Goal: Task Accomplishment & Management: Use online tool/utility

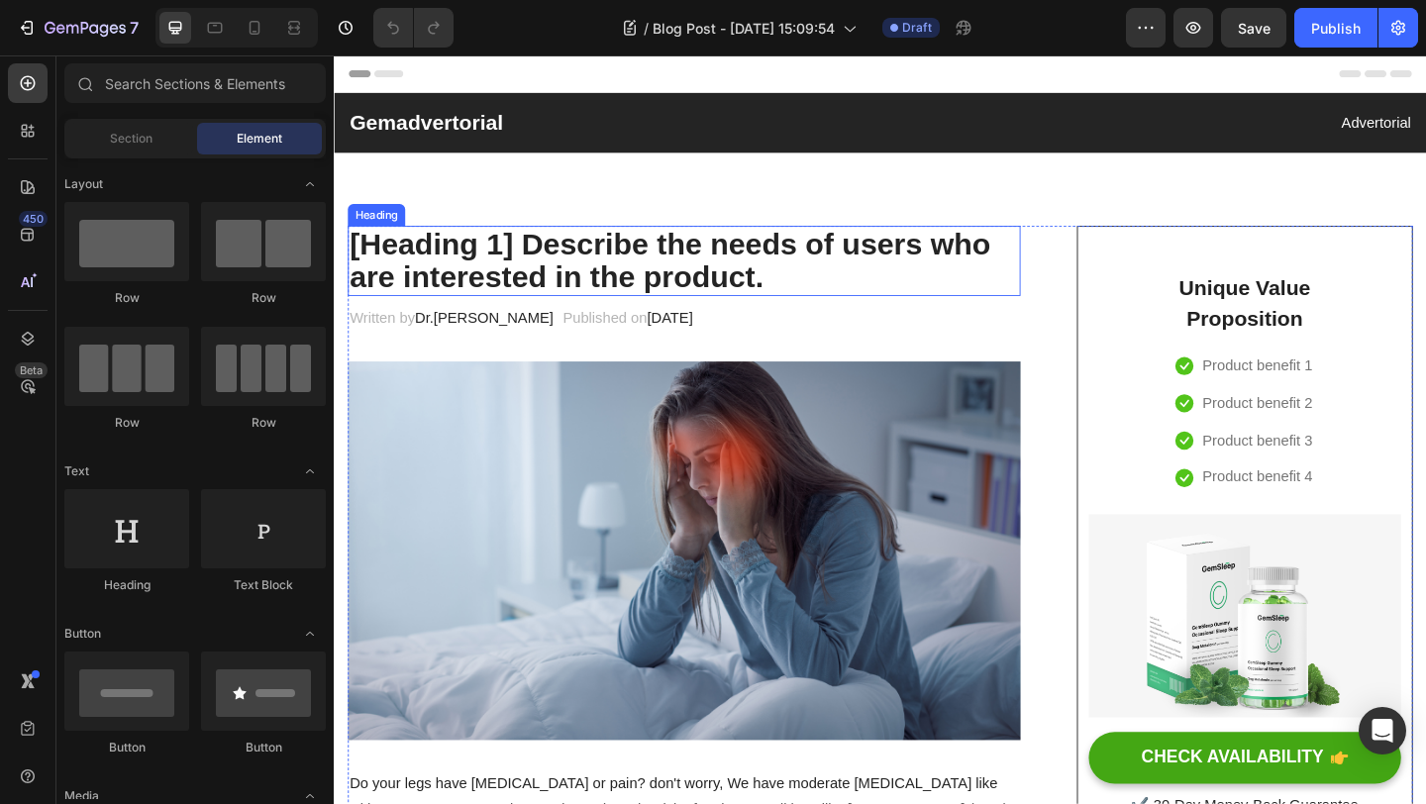
click at [641, 264] on p "[Heading 1] Describe the needs of users who are interested in the product." at bounding box center [715, 279] width 728 height 72
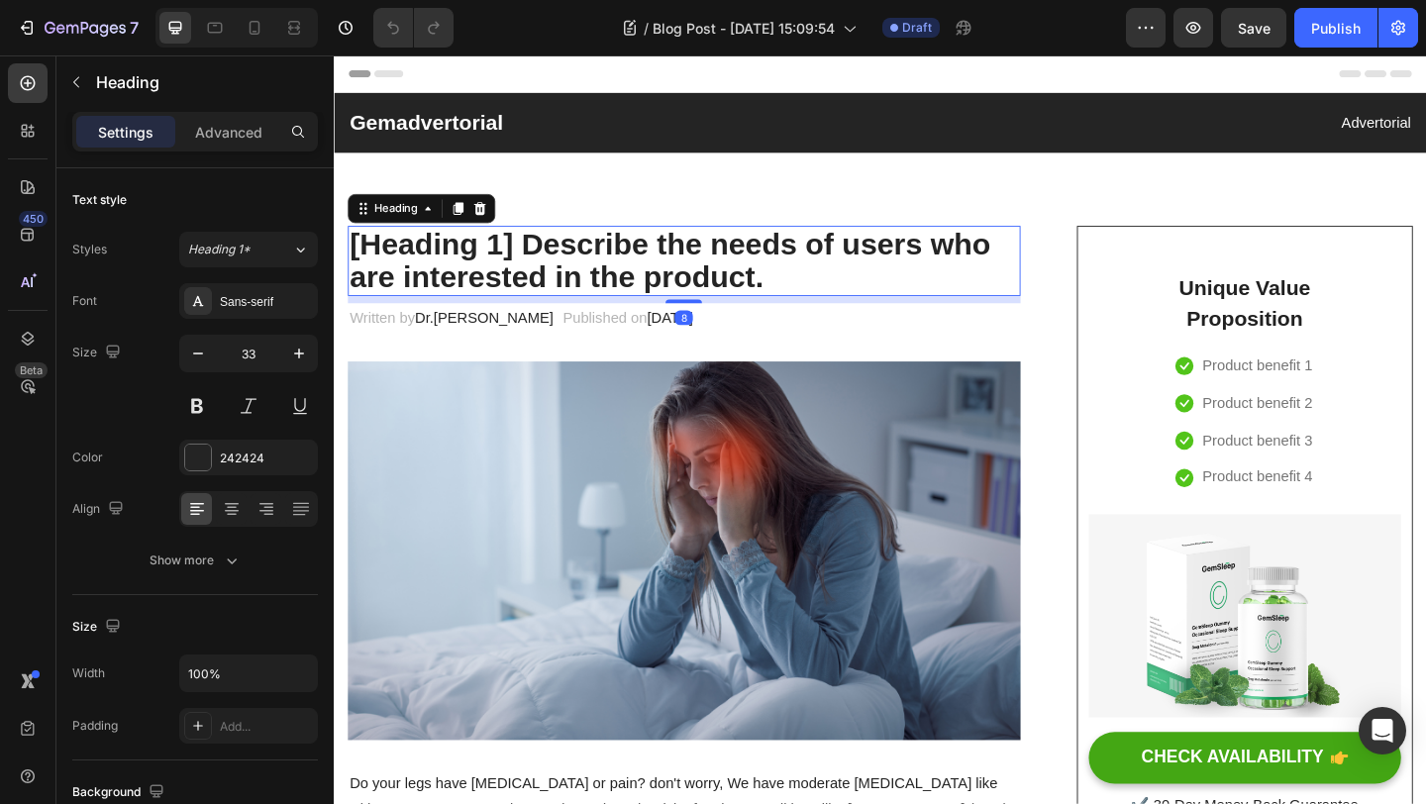
click at [641, 264] on p "[Heading 1] Describe the needs of users who are interested in the product." at bounding box center [715, 279] width 728 height 72
click at [812, 286] on p "[Heading 1] Describe the needs of users who are interested in the product." at bounding box center [715, 279] width 728 height 72
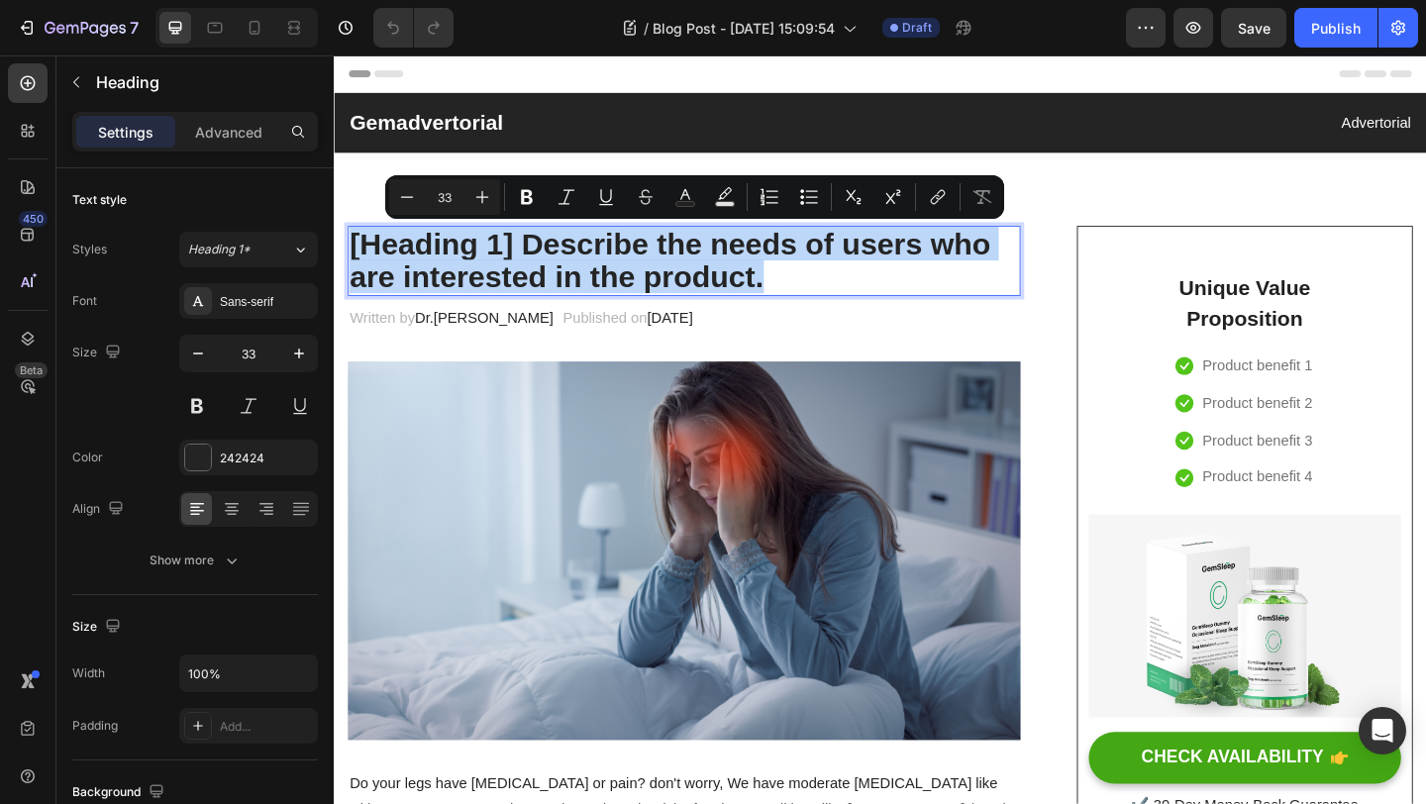
drag, startPoint x: 813, startPoint y: 297, endPoint x: 350, endPoint y: 256, distance: 465.4
click at [349, 255] on h2 "[Heading 1] Describe the needs of users who are interested in the product." at bounding box center [715, 279] width 732 height 76
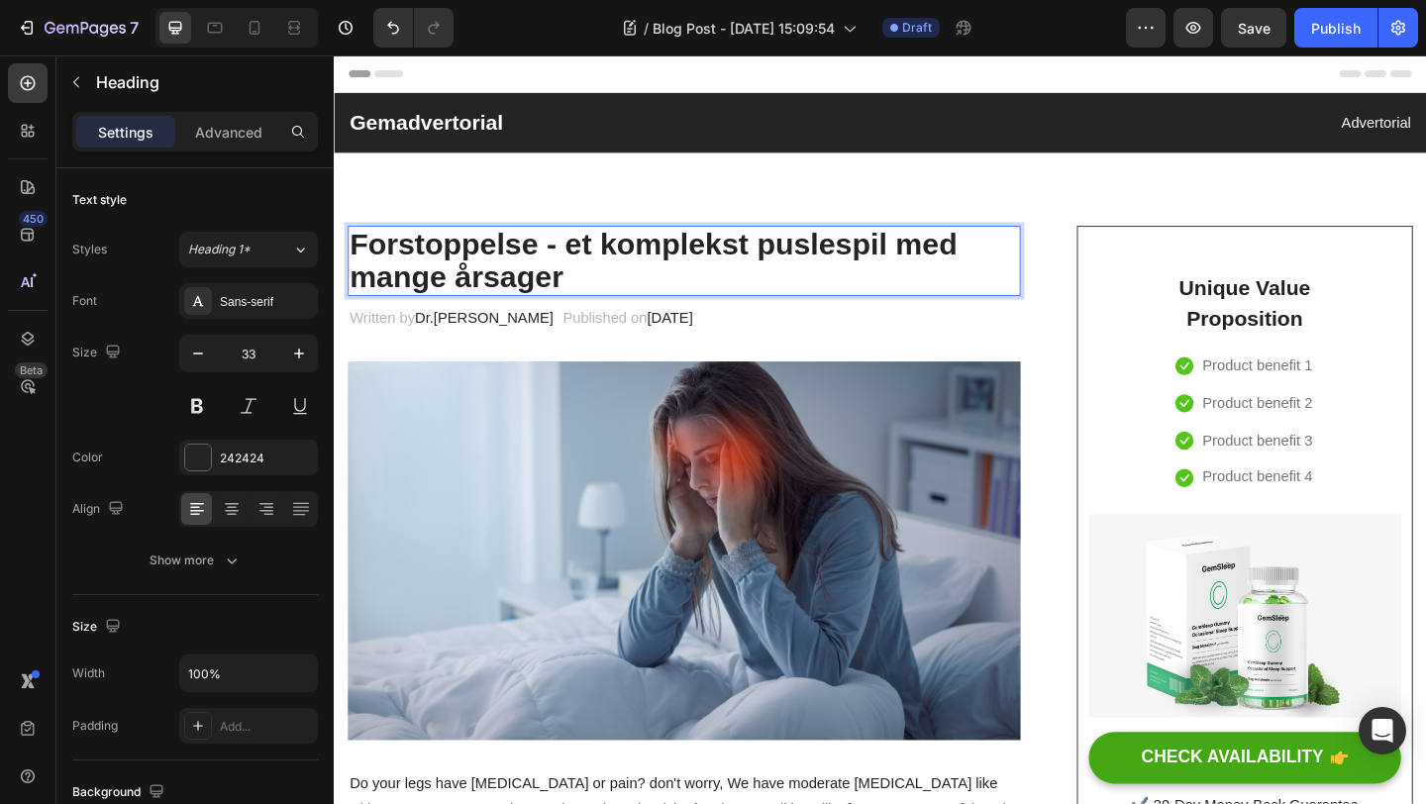
click at [626, 292] on p "Forstoppelse - et komplekst puslespil med mange årsager" at bounding box center [715, 279] width 728 height 72
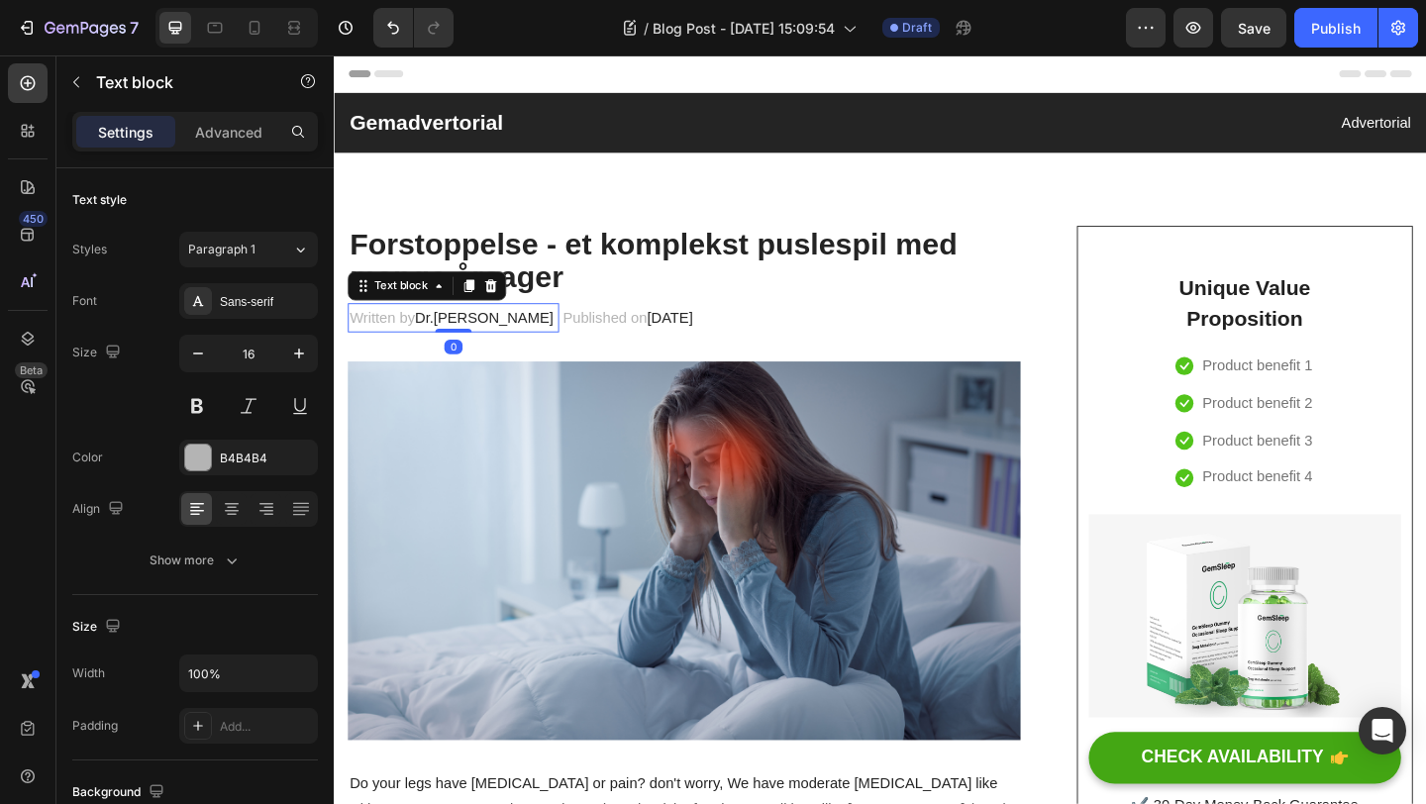
click at [448, 341] on span "Dr.Marcus" at bounding box center [497, 340] width 151 height 17
click at [499, 347] on p "Written by Dr.Marcus" at bounding box center [464, 341] width 226 height 29
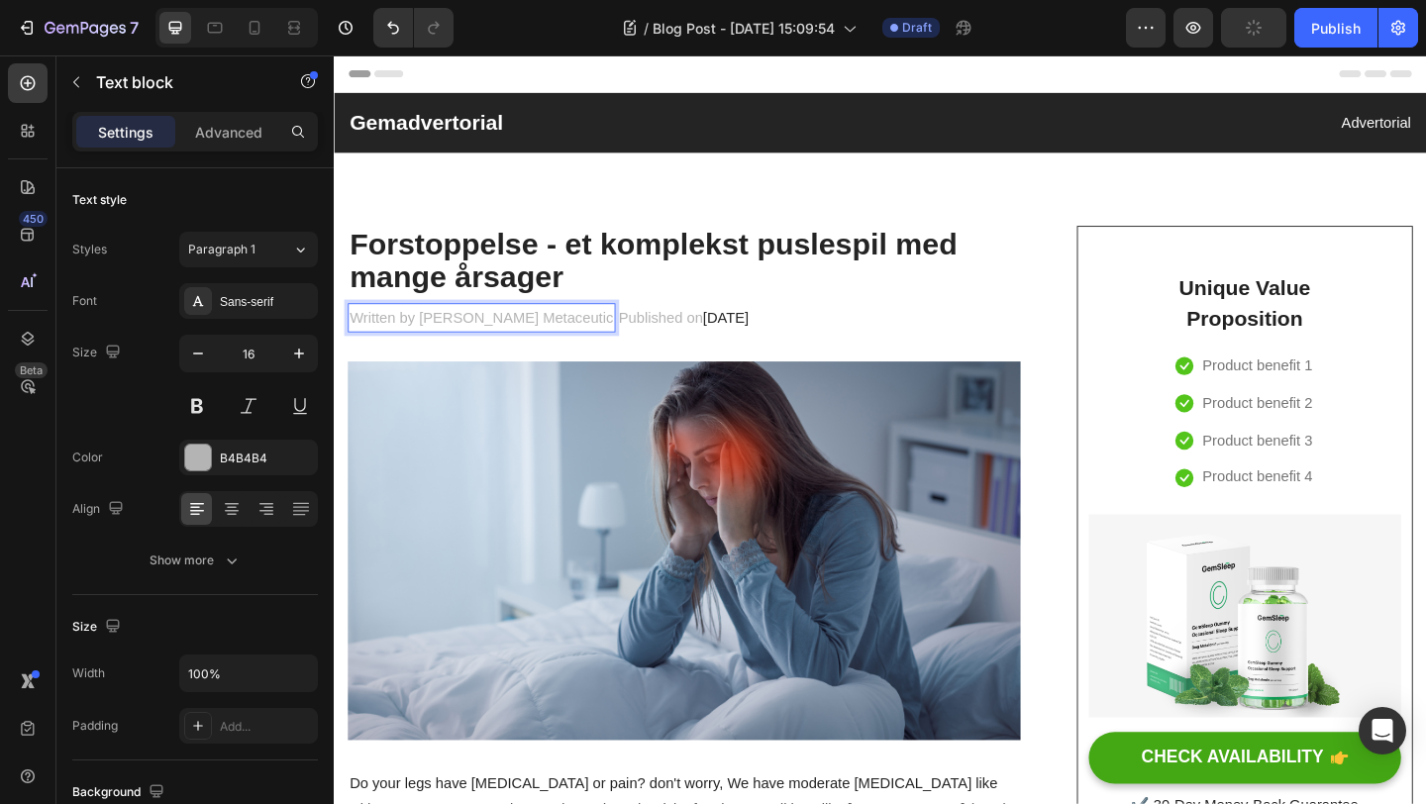
click at [538, 344] on p "Written by Marta Elisabeth Metaceutic" at bounding box center [494, 341] width 287 height 29
click at [615, 344] on p "Written by Marta Elisabeth Metaceutic" at bounding box center [494, 341] width 287 height 29
click at [703, 347] on span "February 28, 2023" at bounding box center [679, 340] width 50 height 17
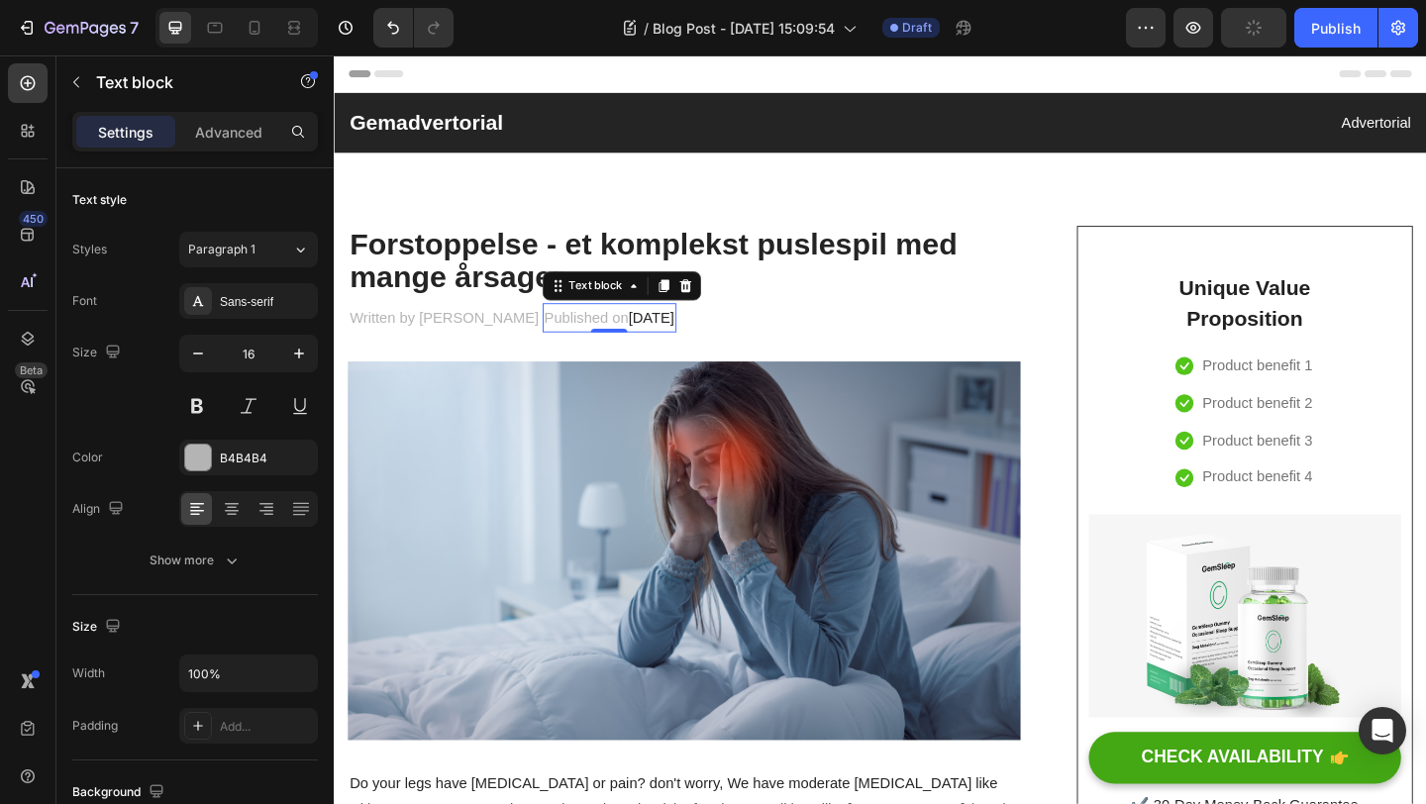
click at [703, 344] on span "February 28, 2023" at bounding box center [679, 340] width 50 height 17
click at [703, 343] on span "February 28, 2023" at bounding box center [679, 340] width 50 height 17
click at [703, 339] on span "February 2025" at bounding box center [679, 340] width 50 height 17
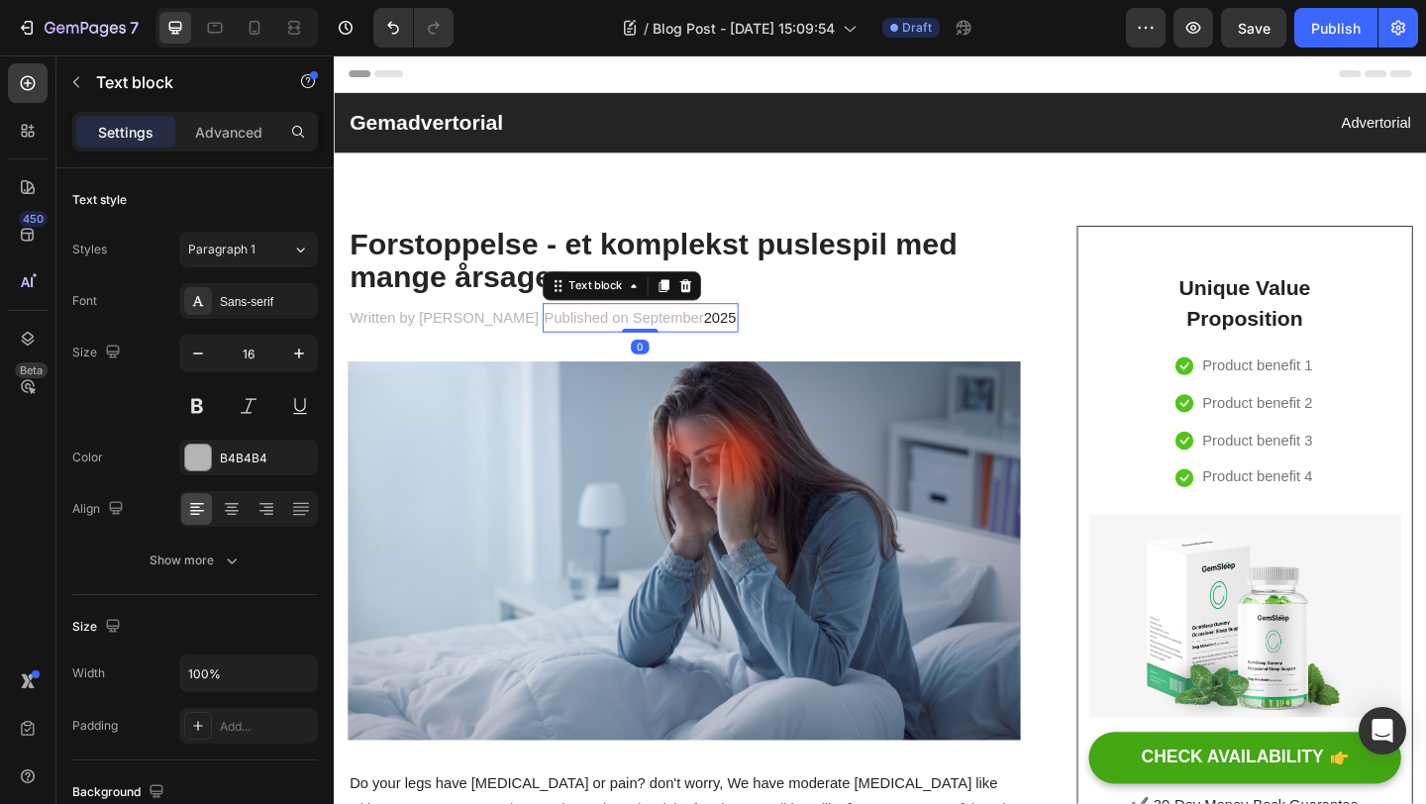
click at [772, 342] on span "2025" at bounding box center [754, 340] width 36 height 17
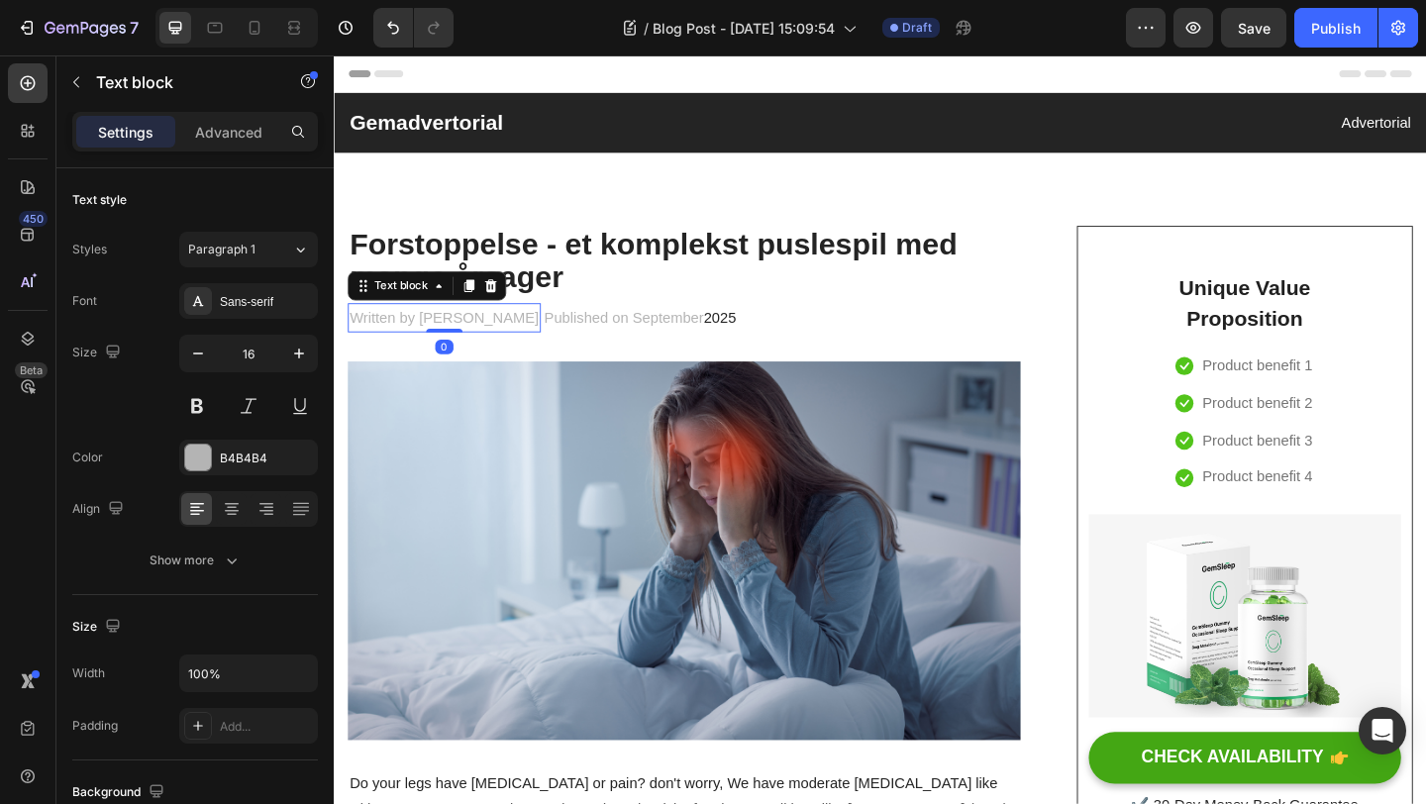
click at [557, 339] on p "Written by Marta Elisabeth Madiotto" at bounding box center [454, 341] width 206 height 29
click at [557, 340] on p "Written by Marta Elisabeth Madiotto" at bounding box center [454, 341] width 206 height 29
click at [557, 343] on p "Written by Marta Elisabeth Madiotto" at bounding box center [454, 341] width 206 height 29
drag, startPoint x: 601, startPoint y: 343, endPoint x: 426, endPoint y: 345, distance: 175.3
click at [425, 345] on p "Written by Marta Elisabeth Madiotto" at bounding box center [454, 341] width 206 height 29
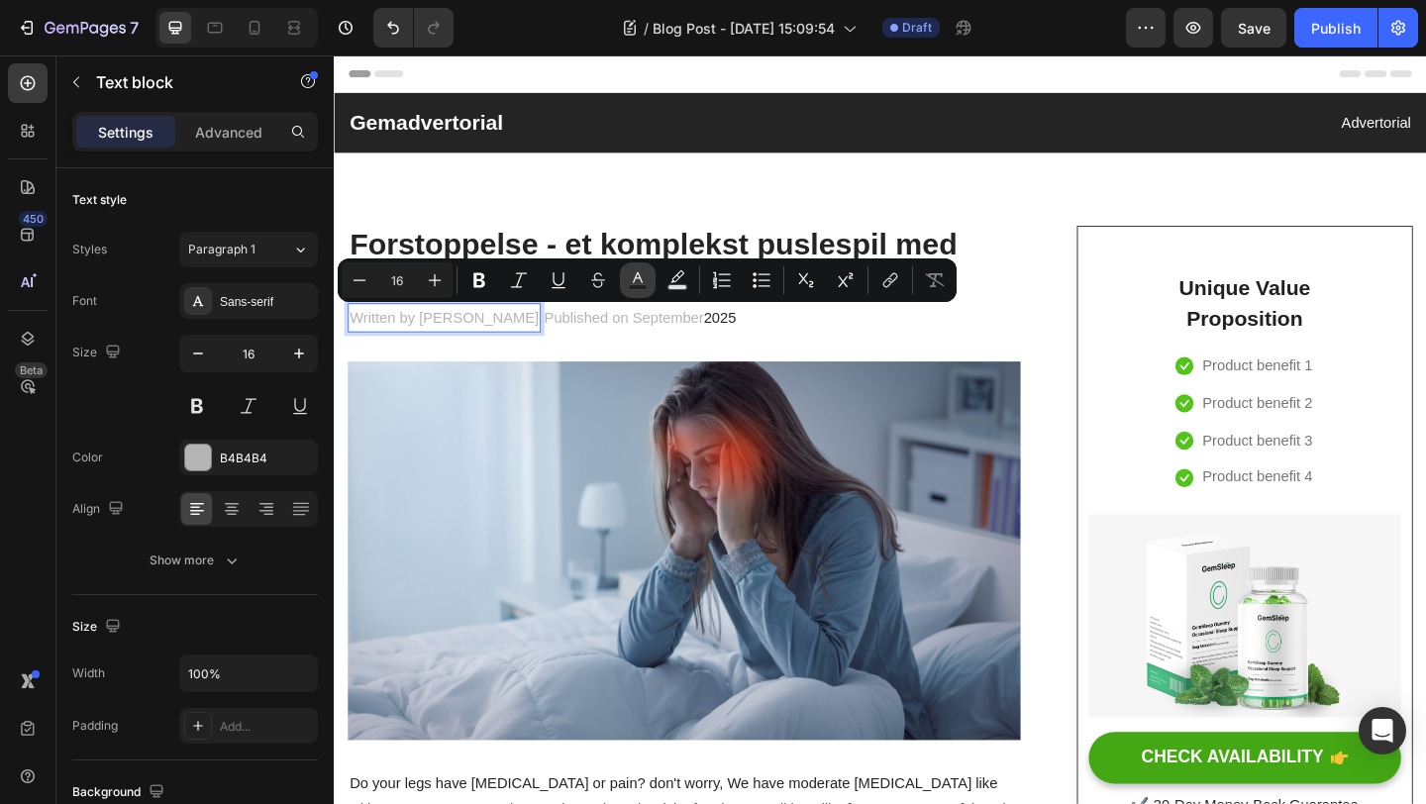
click at [641, 287] on rect "Editor contextual toolbar" at bounding box center [638, 287] width 19 height 5
type input "B4B4B4"
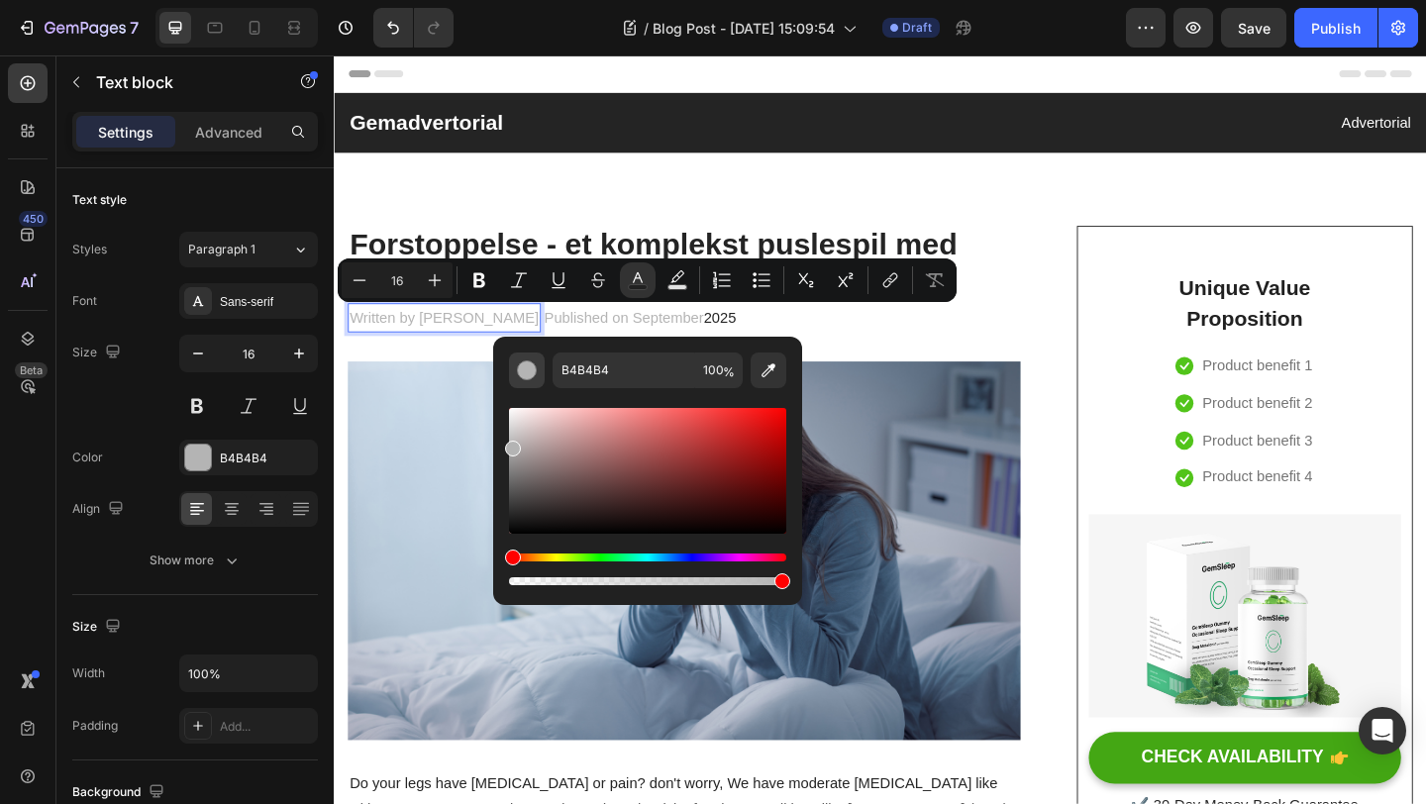
click at [524, 369] on div "Editor contextual toolbar" at bounding box center [527, 371] width 20 height 20
click at [526, 369] on div "Editor contextual toolbar" at bounding box center [527, 371] width 20 height 20
click at [521, 522] on div "Editor contextual toolbar" at bounding box center [647, 471] width 277 height 126
type input "161616"
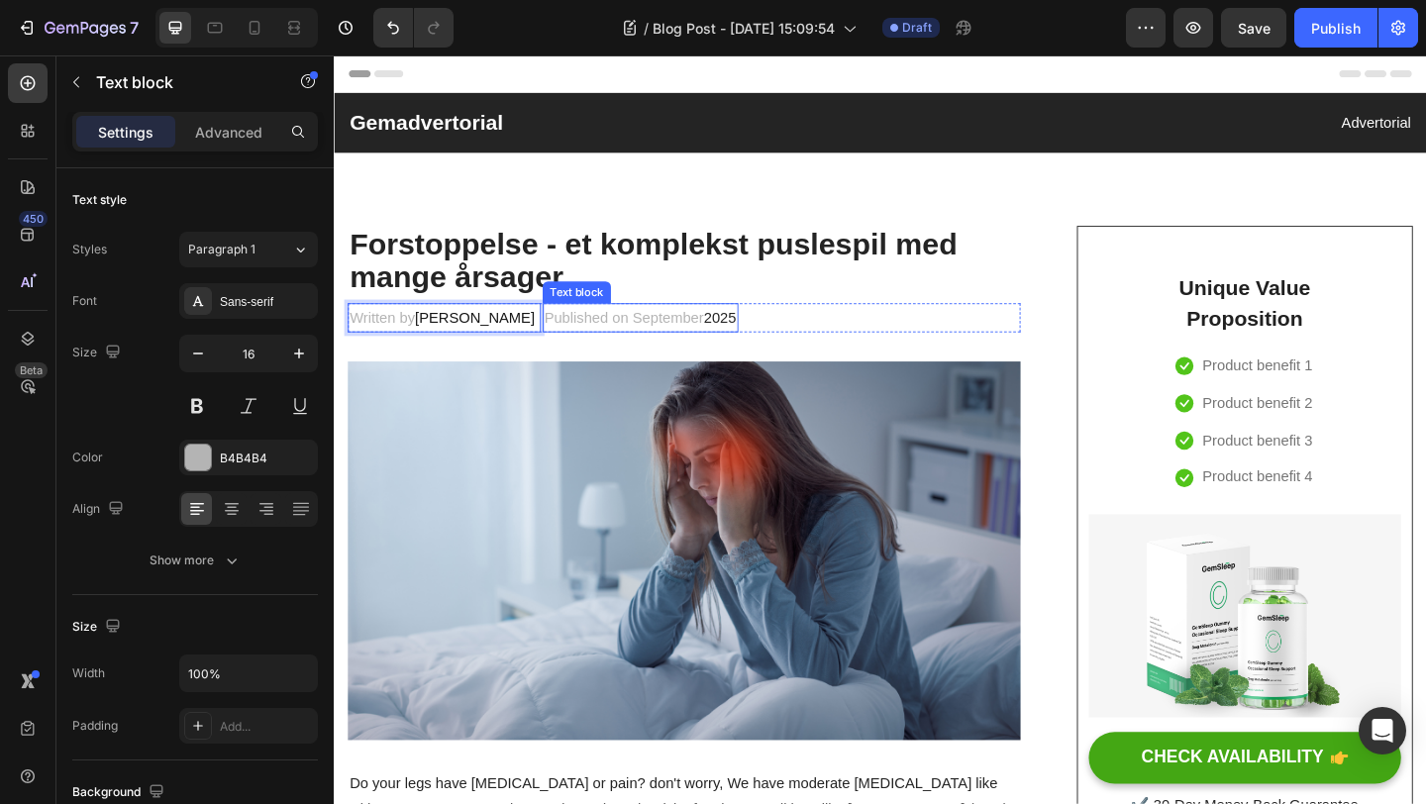
click at [768, 337] on p "Published on September 2025" at bounding box center [667, 341] width 209 height 29
click at [772, 343] on span "2025" at bounding box center [754, 340] width 36 height 17
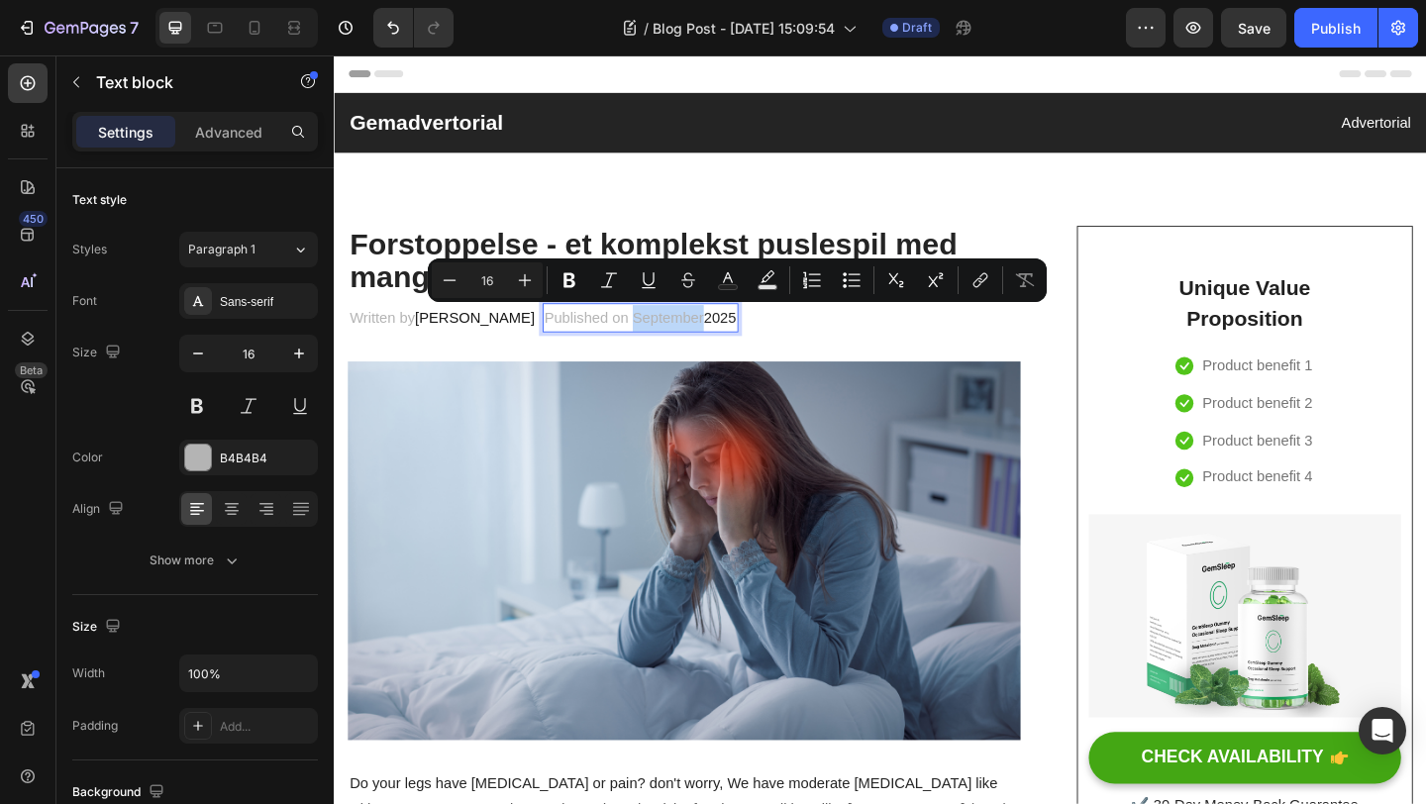
drag, startPoint x: 786, startPoint y: 341, endPoint x: 708, endPoint y: 340, distance: 78.3
click at [708, 340] on p "Published on September 2025" at bounding box center [667, 341] width 209 height 29
click at [735, 285] on rect "Editor contextual toolbar" at bounding box center [728, 287] width 19 height 5
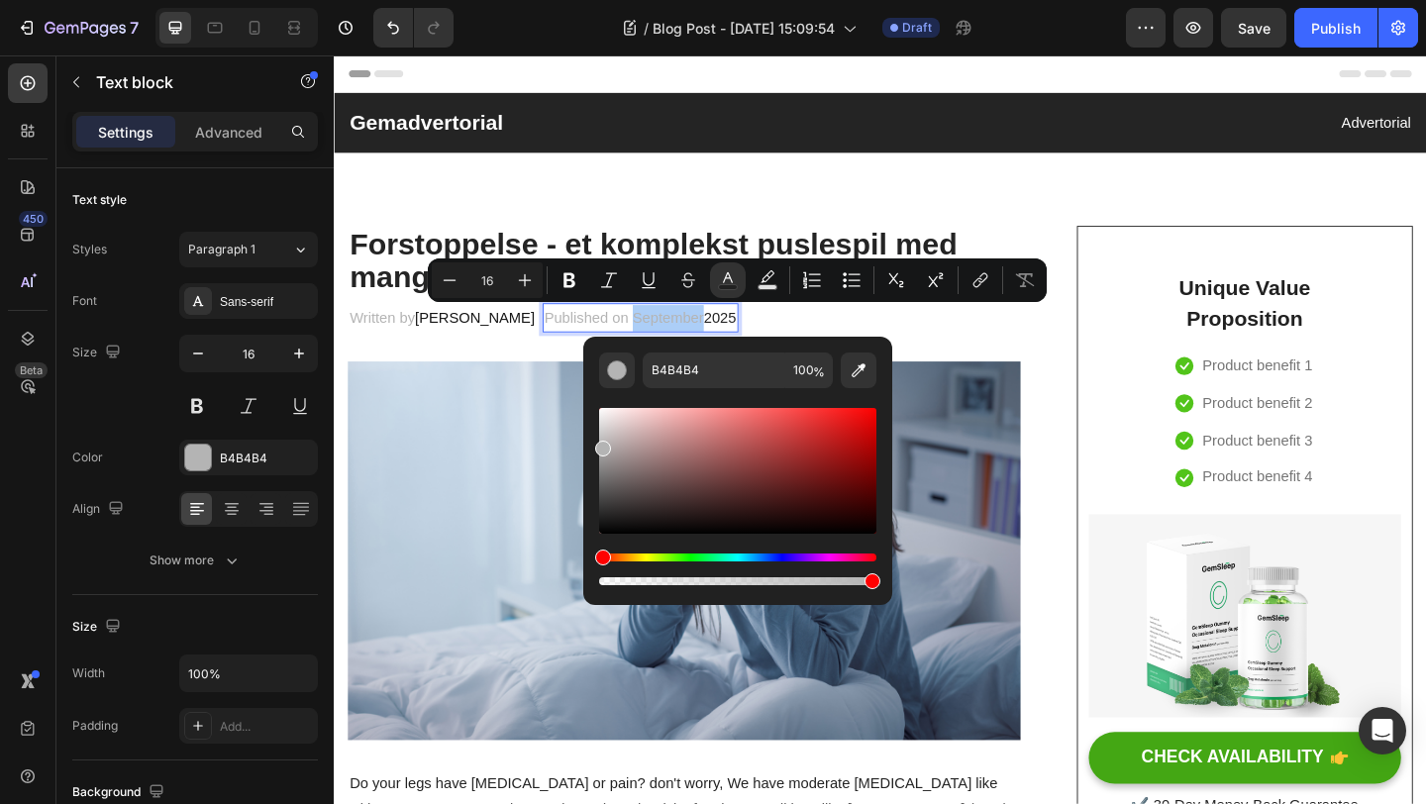
click at [612, 520] on div "Editor contextual toolbar" at bounding box center [737, 471] width 277 height 126
type input "191818"
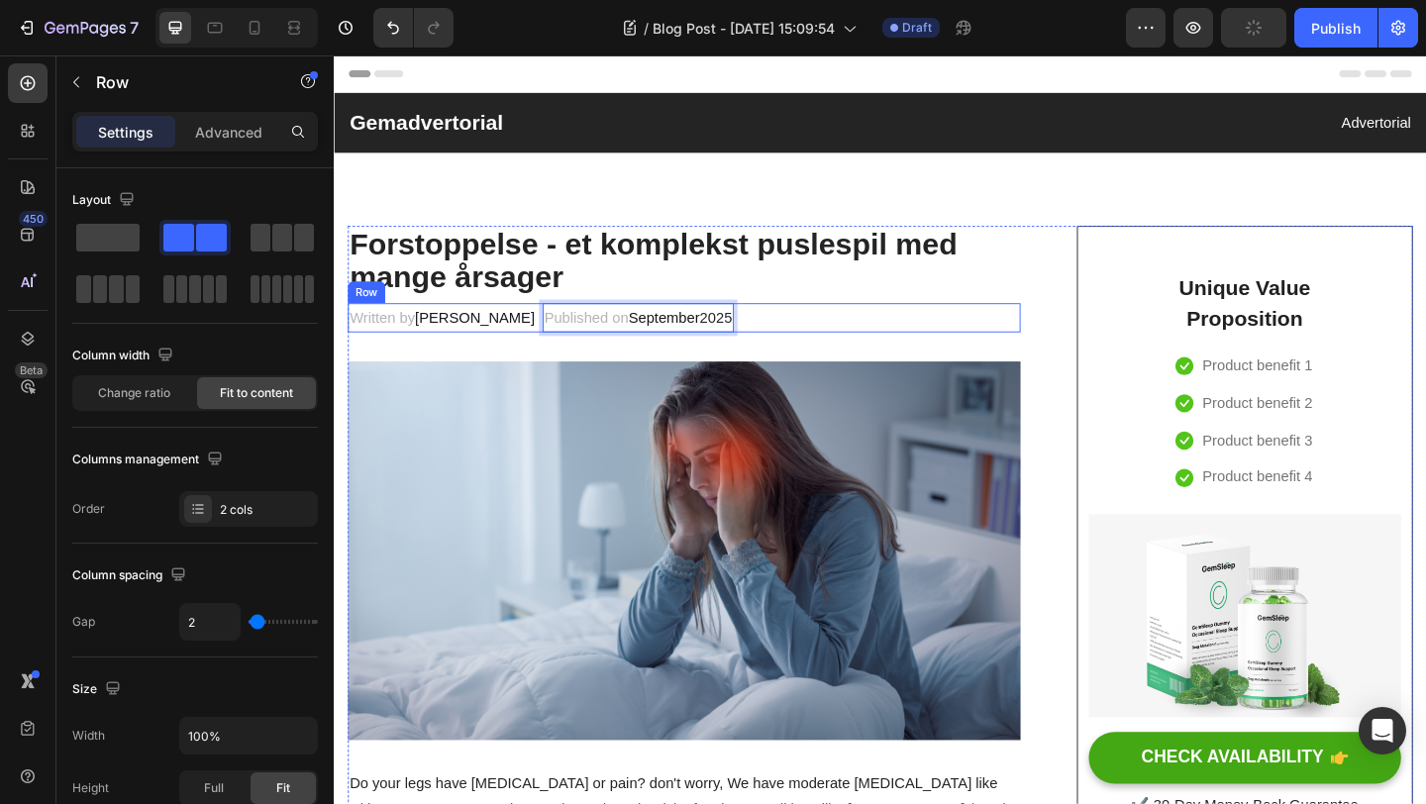
click at [979, 348] on div "Written by Marta Elisabeth Madiotto Text block Published on September 2025 Text…" at bounding box center [715, 341] width 732 height 33
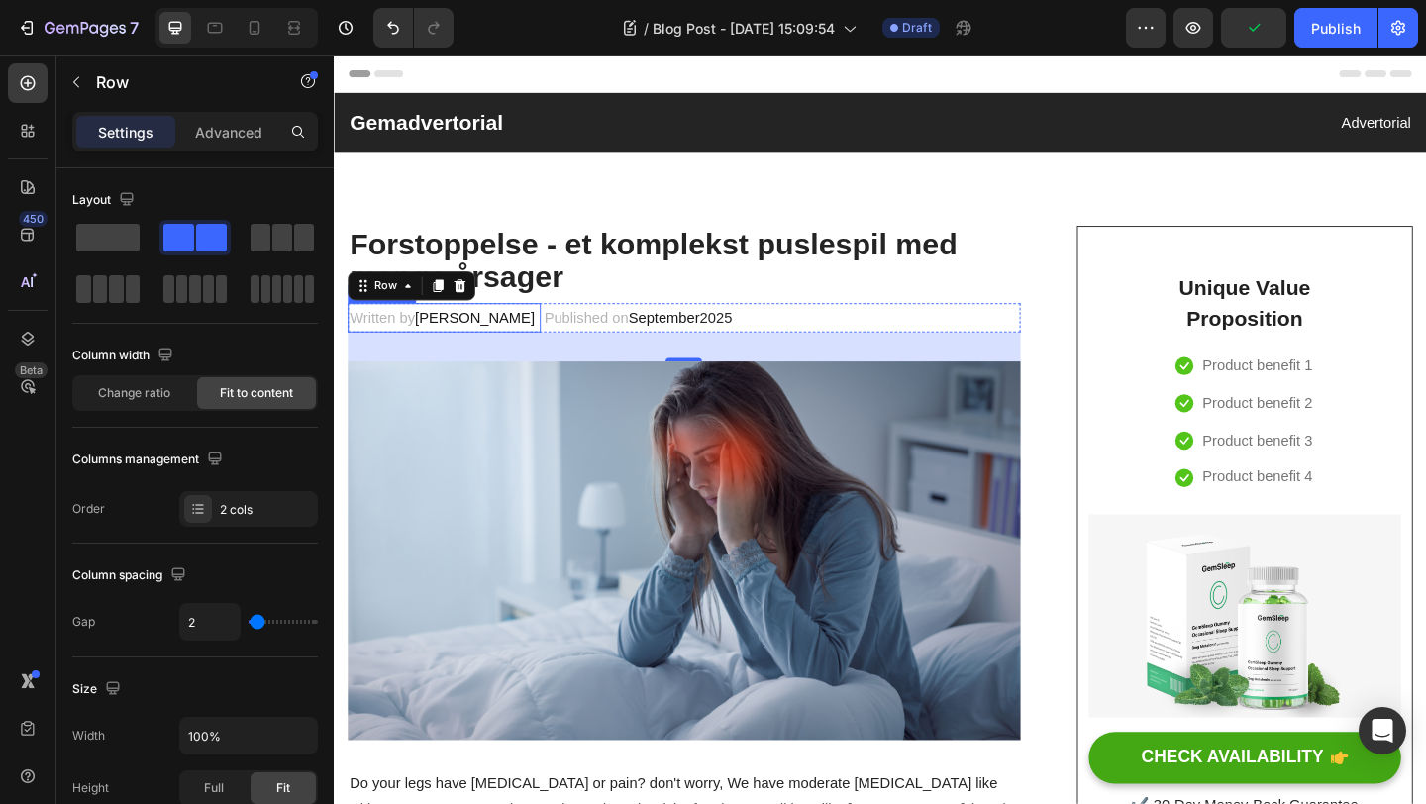
click at [533, 345] on span "[PERSON_NAME]" at bounding box center [487, 340] width 131 height 17
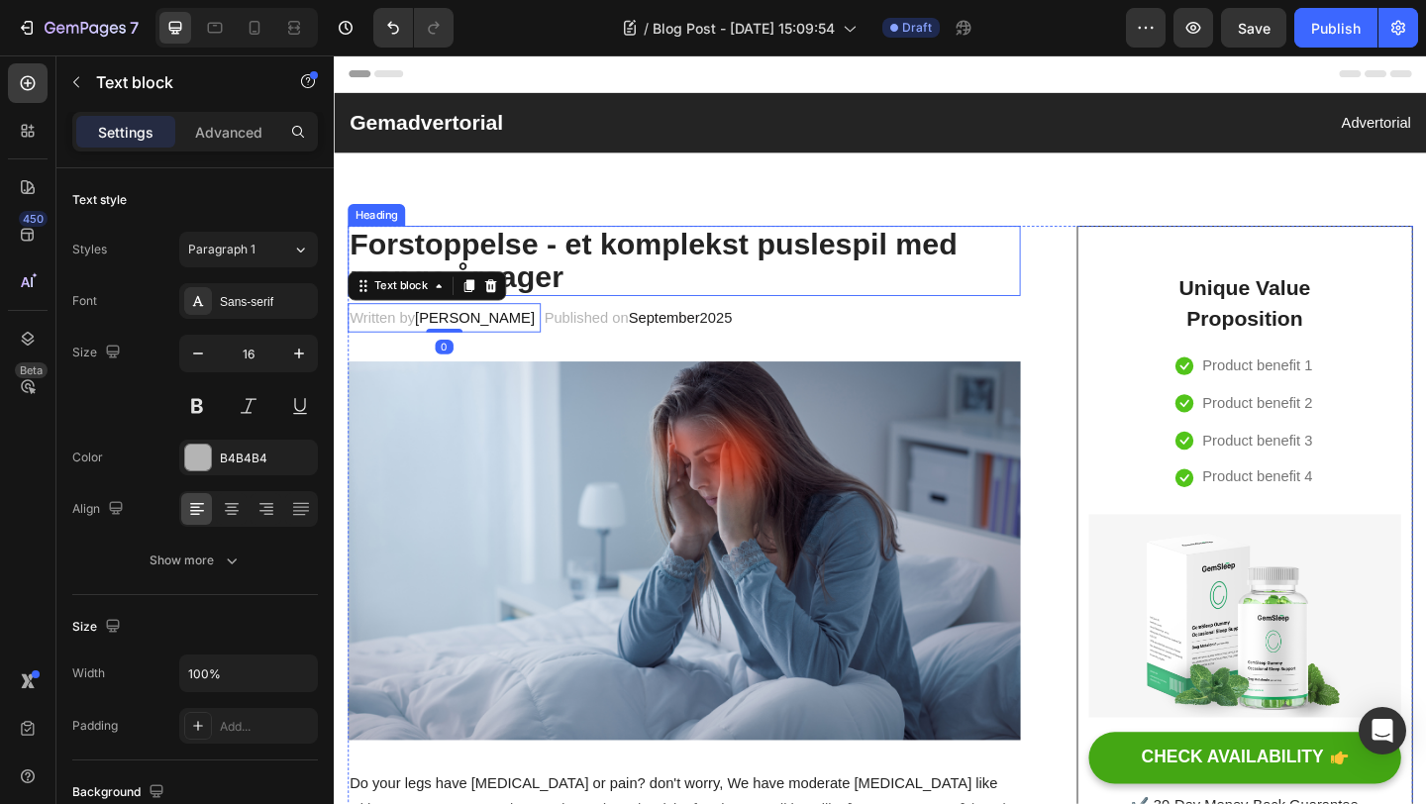
click at [972, 306] on p "Forstoppelse - et komplekst puslespil med mange årsager" at bounding box center [715, 279] width 728 height 72
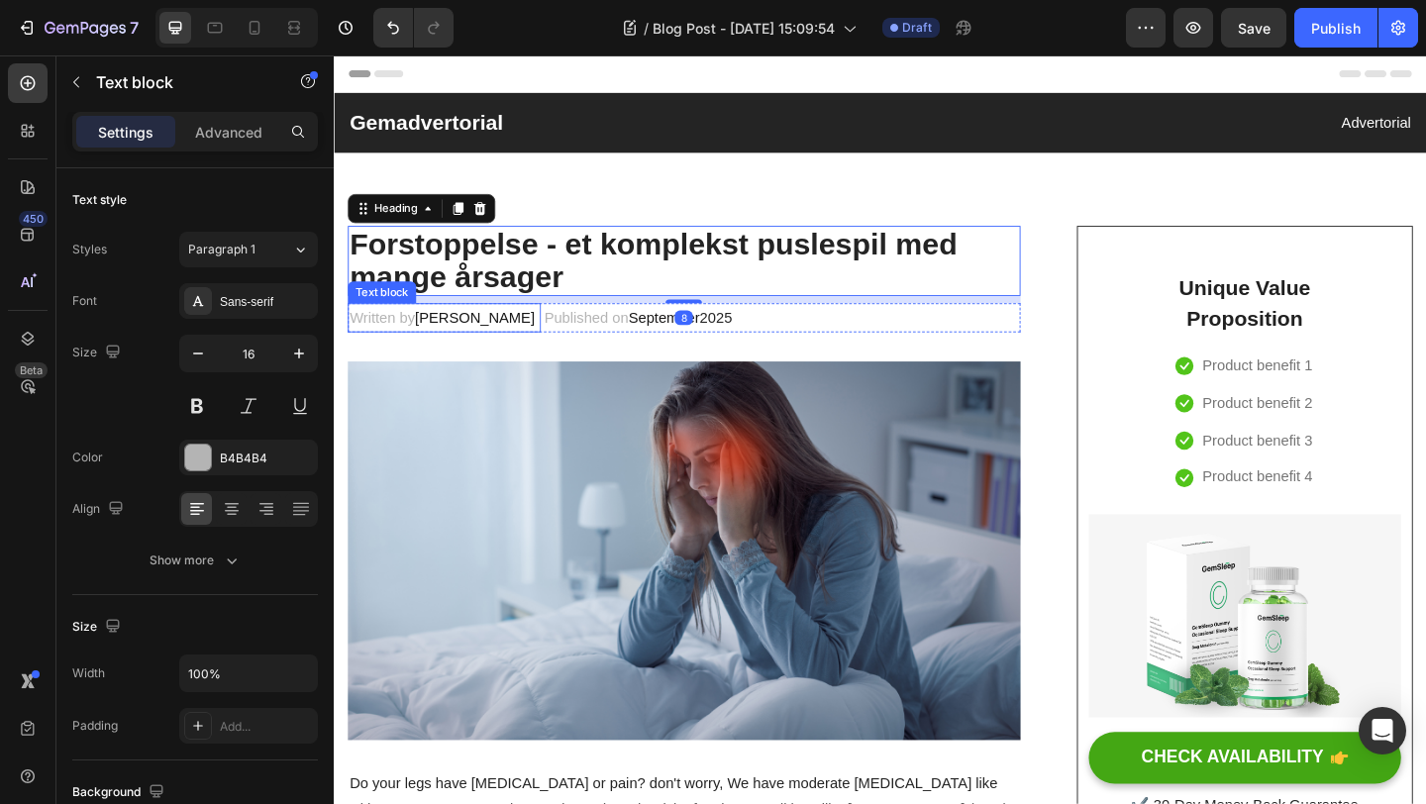
click at [535, 348] on span "[PERSON_NAME]" at bounding box center [487, 340] width 131 height 17
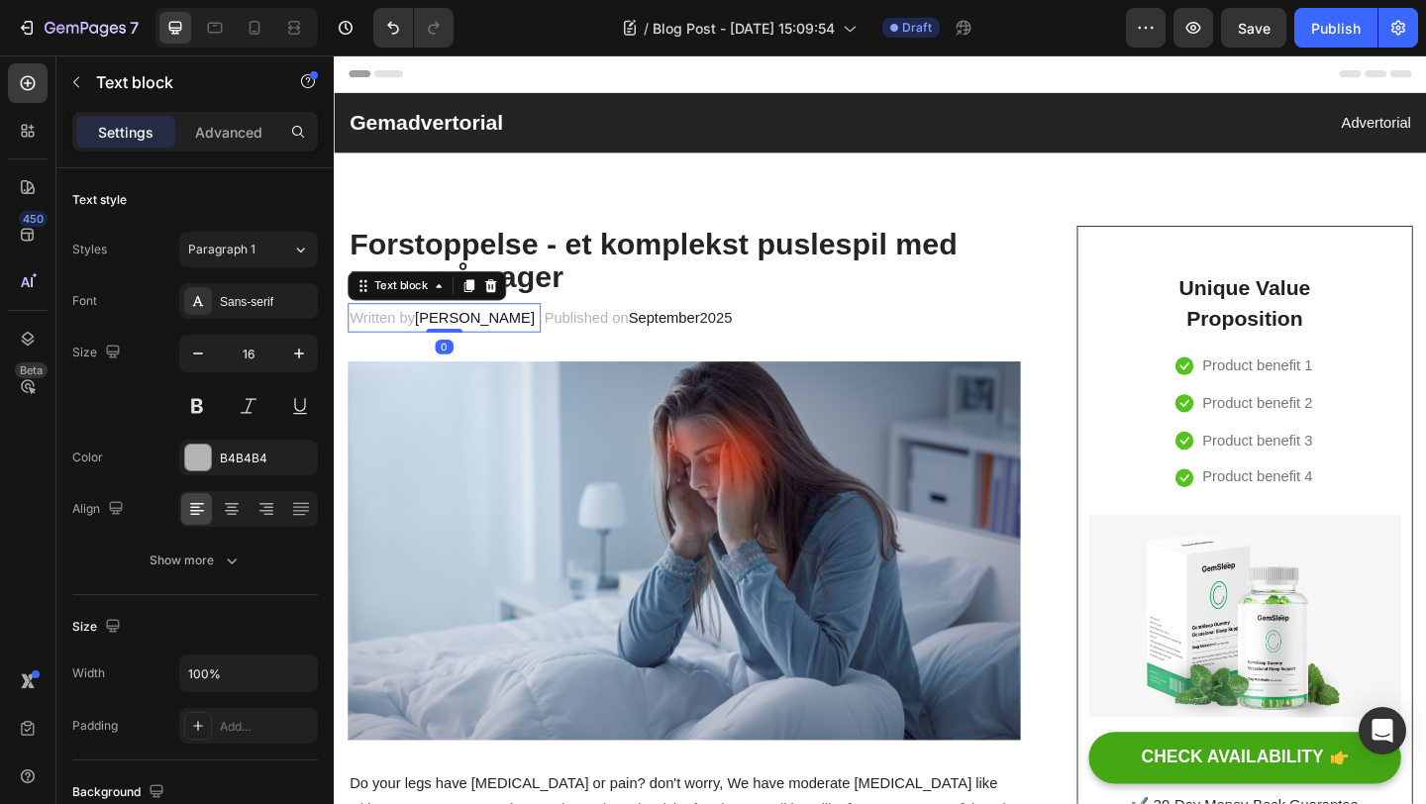
click at [515, 348] on span "[PERSON_NAME]" at bounding box center [487, 340] width 131 height 17
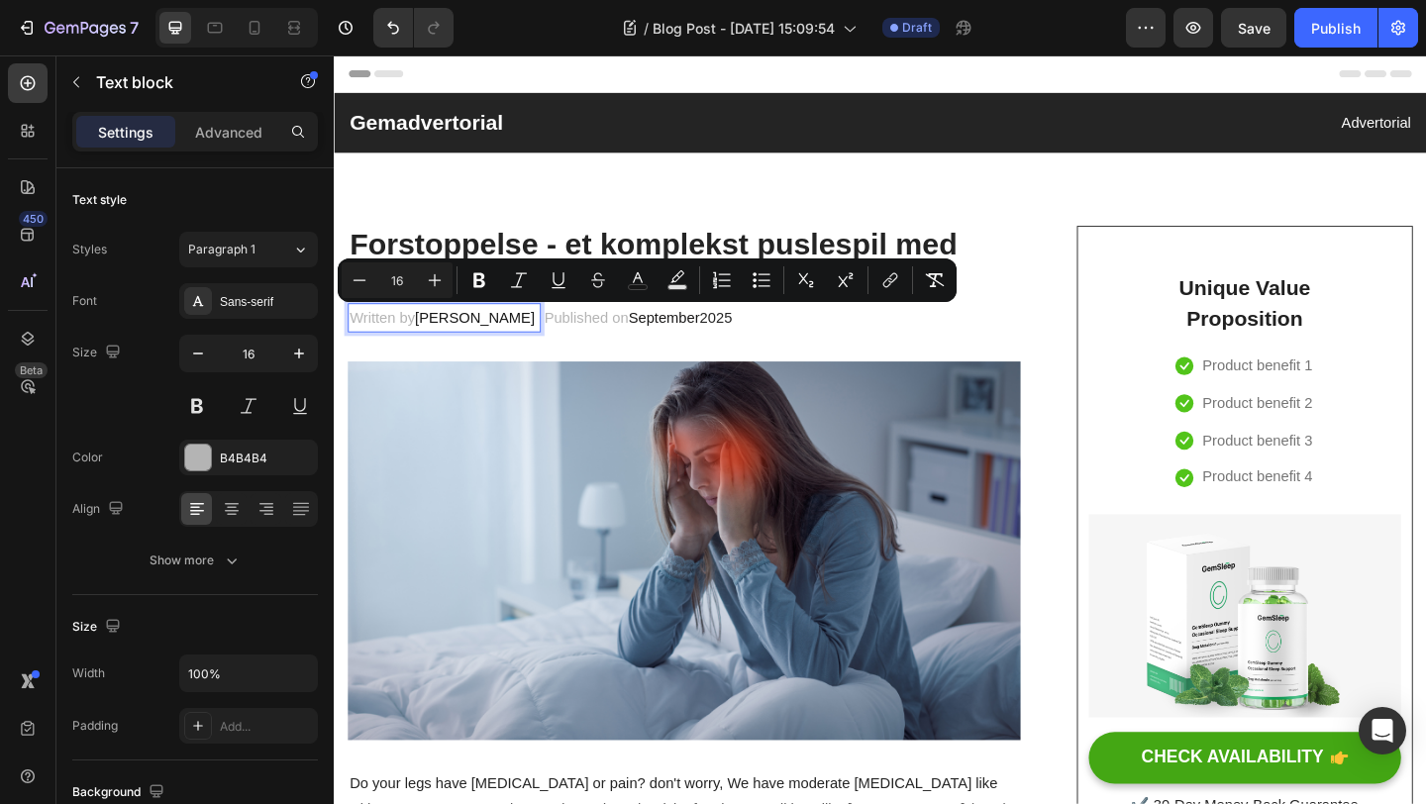
click at [557, 342] on p "Written by [PERSON_NAME]" at bounding box center [454, 341] width 206 height 29
drag, startPoint x: 602, startPoint y: 342, endPoint x: 436, endPoint y: 344, distance: 166.4
click at [436, 344] on p "Written by [PERSON_NAME]" at bounding box center [454, 341] width 206 height 29
click at [643, 272] on icon "Editor contextual toolbar" at bounding box center [638, 280] width 20 height 20
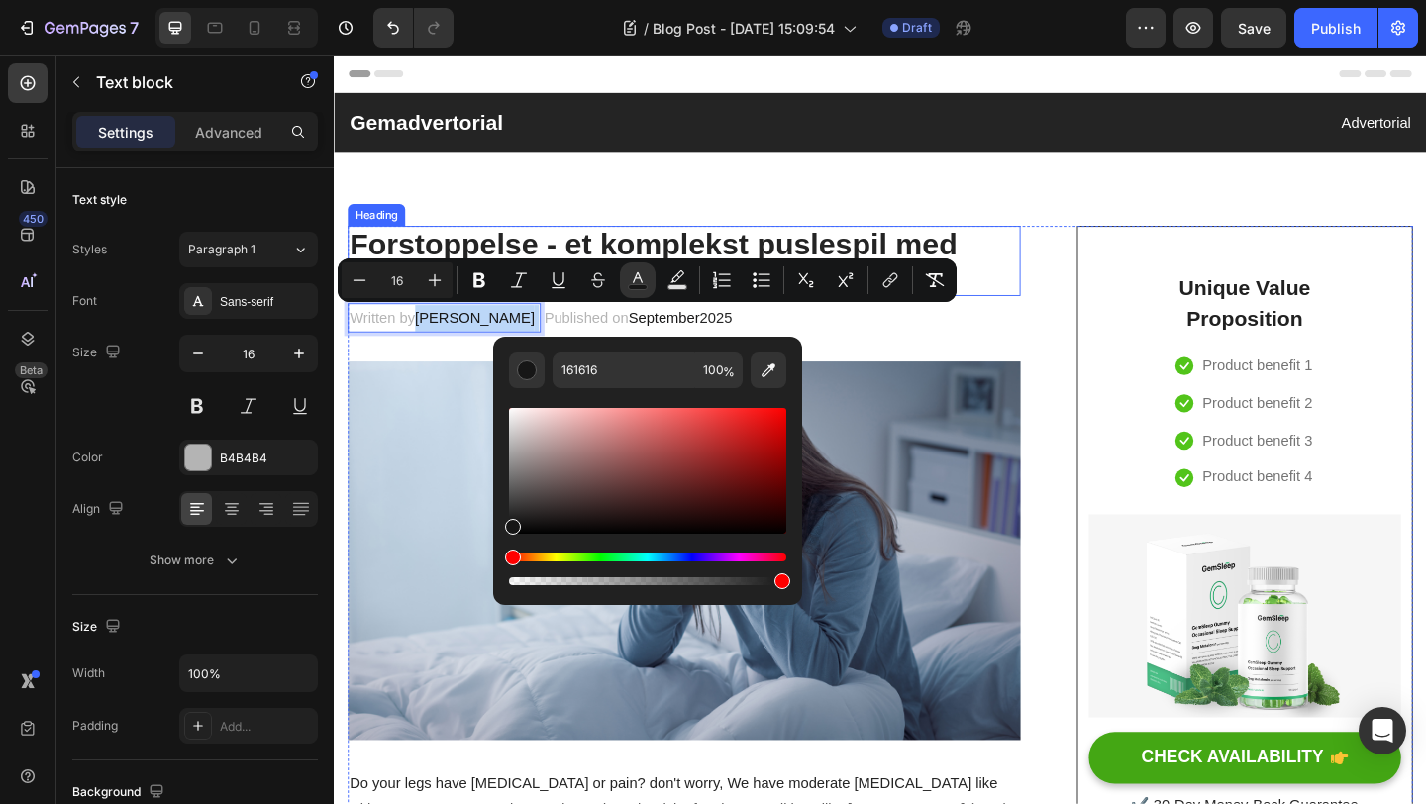
click at [903, 255] on p "Forstoppelse - et komplekst puslespil med mange årsager" at bounding box center [715, 279] width 728 height 72
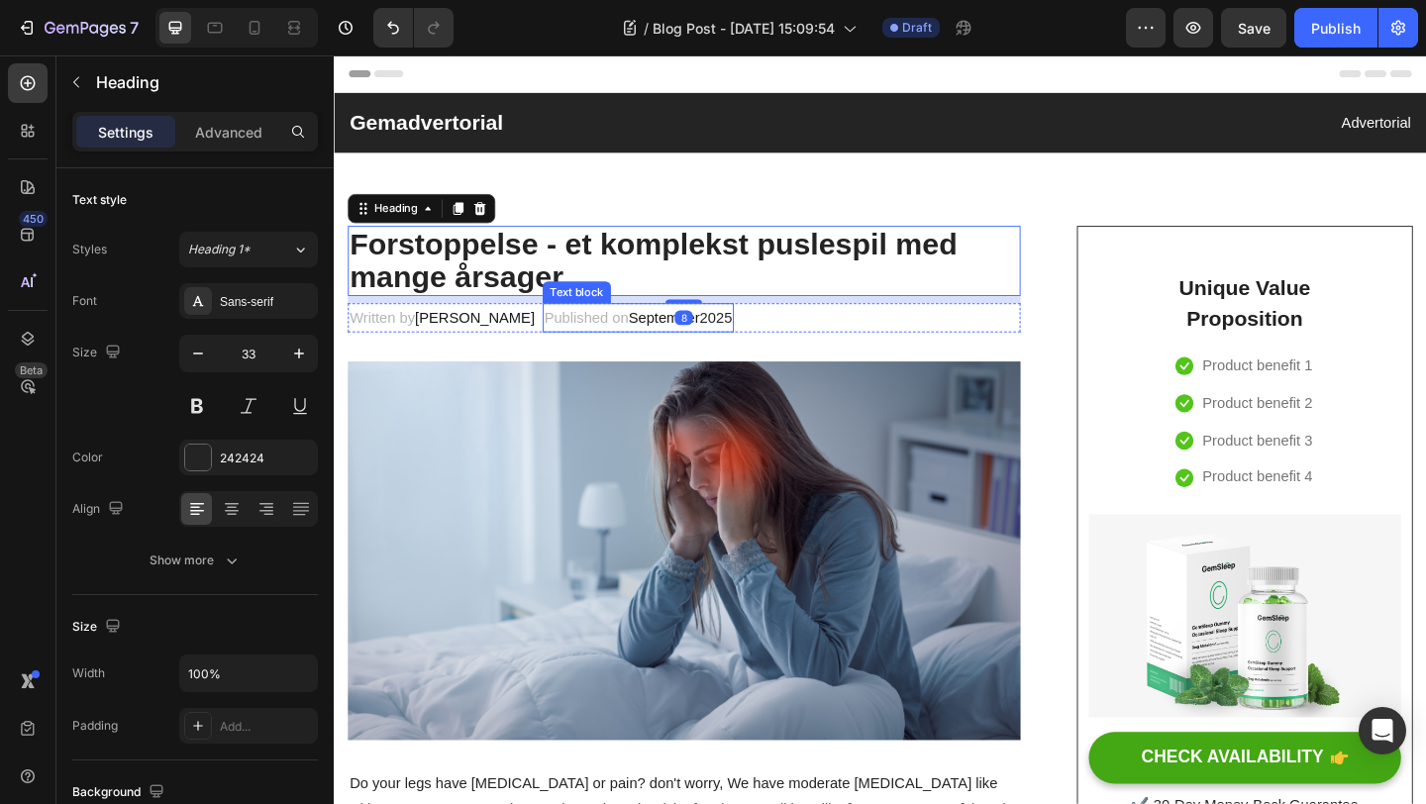
click at [731, 348] on span "September" at bounding box center [692, 340] width 77 height 17
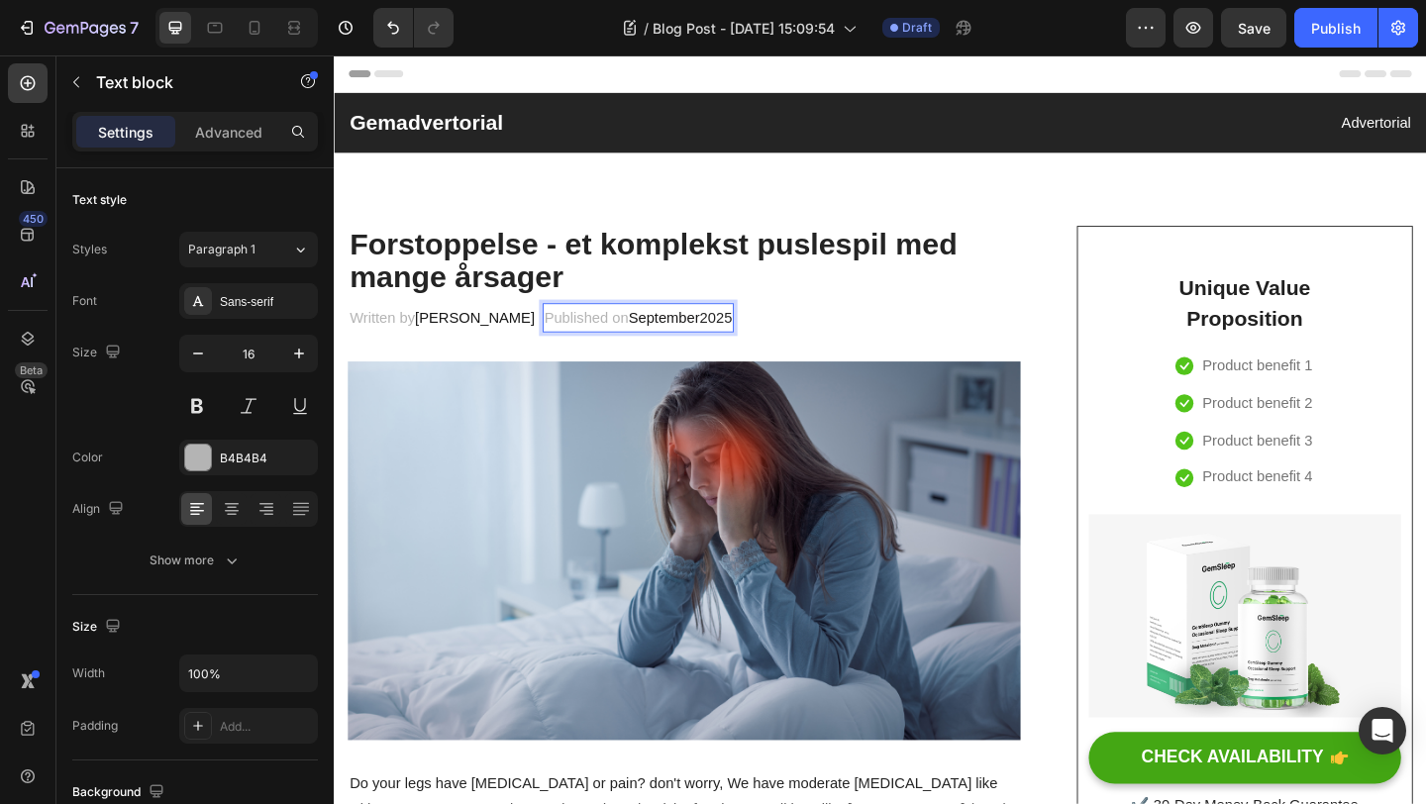
click at [768, 341] on span "2025" at bounding box center [750, 340] width 36 height 17
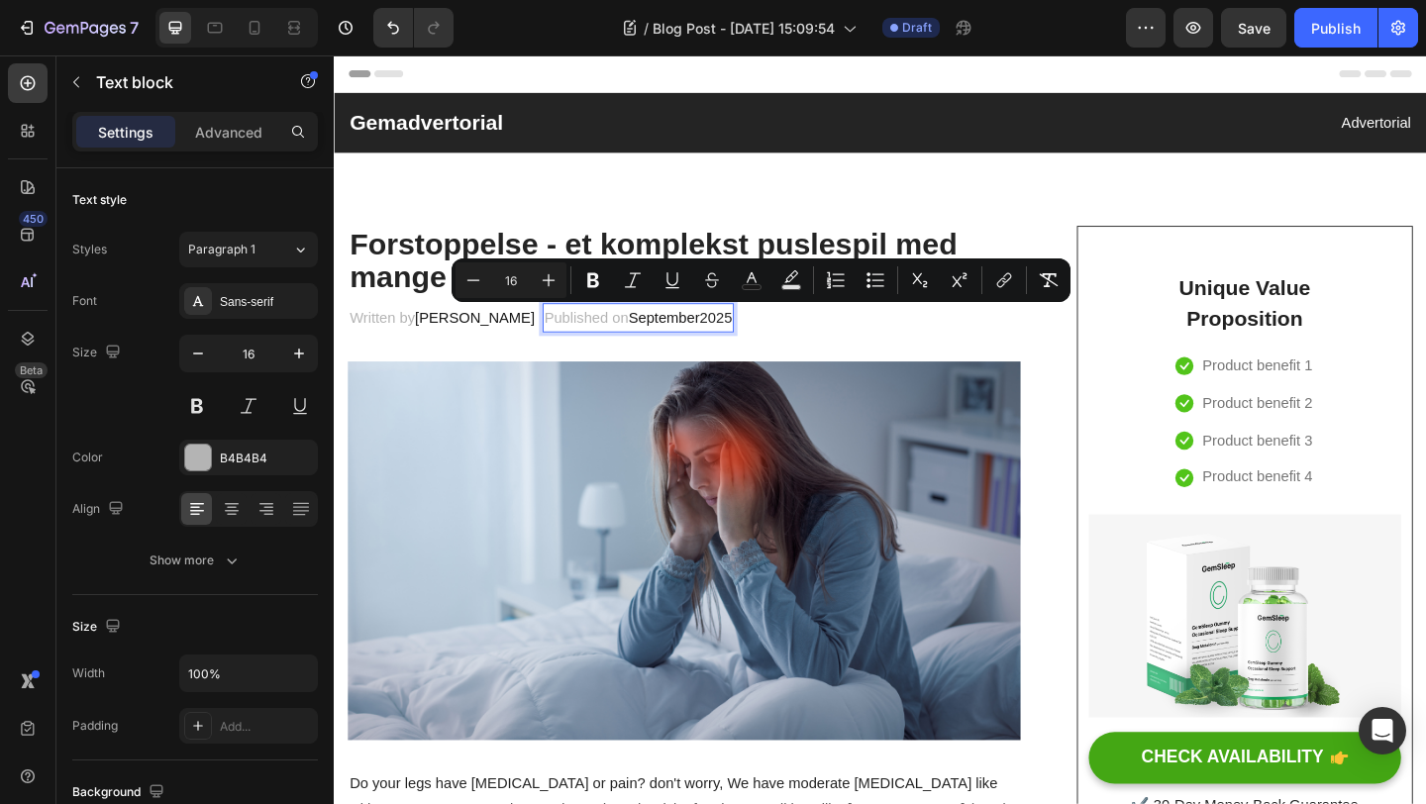
drag, startPoint x: 824, startPoint y: 341, endPoint x: 711, endPoint y: 337, distance: 113.0
click at [711, 337] on p "Published on September 2025" at bounding box center [665, 341] width 204 height 29
click at [751, 285] on rect "Editor contextual toolbar" at bounding box center [747, 287] width 19 height 5
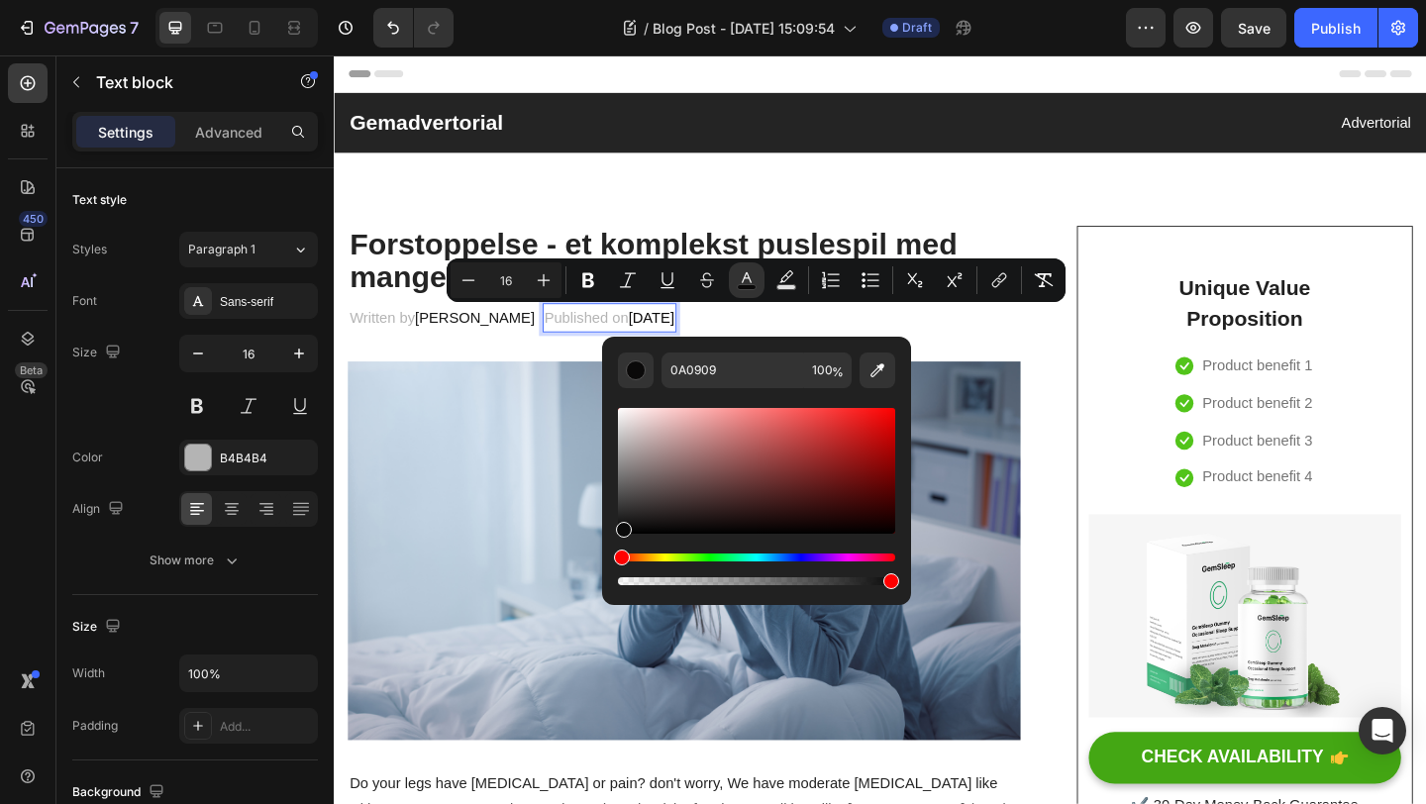
drag, startPoint x: 632, startPoint y: 528, endPoint x: 621, endPoint y: 528, distance: 10.9
click at [621, 528] on div "Editor contextual toolbar" at bounding box center [624, 530] width 16 height 16
type input "161616"
click at [622, 522] on div "Editor contextual toolbar" at bounding box center [624, 526] width 16 height 16
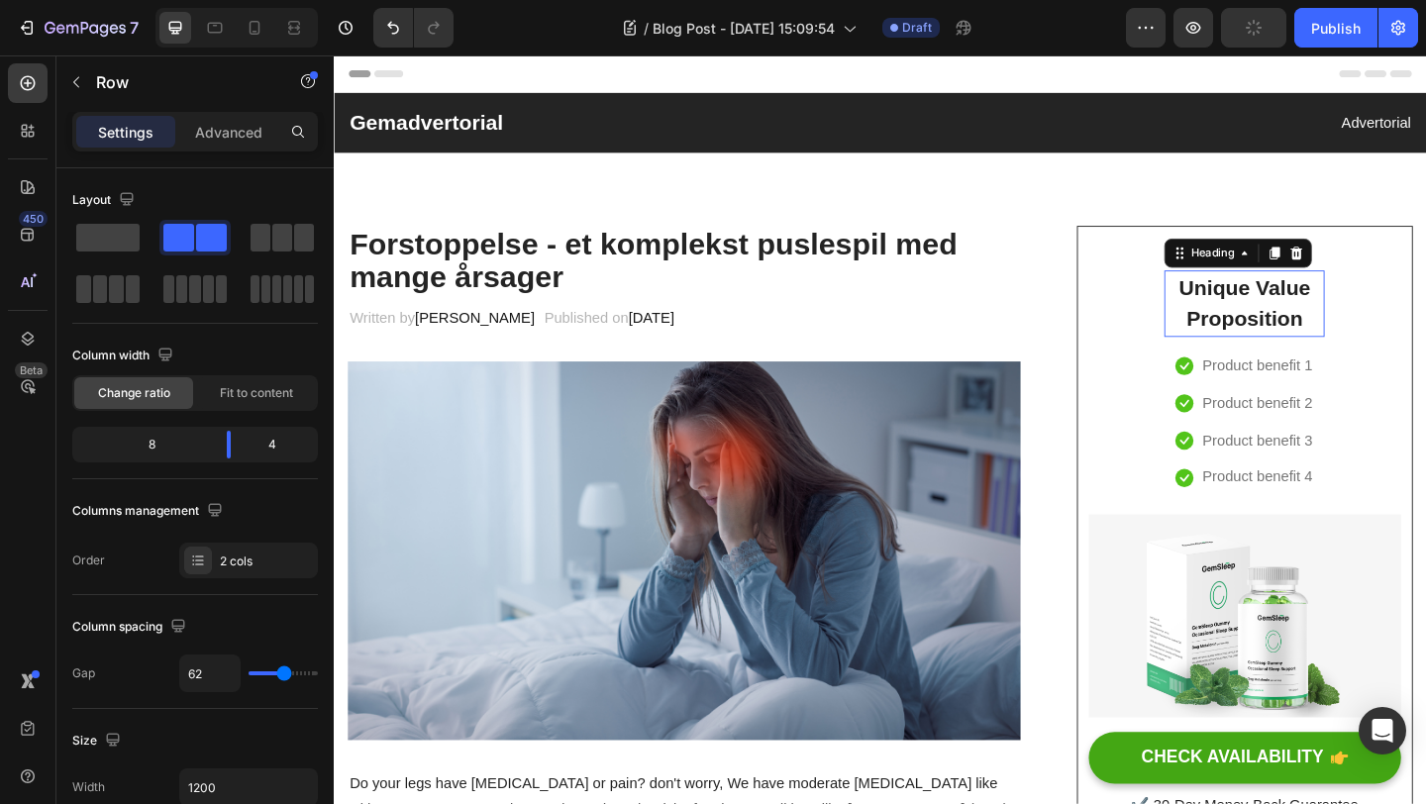
click at [1338, 312] on p "Unique Value Proposition" at bounding box center [1324, 325] width 170 height 68
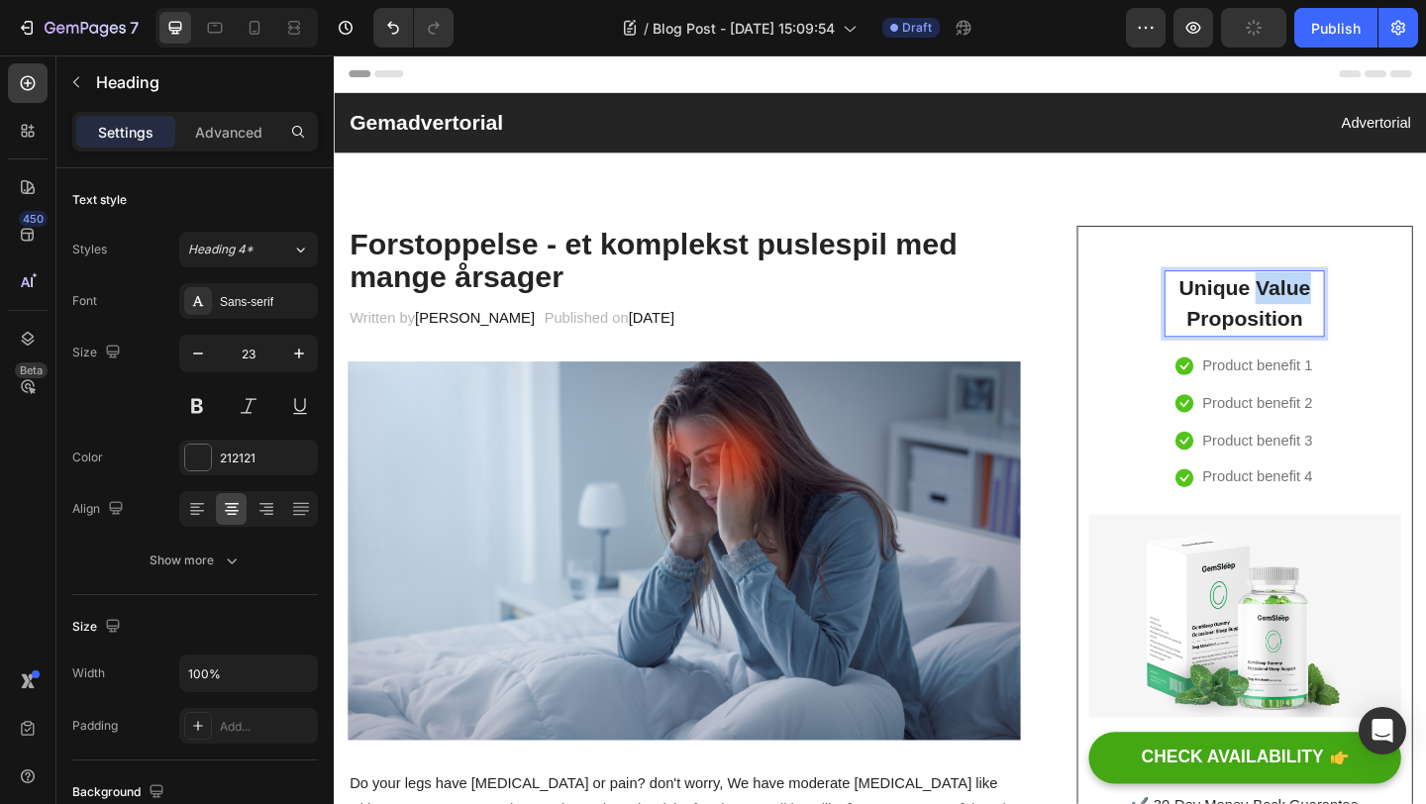
click at [1338, 312] on p "Unique Value Proposition" at bounding box center [1324, 325] width 170 height 68
click at [1365, 333] on p "Unique Value Proposition" at bounding box center [1324, 325] width 170 height 68
click at [1391, 341] on p "Unique Value Proposition" at bounding box center [1324, 325] width 170 height 68
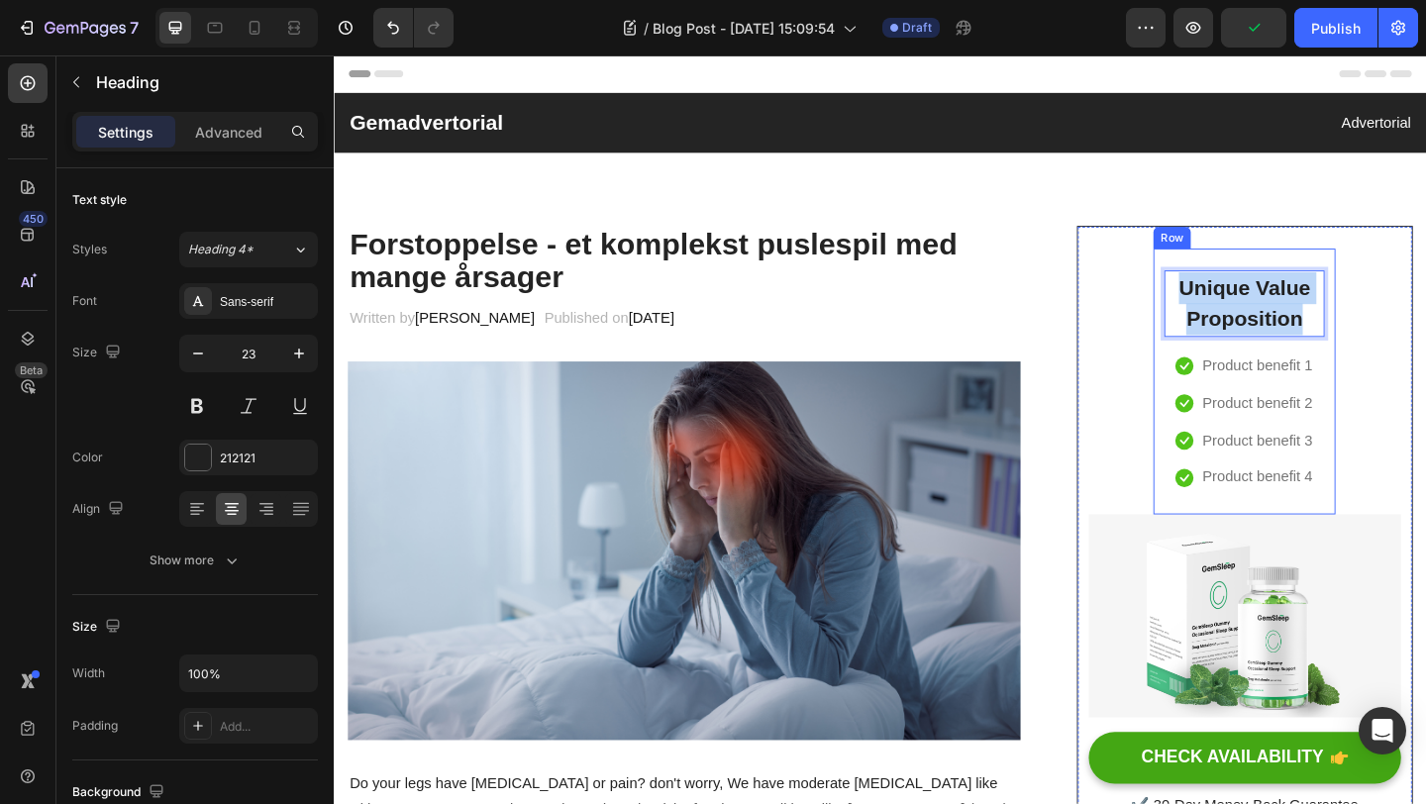
drag, startPoint x: 1395, startPoint y: 347, endPoint x: 1225, endPoint y: 304, distance: 174.7
click at [1225, 304] on div "Unique Value Proposition Heading 16 Icon Product benefit 1 Text block Icon Prod…" at bounding box center [1324, 409] width 198 height 289
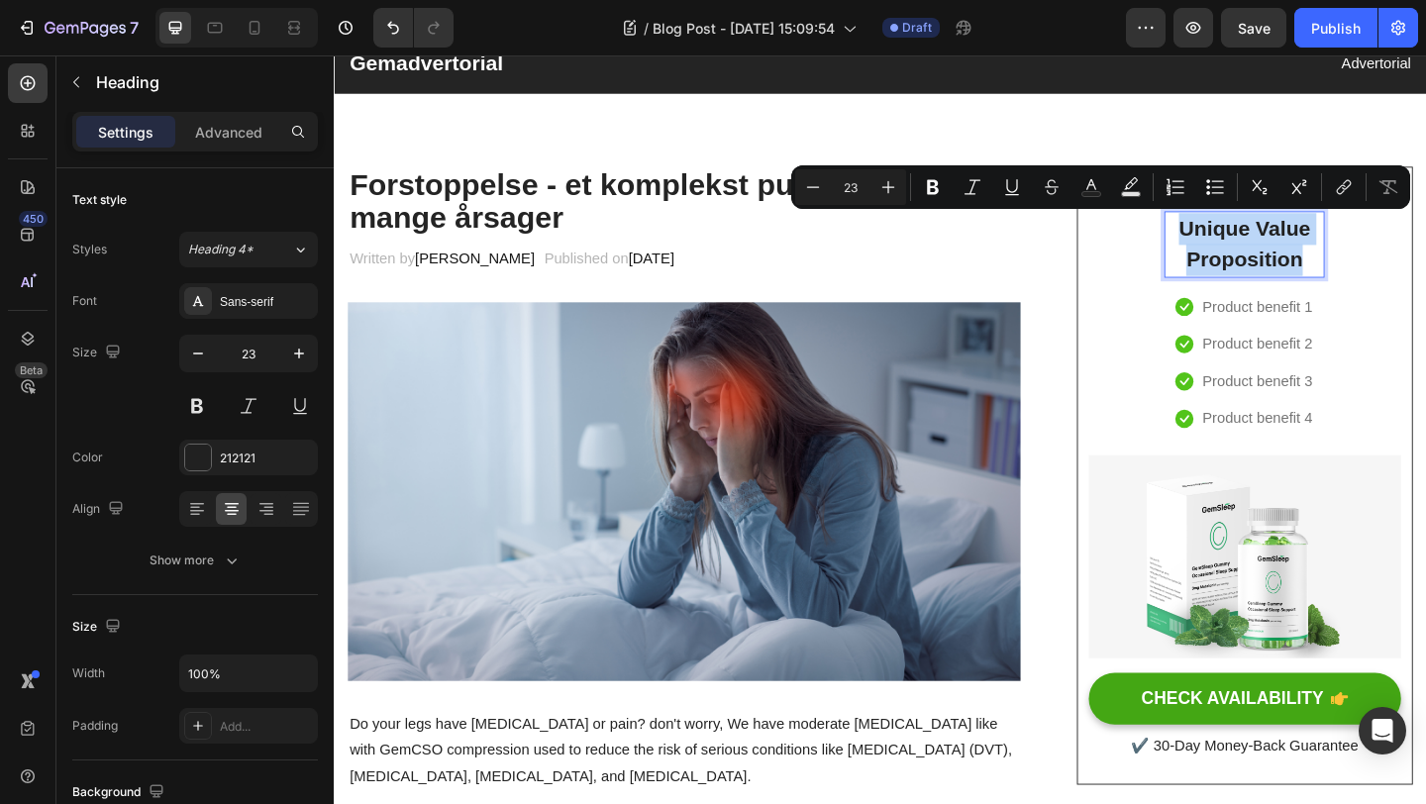
scroll to position [61, 0]
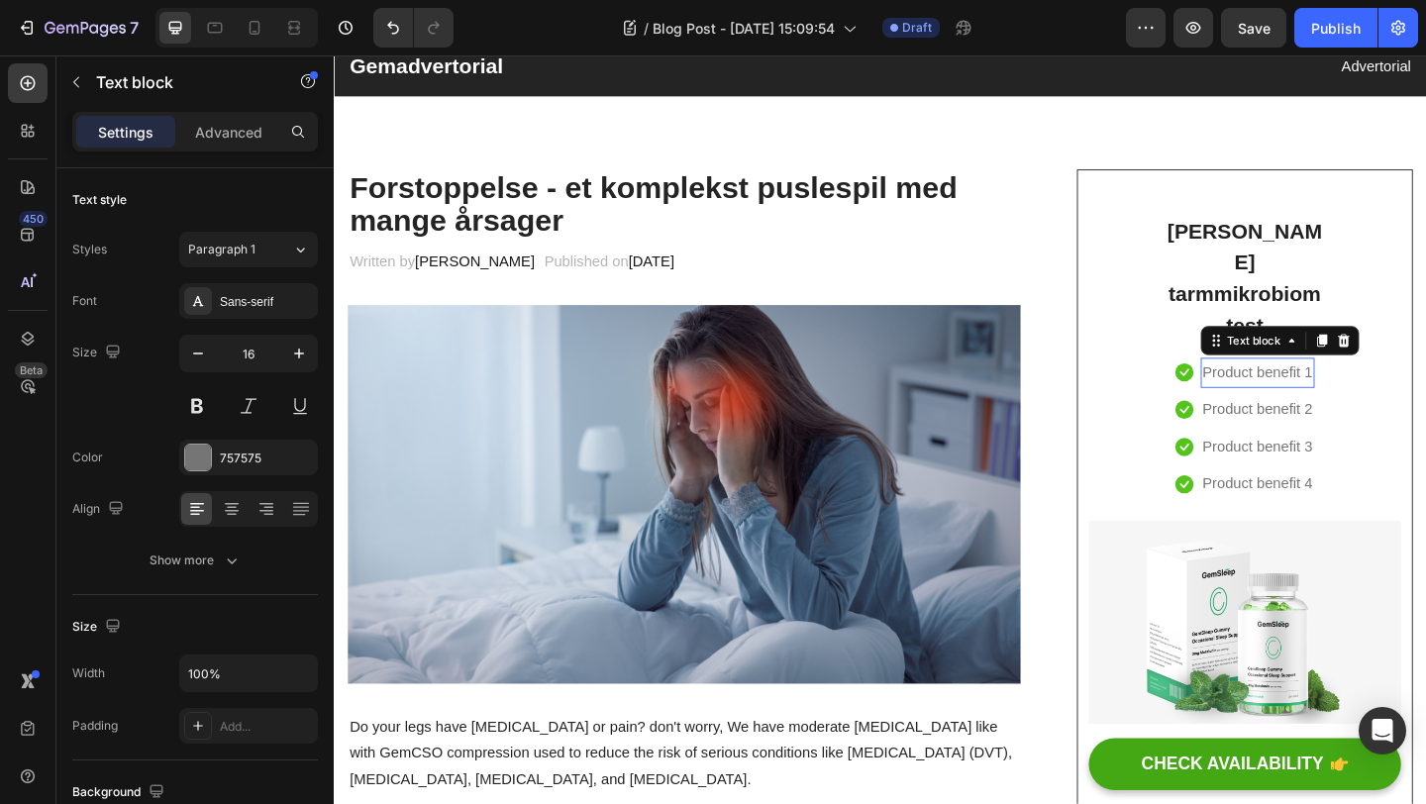
click at [1354, 386] on p "Product benefit 1" at bounding box center [1339, 400] width 120 height 29
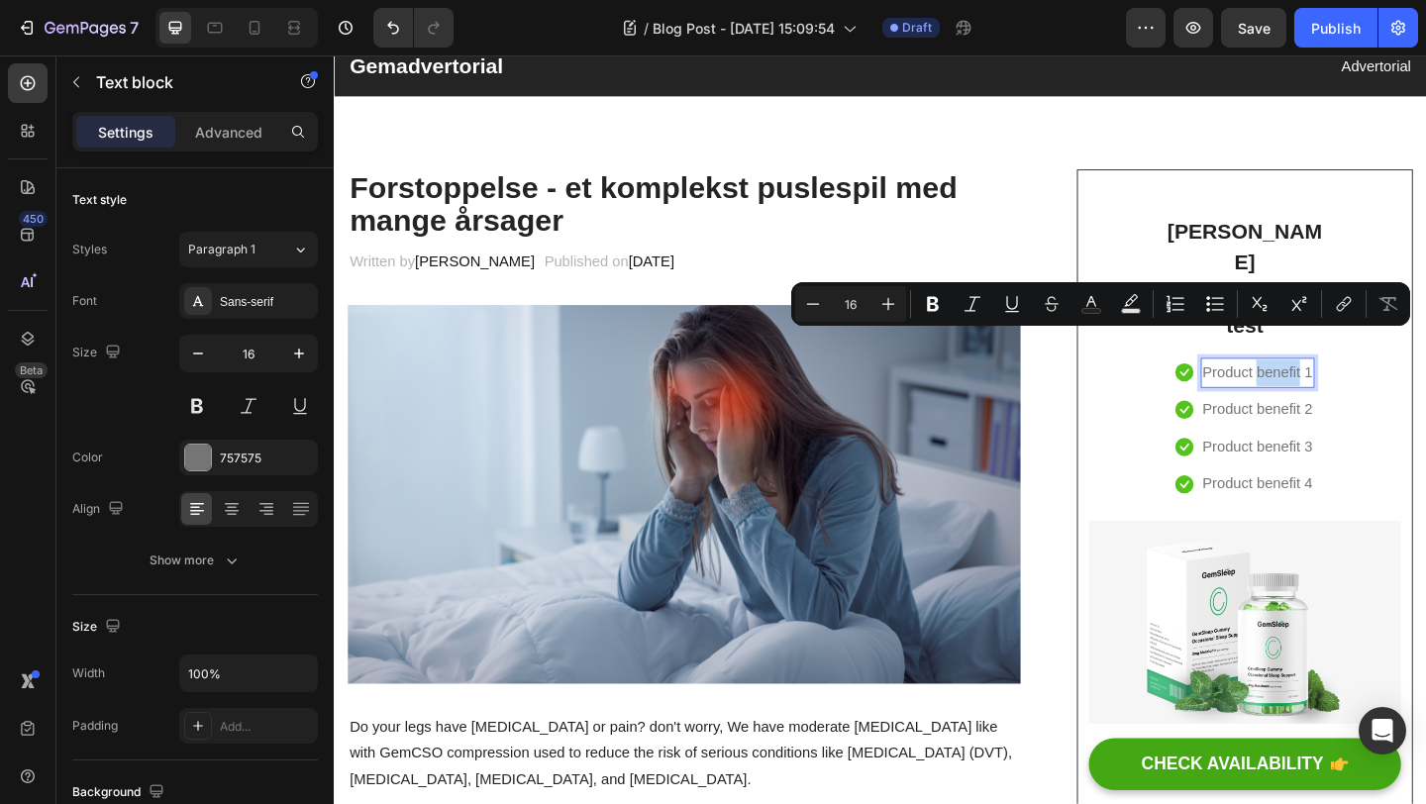
click at [1364, 386] on p "Product benefit 1" at bounding box center [1339, 400] width 120 height 29
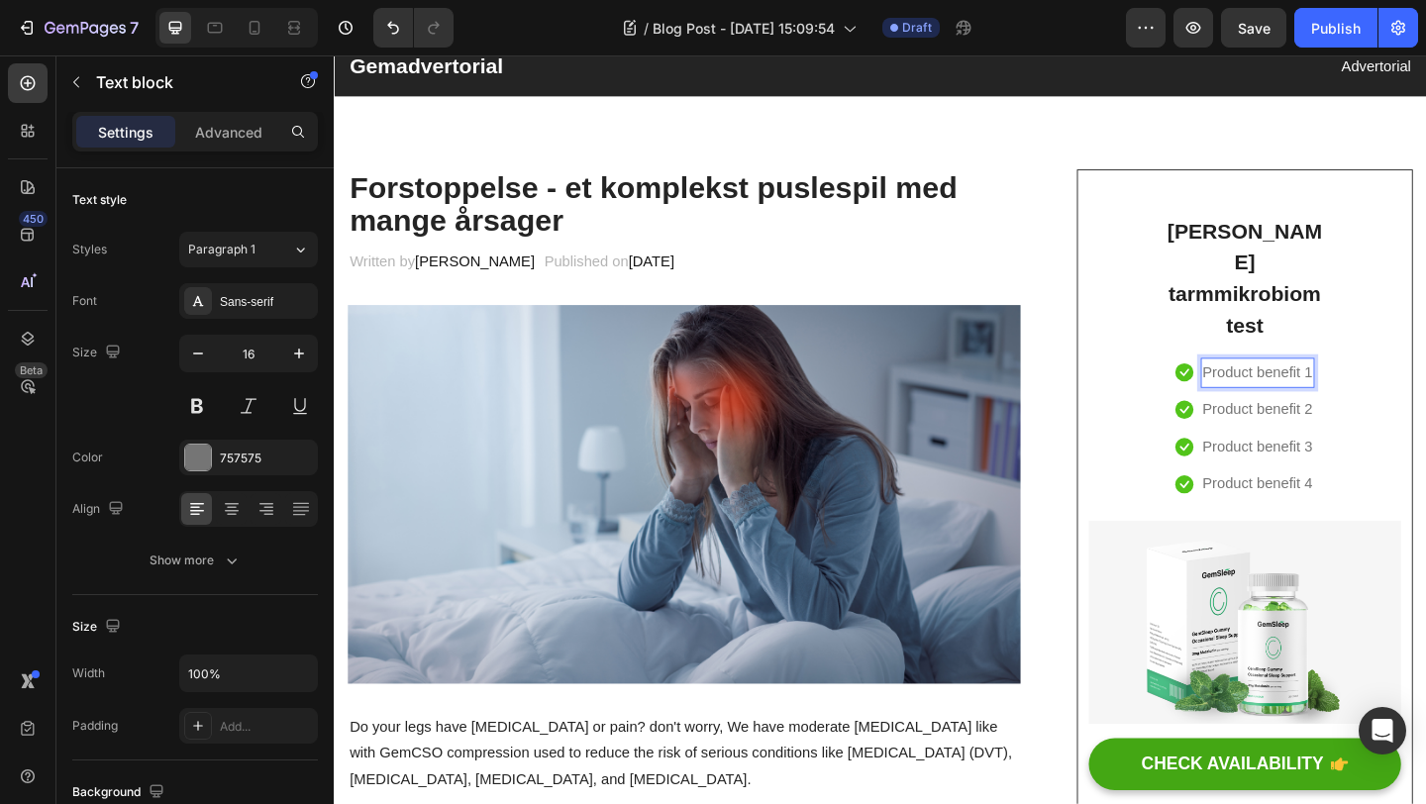
click at [1389, 386] on p "Product benefit 1" at bounding box center [1339, 400] width 120 height 29
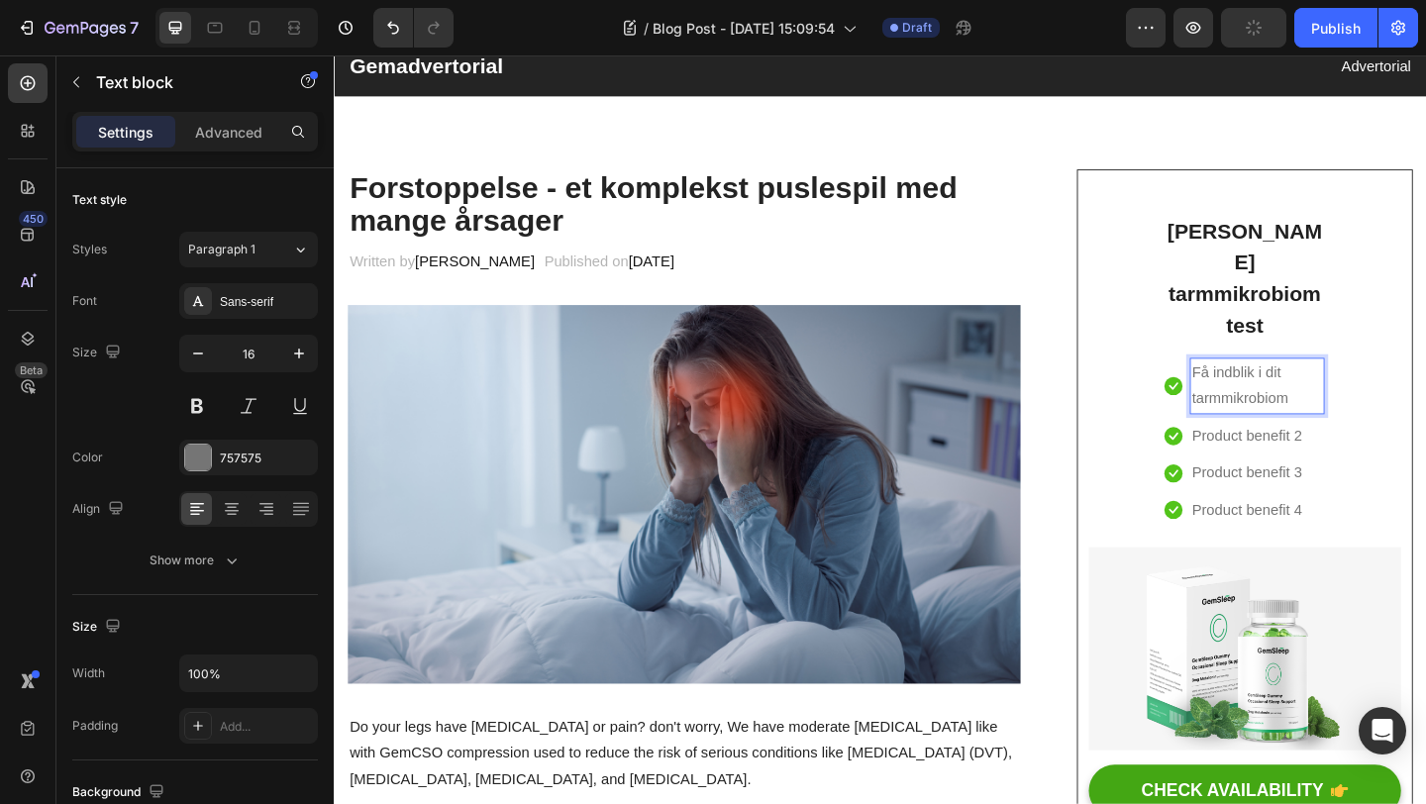
click at [1407, 386] on p "Få indblik i dit tarmmikrobiom" at bounding box center [1338, 414] width 143 height 57
click at [1411, 384] on div "Få indblik i dit tarmmikrobiom" at bounding box center [1338, 414] width 147 height 61
drag, startPoint x: 1380, startPoint y: 395, endPoint x: 1270, endPoint y: 366, distance: 113.9
click at [1270, 386] on p "Få indblik i dit tarmmikrobiom" at bounding box center [1338, 414] width 143 height 57
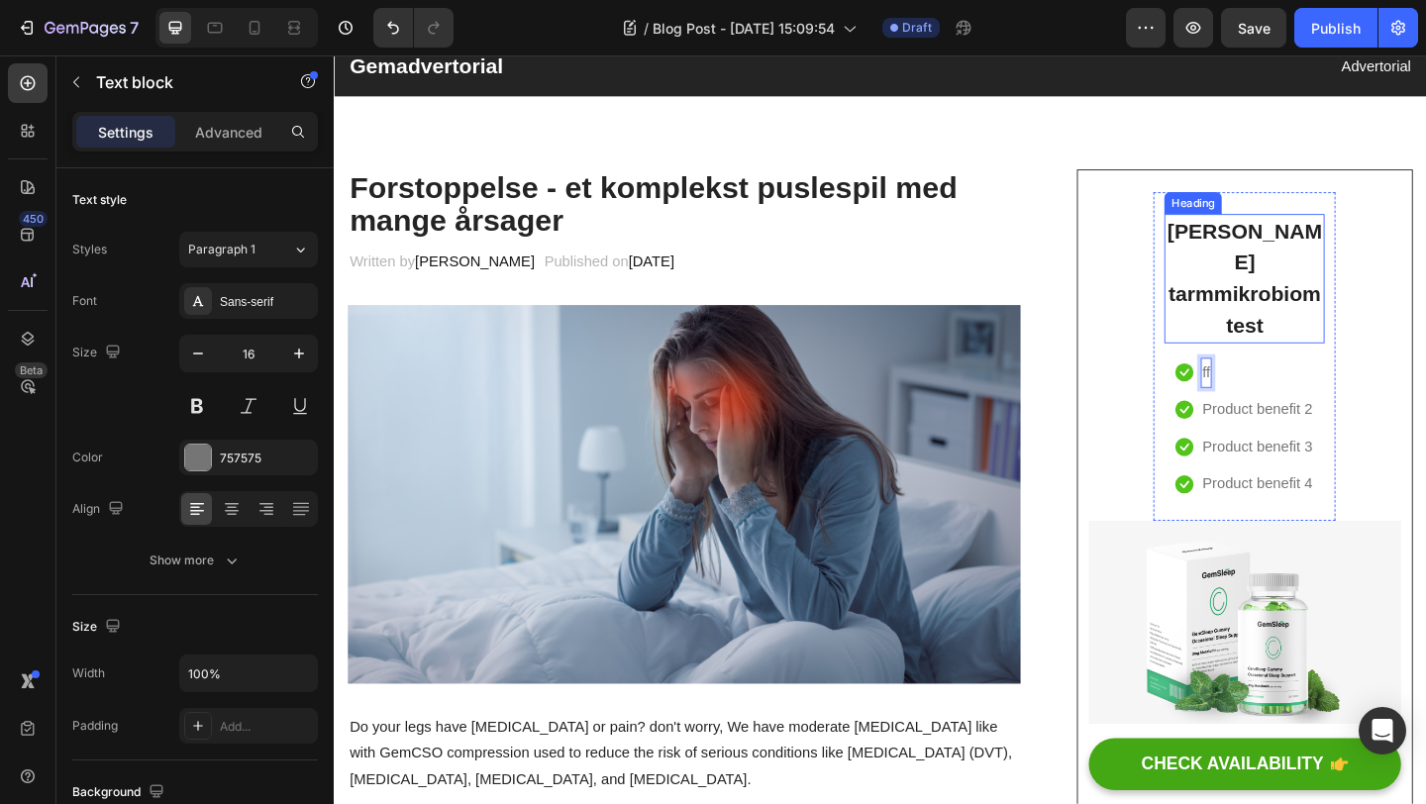
click at [1355, 283] on p "NIOMI tarmmikrobiomtest" at bounding box center [1324, 298] width 170 height 137
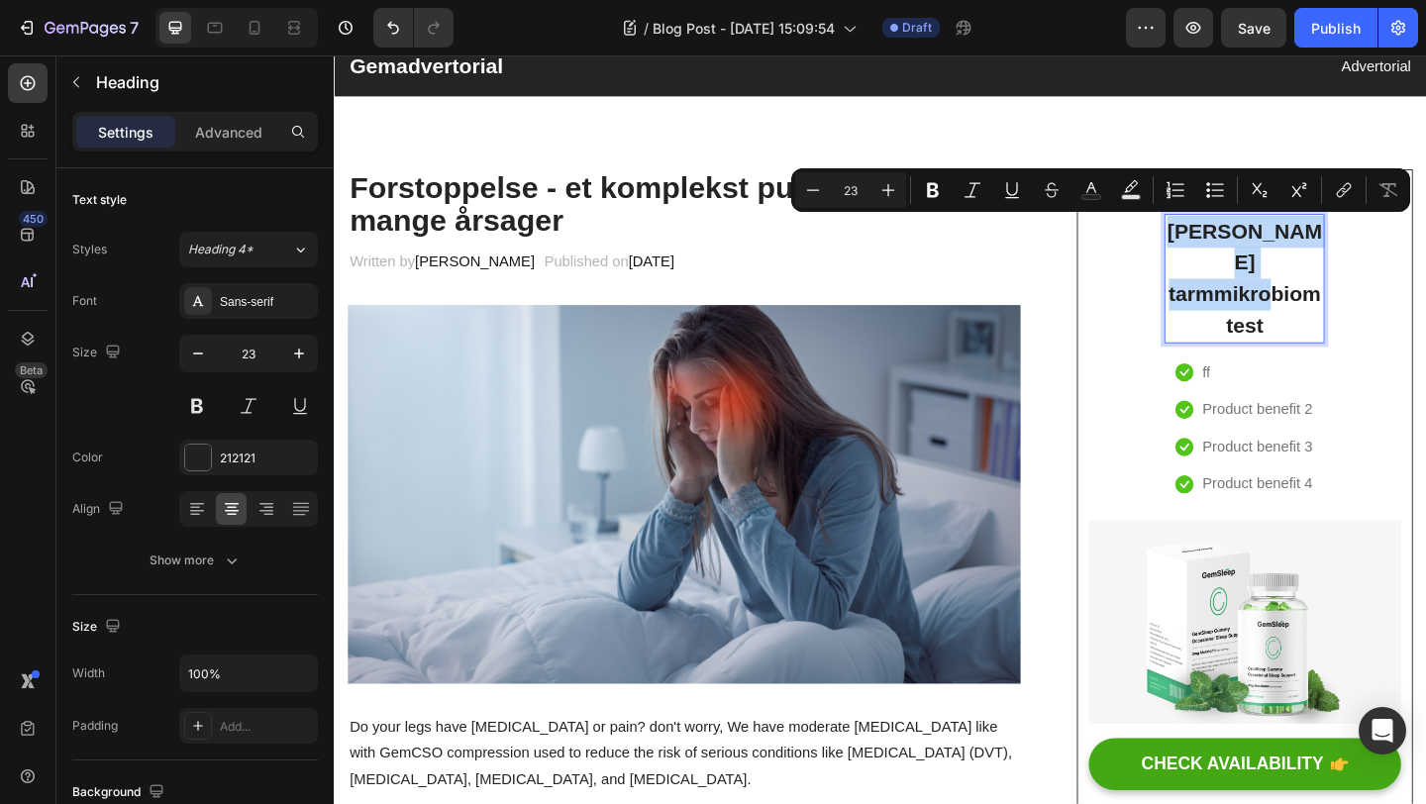
drag, startPoint x: 1356, startPoint y: 318, endPoint x: 1274, endPoint y: 231, distance: 119.8
click at [1274, 231] on p "NIOMI tarmmikrobiomtest" at bounding box center [1324, 298] width 170 height 137
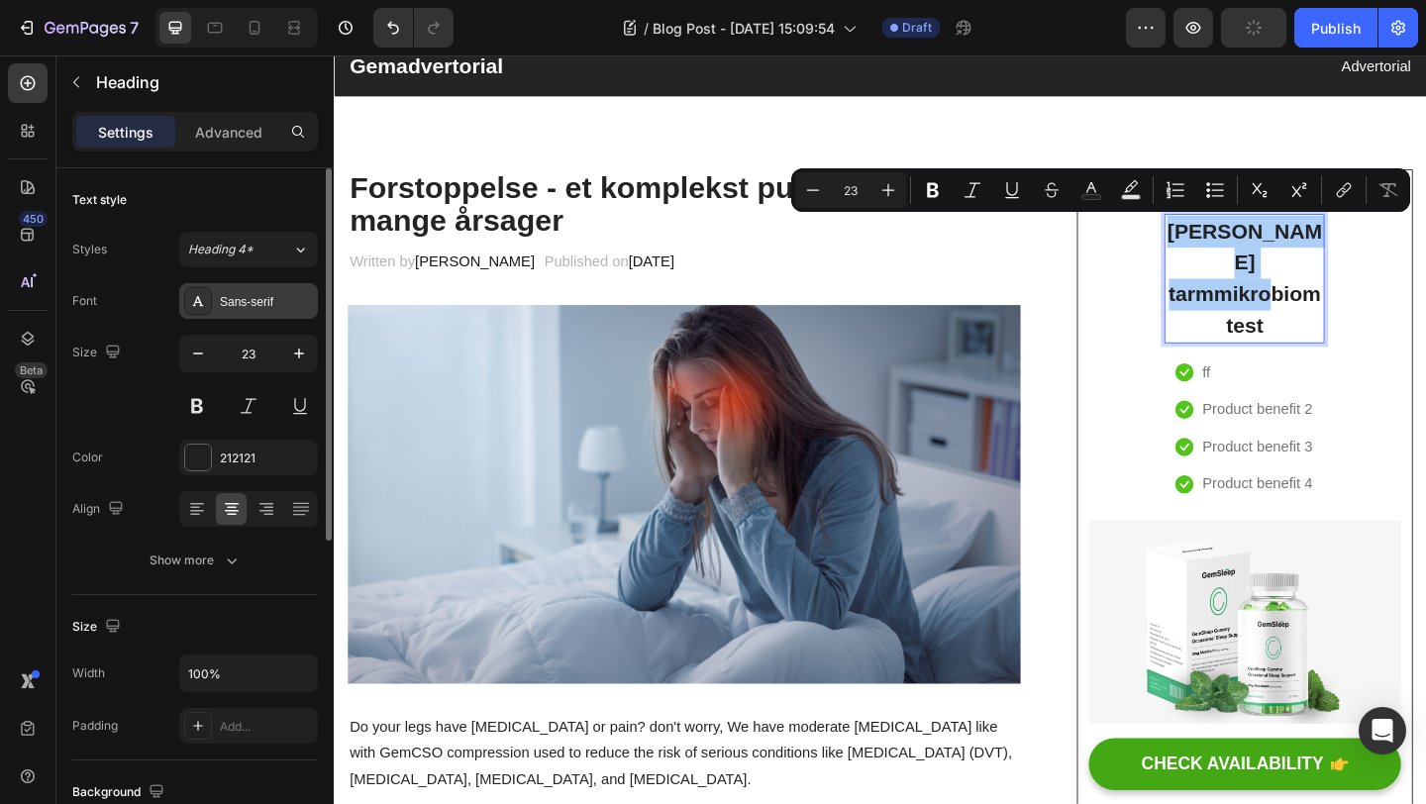
click at [262, 302] on div "Sans-serif" at bounding box center [266, 302] width 93 height 18
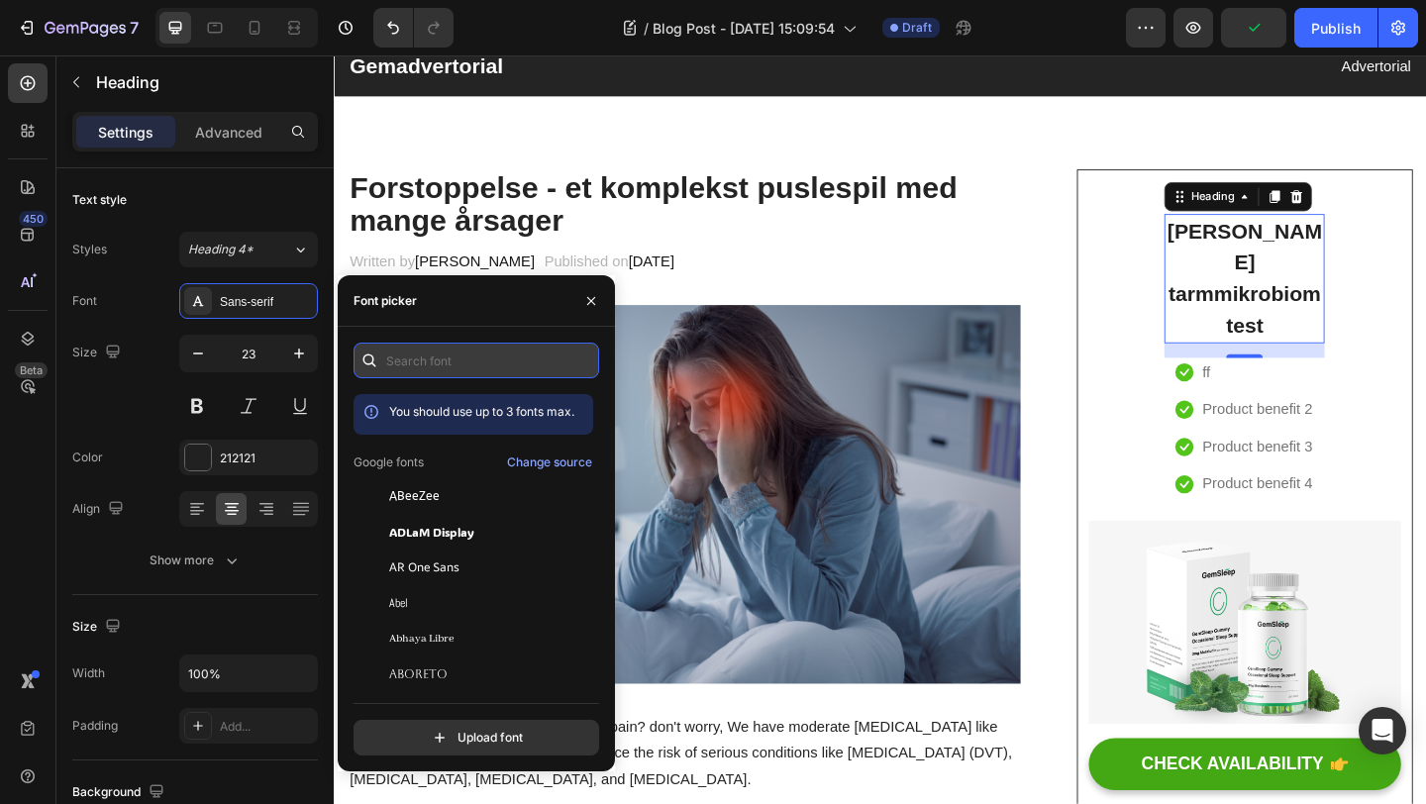
click at [432, 362] on input "text" at bounding box center [477, 361] width 246 height 36
type input "l"
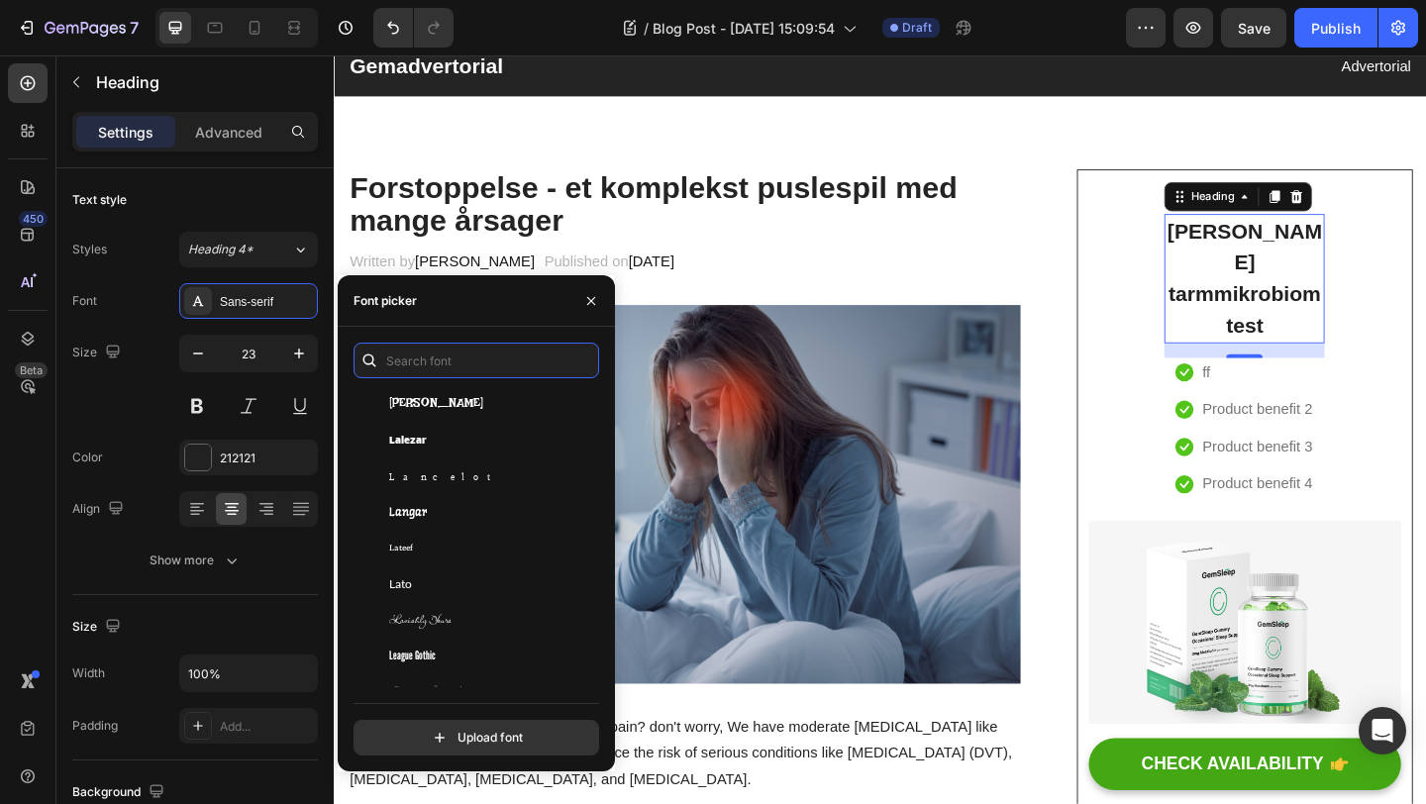
scroll to position [27865, 0]
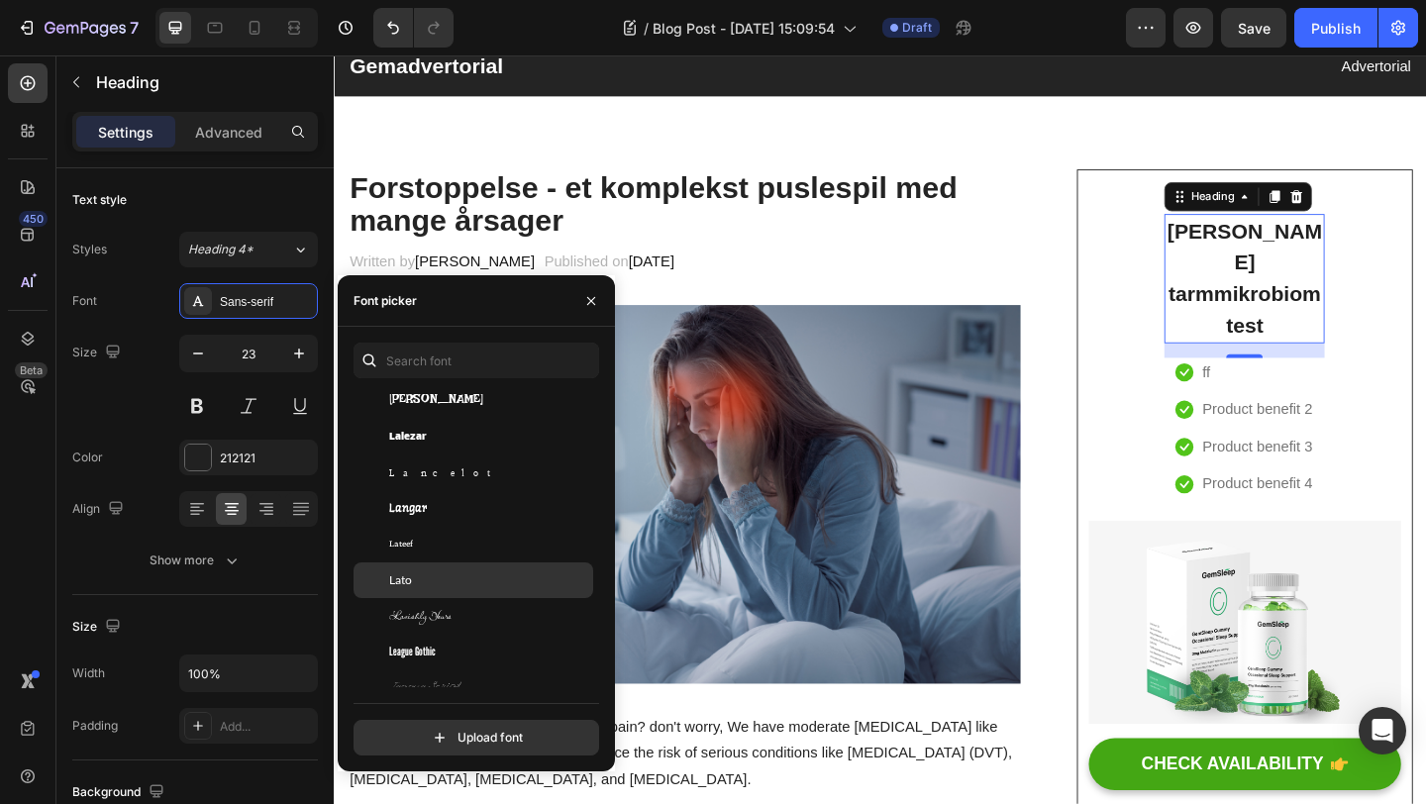
click at [407, 581] on span "Lato" at bounding box center [400, 581] width 23 height 18
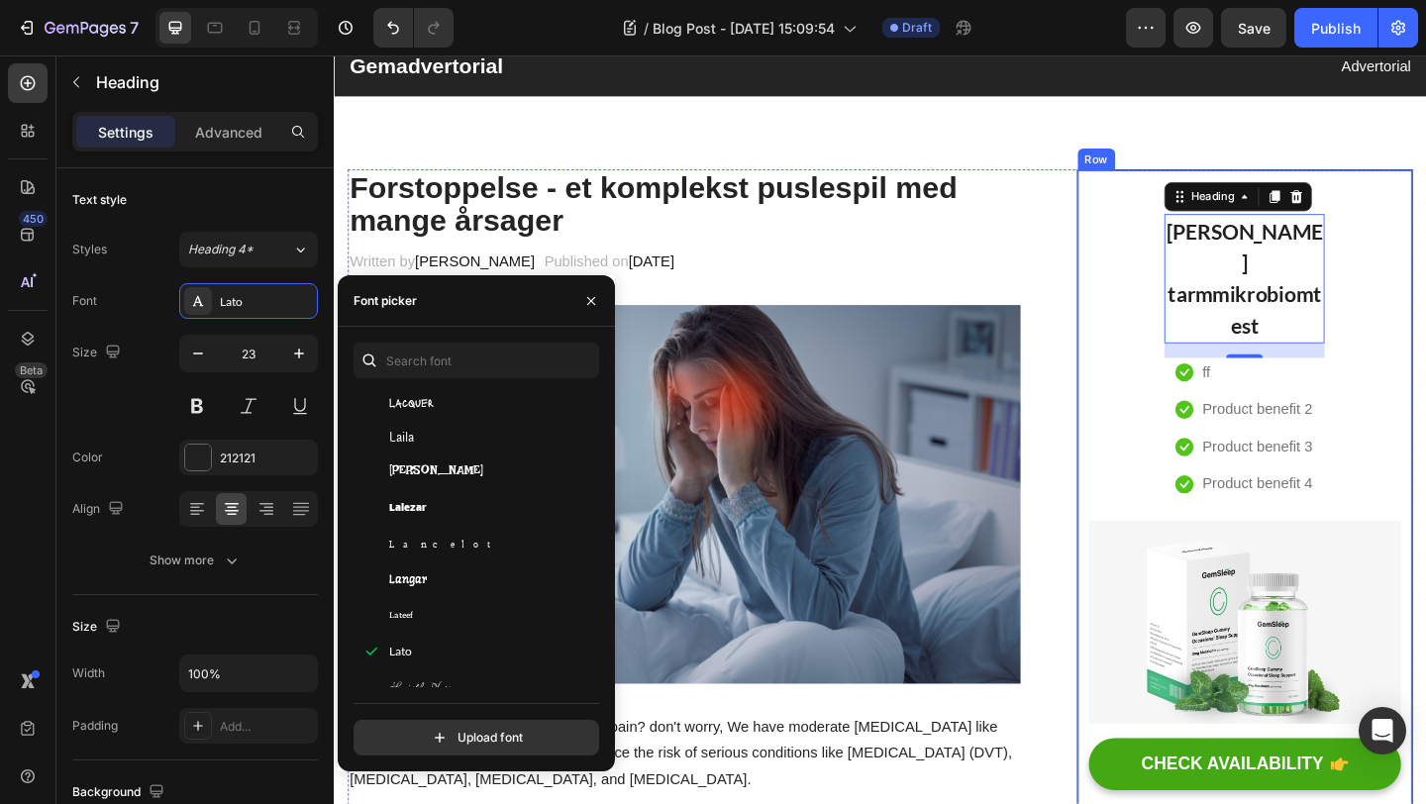
click at [1425, 349] on div "NIOMI tarmmikrobiomtest Heading 16 Icon ff Text block Icon Product benefit 2 Te…" at bounding box center [1325, 549] width 340 height 691
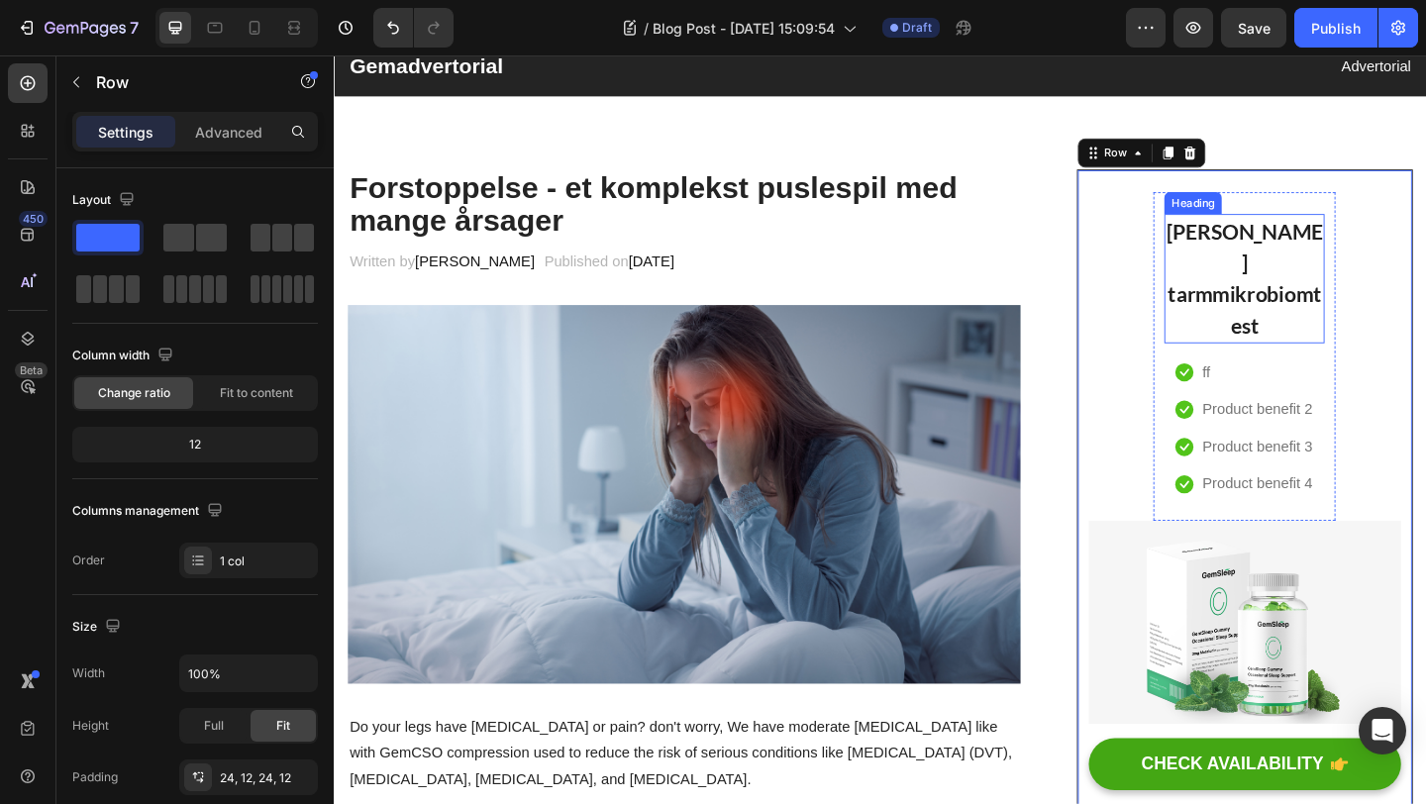
click at [1346, 316] on p "NIOMI tarmmikrobiomtest" at bounding box center [1324, 298] width 170 height 137
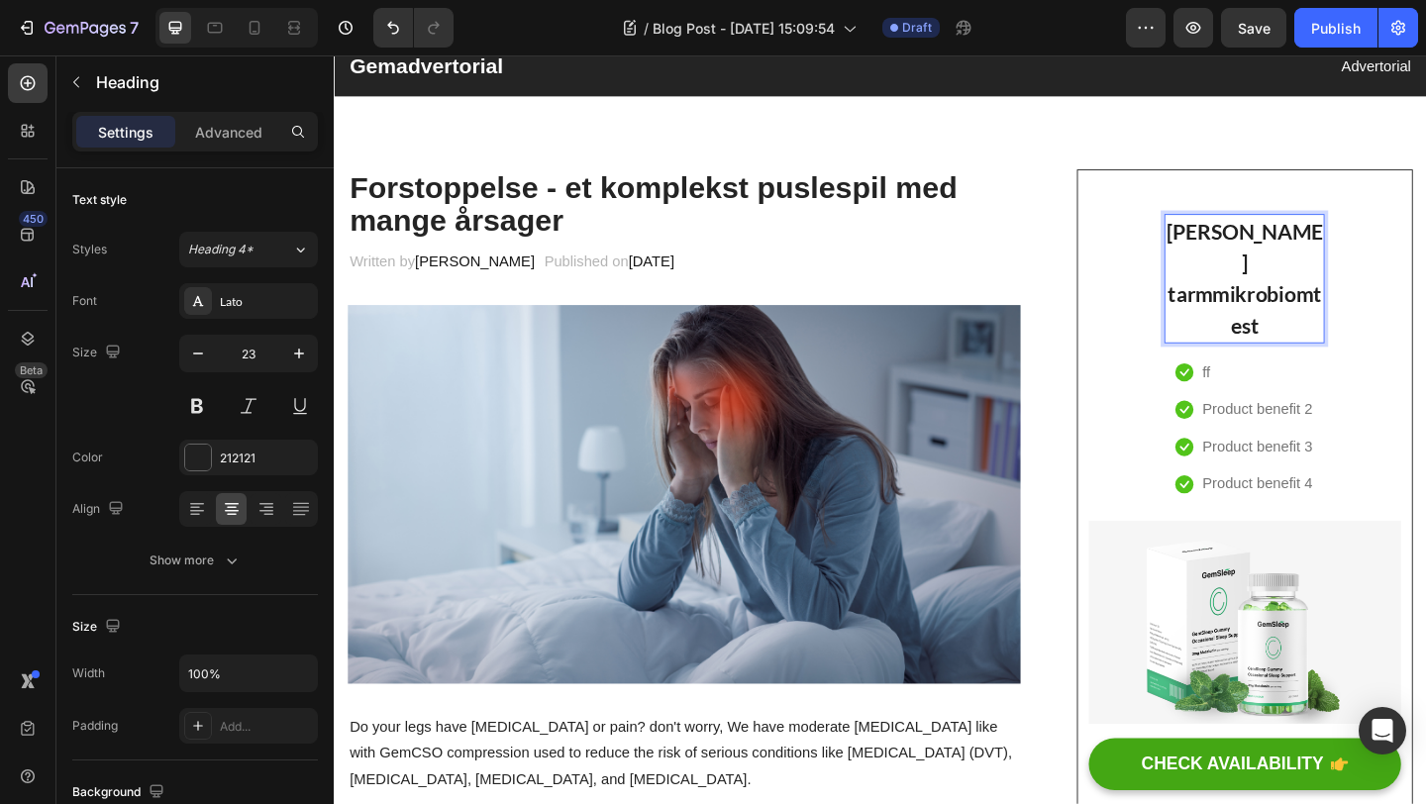
click at [1412, 283] on h2 "NIOMI tarmmikrobiomtest" at bounding box center [1324, 298] width 174 height 141
click at [1384, 243] on p "NIOMI tarmmikrobiomtest" at bounding box center [1324, 298] width 170 height 137
click at [1284, 320] on p "NIOMI tarmmikrobiomtest" at bounding box center [1324, 298] width 170 height 137
click at [1401, 290] on p "NIOMI tarmmikrobiomtest" at bounding box center [1324, 298] width 170 height 137
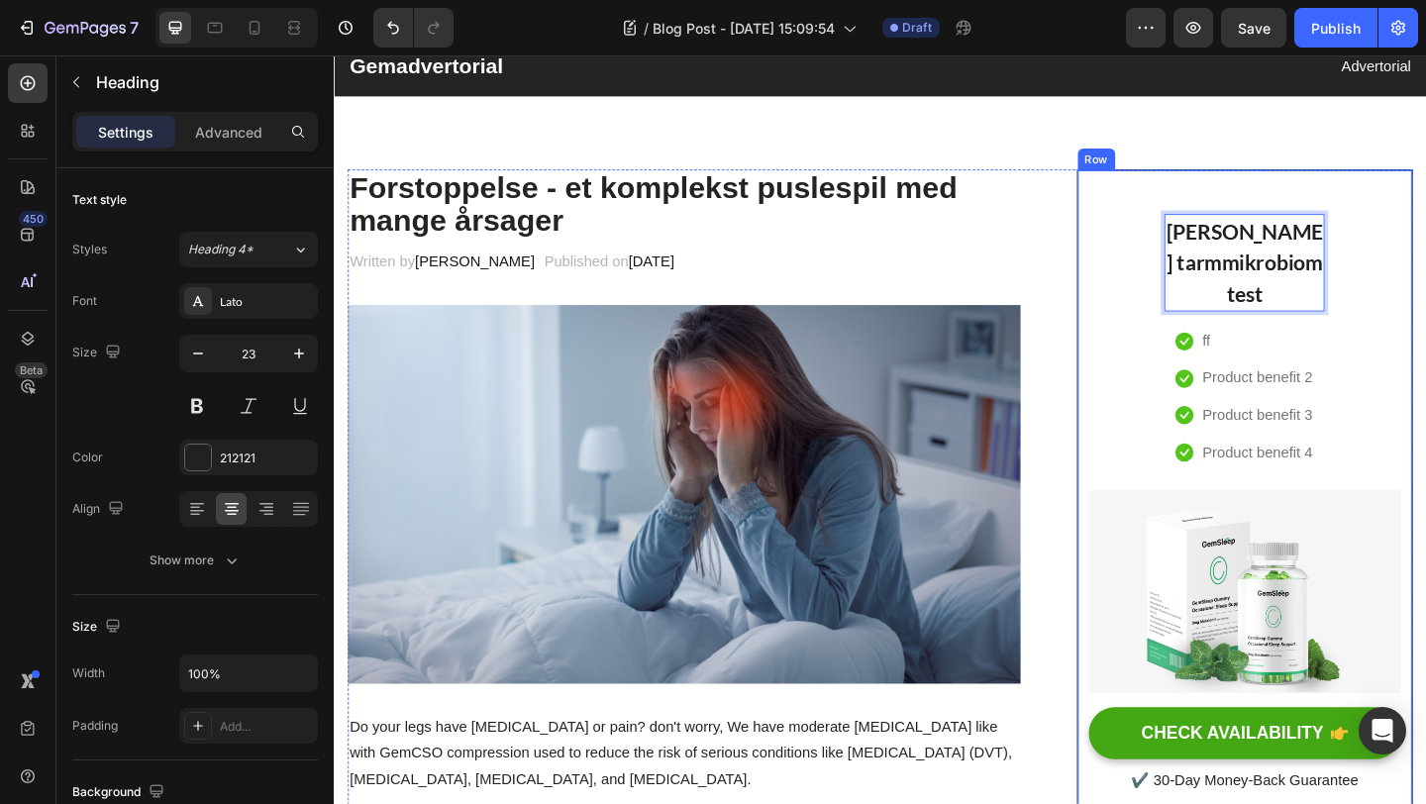
click at [1425, 332] on div "NIOMI tarmmikrobiom test Heading 16 Icon ff Text block Icon Product benefit 2 T…" at bounding box center [1325, 532] width 340 height 657
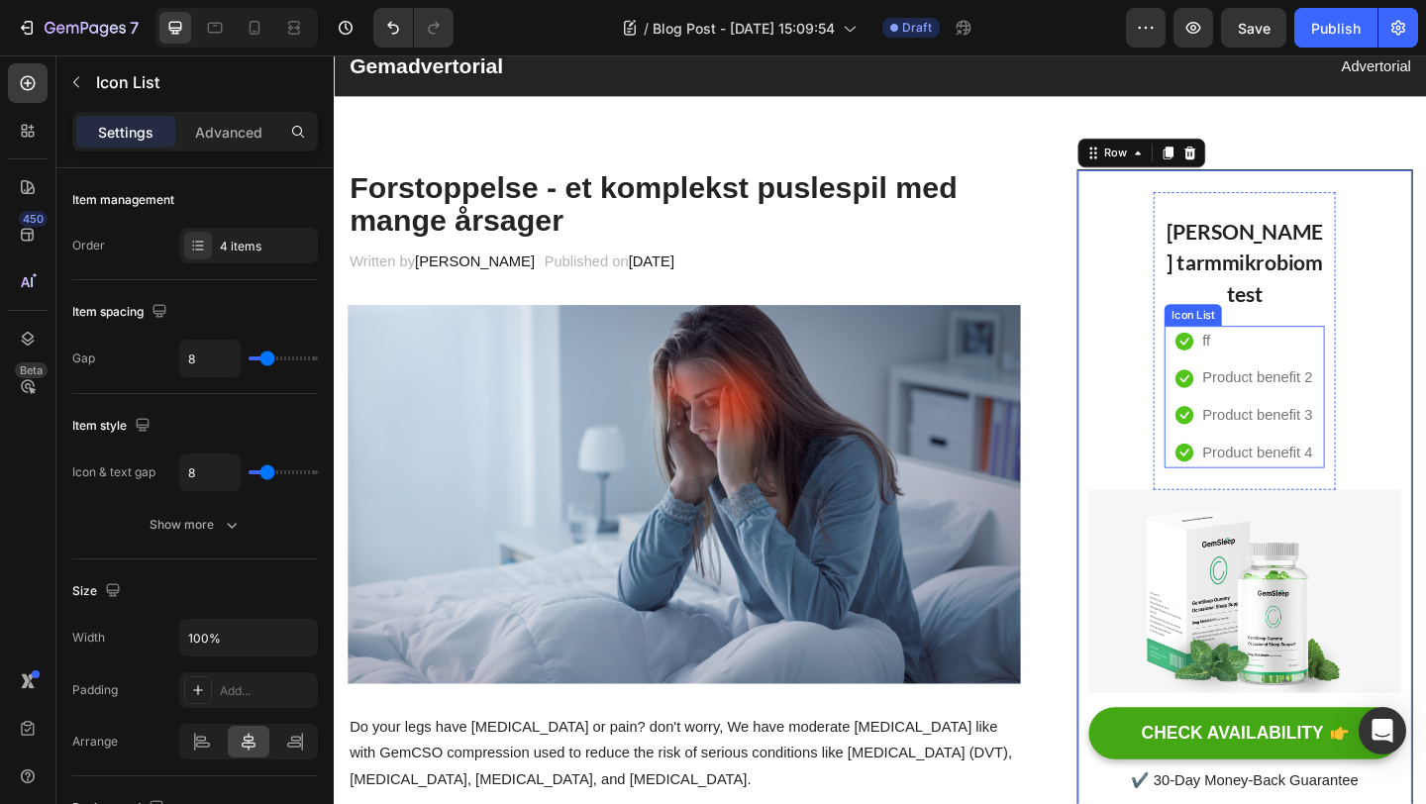
click at [1289, 366] on li "Icon ff Text block" at bounding box center [1325, 366] width 152 height 33
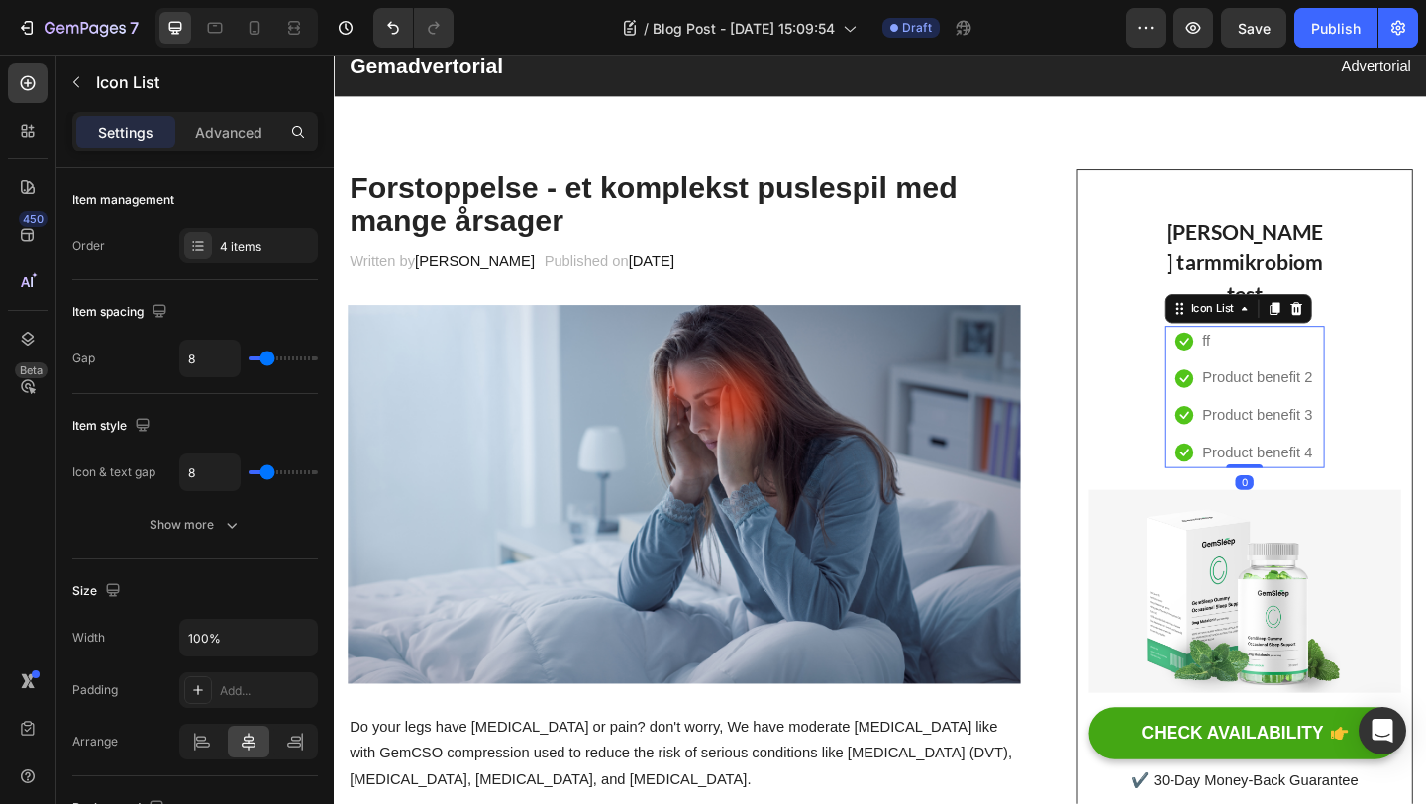
click at [1289, 366] on li "Icon ff Text block" at bounding box center [1325, 366] width 152 height 33
click at [1284, 366] on div "ff" at bounding box center [1283, 366] width 13 height 33
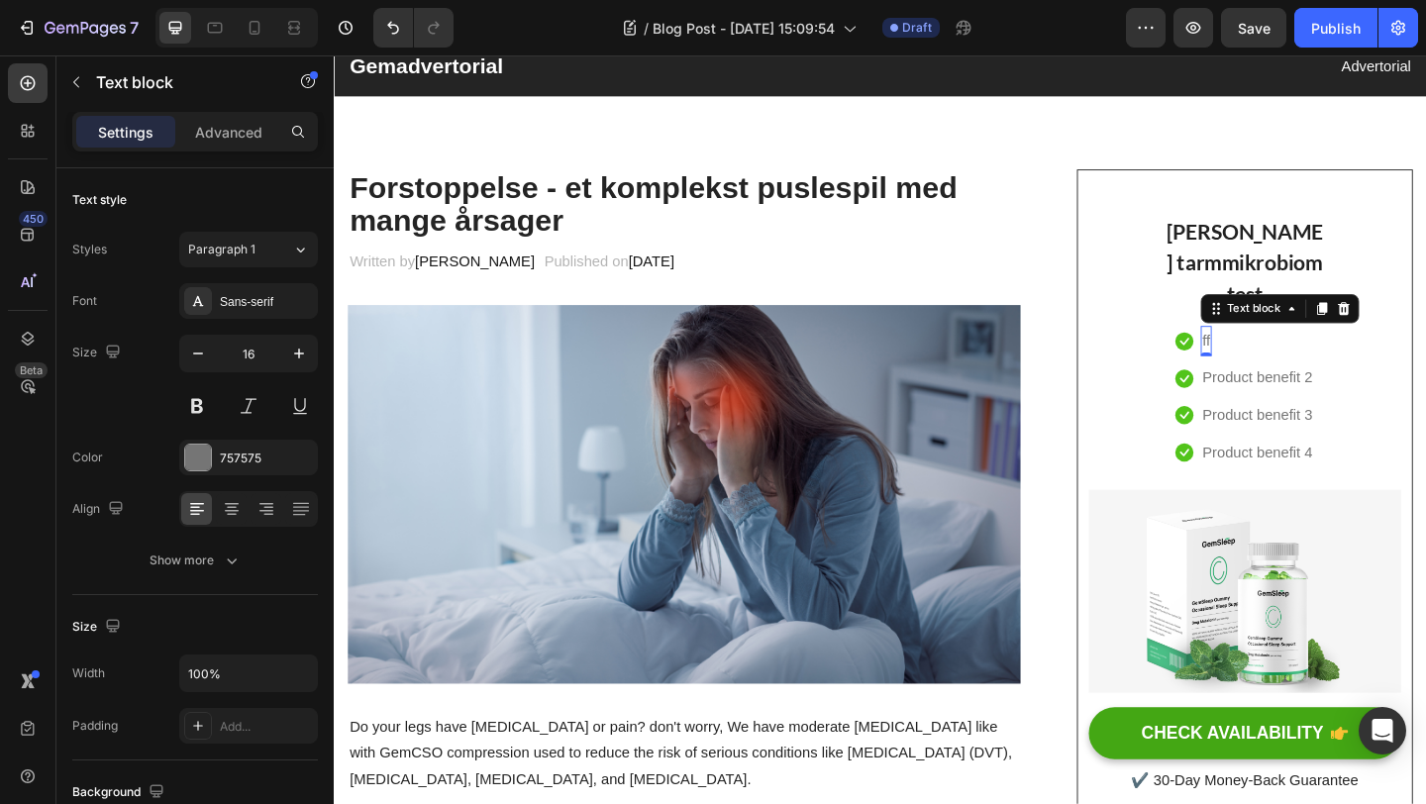
click at [1284, 366] on div "ff" at bounding box center [1283, 366] width 13 height 33
click at [1292, 404] on p "Product benefit 2" at bounding box center [1339, 406] width 120 height 29
click at [1391, 410] on p "Product benefit 2" at bounding box center [1339, 406] width 120 height 29
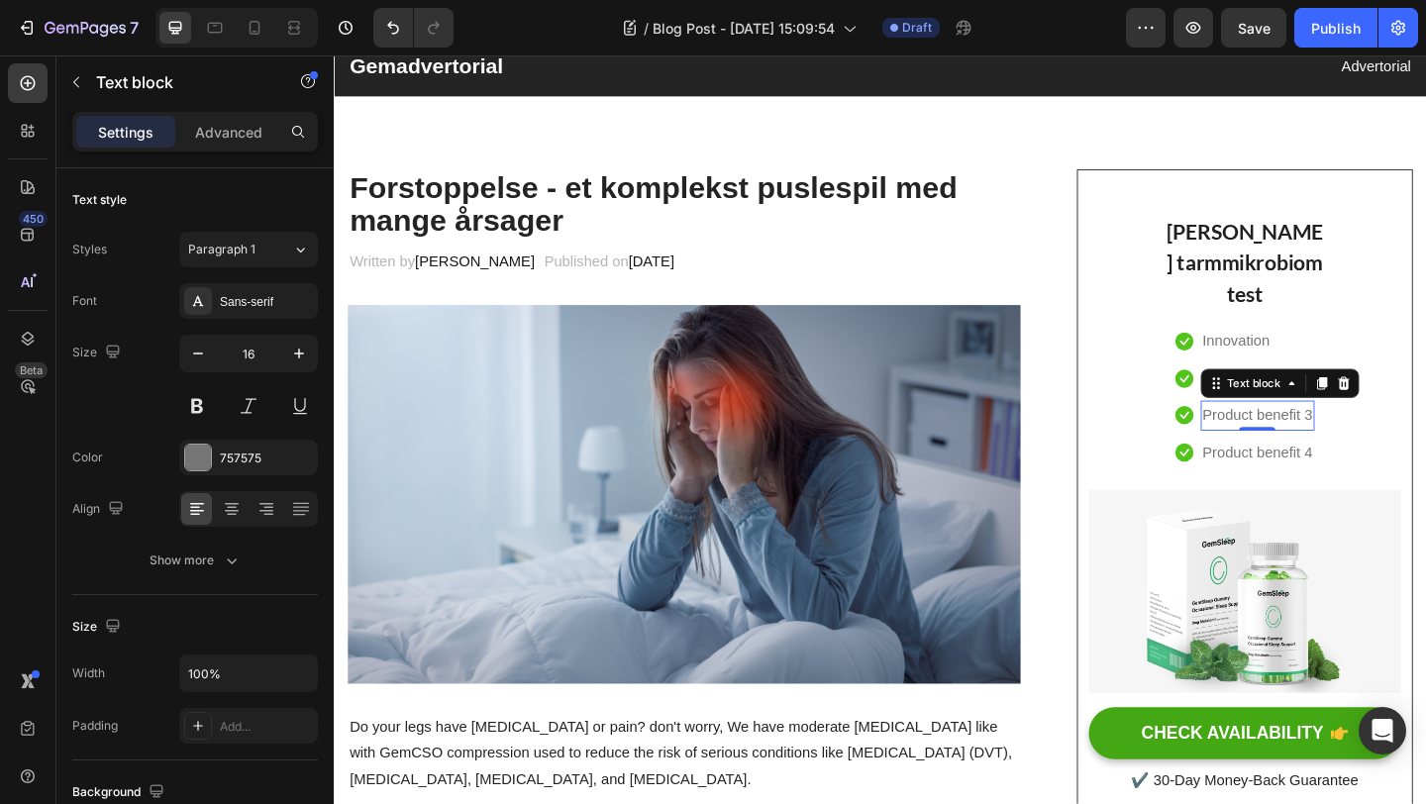
click at [1353, 447] on p "Product benefit 3" at bounding box center [1339, 447] width 120 height 29
click at [1345, 449] on p "Product 3" at bounding box center [1315, 447] width 72 height 29
click at [1367, 493] on p "Product benefit 4" at bounding box center [1339, 487] width 120 height 29
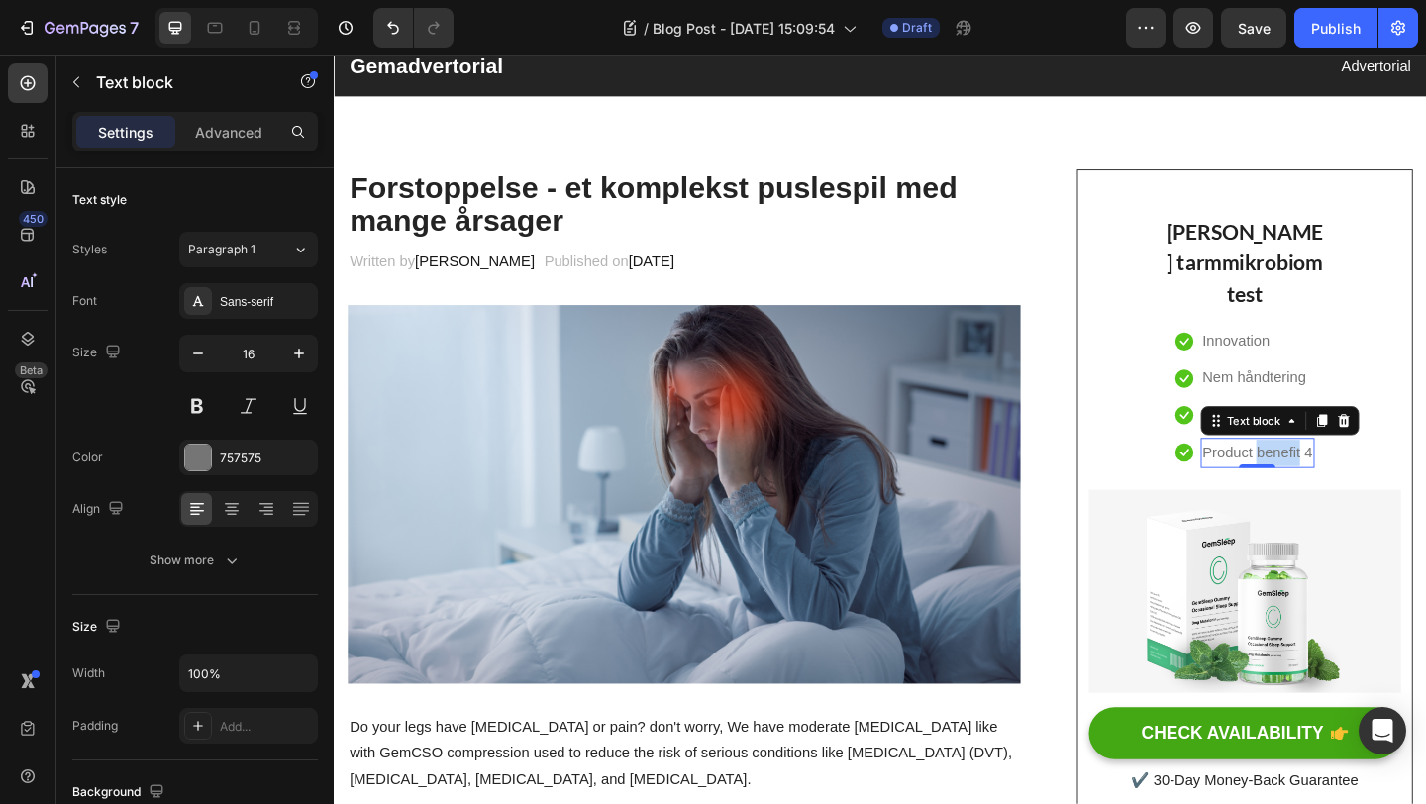
click at [1367, 493] on p "Product benefit 4" at bounding box center [1339, 487] width 120 height 29
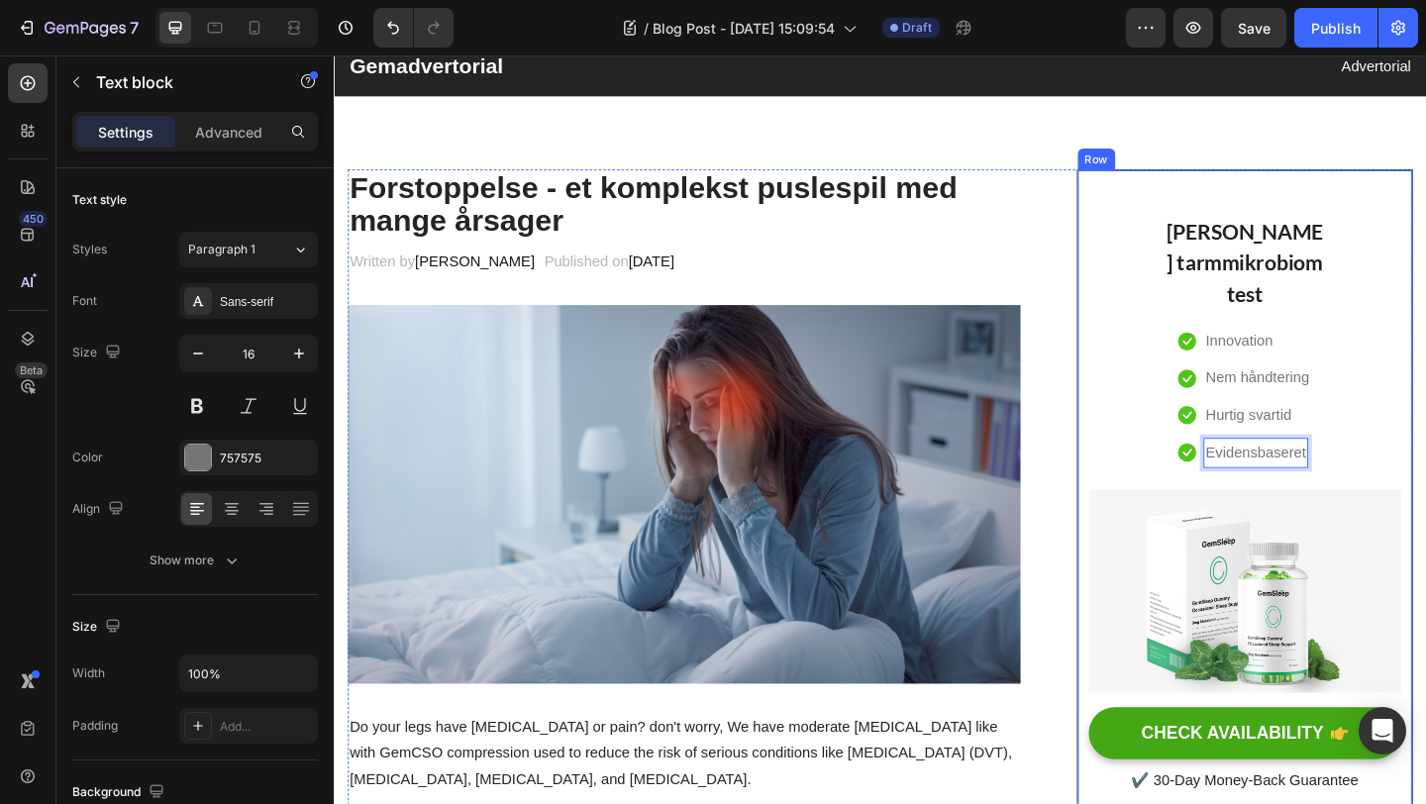
click at [1425, 487] on div "NIOMI tarmmikrobiom test Heading Icon Innovation Text block Icon Nem håndtering…" at bounding box center [1325, 532] width 340 height 657
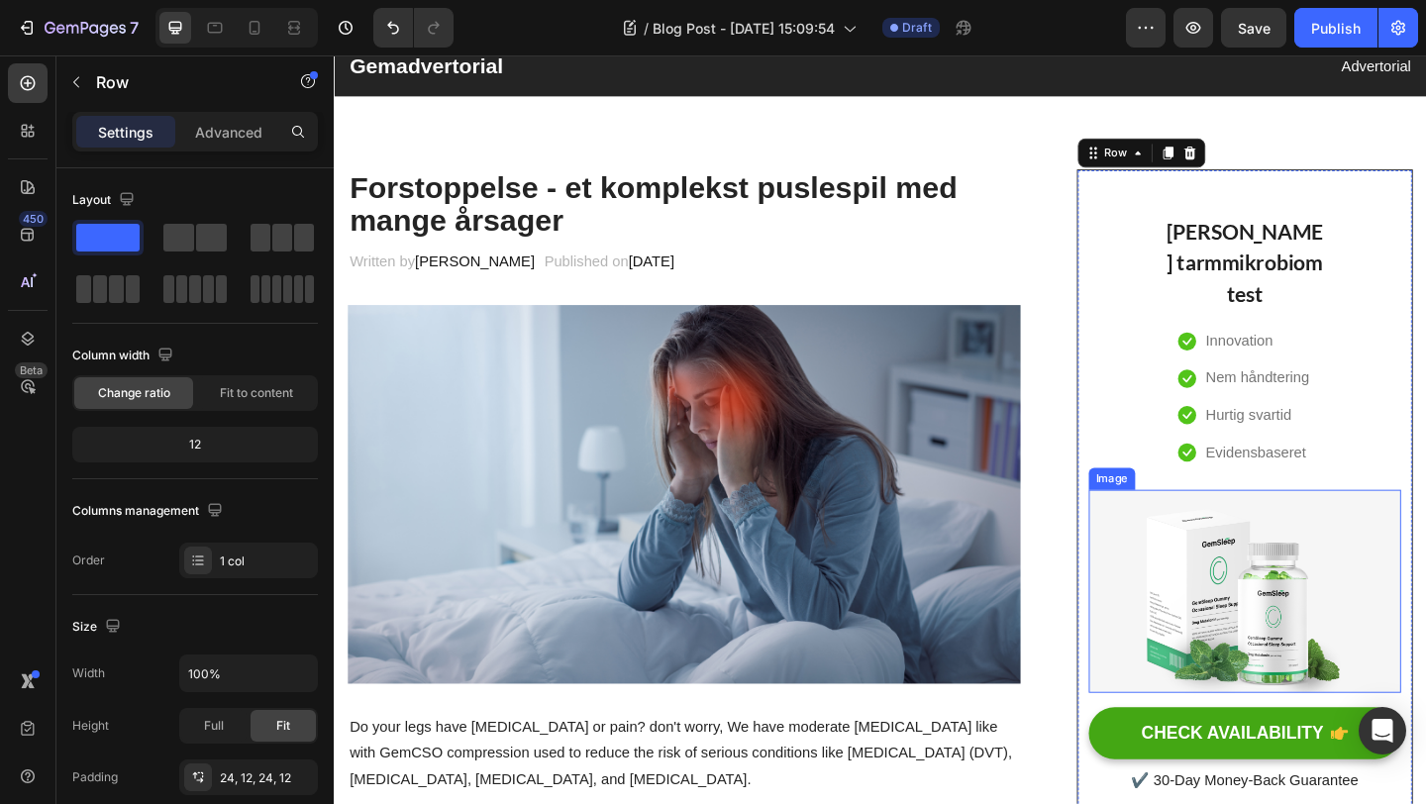
click at [1378, 603] on img at bounding box center [1325, 638] width 340 height 221
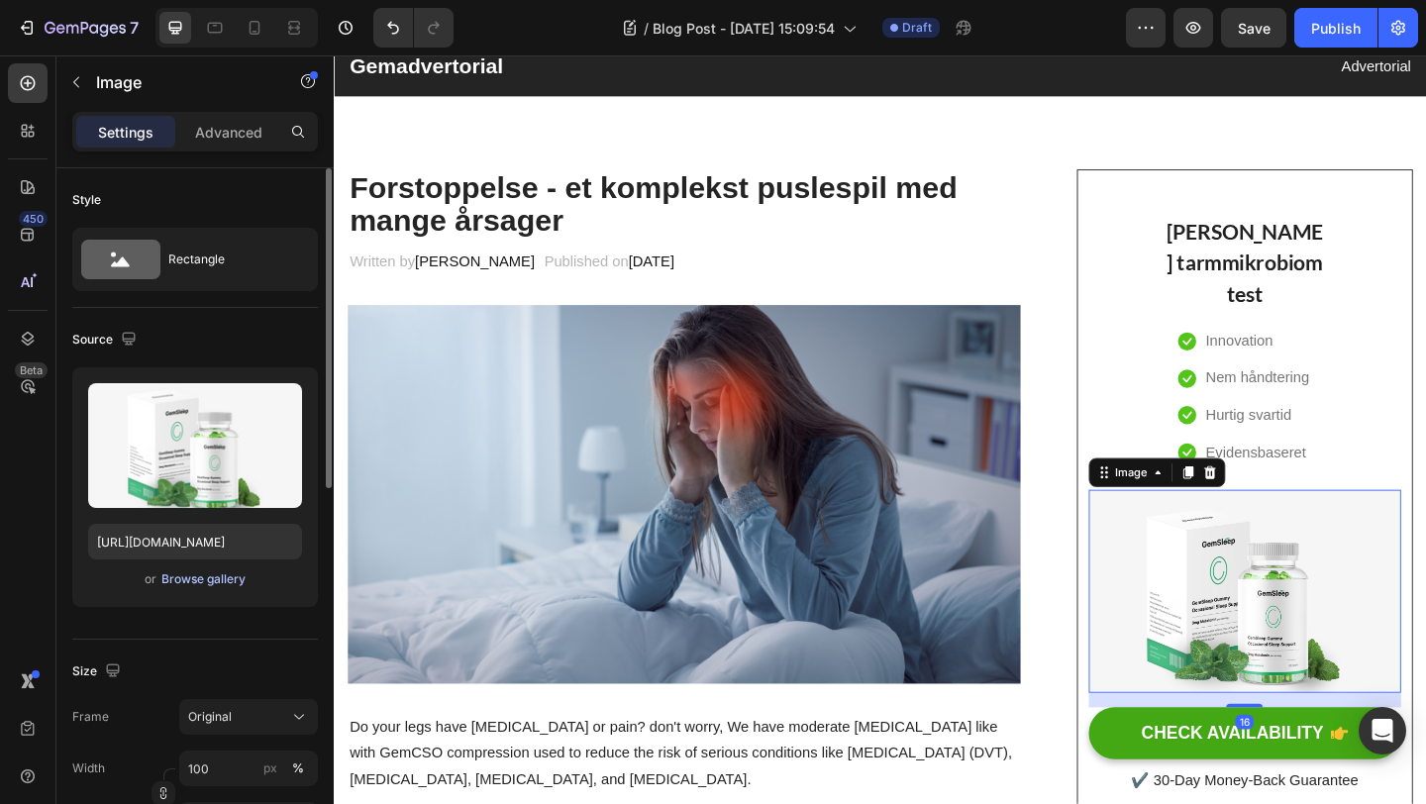
click at [215, 580] on div "Browse gallery" at bounding box center [203, 580] width 84 height 18
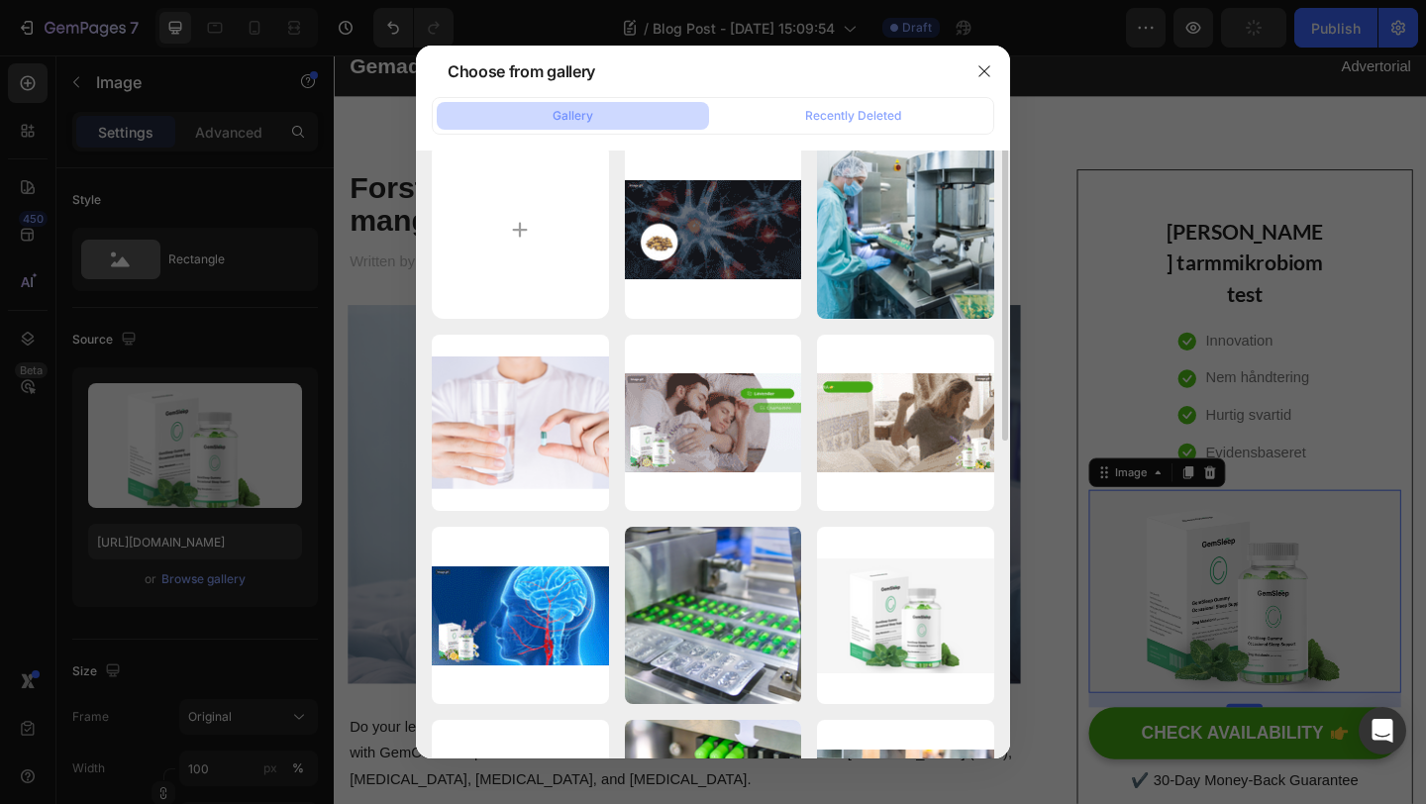
scroll to position [0, 0]
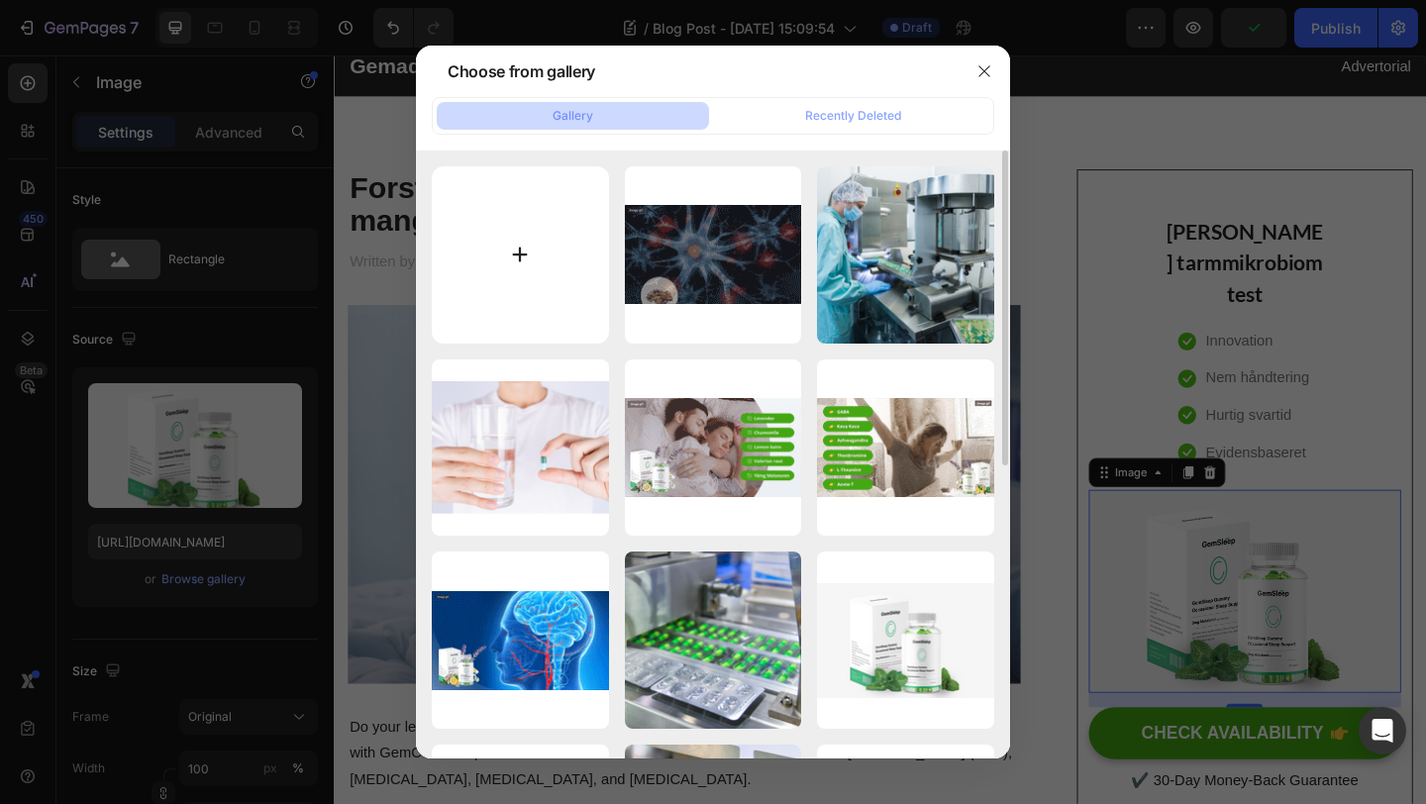
click at [500, 249] on input "file" at bounding box center [520, 254] width 177 height 177
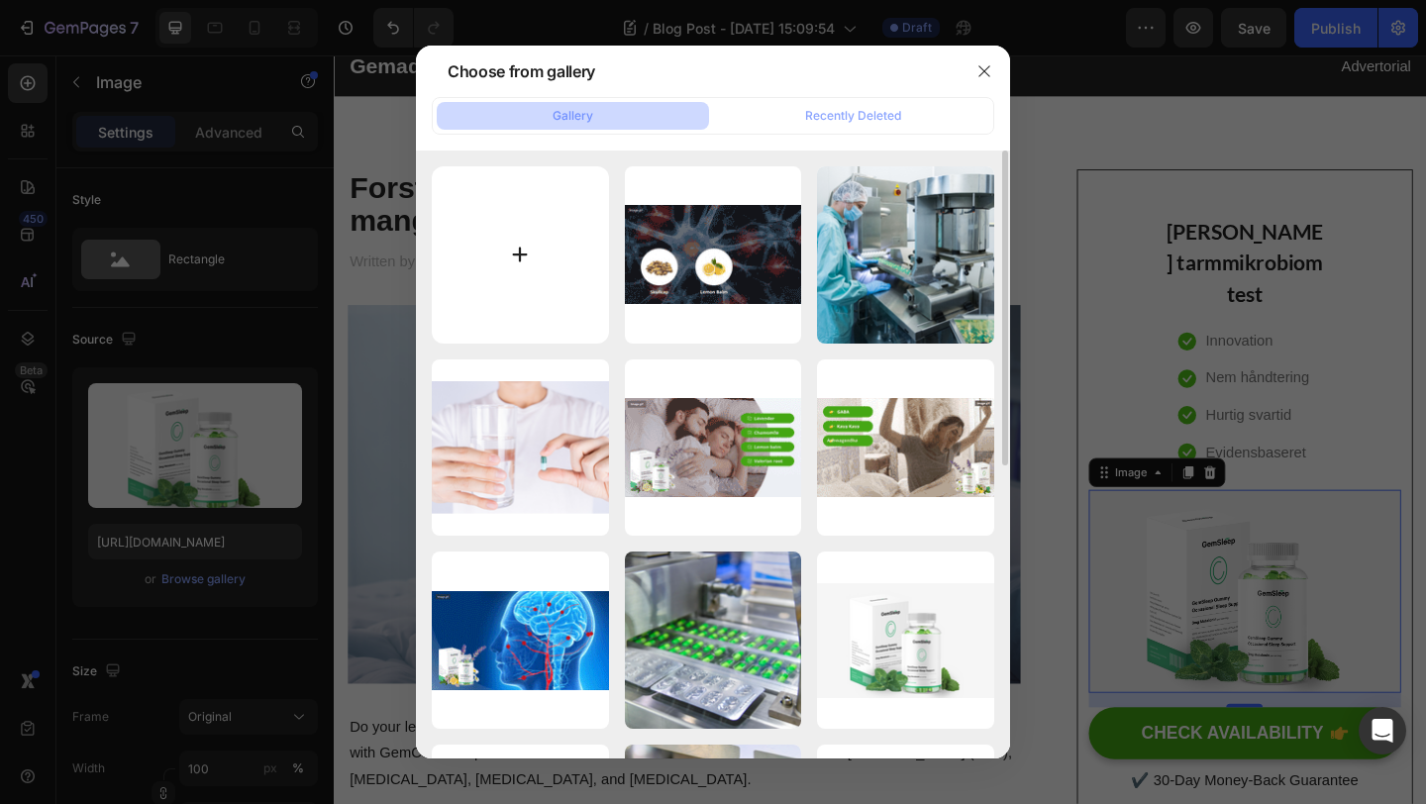
type input "C:\fakepath\Niomi_payoff.svg"
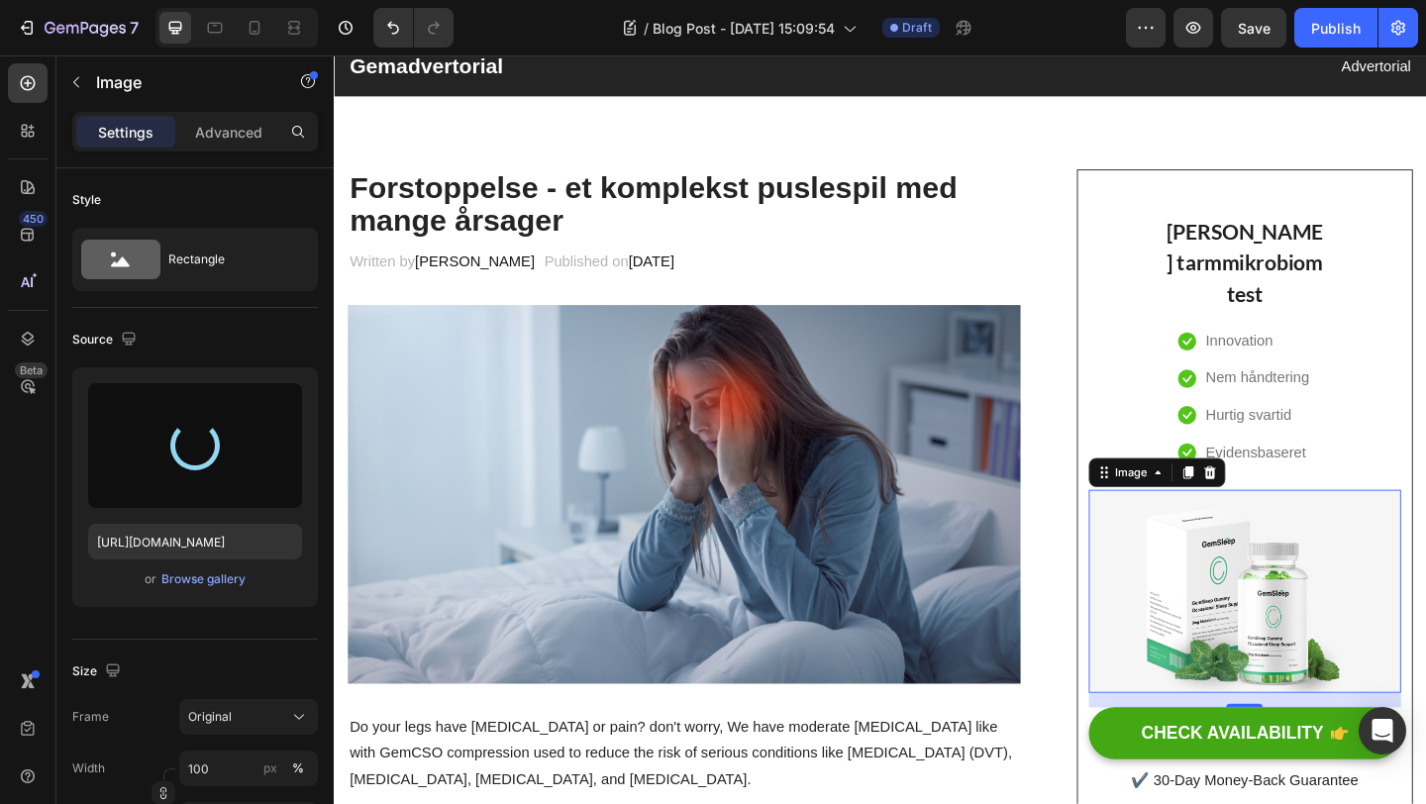
type input "https://cdn.shopify.com/s/files/1/0906/9707/2977/files/gempages_581778683786691…"
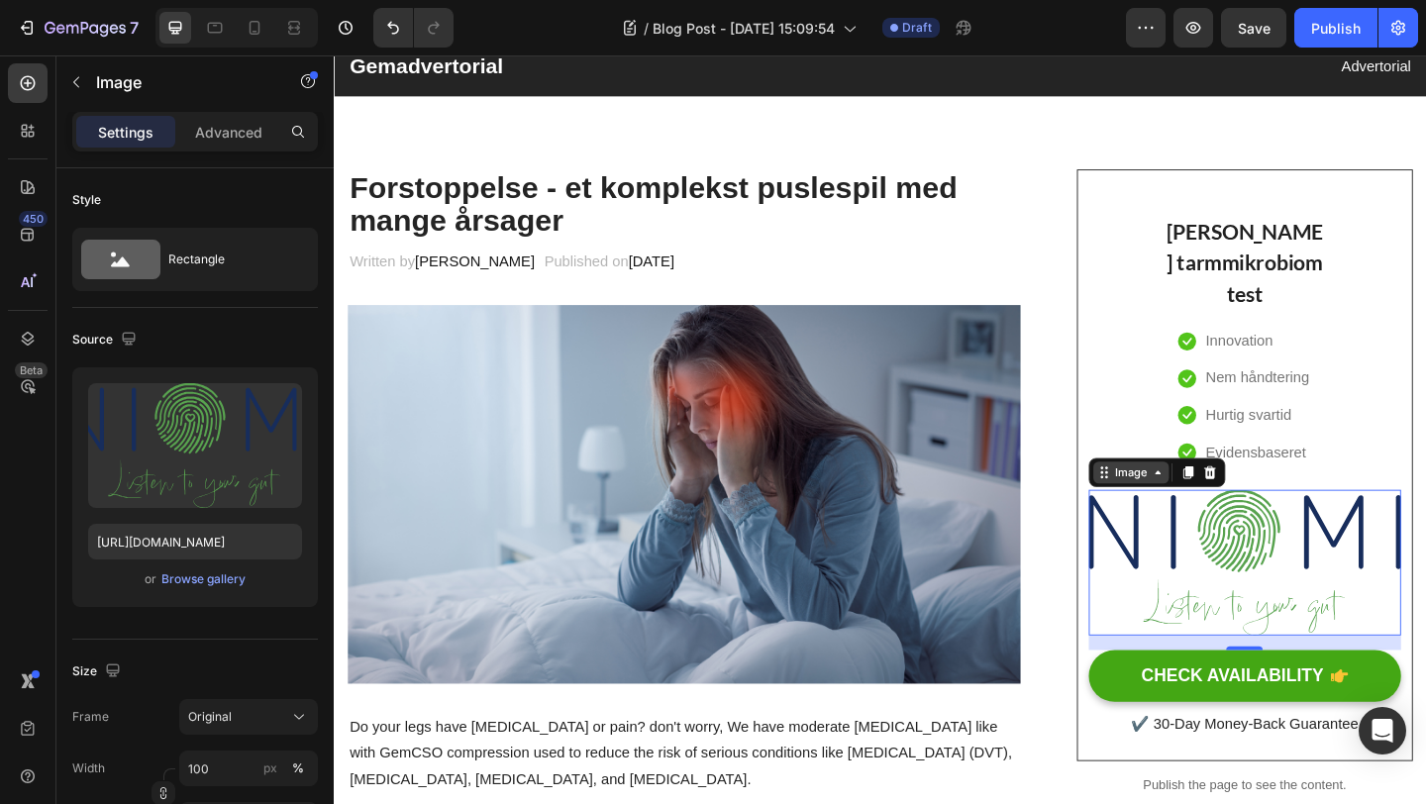
click at [1200, 513] on div "Image" at bounding box center [1201, 509] width 43 height 18
click at [1237, 628] on img at bounding box center [1325, 607] width 340 height 158
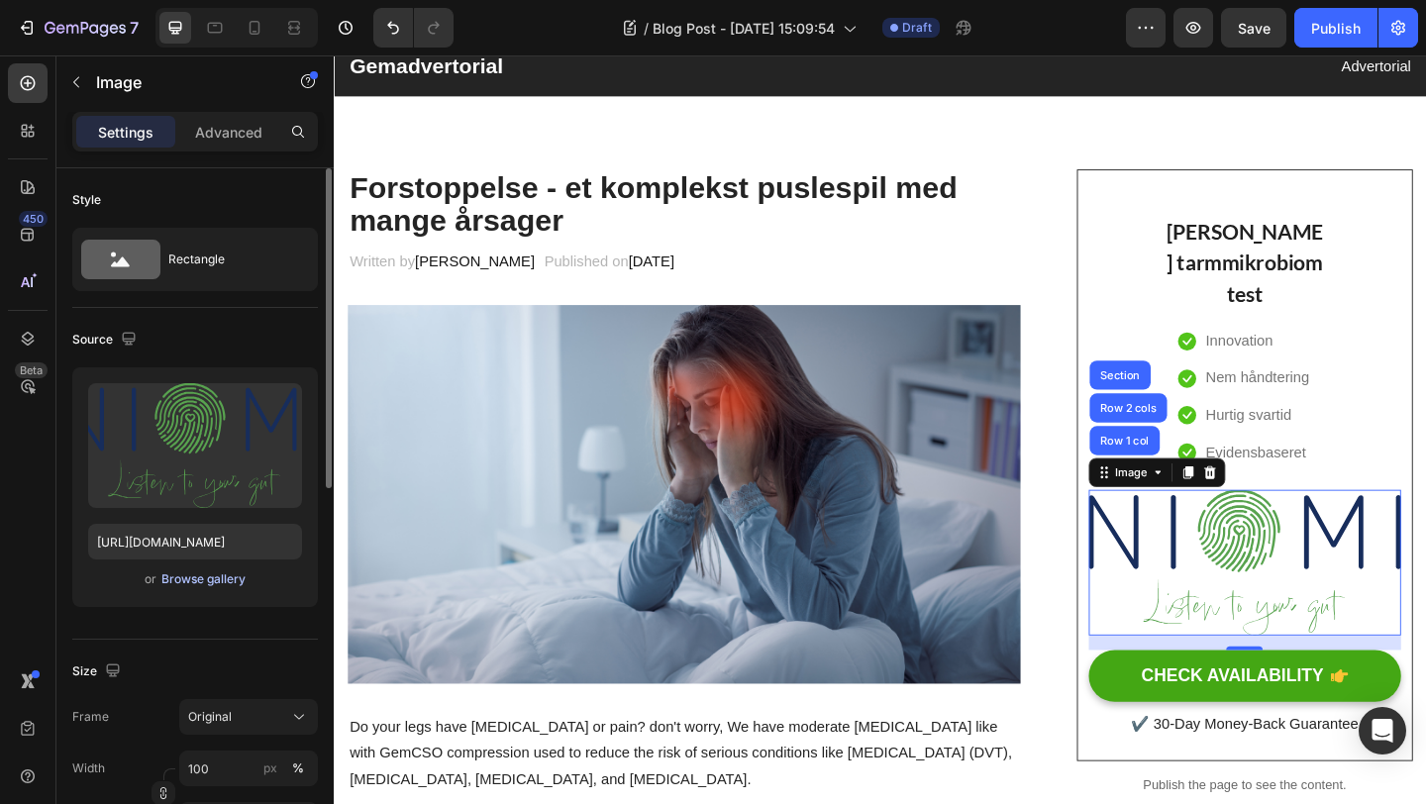
click at [178, 577] on div "Browse gallery" at bounding box center [203, 580] width 84 height 18
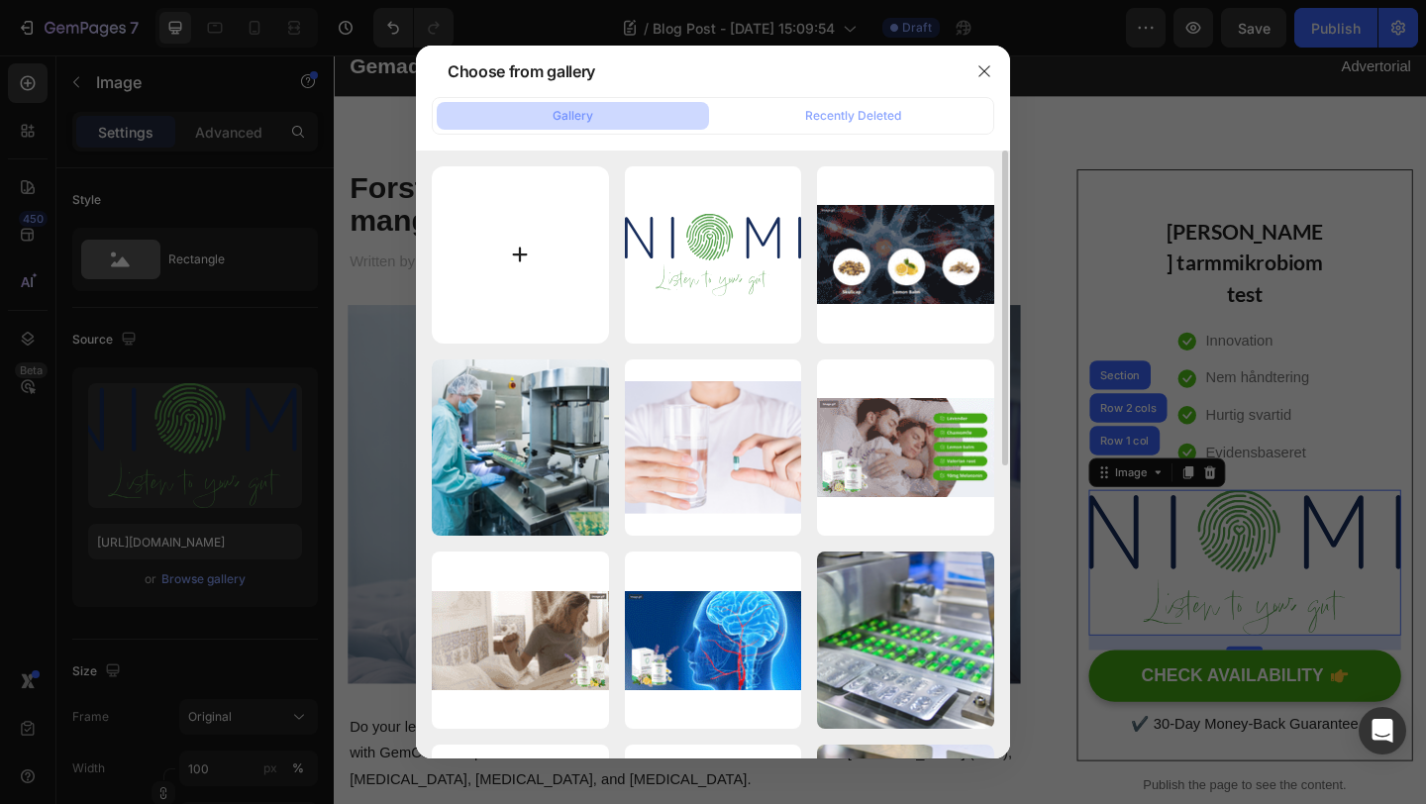
click at [522, 248] on input "file" at bounding box center [520, 254] width 177 height 177
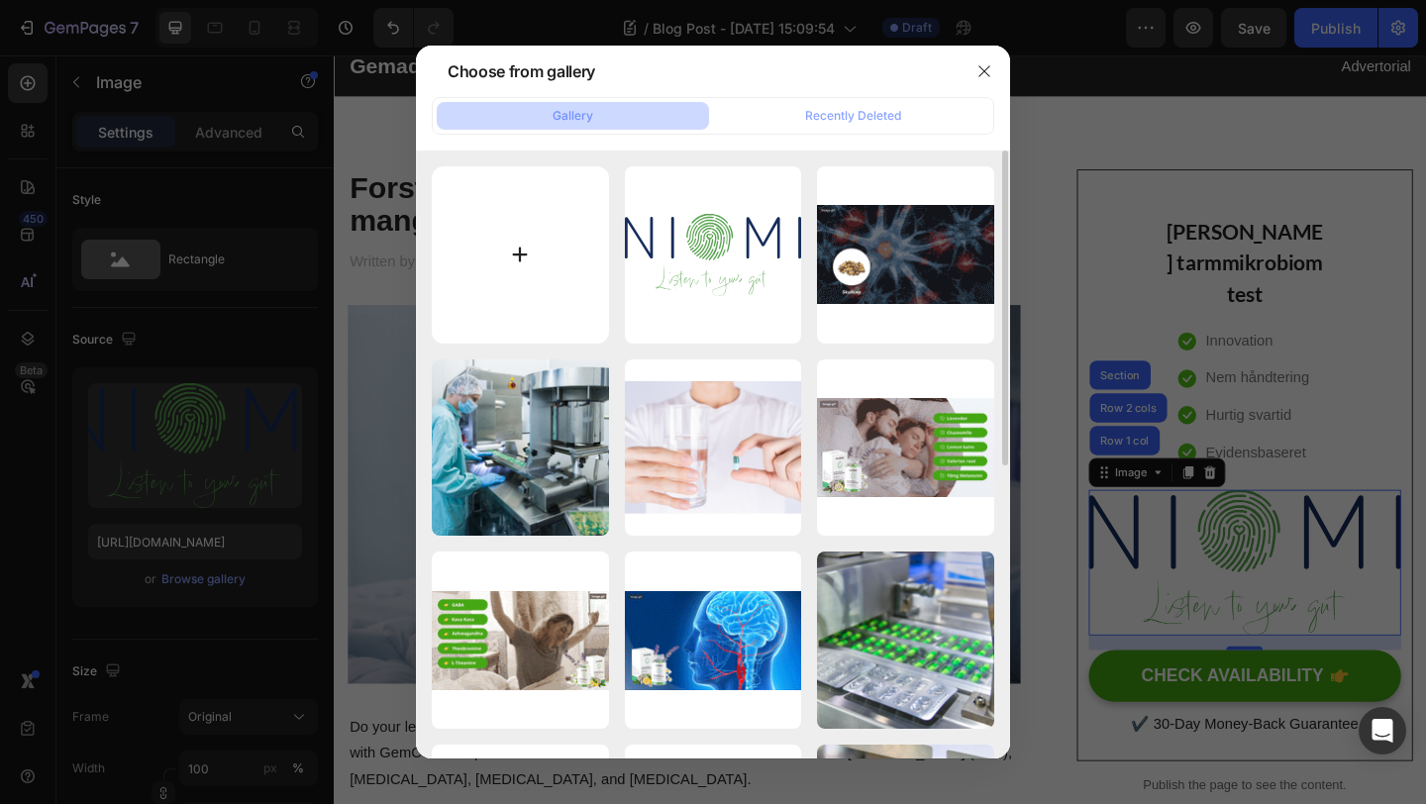
type input "C:\fakepath\Designudennavn_4.png"
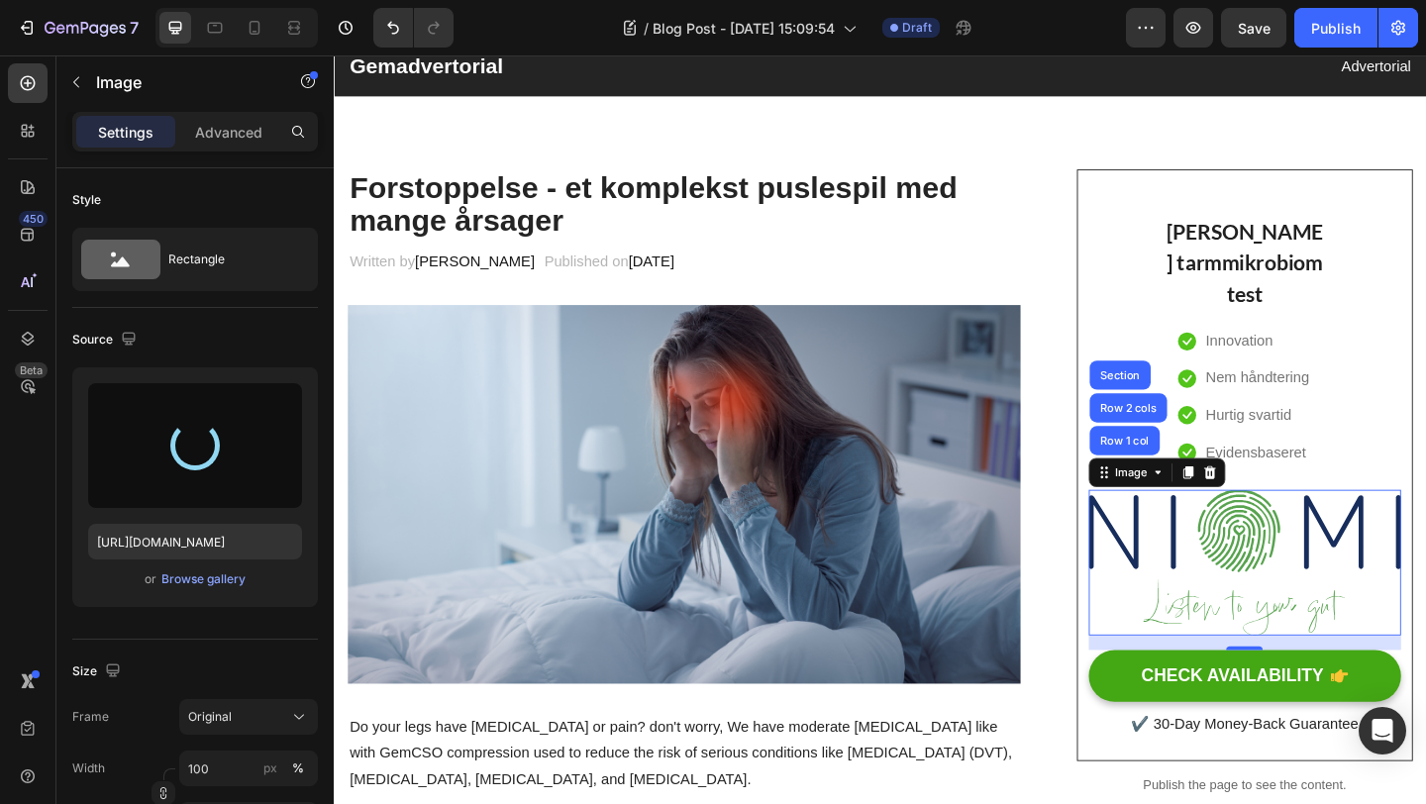
type input "https://cdn.shopify.com/s/files/1/0906/9707/2977/files/gempages_581778683786691…"
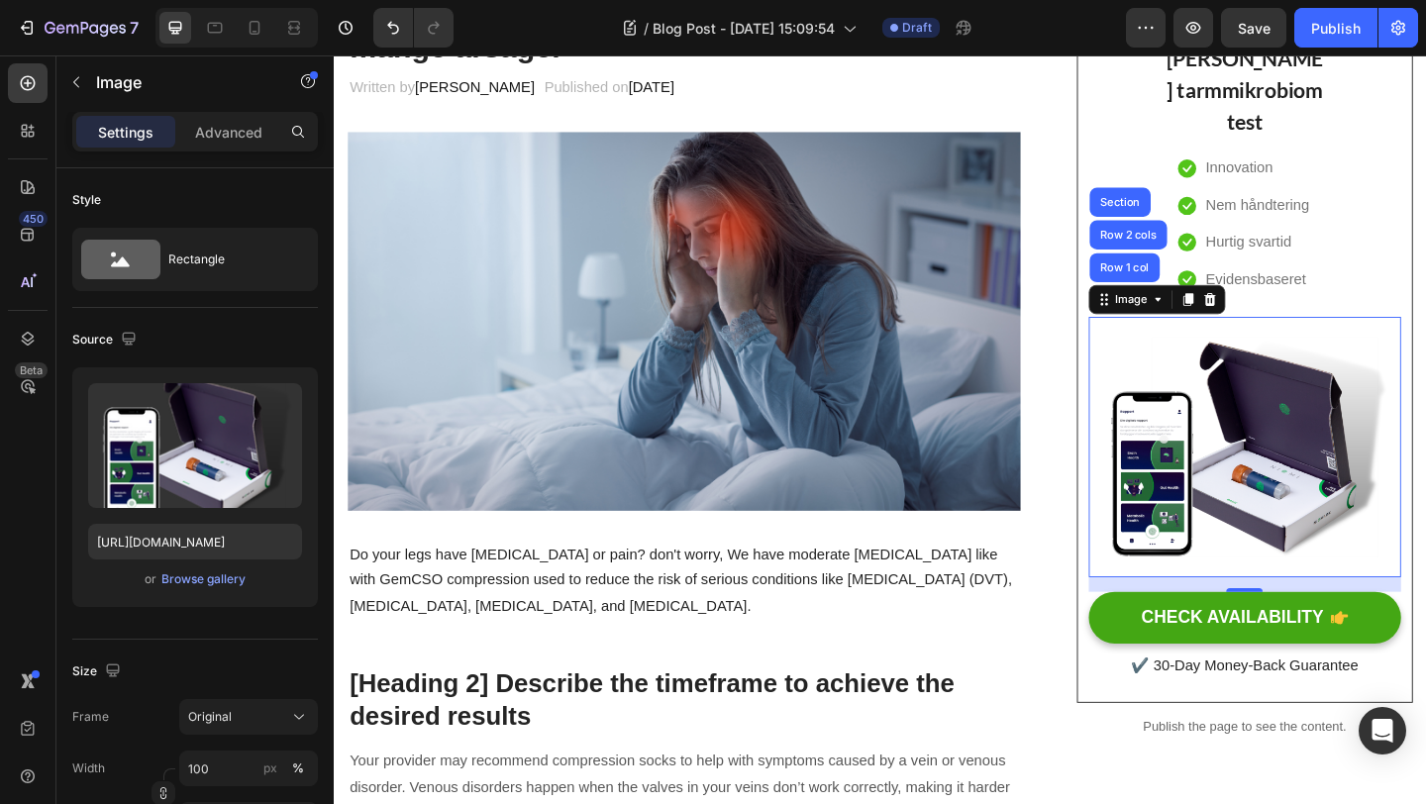
scroll to position [247, 0]
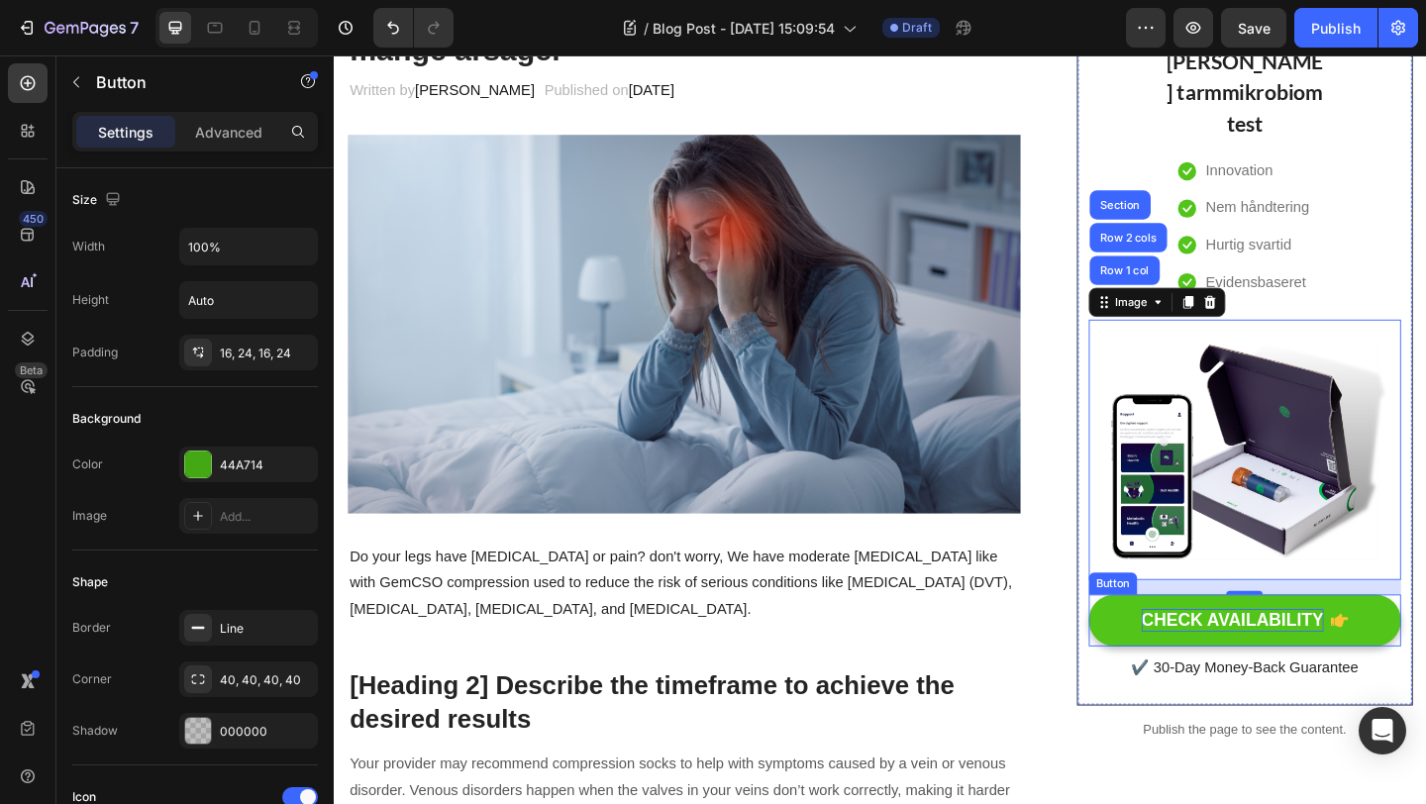
click at [1367, 673] on div "CHECK AVAILABILITY" at bounding box center [1311, 670] width 198 height 25
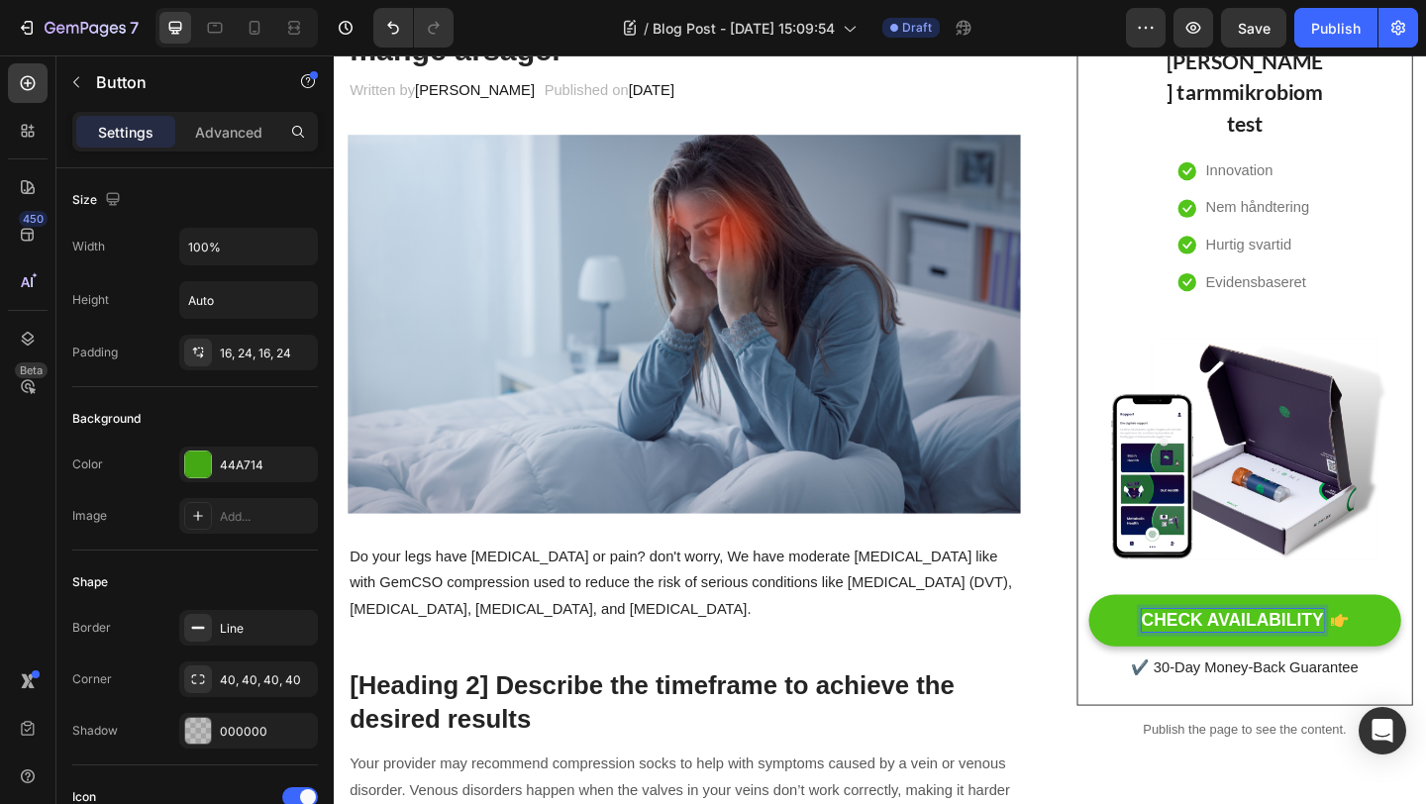
click at [1367, 673] on div "CHECK AVAILABILITY" at bounding box center [1311, 670] width 198 height 25
click at [1406, 671] on p "CHECK AVAILABILITY" at bounding box center [1311, 670] width 198 height 25
click at [1155, 642] on button "KØB" at bounding box center [1325, 670] width 340 height 56
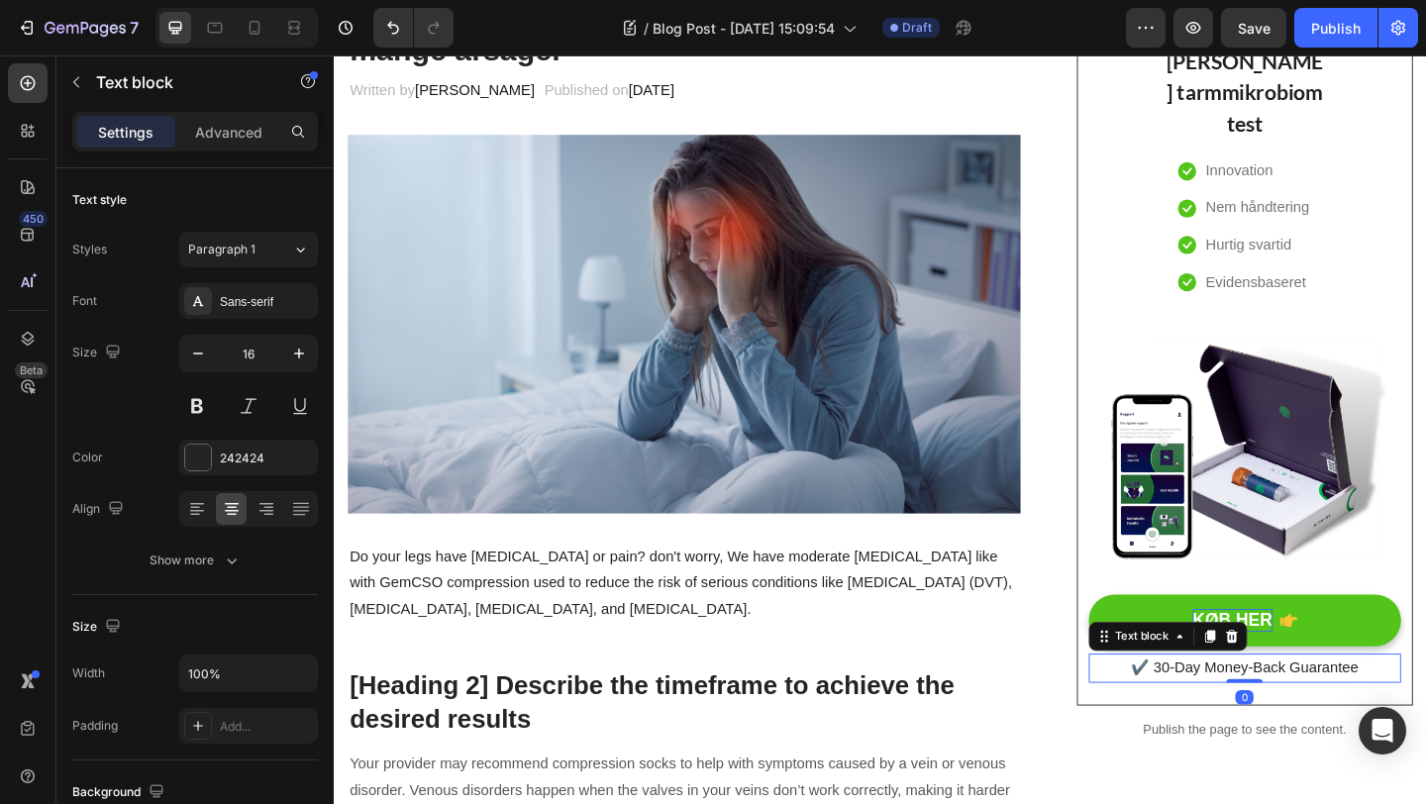
click at [1349, 725] on p "✔️ 30-Day Money-Back Guarantee" at bounding box center [1325, 722] width 336 height 29
click at [1425, 724] on p "✔️ 30-Day Money-Back Guarantee" at bounding box center [1325, 722] width 336 height 29
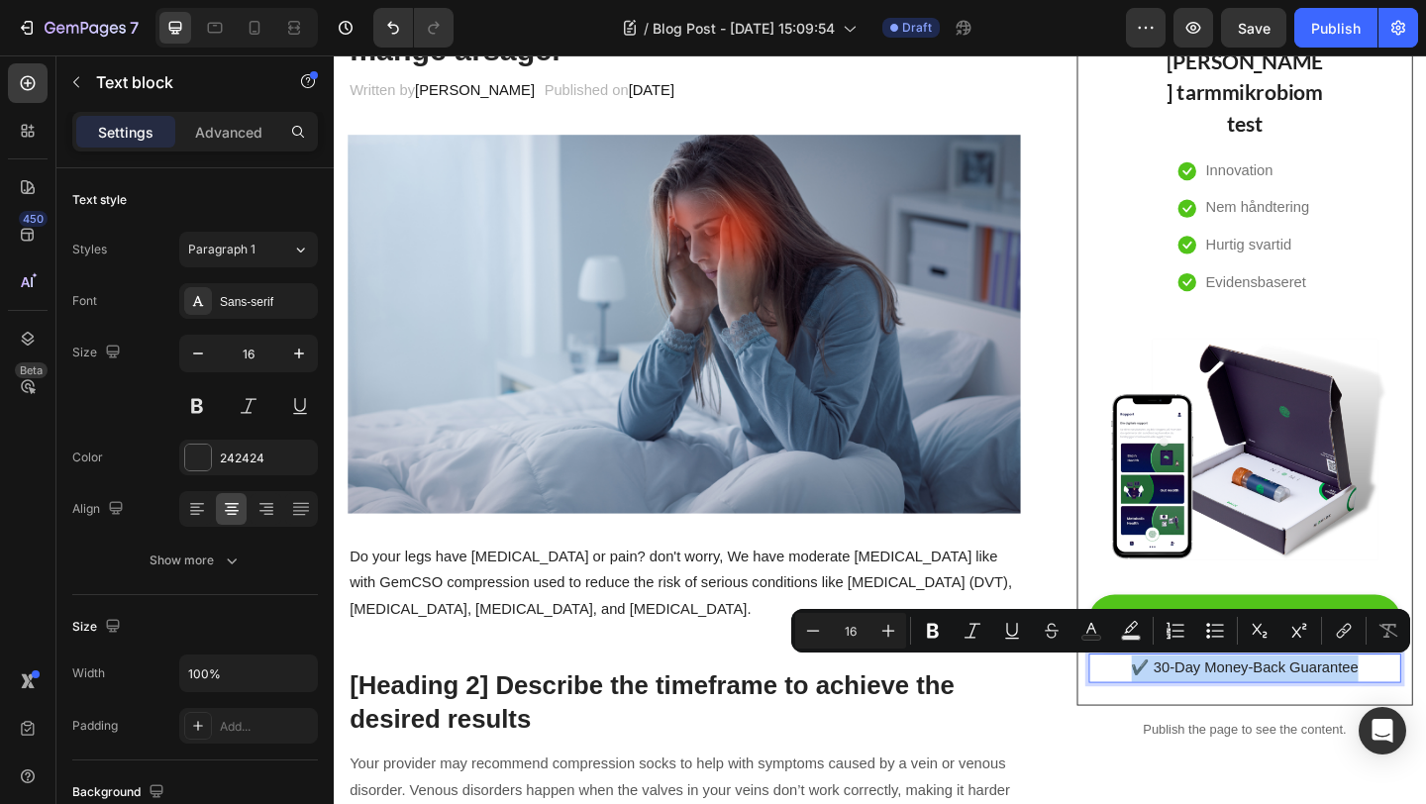
drag, startPoint x: 1451, startPoint y: 724, endPoint x: 1207, endPoint y: 722, distance: 243.7
click at [1207, 722] on p "✔️ 30-Day Money-Back Guarantee" at bounding box center [1325, 722] width 336 height 29
click at [1258, 722] on p "✔️ 30-Day Money-Back Guarantee" at bounding box center [1325, 722] width 336 height 29
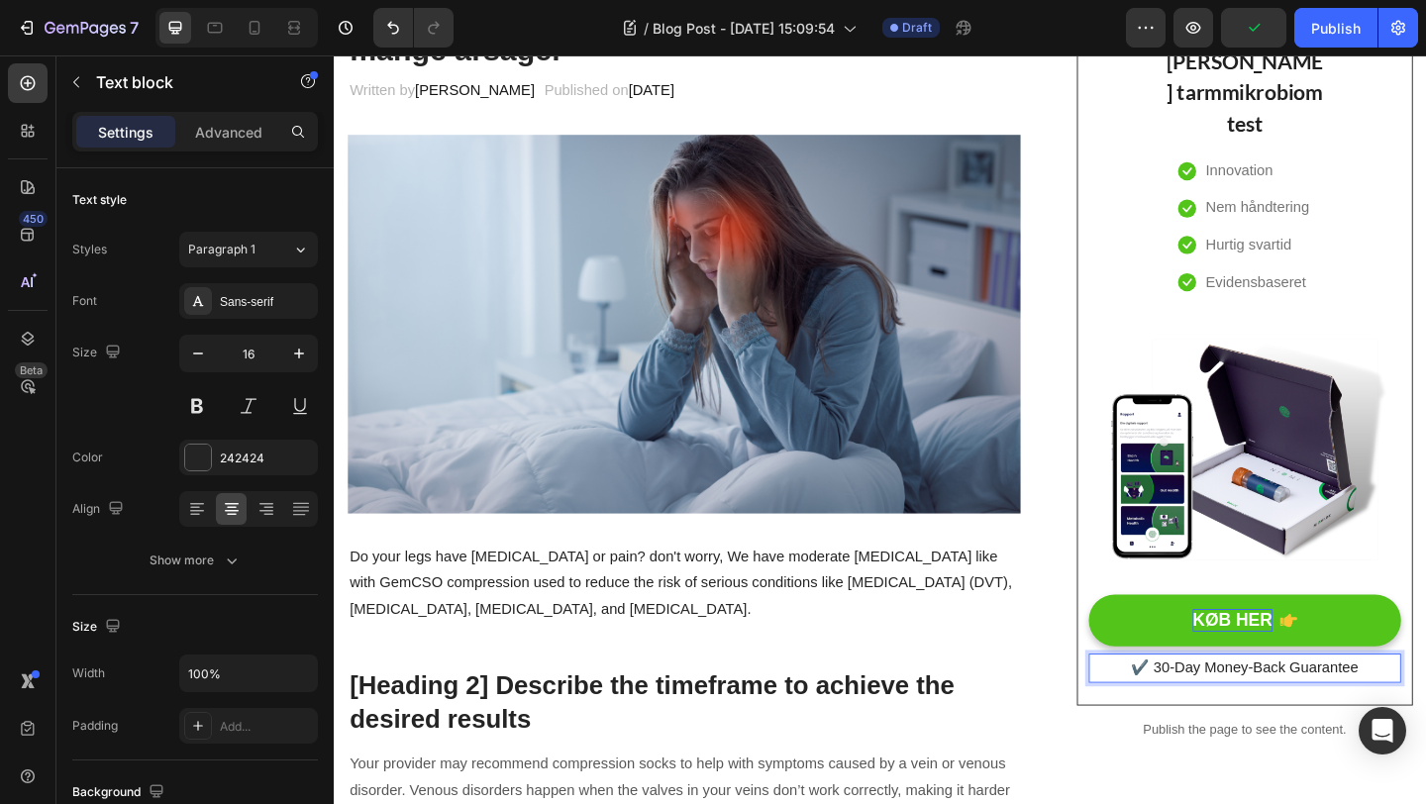
click at [1425, 723] on p "✔️ 30-Day Money-Back Guarantee" at bounding box center [1325, 722] width 336 height 29
drag, startPoint x: 1452, startPoint y: 723, endPoint x: 1225, endPoint y: 719, distance: 226.9
click at [1225, 719] on p "✔️ 30-Day Money-Back Guarantee" at bounding box center [1325, 722] width 336 height 29
click at [1391, 723] on p "Listen to your gut" at bounding box center [1325, 722] width 336 height 29
drag, startPoint x: 1399, startPoint y: 723, endPoint x: 1226, endPoint y: 721, distance: 172.4
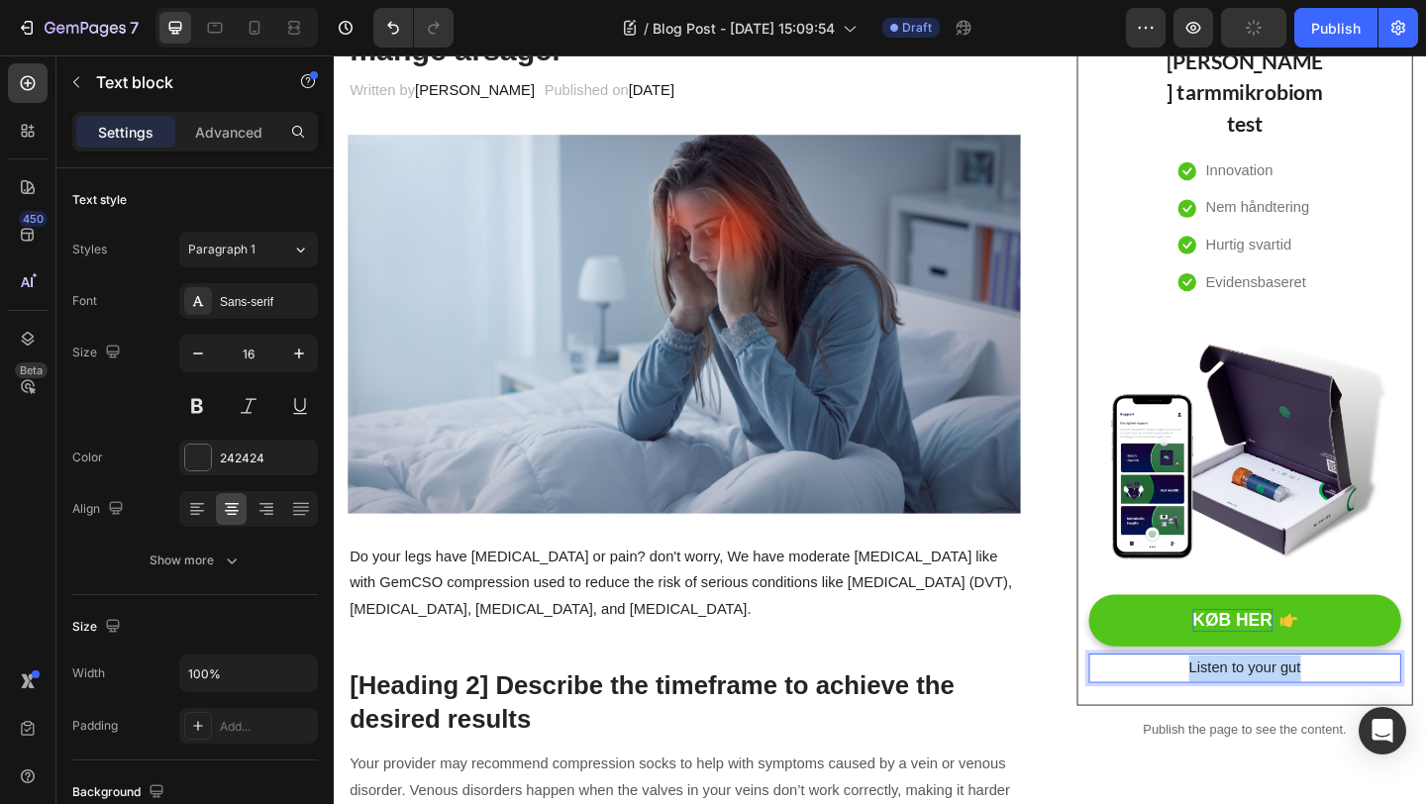
click at [1226, 721] on p "Listen to your gut" at bounding box center [1325, 722] width 336 height 29
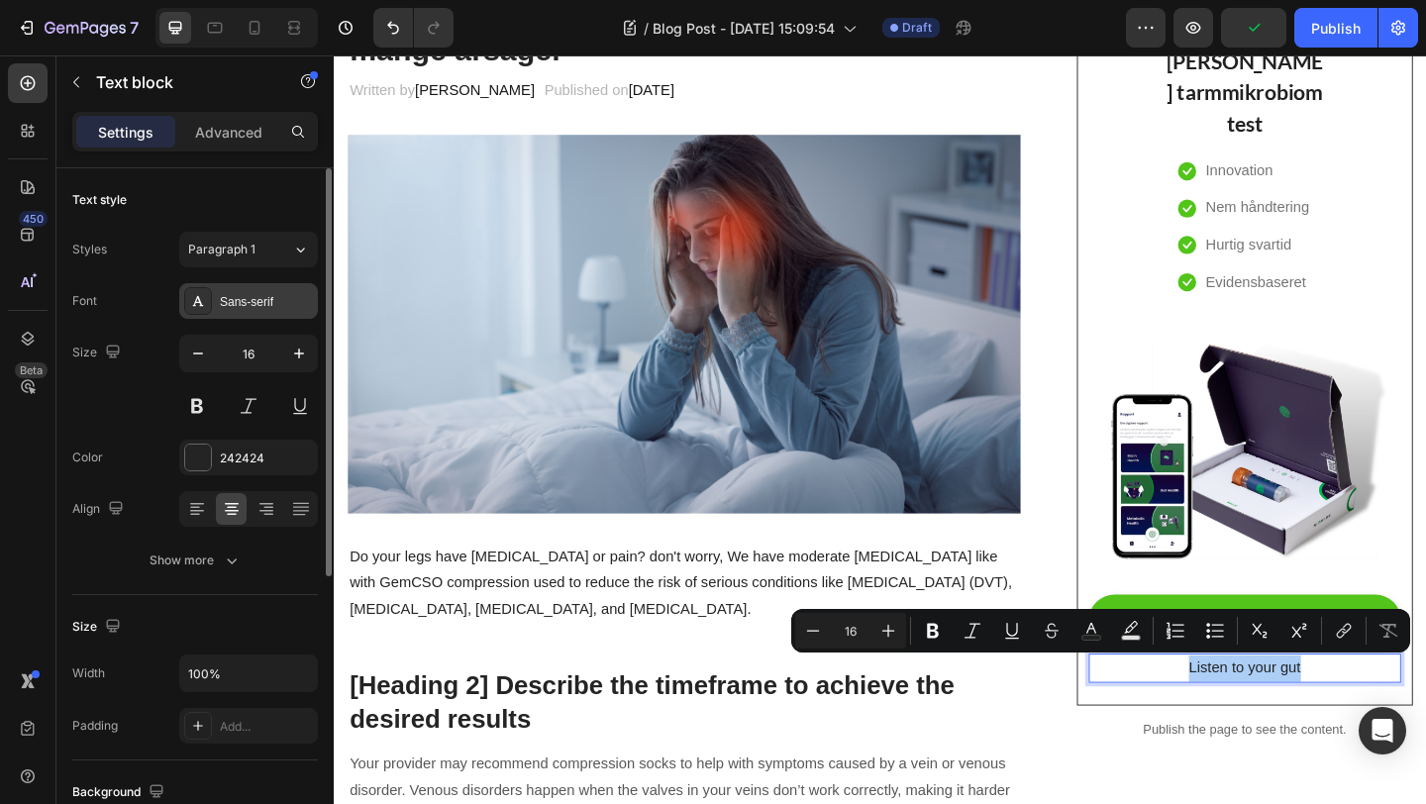
click at [252, 301] on div "Sans-serif" at bounding box center [266, 302] width 93 height 18
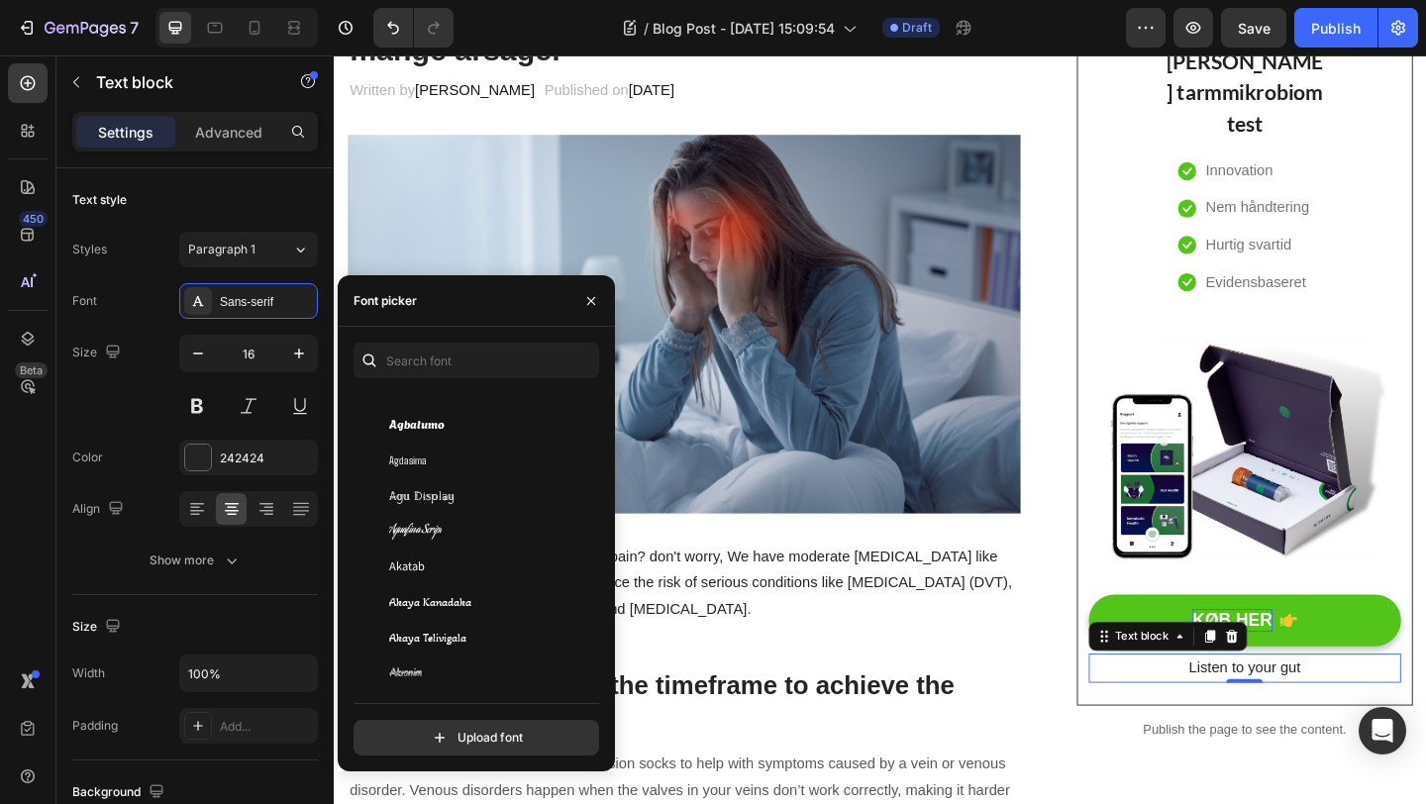
scroll to position [714, 0]
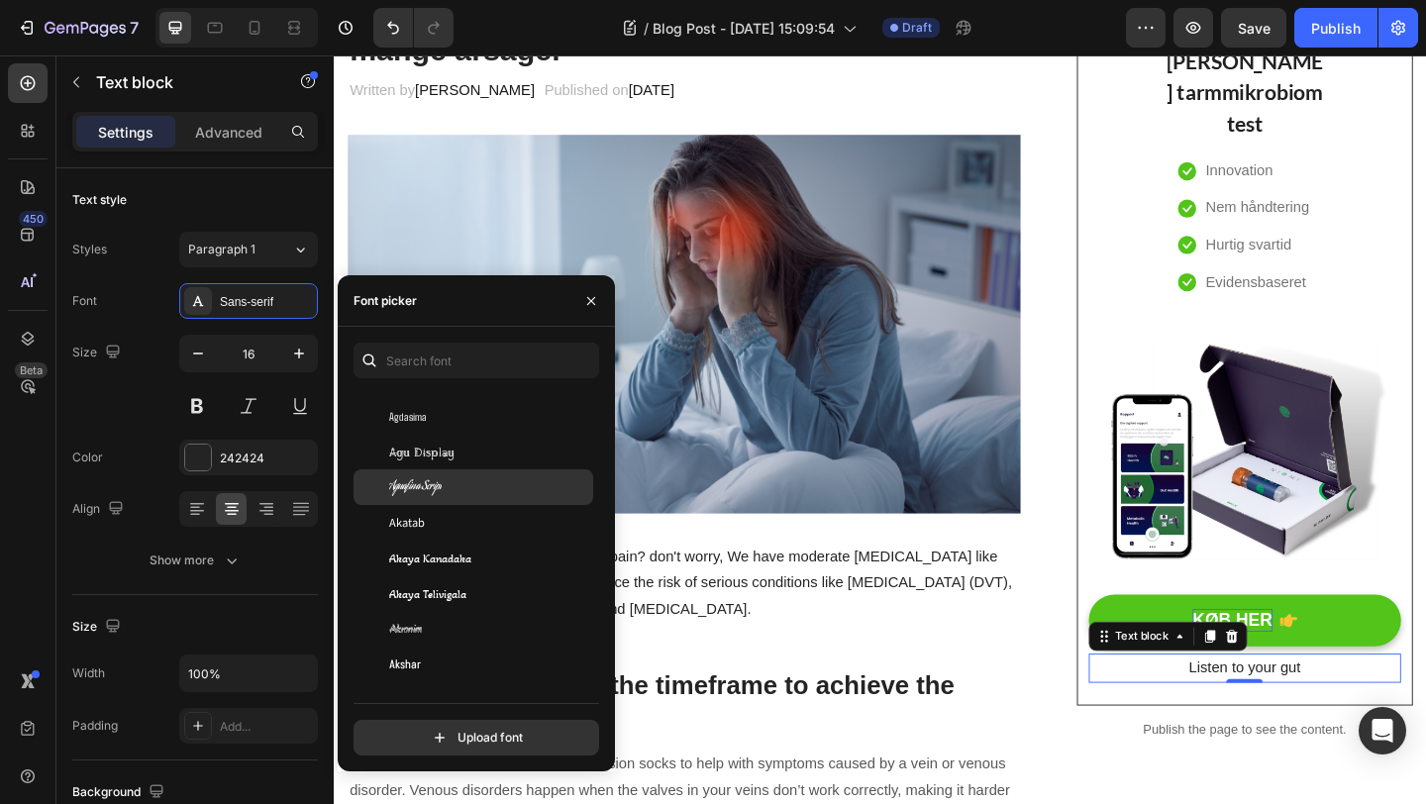
click at [409, 491] on span "Aguafina Script" at bounding box center [415, 487] width 52 height 18
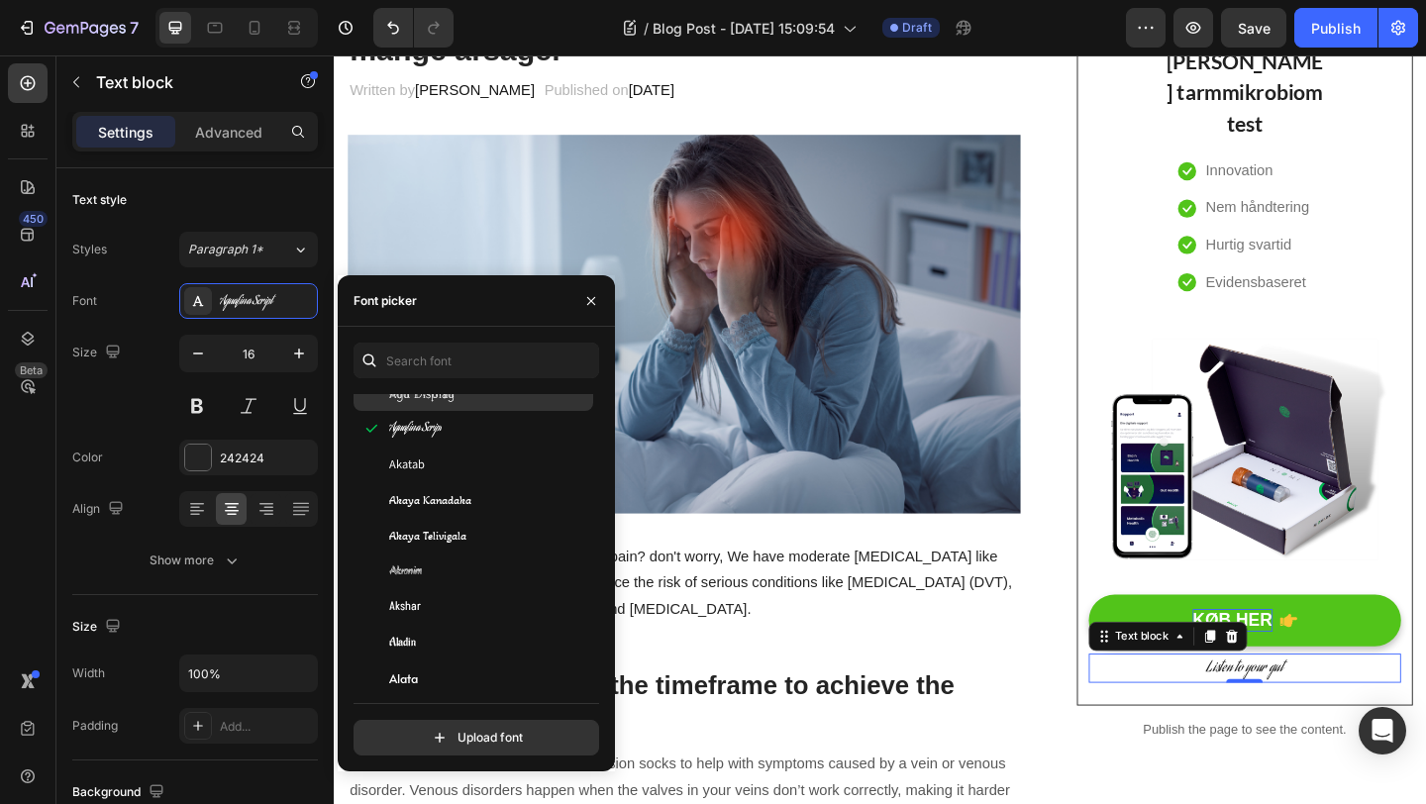
scroll to position [839, 0]
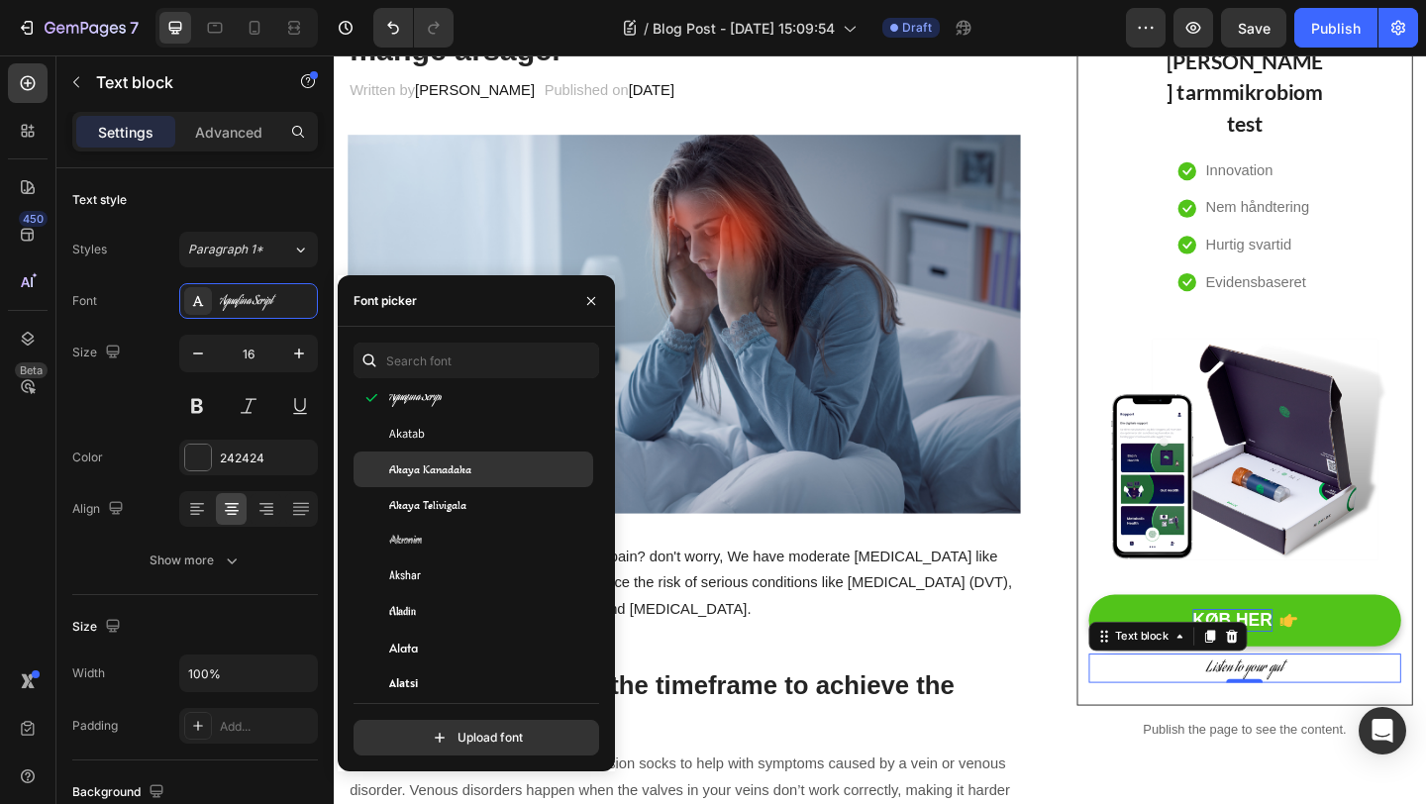
click at [413, 470] on span "Akaya Kanadaka" at bounding box center [430, 470] width 82 height 18
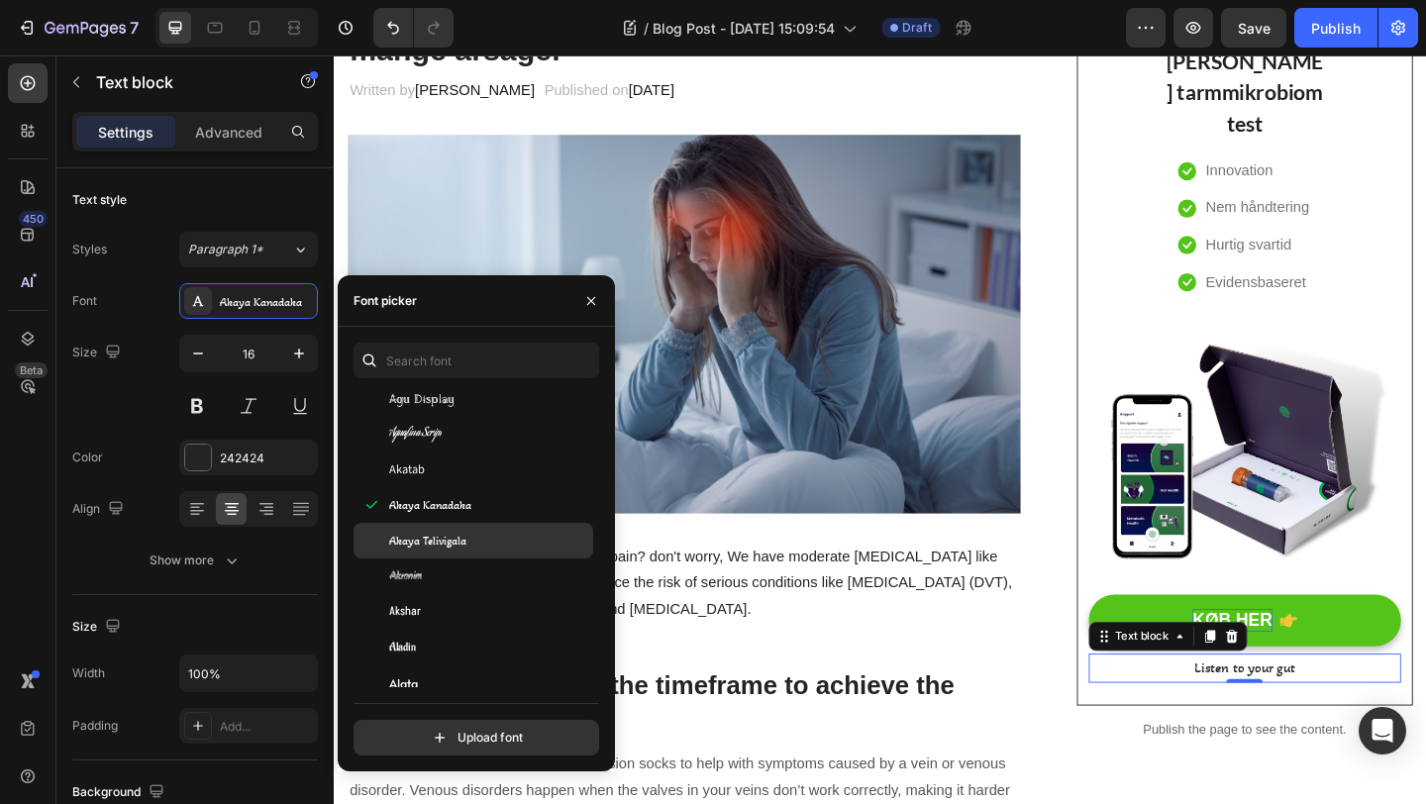
click at [414, 538] on span "Akaya Telivigala" at bounding box center [427, 541] width 77 height 18
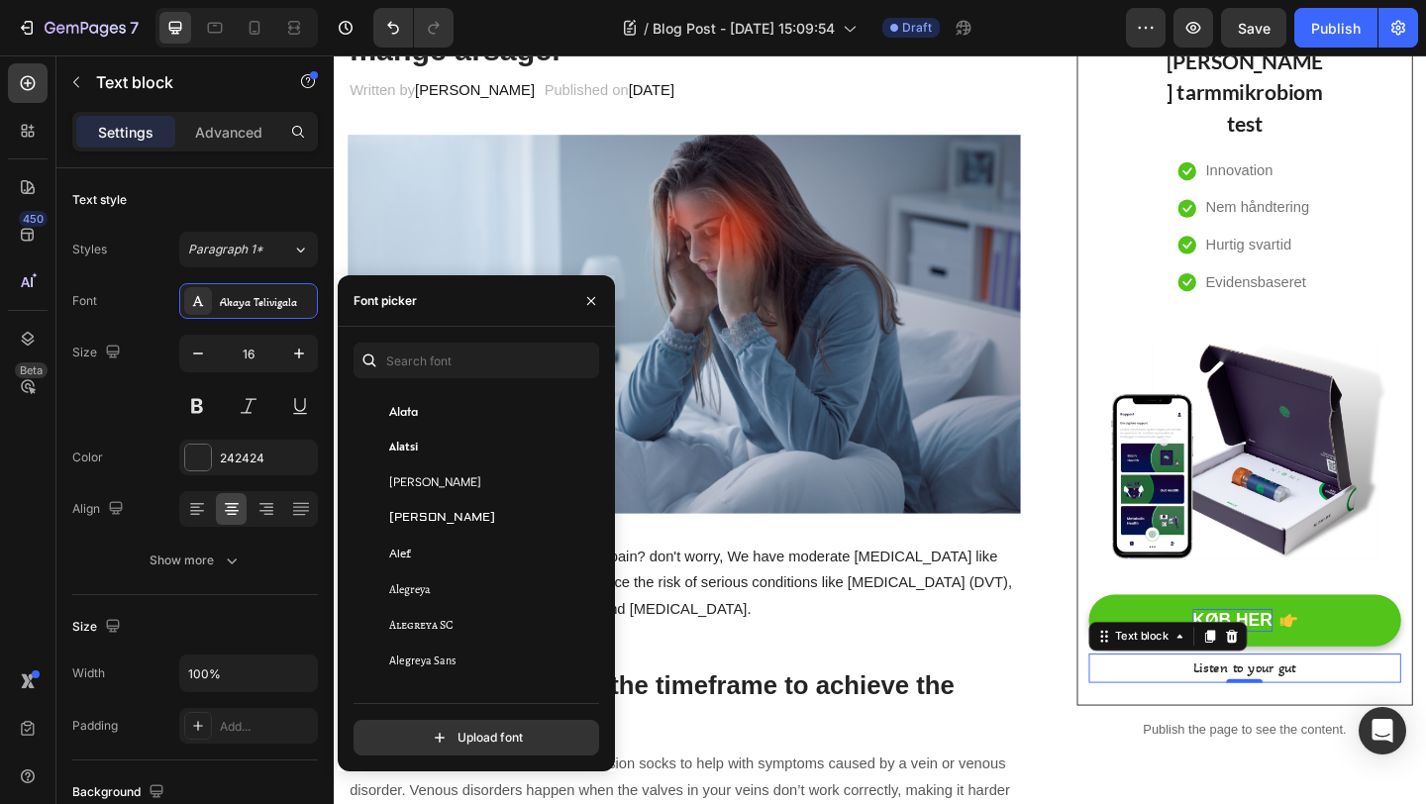
scroll to position [1195, 0]
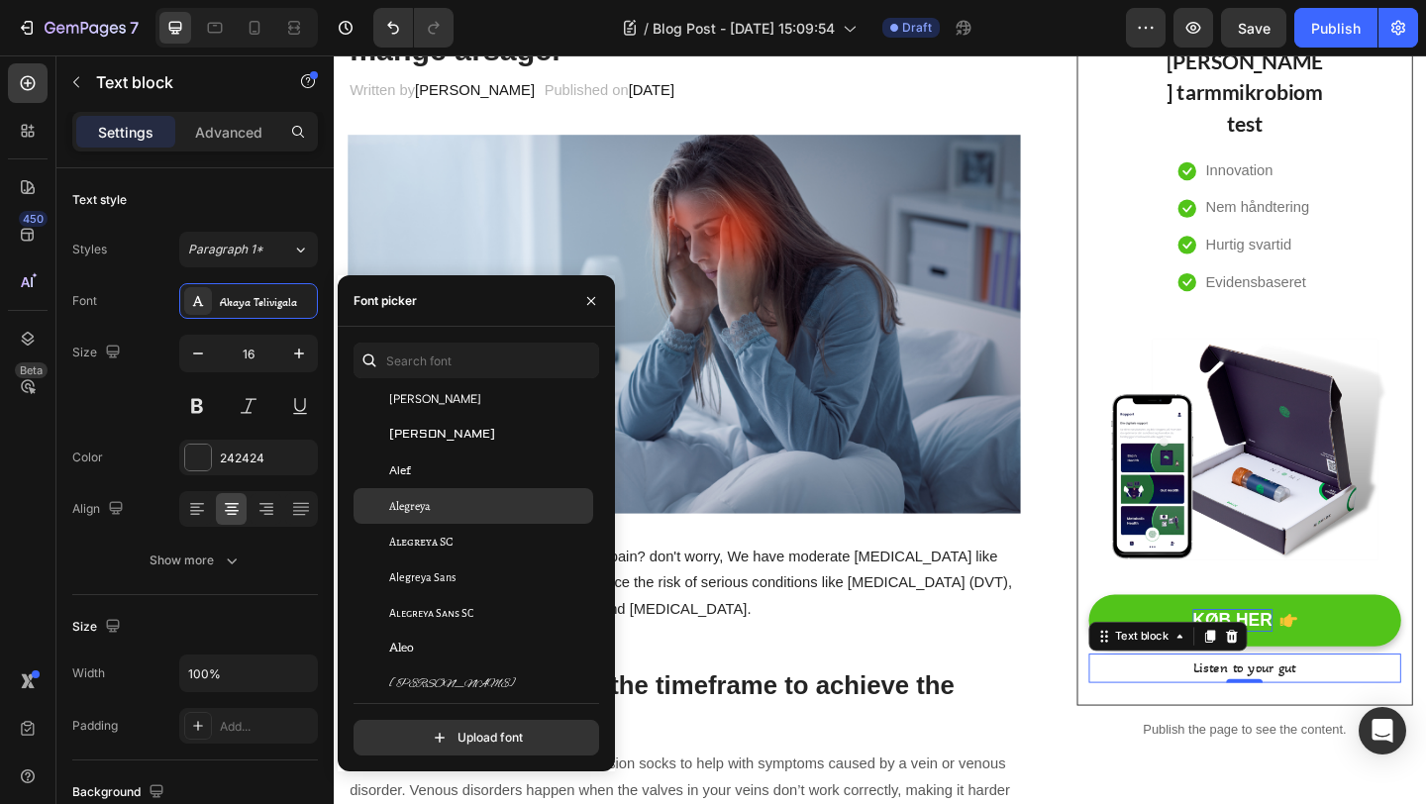
click at [416, 510] on span "Alegreya" at bounding box center [410, 506] width 42 height 18
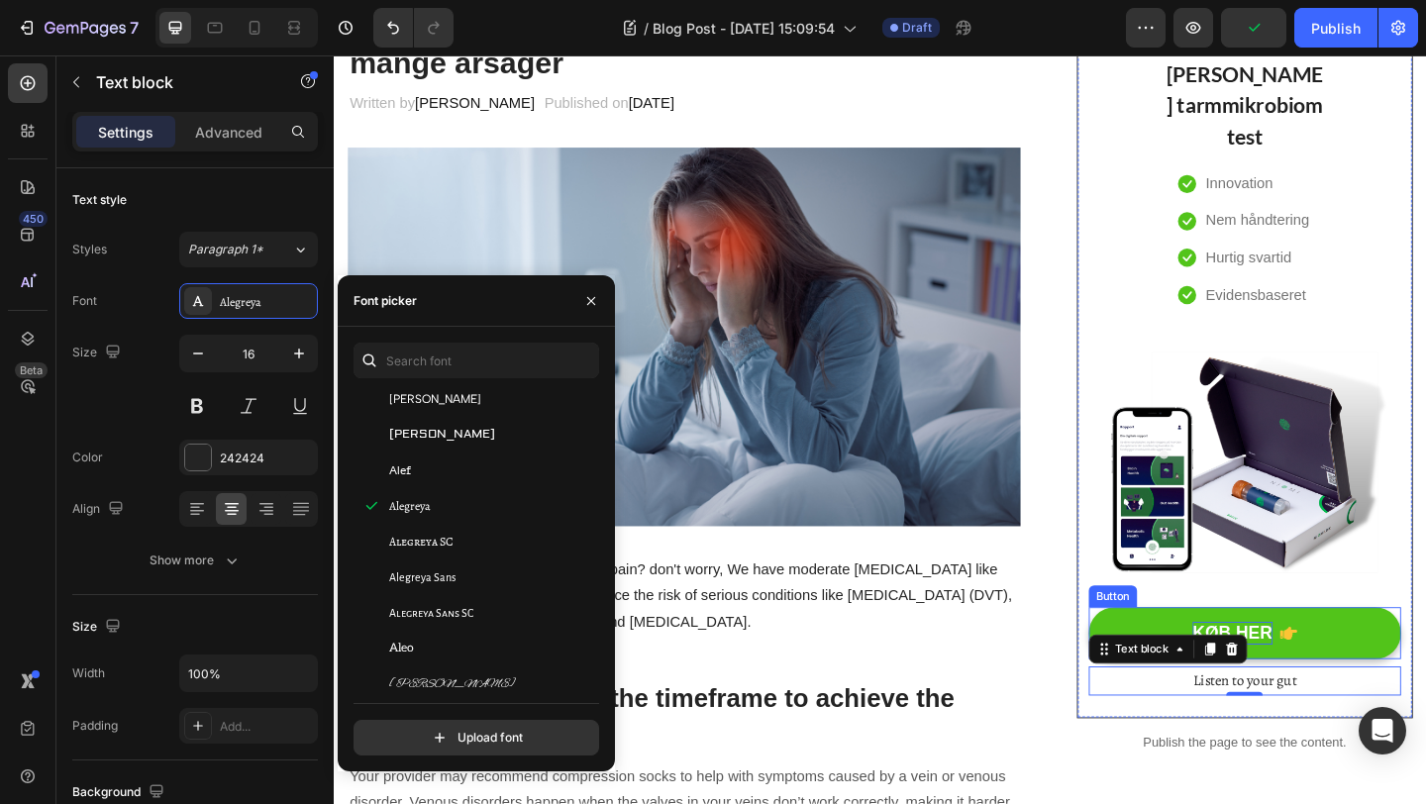
scroll to position [241, 0]
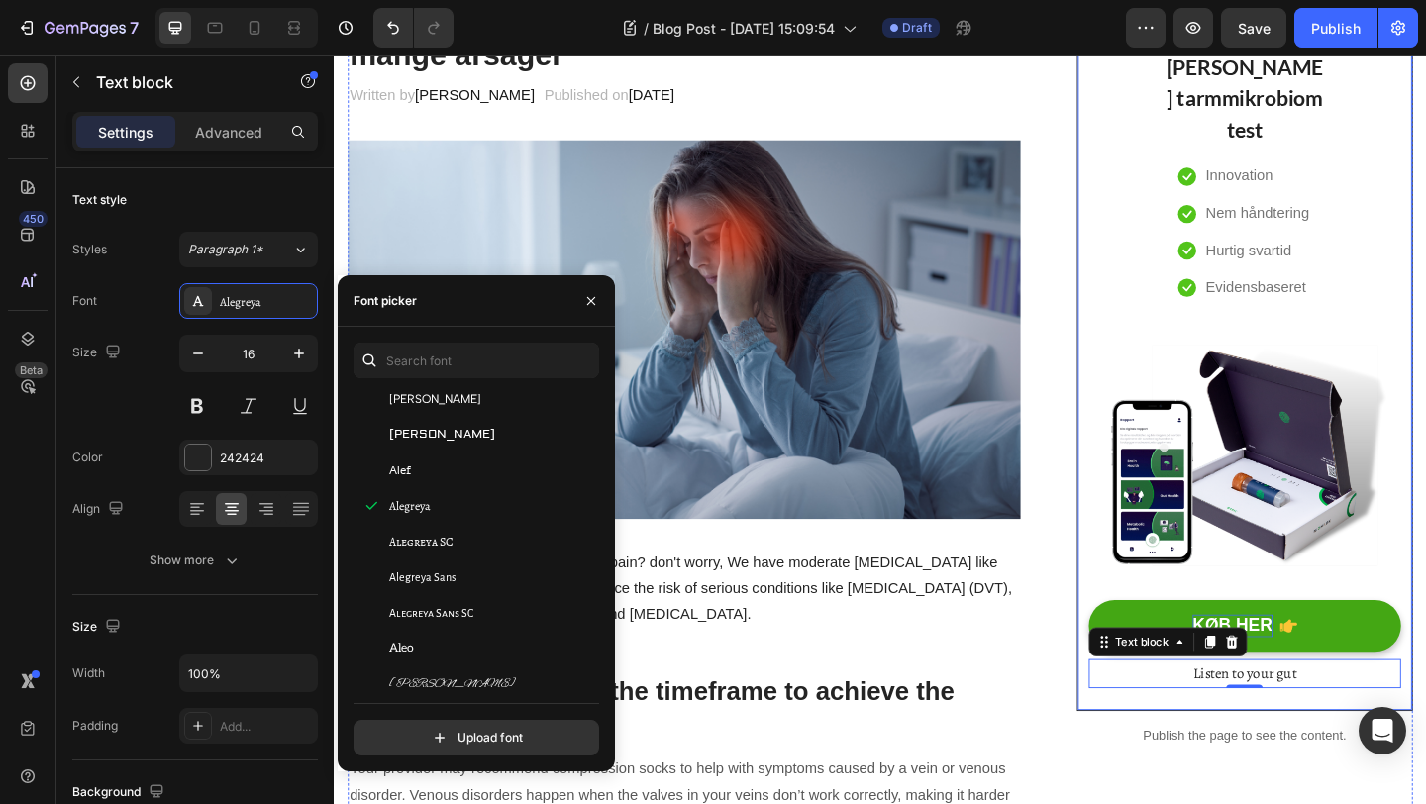
click at [1404, 750] on div "NIOMI tarmmikrobiom test Heading Icon Innovation Text block Icon Nem håndtering…" at bounding box center [1325, 385] width 366 height 770
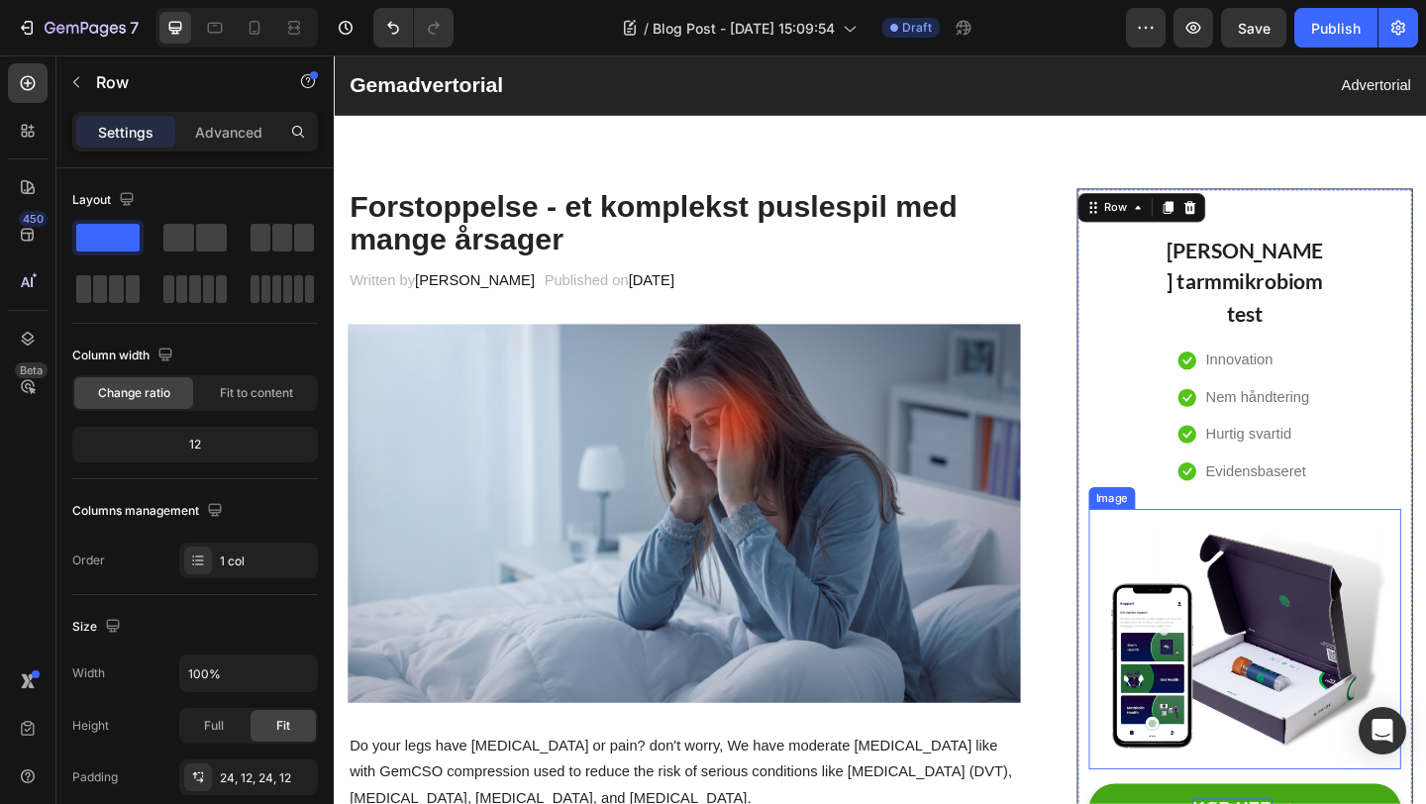
scroll to position [0, 0]
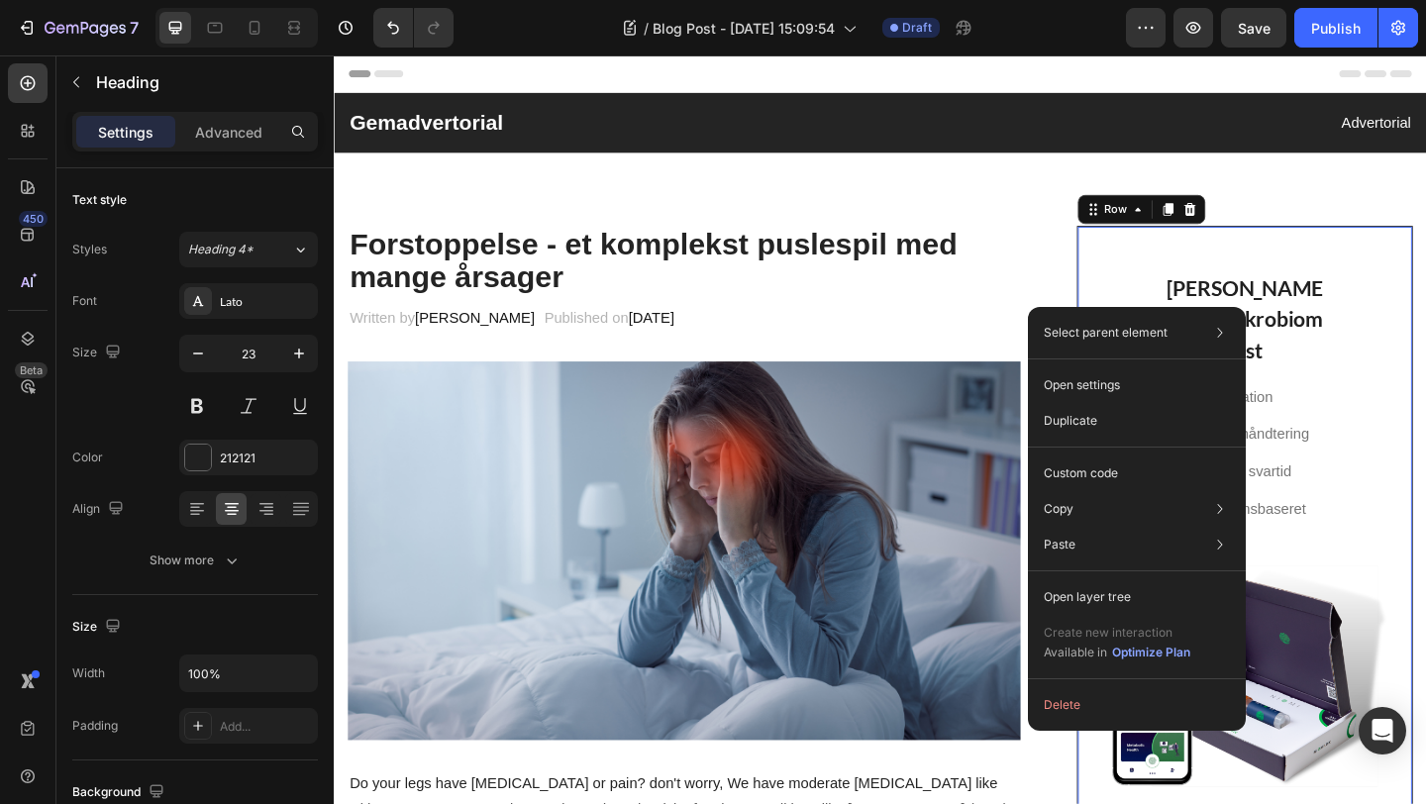
click at [1425, 318] on div "NIOMI tarmmikrobiom test Heading Icon Innovation Text block Icon Nem håndtering…" at bounding box center [1325, 625] width 340 height 720
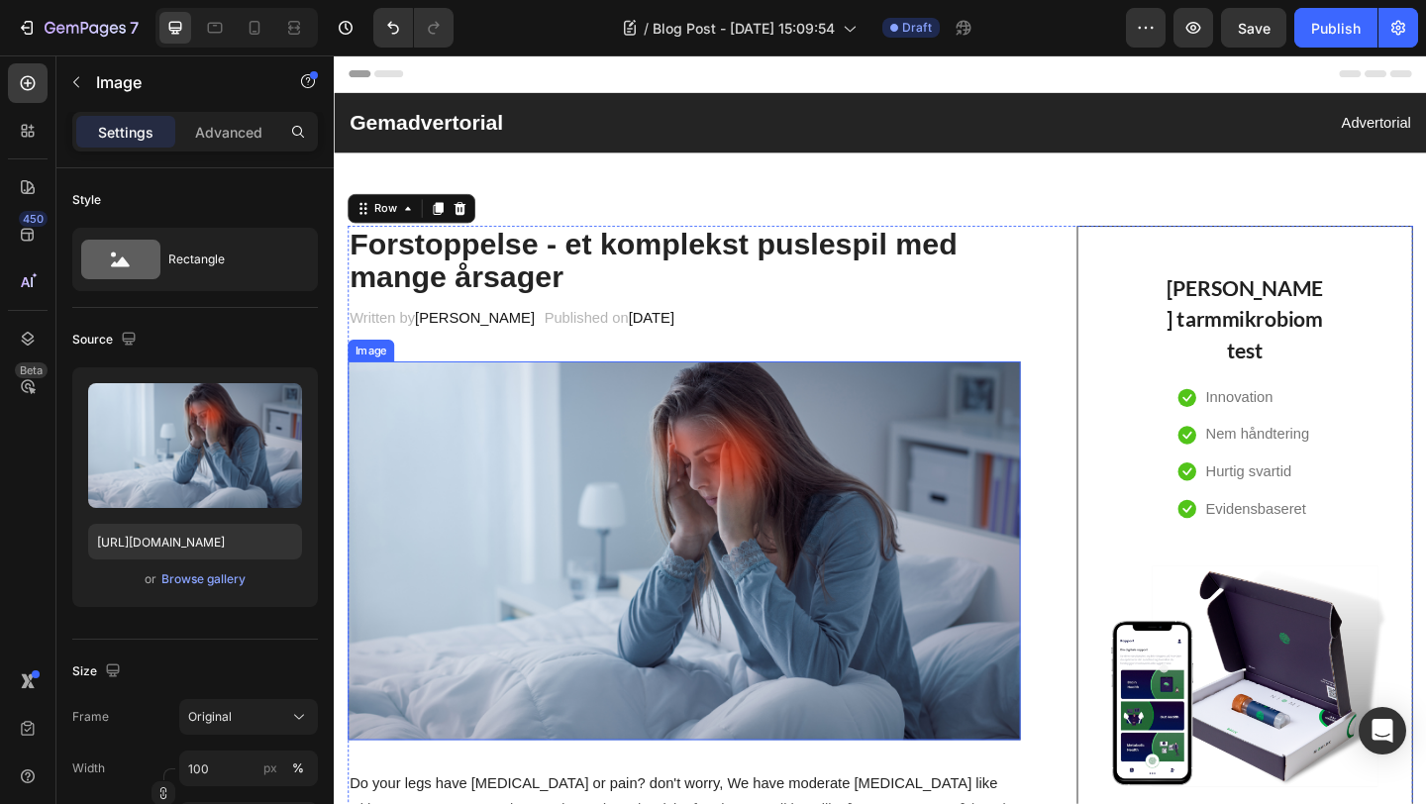
click at [812, 524] on img at bounding box center [715, 593] width 732 height 411
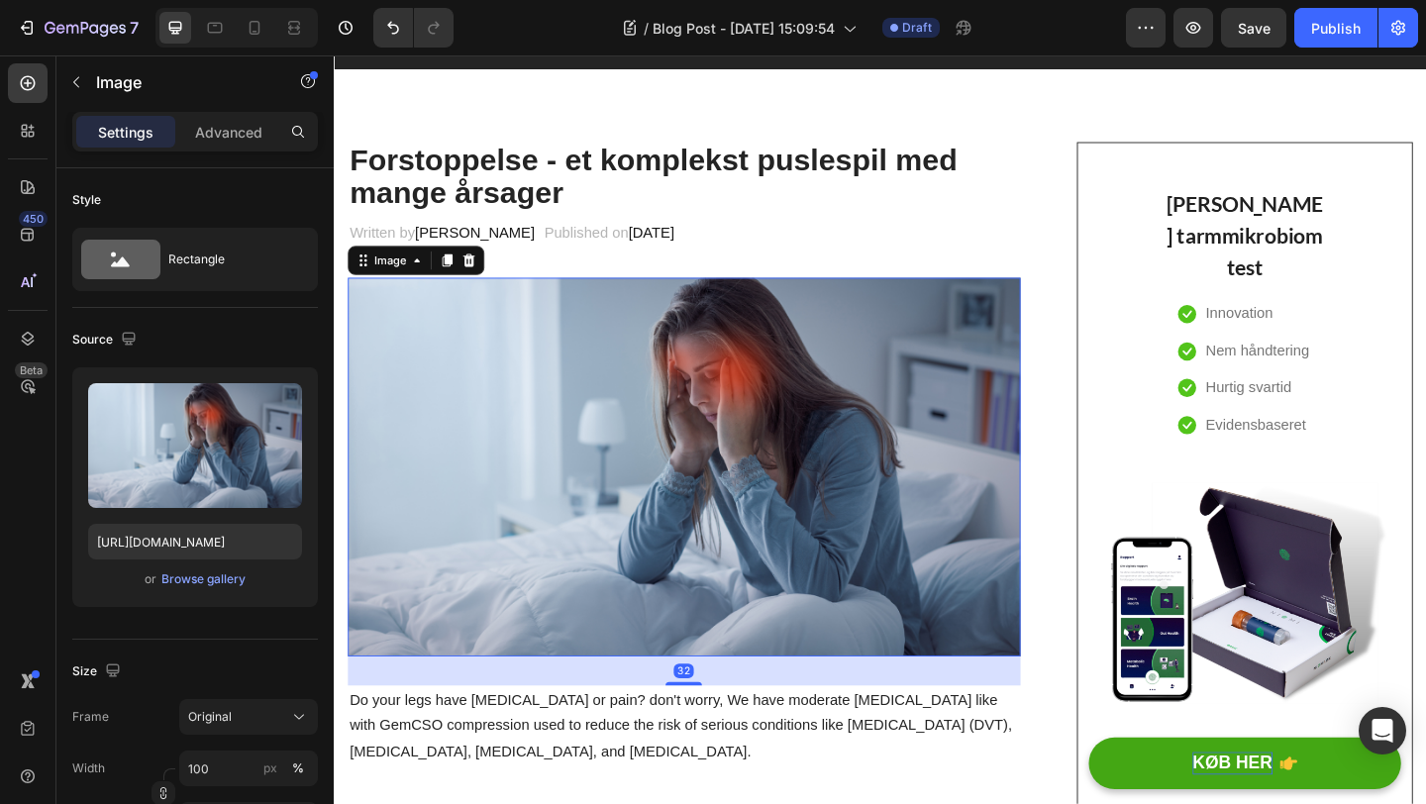
scroll to position [107, 0]
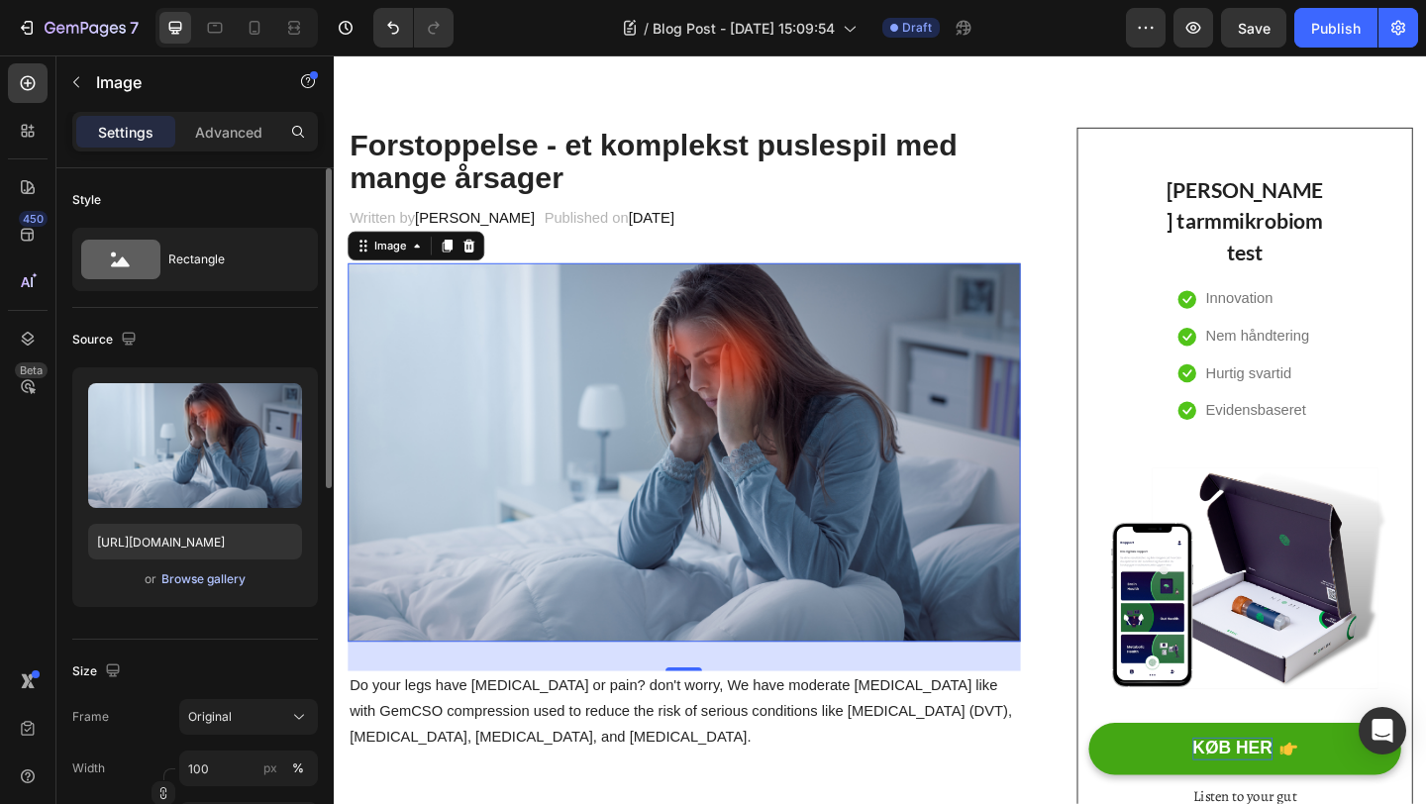
click at [218, 575] on div "Browse gallery" at bounding box center [203, 580] width 84 height 18
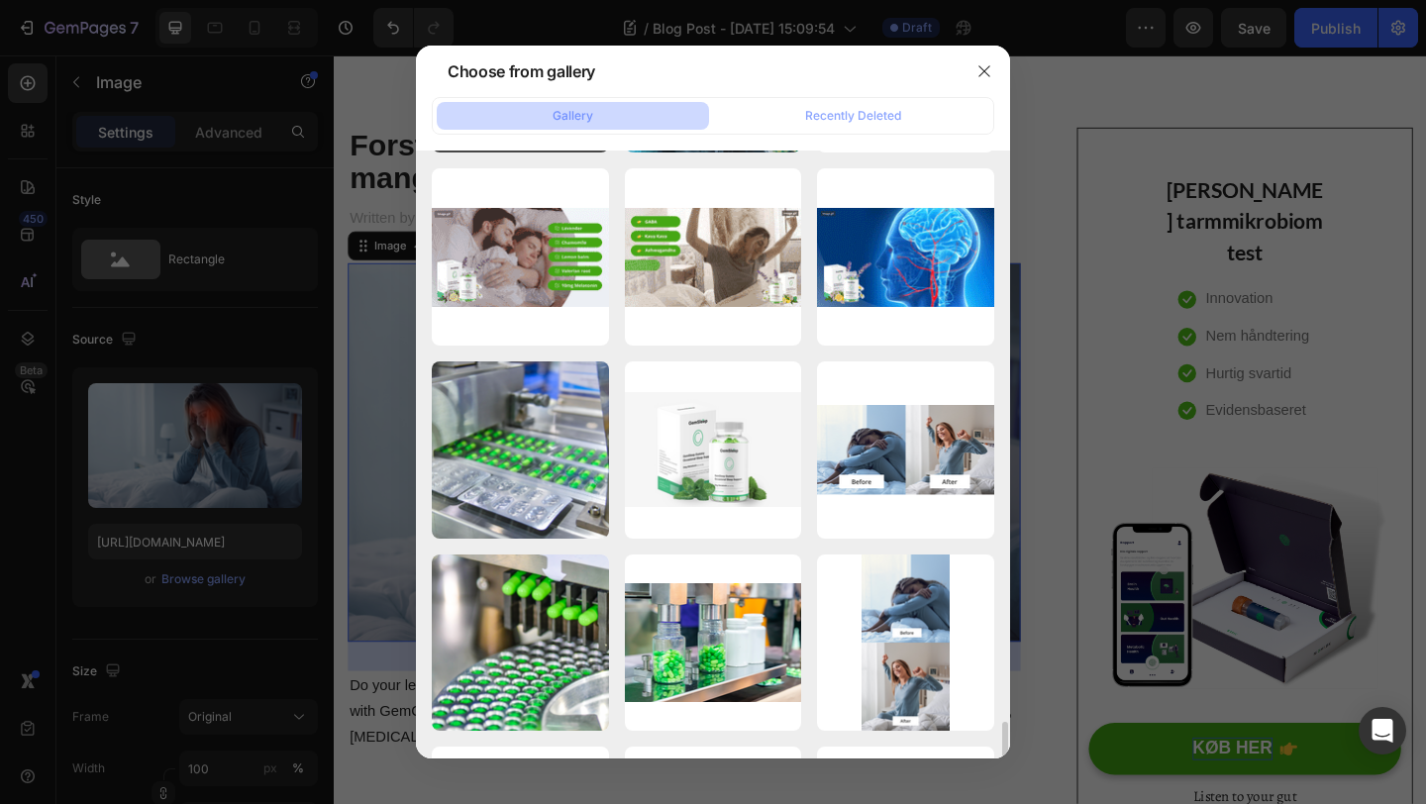
scroll to position [0, 0]
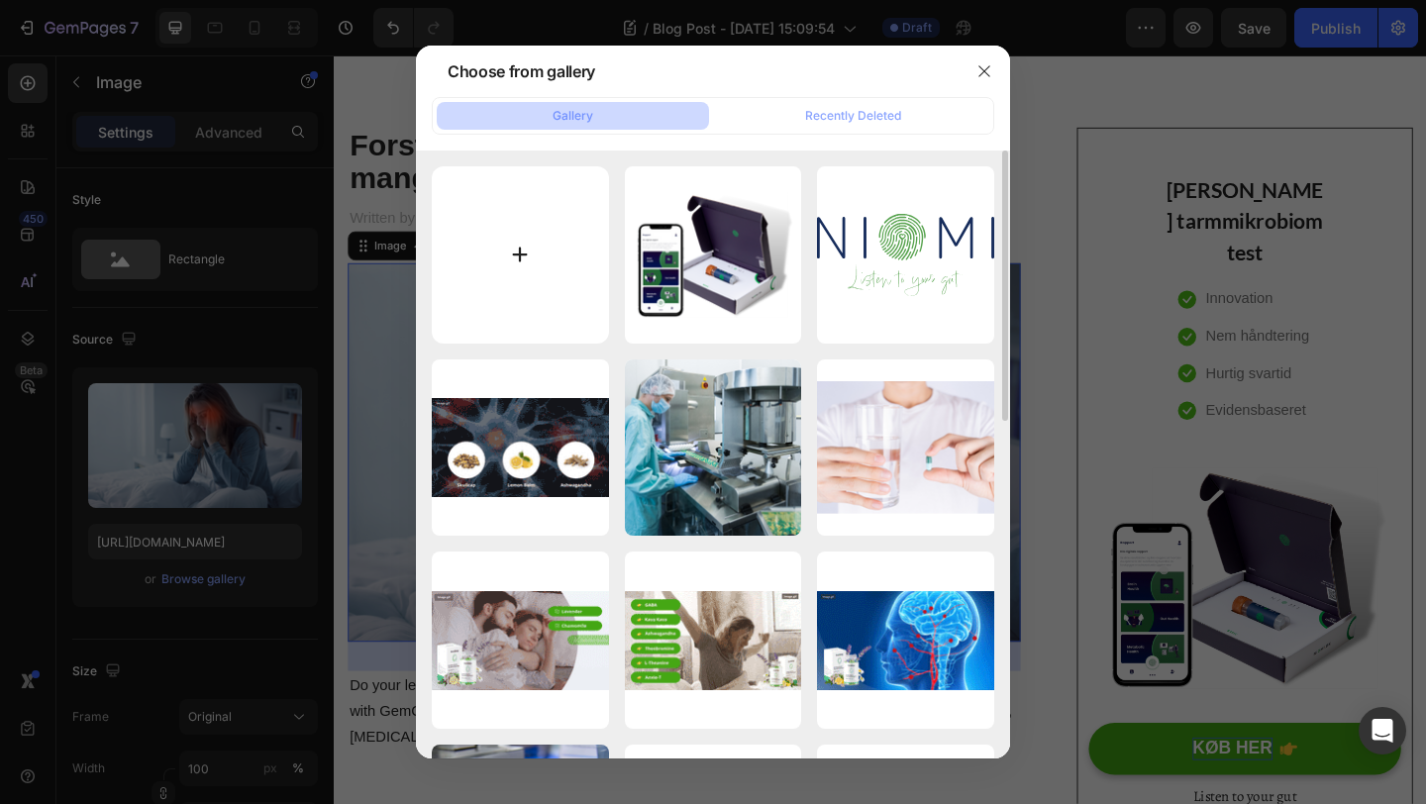
click at [519, 258] on input "file" at bounding box center [520, 254] width 177 height 177
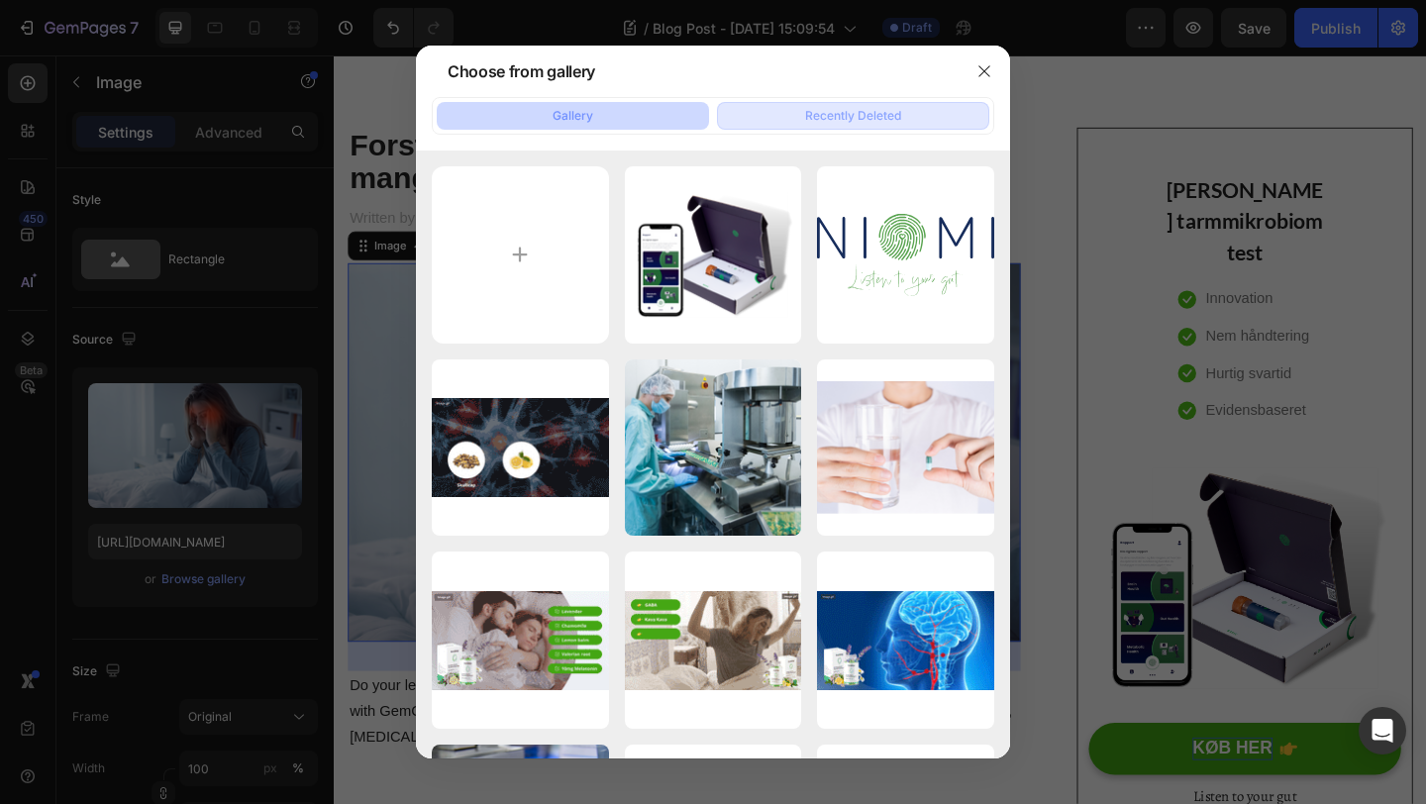
click at [857, 120] on div "Recently Deleted" at bounding box center [853, 116] width 96 height 18
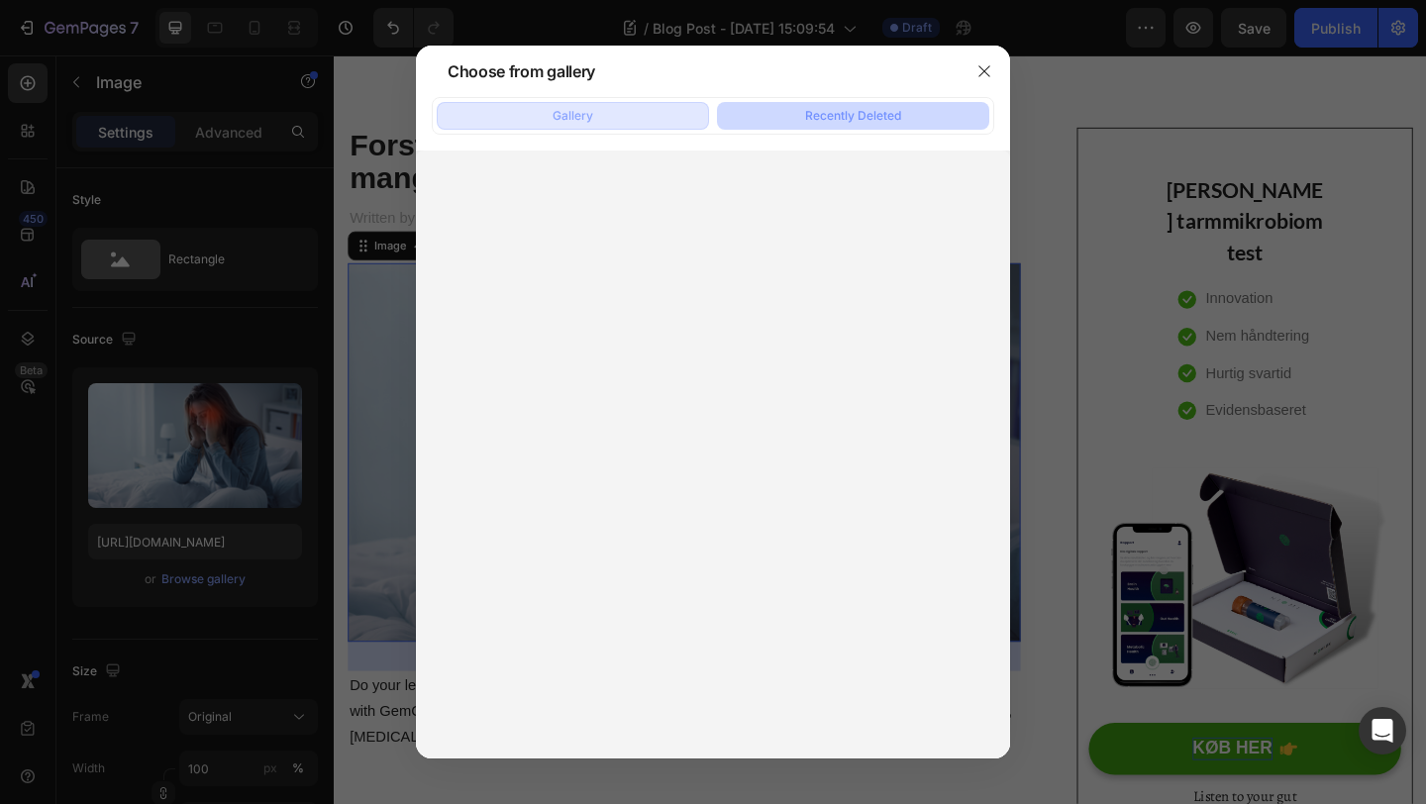
click at [629, 119] on button "Gallery" at bounding box center [573, 116] width 272 height 28
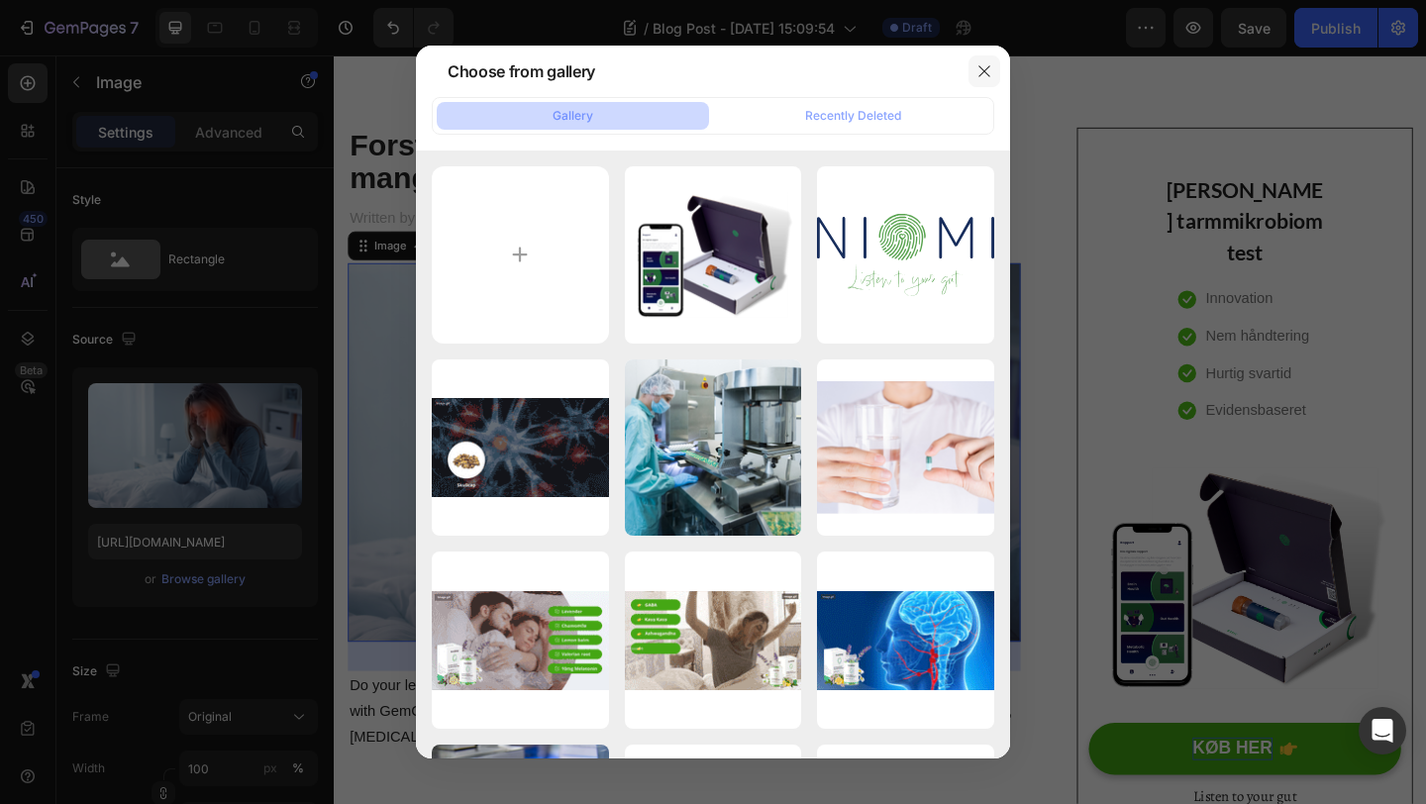
click at [990, 74] on icon "button" at bounding box center [985, 71] width 16 height 16
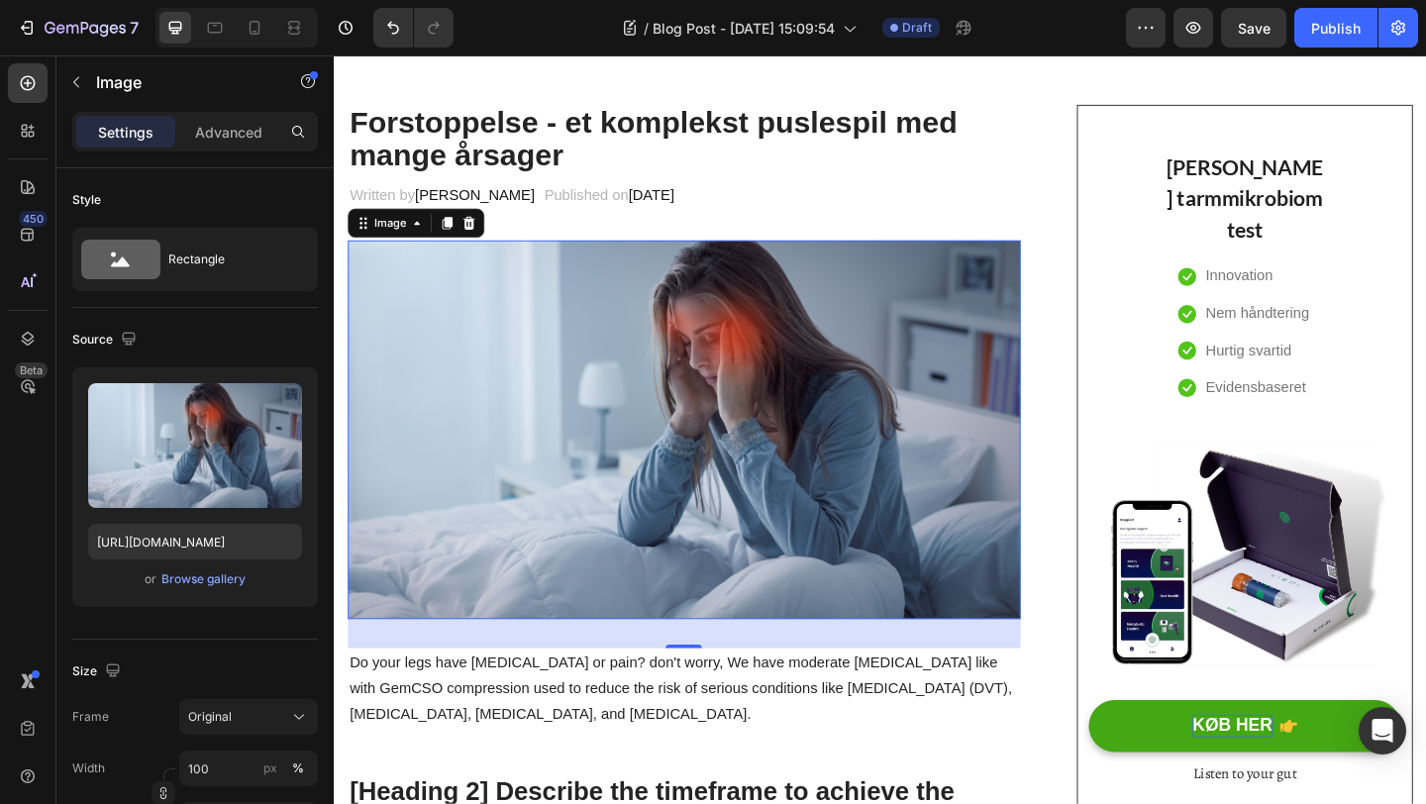
scroll to position [131, 0]
click at [777, 492] on img at bounding box center [715, 463] width 732 height 411
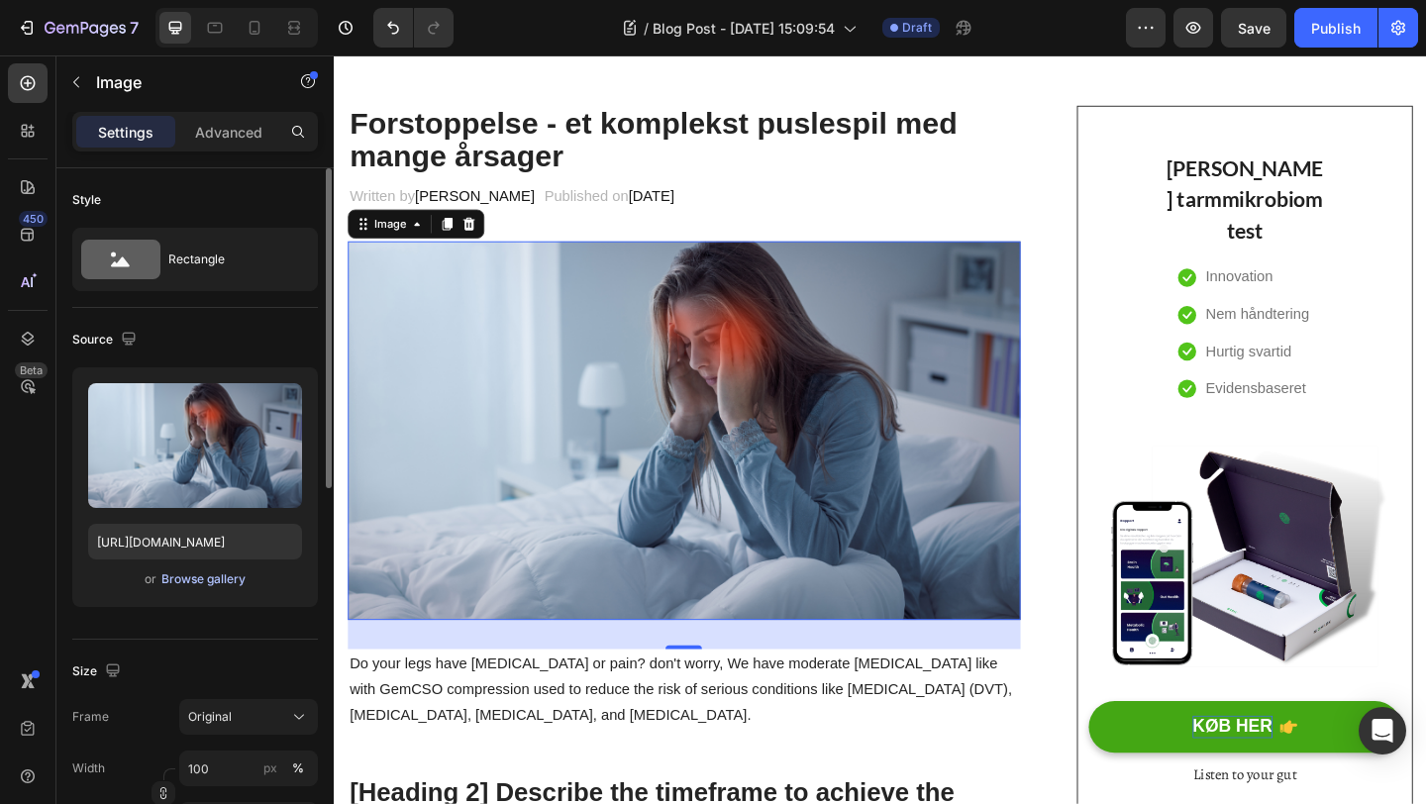
click at [217, 581] on div "Browse gallery" at bounding box center [203, 580] width 84 height 18
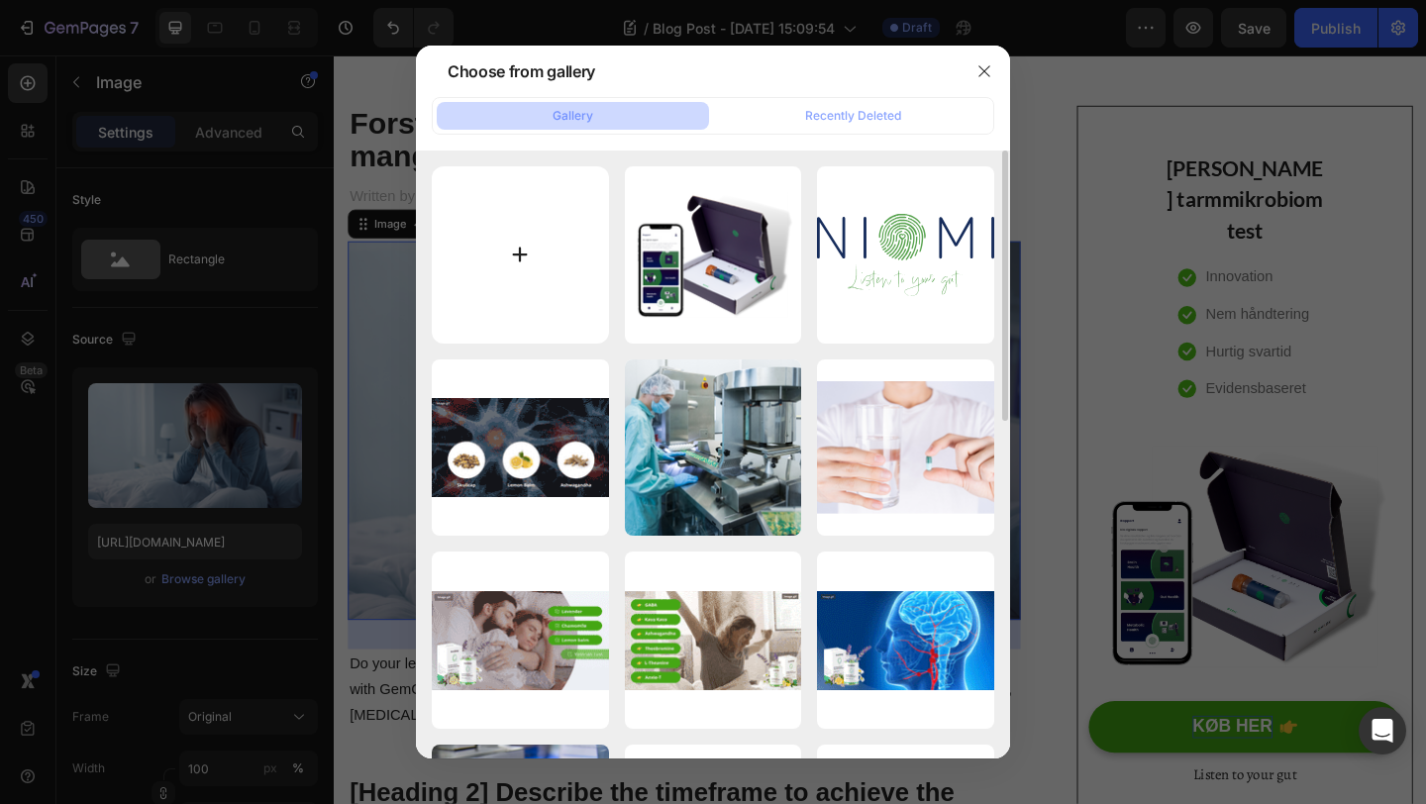
click at [526, 250] on input "file" at bounding box center [520, 254] width 177 height 177
click at [521, 256] on input "file" at bounding box center [520, 254] width 177 height 177
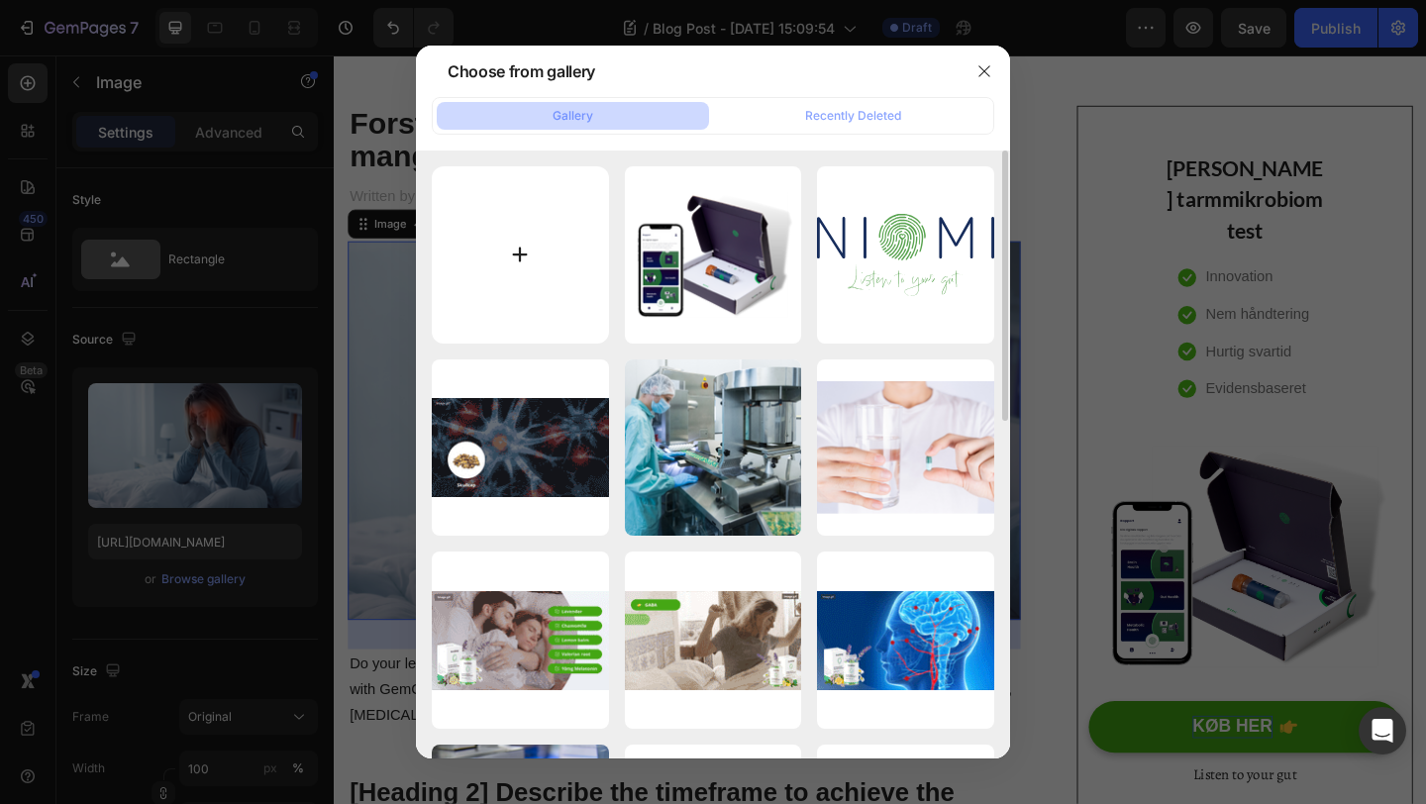
type input "C:\fakepath\4.png"
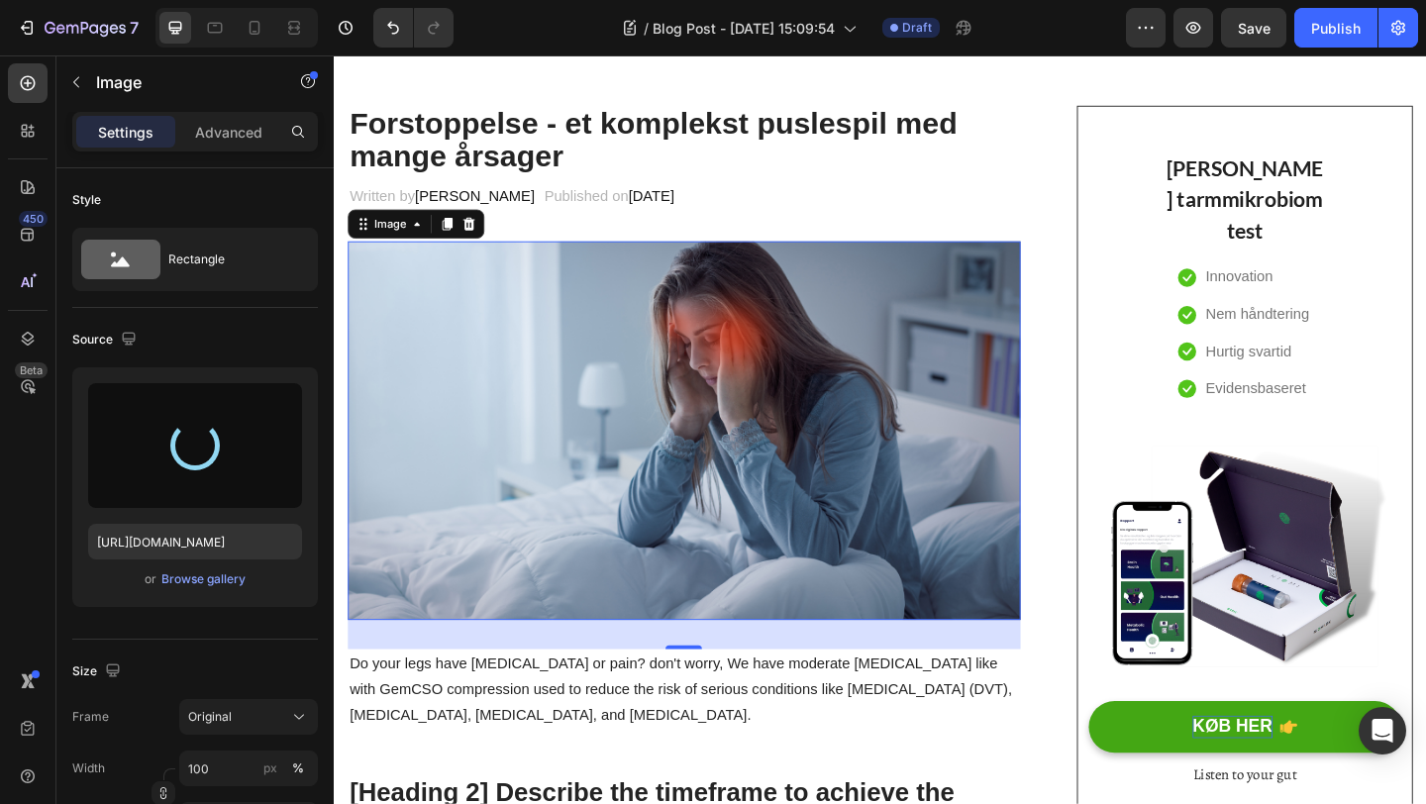
type input "https://cdn.shopify.com/s/files/1/0906/9707/2977/files/gempages_581778683786691…"
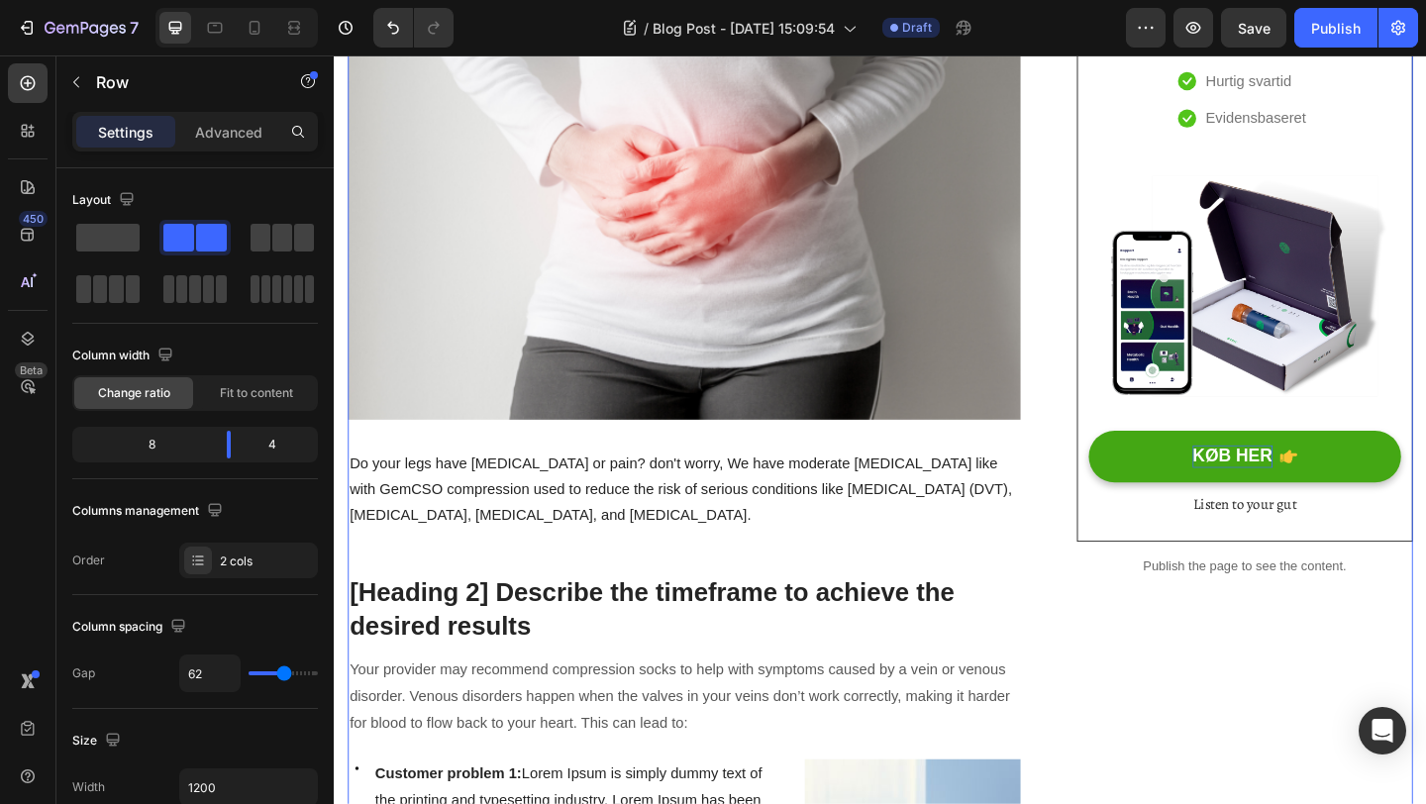
scroll to position [423, 0]
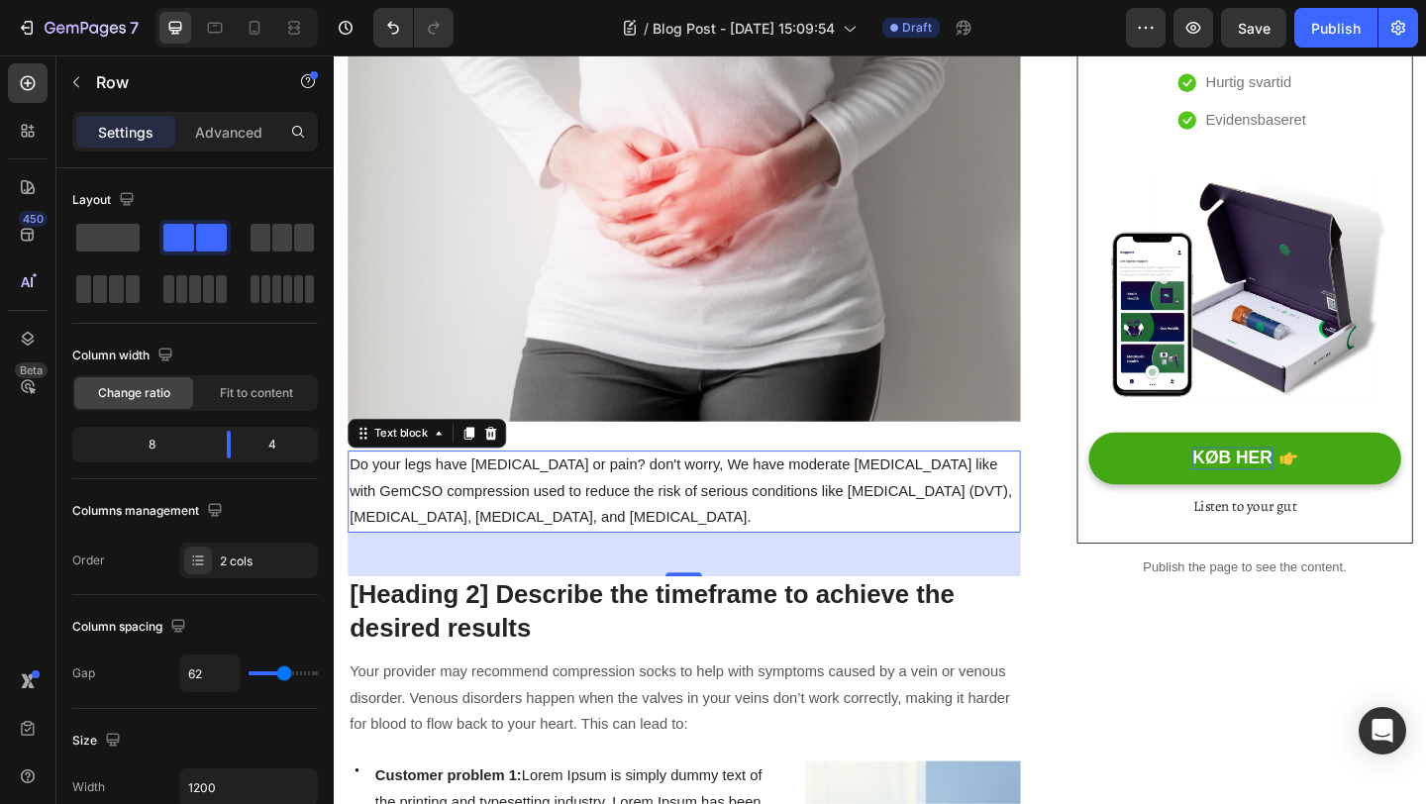
click at [741, 521] on p "Do your legs have varicose veins or pain? don't worry, We have moderate compres…" at bounding box center [715, 529] width 728 height 85
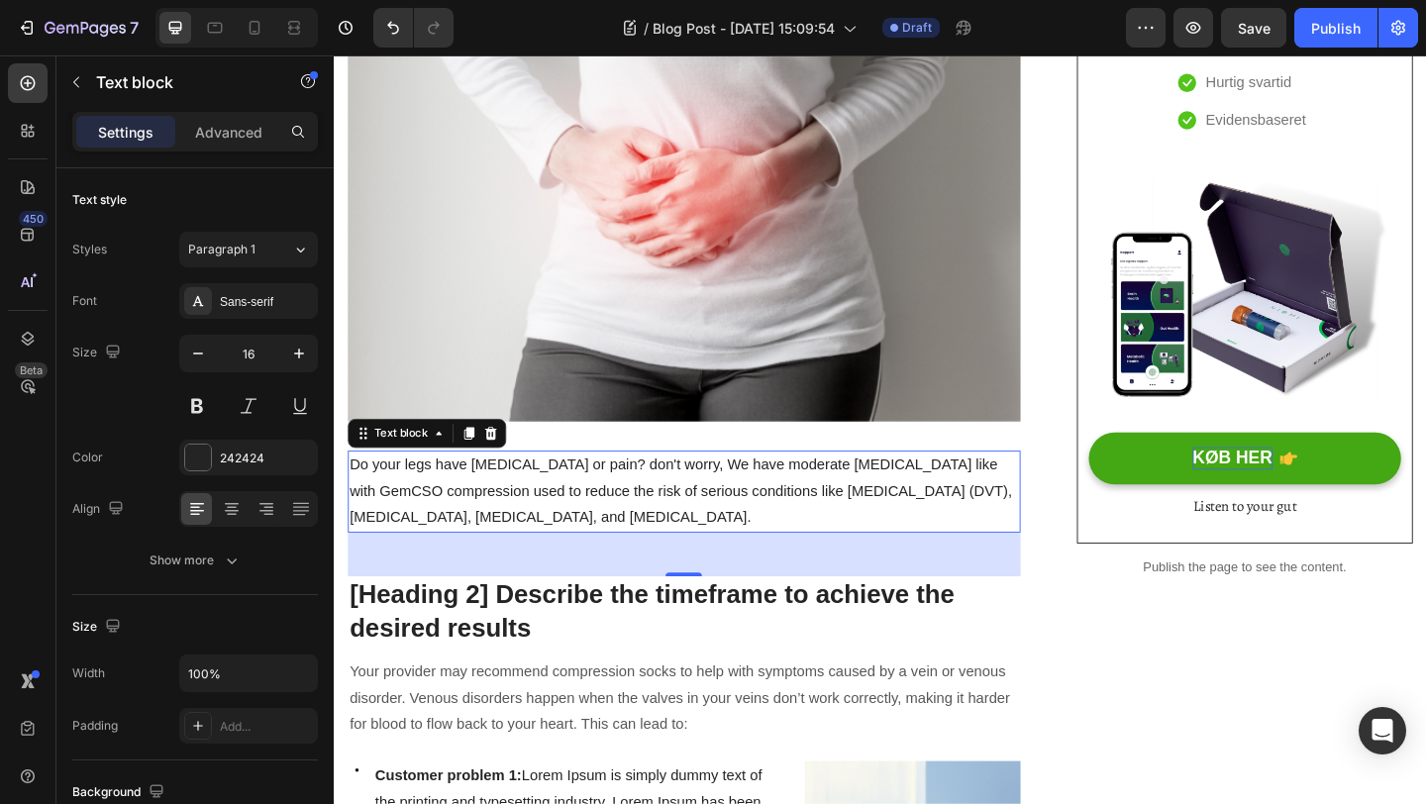
click at [712, 555] on p "Do your legs have varicose veins or pain? don't worry, We have moderate compres…" at bounding box center [715, 529] width 728 height 85
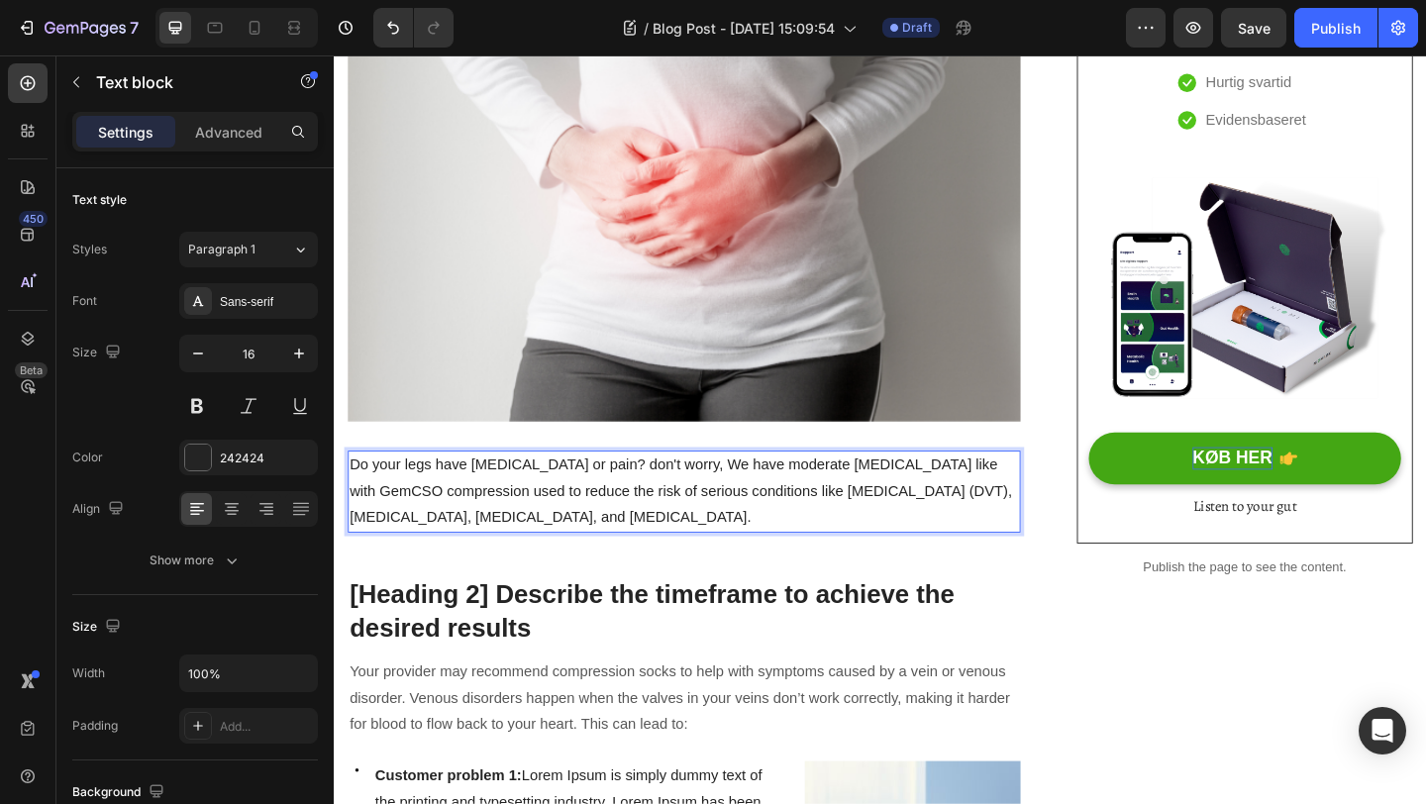
click at [728, 559] on p "Do your legs have varicose veins or pain? don't worry, We have moderate compres…" at bounding box center [715, 529] width 728 height 85
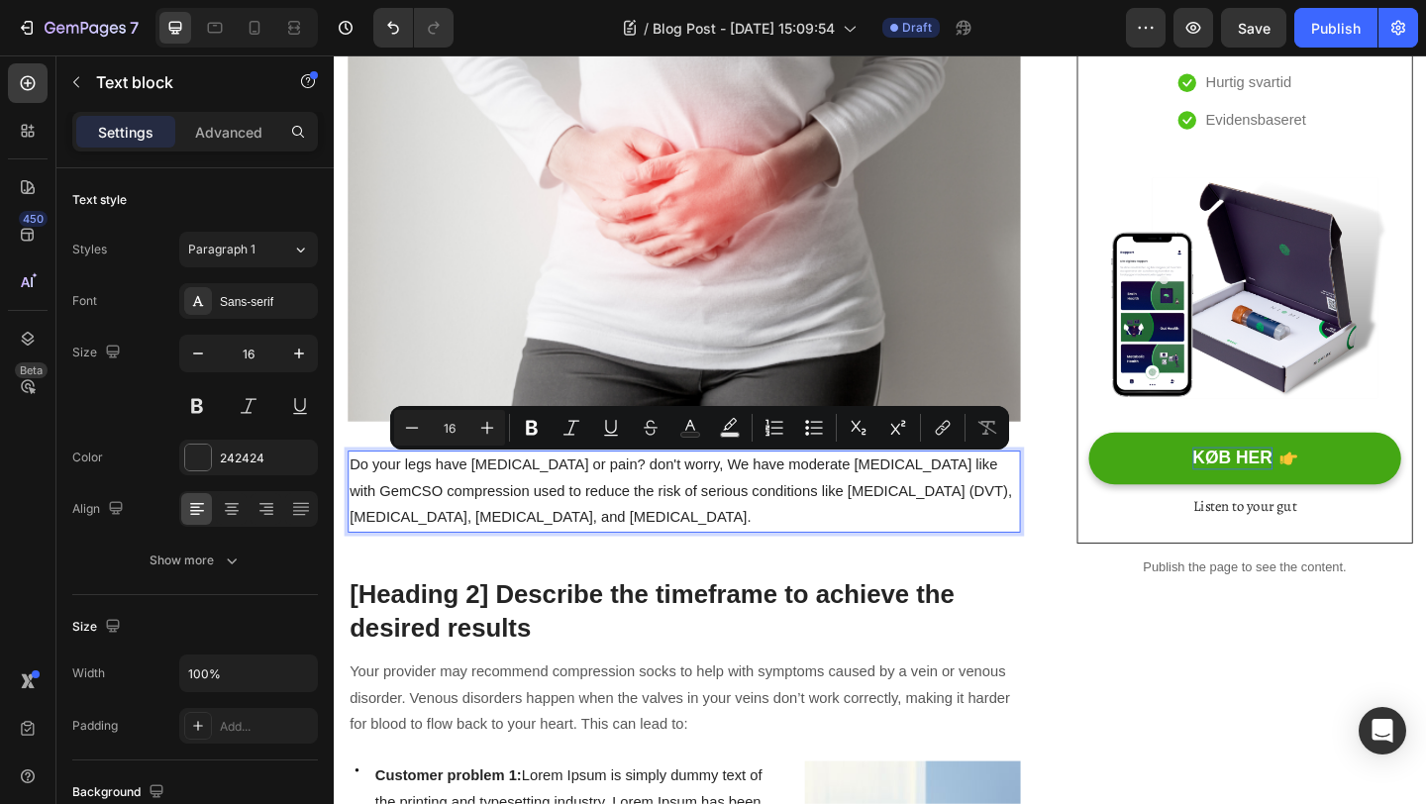
drag, startPoint x: 728, startPoint y: 559, endPoint x: 354, endPoint y: 499, distance: 379.1
click at [354, 499] on p "Do your legs have varicose veins or pain? don't worry, We have moderate compres…" at bounding box center [715, 529] width 728 height 85
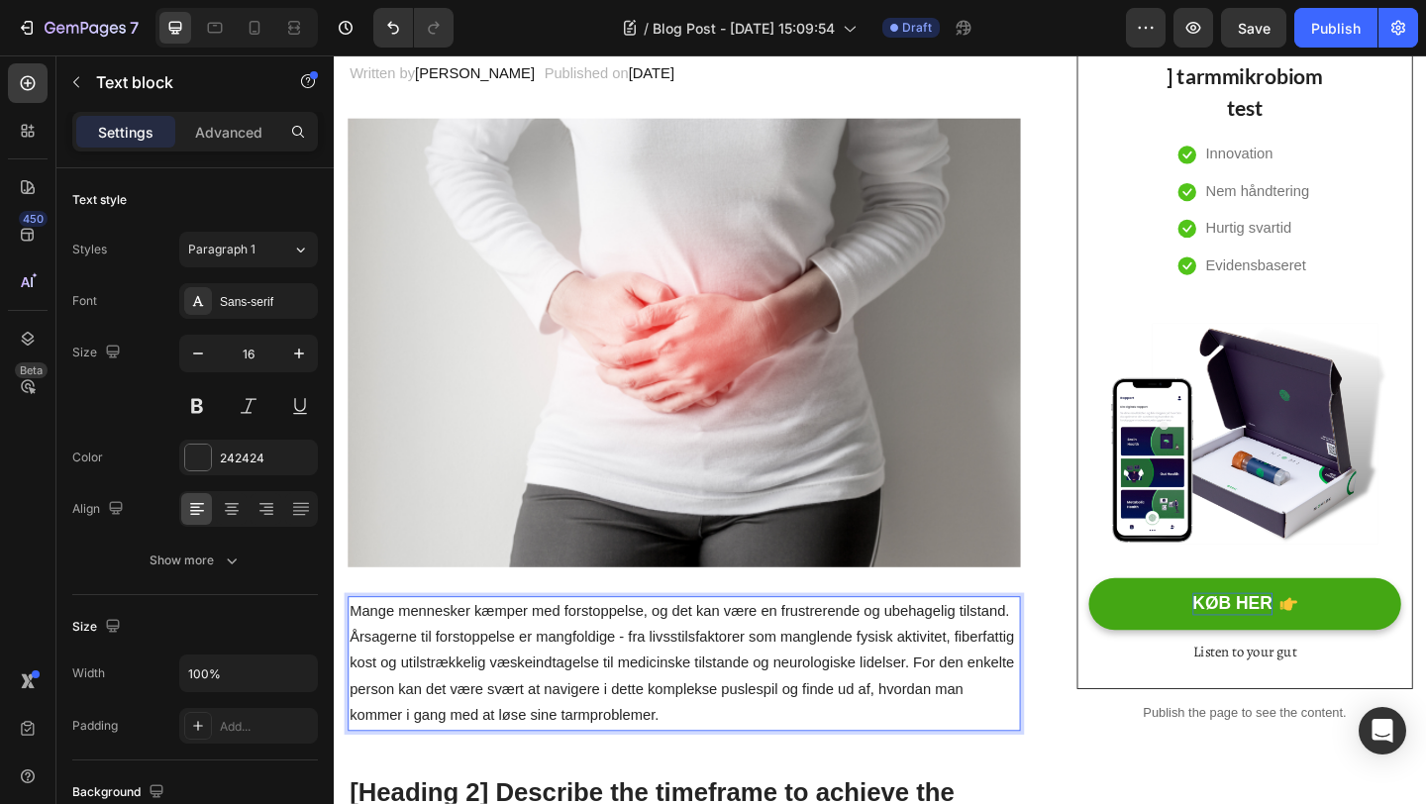
scroll to position [301, 0]
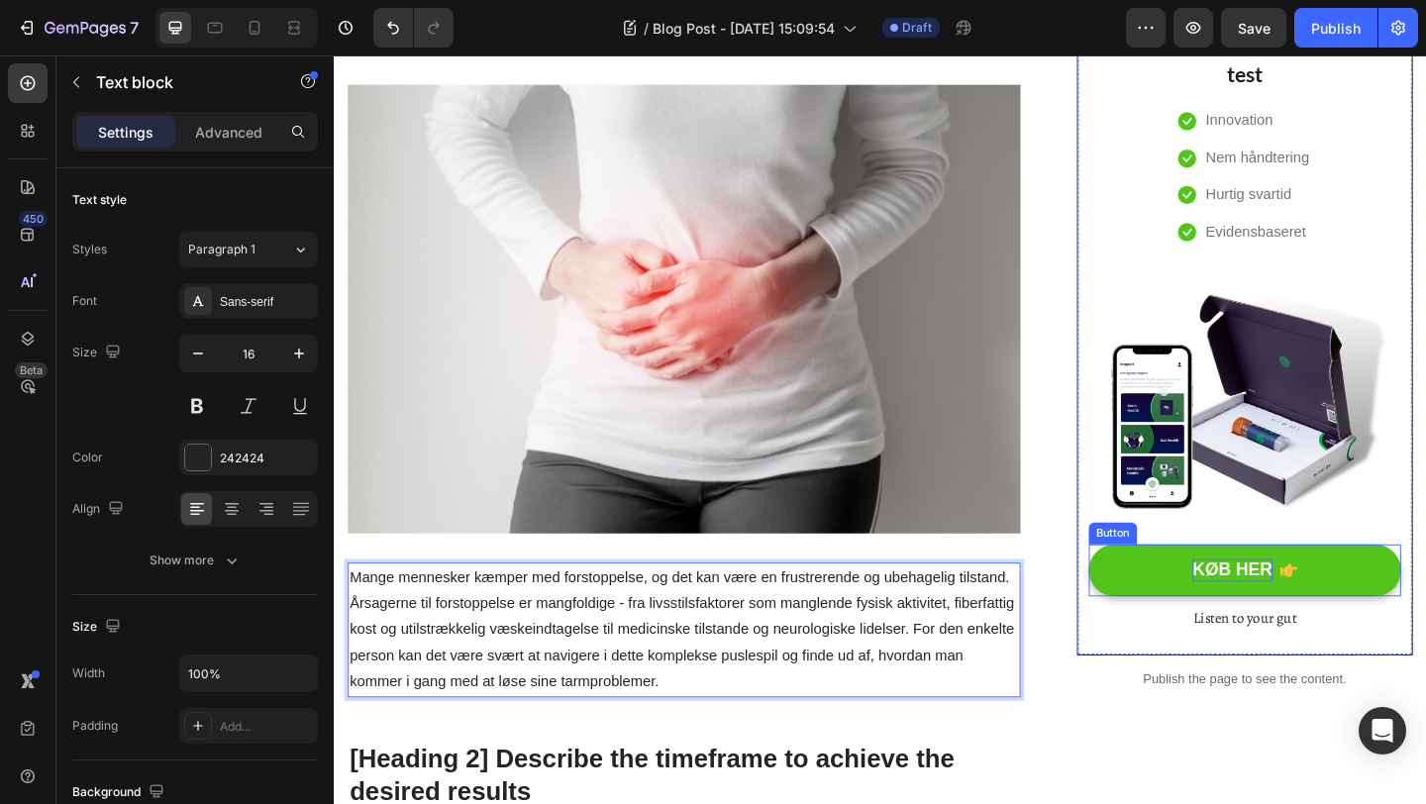
click at [1425, 621] on button "KØB HER" at bounding box center [1325, 615] width 340 height 56
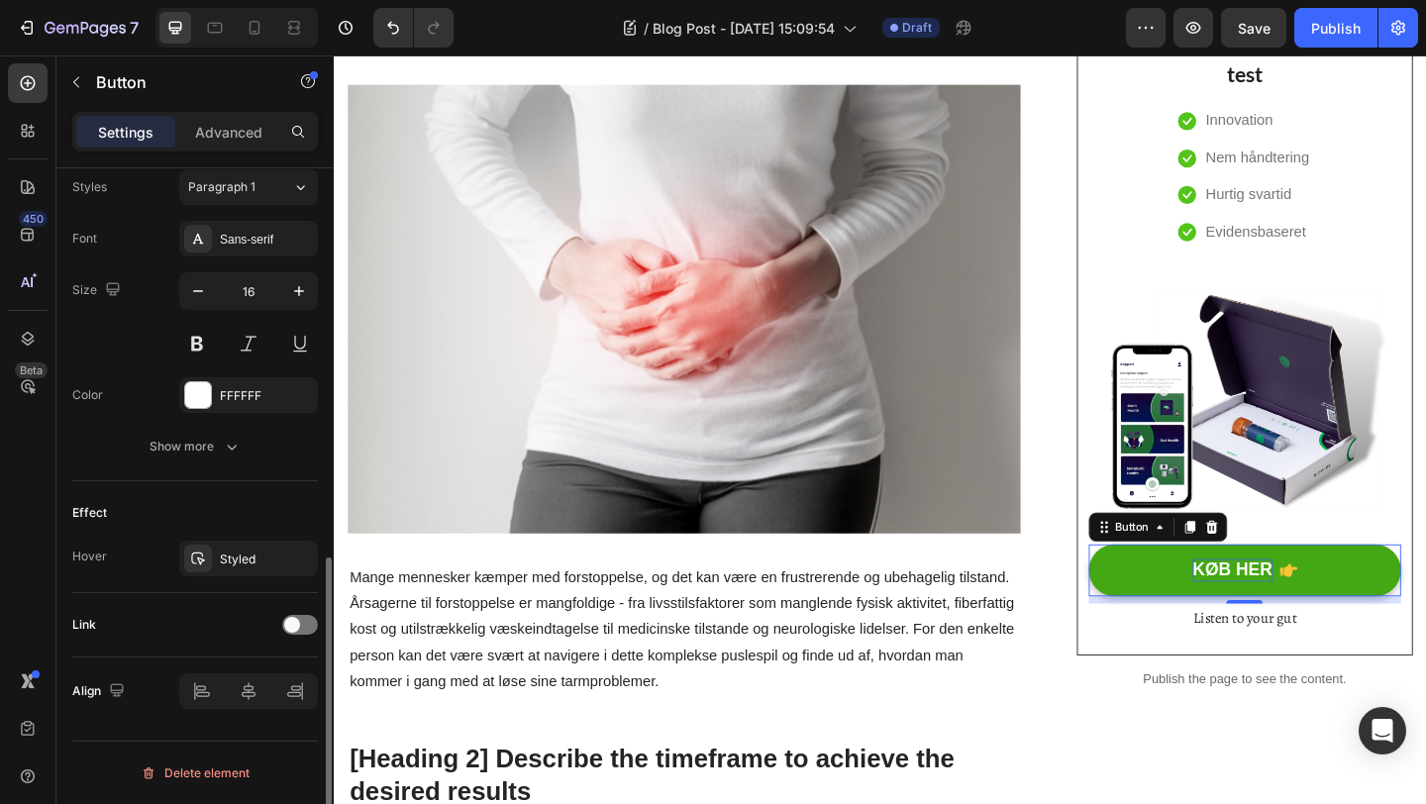
scroll to position [883, 0]
click at [295, 629] on span at bounding box center [292, 627] width 16 height 16
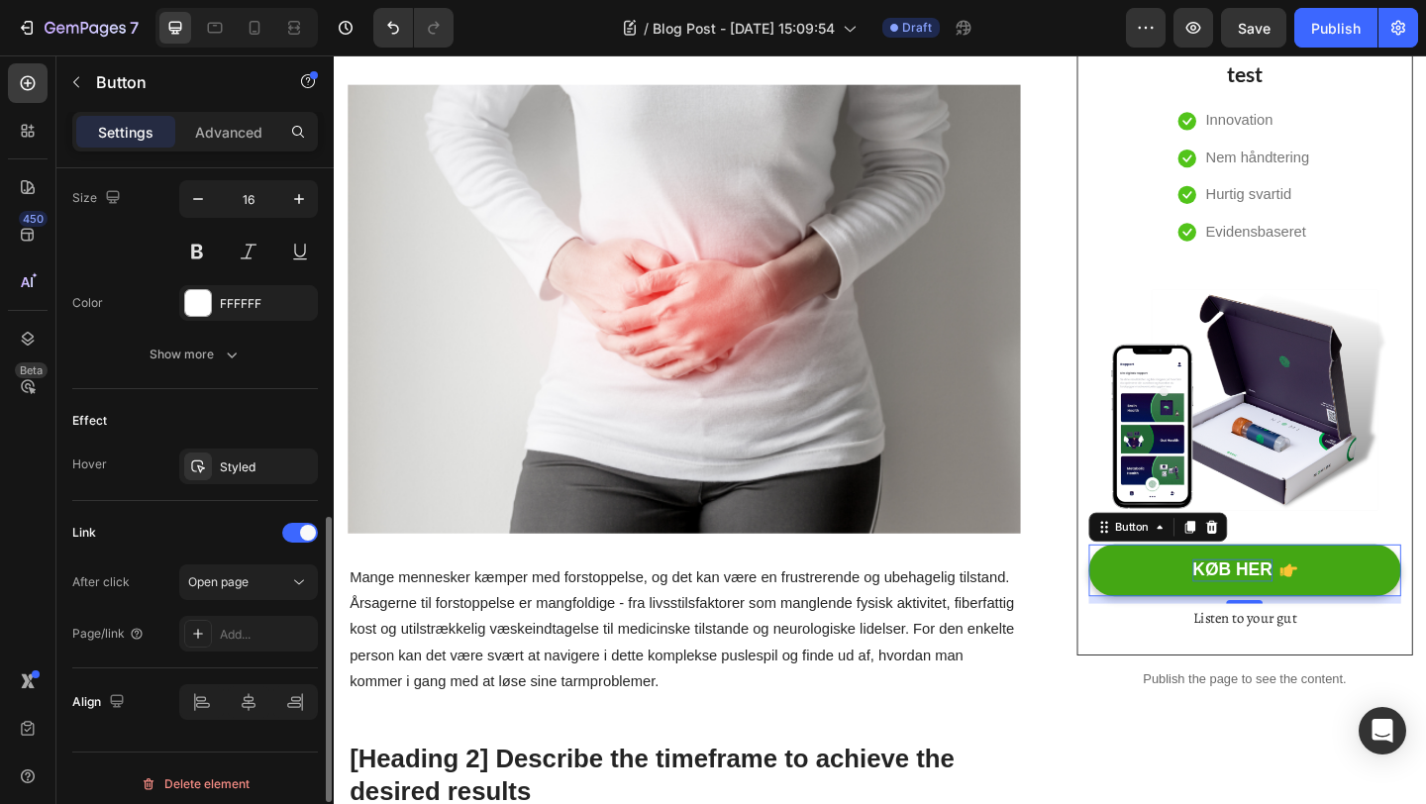
scroll to position [979, 0]
click at [255, 631] on div "Add..." at bounding box center [266, 633] width 93 height 18
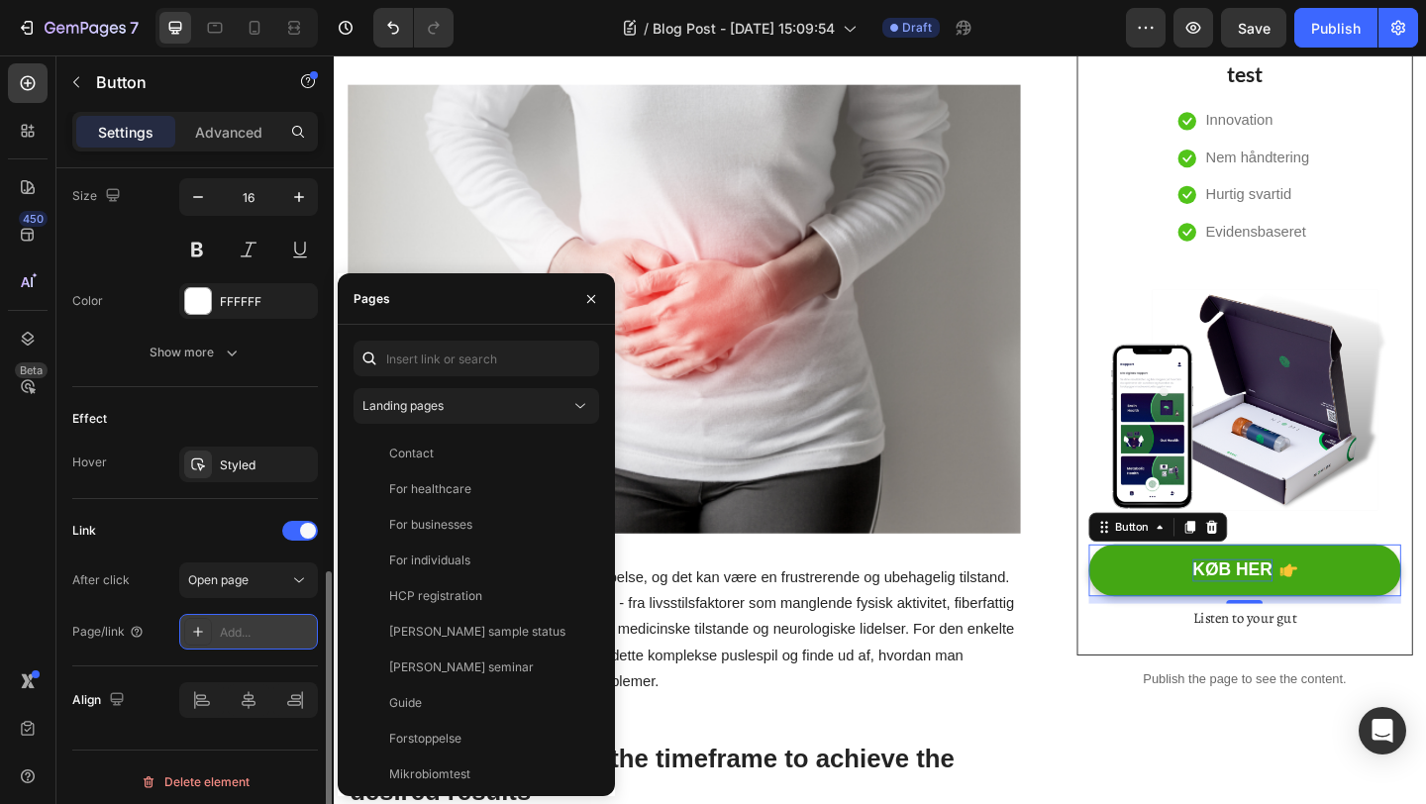
click at [255, 631] on div "Add..." at bounding box center [266, 633] width 93 height 18
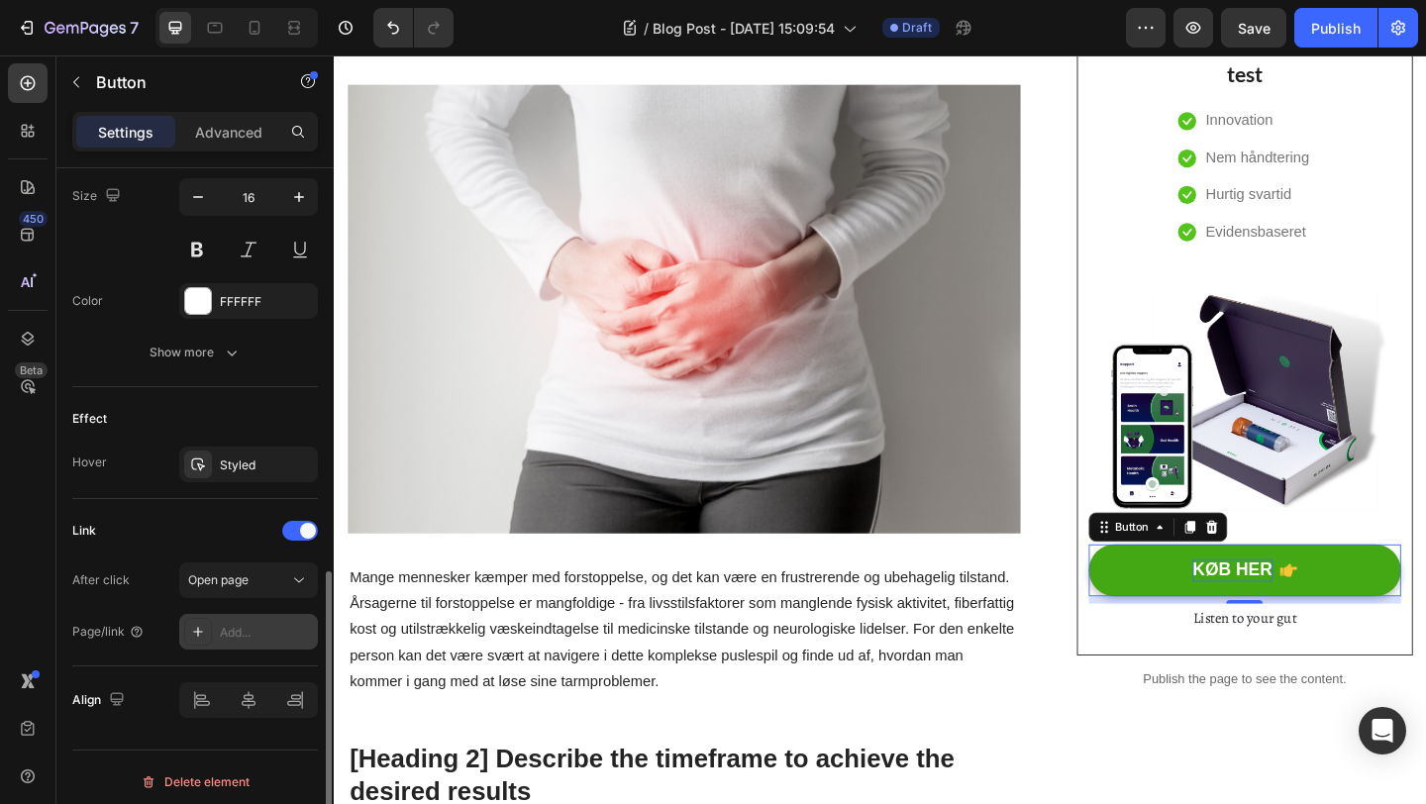
click at [253, 628] on div "Add..." at bounding box center [266, 633] width 93 height 18
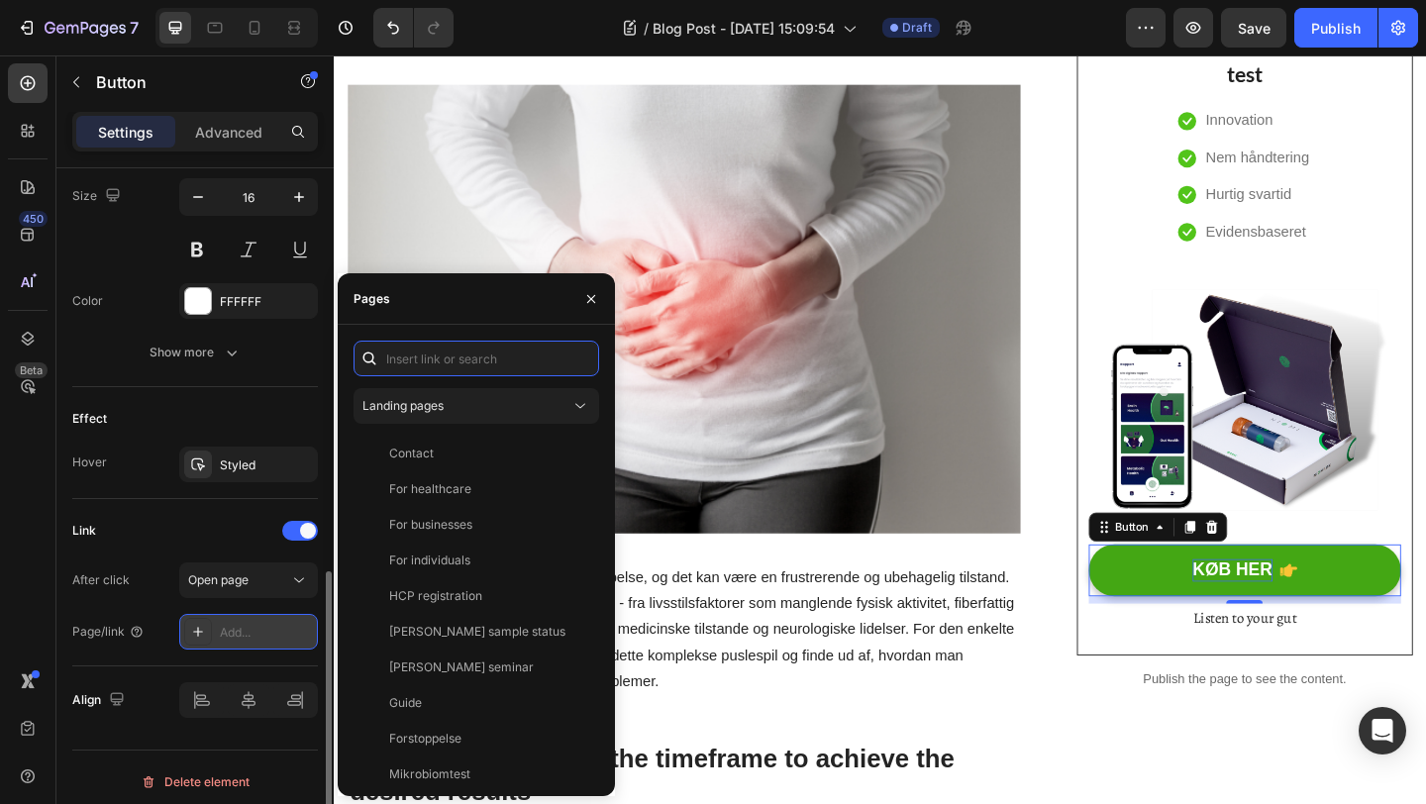
paste input "https://niomihealth.com/"
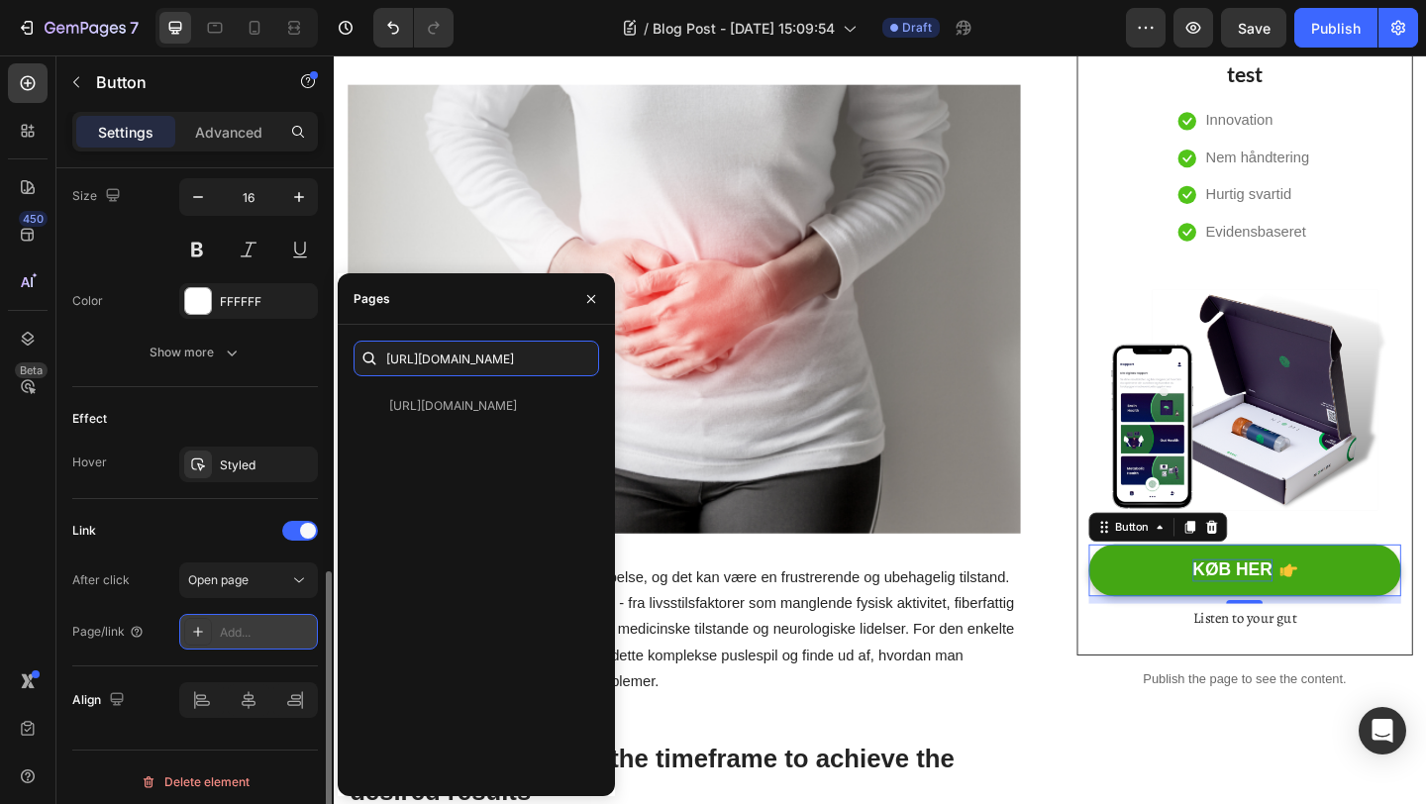
type input "https://niomihealth.com/"
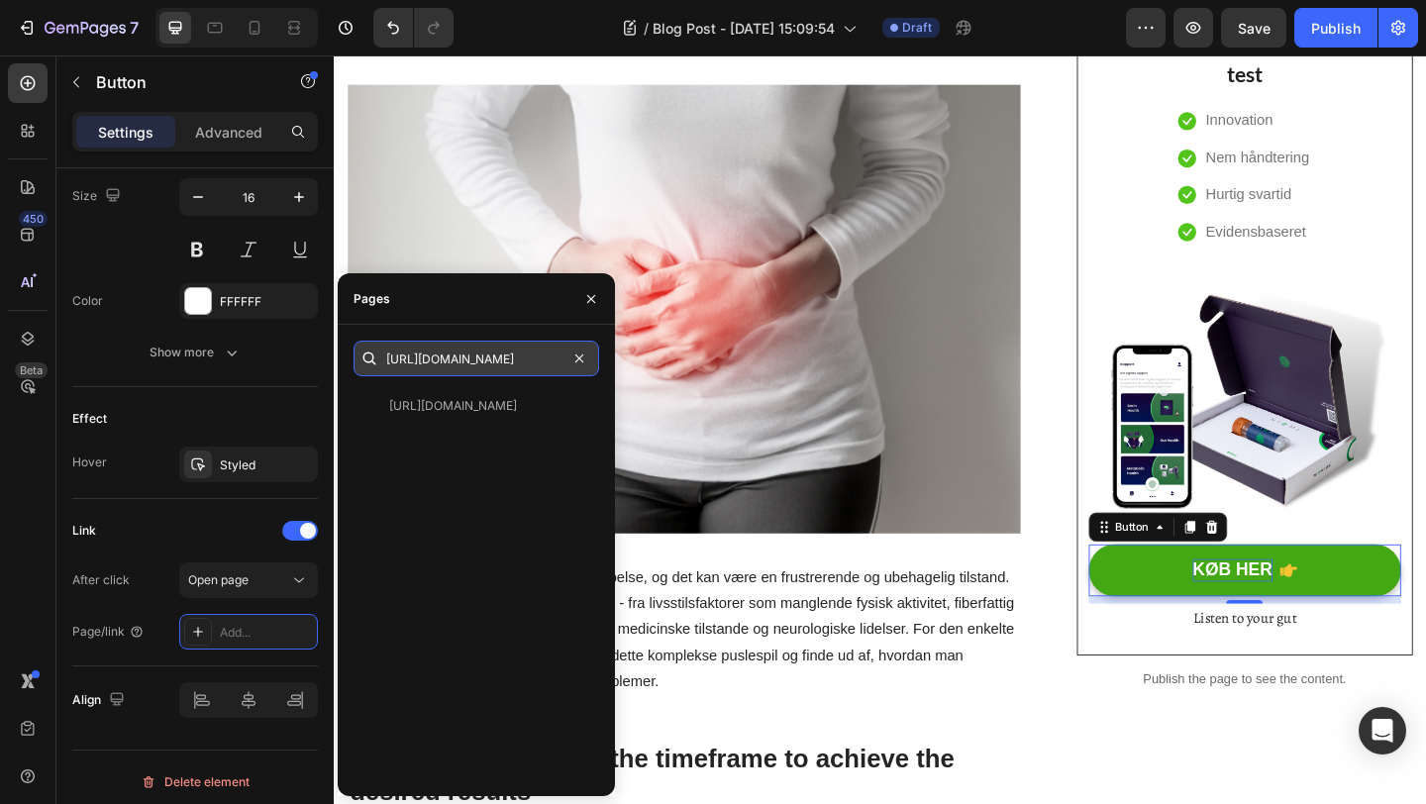
click at [506, 367] on input "https://niomihealth.com/" at bounding box center [477, 359] width 246 height 36
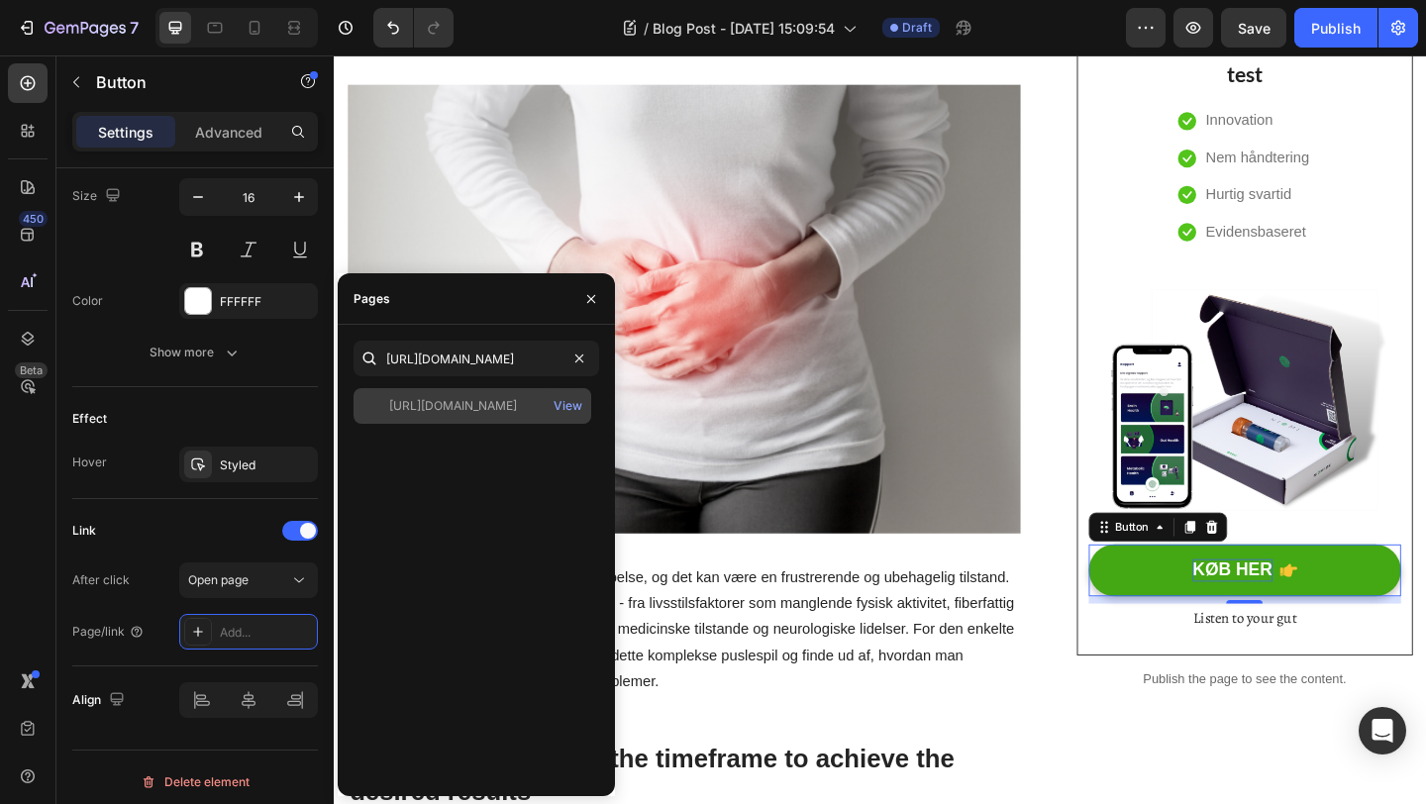
click at [500, 410] on div "https://niomihealth.com/" at bounding box center [453, 406] width 128 height 18
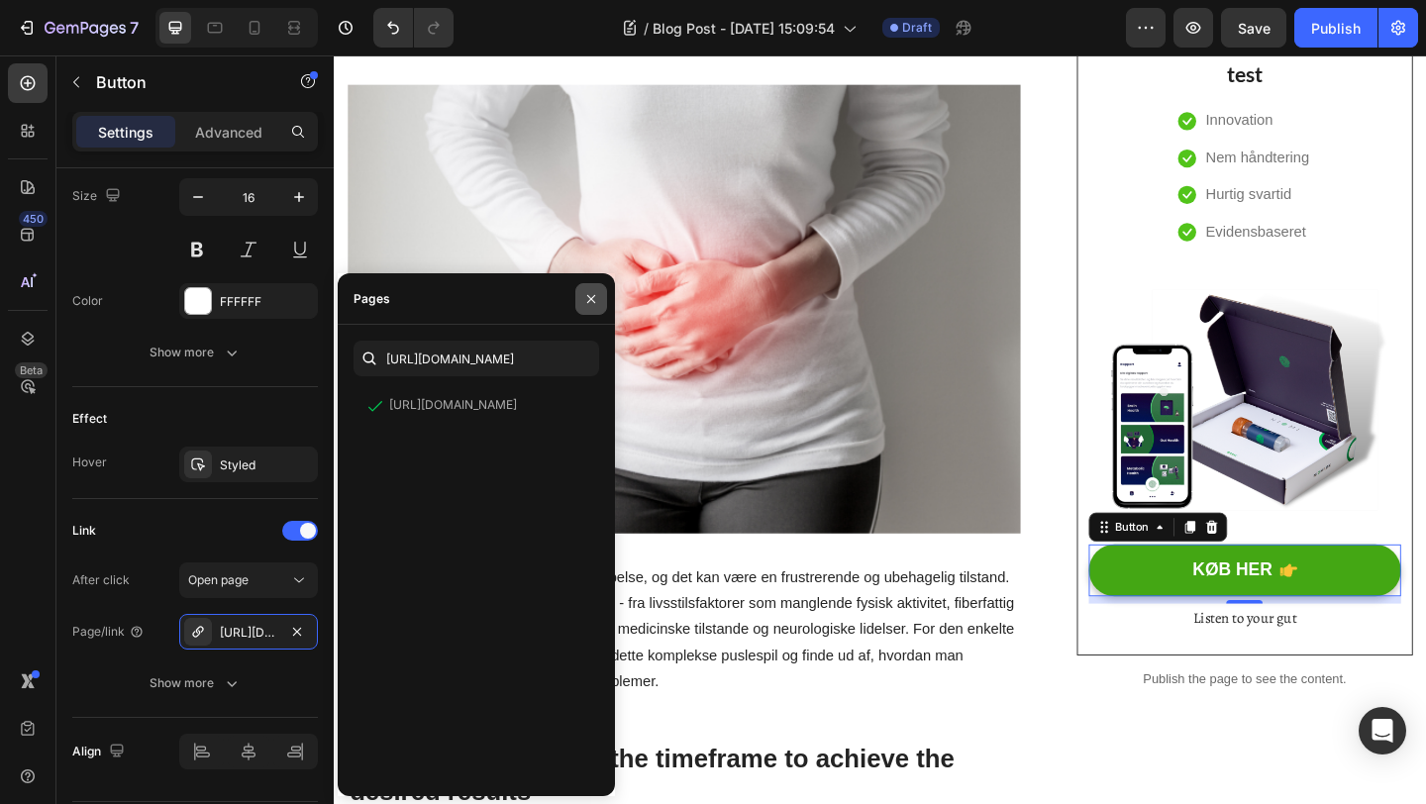
click at [595, 297] on icon "button" at bounding box center [591, 299] width 16 height 16
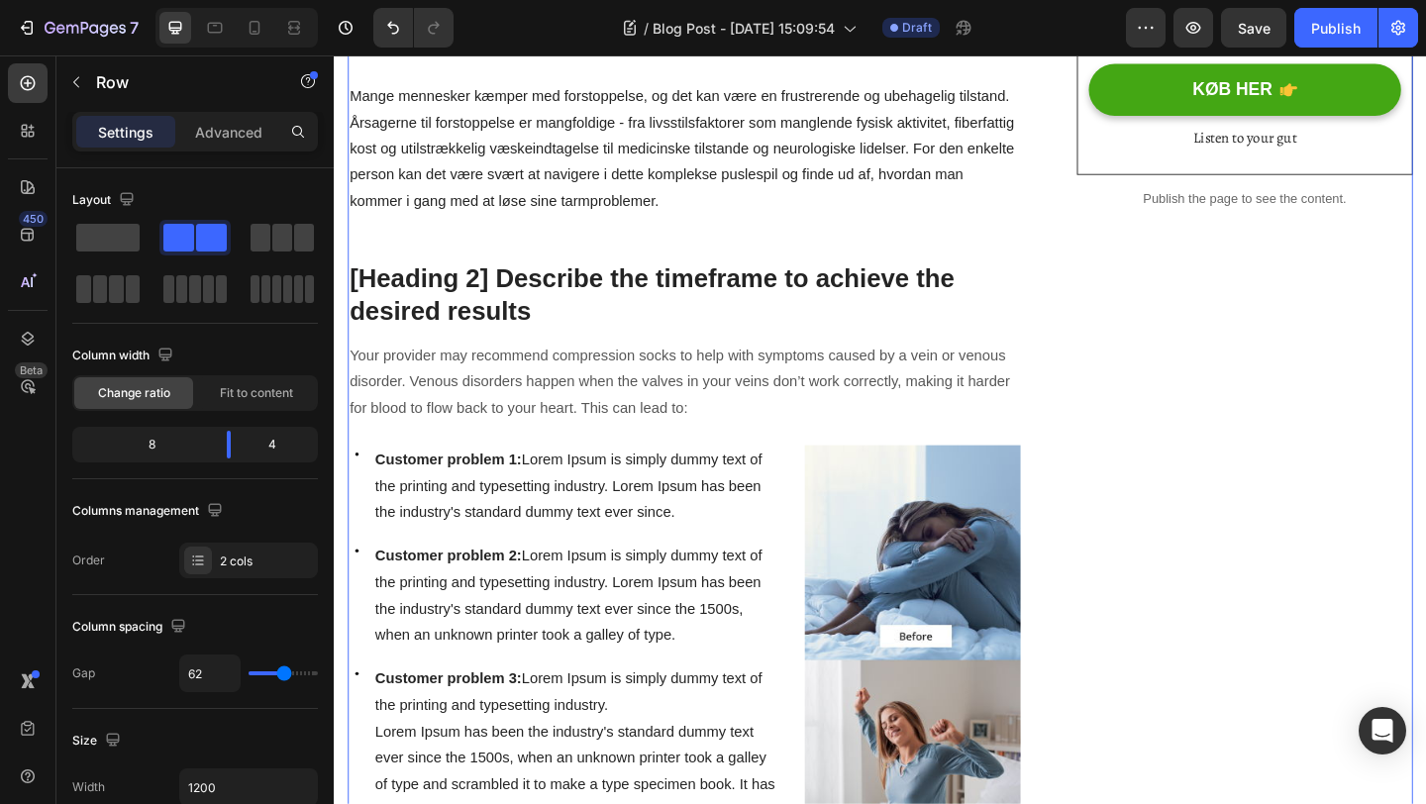
scroll to position [839, 0]
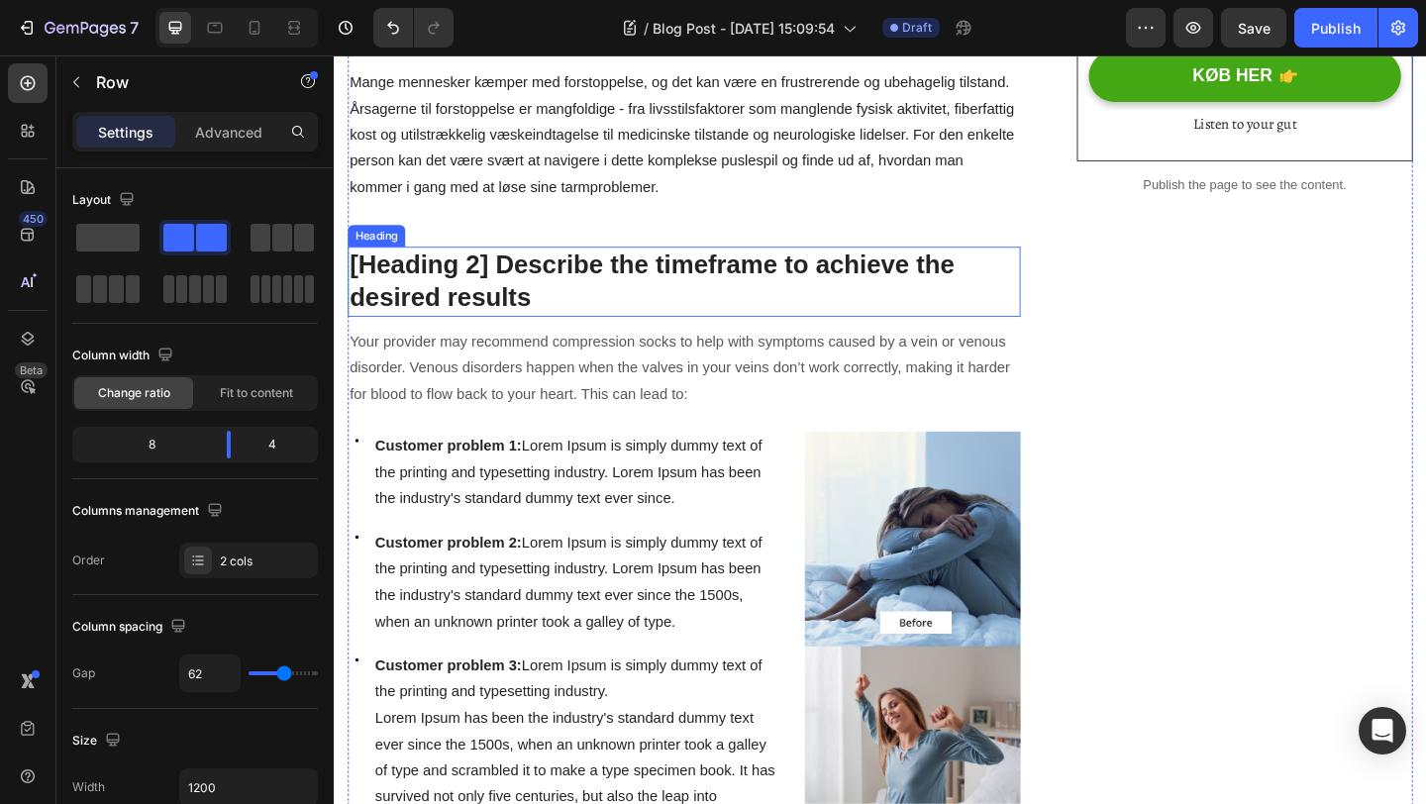
click at [472, 299] on p "[Heading 2] Describe the timeframe to achieve the desired results" at bounding box center [715, 301] width 728 height 72
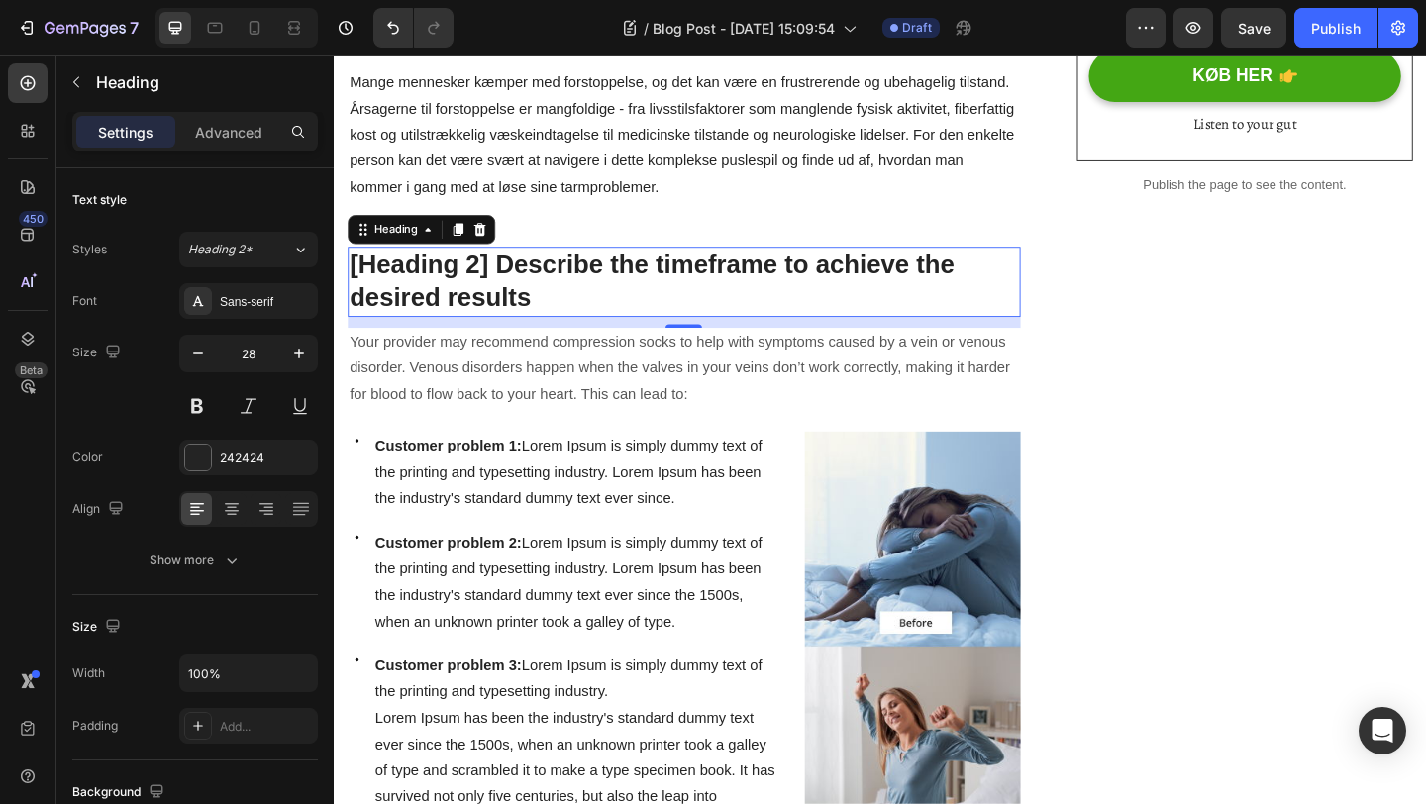
click at [547, 337] on p "[Heading 2] Describe the timeframe to achieve the desired results" at bounding box center [715, 301] width 728 height 72
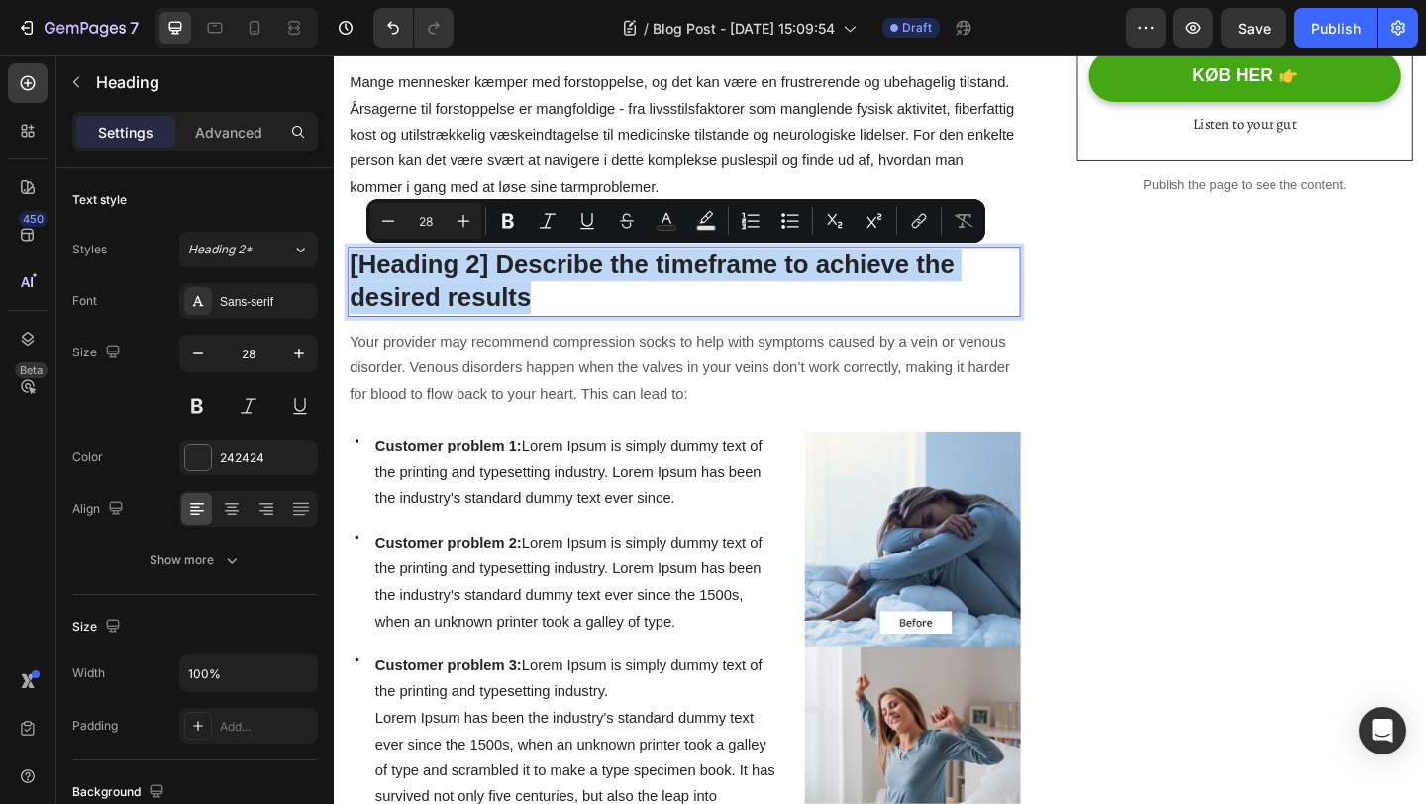
drag, startPoint x: 558, startPoint y: 316, endPoint x: 351, endPoint y: 279, distance: 210.2
click at [351, 279] on p "[Heading 2] Describe the timeframe to achieve the desired results" at bounding box center [715, 301] width 728 height 72
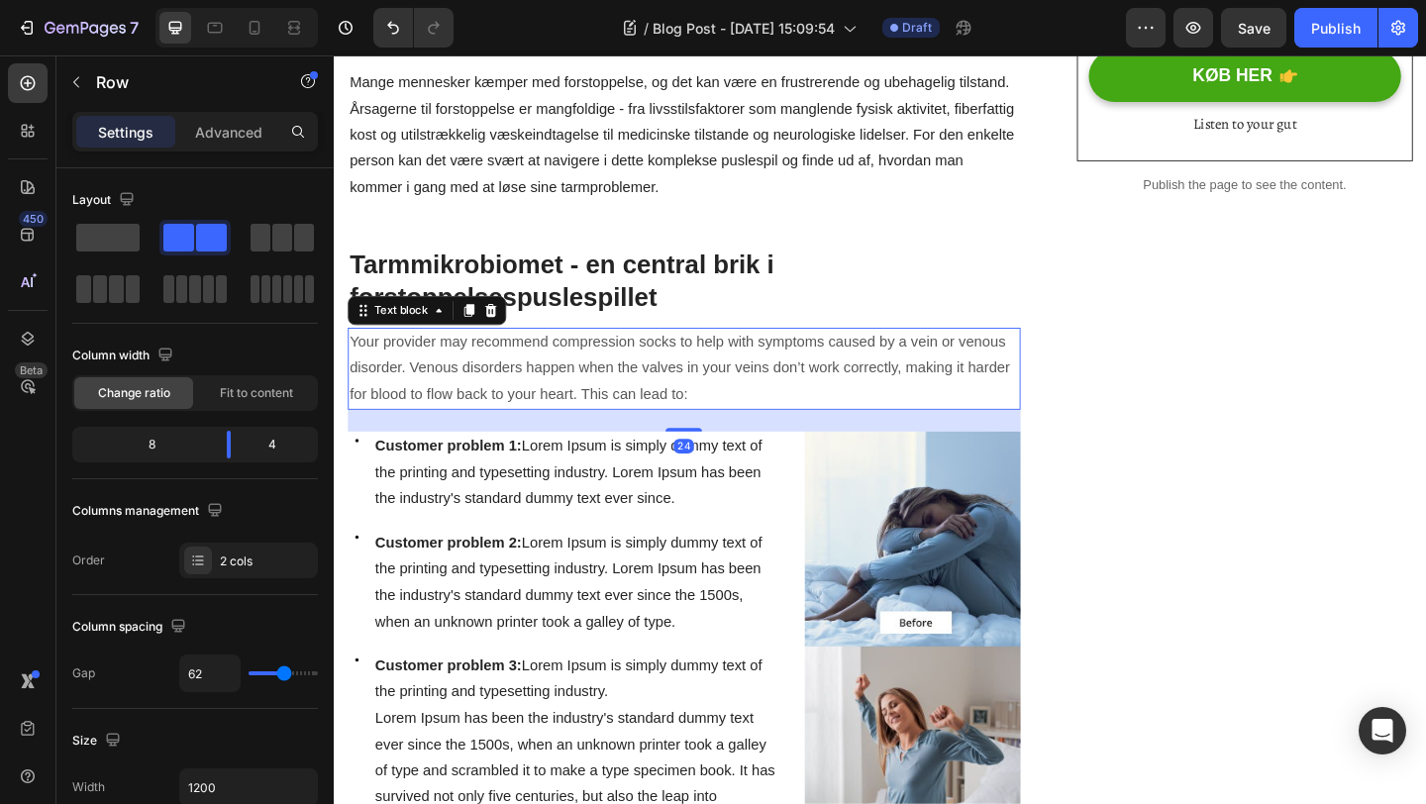
click at [700, 367] on p "Your provider may recommend compression socks to help with symptoms caused by a…" at bounding box center [715, 396] width 728 height 85
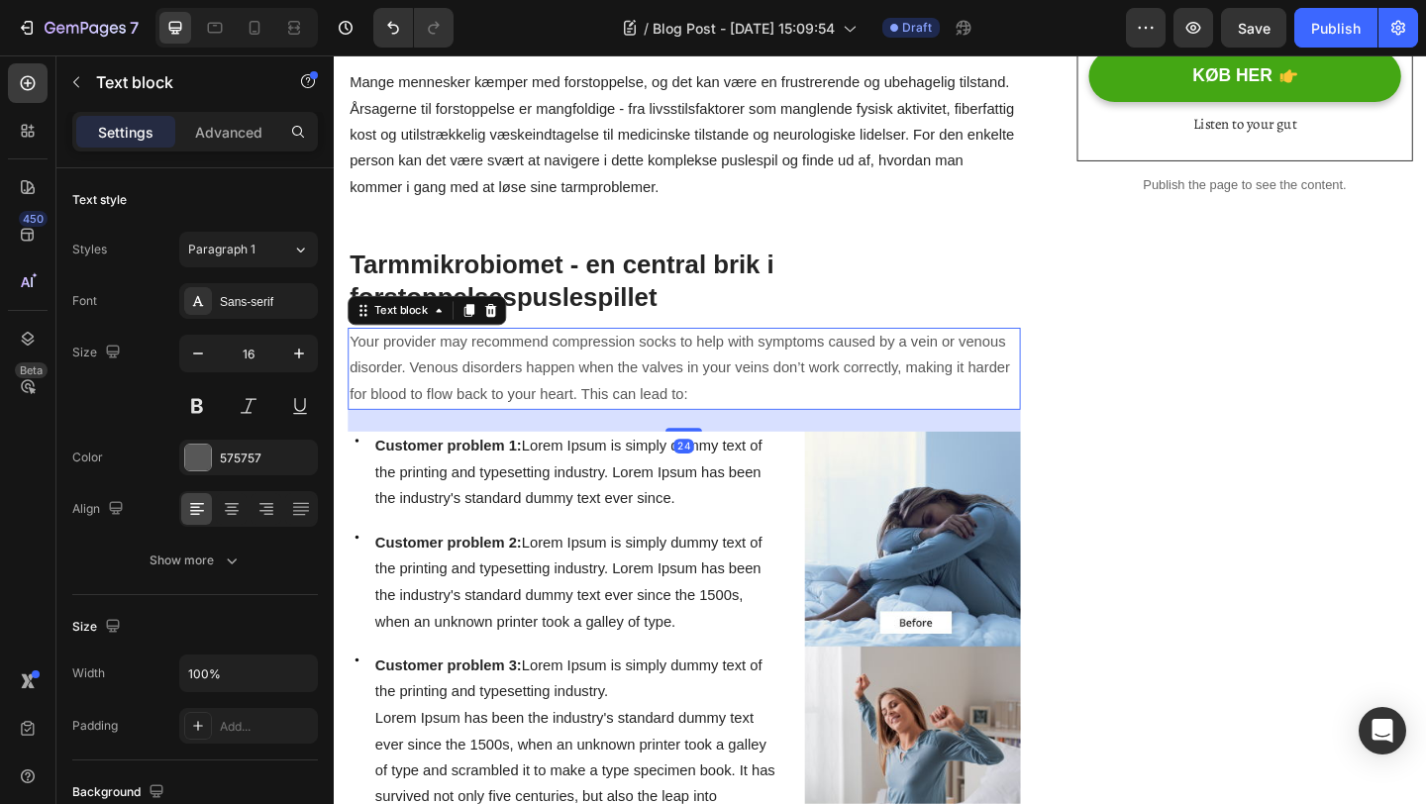
click at [700, 367] on p "Your provider may recommend compression socks to help with symptoms caused by a…" at bounding box center [715, 396] width 728 height 85
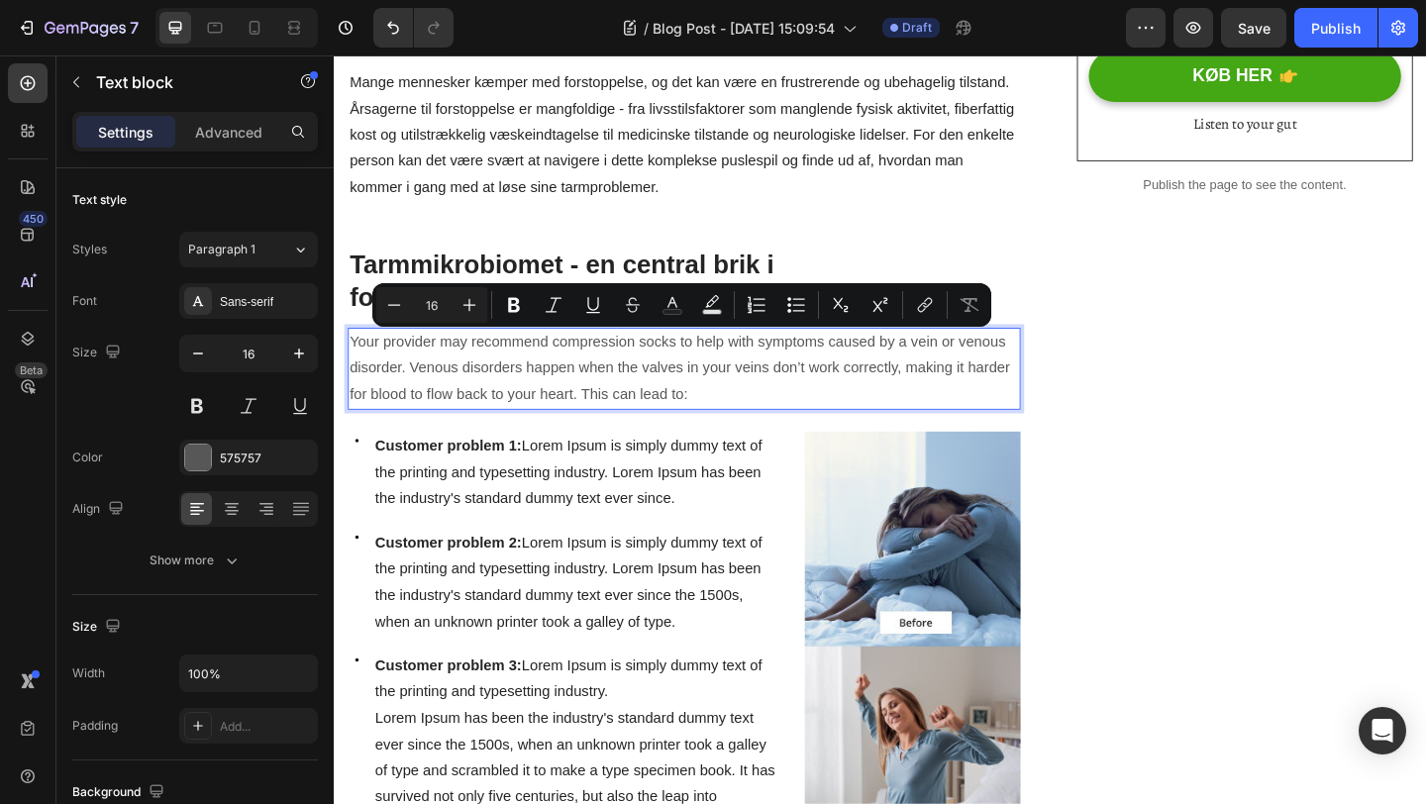
click at [740, 421] on p "Your provider may recommend compression socks to help with symptoms caused by a…" at bounding box center [715, 396] width 728 height 85
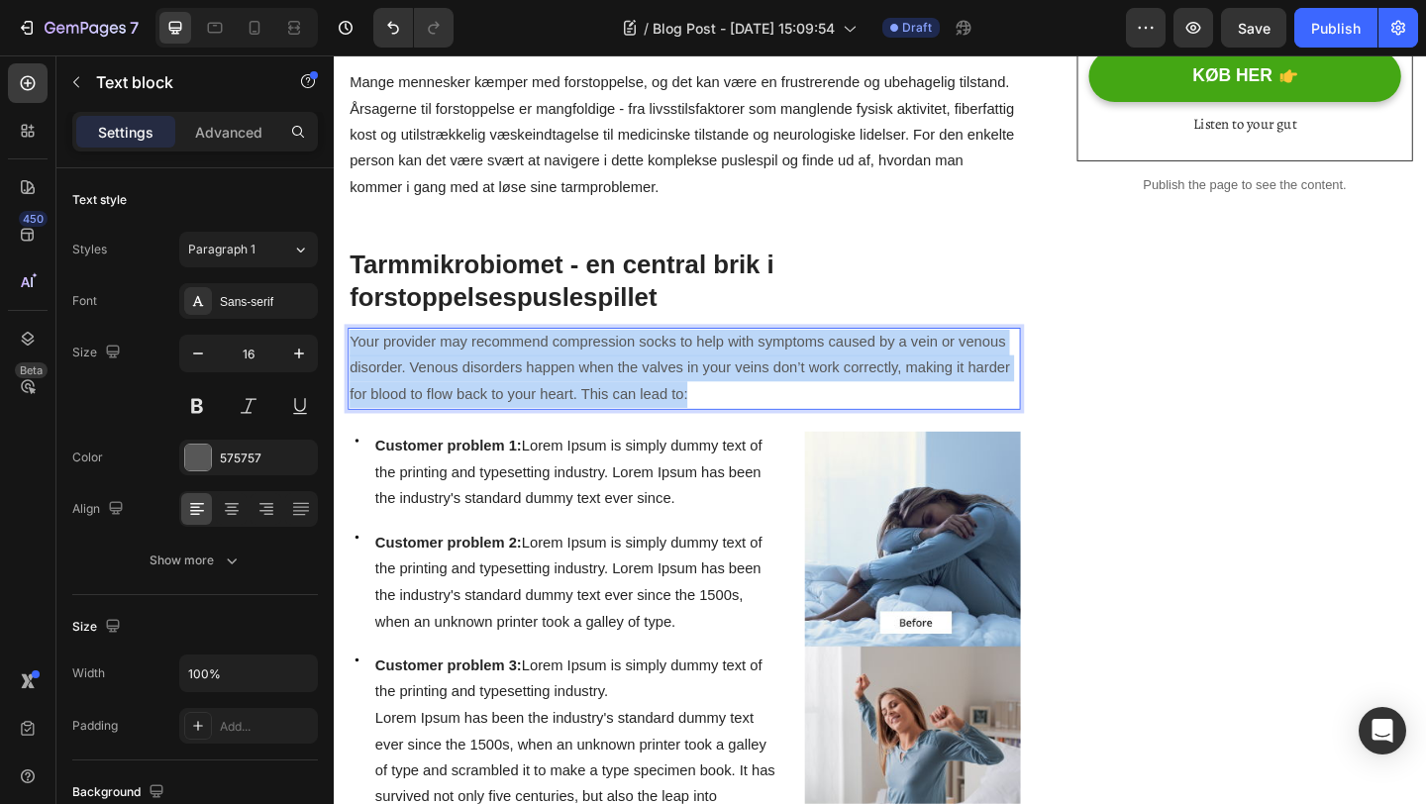
drag, startPoint x: 738, startPoint y: 421, endPoint x: 349, endPoint y: 365, distance: 393.4
click at [349, 365] on div "Your provider may recommend compression socks to help with symptoms caused by a…" at bounding box center [715, 396] width 732 height 89
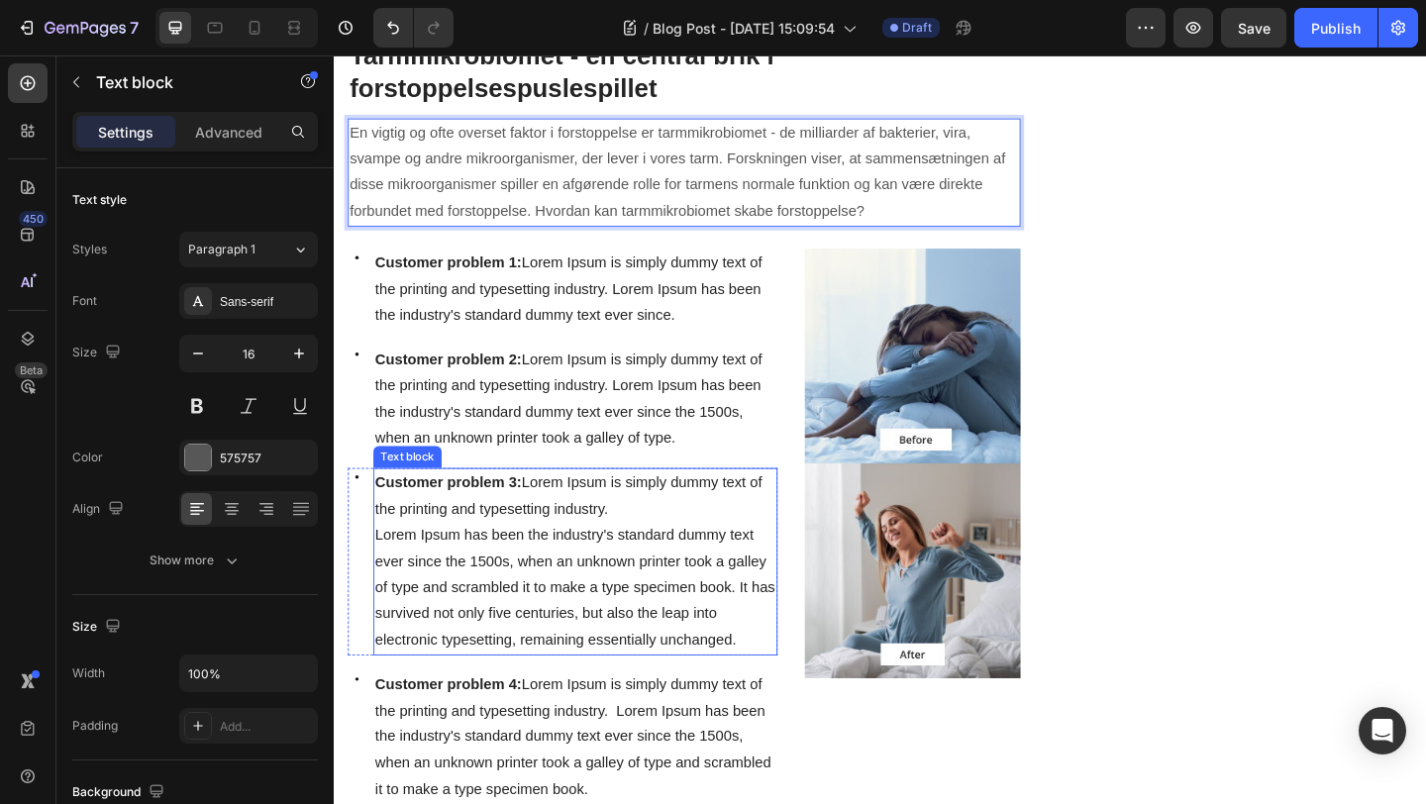
scroll to position [1442, 0]
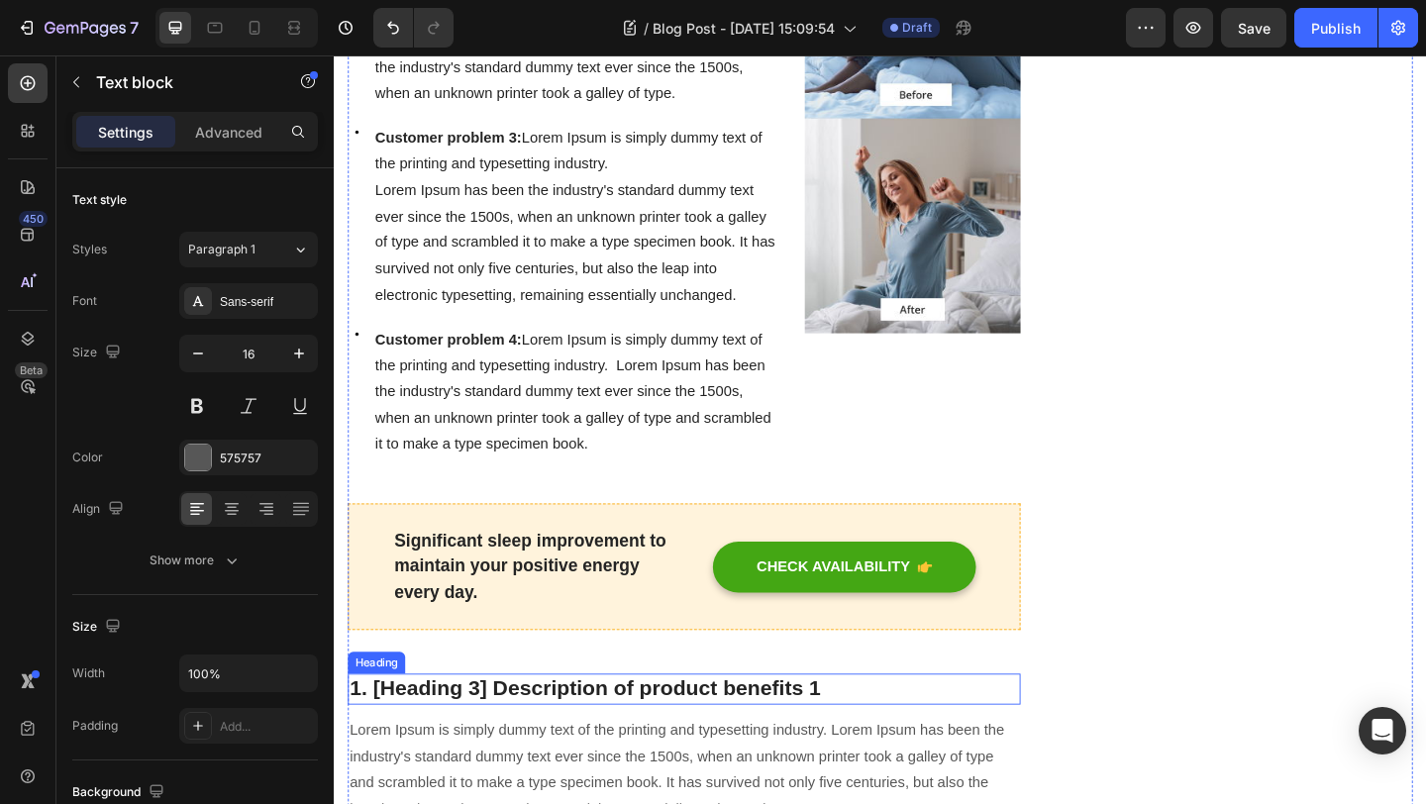
click at [616, 746] on p "1. [Heading 3] Description of product benefits 1" at bounding box center [715, 745] width 728 height 30
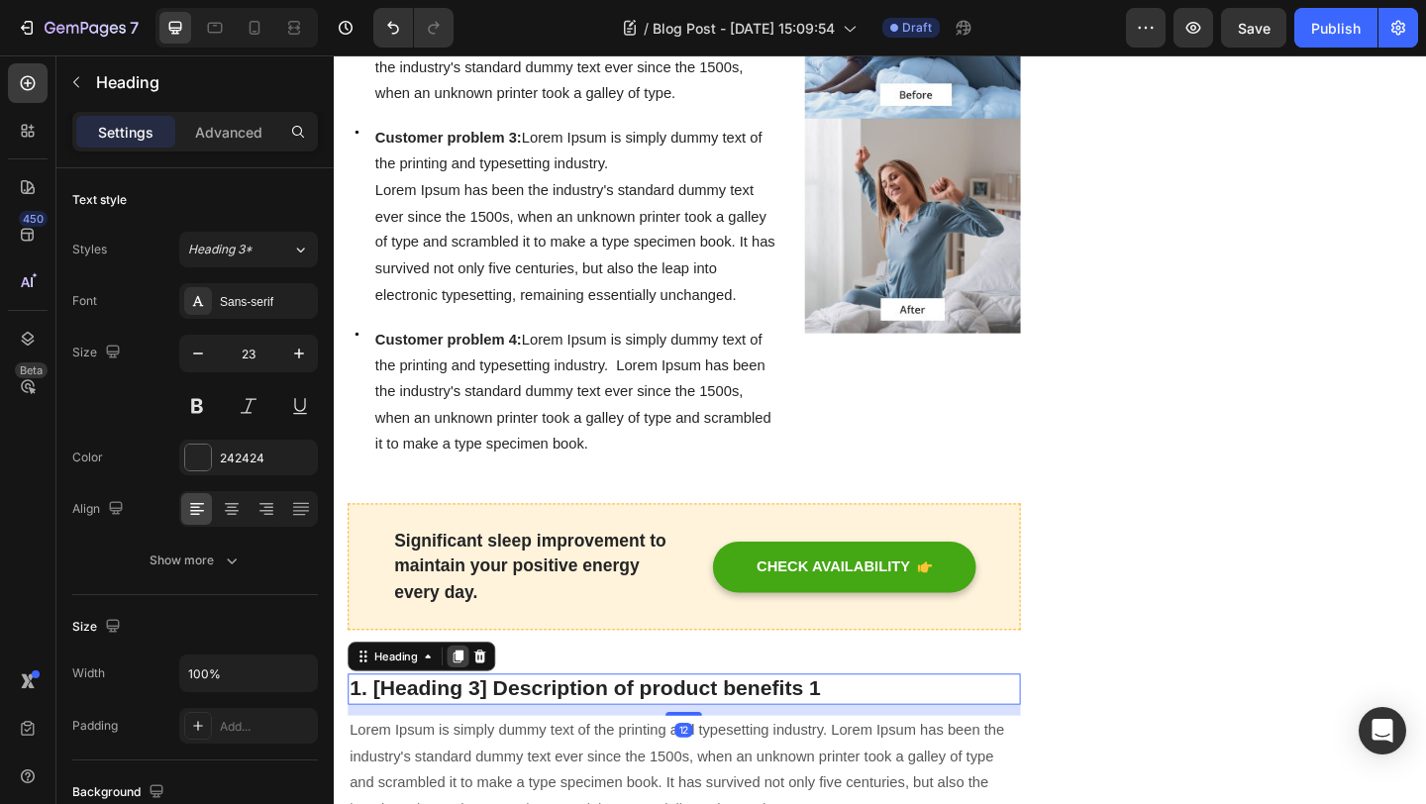
click at [473, 711] on icon at bounding box center [469, 710] width 11 height 14
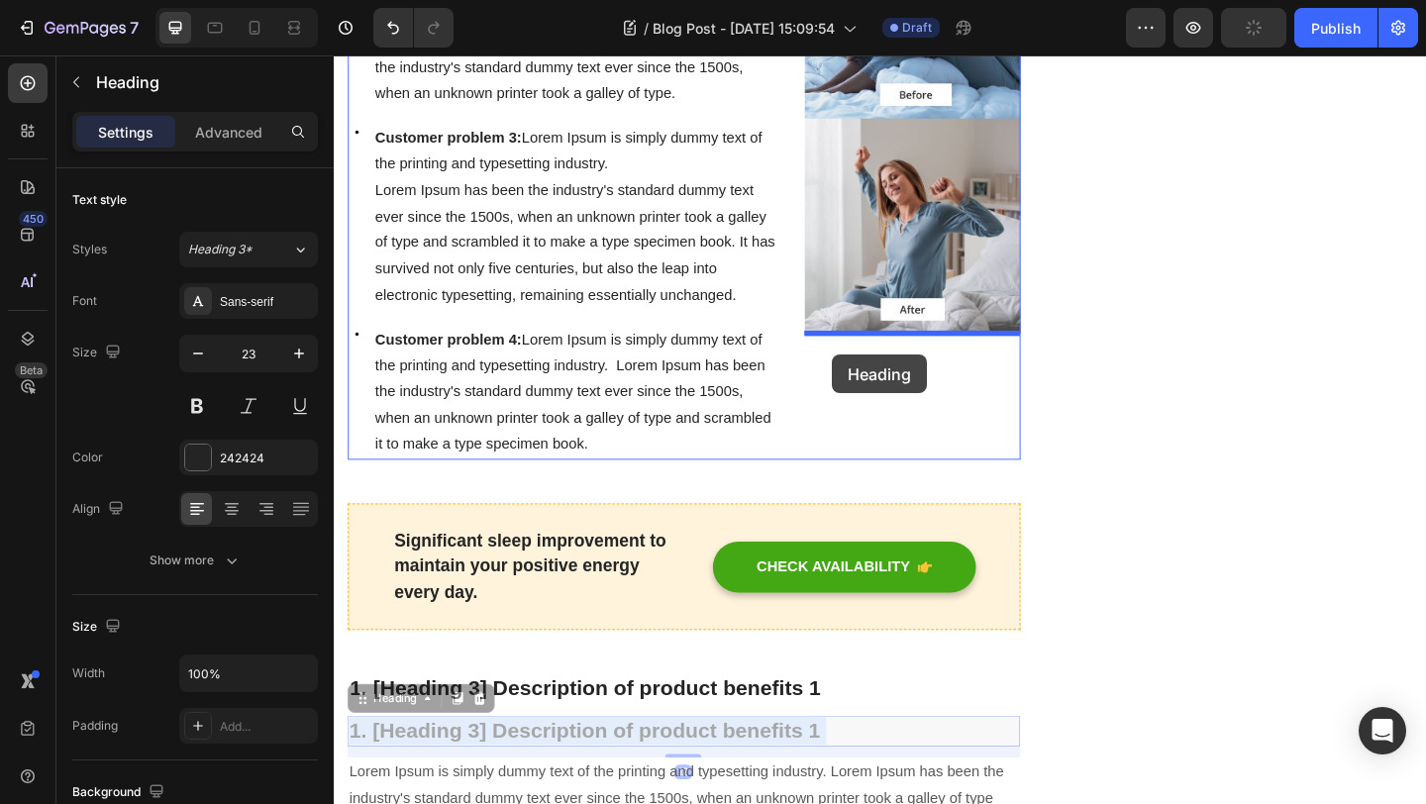
drag, startPoint x: 912, startPoint y: 793, endPoint x: 875, endPoint y: 382, distance: 412.8
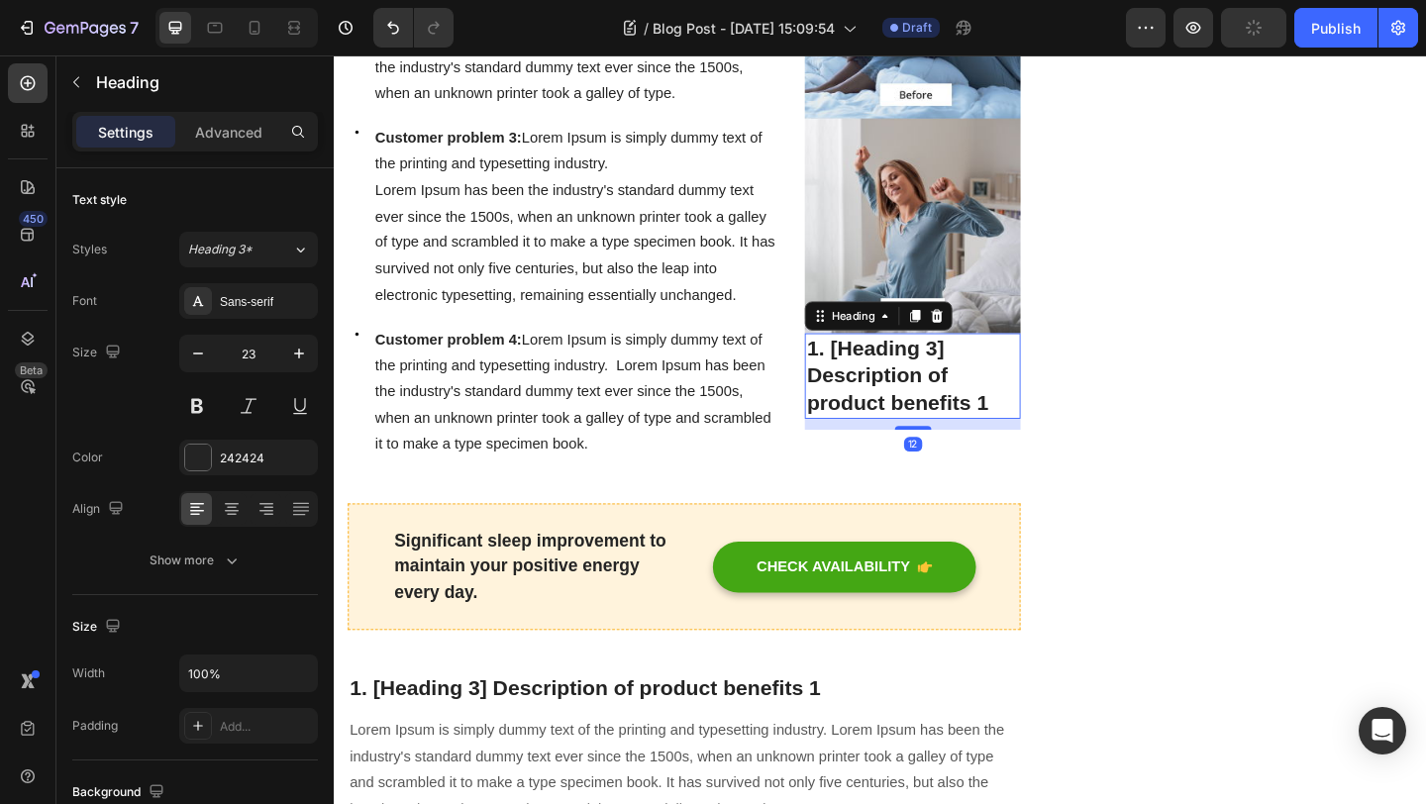
click at [878, 383] on p "1. [Heading 3] Description of product benefits 1" at bounding box center [963, 404] width 230 height 89
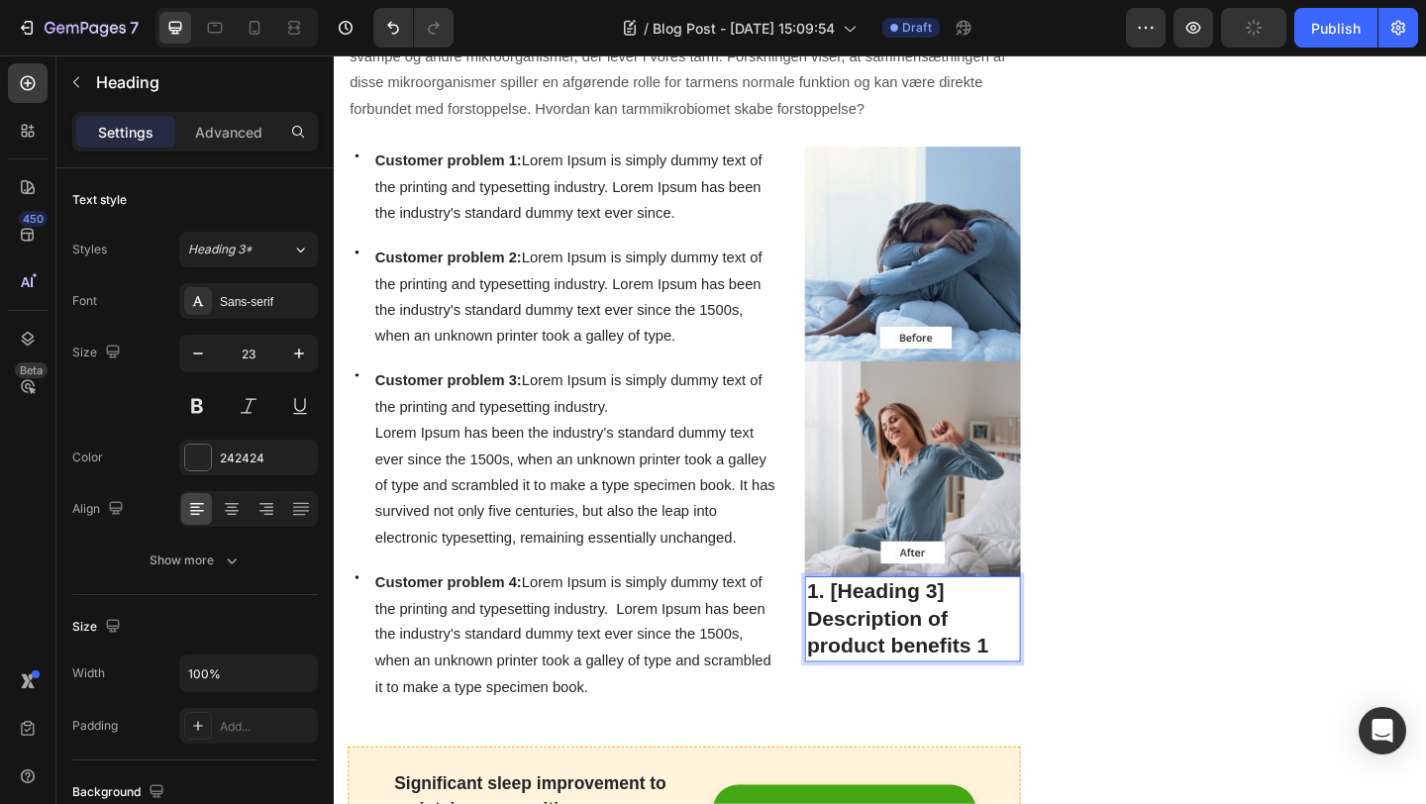
scroll to position [1179, 0]
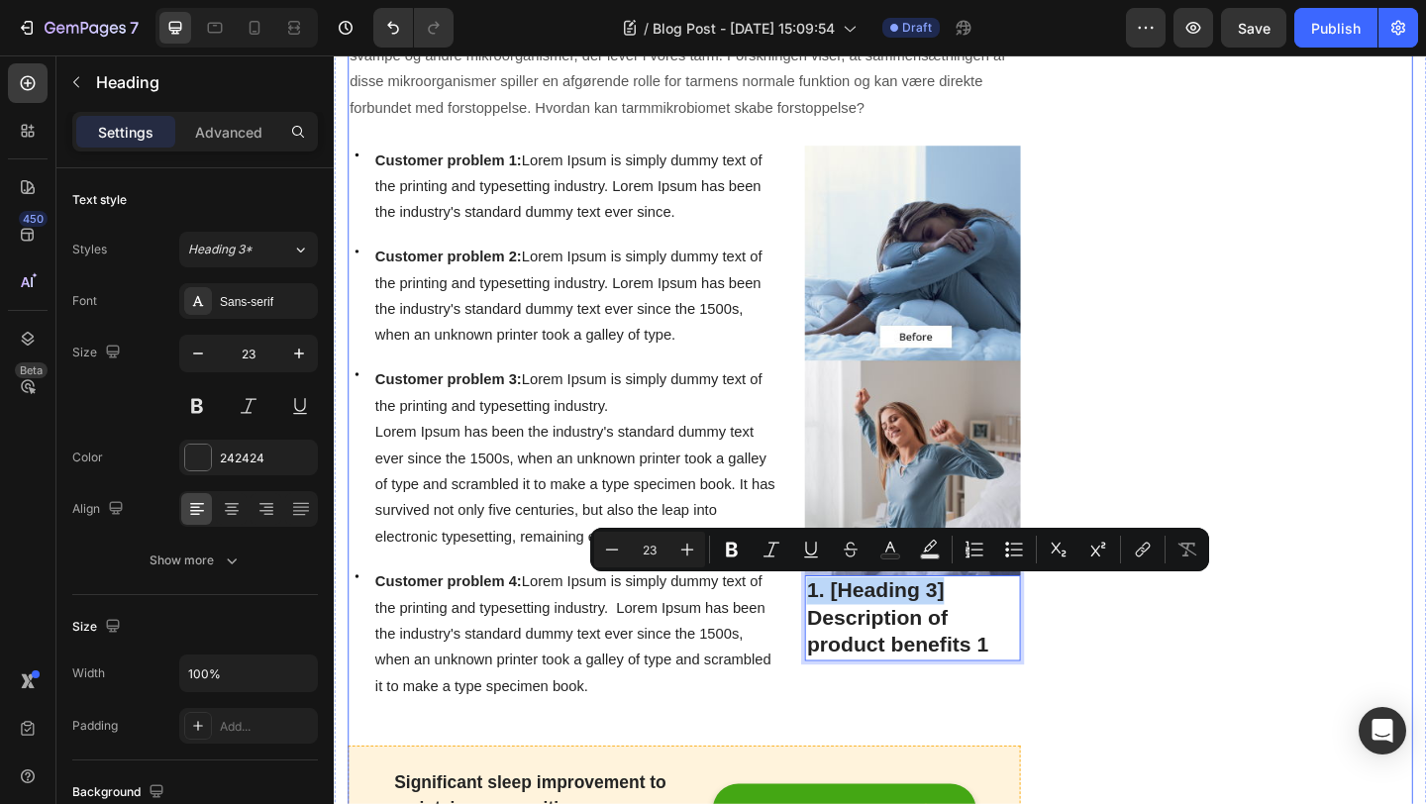
drag, startPoint x: 1033, startPoint y: 652, endPoint x: 540, endPoint y: 137, distance: 713.2
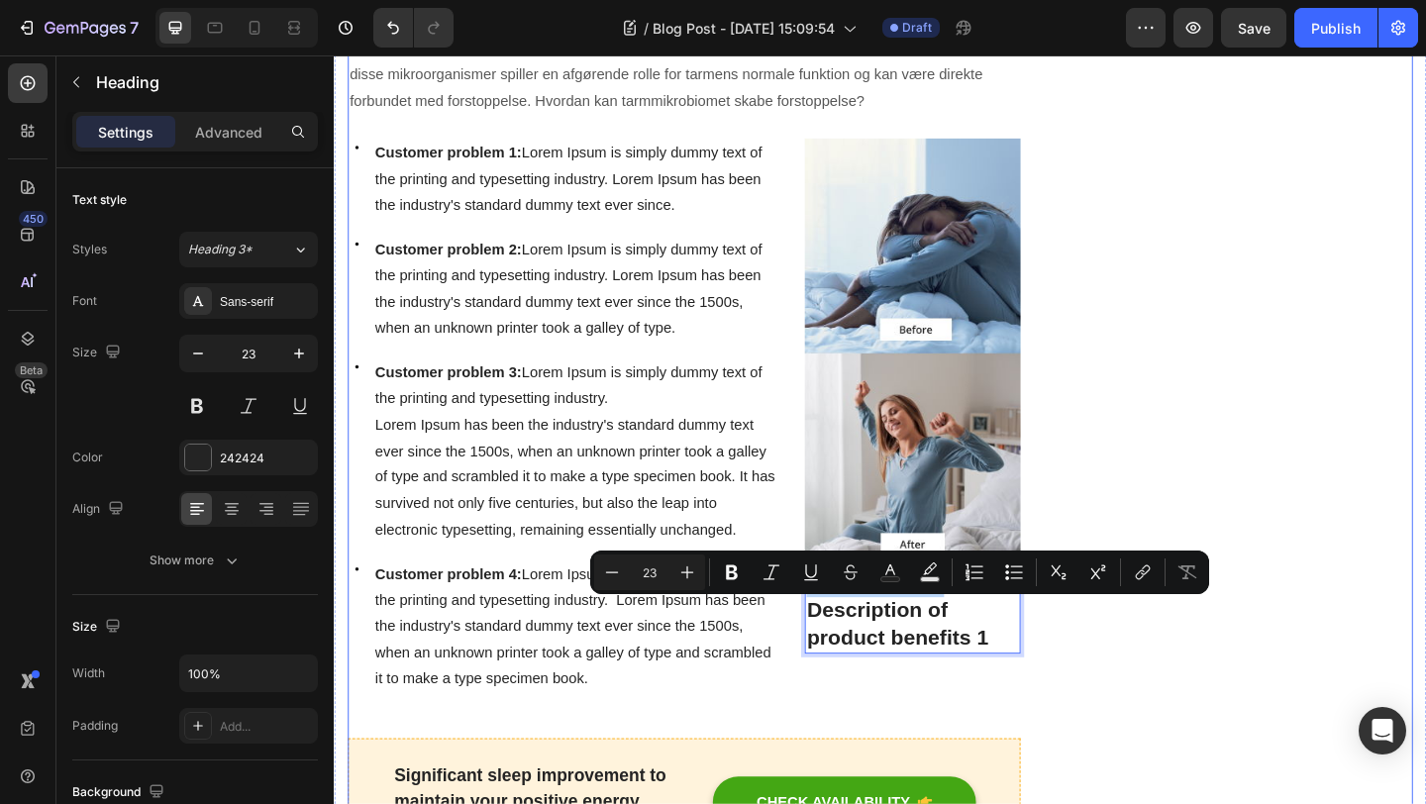
scroll to position [1185, 0]
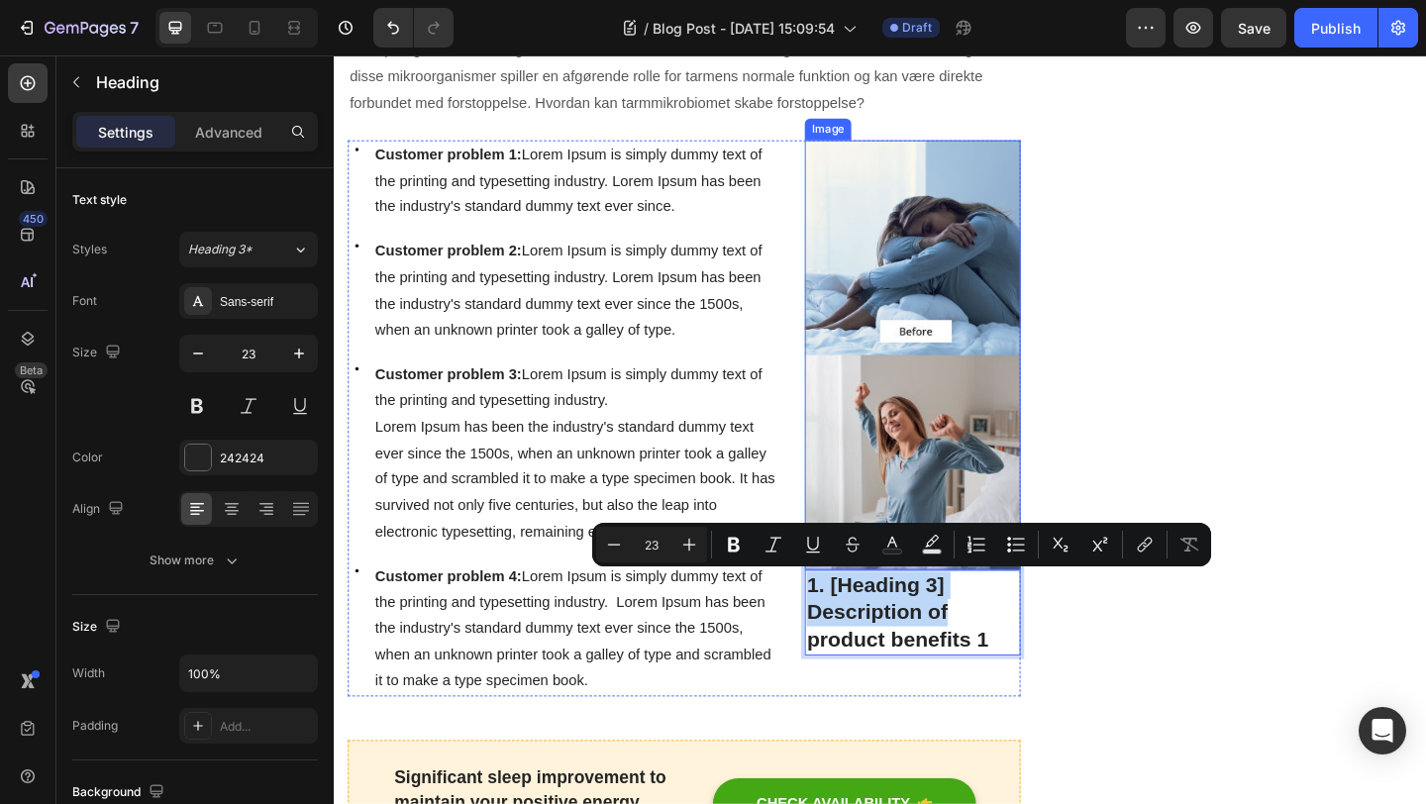
drag, startPoint x: 1054, startPoint y: 662, endPoint x: 1184, endPoint y: 586, distance: 150.0
click at [877, 556] on div "Image 1. [Heading 3] Description of product benefits 1 Heading 12 Image" at bounding box center [963, 450] width 234 height 605
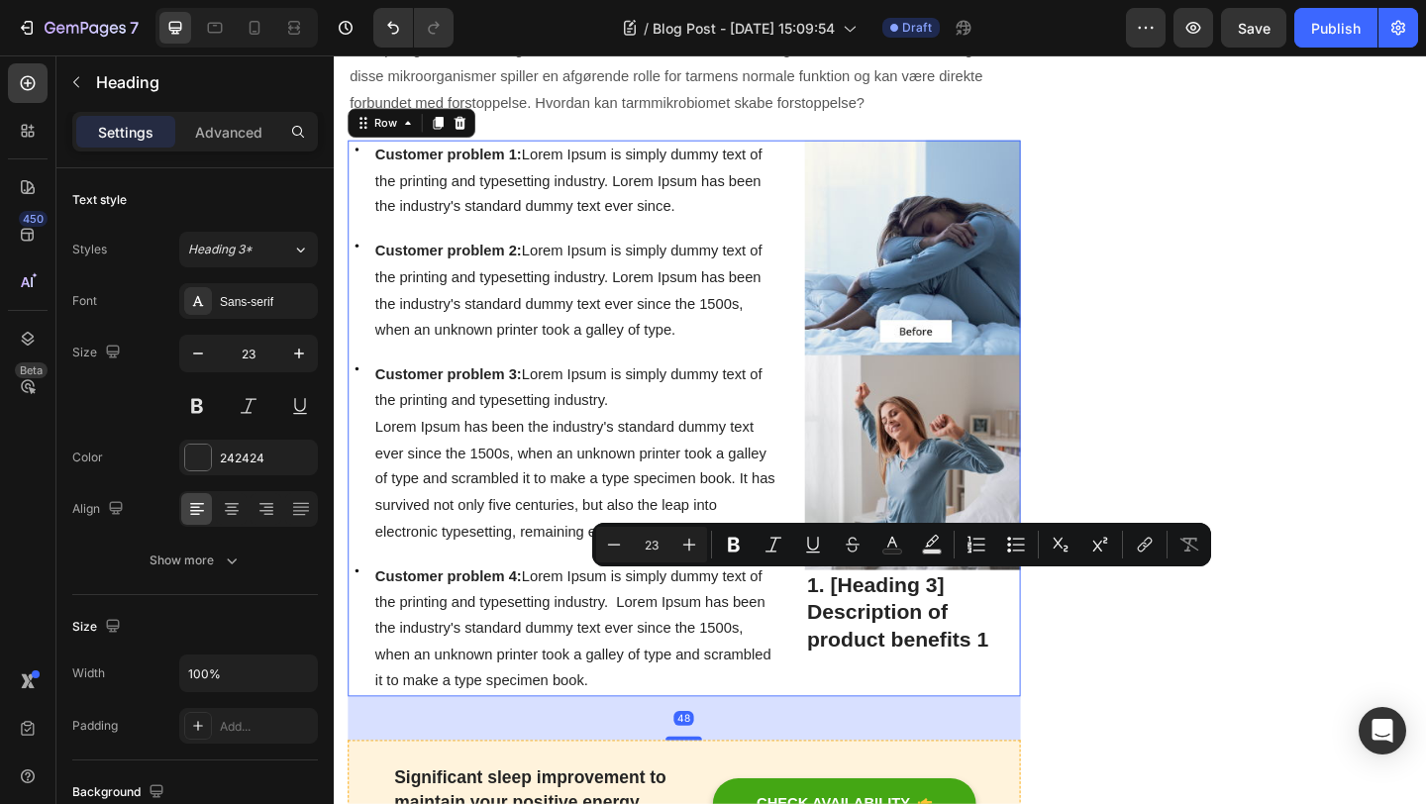
click at [998, 739] on div "Image 1. [Heading 3] Description of product benefits 1 Heading Image" at bounding box center [963, 450] width 234 height 605
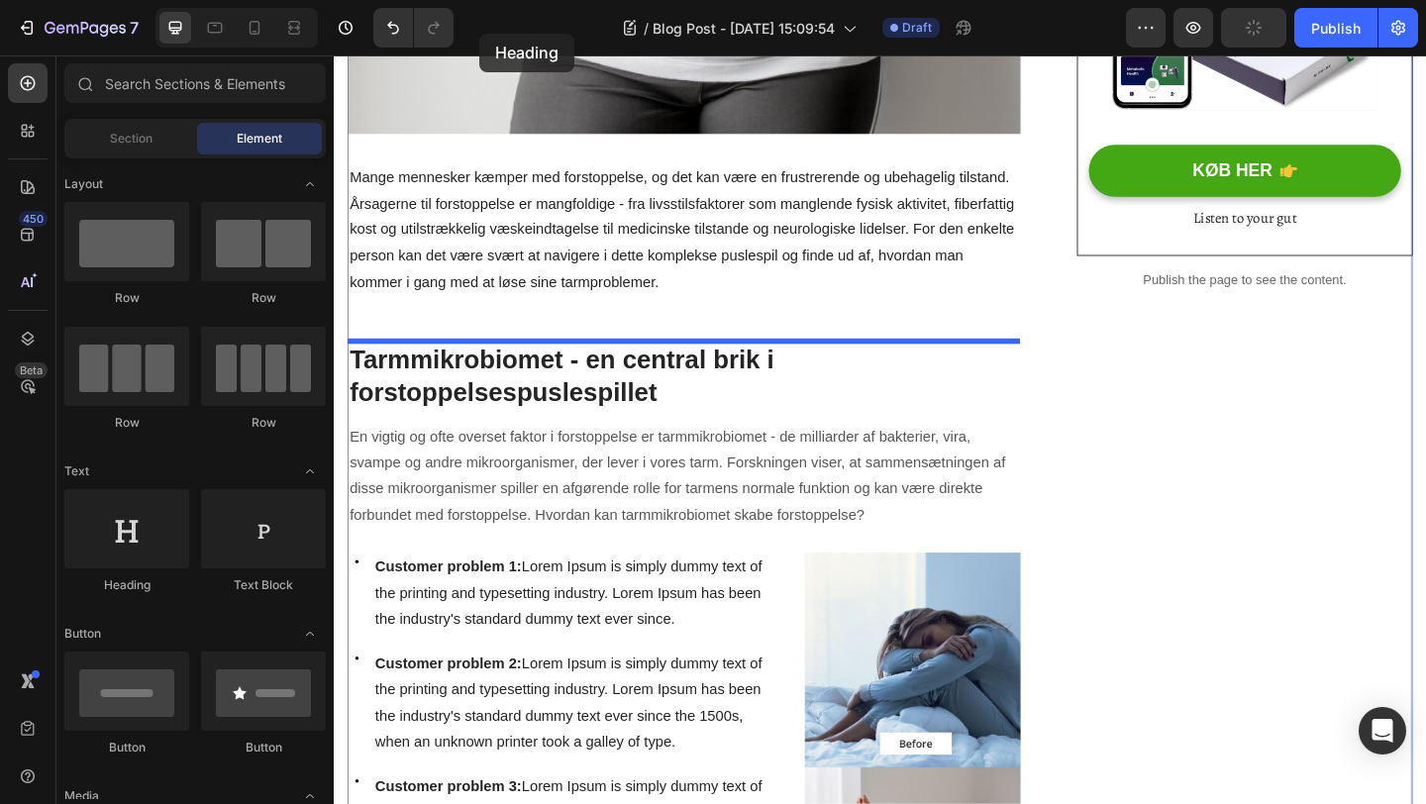
scroll to position [630, 0]
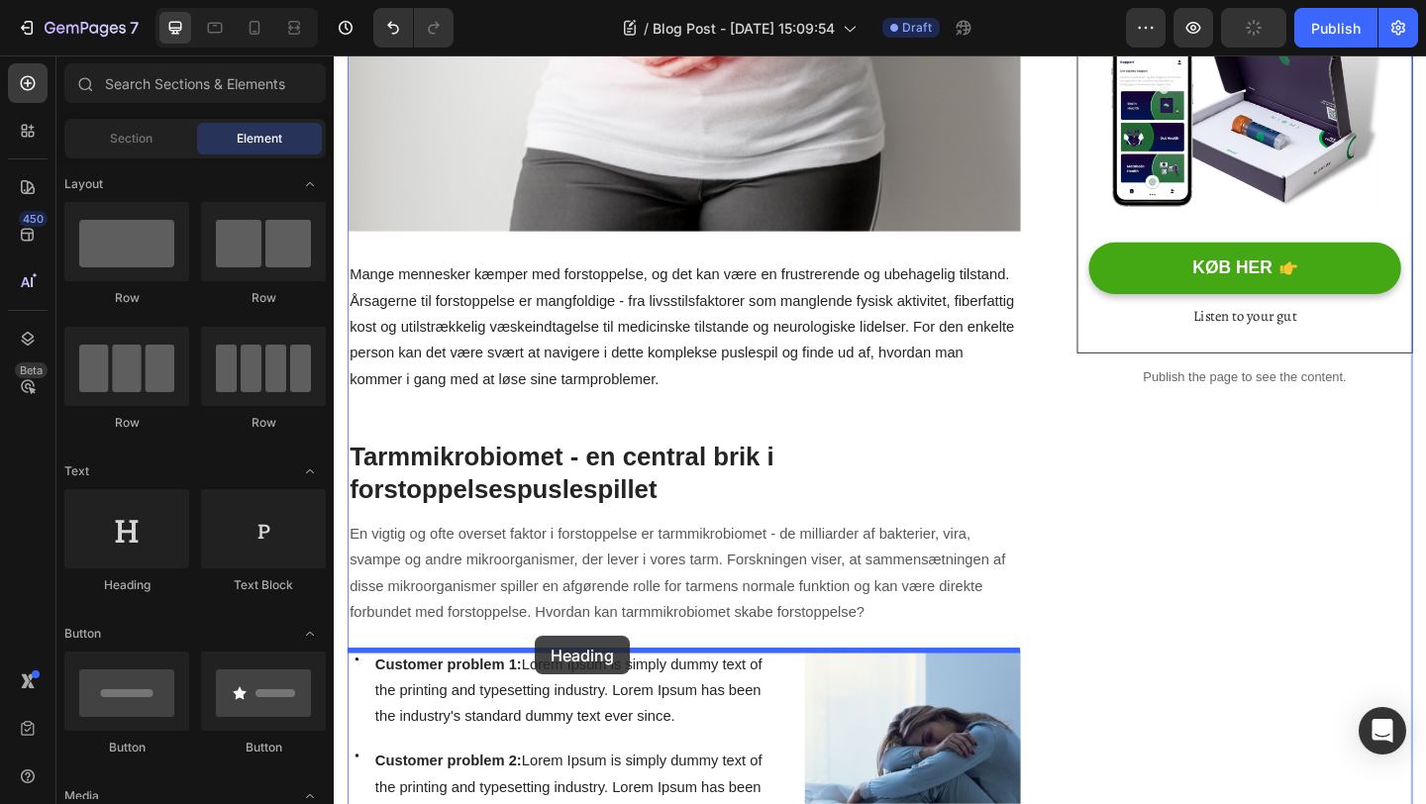
drag, startPoint x: 931, startPoint y: 677, endPoint x: 553, endPoint y: 687, distance: 378.5
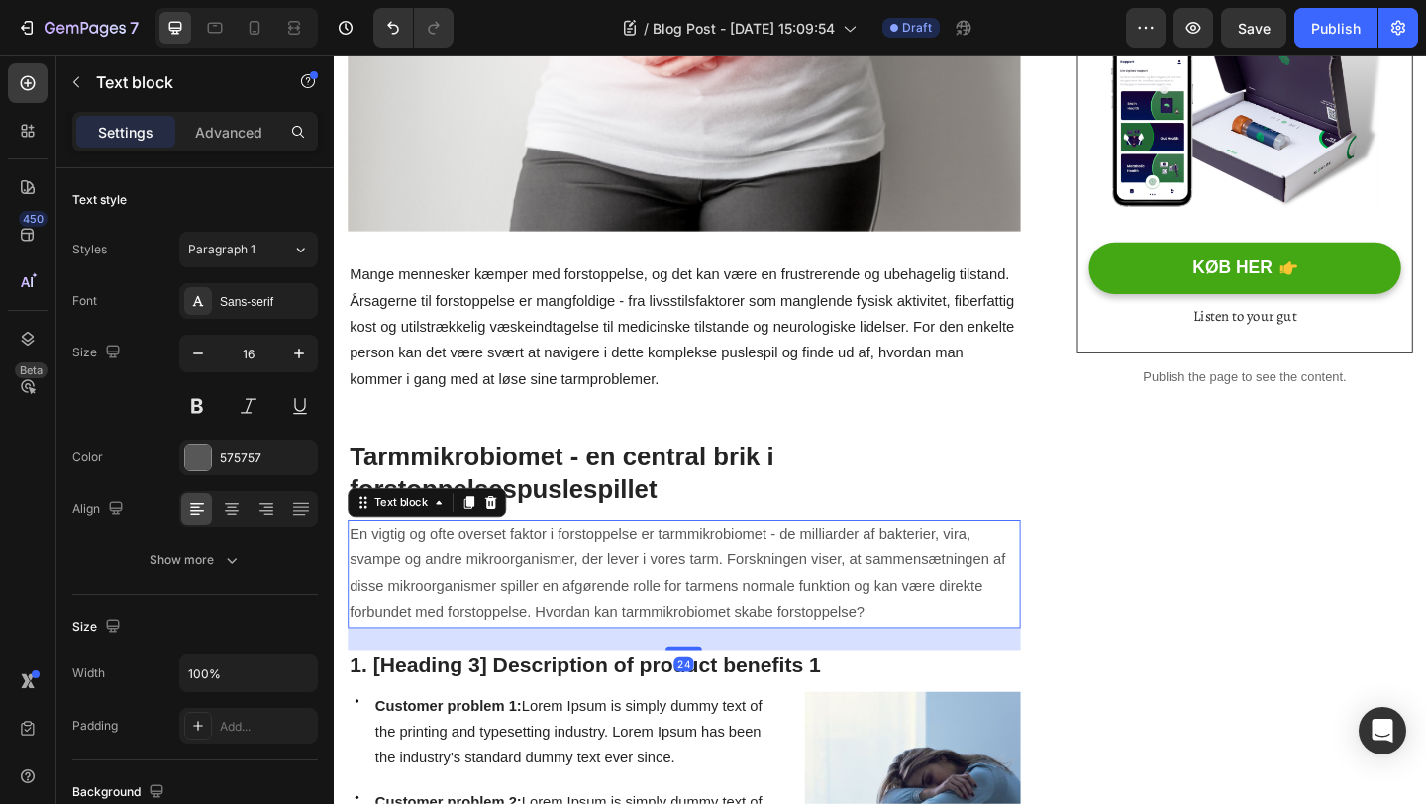
click at [777, 671] on p "En vigtig og ofte overset faktor i forstoppelse er tarmmikrobiomet - de milliar…" at bounding box center [715, 620] width 728 height 114
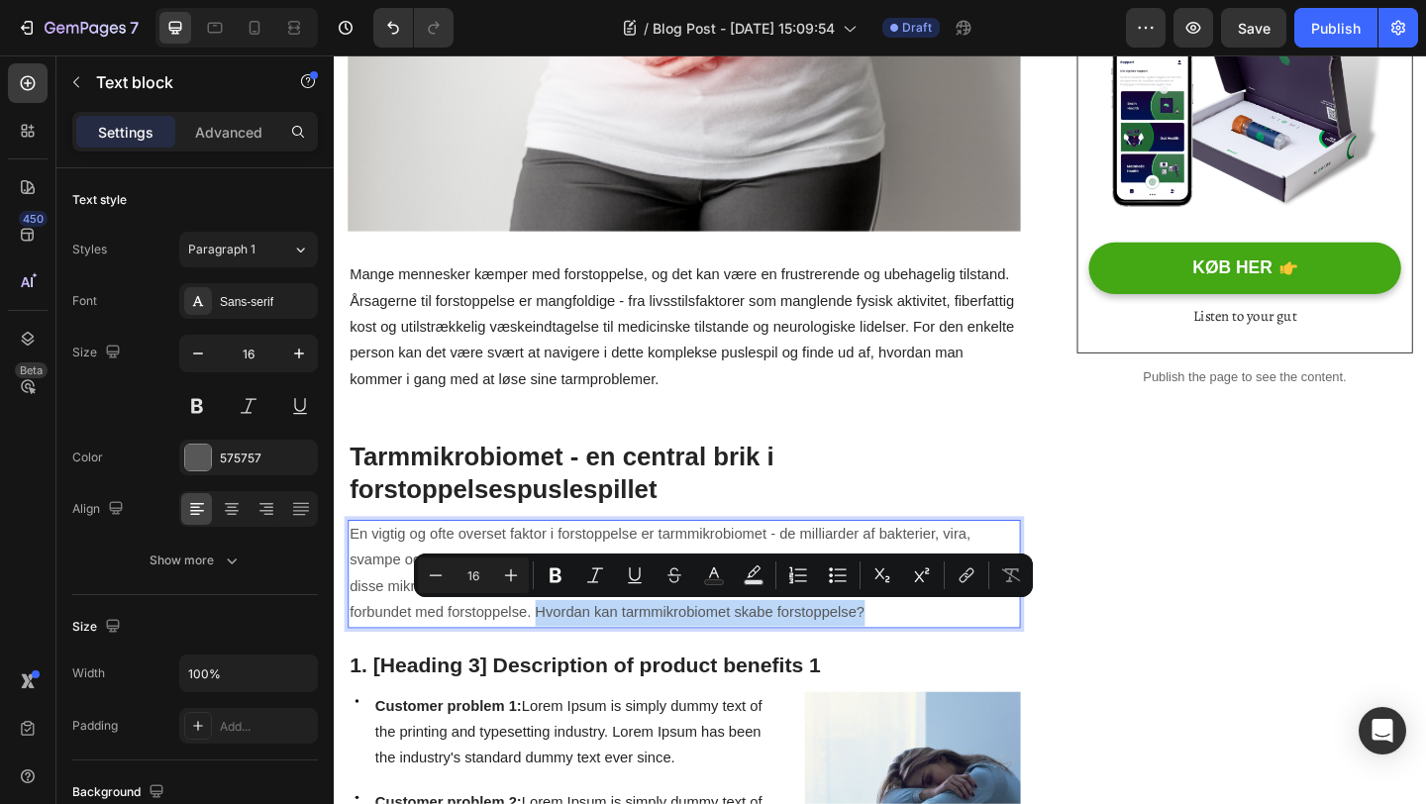
drag, startPoint x: 923, startPoint y: 661, endPoint x: 555, endPoint y: 658, distance: 368.5
click at [555, 658] on p "En vigtig og ofte overset faktor i forstoppelse er tarmmikrobiomet - de milliar…" at bounding box center [715, 620] width 728 height 114
copy p "Hvordan kan tarmmikrobiomet skabe forstoppelse?"
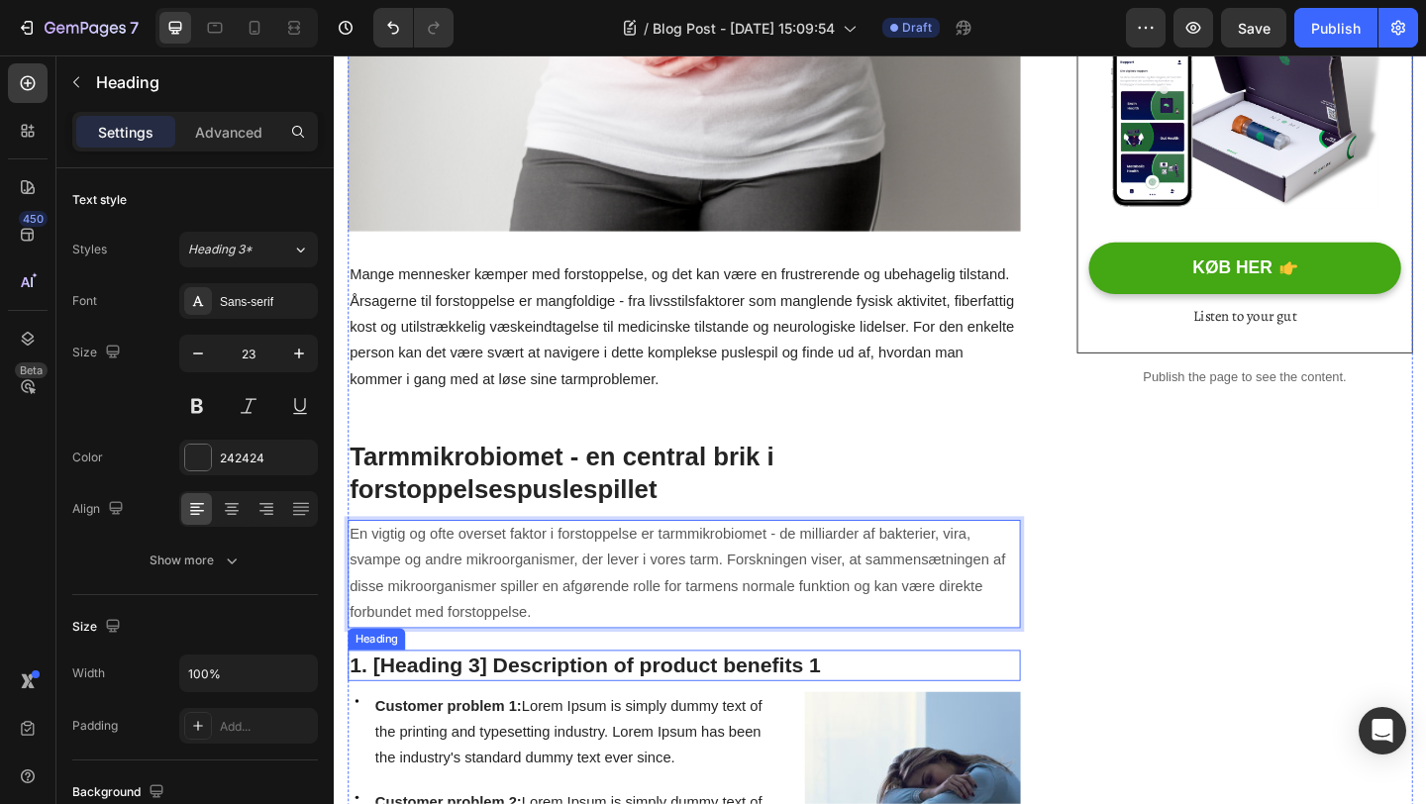
click at [709, 725] on p "1. [Heading 3] Description of product benefits 1" at bounding box center [715, 719] width 728 height 30
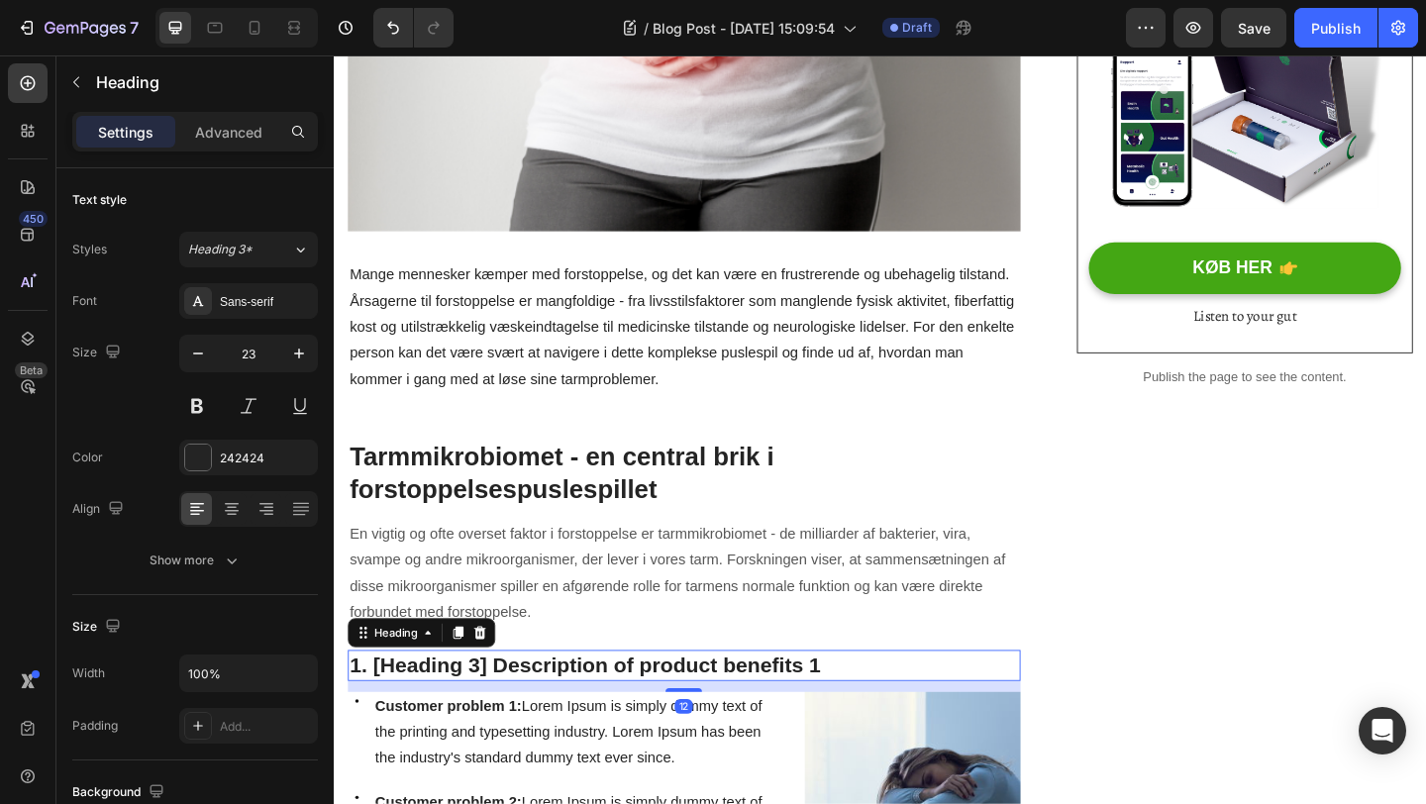
click at [709, 725] on p "1. [Heading 3] Description of product benefits 1" at bounding box center [715, 719] width 728 height 30
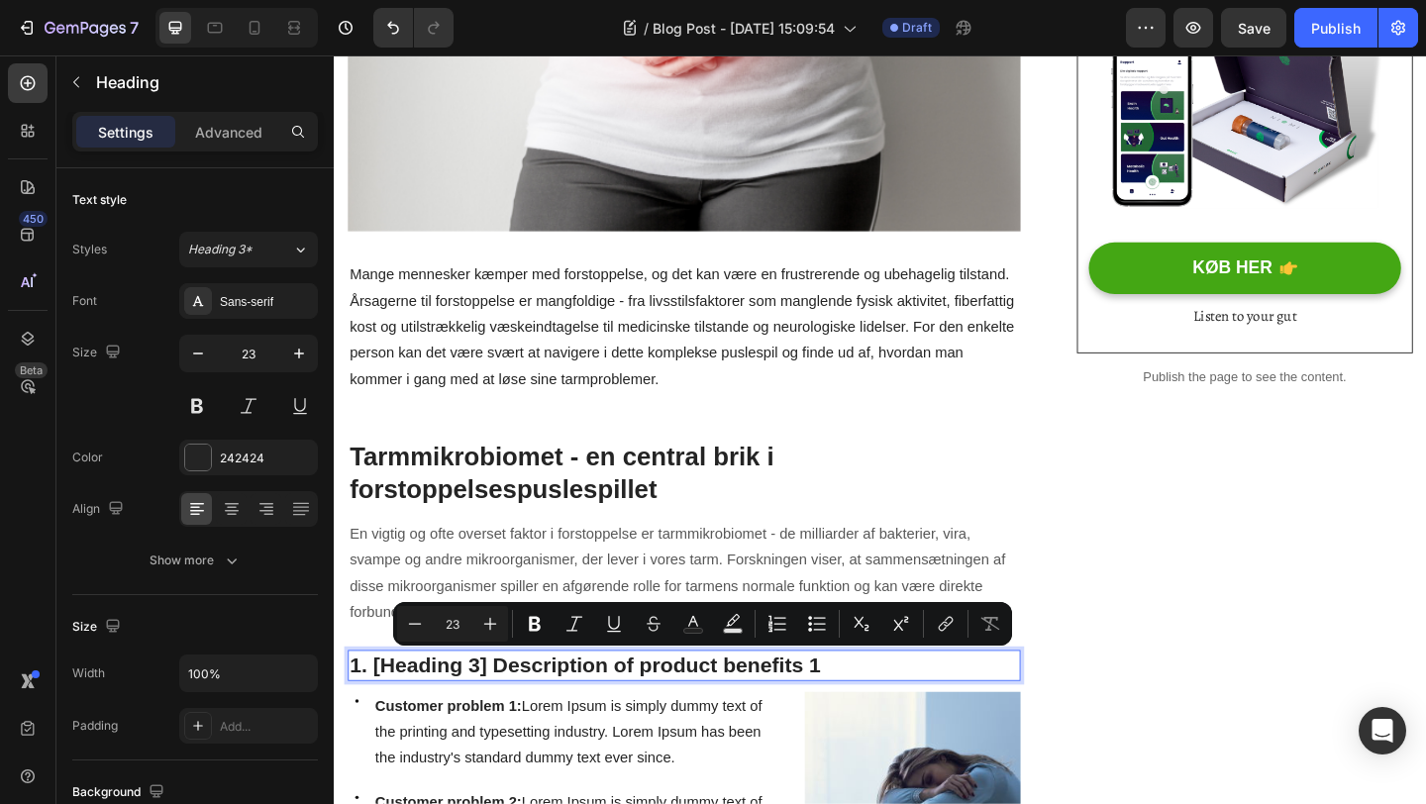
click at [867, 722] on p "1. [Heading 3] Description of product benefits 1" at bounding box center [715, 719] width 728 height 30
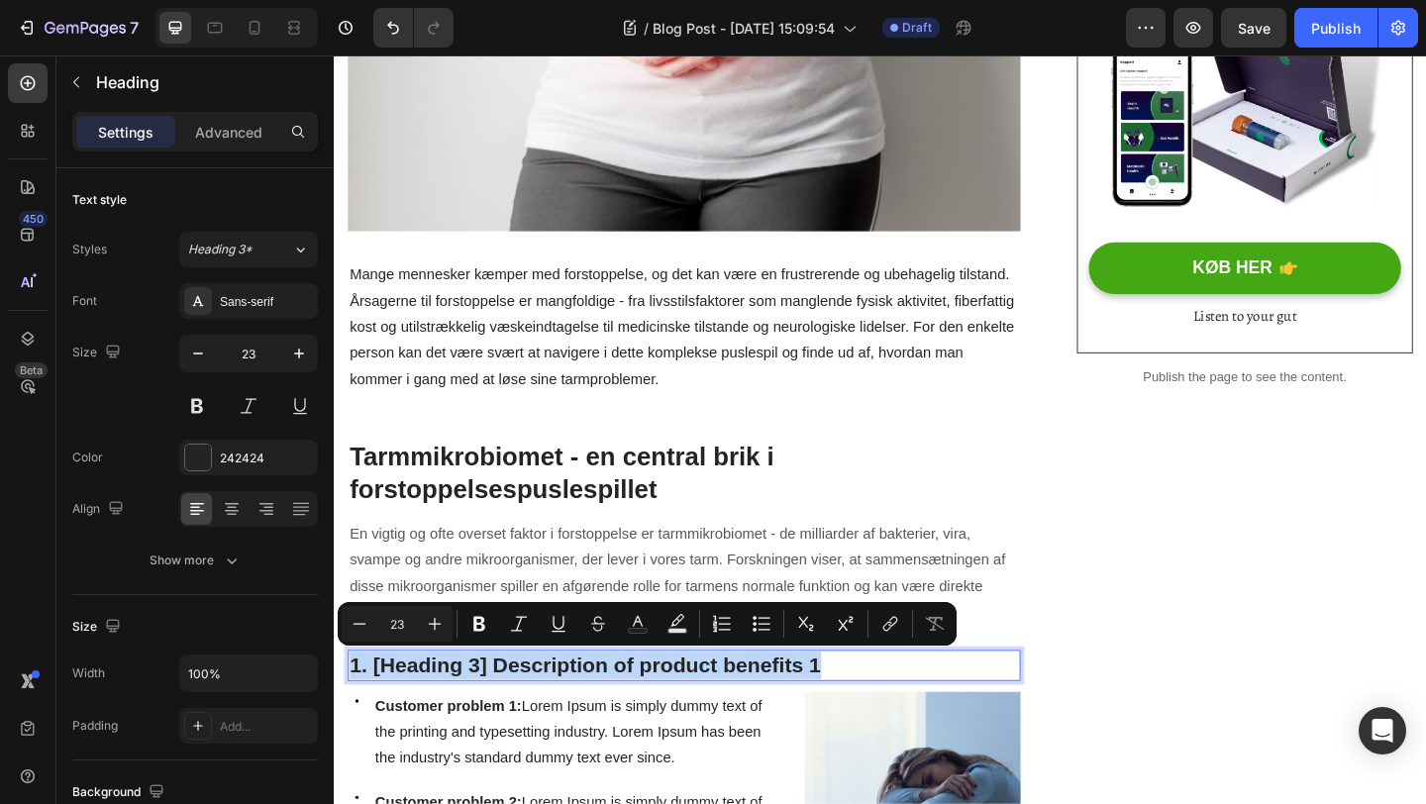
drag, startPoint x: 867, startPoint y: 722, endPoint x: 246, endPoint y: 722, distance: 621.1
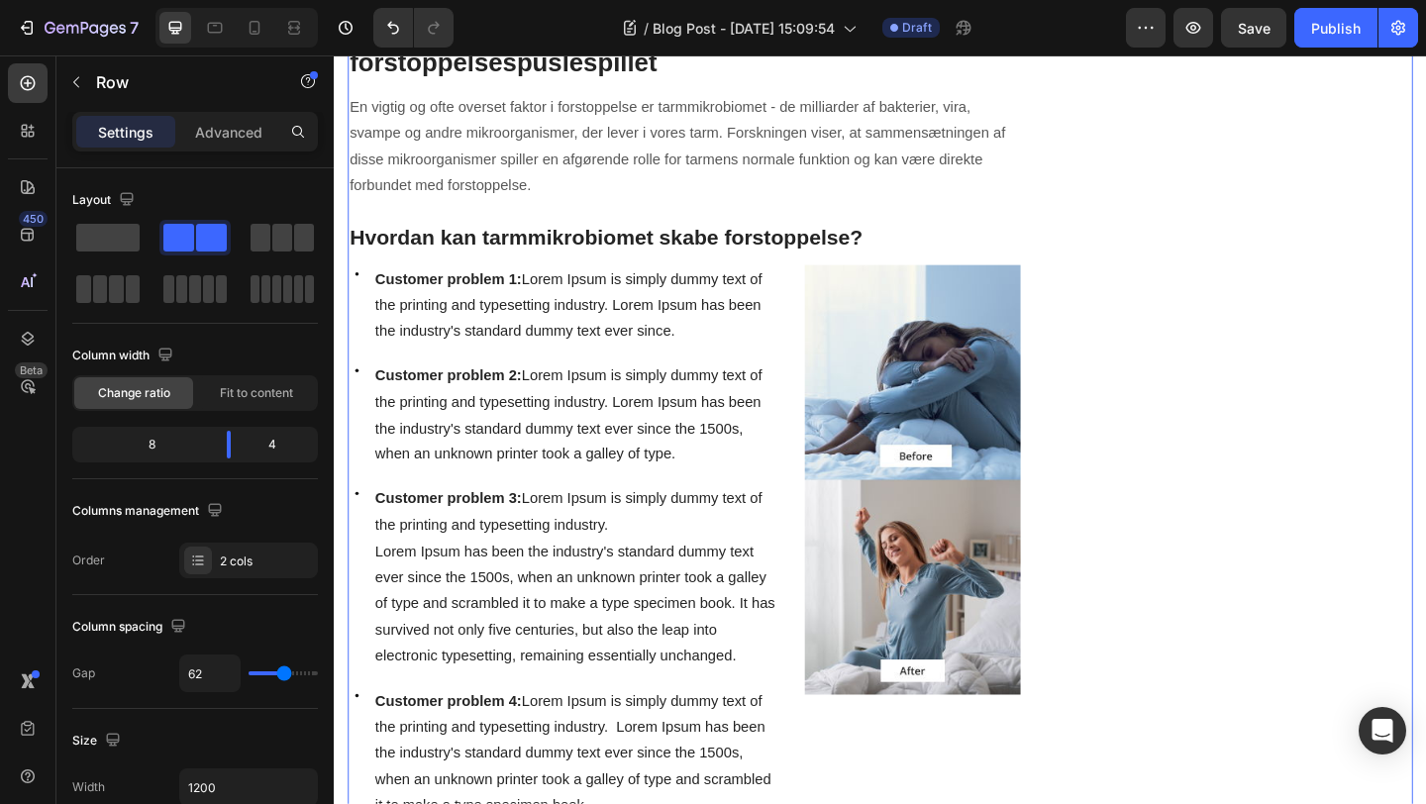
scroll to position [1094, 0]
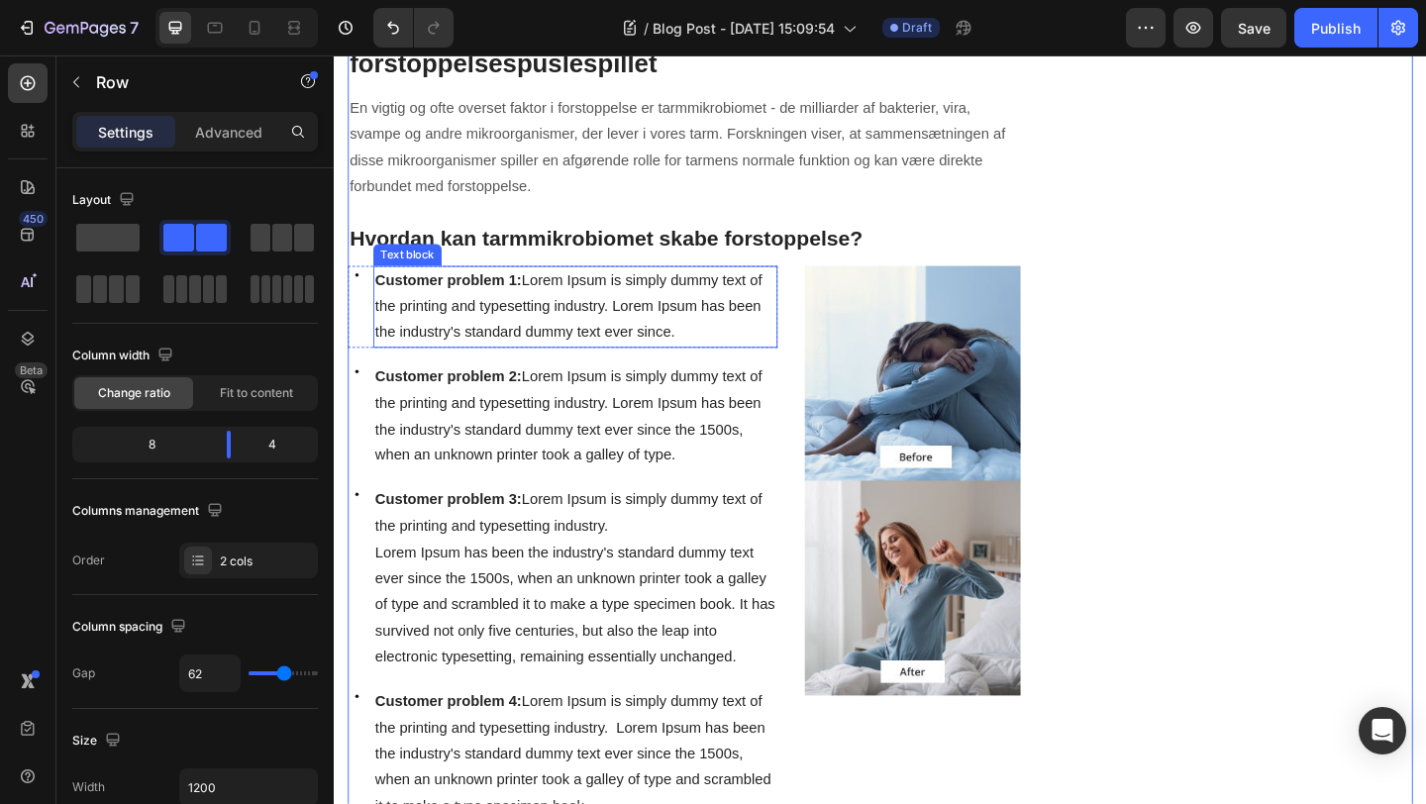
click at [533, 319] on span "Customer problem 1: Lorem Ipsum is simply dummy text of the printing and typese…" at bounding box center [588, 328] width 421 height 74
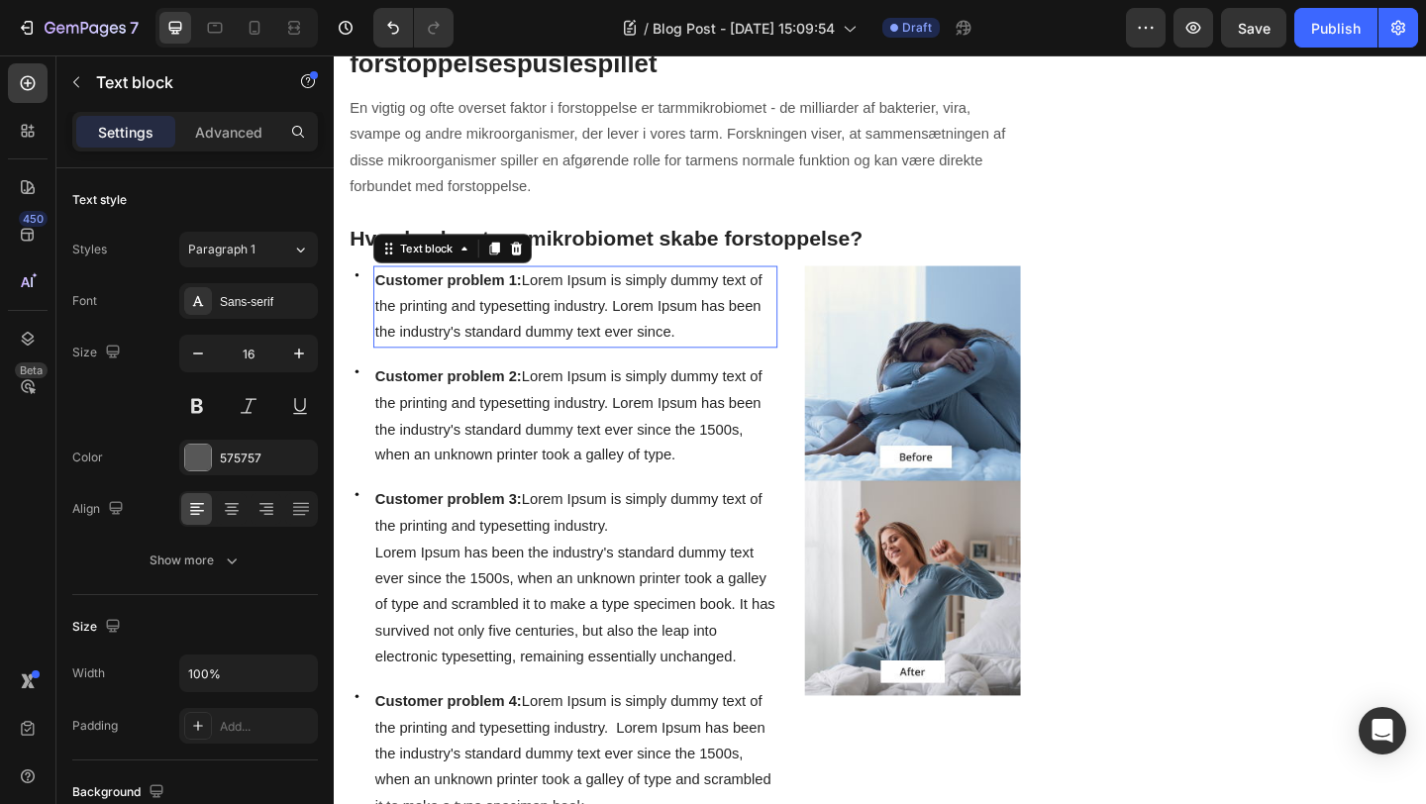
click at [533, 319] on span "Customer problem 1: Lorem Ipsum is simply dummy text of the printing and typese…" at bounding box center [588, 328] width 421 height 74
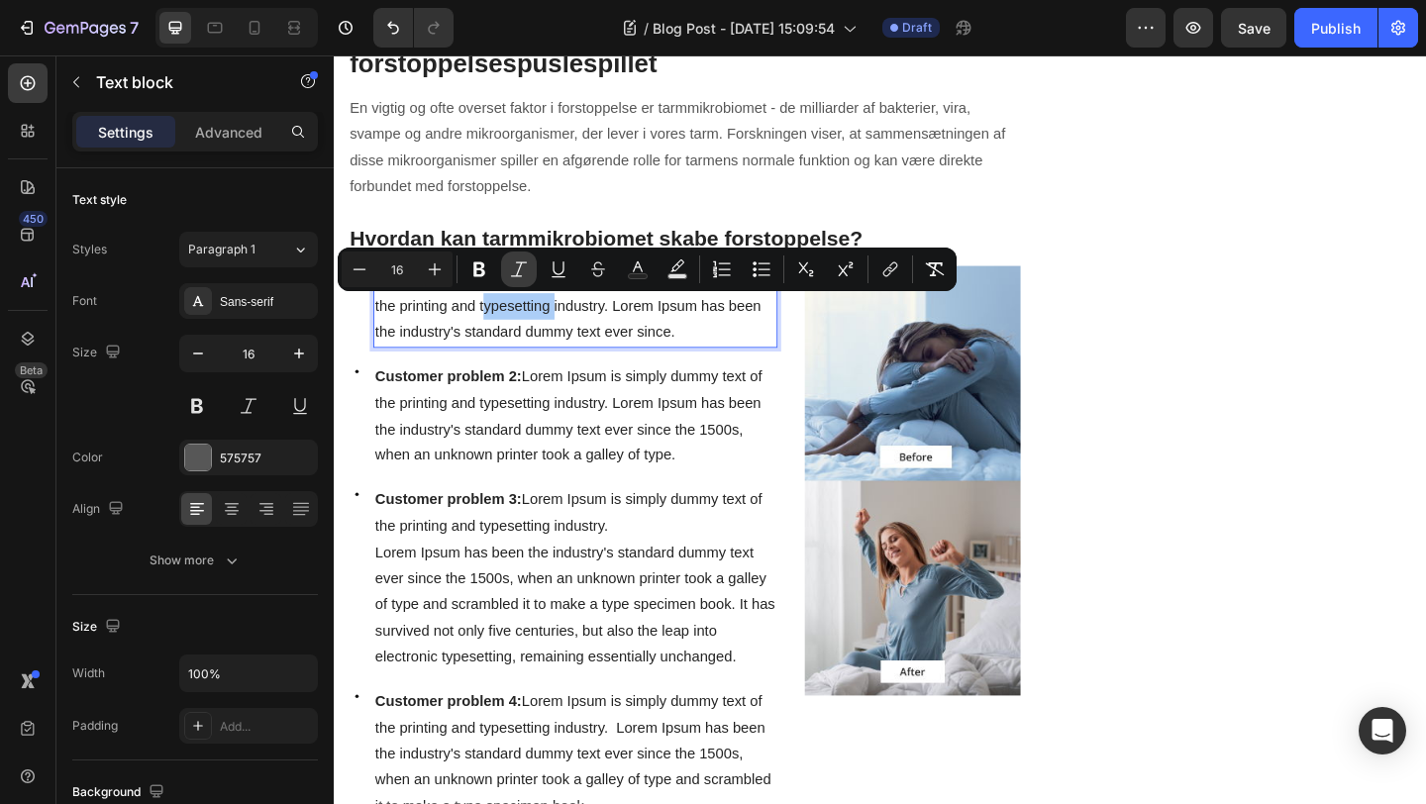
click at [521, 277] on icon "Editor contextual toolbar" at bounding box center [519, 270] width 20 height 20
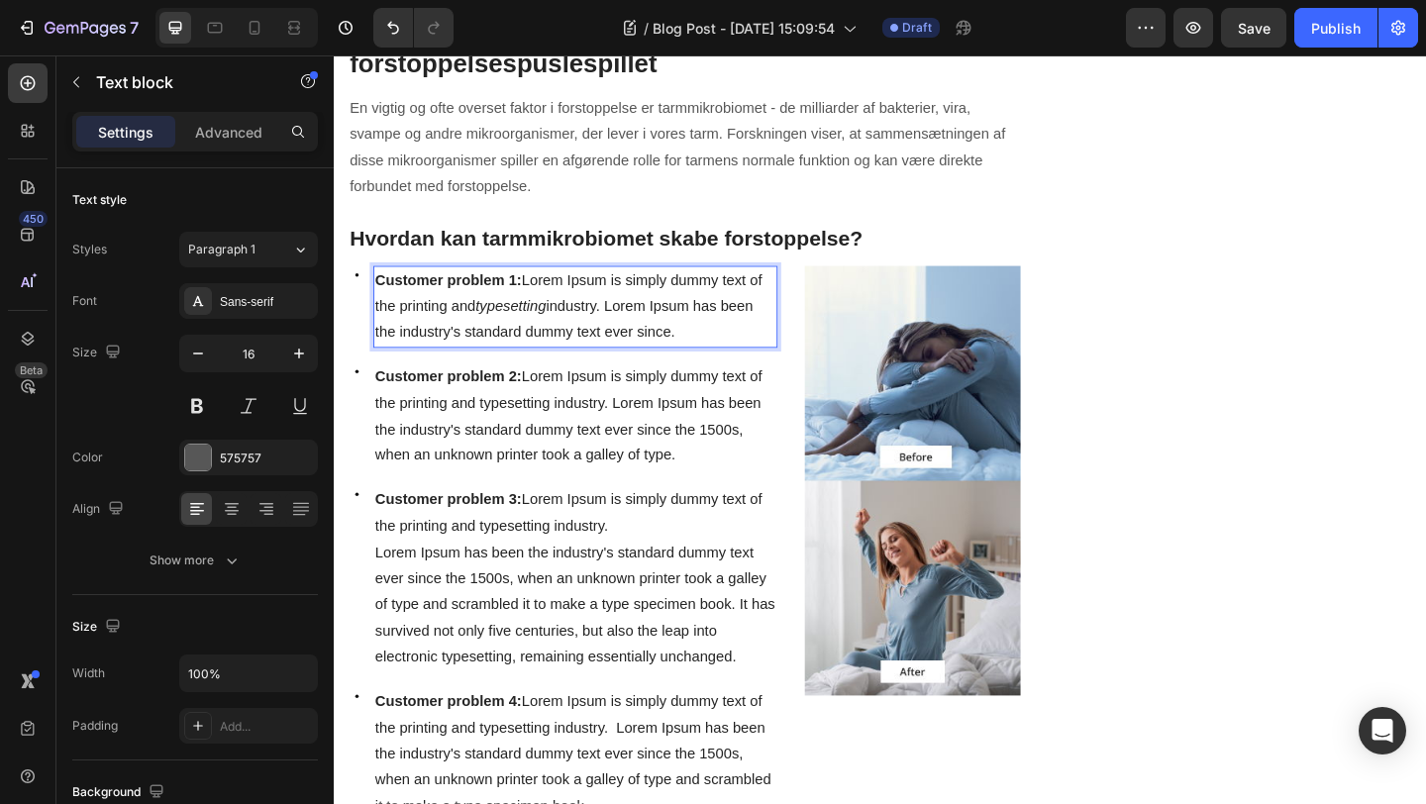
click at [551, 353] on span "Customer problem 1: Lorem Ipsum is simply dummy text of the printing and typese…" at bounding box center [588, 328] width 421 height 74
drag, startPoint x: 539, startPoint y: 301, endPoint x: 378, endPoint y: 295, distance: 160.6
click at [376, 295] on div "Customer problem 1: Lorem Ipsum is simply dummy text of the printing and typese…" at bounding box center [596, 328] width 440 height 89
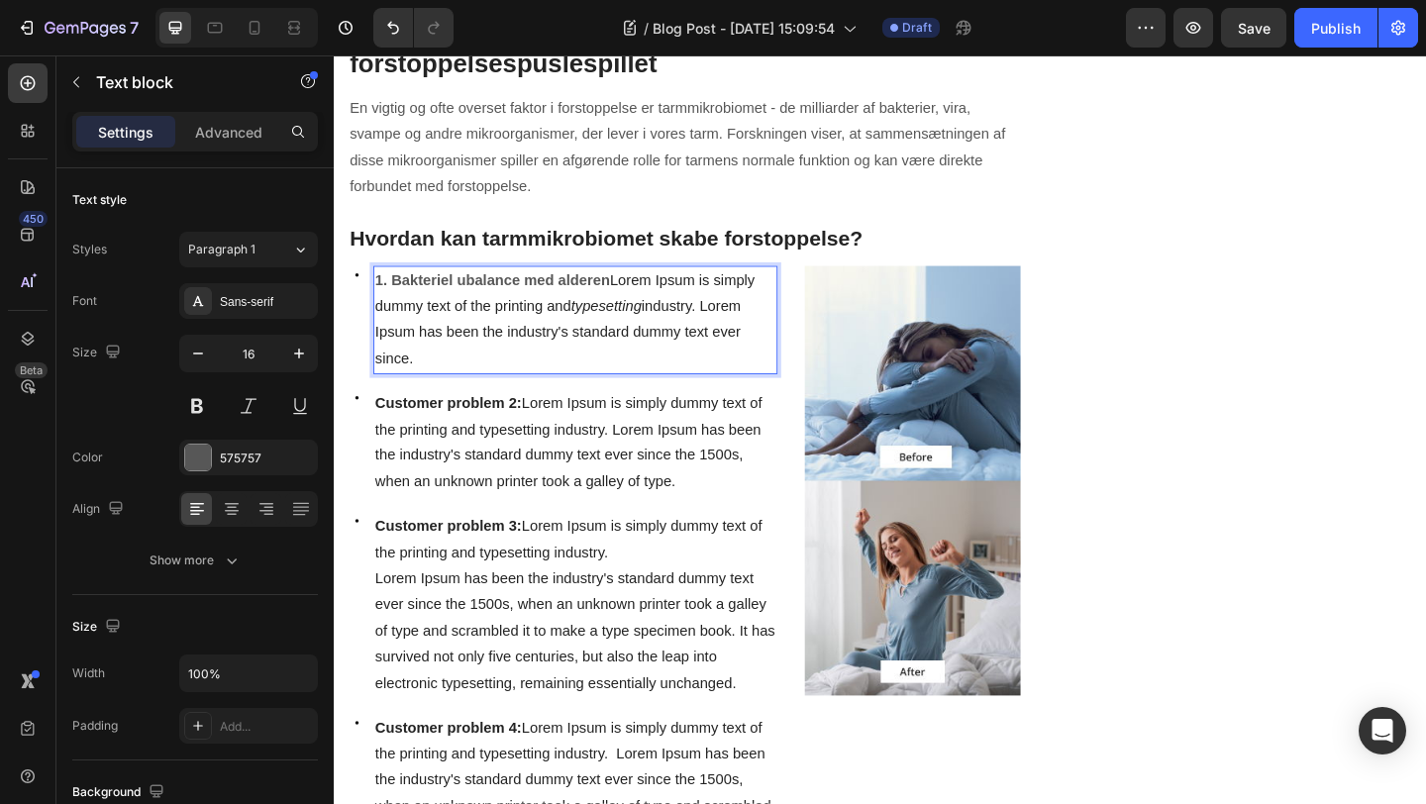
click at [396, 300] on strong "1. Bakteriel ubalance med alderen" at bounding box center [506, 299] width 256 height 17
click at [573, 336] on span "Lorem Ipsum is simply dummy text of the printing and typesetting industry. Lore…" at bounding box center [577, 342] width 398 height 102
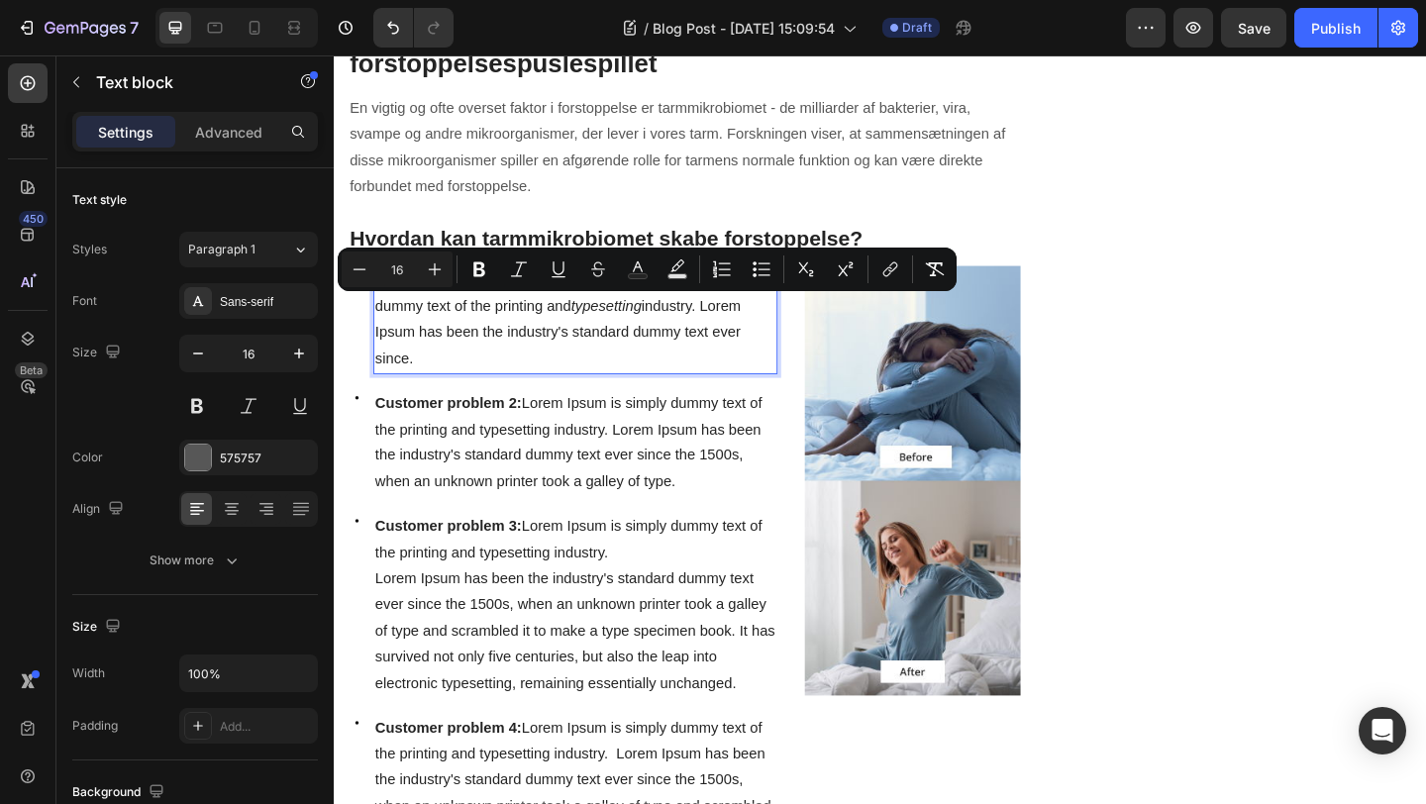
click at [471, 374] on p "Bakteriel ubalance med alderen Lorem Ipsum is simply dummy text of the printing…" at bounding box center [596, 343] width 436 height 114
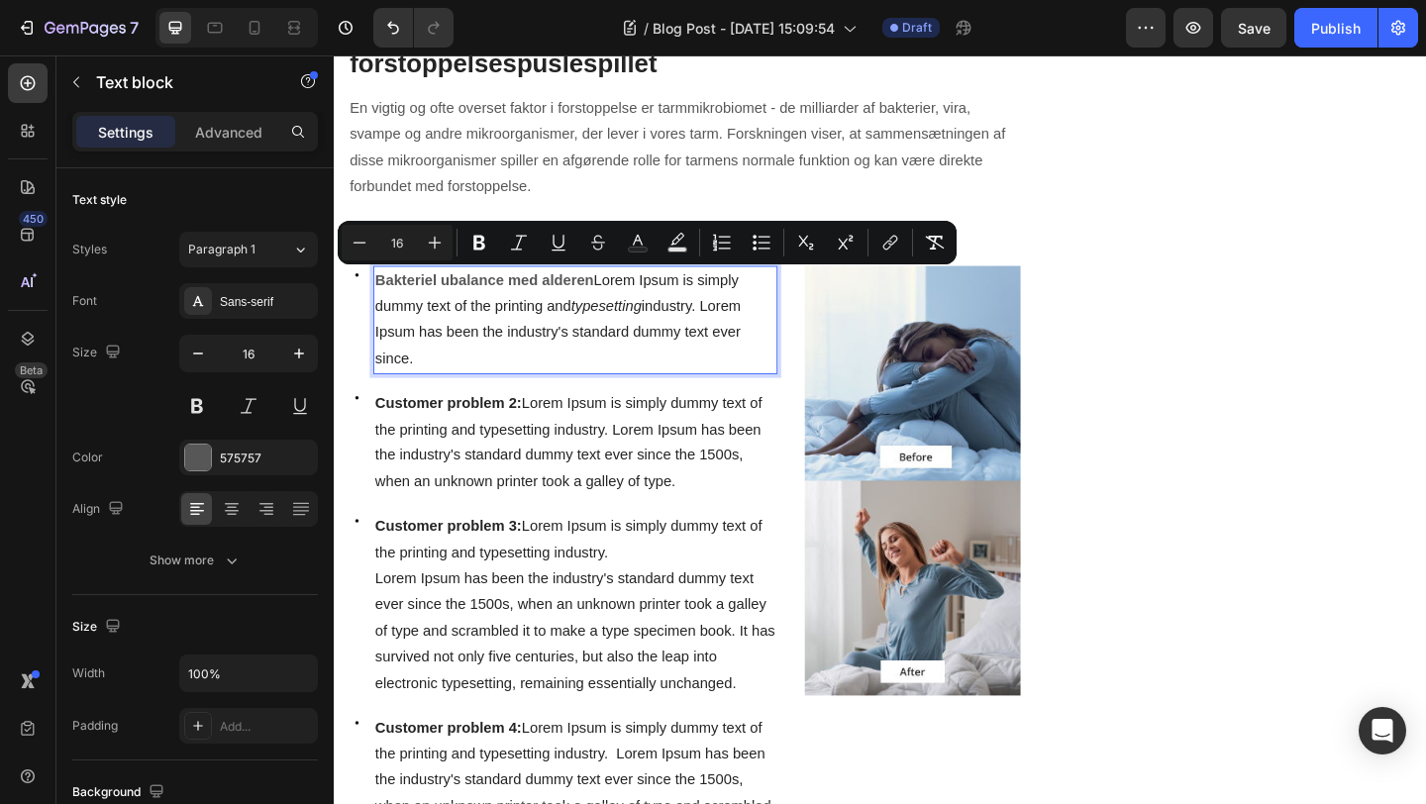
drag, startPoint x: 420, startPoint y: 385, endPoint x: 622, endPoint y: 297, distance: 220.5
click at [622, 297] on p "Bakteriel ubalance med alderen Lorem Ipsum is simply dummy text of the printing…" at bounding box center [596, 343] width 436 height 114
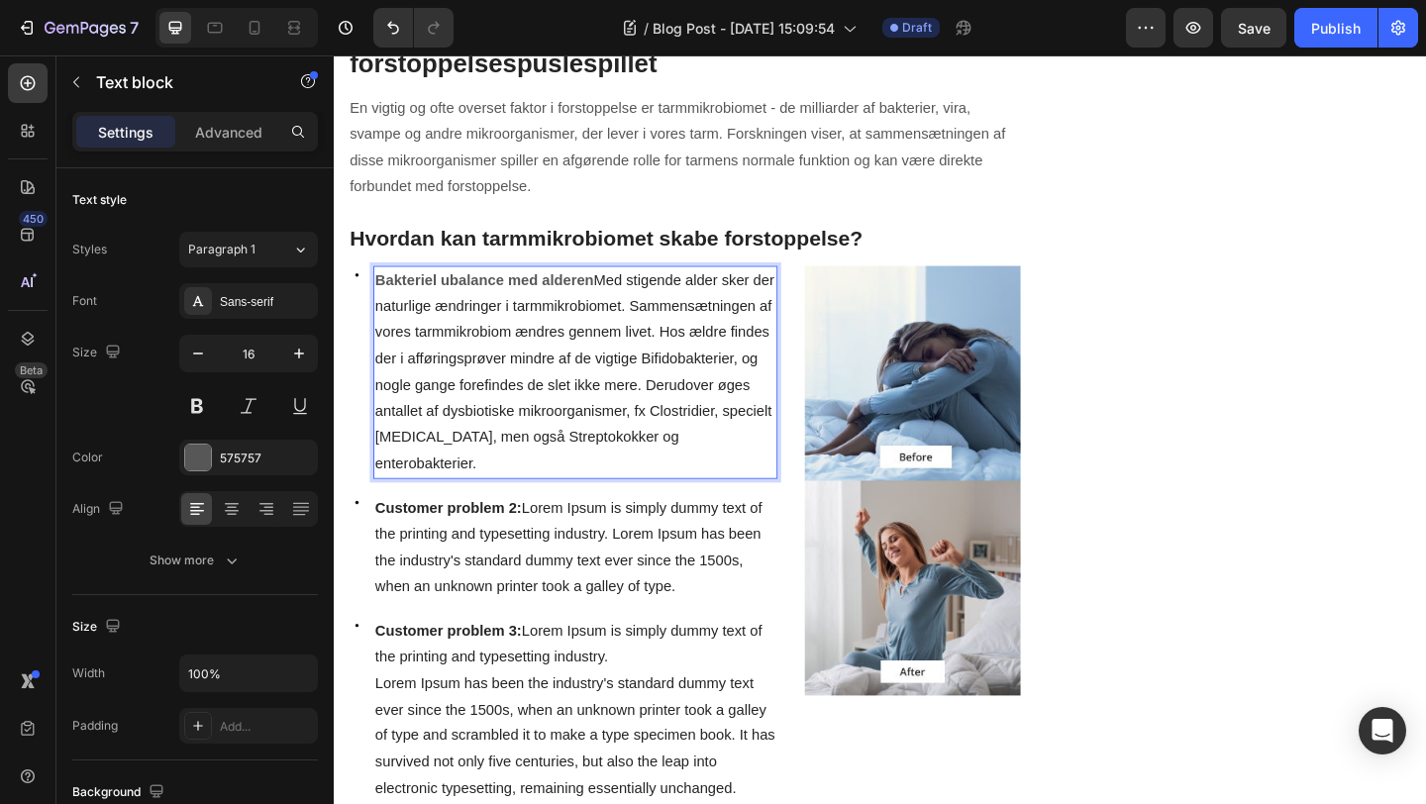
click at [620, 303] on span "Med stigende alder sker der naturlige ændringer i tarmmikrobiomet. Sammensætnin…" at bounding box center [595, 399] width 434 height 217
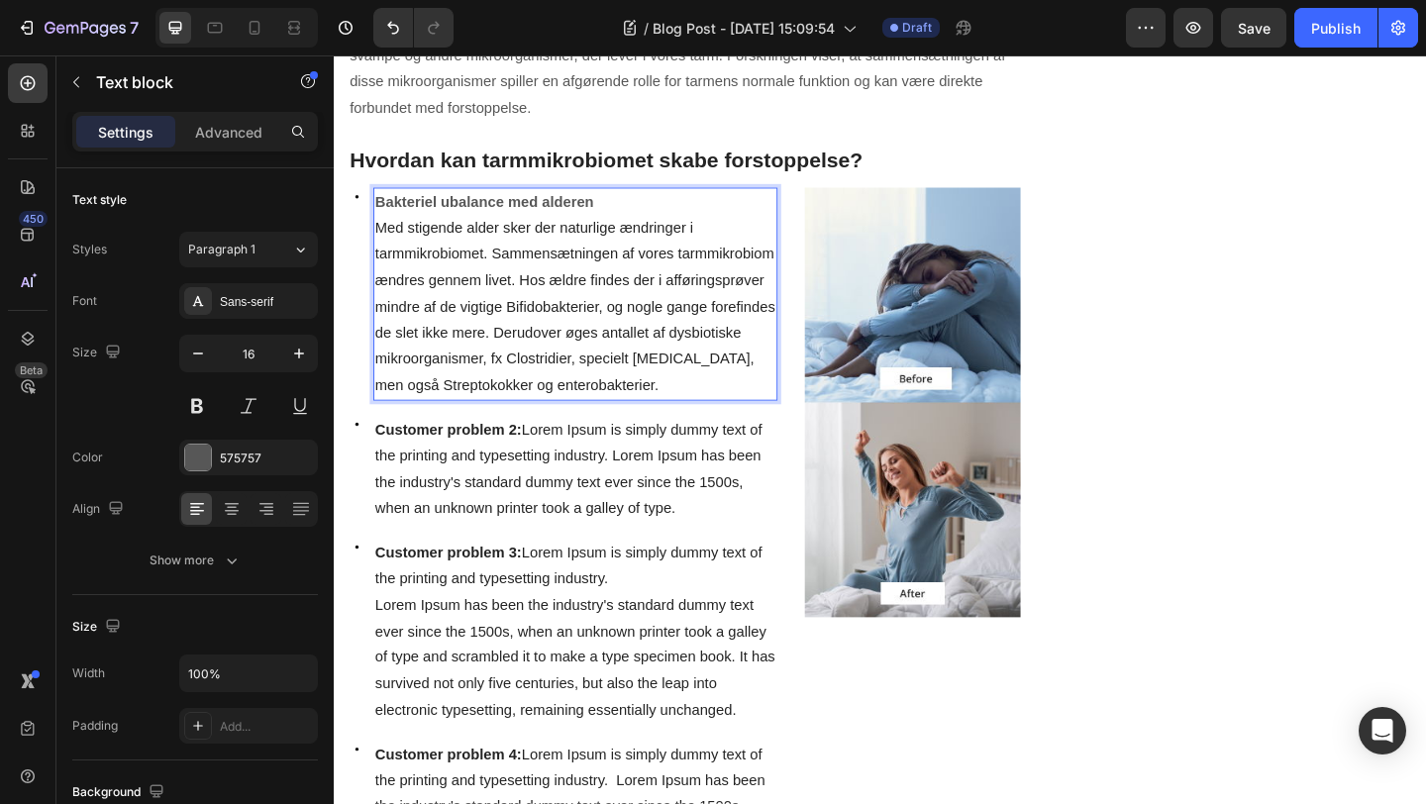
scroll to position [1181, 0]
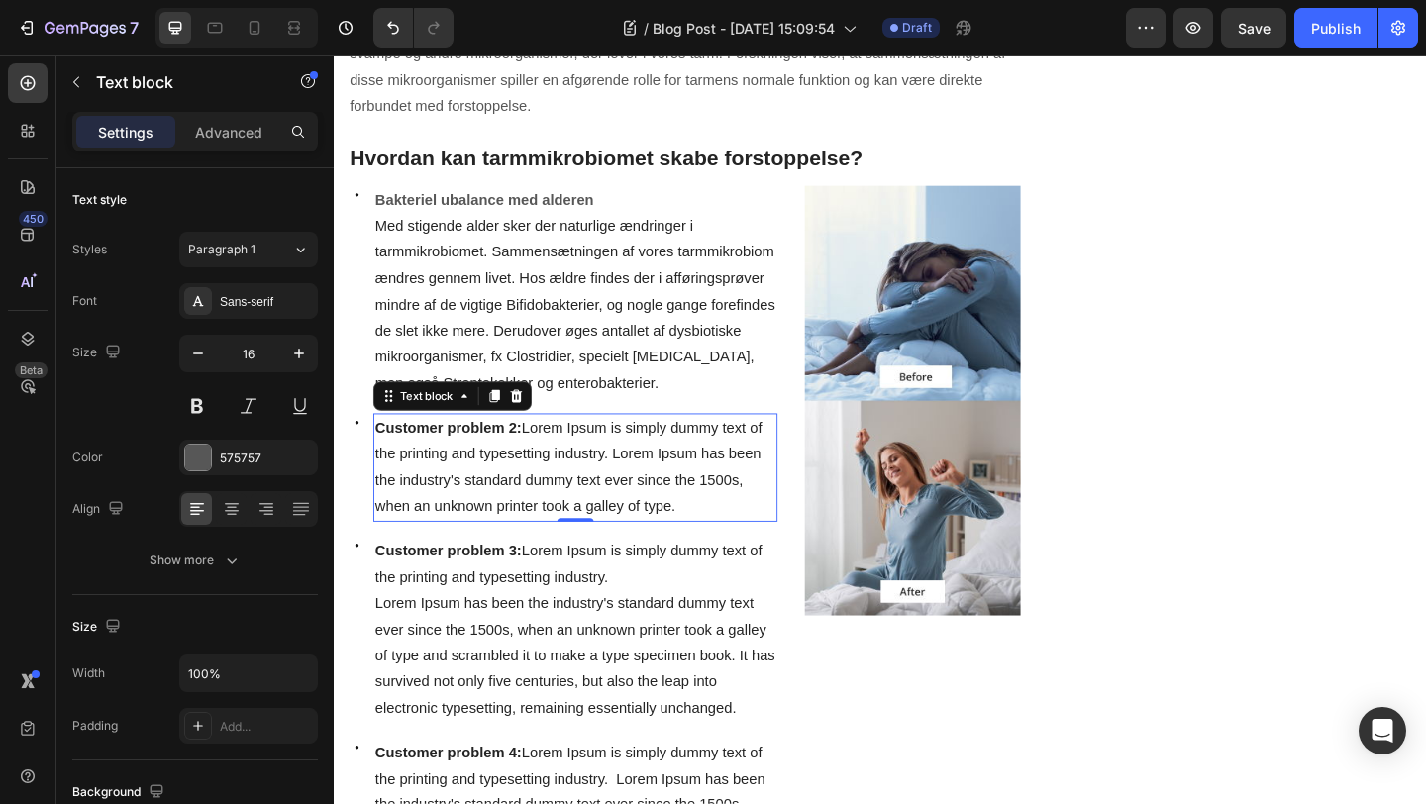
click at [676, 489] on span "Customer problem 2: Lorem Ipsum is simply dummy text of the printing and typese…" at bounding box center [588, 503] width 421 height 102
click at [539, 465] on span "Customer problem 2: Lorem Ipsum is simply dummy text of the printing and typese…" at bounding box center [588, 503] width 421 height 102
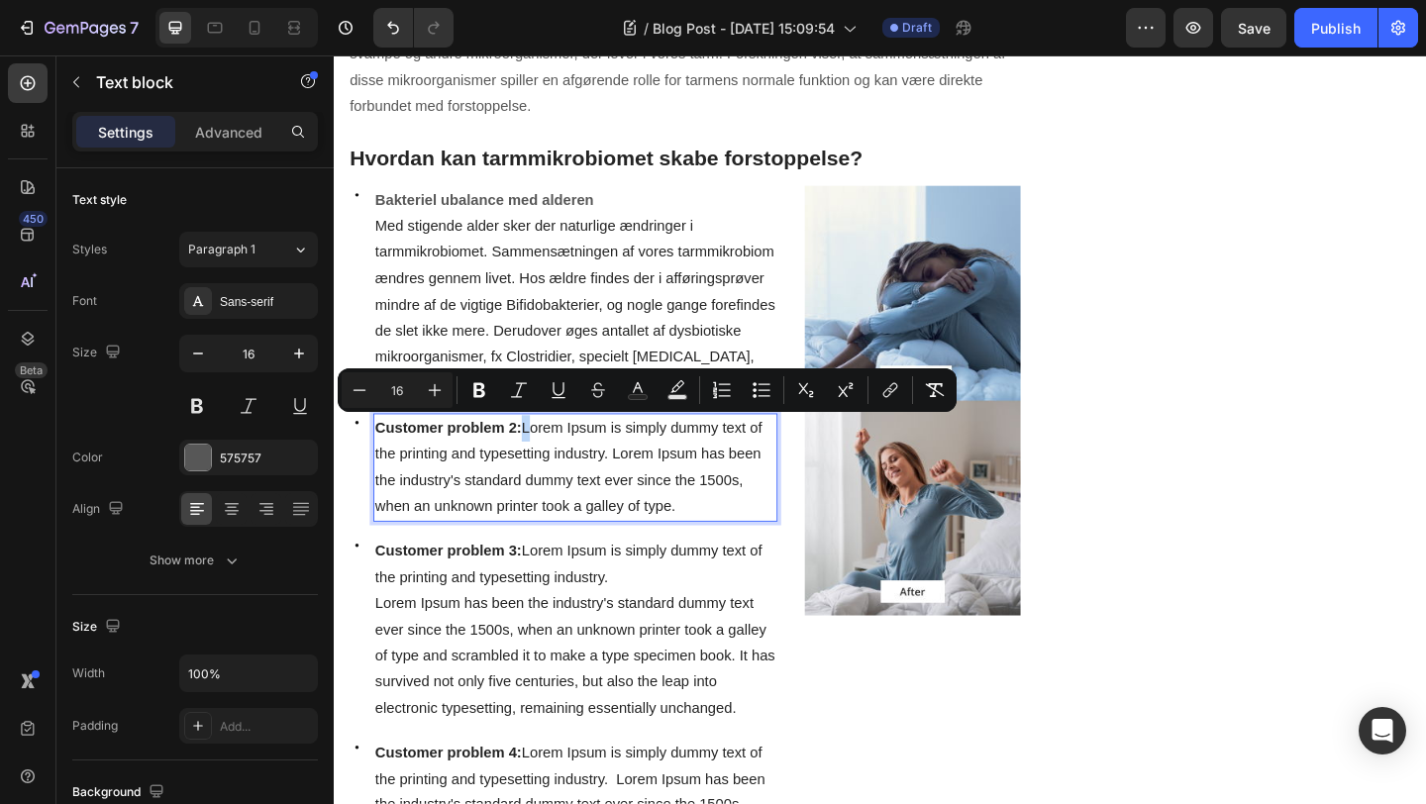
click at [539, 461] on span "Customer problem 2: Lorem Ipsum is simply dummy text of the printing and typese…" at bounding box center [588, 503] width 421 height 102
drag, startPoint x: 539, startPoint y: 461, endPoint x: 380, endPoint y: 459, distance: 158.5
click at [380, 459] on span "Customer problem 2: Lorem Ipsum is simply dummy text of the printing and typese…" at bounding box center [588, 503] width 421 height 102
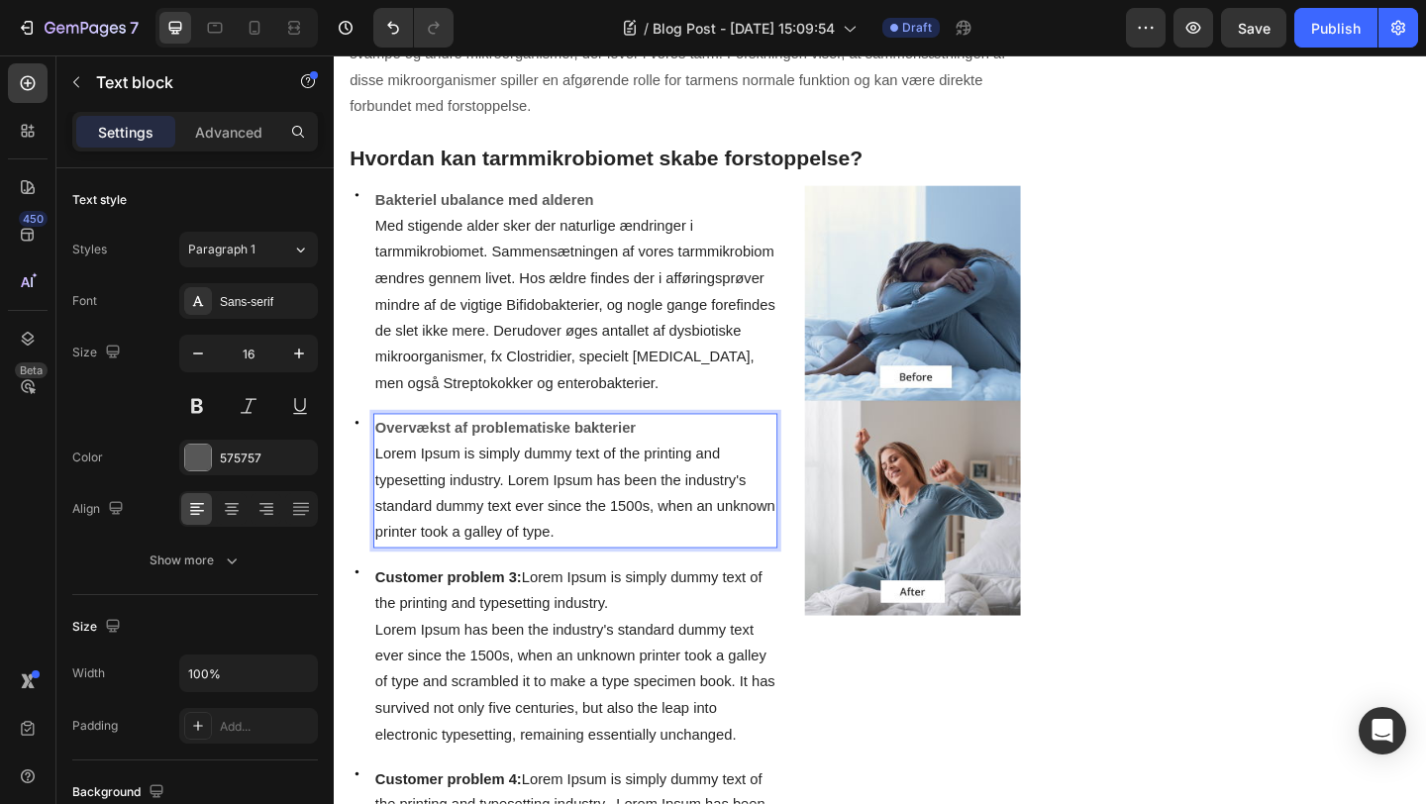
click at [583, 577] on p "Lorem Ipsum is simply dummy text of the printing and typesetting industry. Lore…" at bounding box center [596, 532] width 436 height 114
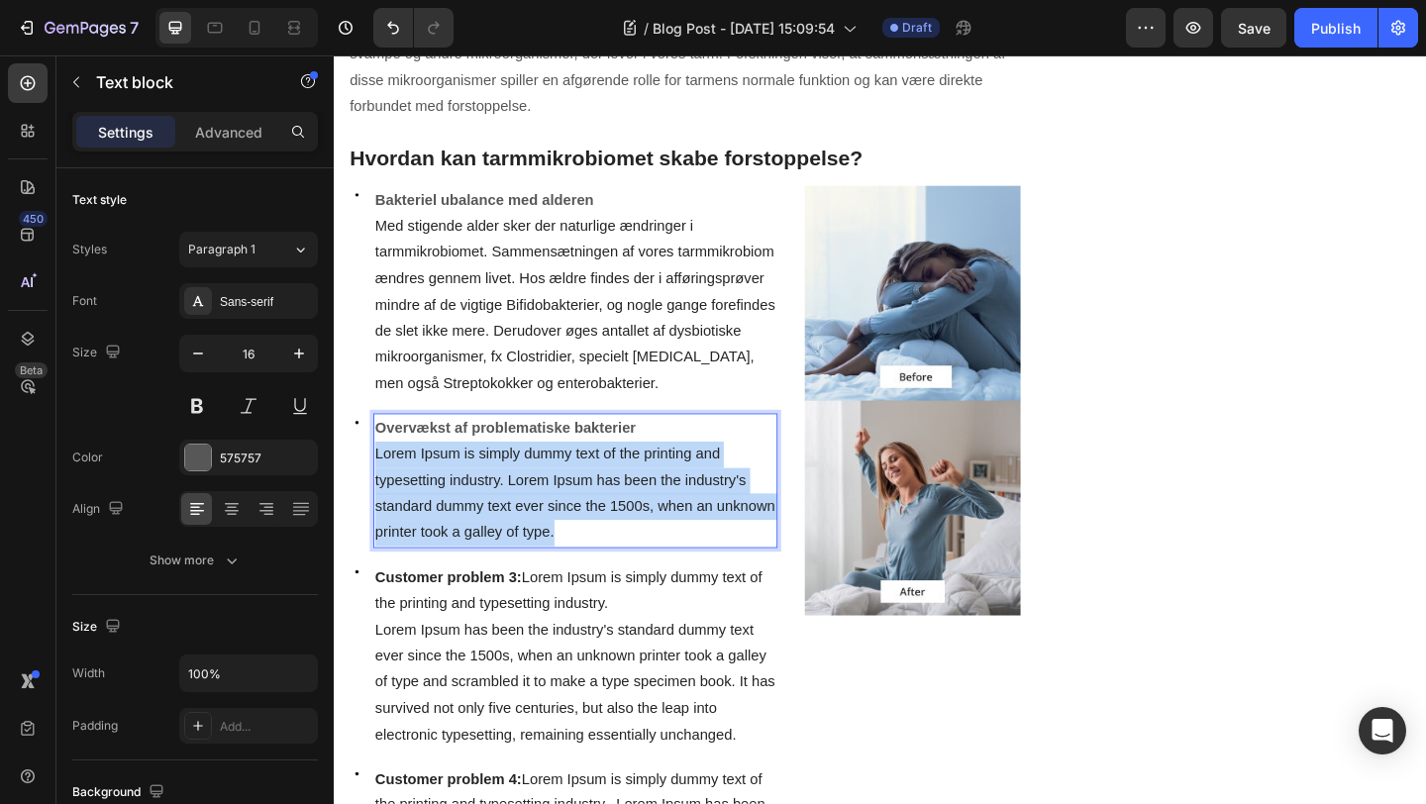
drag, startPoint x: 583, startPoint y: 577, endPoint x: 378, endPoint y: 489, distance: 222.8
click at [378, 489] on p "Lorem Ipsum is simply dummy text of the printing and typesetting industry. Lore…" at bounding box center [596, 532] width 436 height 114
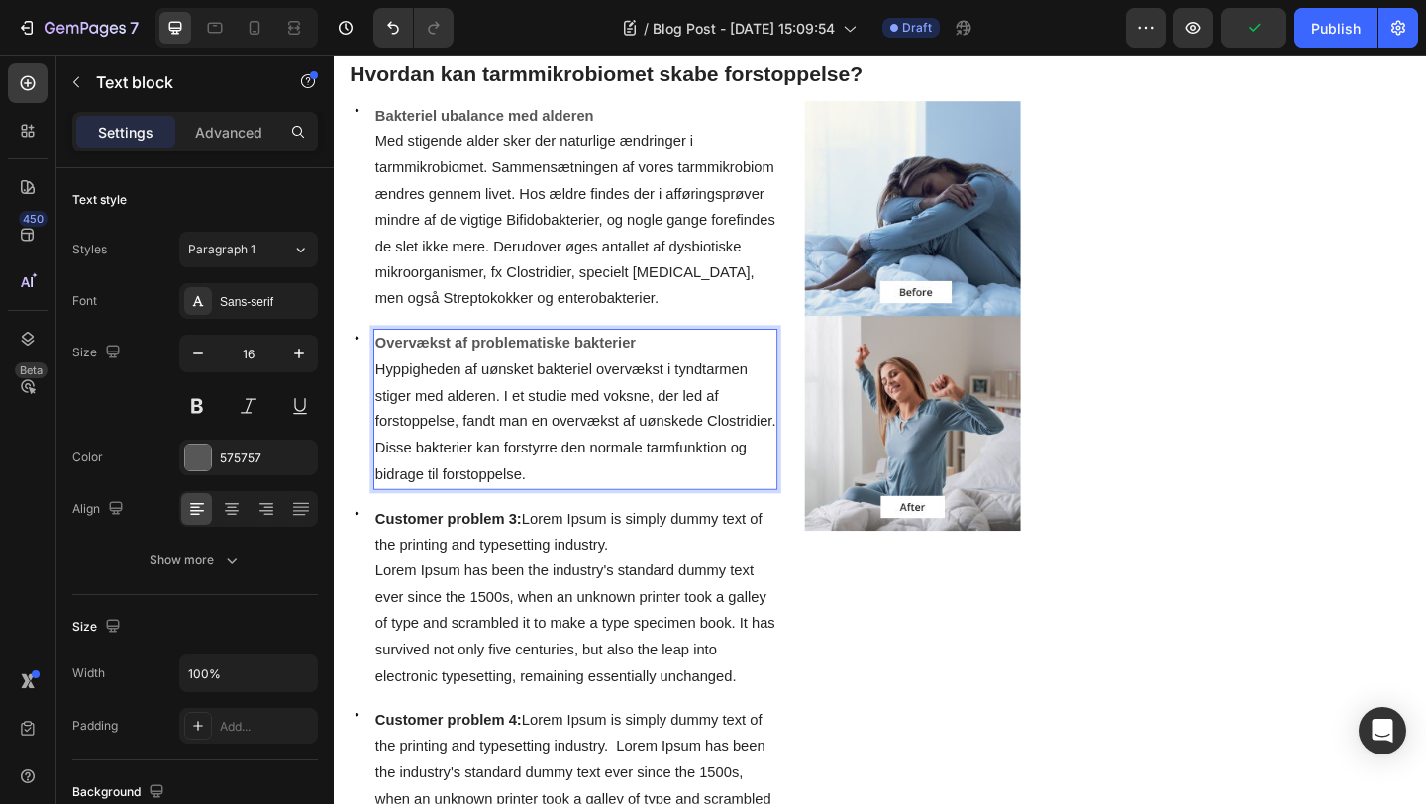
scroll to position [1275, 0]
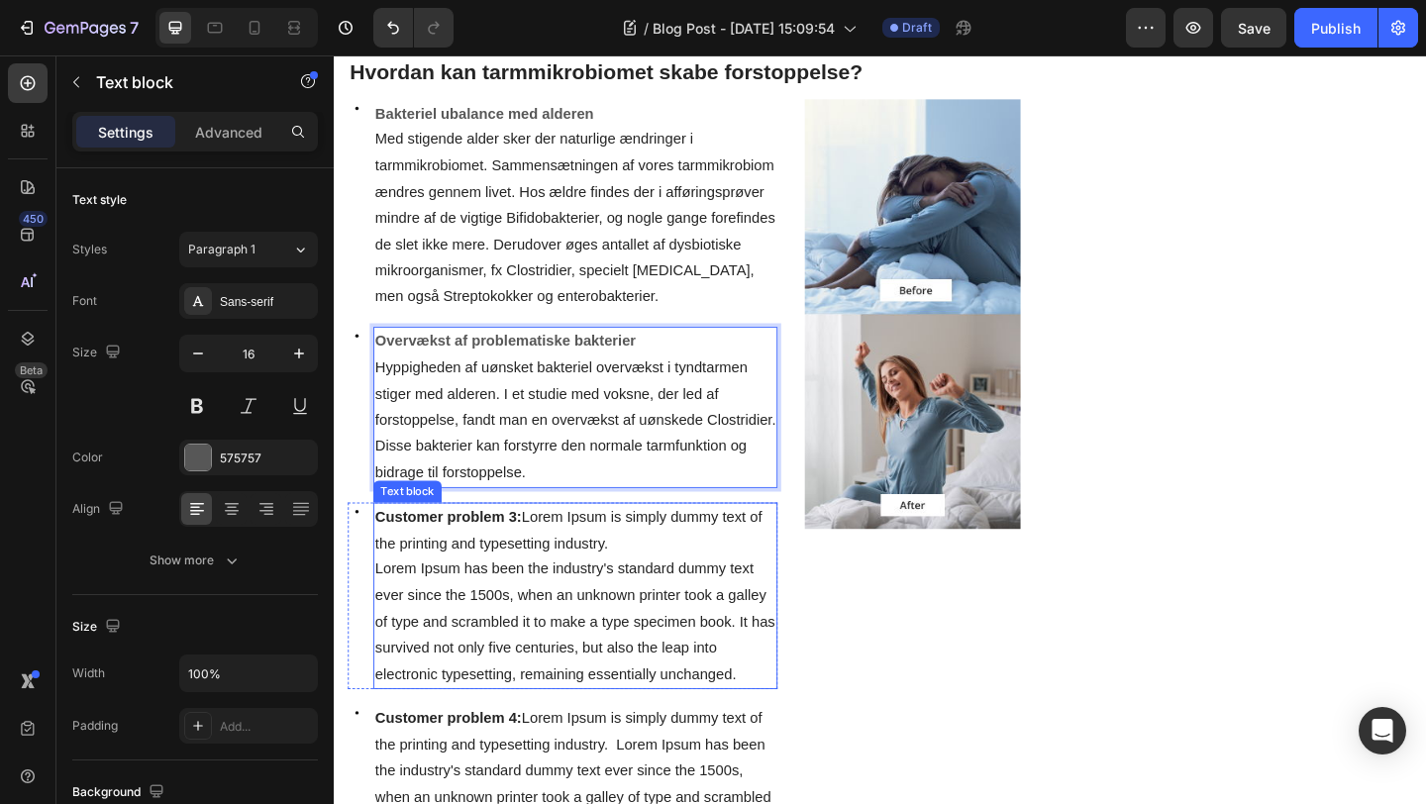
click at [509, 589] on span "Customer problem 3: Lorem Ipsum is simply dummy text of the printing and typese…" at bounding box center [588, 572] width 421 height 46
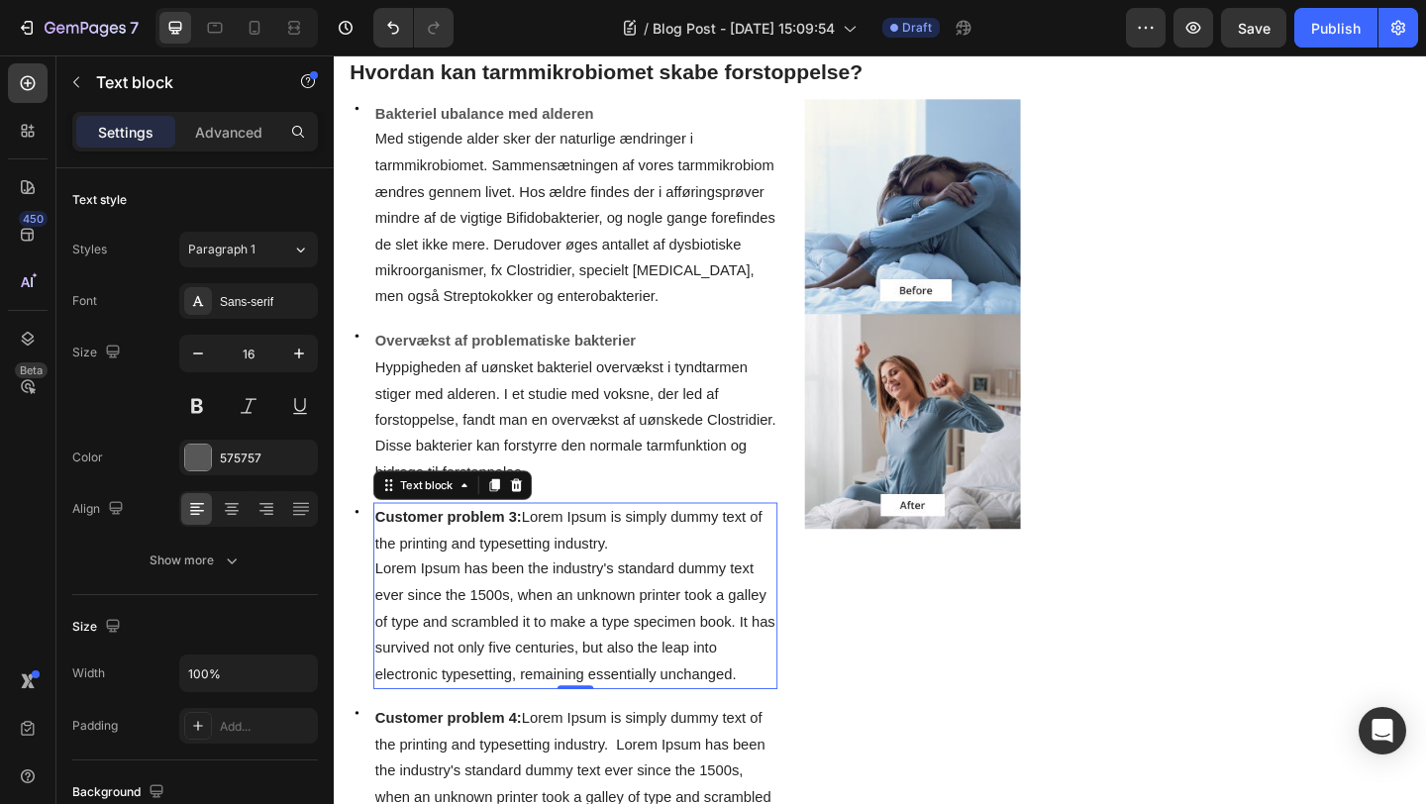
click at [542, 557] on span "Customer problem 3: Lorem Ipsum is simply dummy text of the printing and typese…" at bounding box center [588, 572] width 421 height 46
click at [540, 559] on span "Customer problem 3: Lorem Ipsum is simply dummy text of the printing and typese…" at bounding box center [588, 572] width 421 height 46
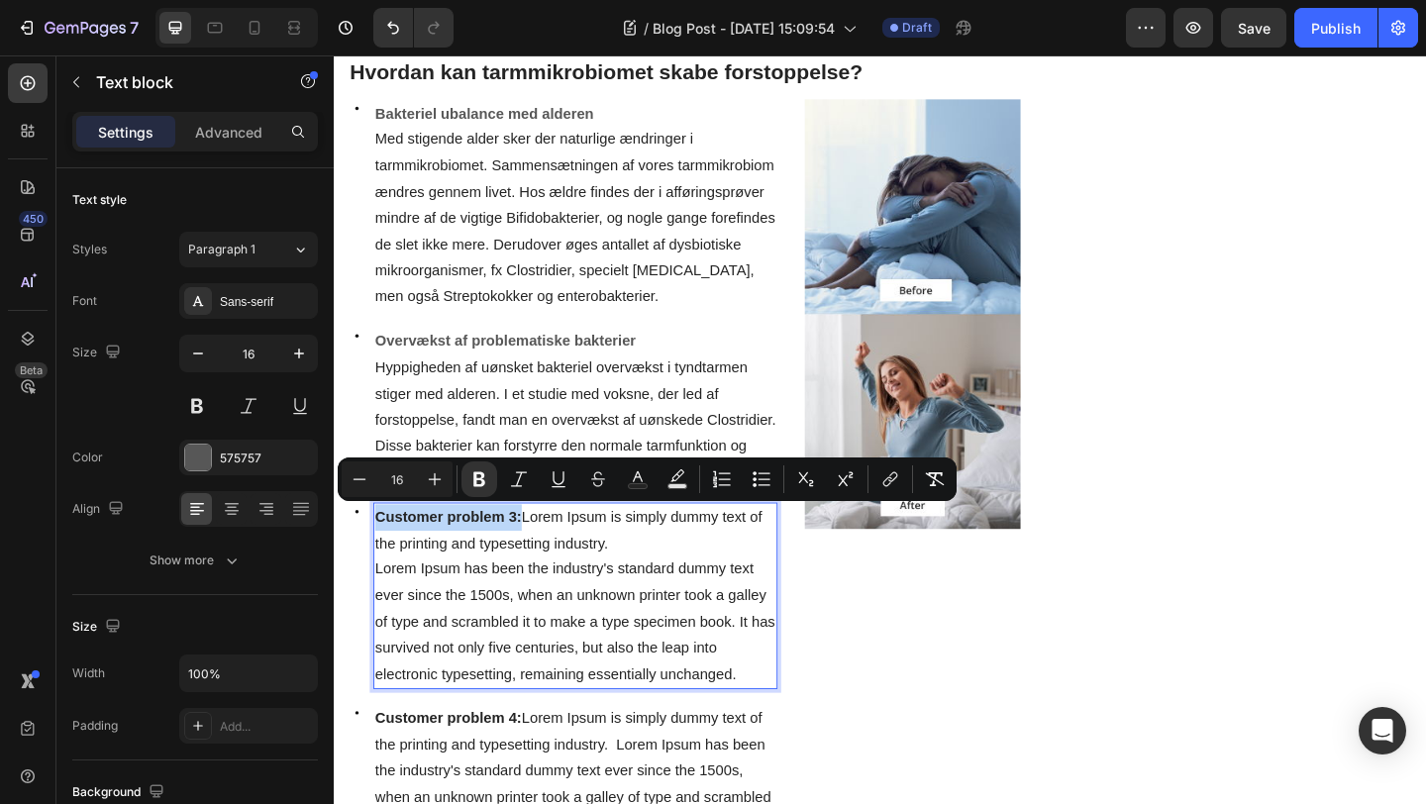
drag, startPoint x: 539, startPoint y: 559, endPoint x: 380, endPoint y: 559, distance: 158.5
click at [379, 559] on span "Customer problem 3: Lorem Ipsum is simply dummy text of the printing and typese…" at bounding box center [588, 572] width 421 height 46
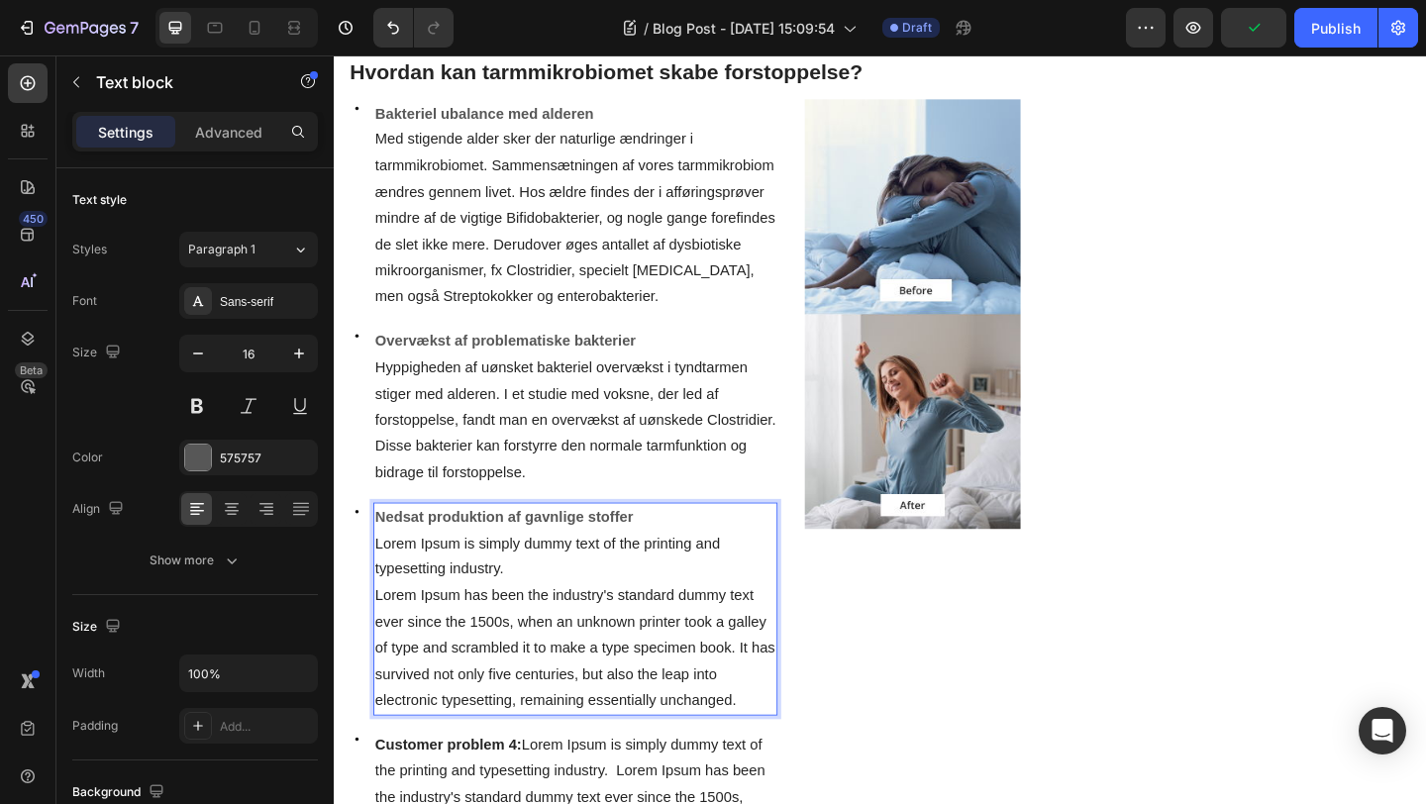
click at [663, 696] on span "Lorem Ipsum has been the industry's standard dummy text ever since the 1500s, w…" at bounding box center [595, 699] width 435 height 131
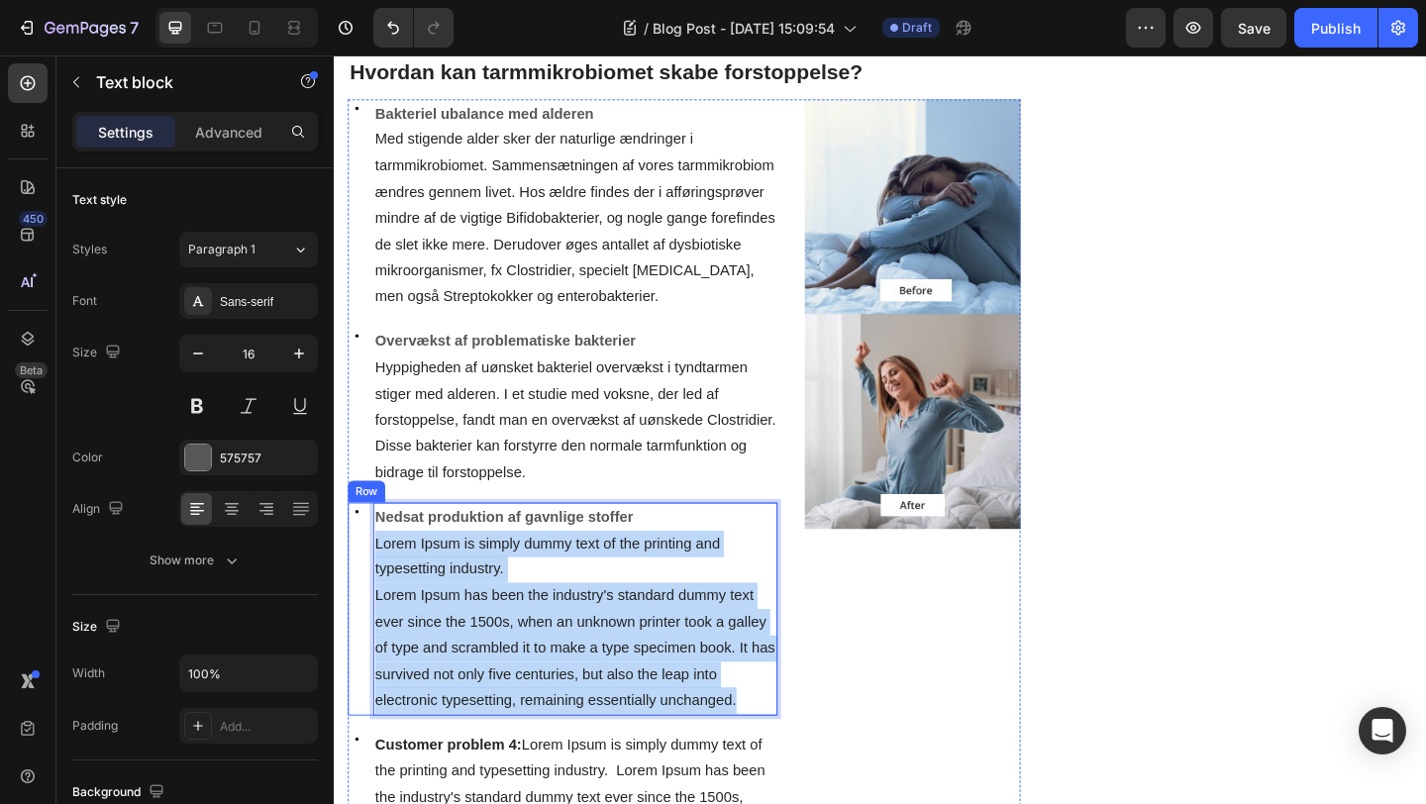
drag, startPoint x: 780, startPoint y: 756, endPoint x: 375, endPoint y: 587, distance: 437.8
click at [375, 587] on div "Icon Nedsat produktion af gavnlige stoffer Lorem Ipsum is simply dummy text of …" at bounding box center [583, 658] width 468 height 232
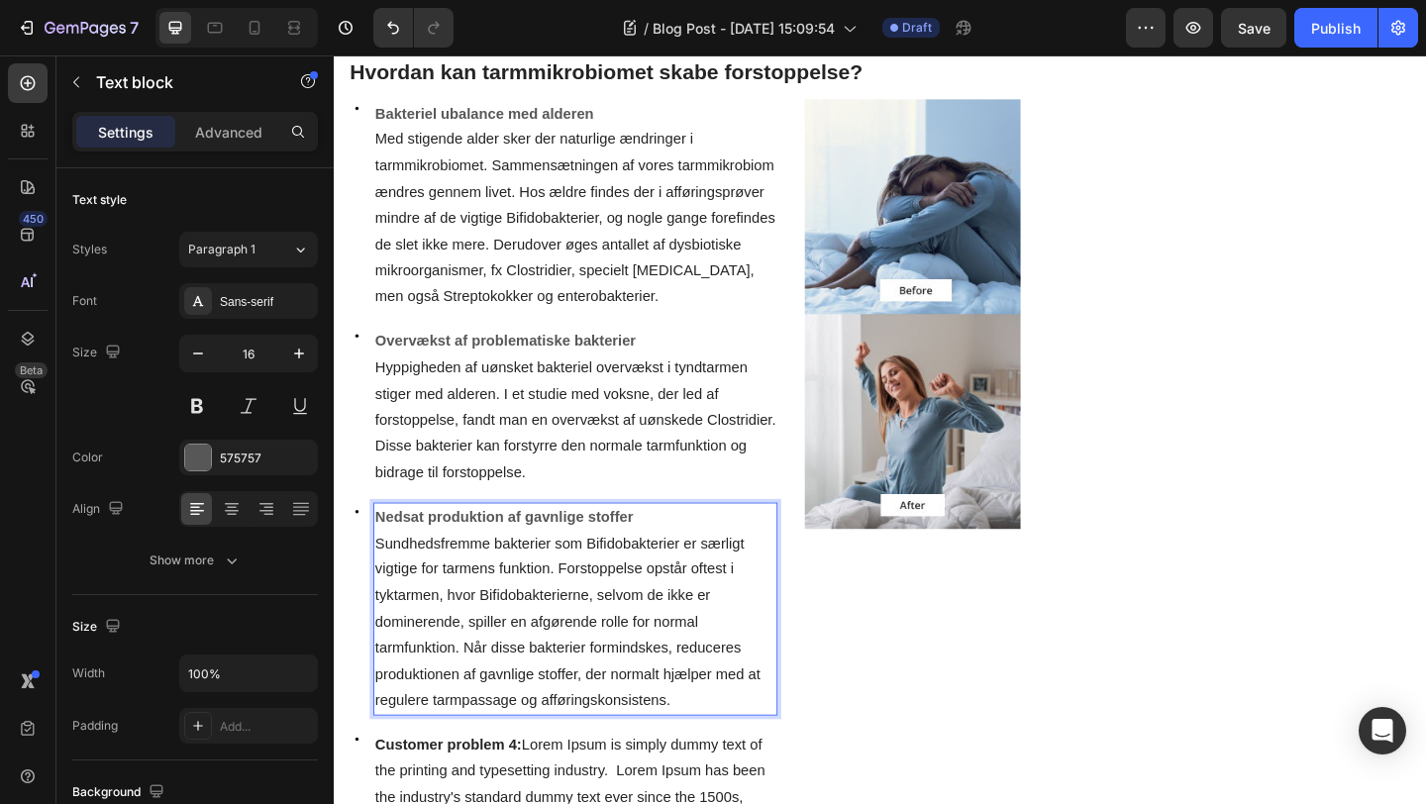
click at [501, 587] on span "Sundhedsfremme bakterier som Bifidobakterier er særligt vigtige for tarmens fun…" at bounding box center [587, 671] width 419 height 188
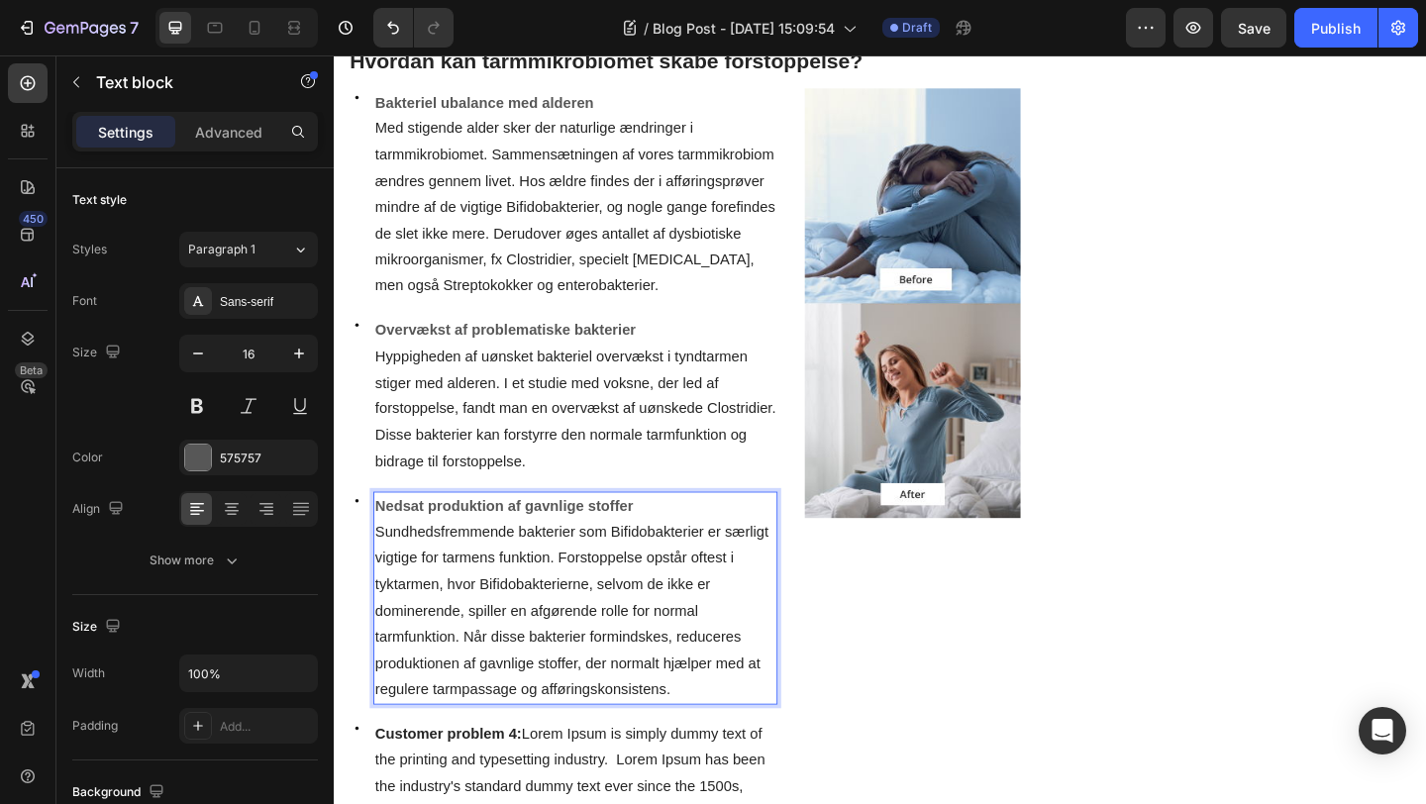
scroll to position [1288, 0]
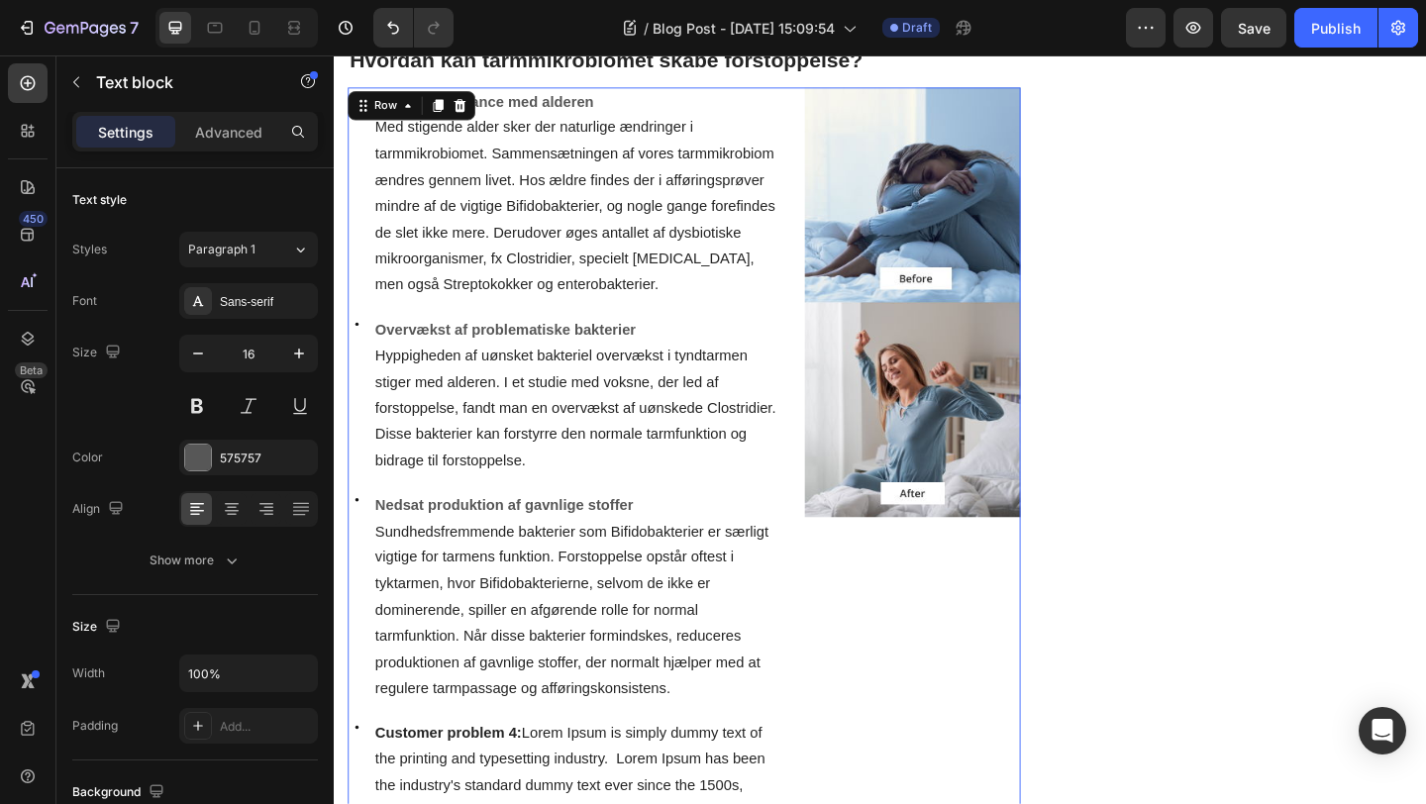
click at [906, 738] on div "Image Image" at bounding box center [963, 507] width 234 height 834
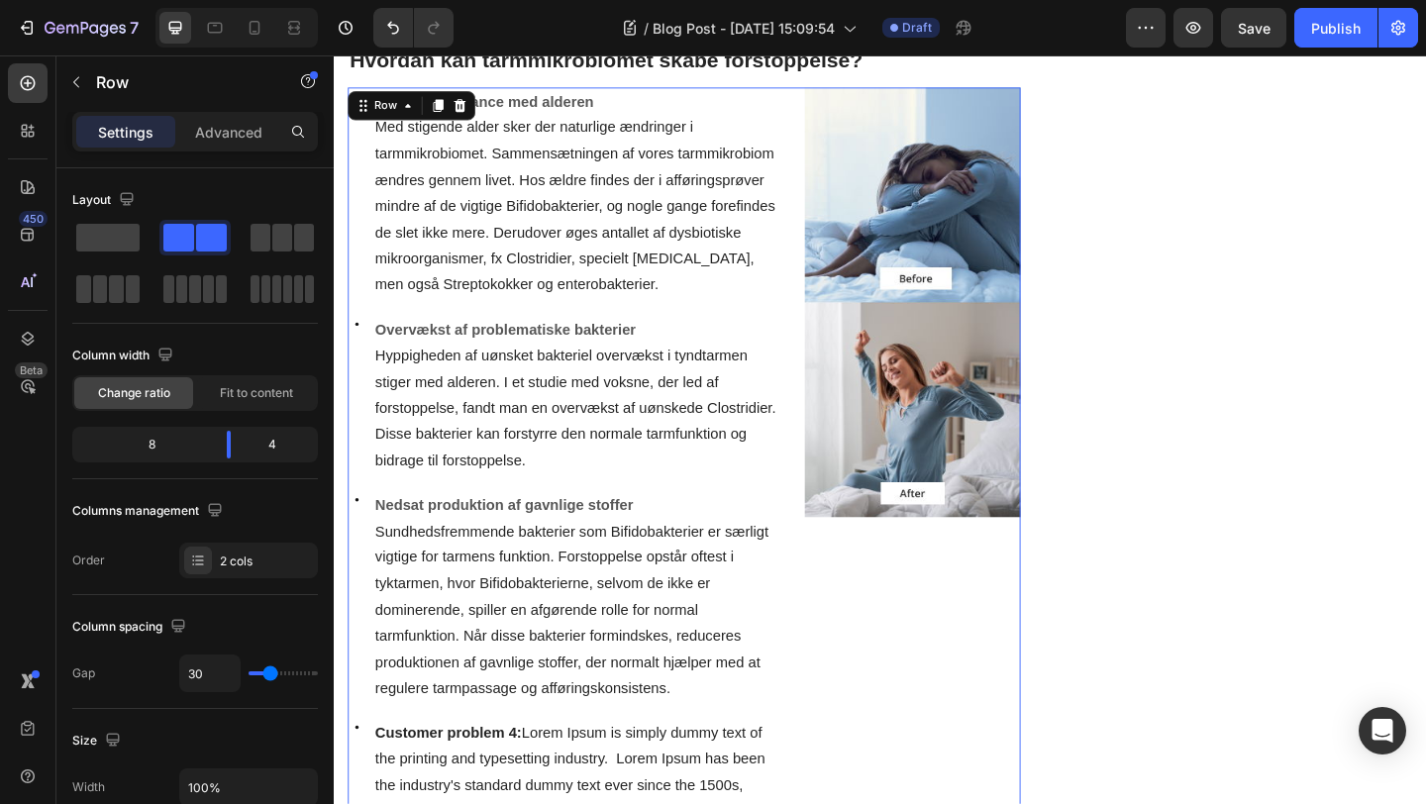
click at [917, 661] on div "Image Image" at bounding box center [963, 507] width 234 height 834
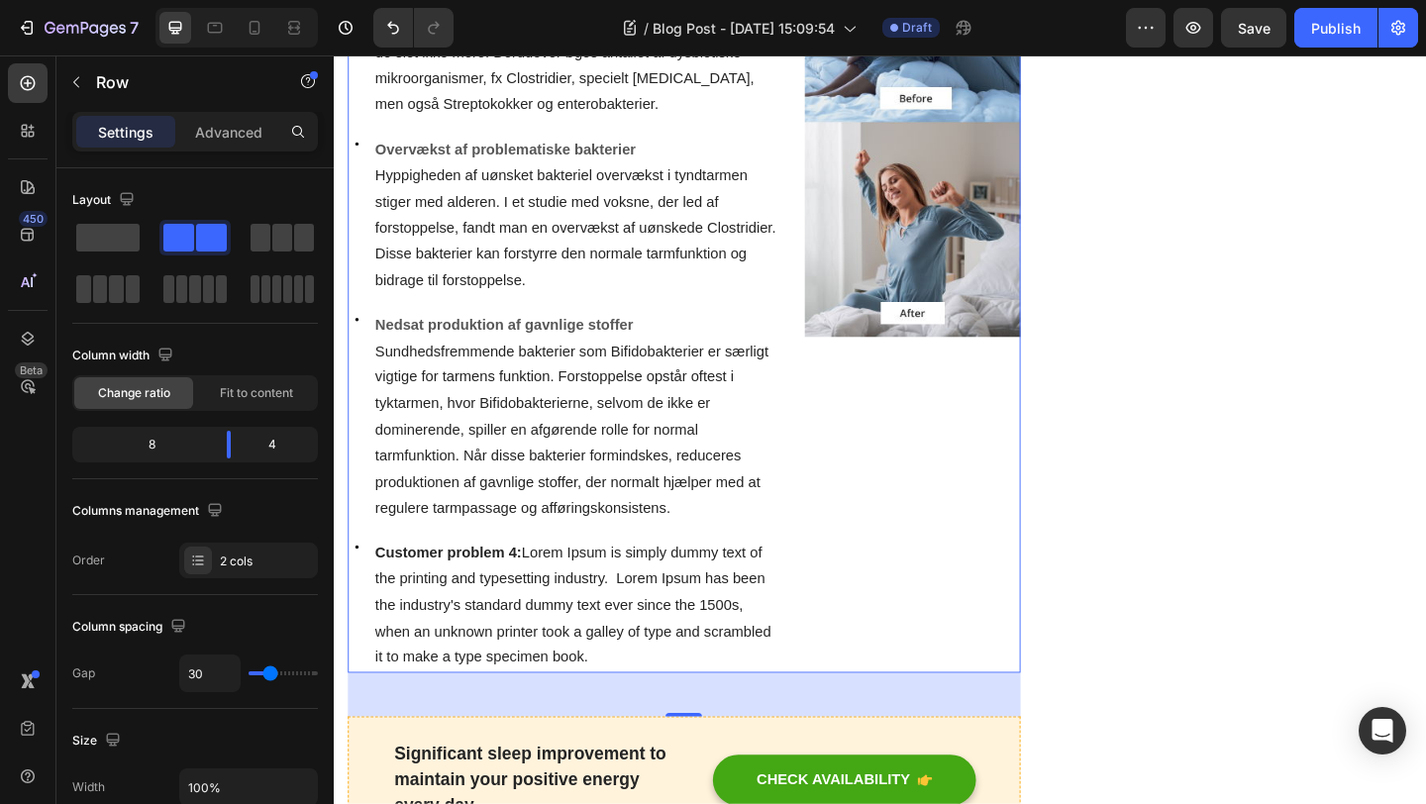
scroll to position [1486, 0]
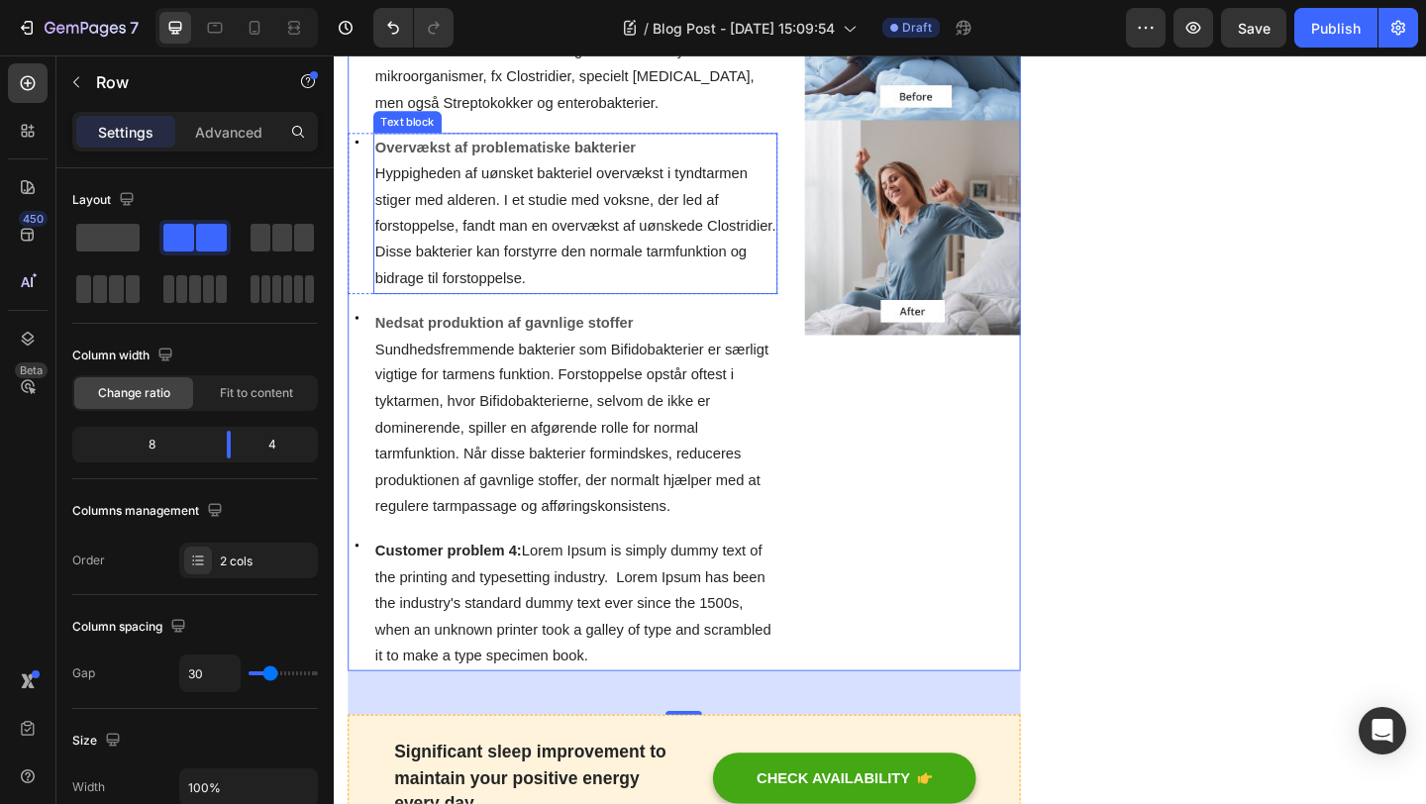
click at [618, 300] on p "Hyppigheden af uønsket bakteriel overvækst i tyndtarmen stiger med alderen. I e…" at bounding box center [596, 241] width 436 height 143
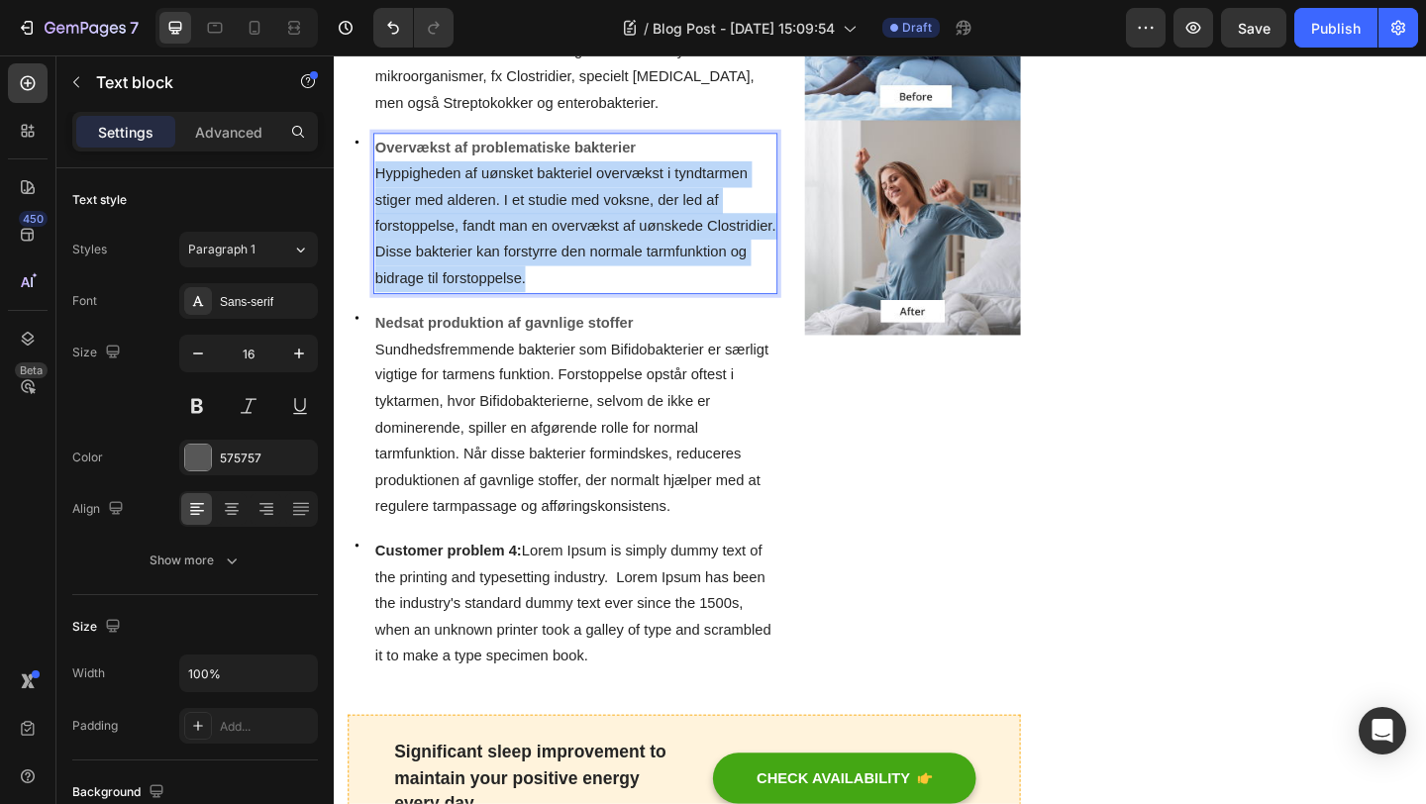
drag, startPoint x: 551, startPoint y: 300, endPoint x: 379, endPoint y: 186, distance: 205.8
click at [379, 186] on p "Hyppigheden af uønsket bakteriel overvækst i tyndtarmen stiger med alderen. I e…" at bounding box center [596, 241] width 436 height 143
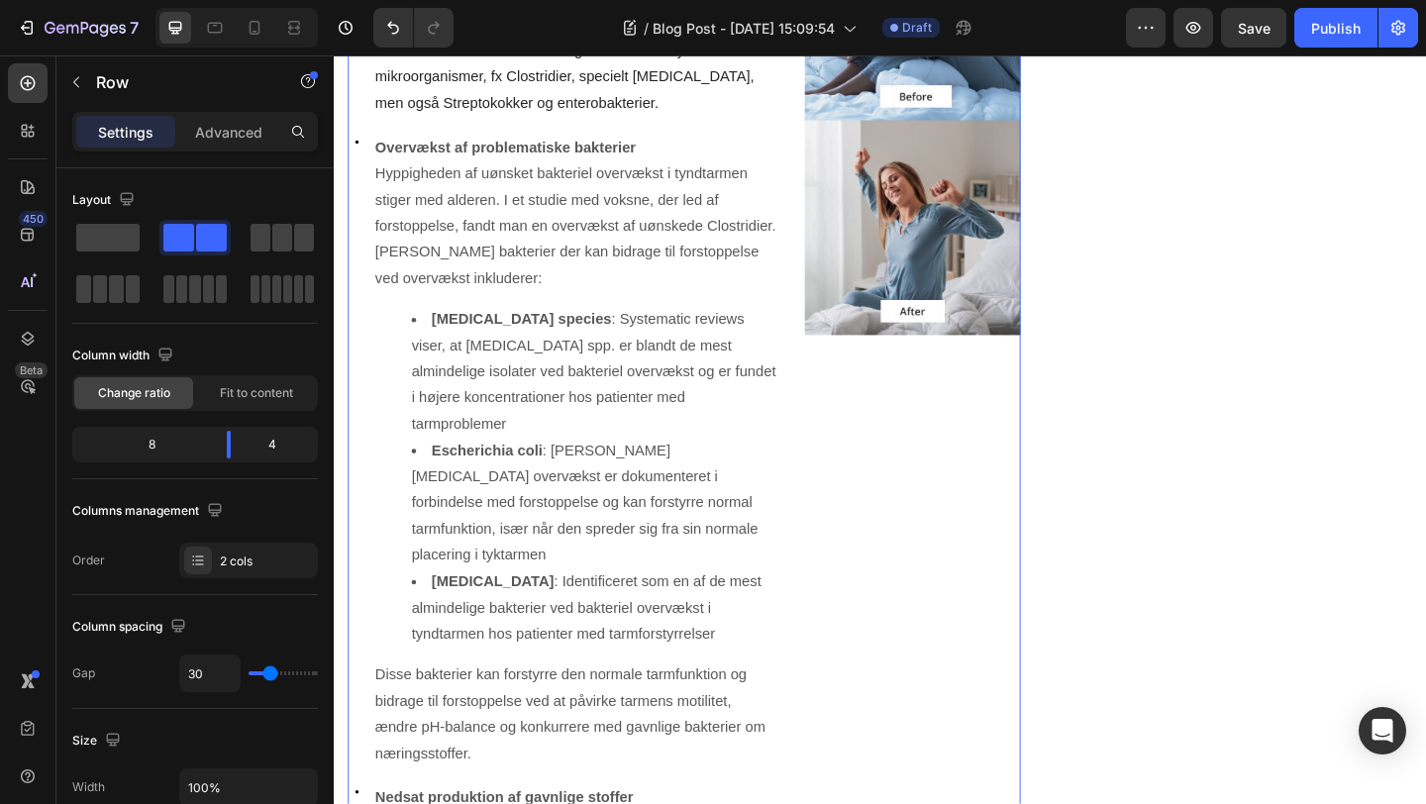
click at [922, 527] on div "Image Image" at bounding box center [963, 567] width 234 height 1350
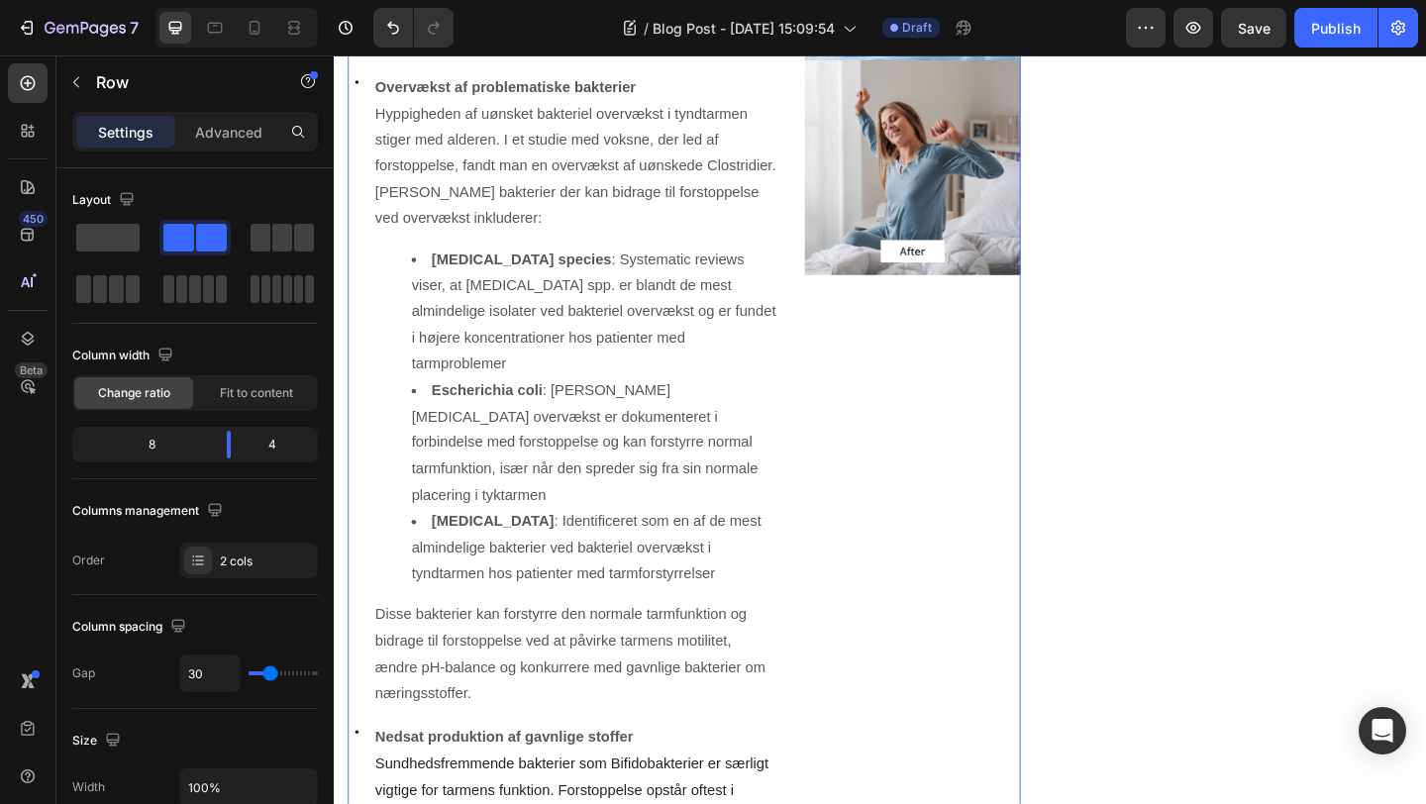
scroll to position [1554, 0]
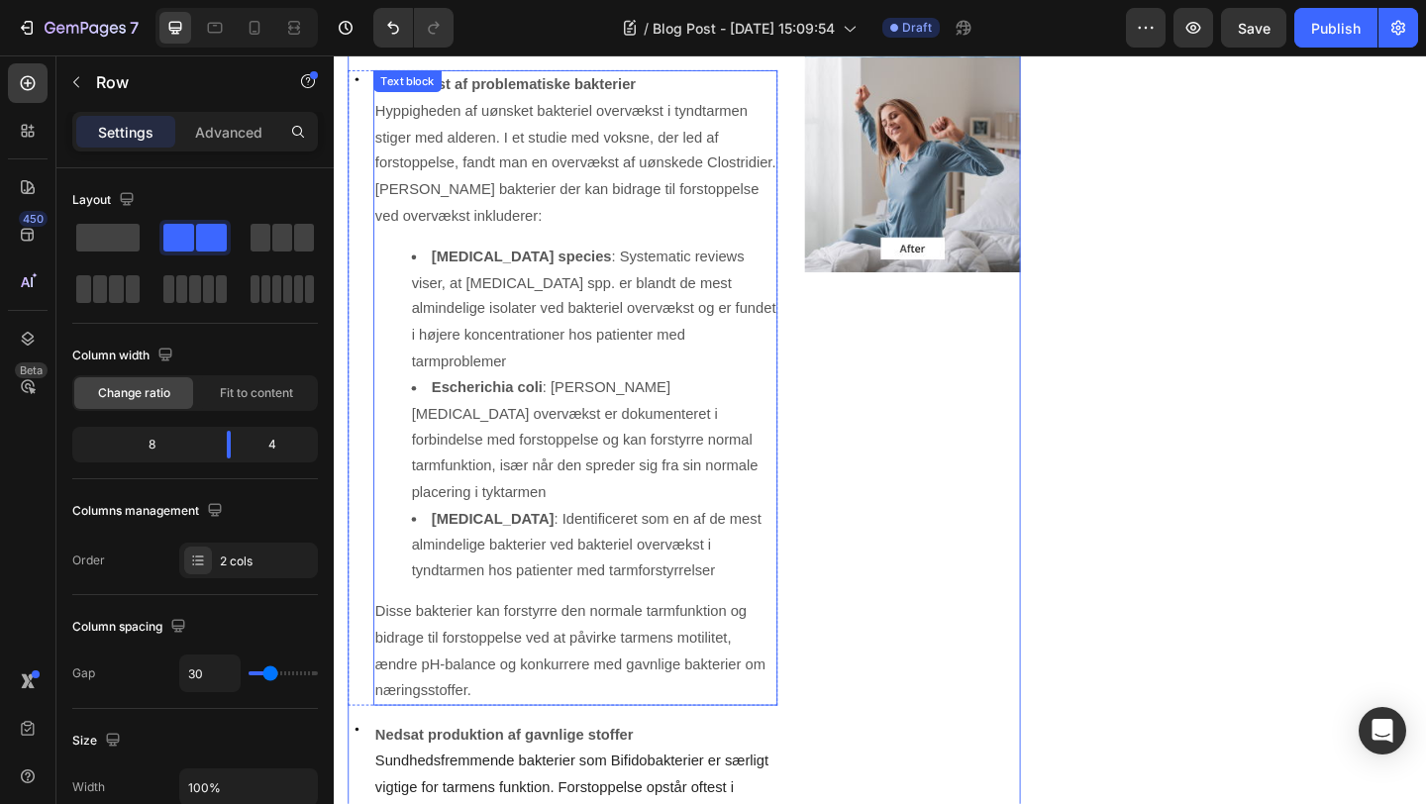
click at [613, 647] on p "Disse bakterier kan forstyrre den normale tarmfunktion og bidrage til forstoppe…" at bounding box center [596, 704] width 436 height 114
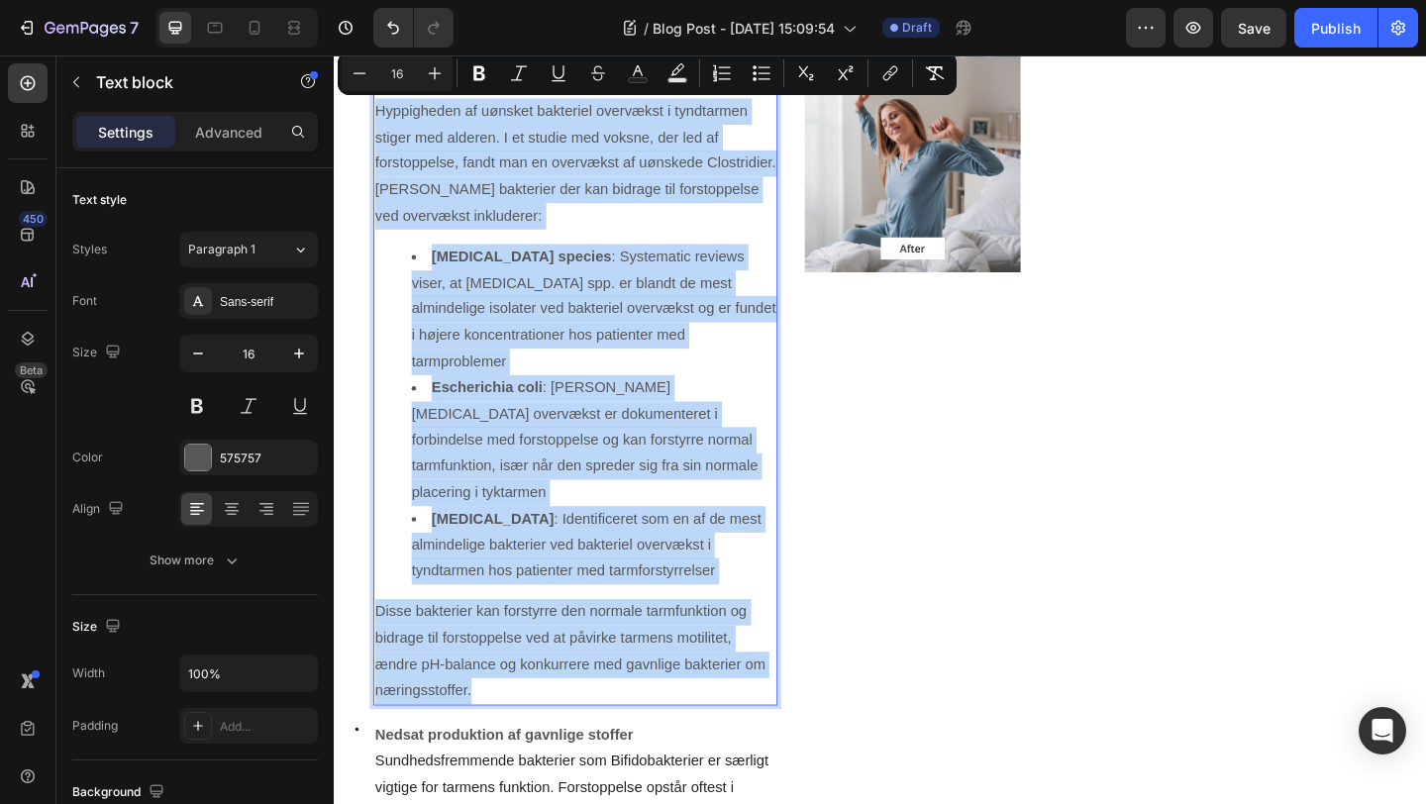
drag, startPoint x: 495, startPoint y: 686, endPoint x: 377, endPoint y: 122, distance: 576.8
click at [377, 122] on div "Overvækst af problematiske bakterier Hyppigheden af uønsket bakteriel overvækst…" at bounding box center [596, 416] width 440 height 691
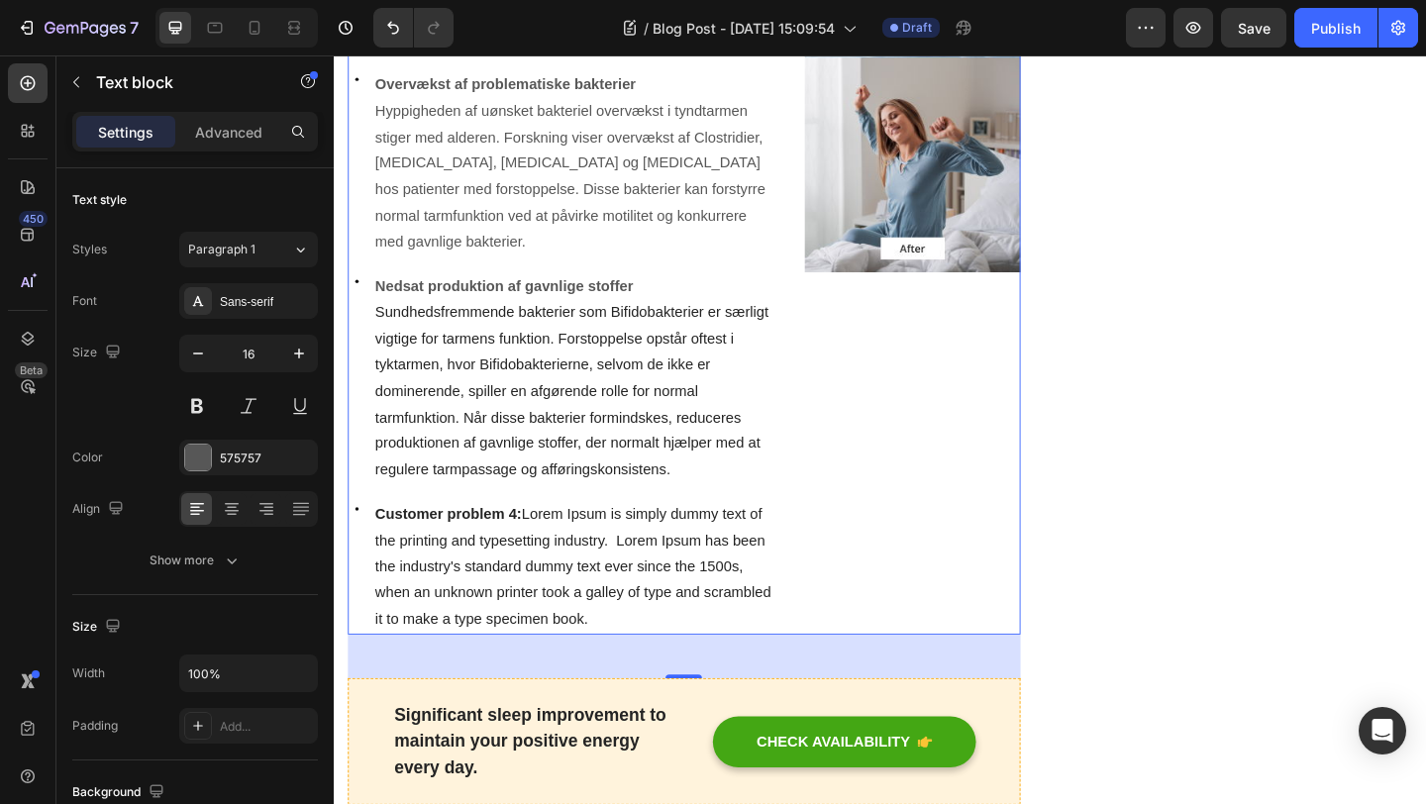
click at [829, 430] on div "Icon Bakteriel ubalance med alderen Med stigende alder sker der naturlige ændri…" at bounding box center [715, 255] width 732 height 862
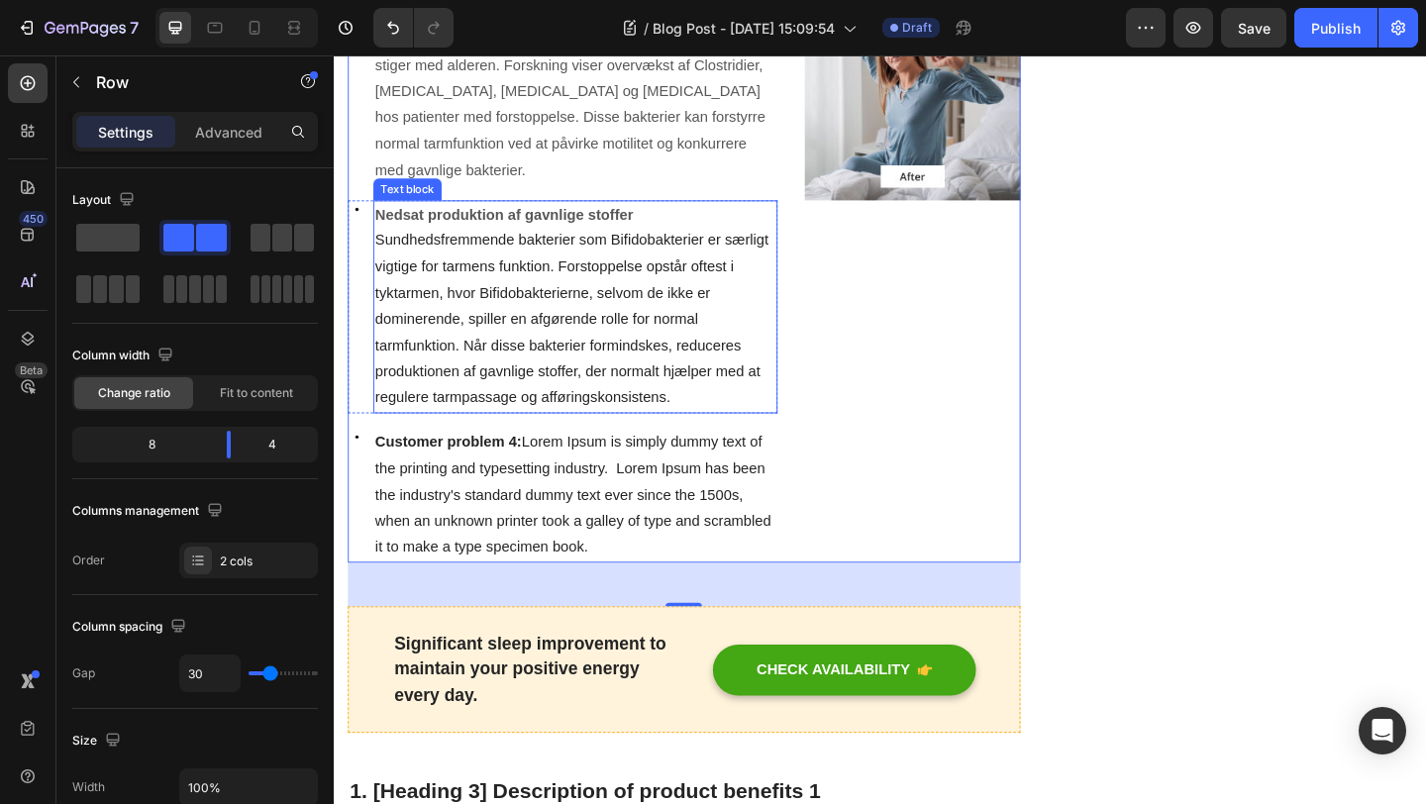
scroll to position [1662, 0]
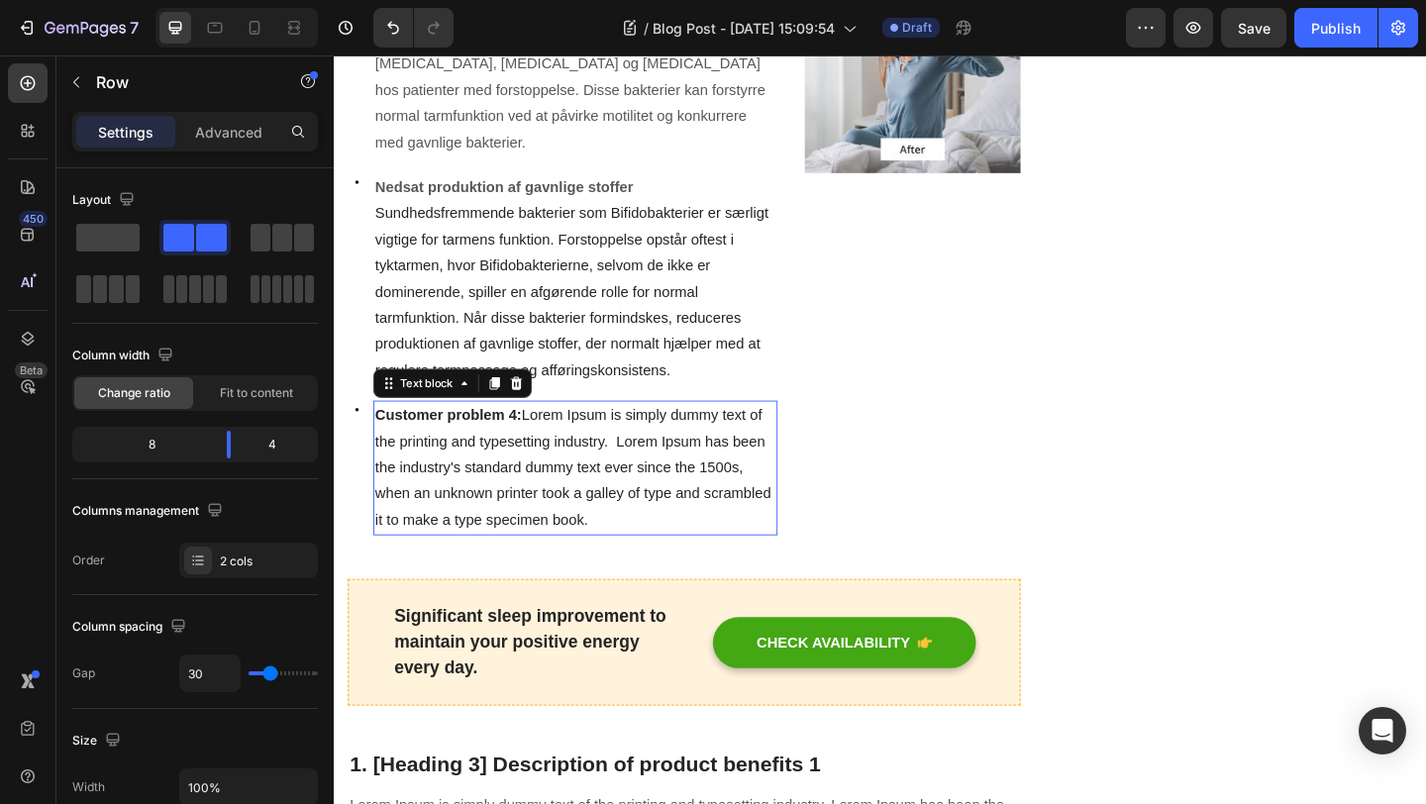
click at [708, 509] on span "Customer problem 4: Lorem Ipsum is simply dummy text of the printing and typese…" at bounding box center [593, 503] width 431 height 131
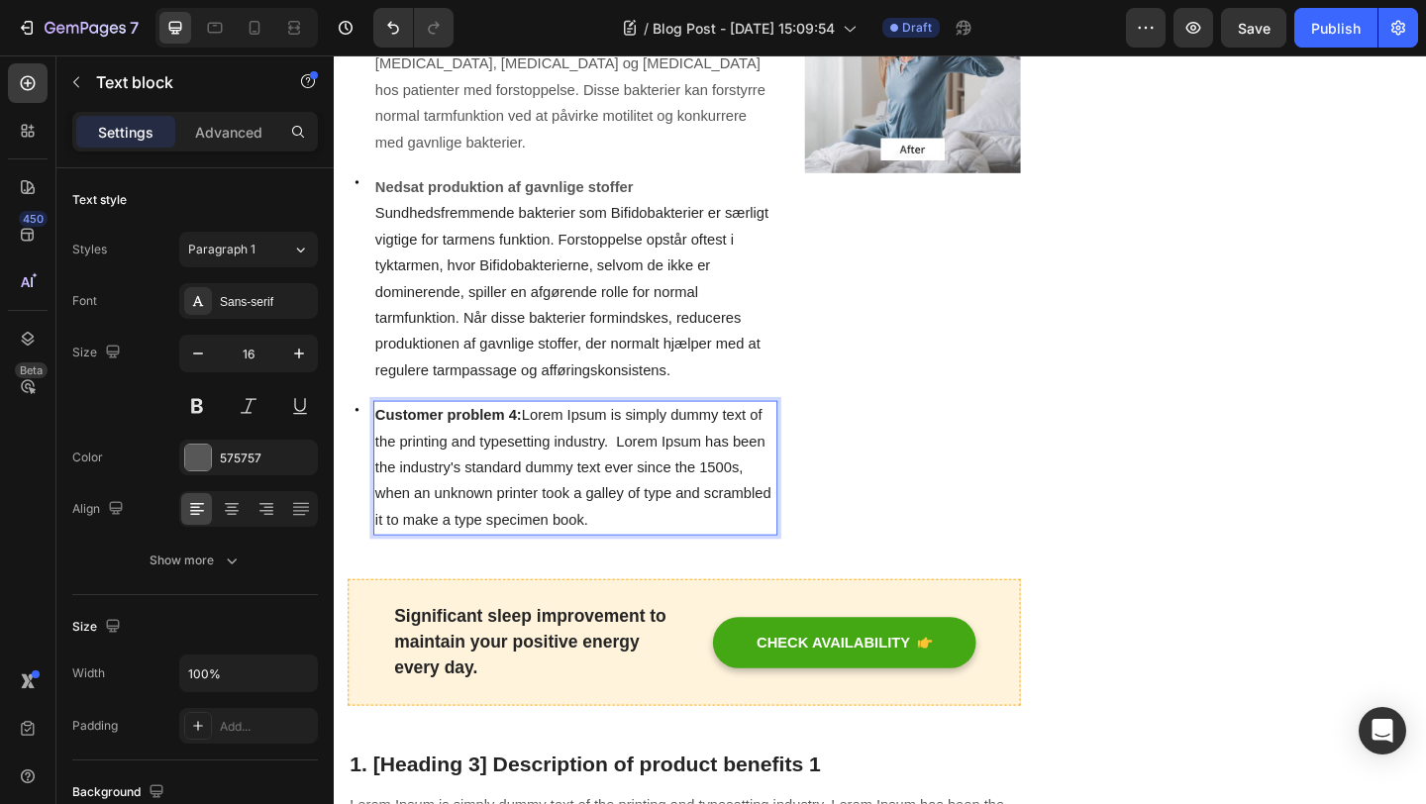
click at [539, 449] on span "Customer problem 4: Lorem Ipsum is simply dummy text of the printing and typese…" at bounding box center [593, 503] width 431 height 131
drag, startPoint x: 539, startPoint y: 446, endPoint x: 380, endPoint y: 445, distance: 158.5
click at [380, 445] on span "Customer problem 4: Lorem Ipsum is simply dummy text of the printing and typese…" at bounding box center [593, 503] width 431 height 131
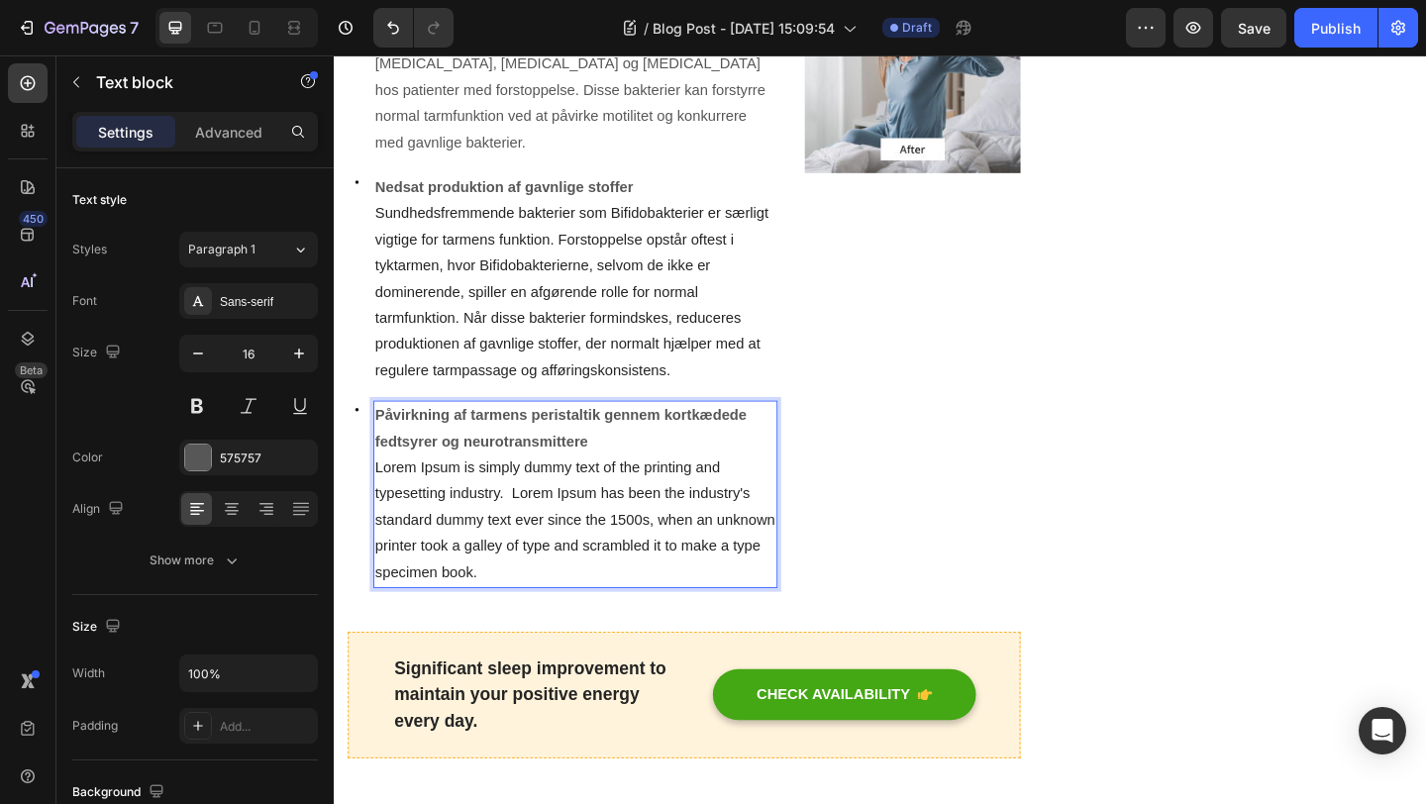
click at [544, 589] on span "Lorem Ipsum is simply dummy text of the printing and typesetting industry.  Lor…" at bounding box center [595, 560] width 435 height 131
click at [494, 618] on p "Lorem Ipsum is simply dummy text of the printing and typesetting industry.  Lor…" at bounding box center [596, 561] width 436 height 143
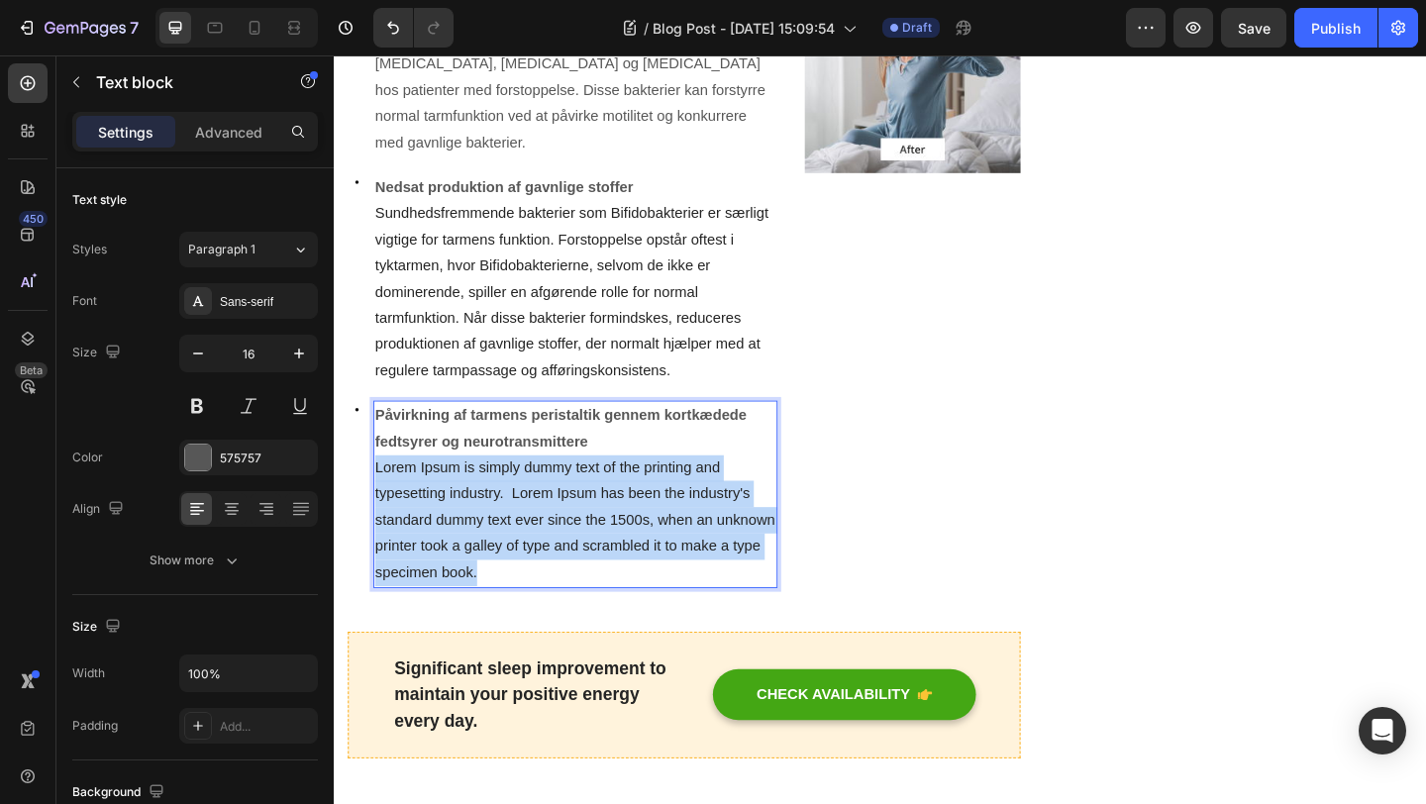
drag, startPoint x: 494, startPoint y: 618, endPoint x: 377, endPoint y: 500, distance: 166.0
click at [378, 500] on p "Lorem Ipsum is simply dummy text of the printing and typesetting industry.  Lor…" at bounding box center [596, 561] width 436 height 143
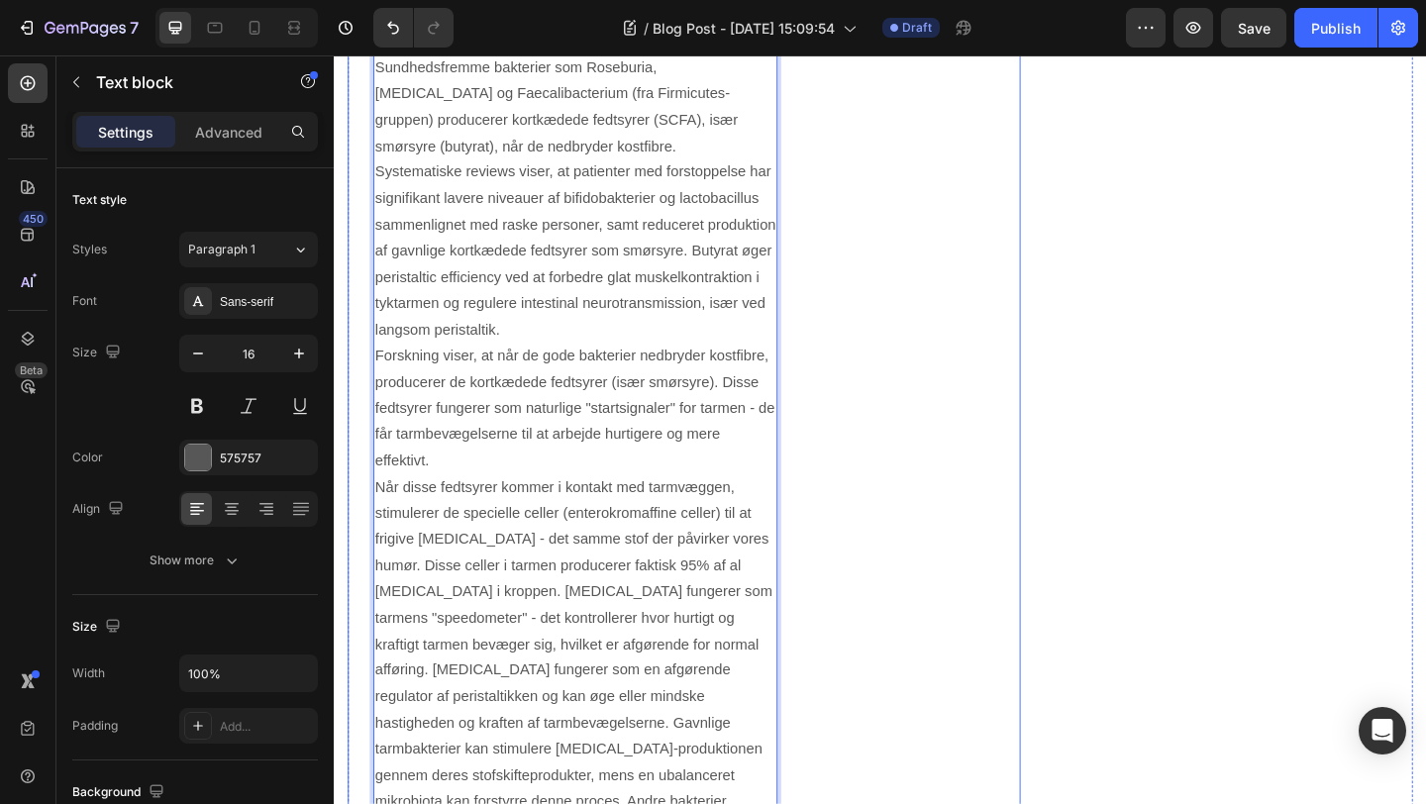
scroll to position [2148, 0]
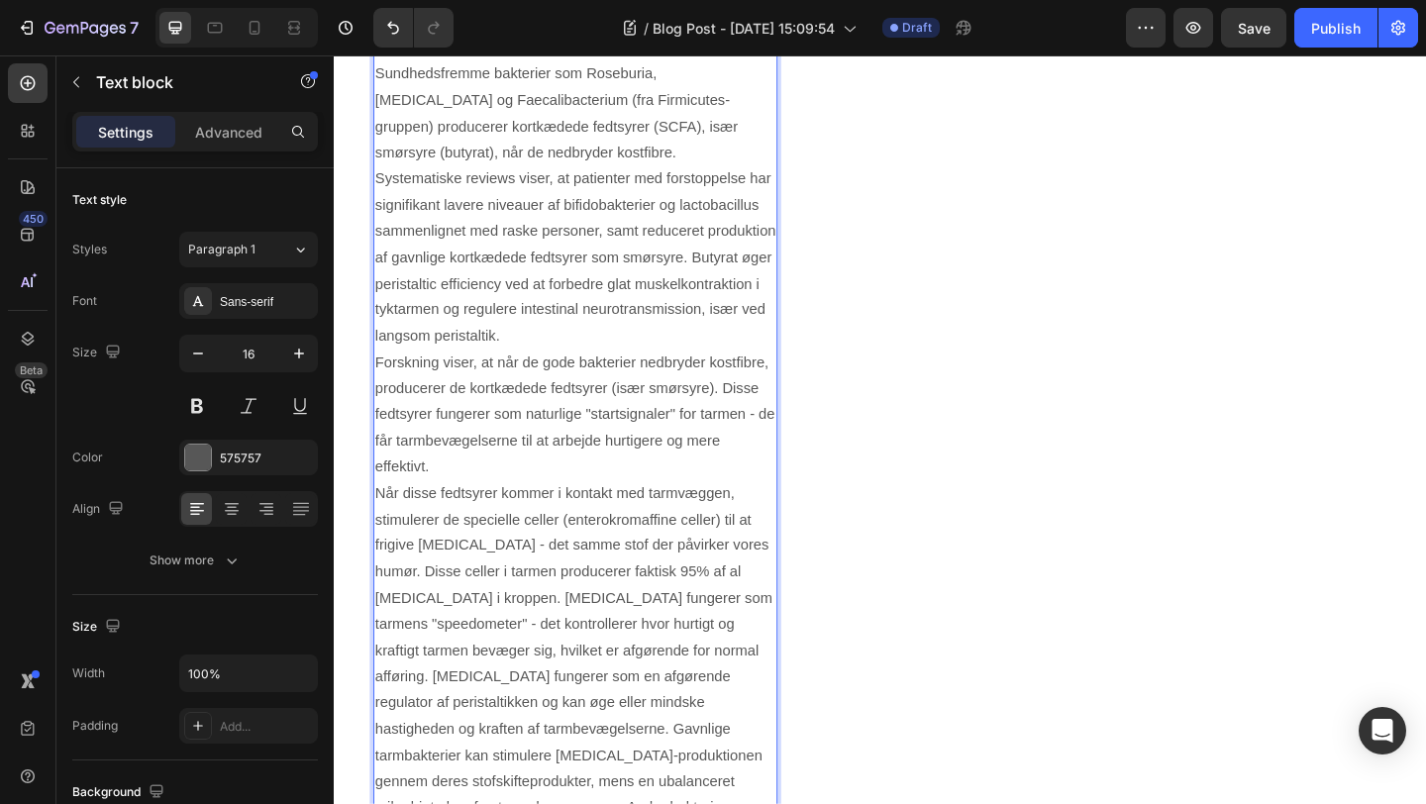
click at [464, 501] on p "Forskning viser, at når de gode bakterier nedbryder kostfibre, producerer de ko…" at bounding box center [596, 446] width 436 height 143
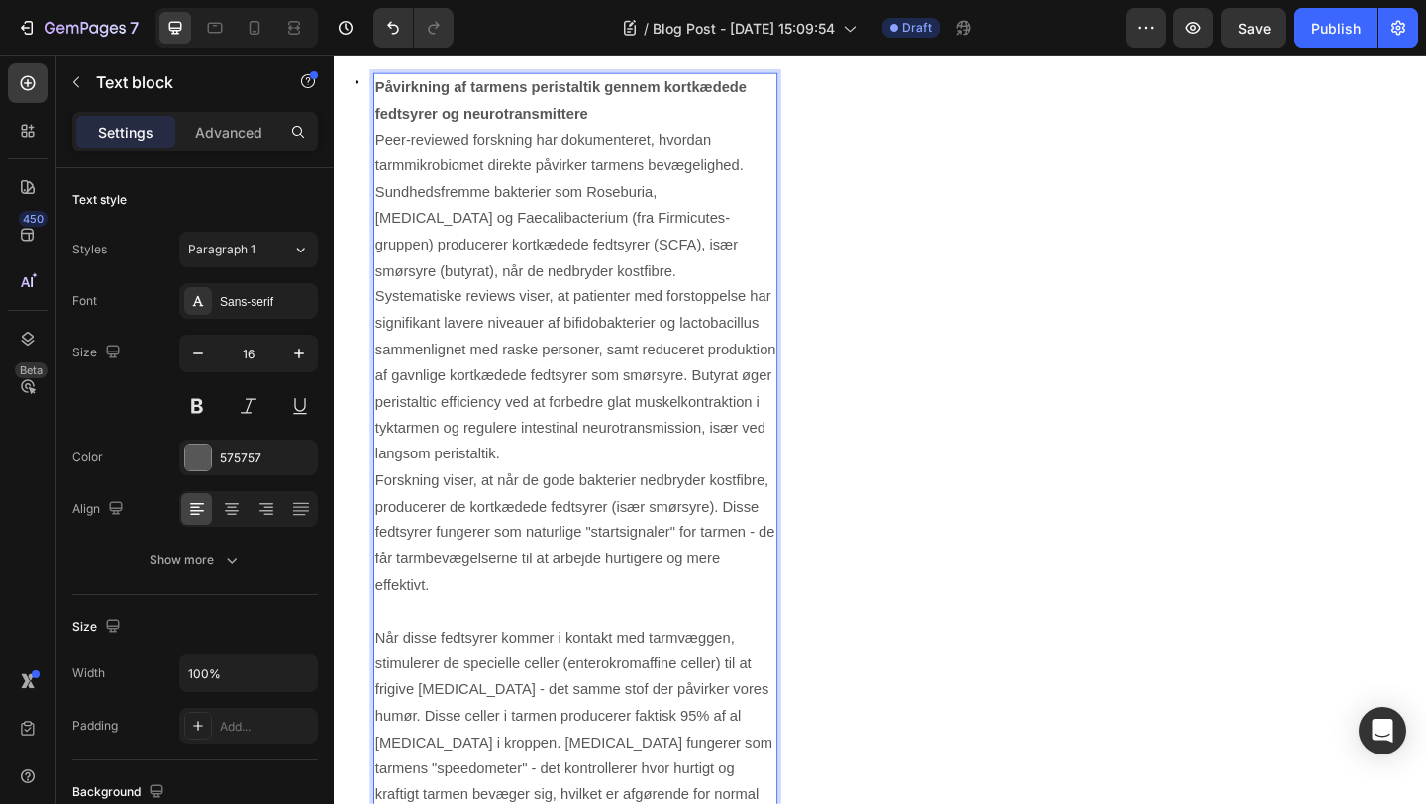
scroll to position [2018, 0]
click at [547, 285] on p "Peer-reviewed forskning har dokumenteret, hvordan tarmmikrobiomet direkte påvir…" at bounding box center [596, 220] width 436 height 171
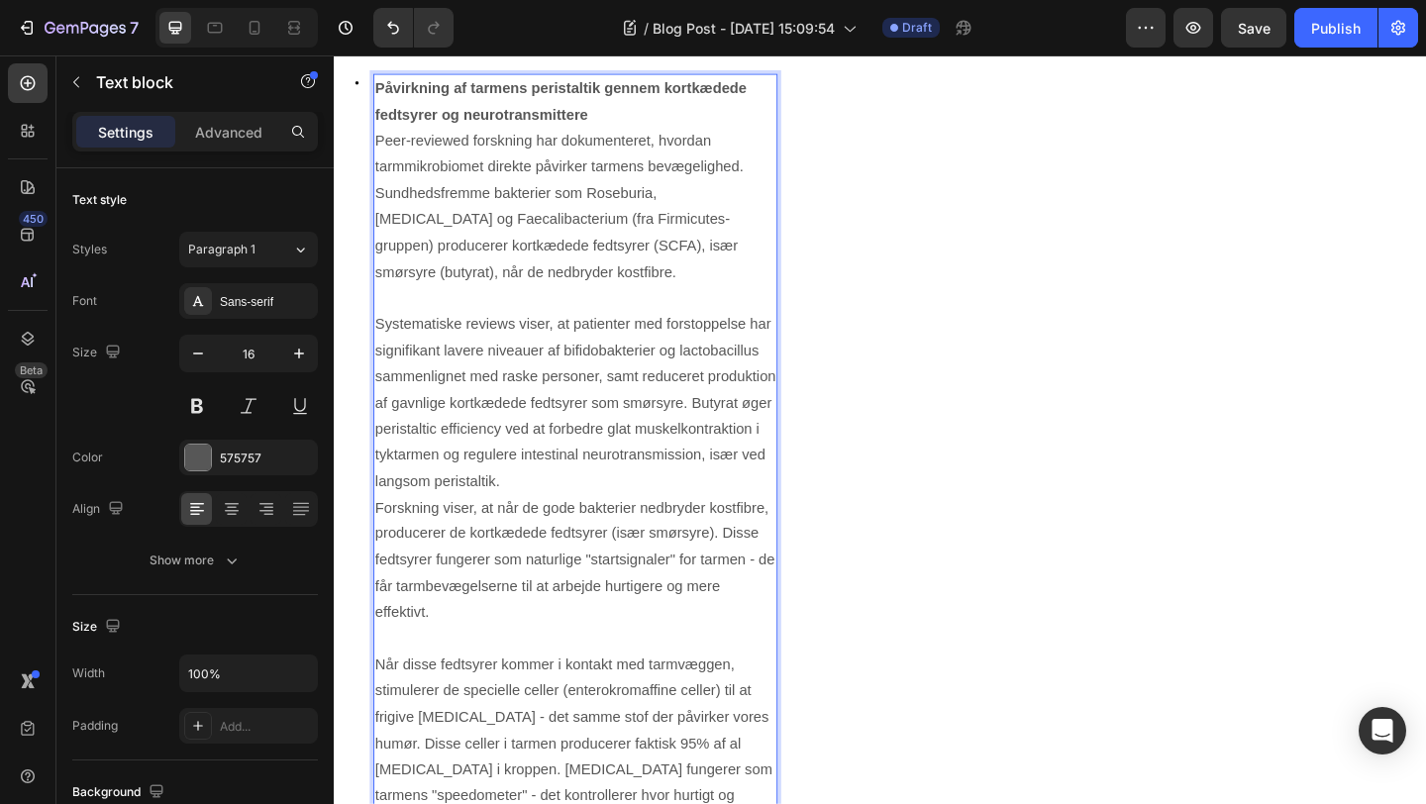
click at [555, 517] on p "Systematiske reviews viser, at patienter med forstoppelse har signifikant laver…" at bounding box center [596, 434] width 436 height 200
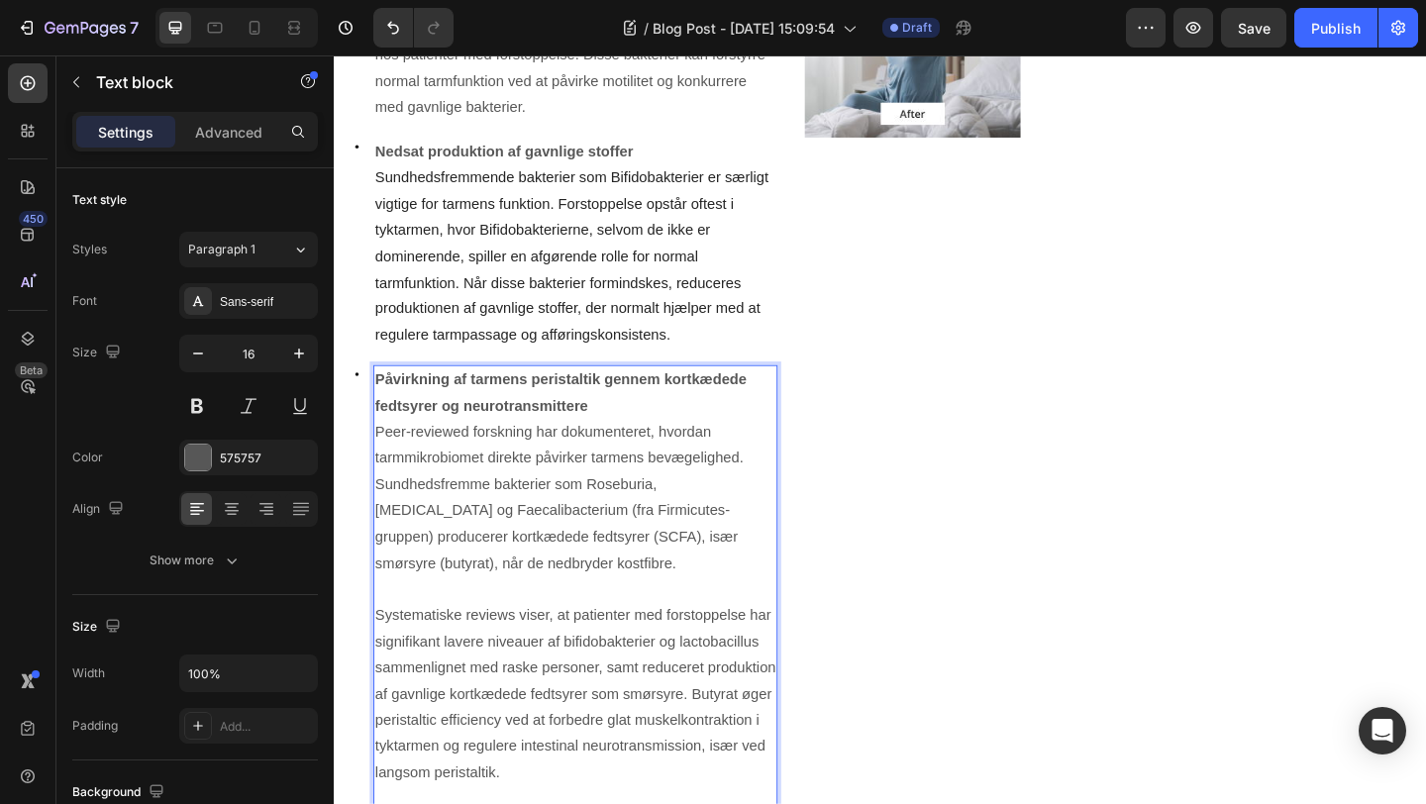
scroll to position [1431, 0]
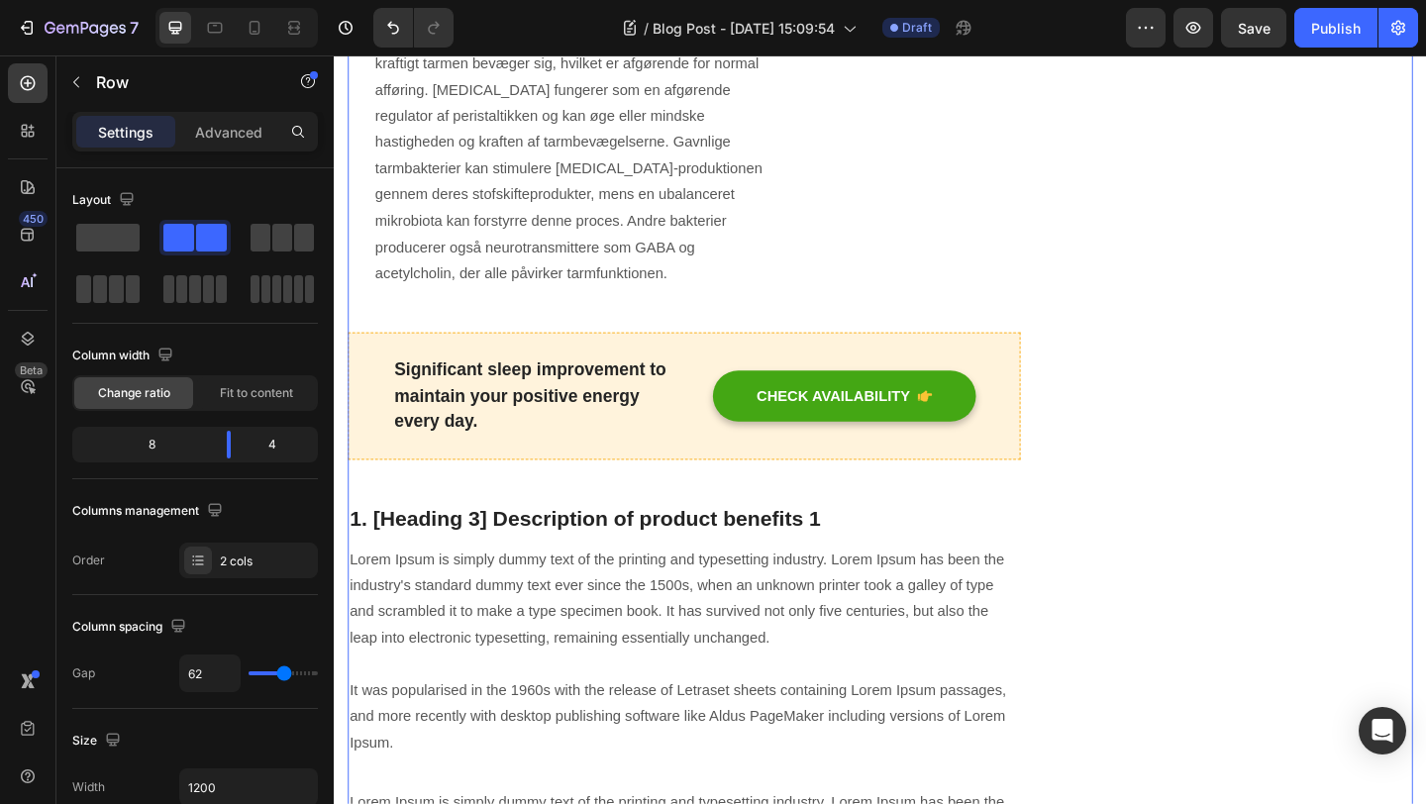
scroll to position [2871, 0]
click at [585, 410] on p "Significant sleep improvement to maintain your positive energy every day." at bounding box center [549, 426] width 301 height 85
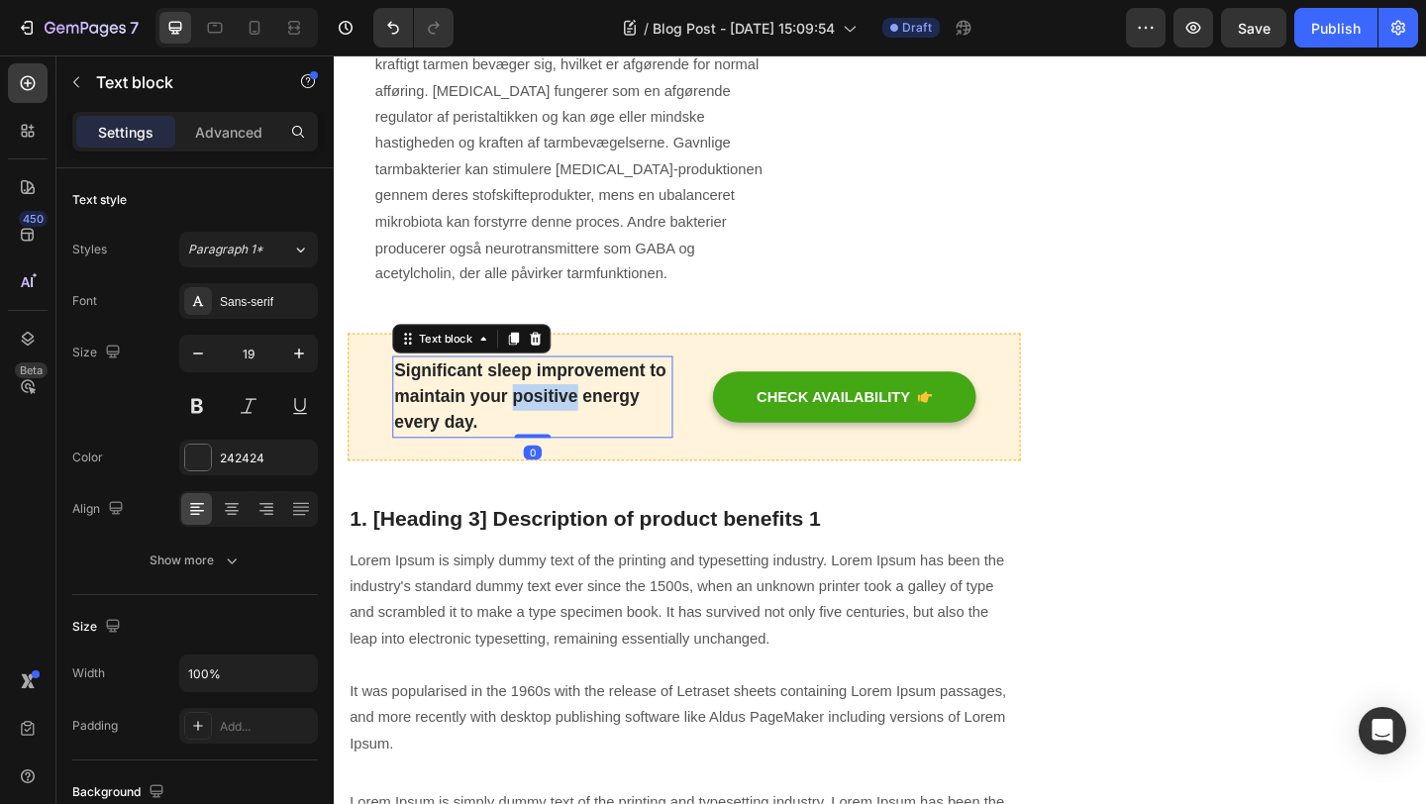
click at [585, 410] on p "Significant sleep improvement to maintain your positive energy every day." at bounding box center [549, 426] width 301 height 85
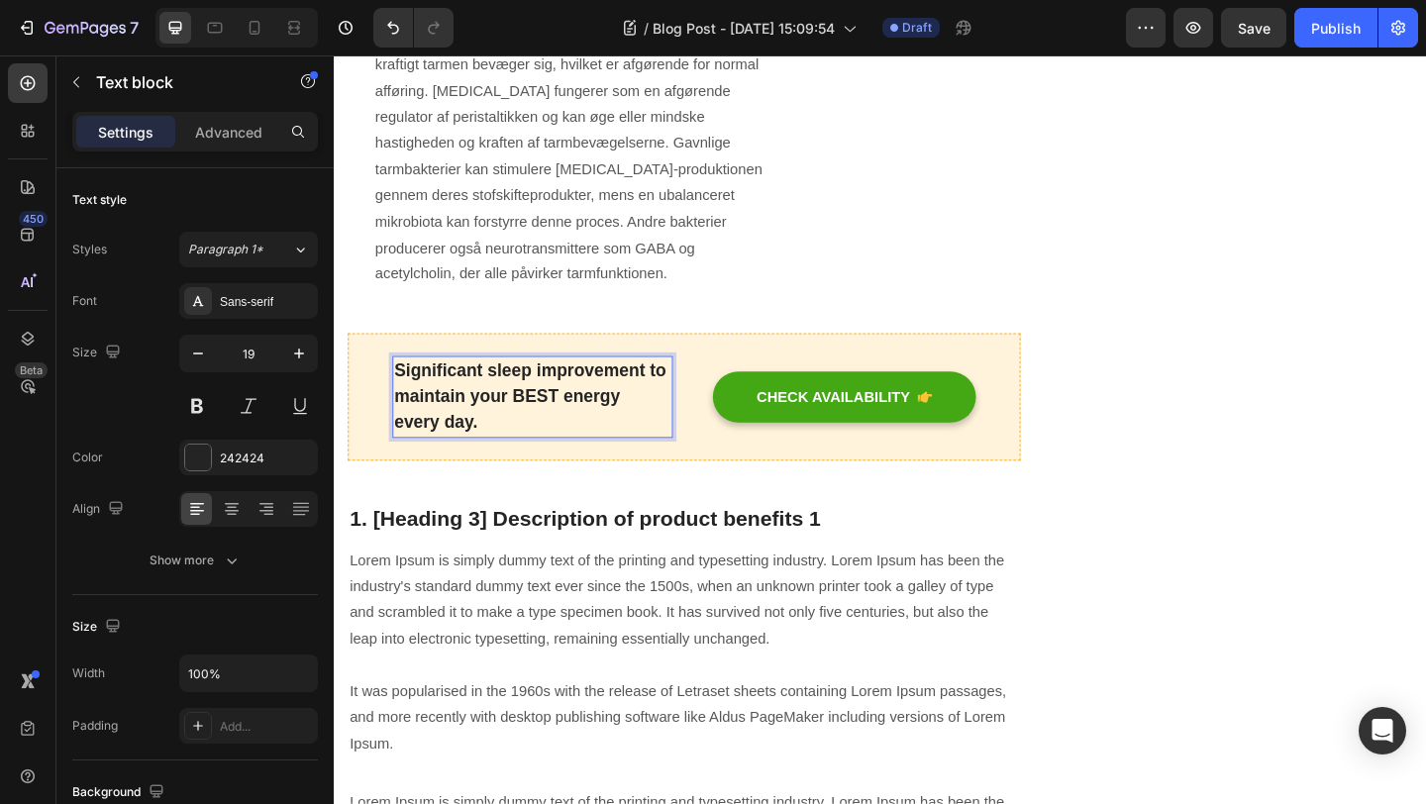
click at [505, 434] on p "Significant sleep improvement to maintain your BEST energy every day." at bounding box center [549, 426] width 301 height 85
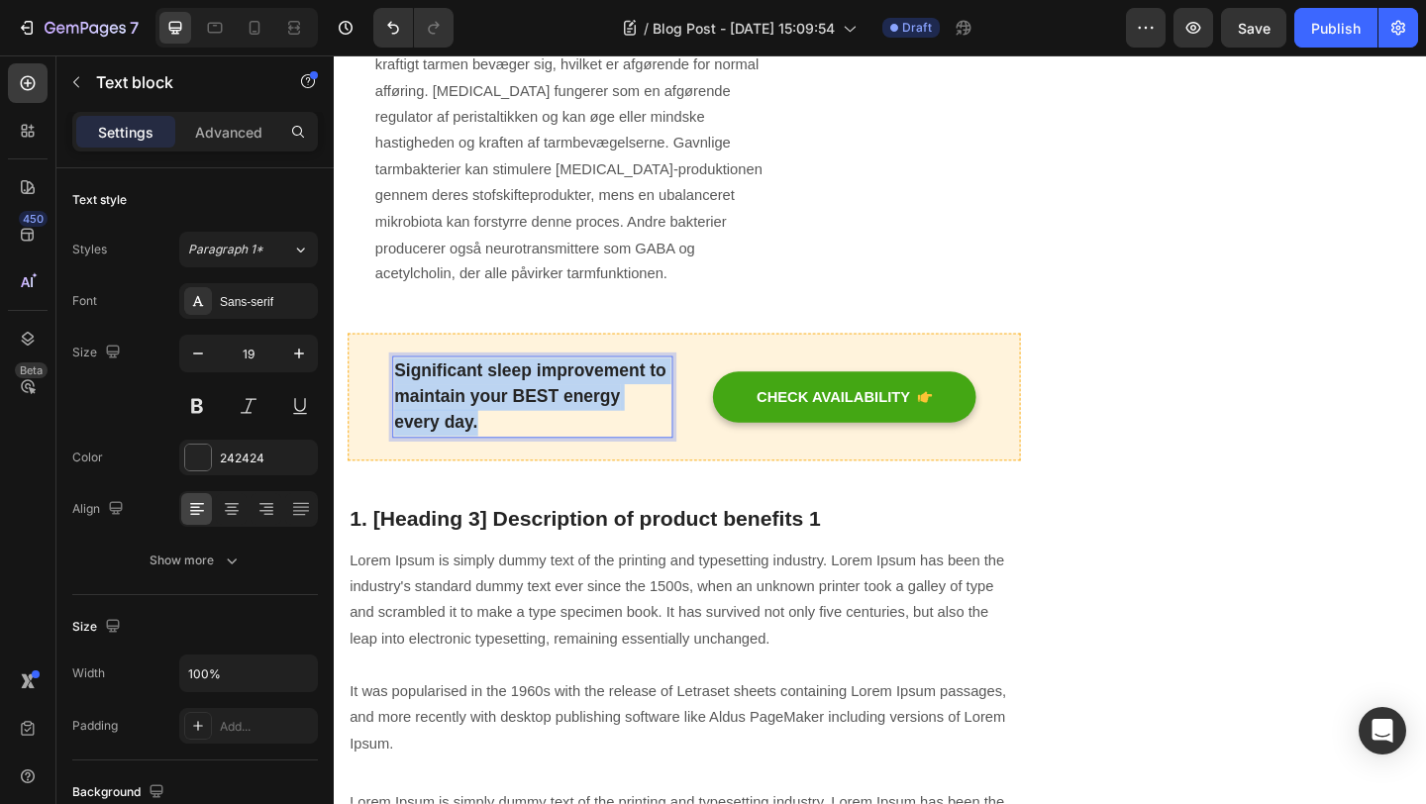
drag, startPoint x: 501, startPoint y: 427, endPoint x: 400, endPoint y: 367, distance: 117.7
click at [400, 384] on p "Significant sleep improvement to maintain your BEST energy every day." at bounding box center [549, 426] width 301 height 85
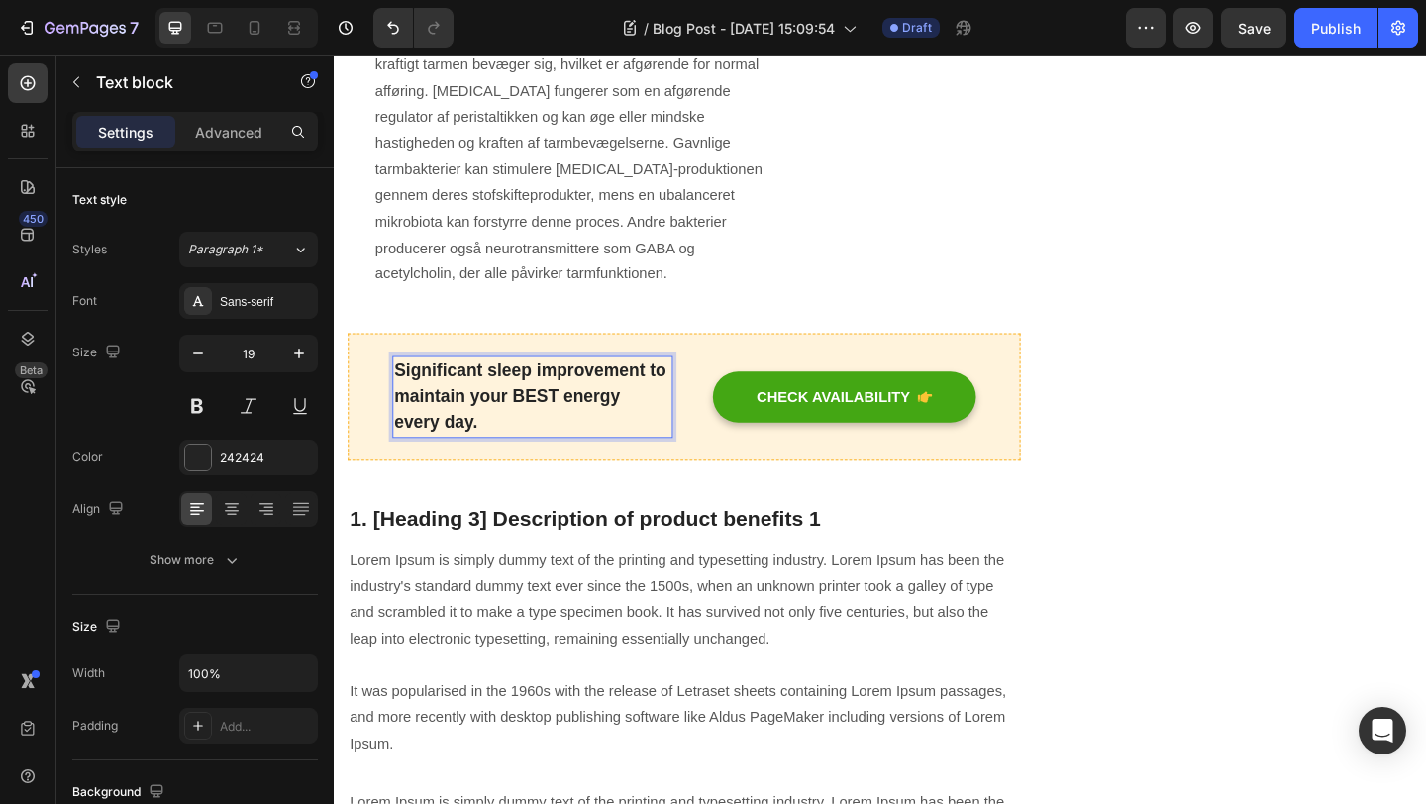
scroll to position [2883, 0]
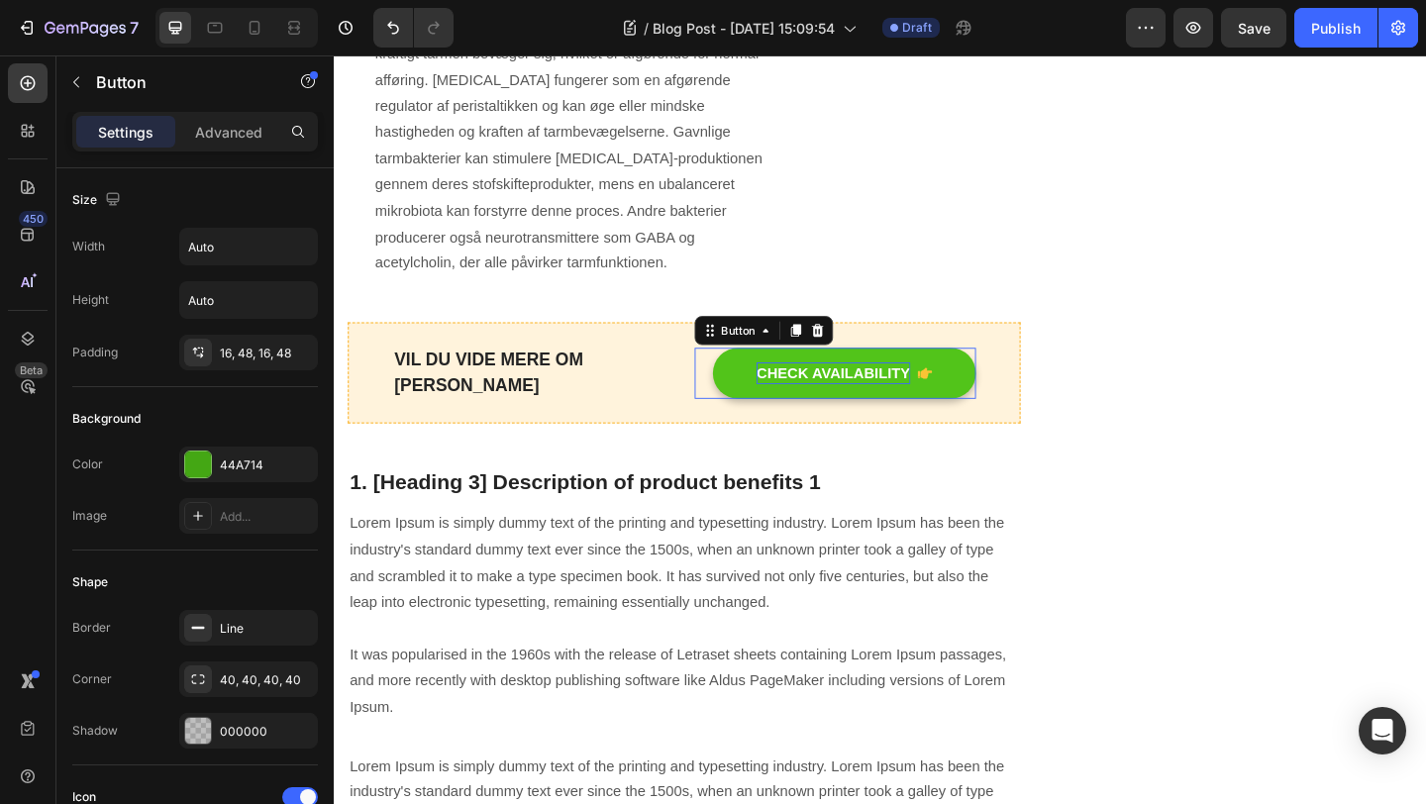
click at [889, 389] on div "CHECK AVAILABILITY" at bounding box center [876, 401] width 167 height 24
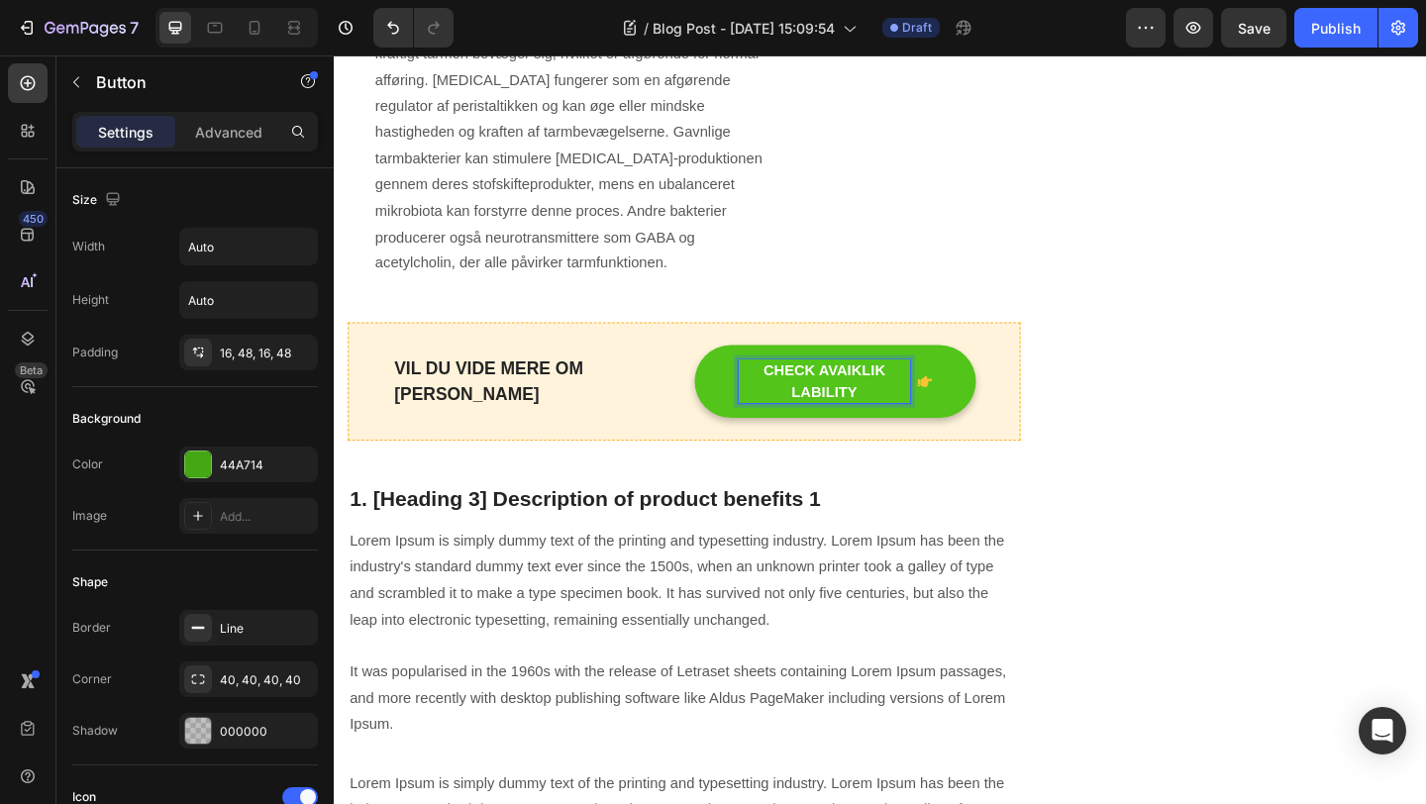
click at [726, 370] on button "CHECK AVAIKLIK LABILITY" at bounding box center [878, 409] width 305 height 79
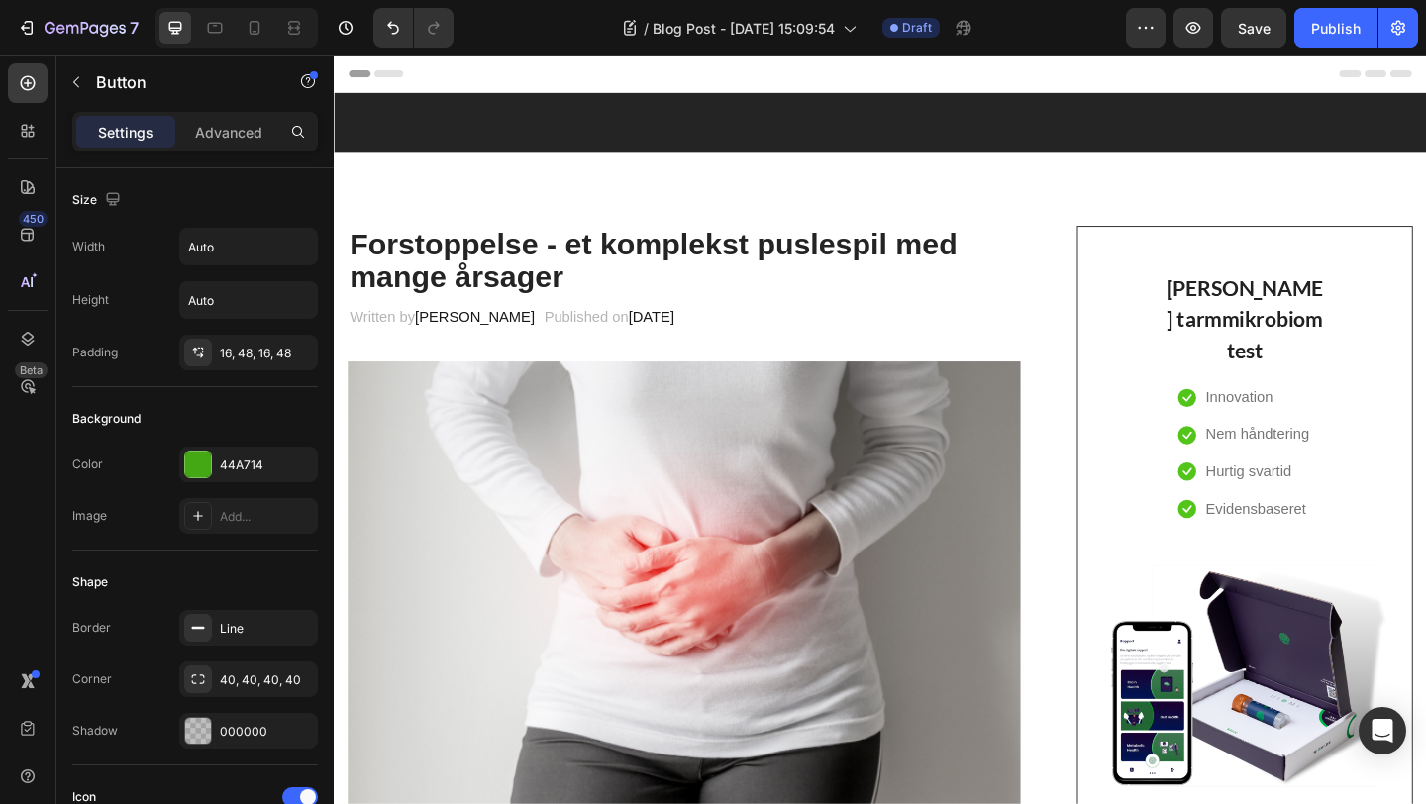
scroll to position [2883, 0]
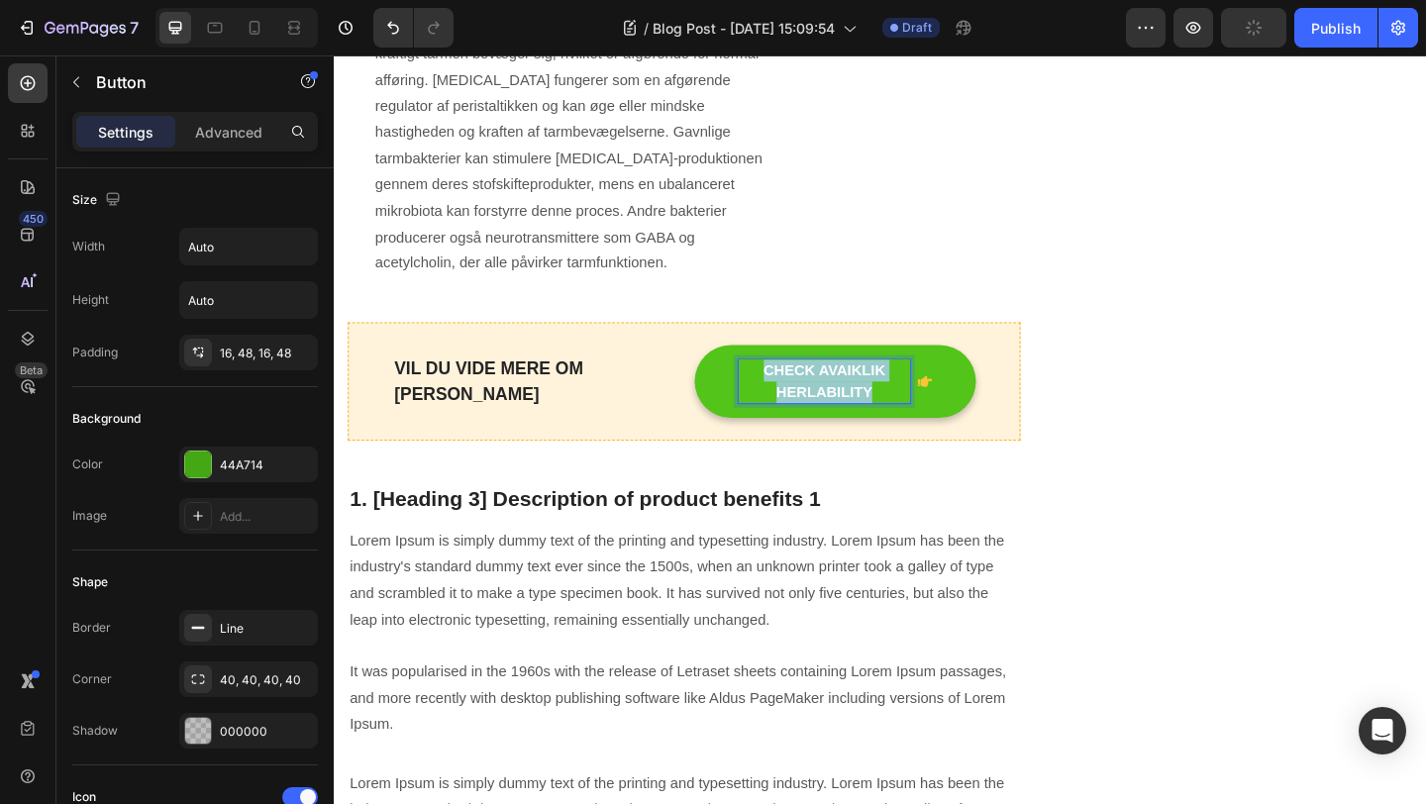
drag, startPoint x: 932, startPoint y: 388, endPoint x: 776, endPoint y: 370, distance: 157.5
click at [774, 386] on p "CHECK AVAIKLIK HERLABILITY" at bounding box center [867, 410] width 186 height 48
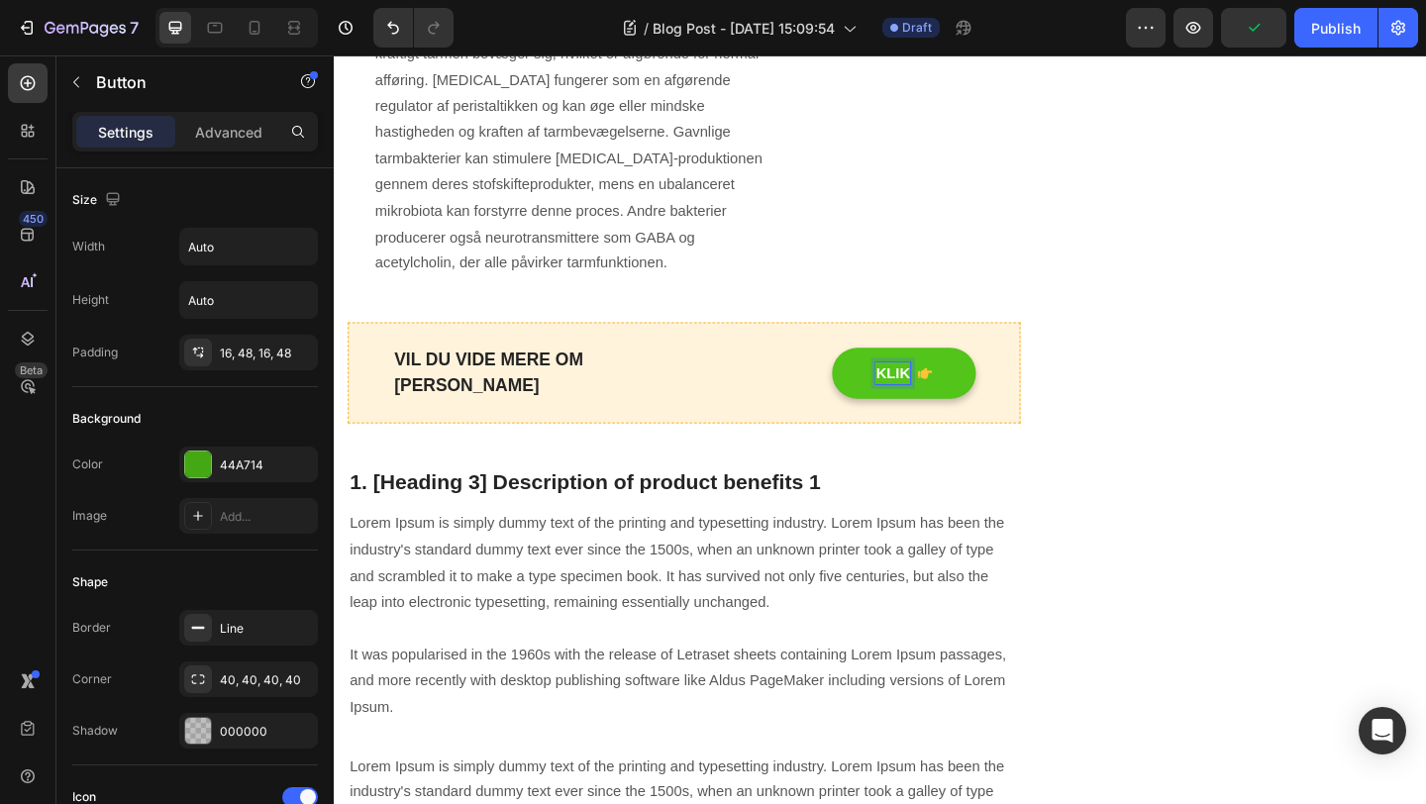
click at [876, 373] on button "KLIK" at bounding box center [954, 400] width 156 height 55
click at [859, 373] on button "LÆS M" at bounding box center [945, 400] width 172 height 55
click at [827, 373] on button "LÆS MERE" at bounding box center [929, 400] width 205 height 55
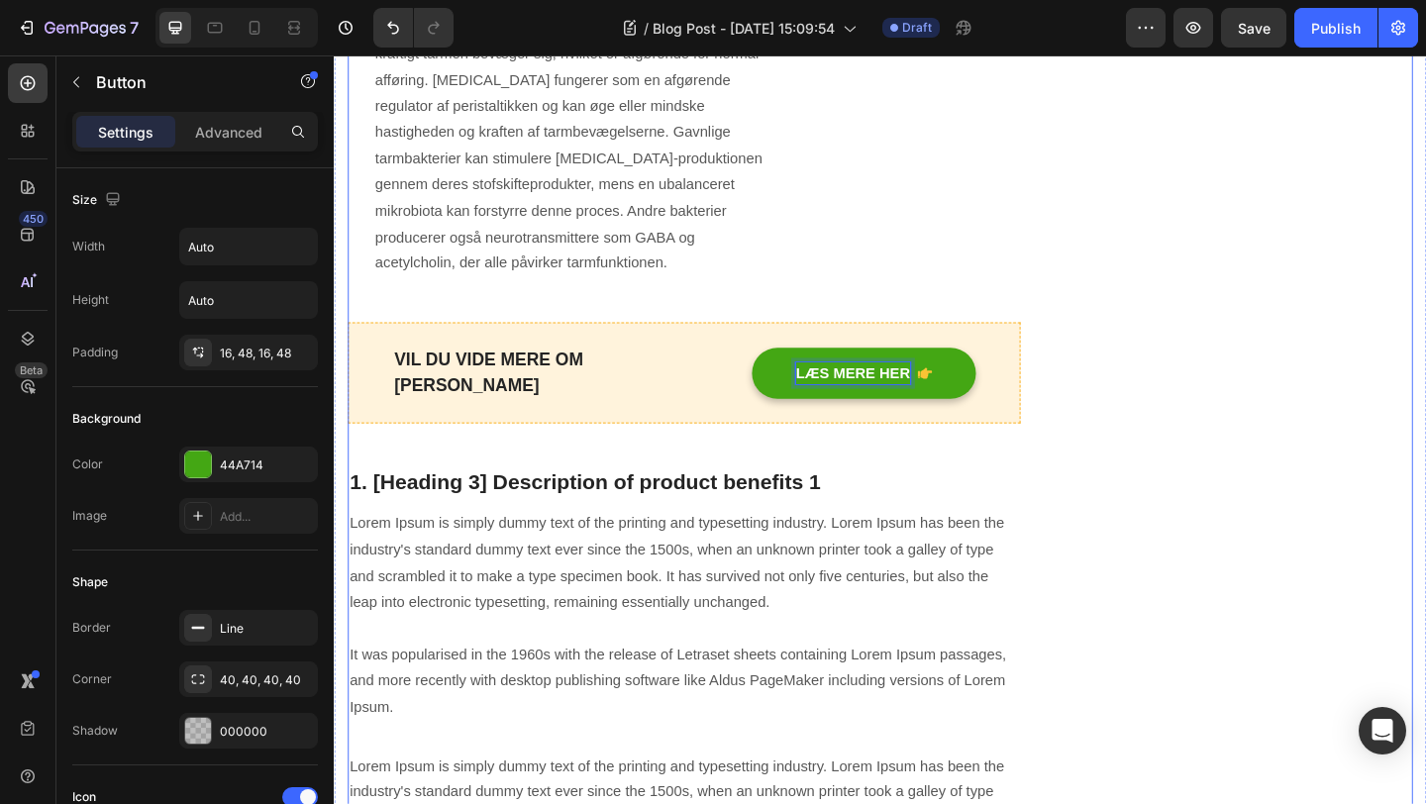
click at [1175, 391] on div "[PERSON_NAME] tarmmikrobiom test Heading Icon Innovation Text block Icon Nem hå…" at bounding box center [1325, 594] width 366 height 6473
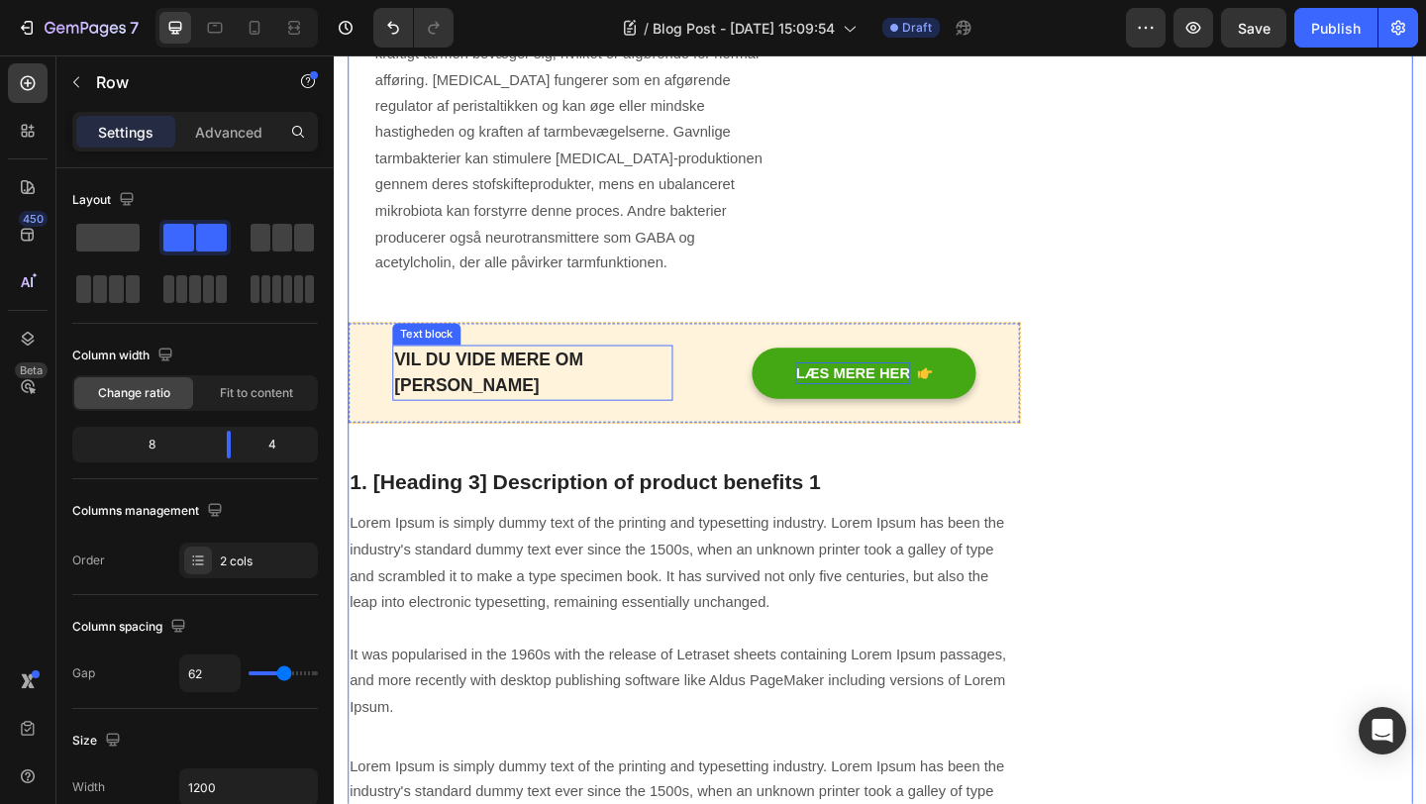
click at [615, 372] on p "VIL DU VIDE MERE OM [PERSON_NAME]" at bounding box center [549, 400] width 301 height 56
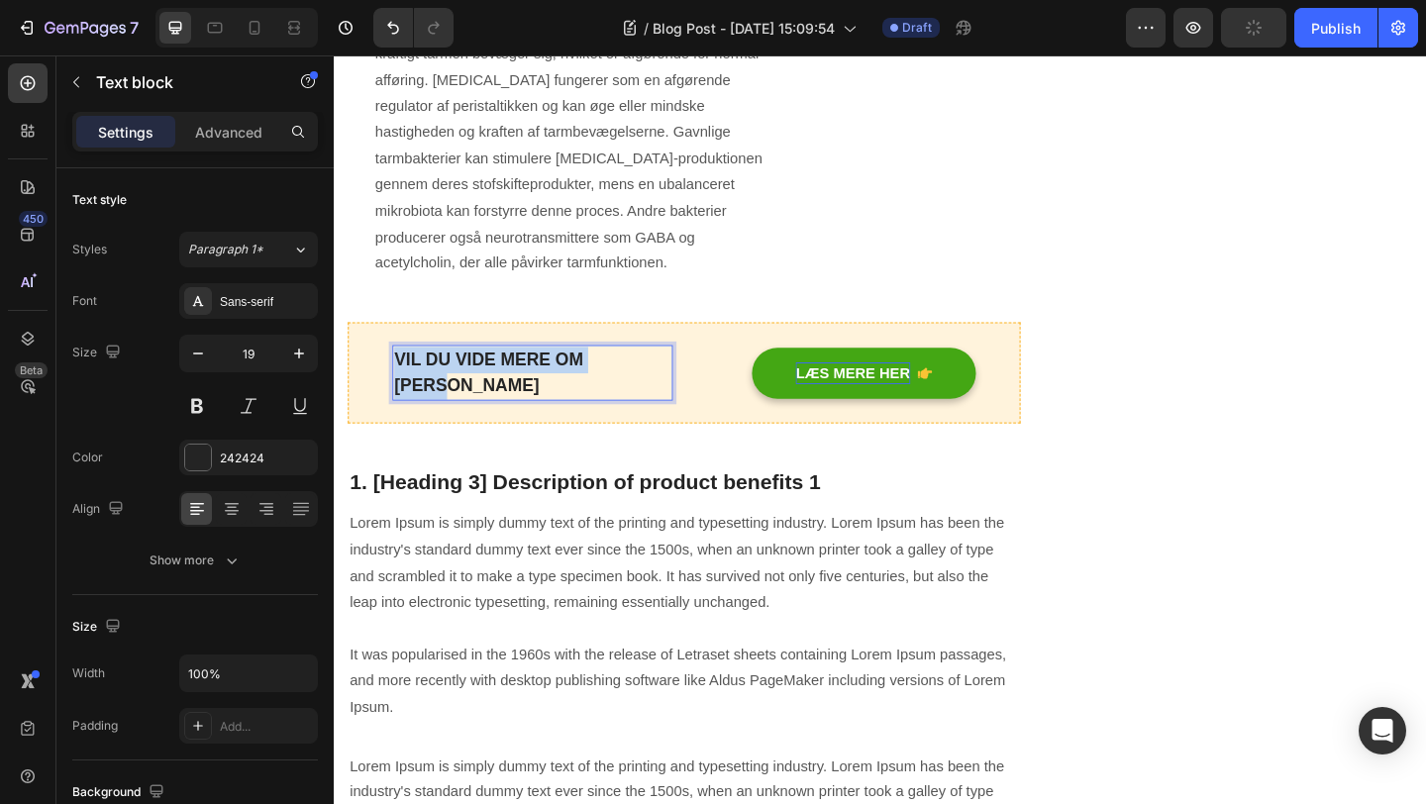
drag, startPoint x: 682, startPoint y: 370, endPoint x: 401, endPoint y: 366, distance: 281.4
click at [401, 372] on p "VIL DU VIDE MERE OM [PERSON_NAME]" at bounding box center [549, 400] width 301 height 56
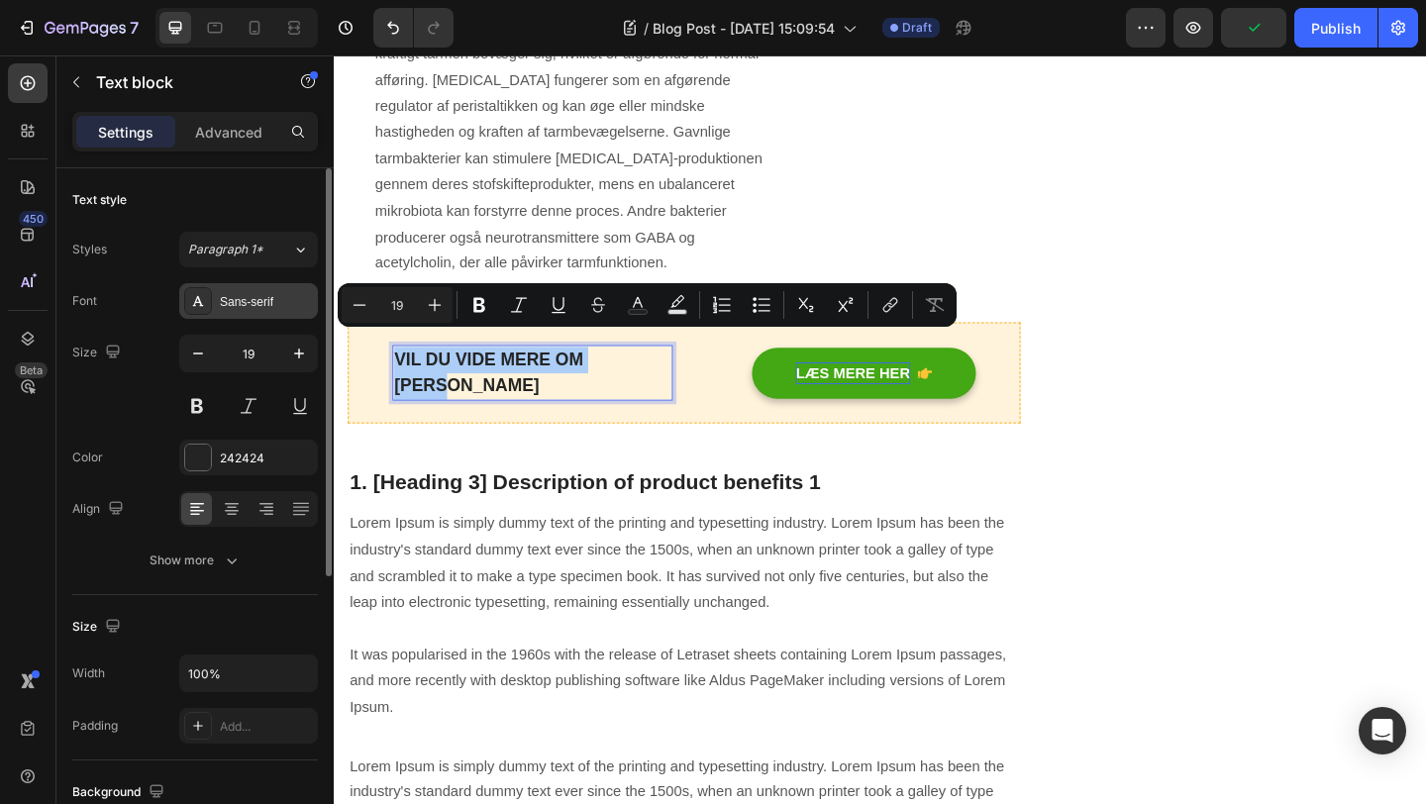
click at [290, 302] on div "Sans-serif" at bounding box center [266, 302] width 93 height 18
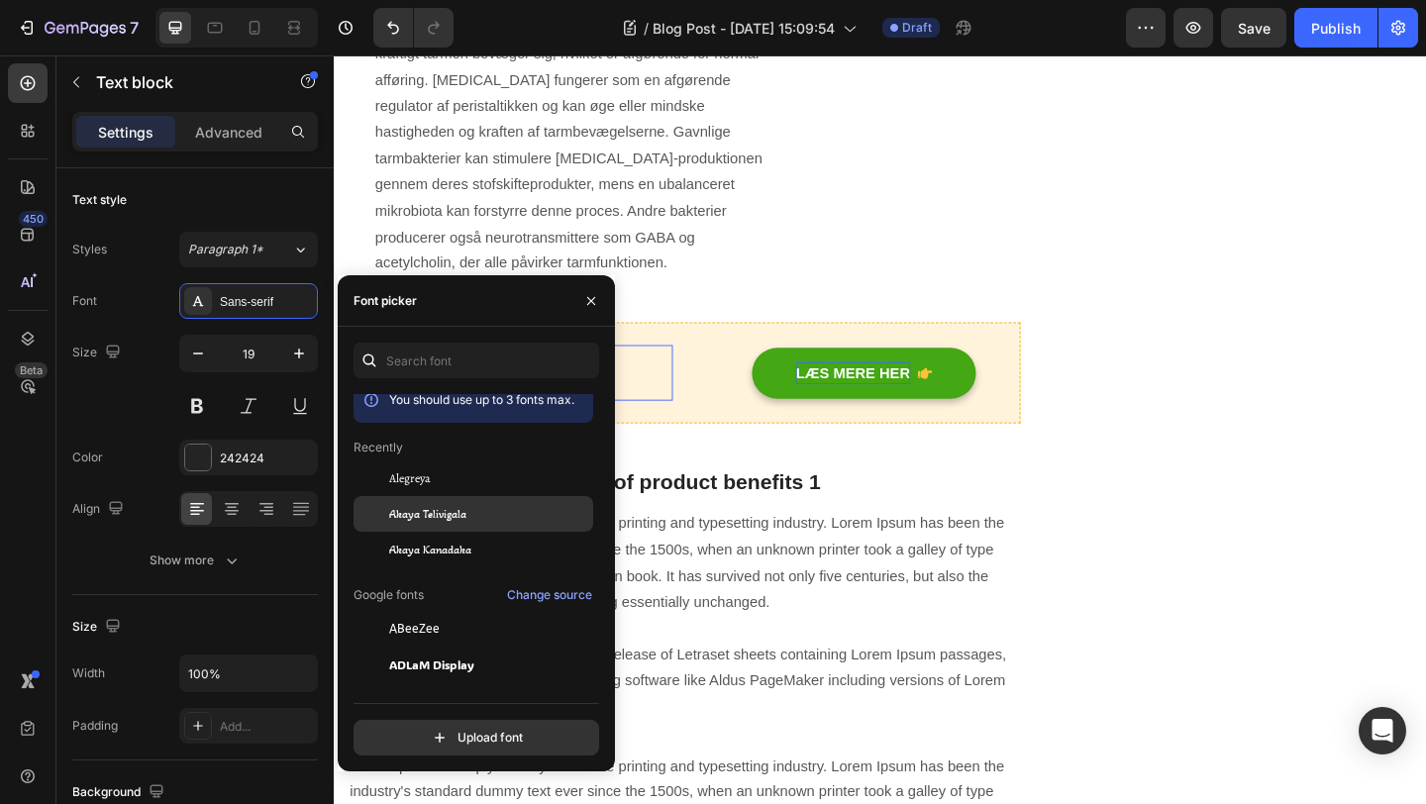
scroll to position [0, 0]
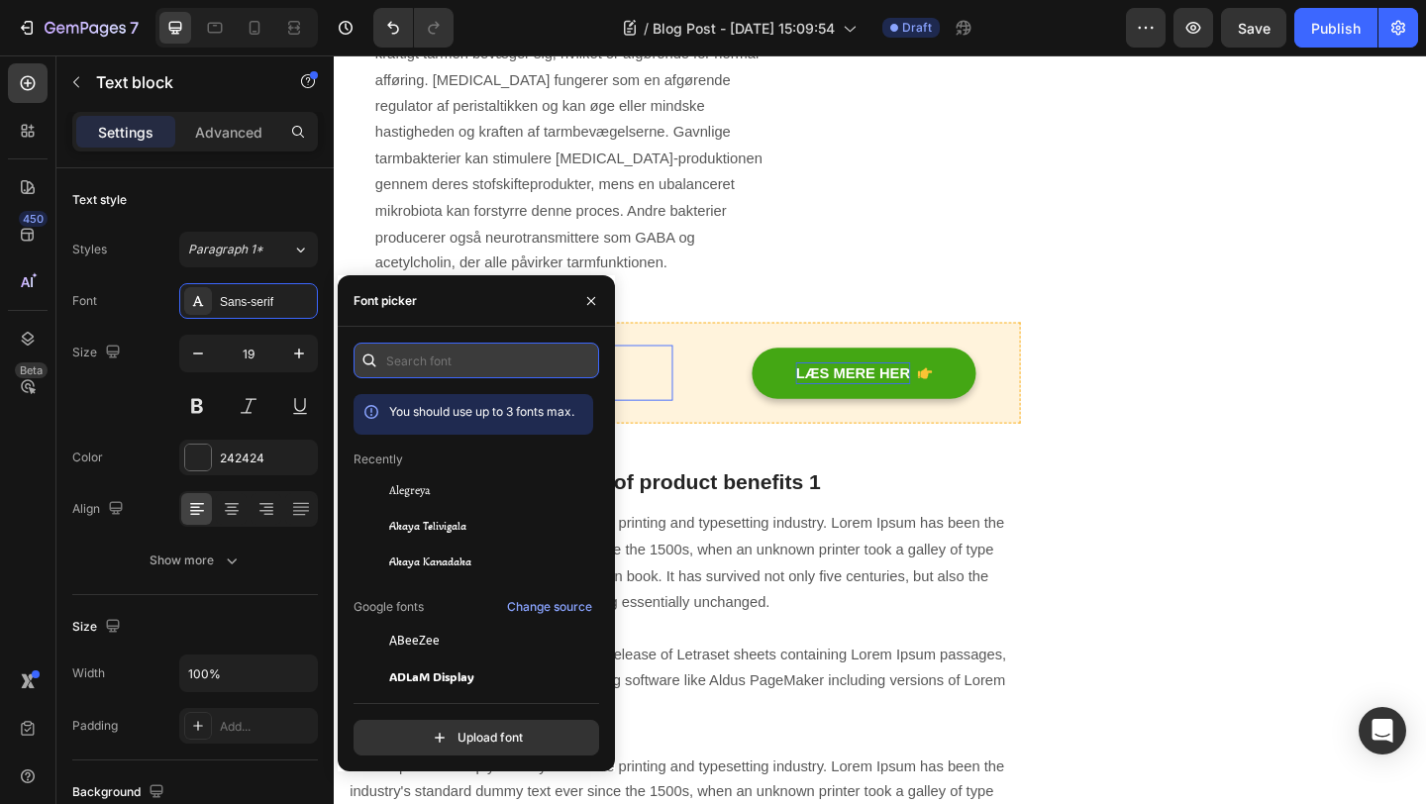
click at [454, 357] on input "text" at bounding box center [477, 361] width 246 height 36
type input "l"
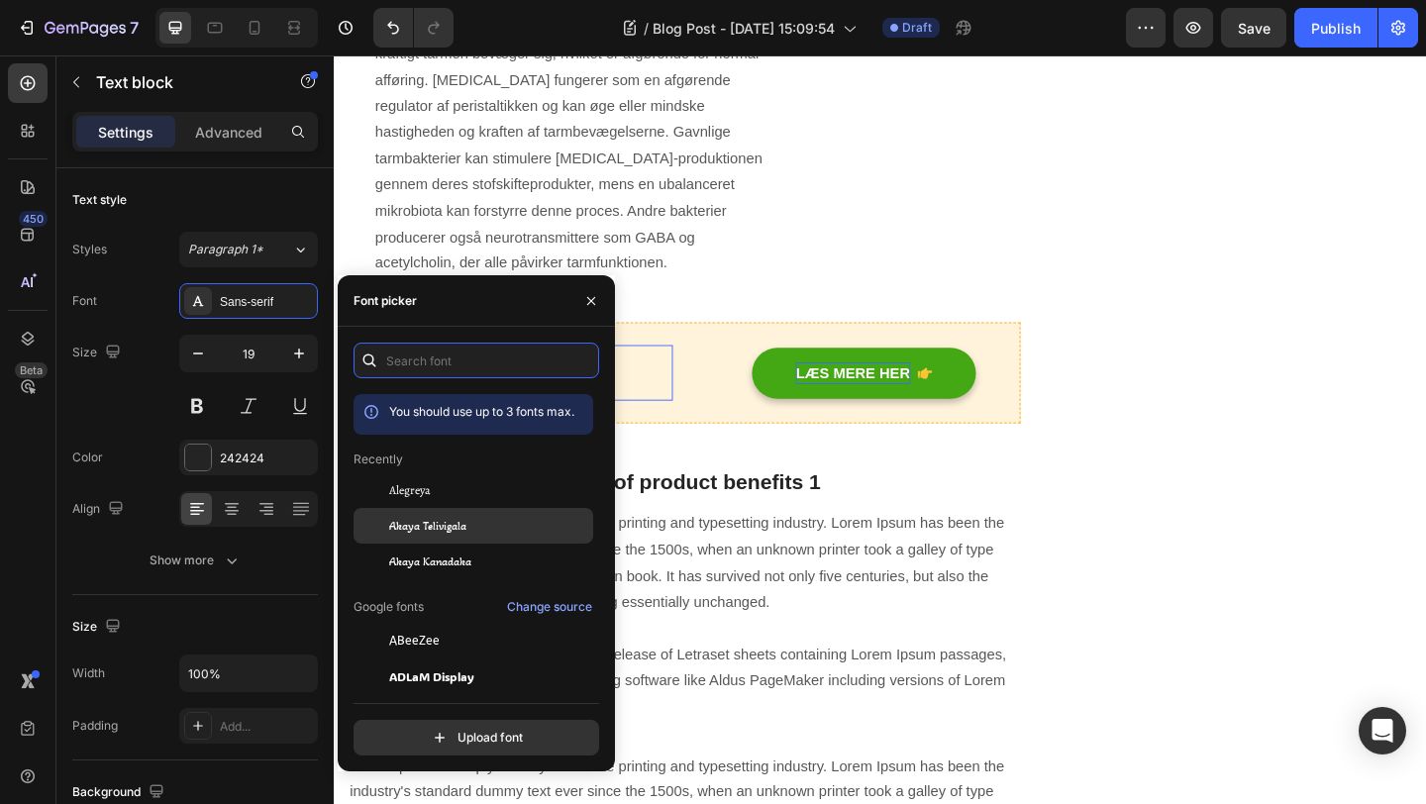
type input "l"
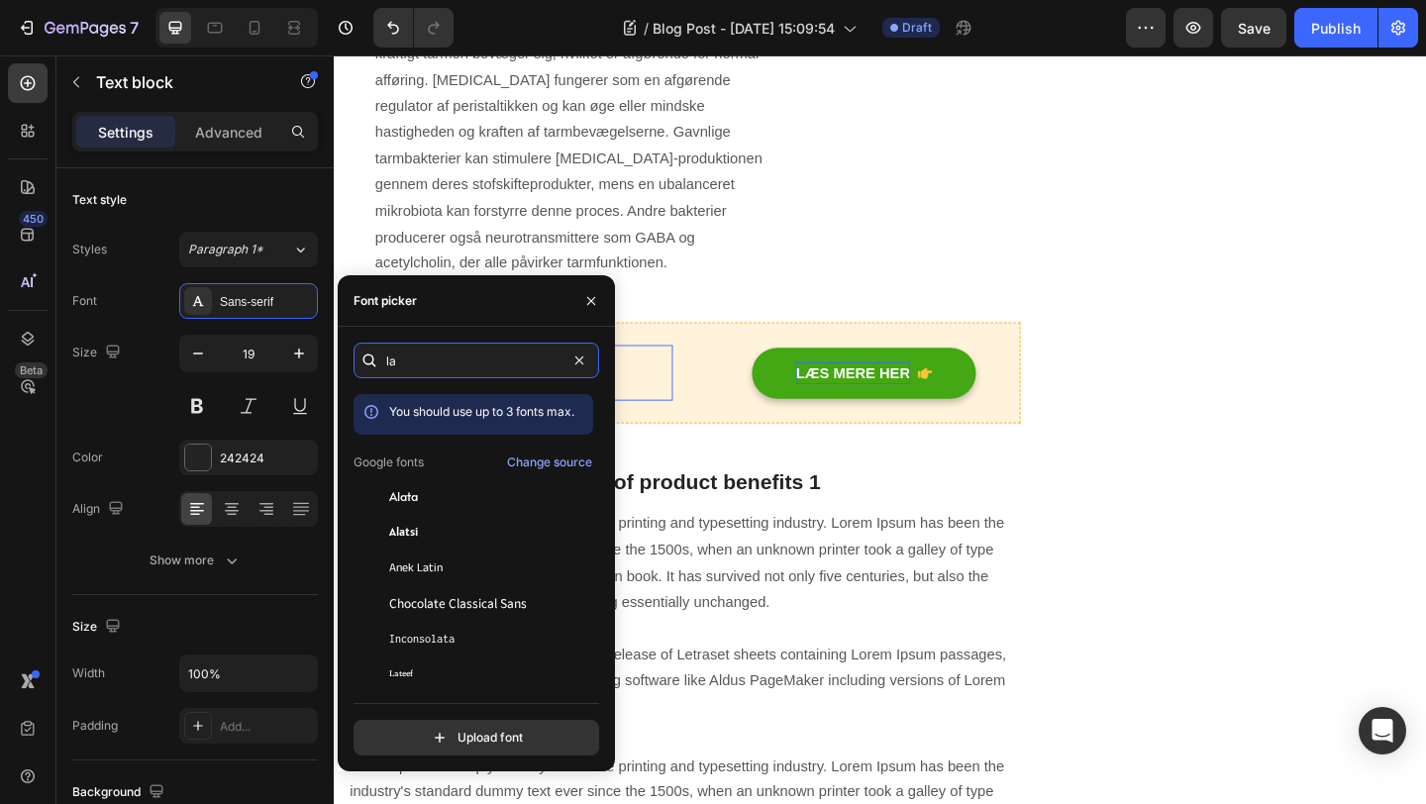
type input "l"
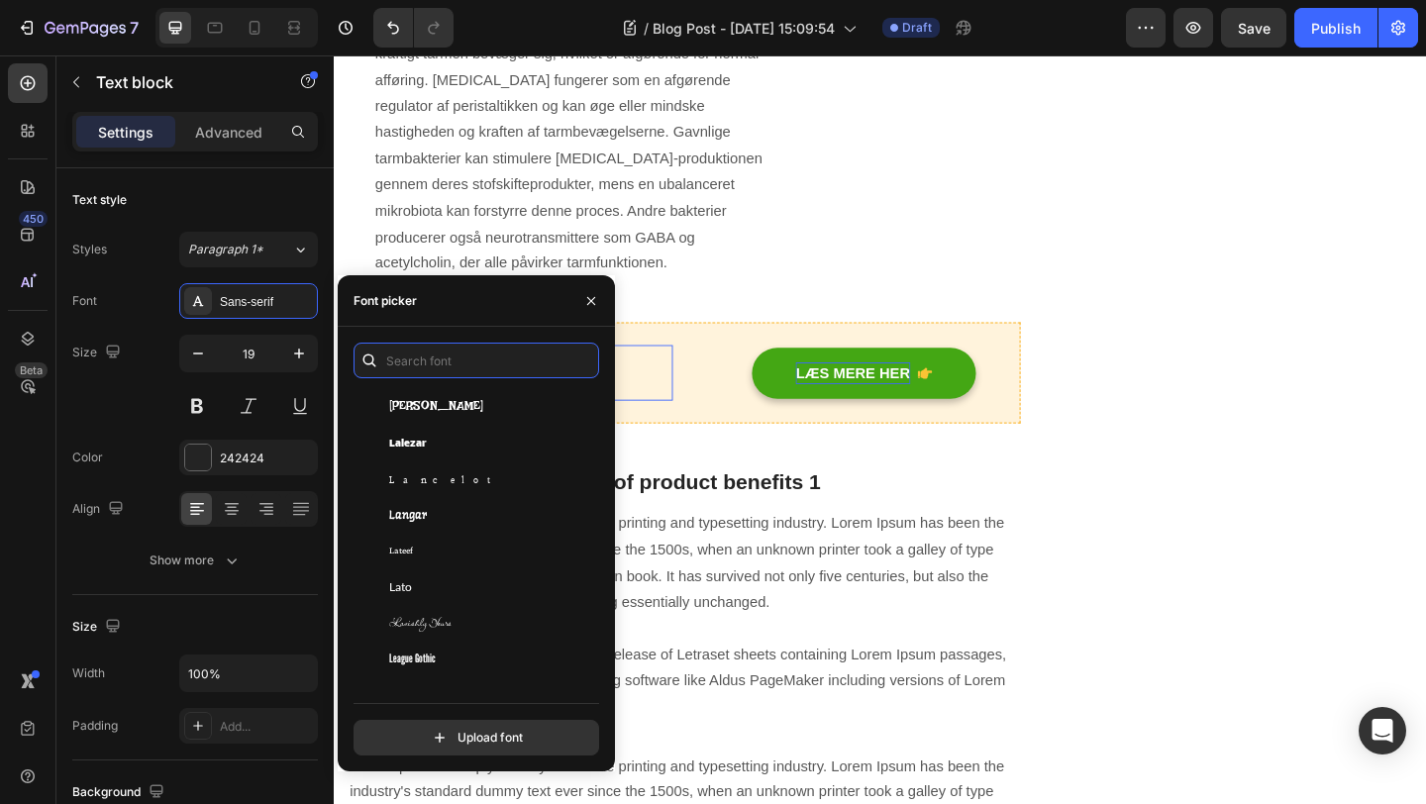
scroll to position [27999, 0]
click at [495, 580] on div "Lato" at bounding box center [489, 589] width 200 height 18
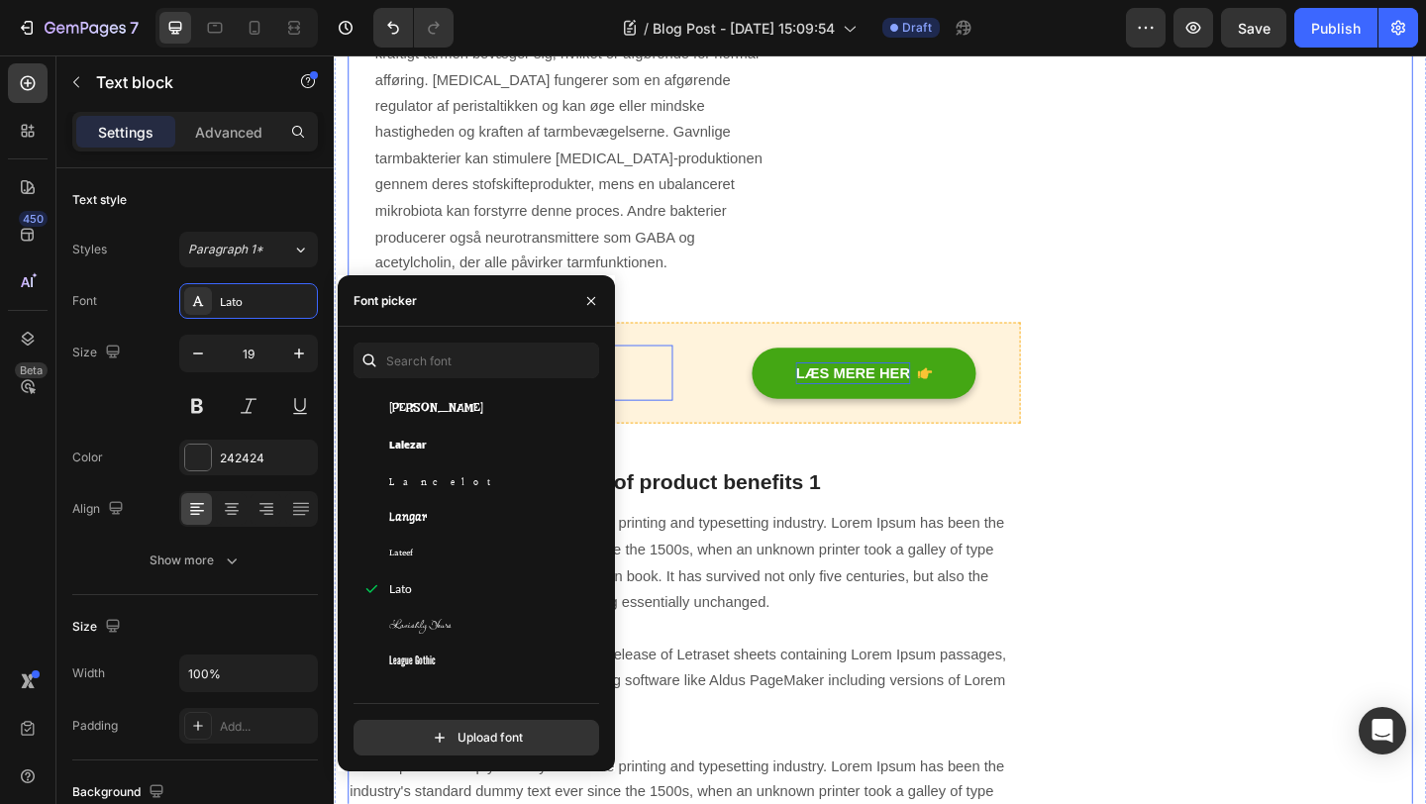
click at [866, 456] on div "Forstoppelse - et komplekst puslespil med mange årsager Heading Written by [PER…" at bounding box center [715, 594] width 732 height 6473
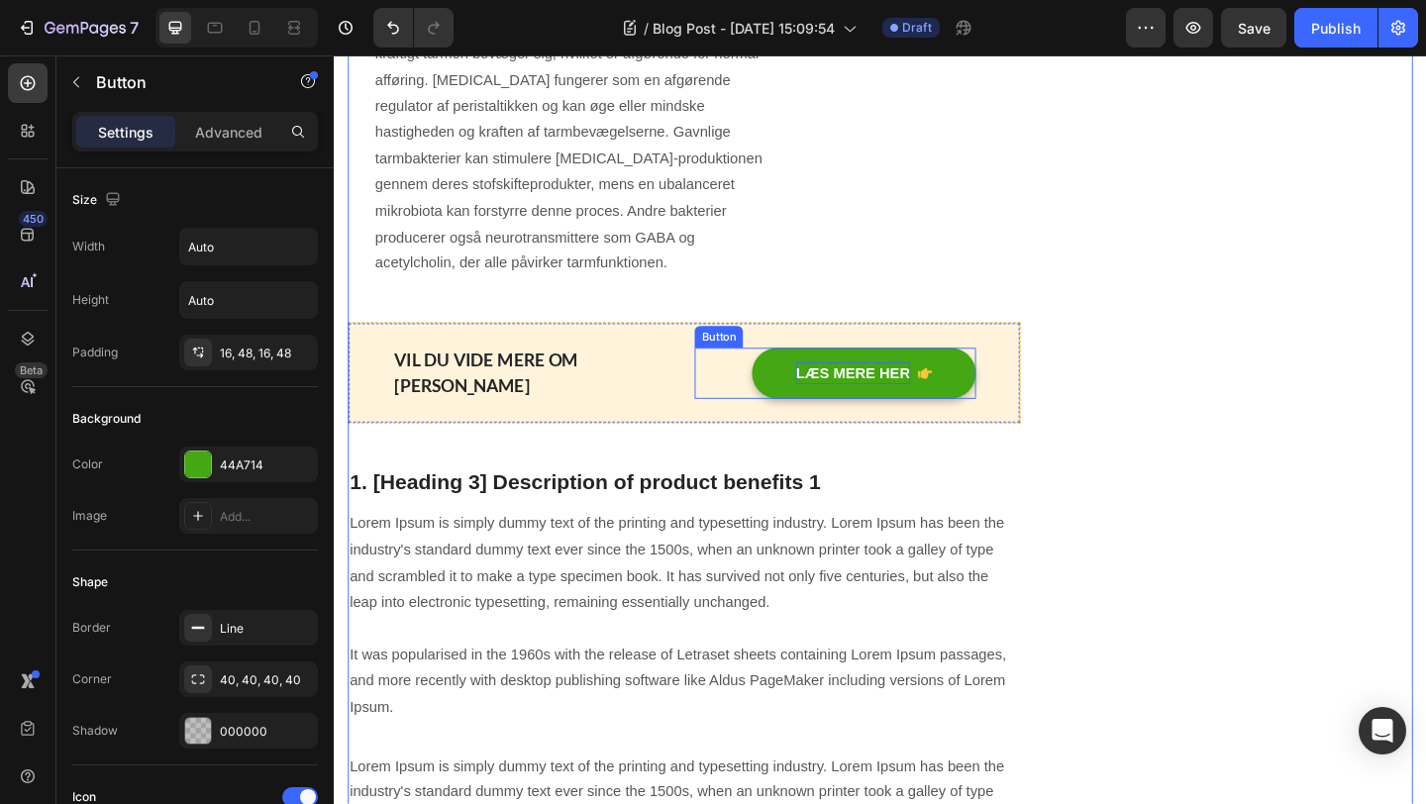
click at [907, 389] on p "LÆS MERE HER" at bounding box center [898, 401] width 124 height 24
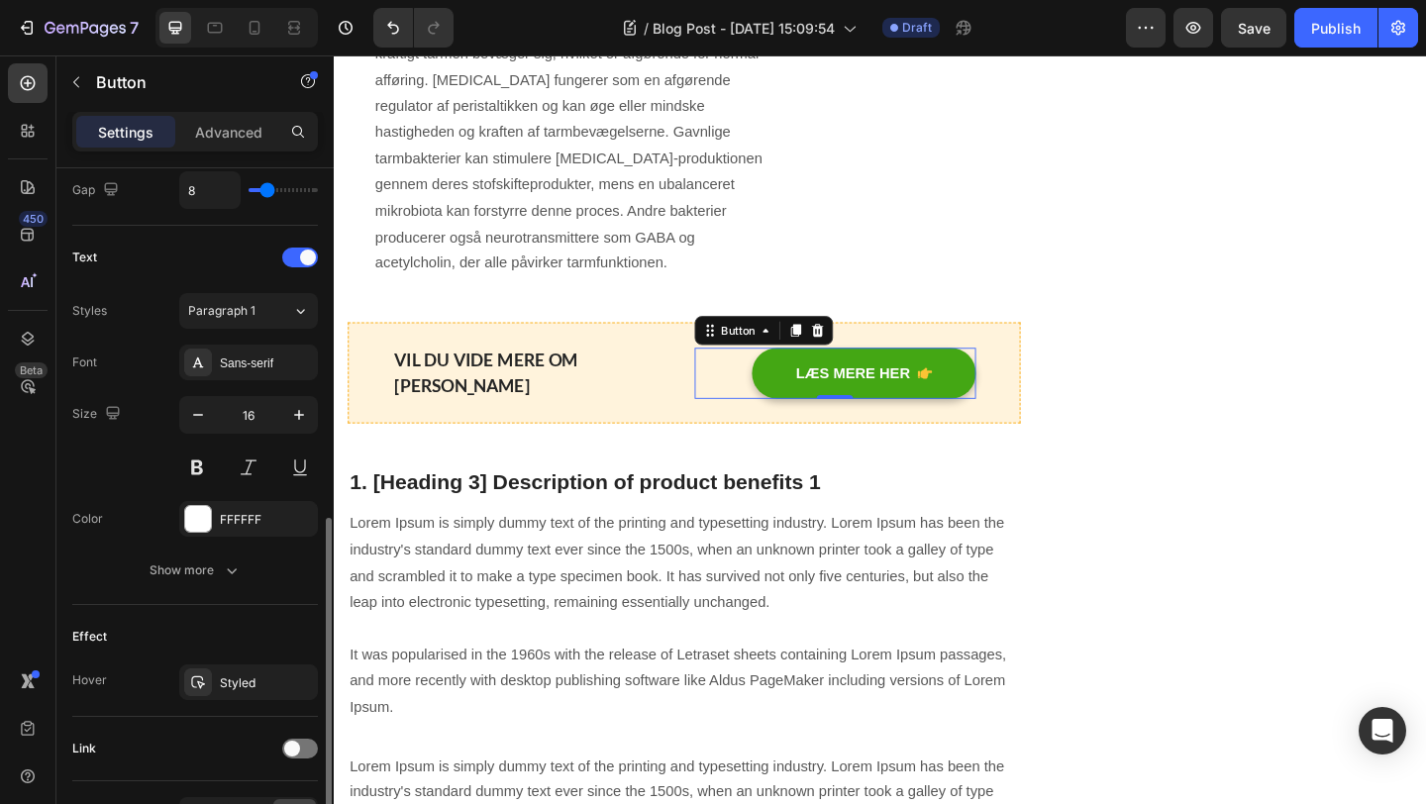
scroll to position [885, 0]
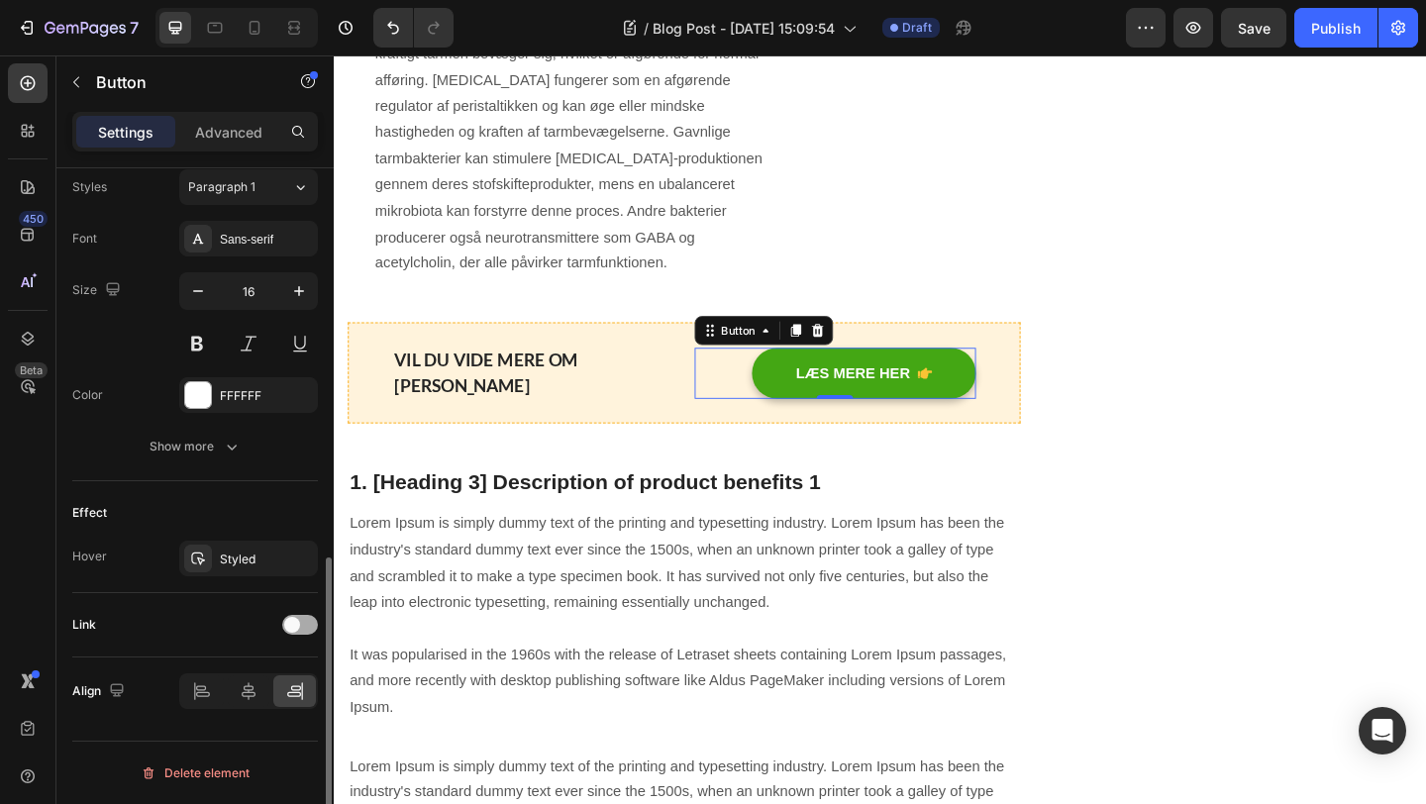
click at [299, 630] on div at bounding box center [300, 625] width 36 height 20
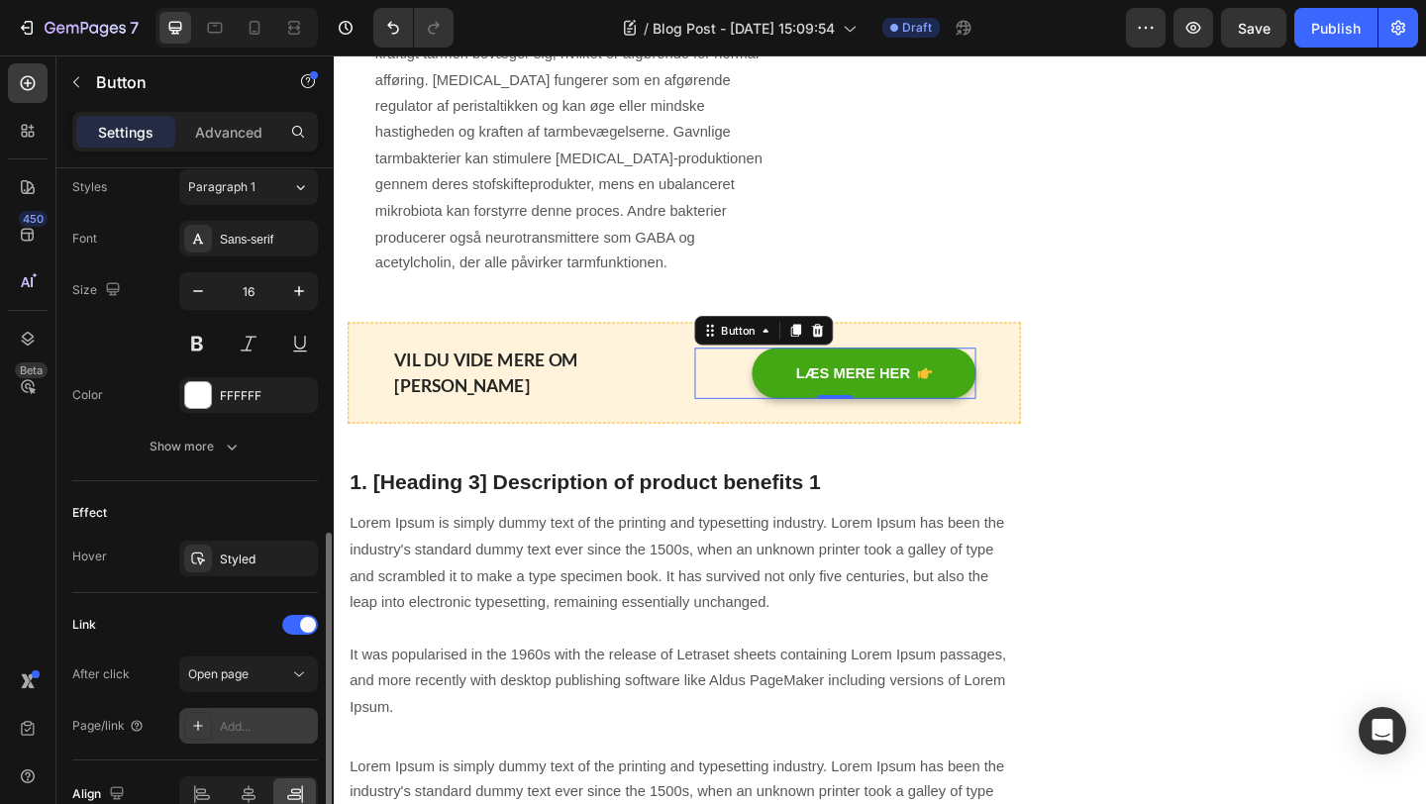
click at [238, 728] on div "Add..." at bounding box center [266, 727] width 93 height 18
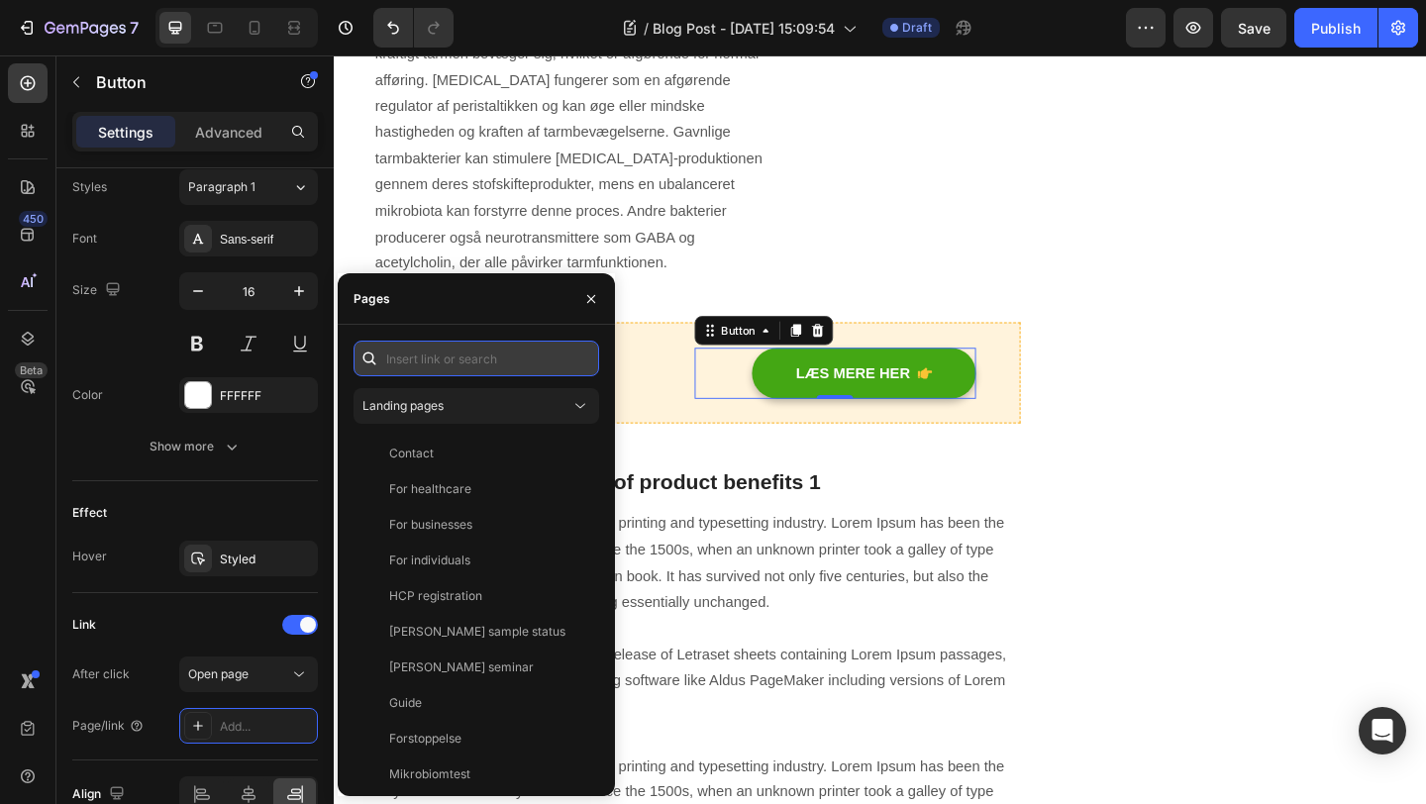
click at [462, 356] on input "text" at bounding box center [477, 359] width 246 height 36
paste input "[URL][DOMAIN_NAME]"
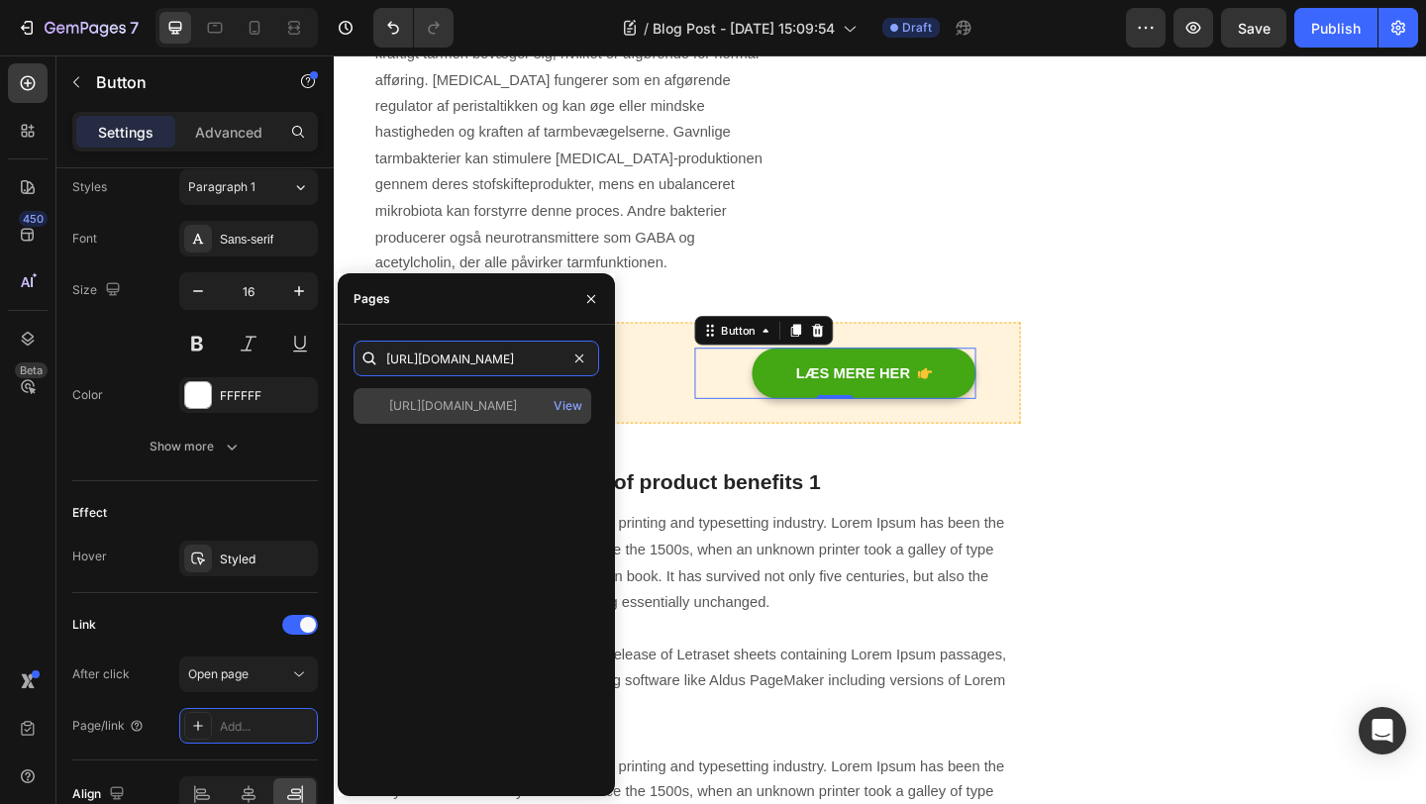
type input "[URL][DOMAIN_NAME]"
click at [488, 402] on div "[URL][DOMAIN_NAME]" at bounding box center [453, 406] width 128 height 18
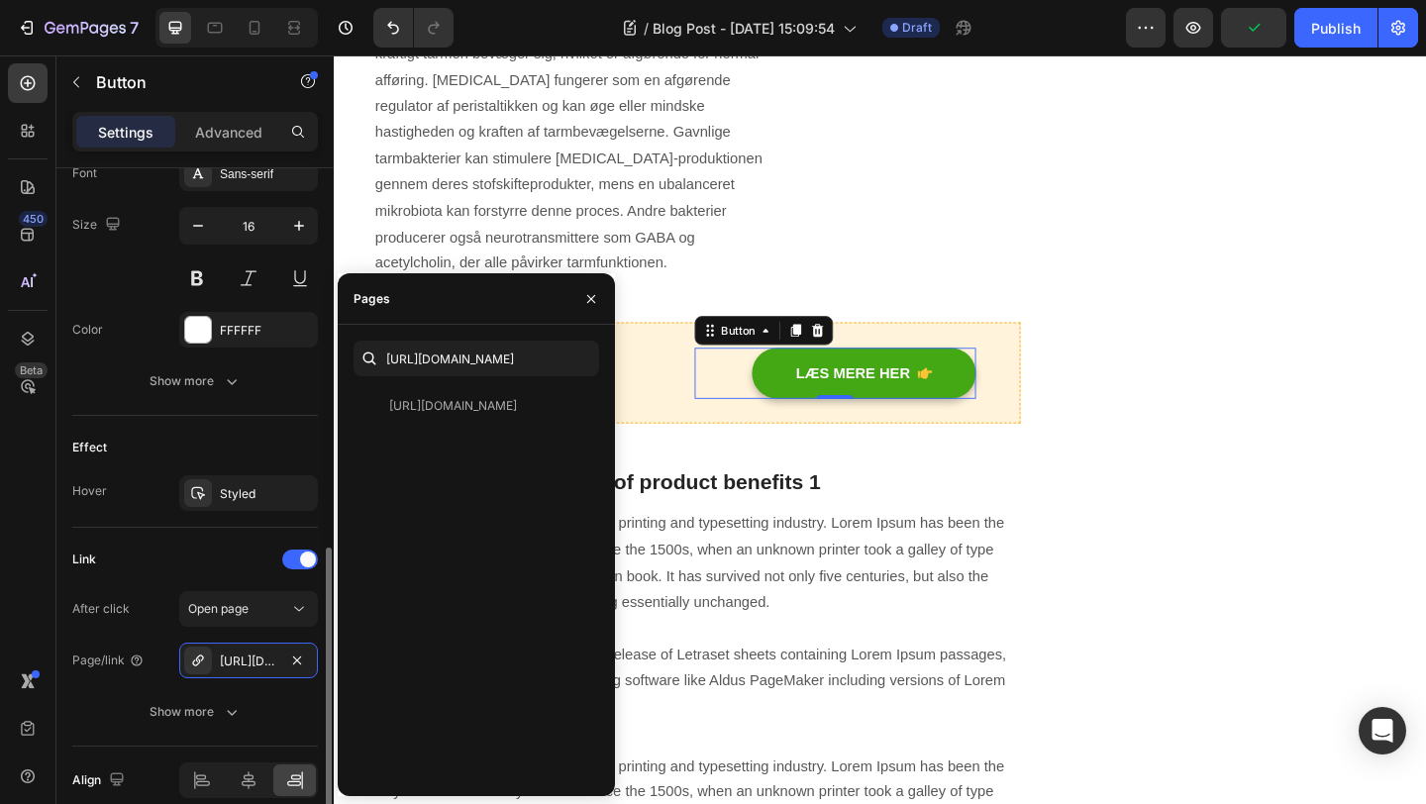
scroll to position [906, 0]
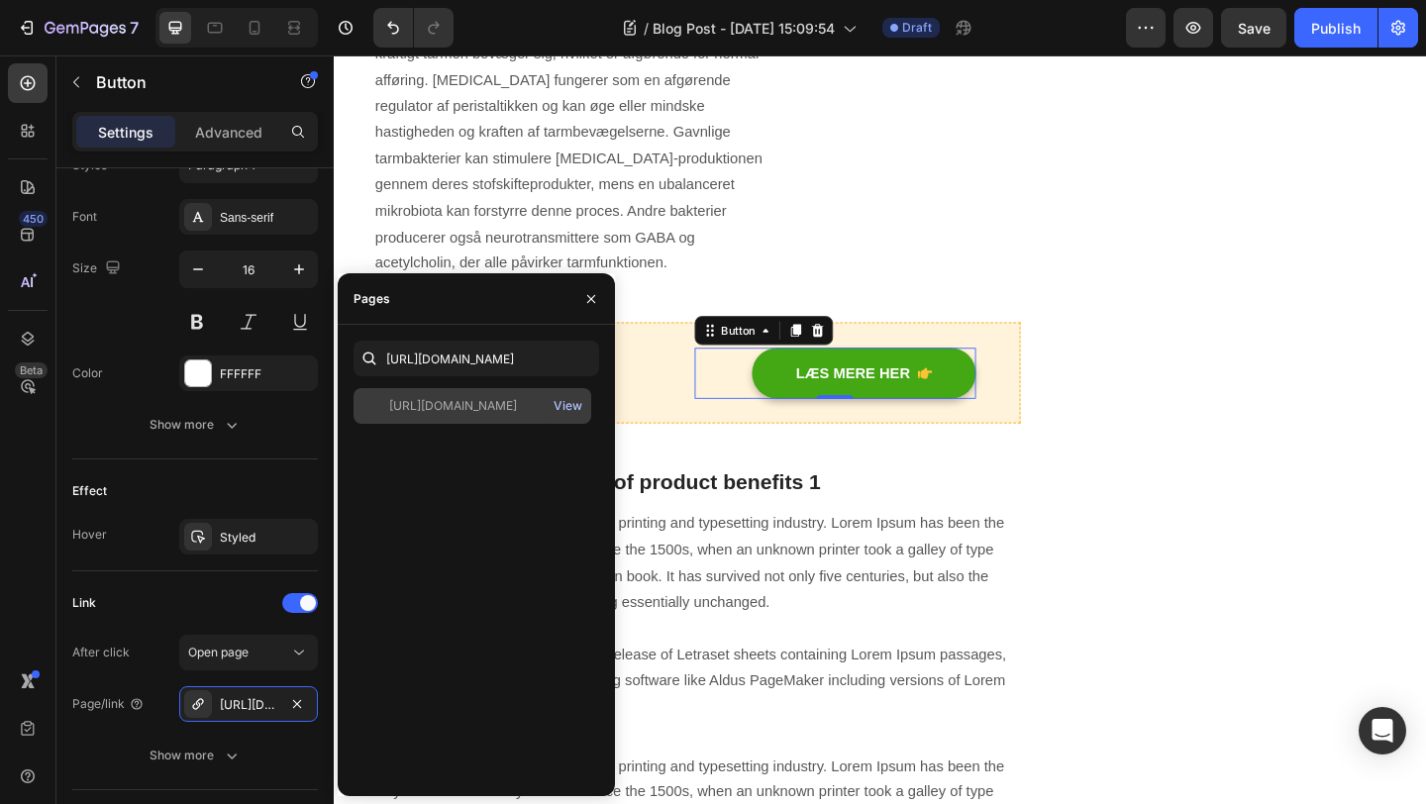
click at [569, 404] on div "View" at bounding box center [568, 406] width 29 height 18
click at [588, 298] on icon "button" at bounding box center [591, 299] width 16 height 16
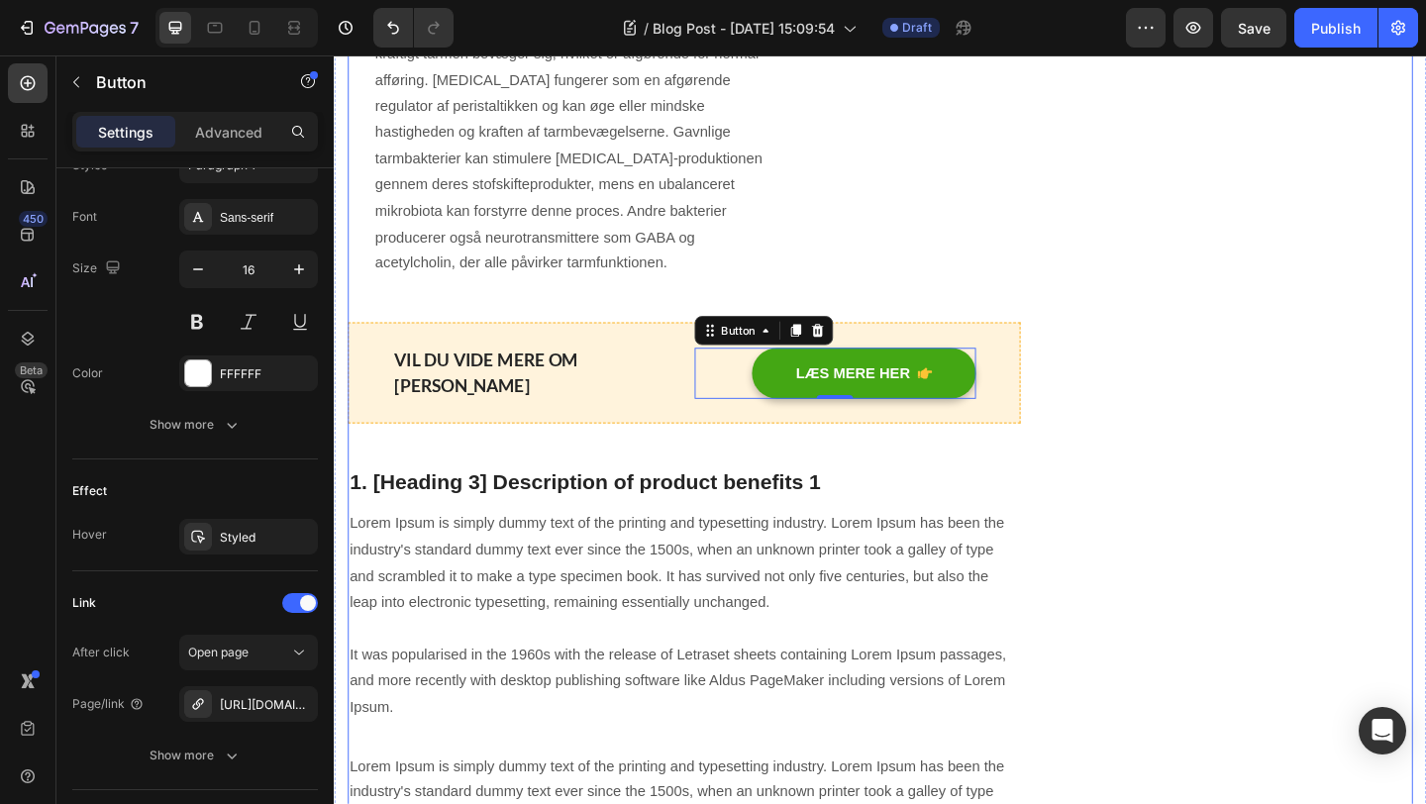
click at [1160, 594] on div "[PERSON_NAME] tarmmikrobiom test Heading Icon Innovation Text block Icon Nem hå…" at bounding box center [1325, 594] width 366 height 6473
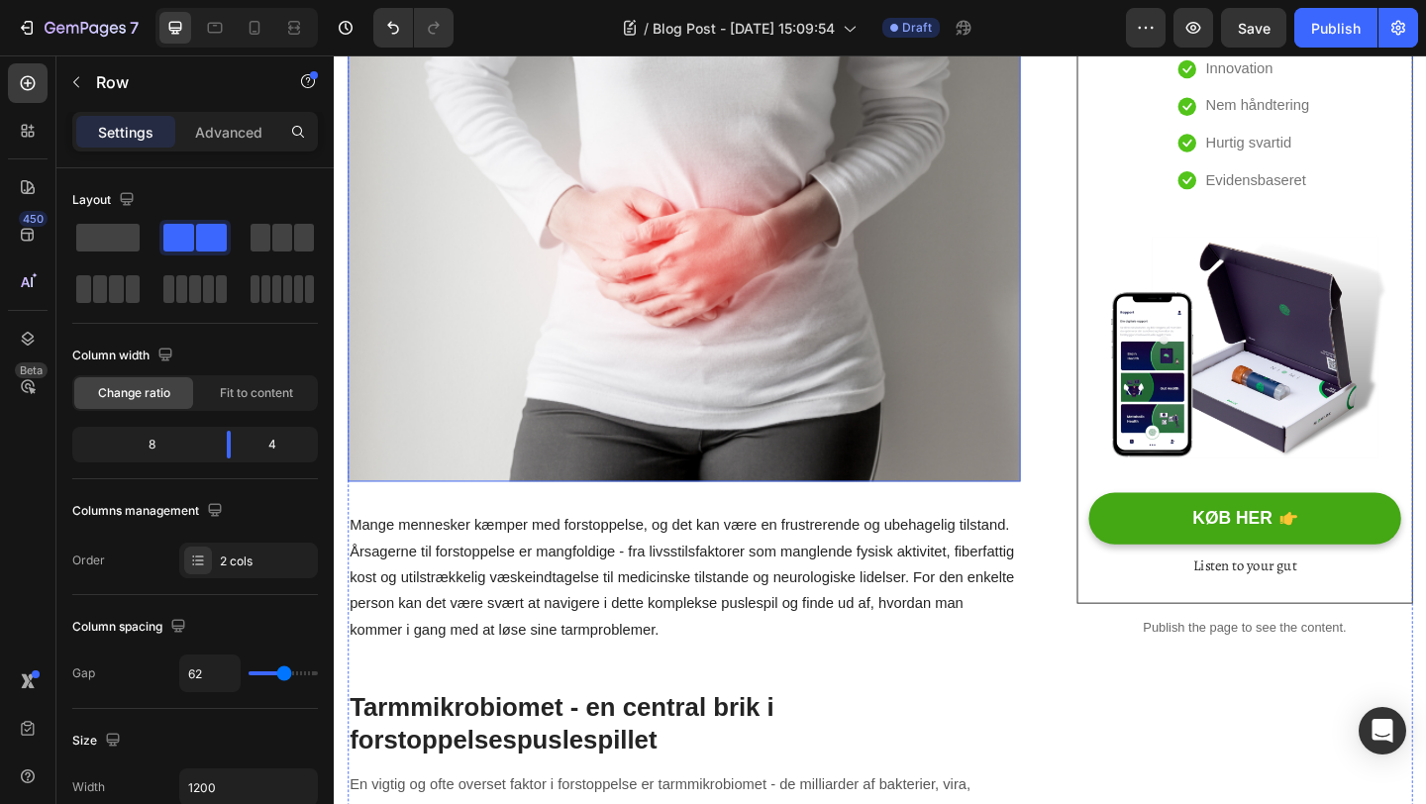
scroll to position [359, 0]
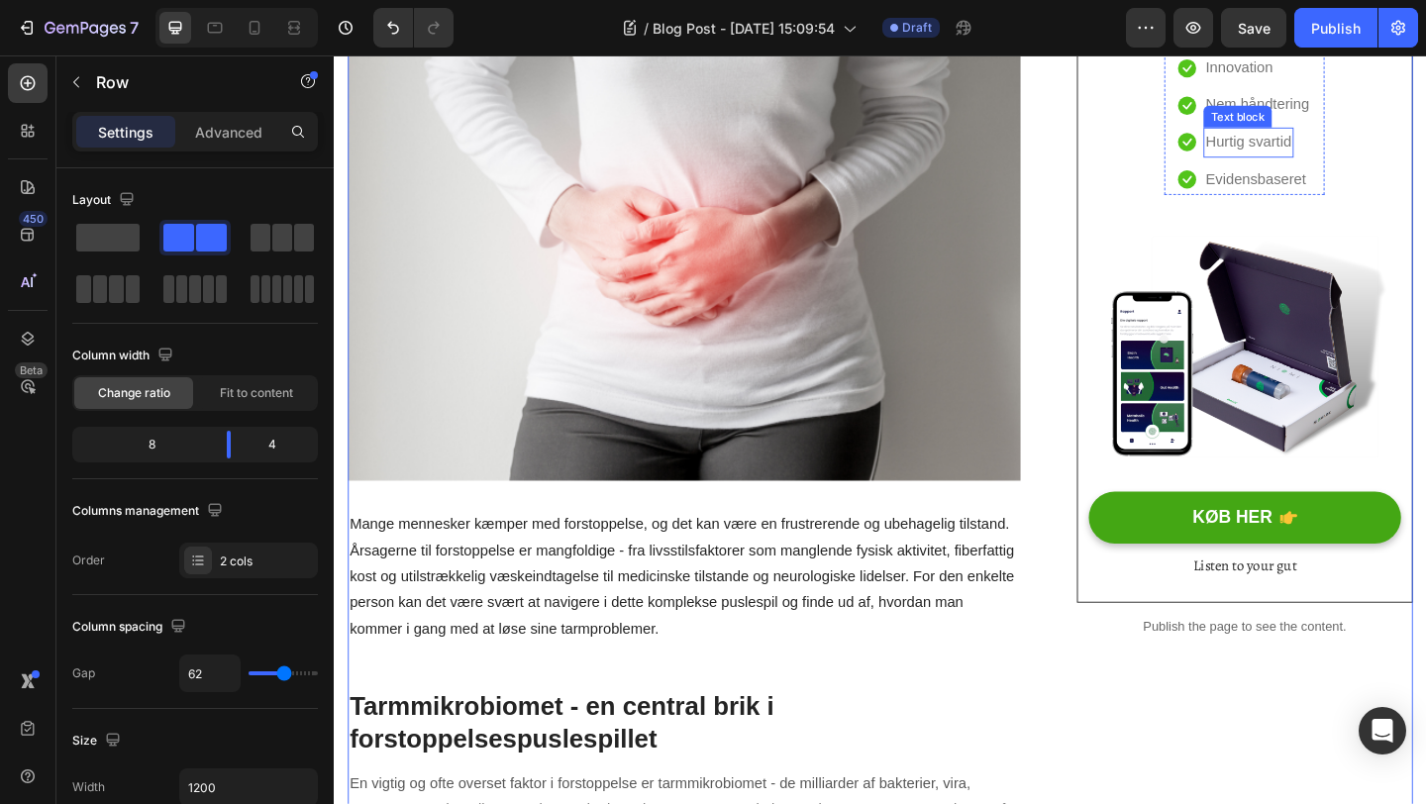
click at [1361, 156] on p "Hurtig svartid" at bounding box center [1328, 150] width 93 height 29
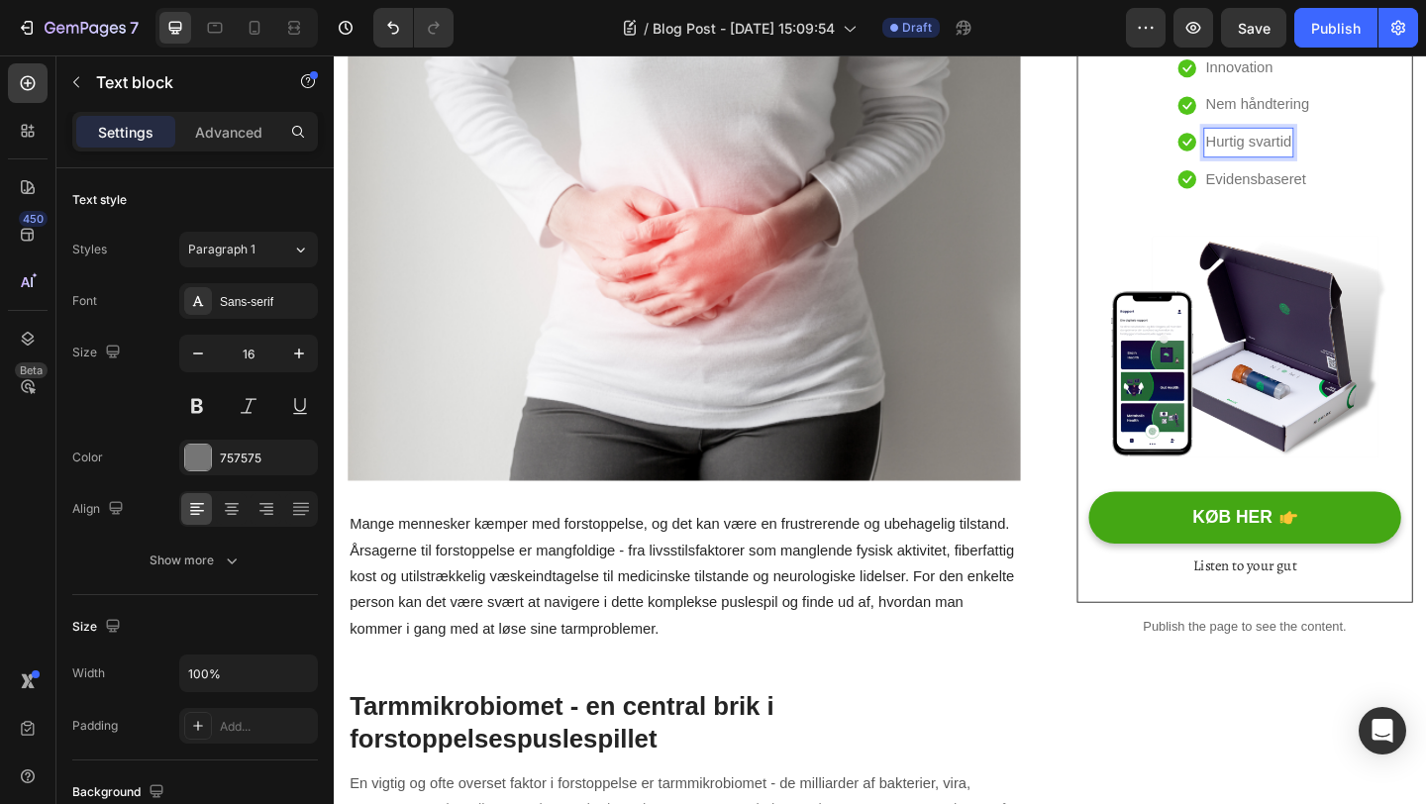
click at [1374, 153] on p "Hurtig svartid" at bounding box center [1328, 150] width 93 height 29
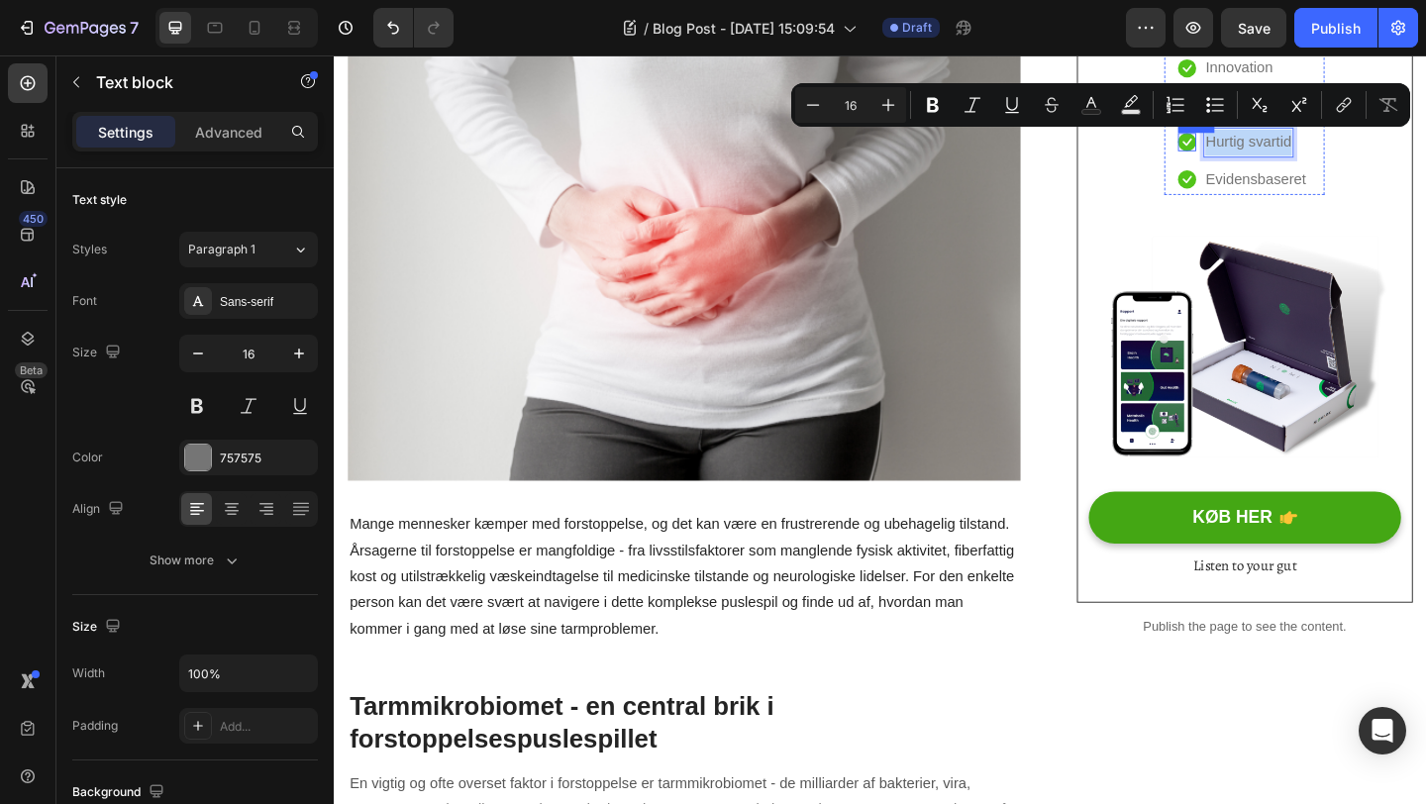
drag, startPoint x: 1374, startPoint y: 153, endPoint x: 1264, endPoint y: 152, distance: 110.0
click at [1264, 152] on li "Icon Hurtig svartid Text block 0" at bounding box center [1324, 150] width 145 height 33
click at [1425, 161] on div "[PERSON_NAME] tarmmikrobiom test Heading Icon Innovation Text block Icon Nem hå…" at bounding box center [1325, 267] width 340 height 720
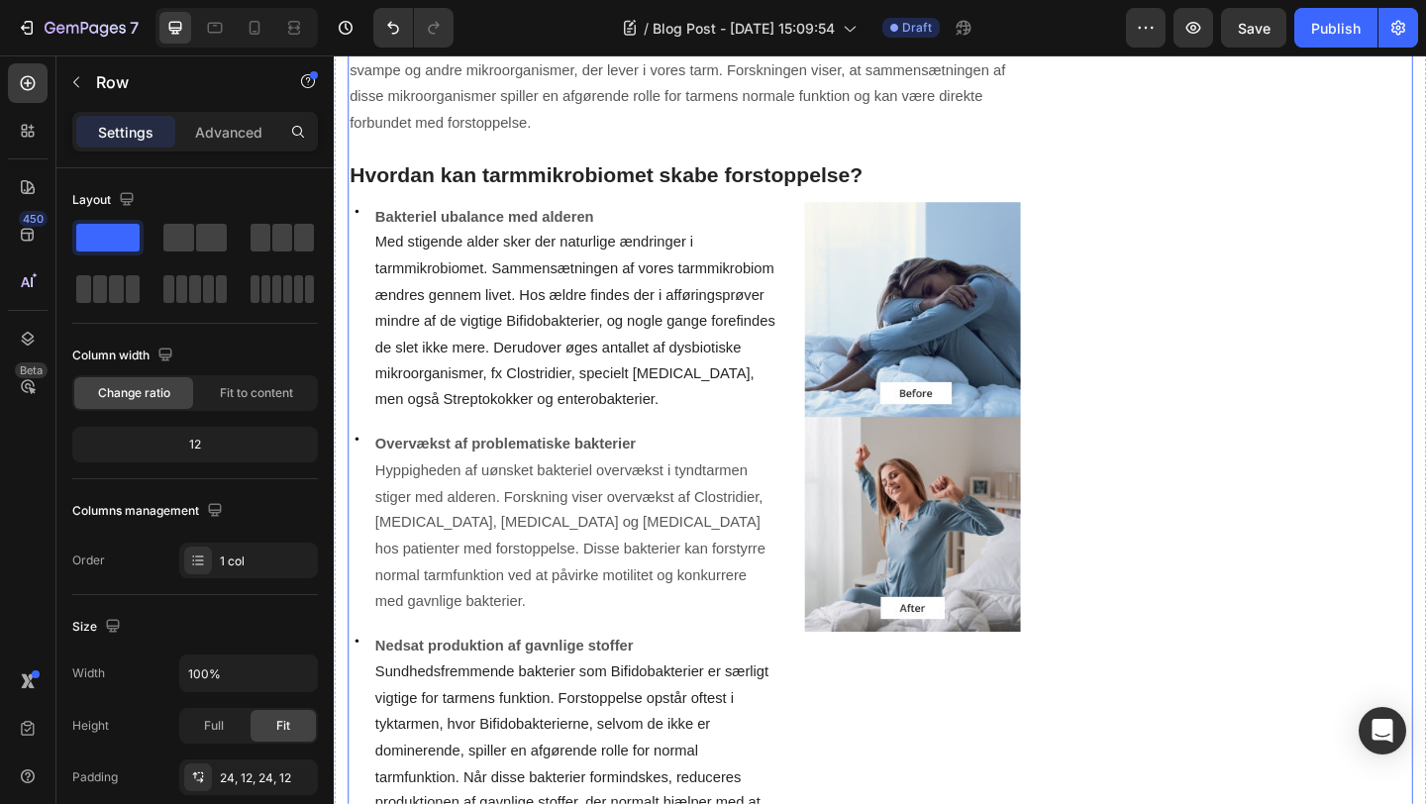
scroll to position [1134, 0]
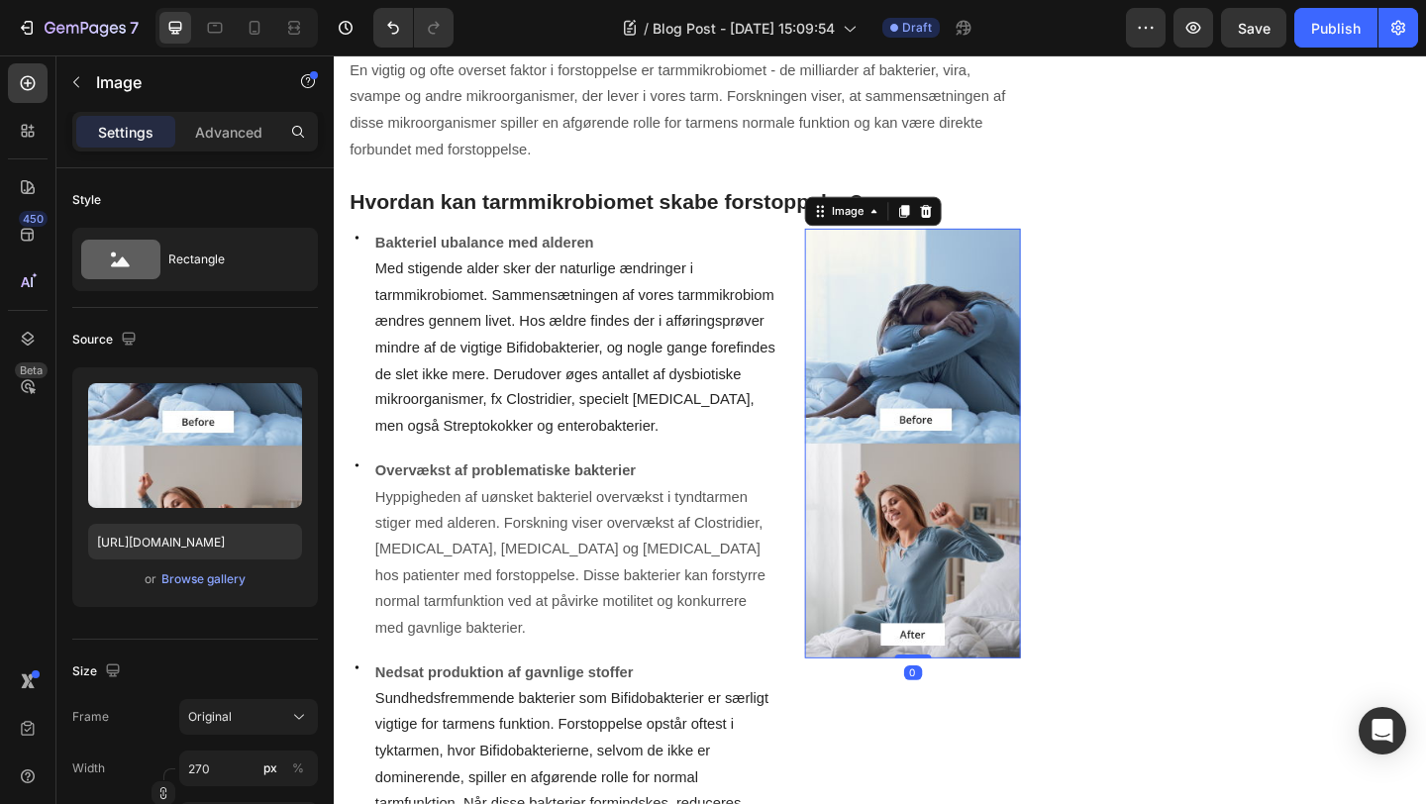
click at [1003, 325] on img at bounding box center [963, 478] width 234 height 468
click at [205, 580] on div "Browse gallery" at bounding box center [203, 580] width 84 height 18
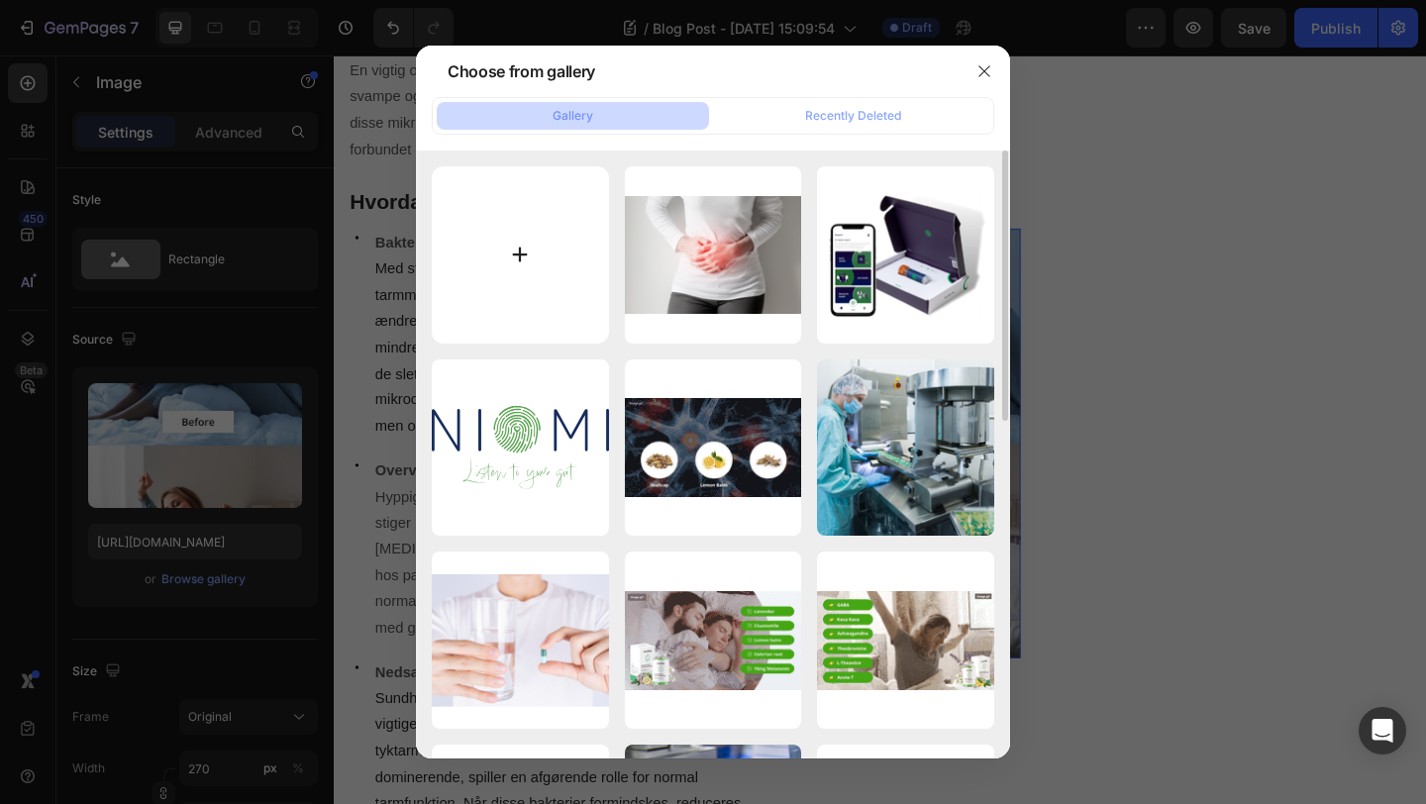
click at [524, 262] on input "file" at bounding box center [520, 254] width 177 height 177
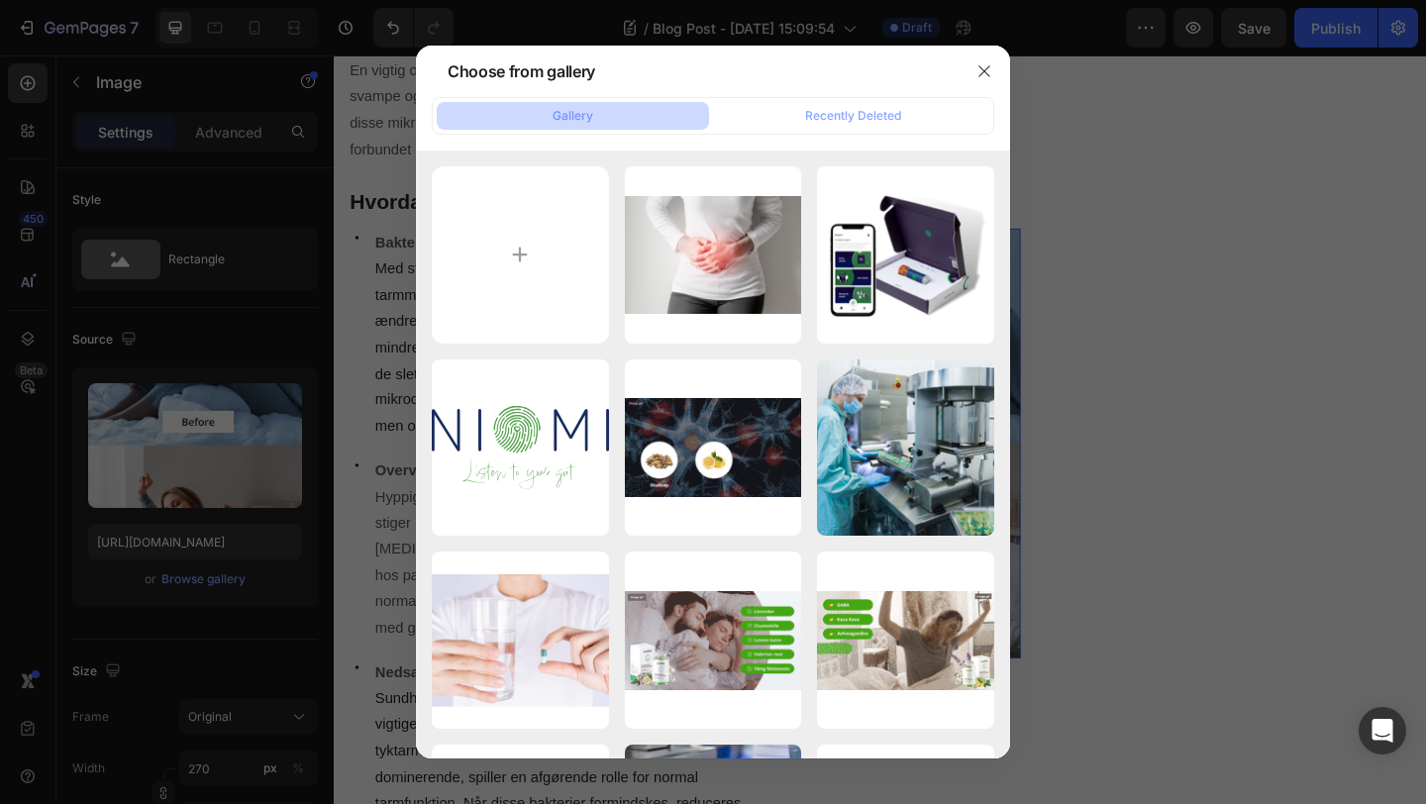
type input "C:\fakepath\18.png"
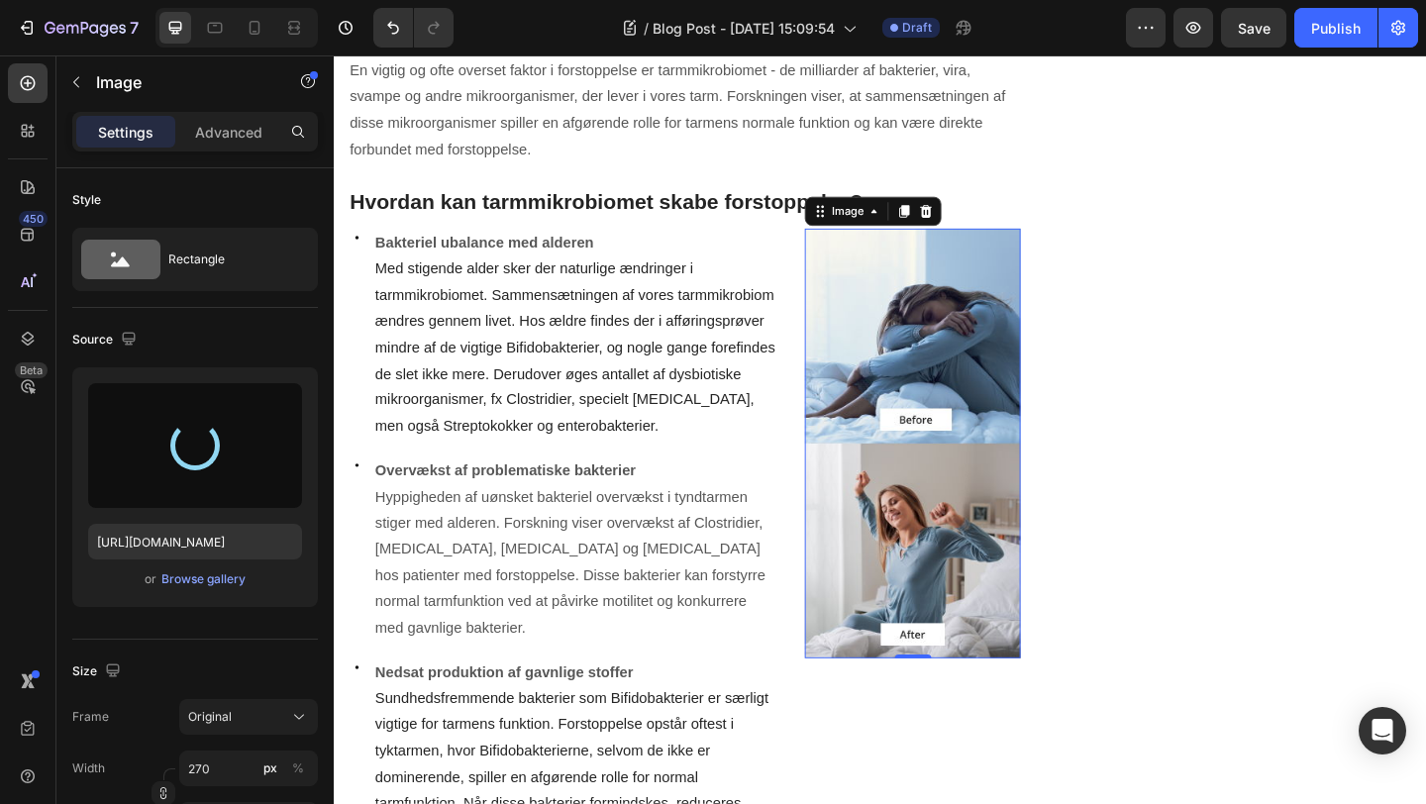
type input "[URL][DOMAIN_NAME]"
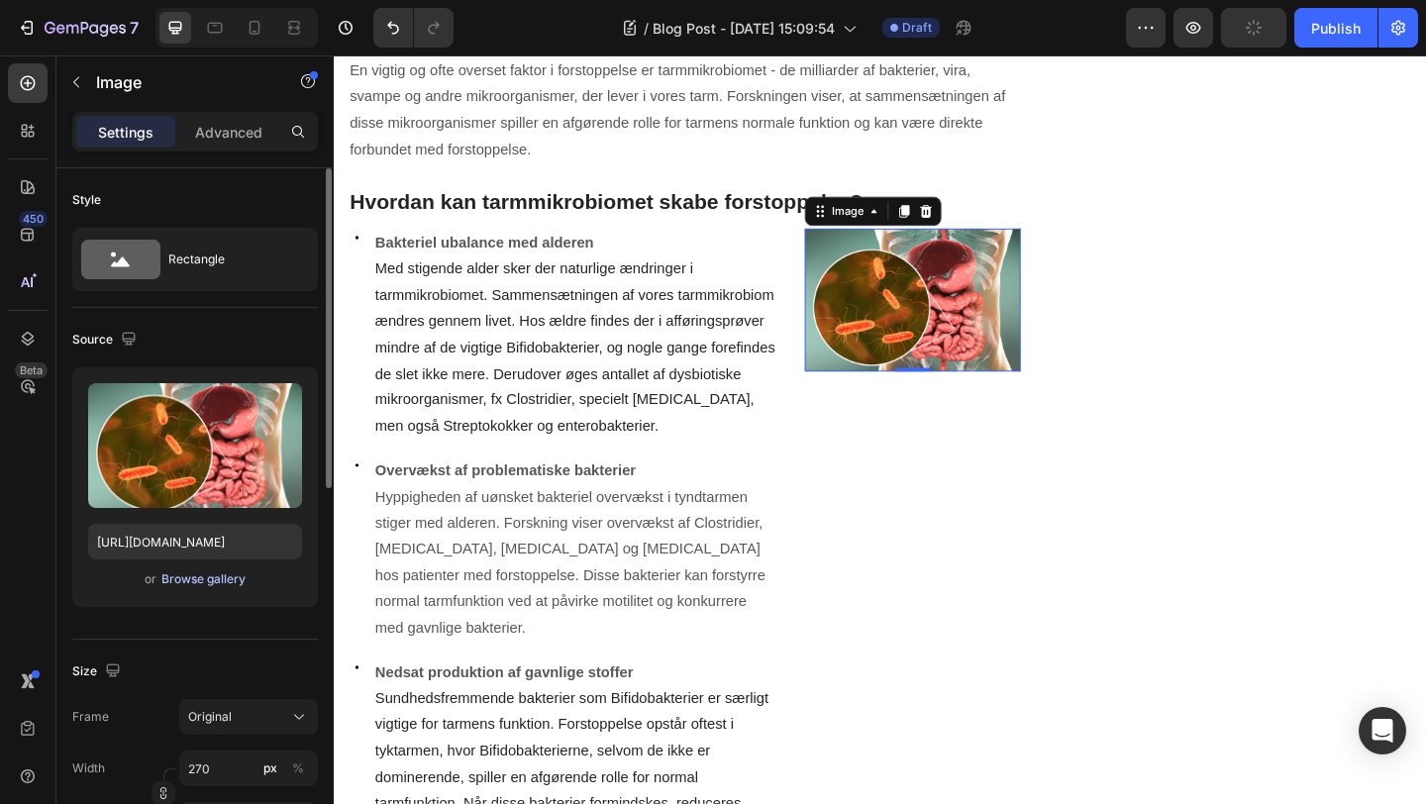
click at [220, 584] on div "Browse gallery" at bounding box center [203, 580] width 84 height 18
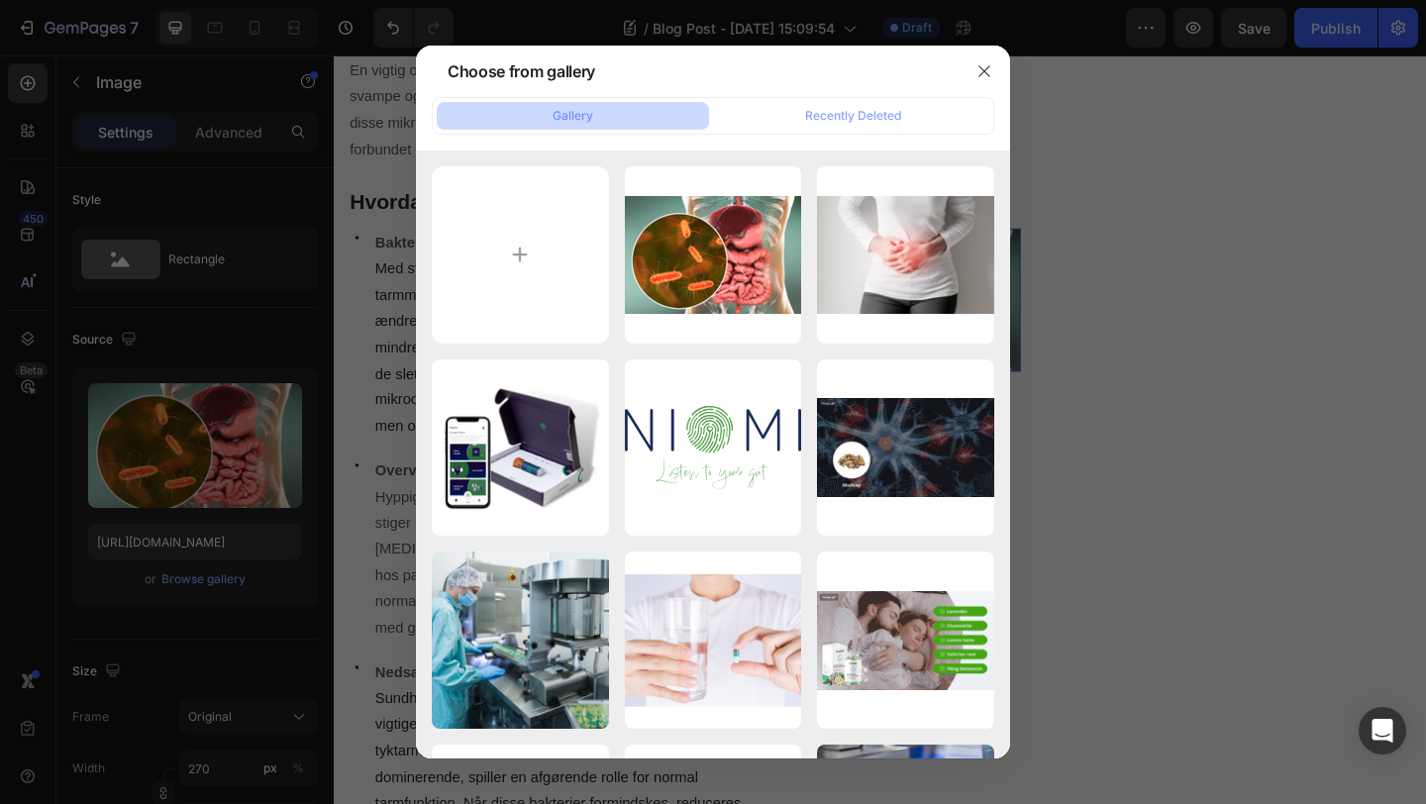
click at [1154, 342] on div at bounding box center [713, 402] width 1426 height 804
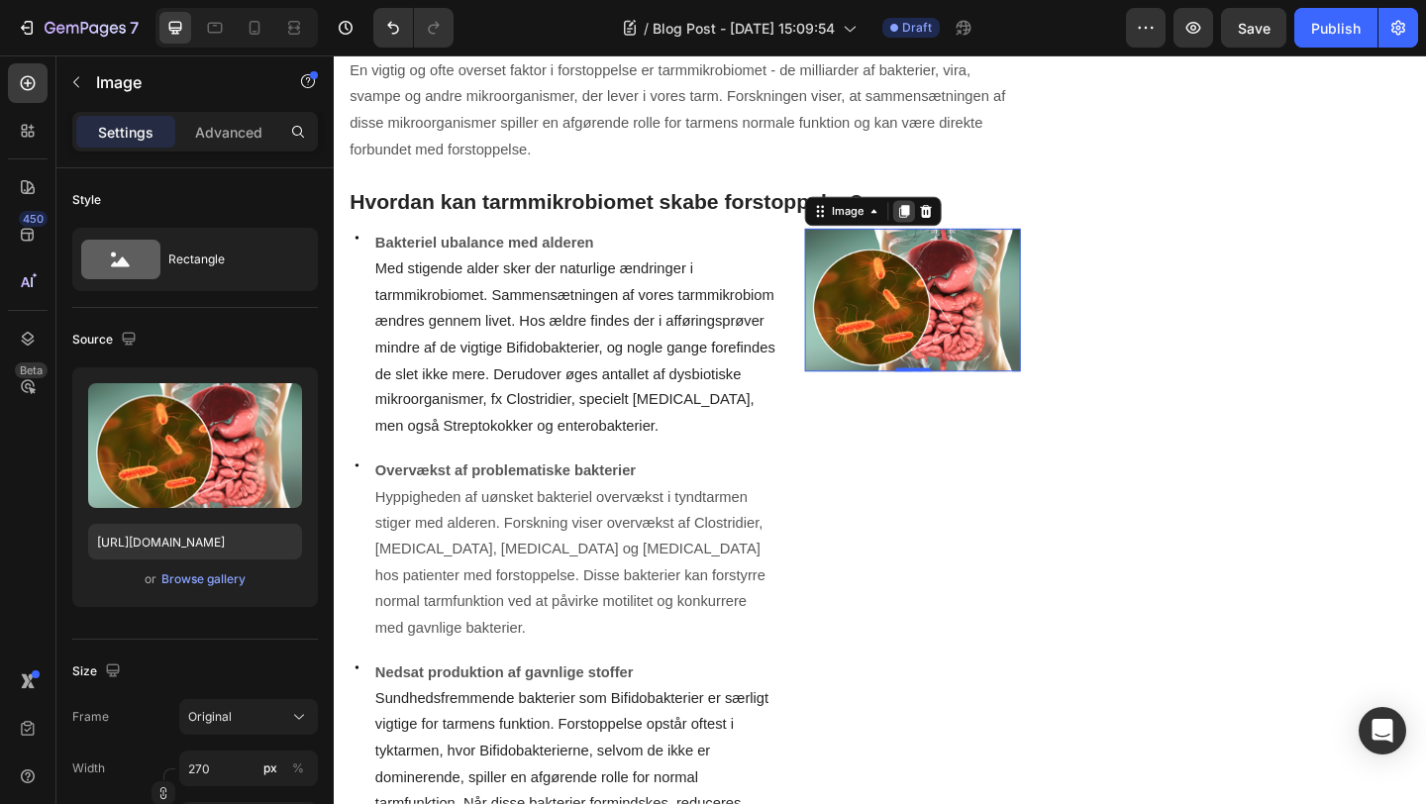
click at [952, 224] on icon at bounding box center [954, 225] width 11 height 14
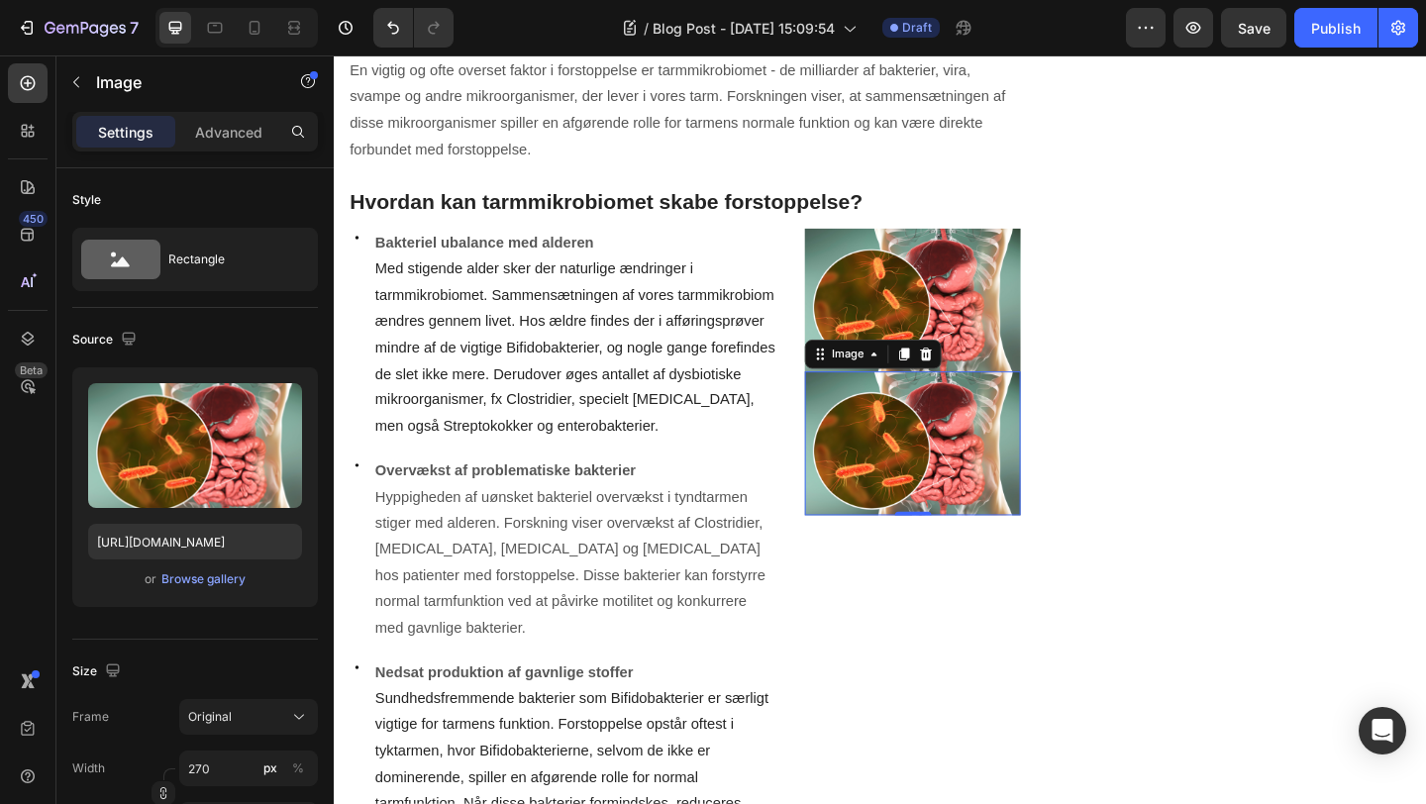
click at [1001, 481] on img at bounding box center [963, 477] width 234 height 156
click at [213, 581] on div "Browse gallery" at bounding box center [203, 580] width 84 height 18
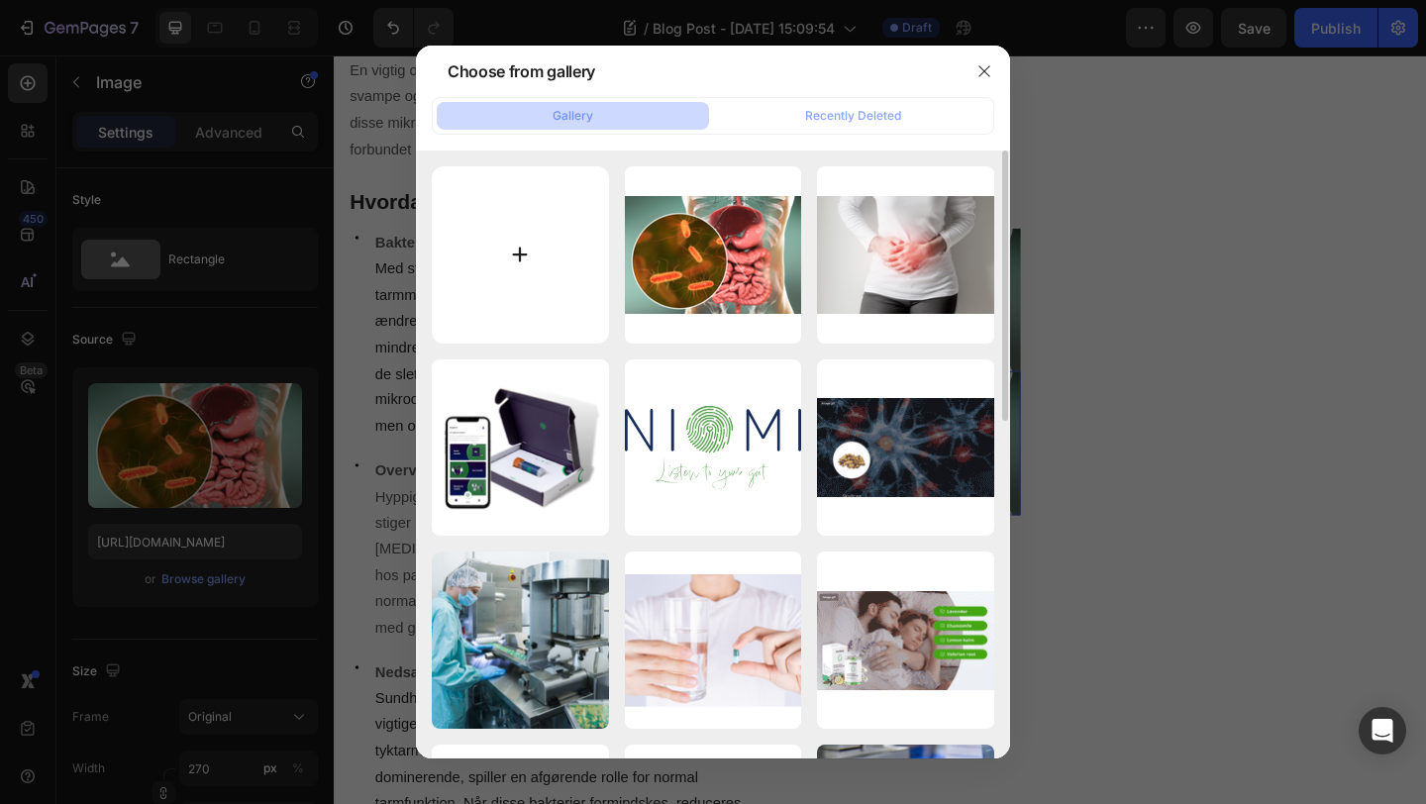
click at [519, 255] on input "file" at bounding box center [520, 254] width 177 height 177
type input "C:\fakepath\23.png"
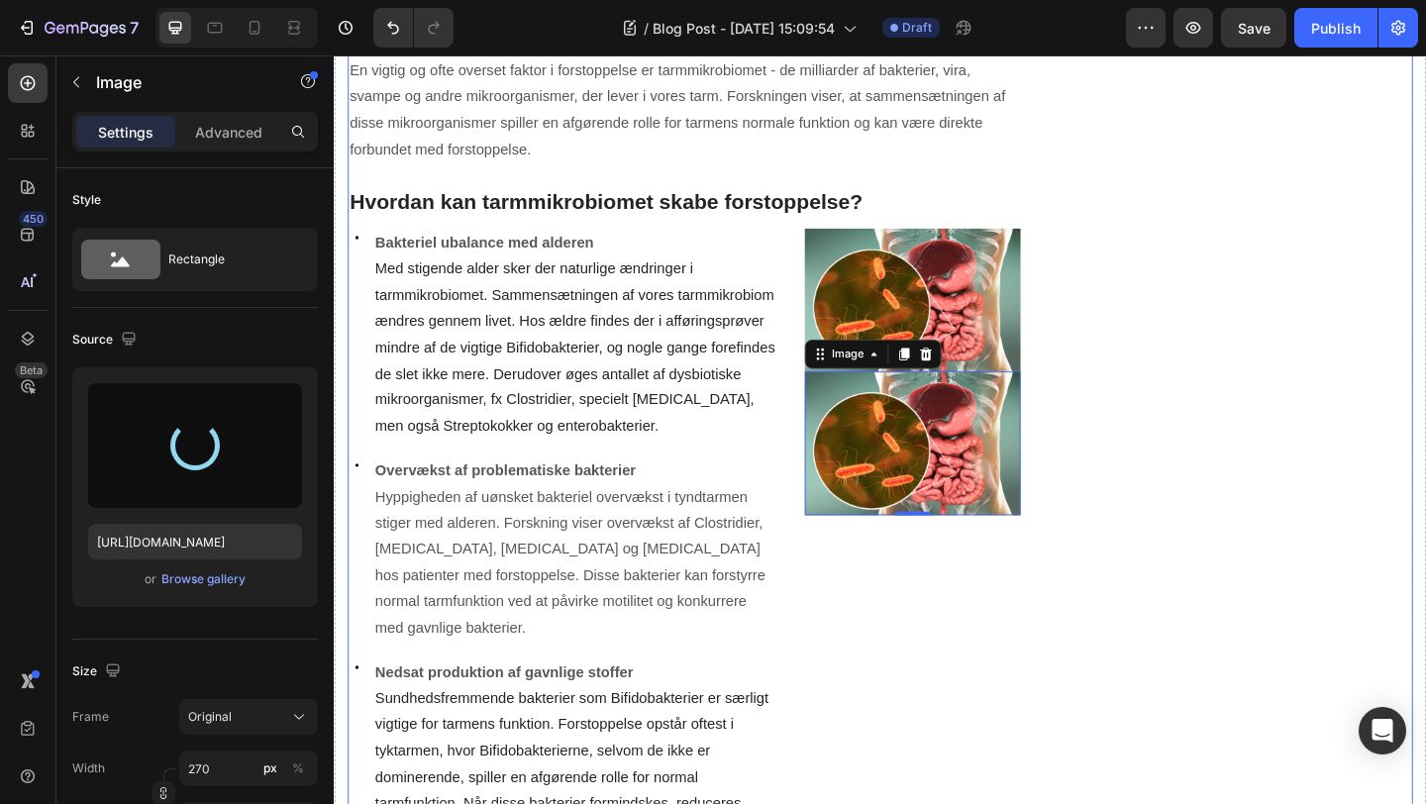
type input "[URL][DOMAIN_NAME]"
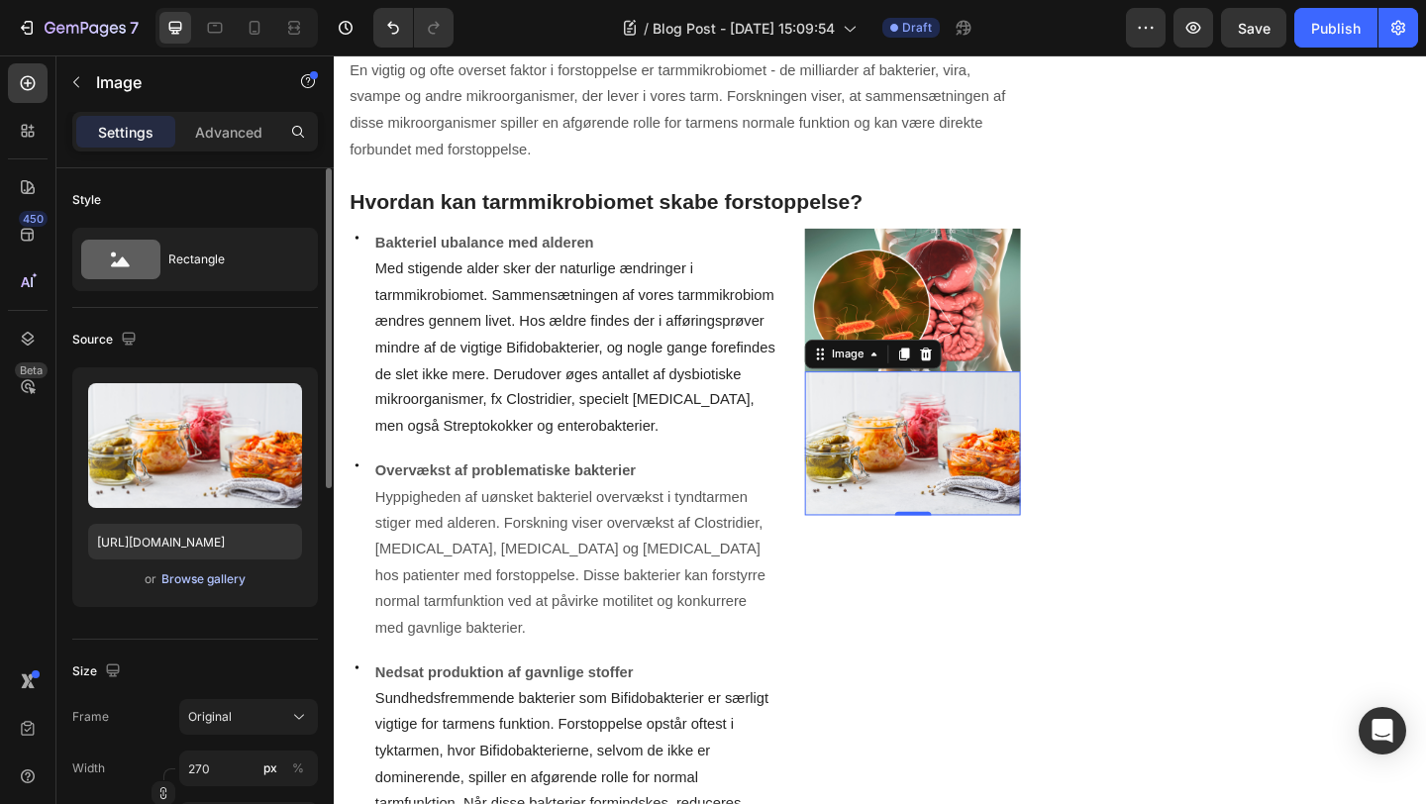
click at [187, 581] on div "Browse gallery" at bounding box center [203, 580] width 84 height 18
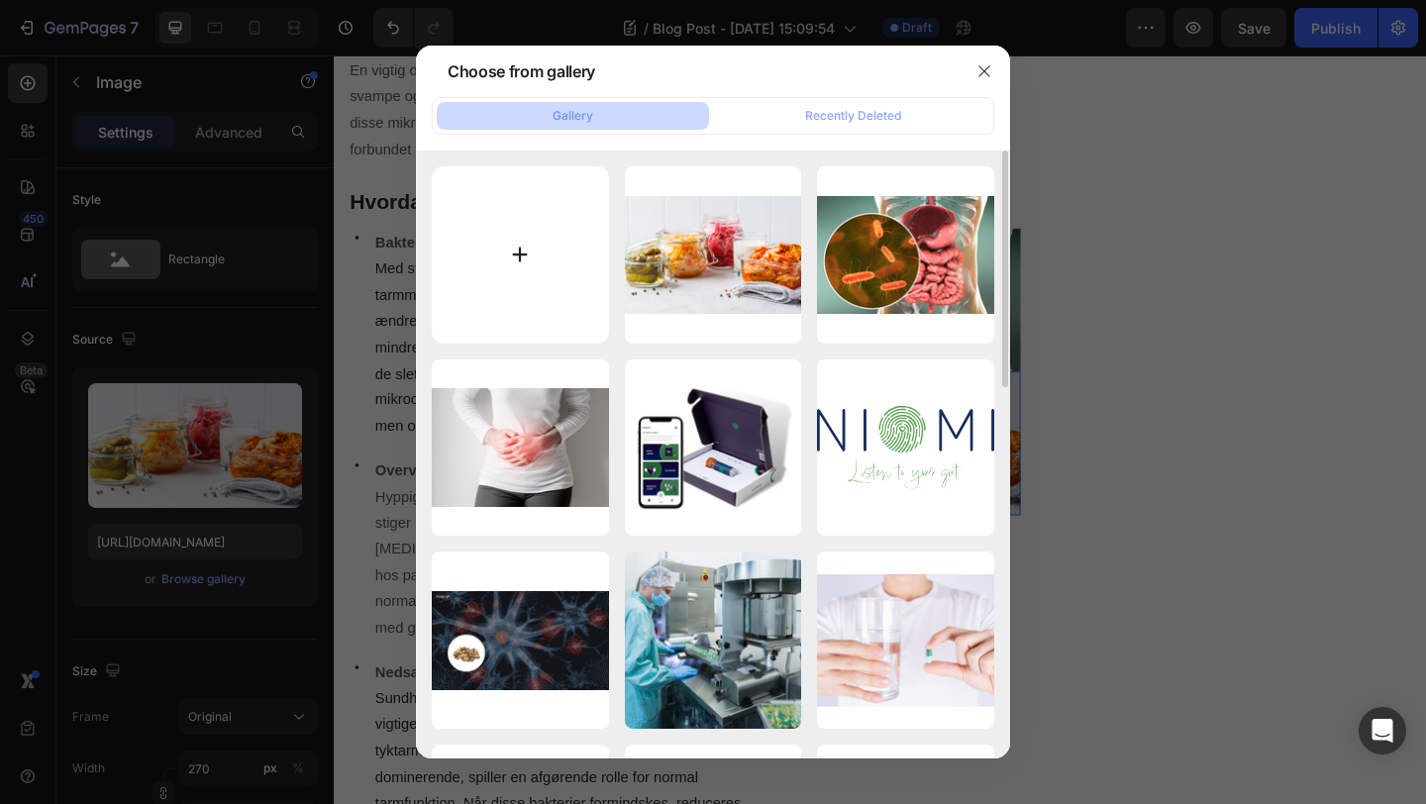
click at [523, 263] on input "file" at bounding box center [520, 254] width 177 height 177
type input "C:\fakepath\3.png"
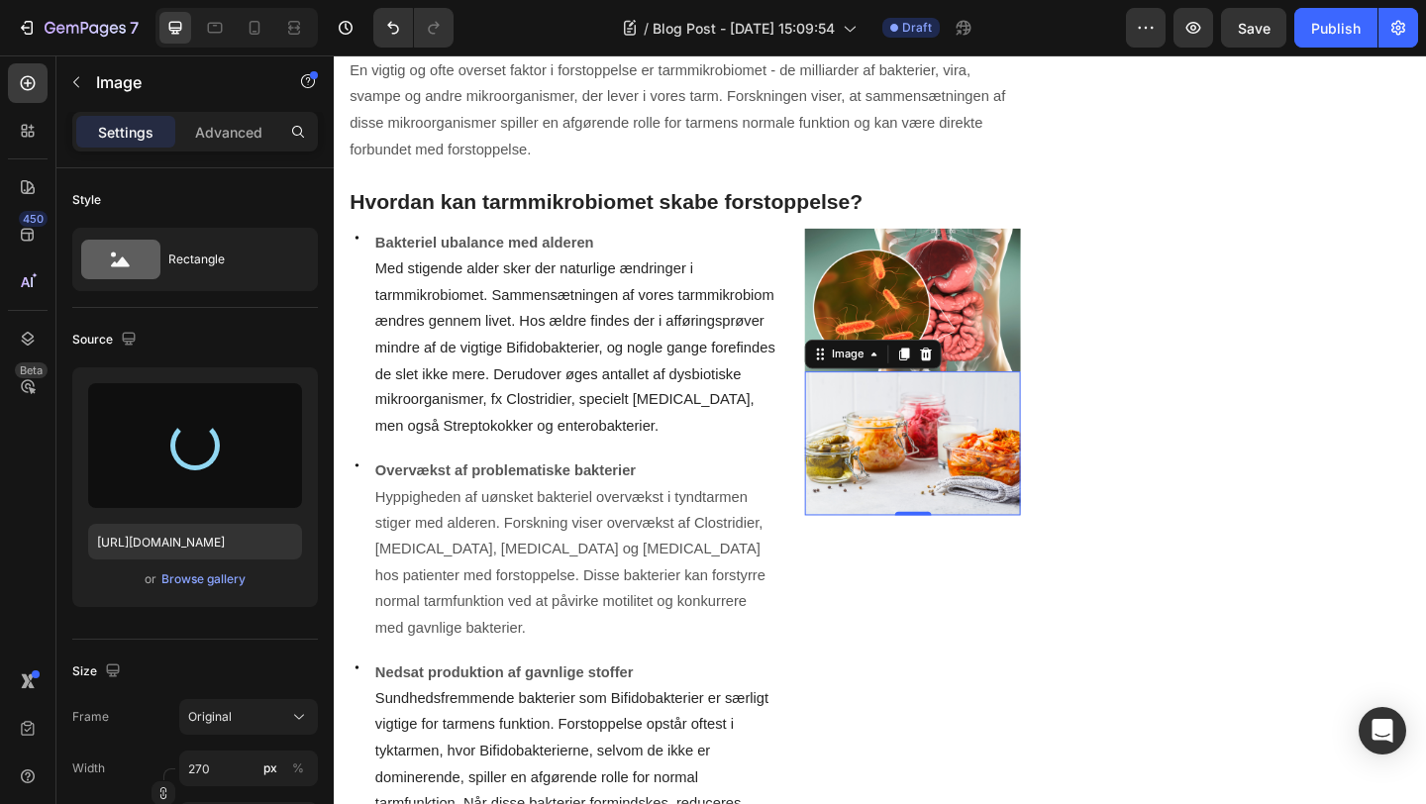
type input "[URL][DOMAIN_NAME]"
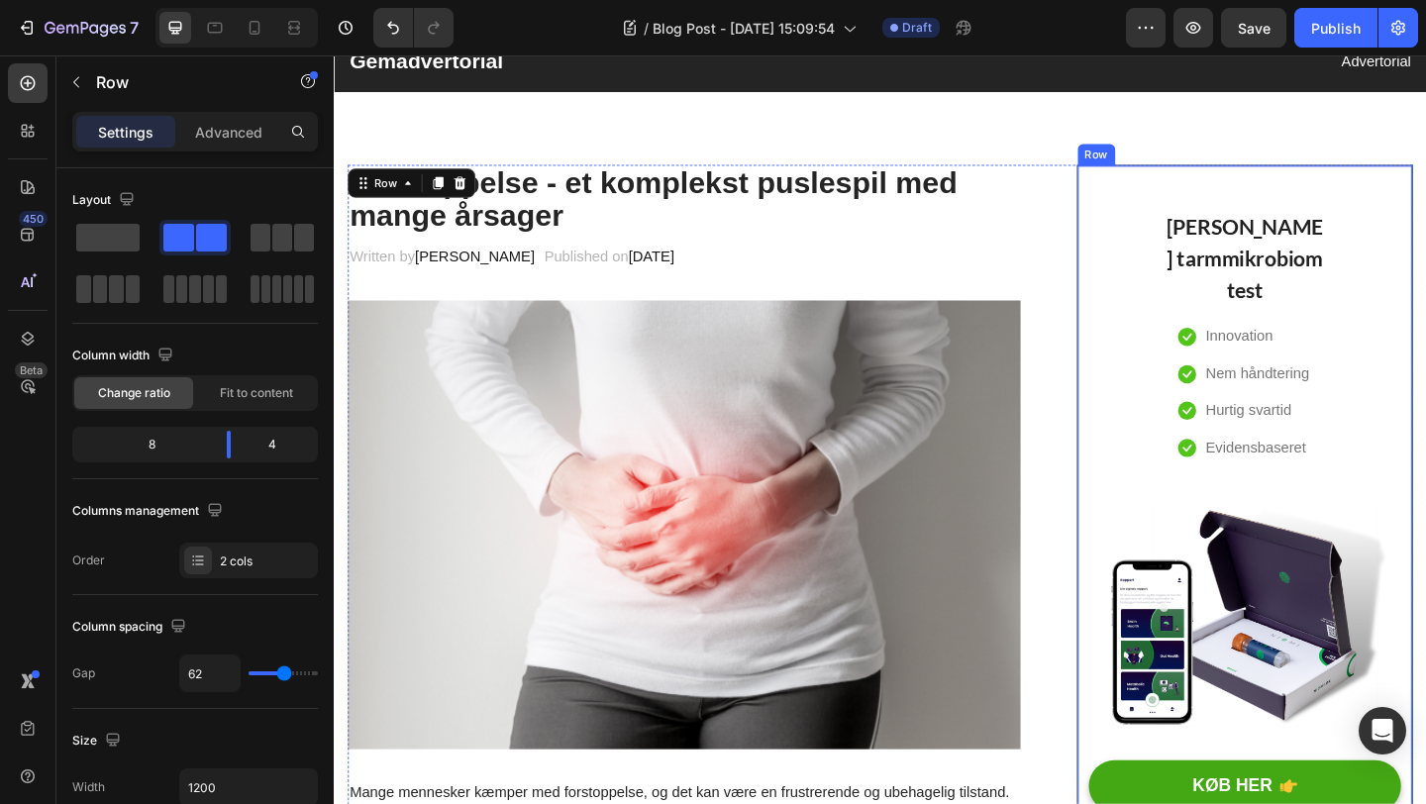
scroll to position [0, 0]
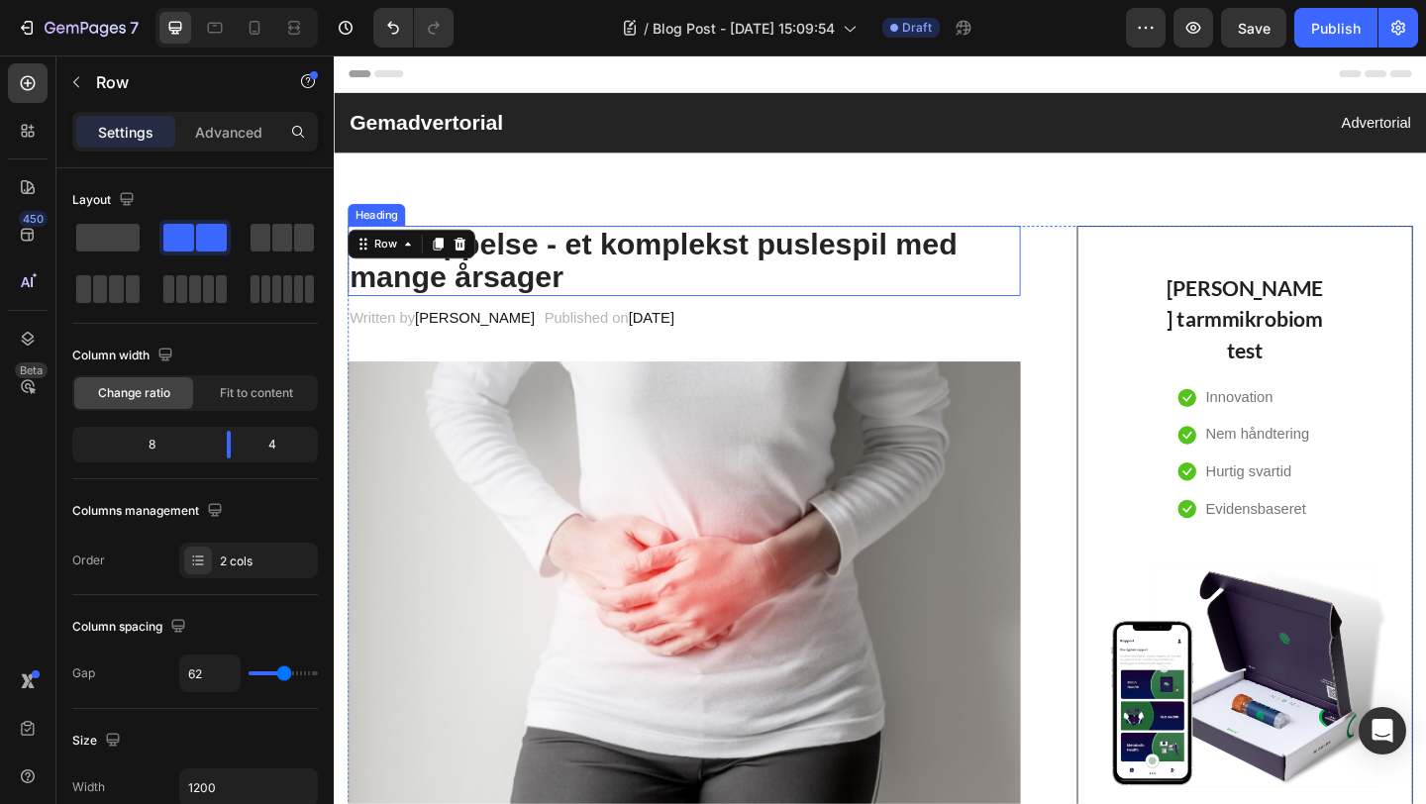
click at [582, 264] on p "Forstoppelse - et komplekst puslespil med mange årsager" at bounding box center [715, 279] width 728 height 72
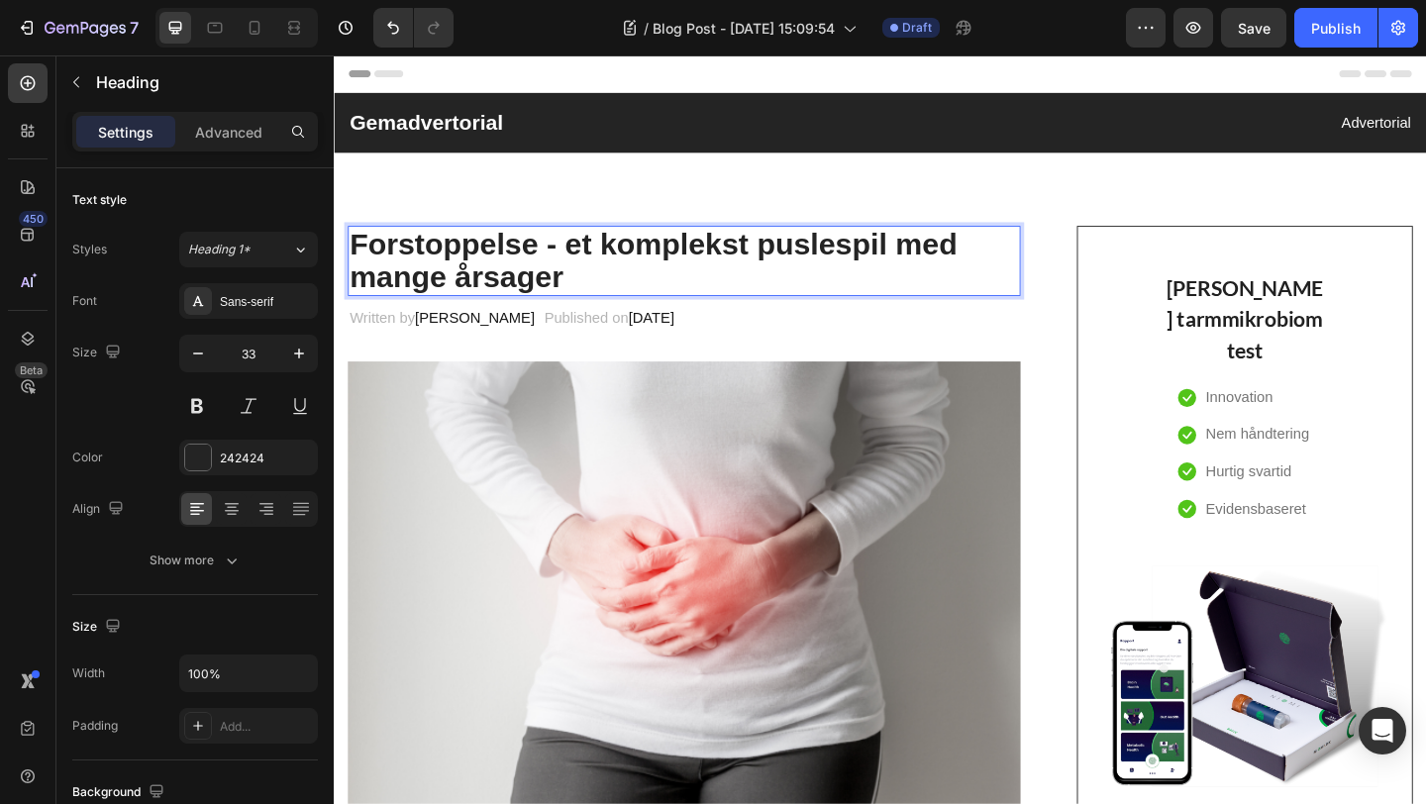
click at [558, 265] on p "Forstoppelse - et komplekst puslespil med mange årsager" at bounding box center [715, 279] width 728 height 72
click at [562, 262] on p "Forstoppelse - et komplekst puslespil med mange årsager" at bounding box center [715, 279] width 728 height 72
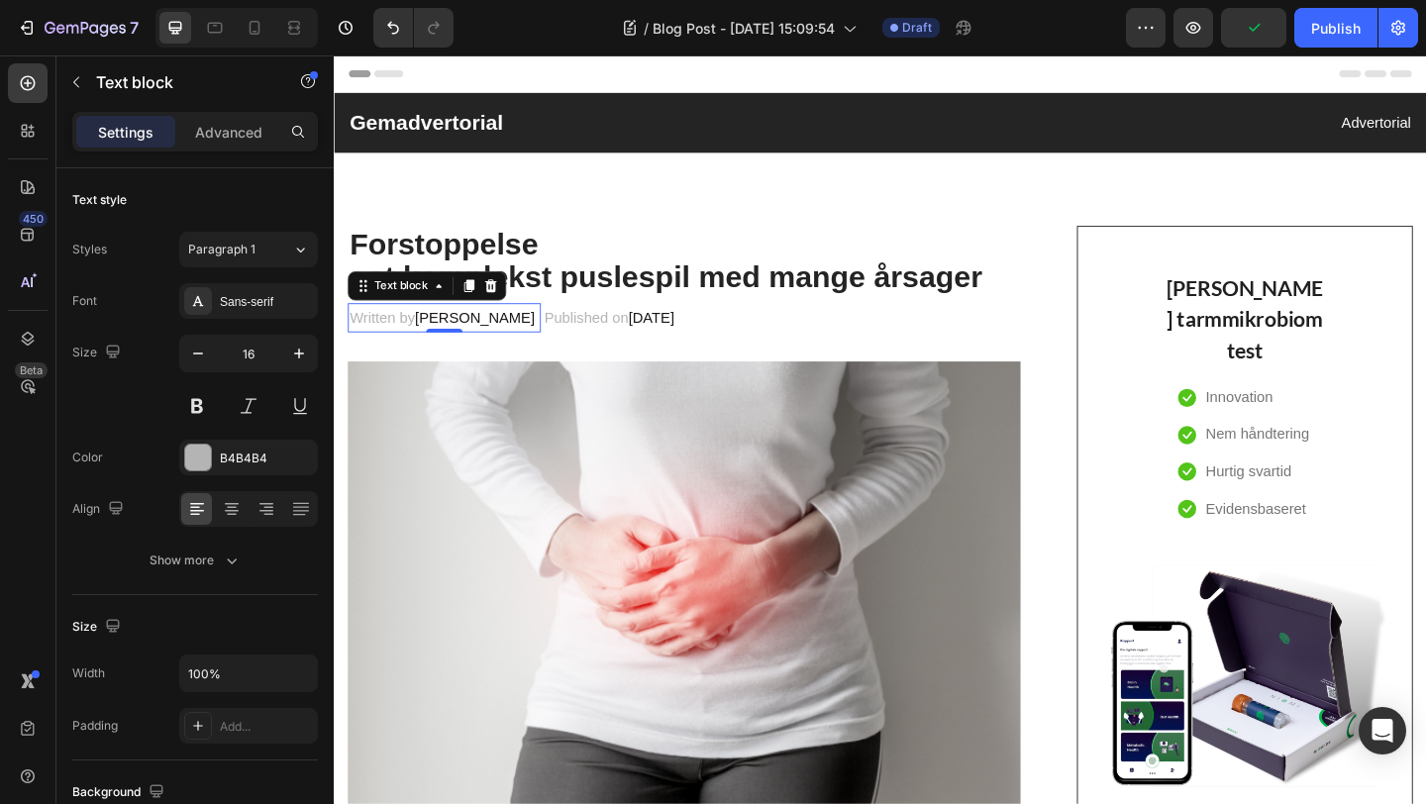
click at [553, 342] on span "[PERSON_NAME]" at bounding box center [487, 340] width 131 height 17
click at [553, 343] on span "[PERSON_NAME]" at bounding box center [487, 340] width 131 height 17
click at [557, 342] on p "Written by [PERSON_NAME]" at bounding box center [454, 341] width 206 height 29
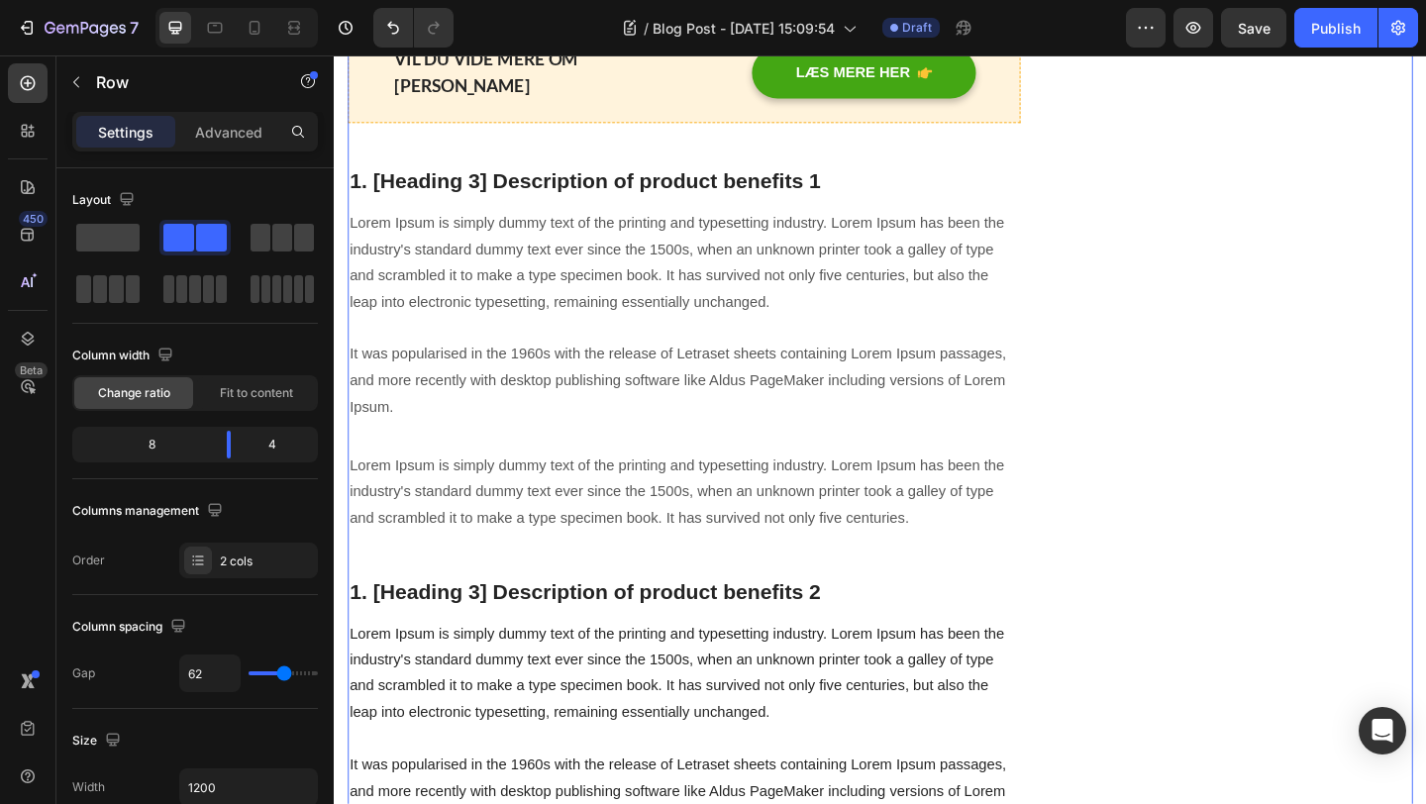
scroll to position [3217, 0]
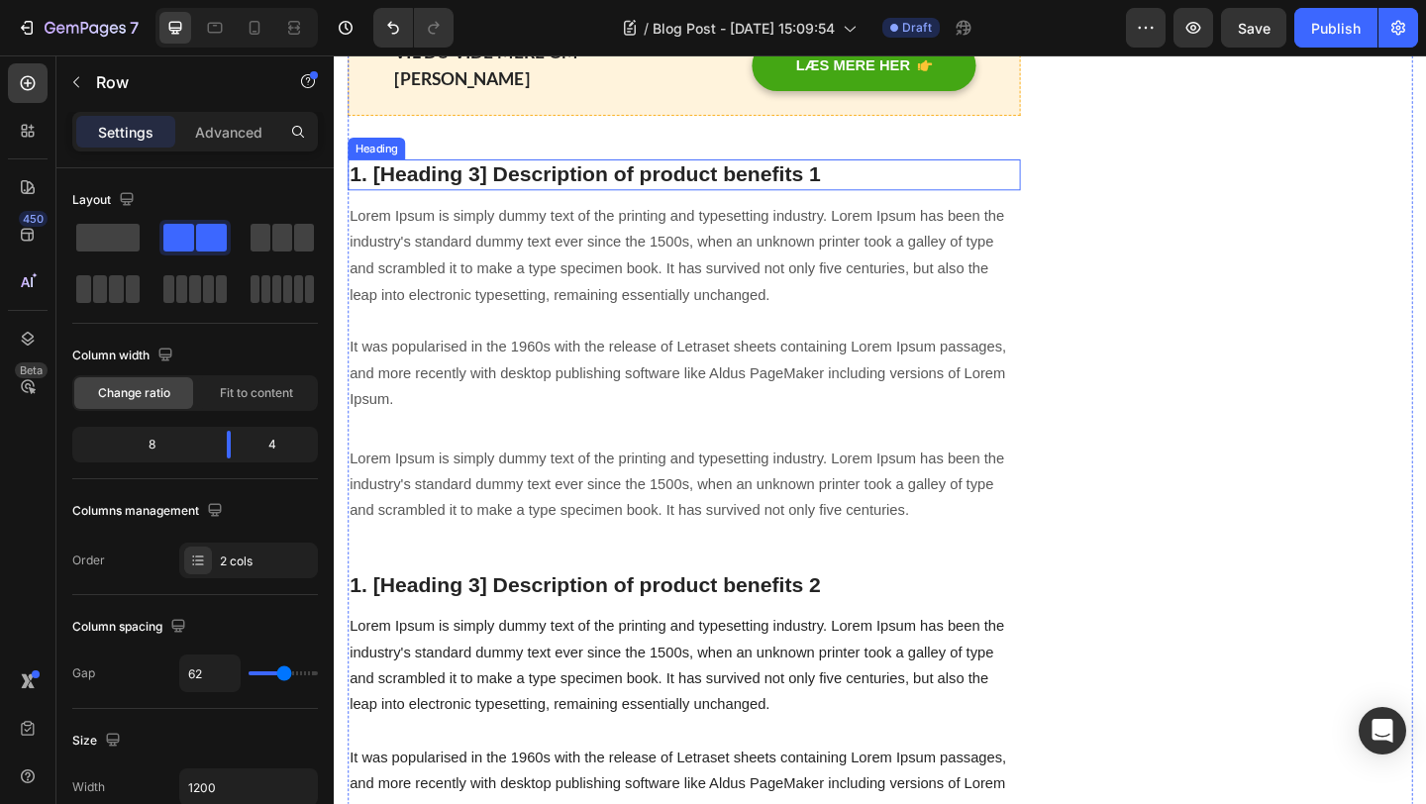
click at [691, 170] on p "1. [Heading 3] Description of product benefits 1" at bounding box center [715, 185] width 728 height 30
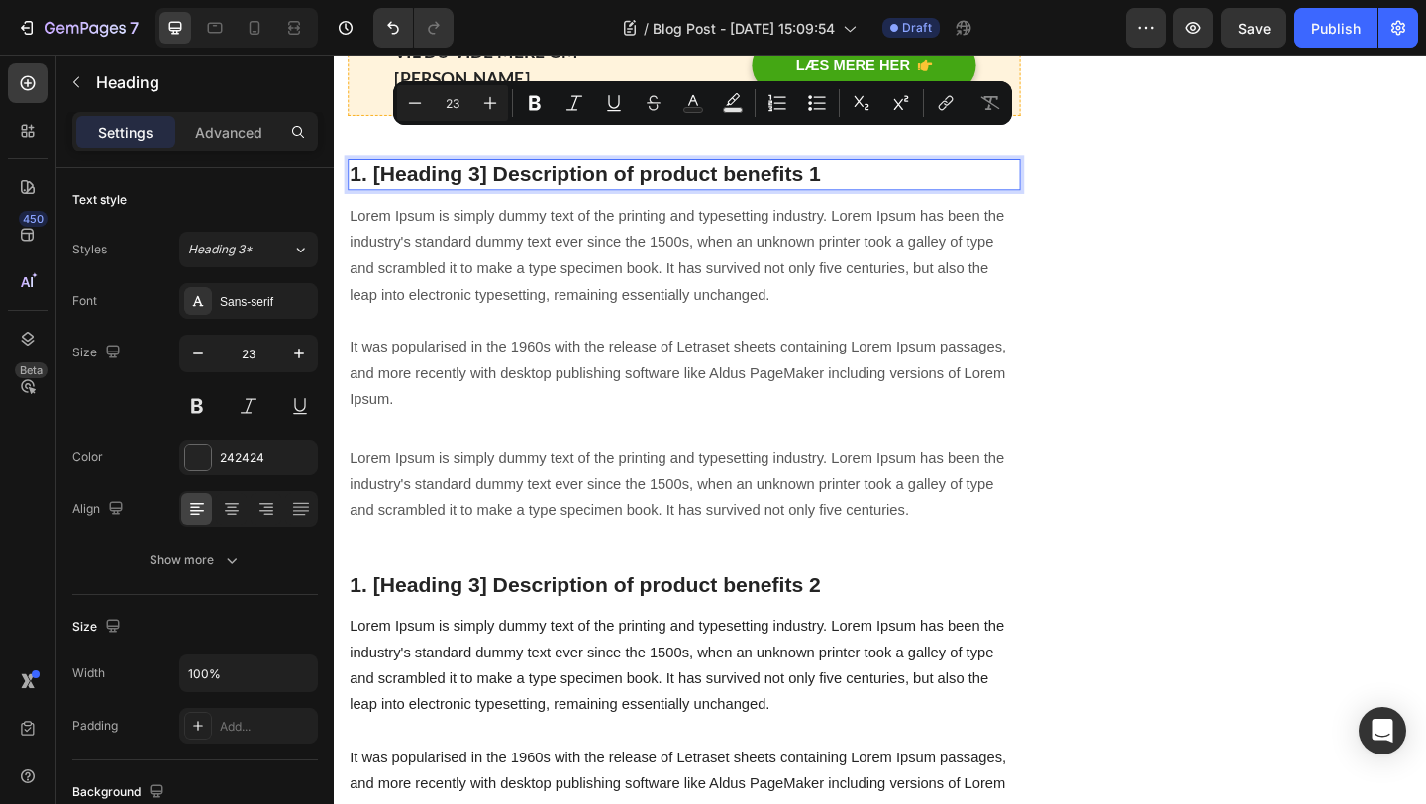
click at [861, 170] on p "1. [Heading 3] Description of product benefits 1" at bounding box center [715, 185] width 728 height 30
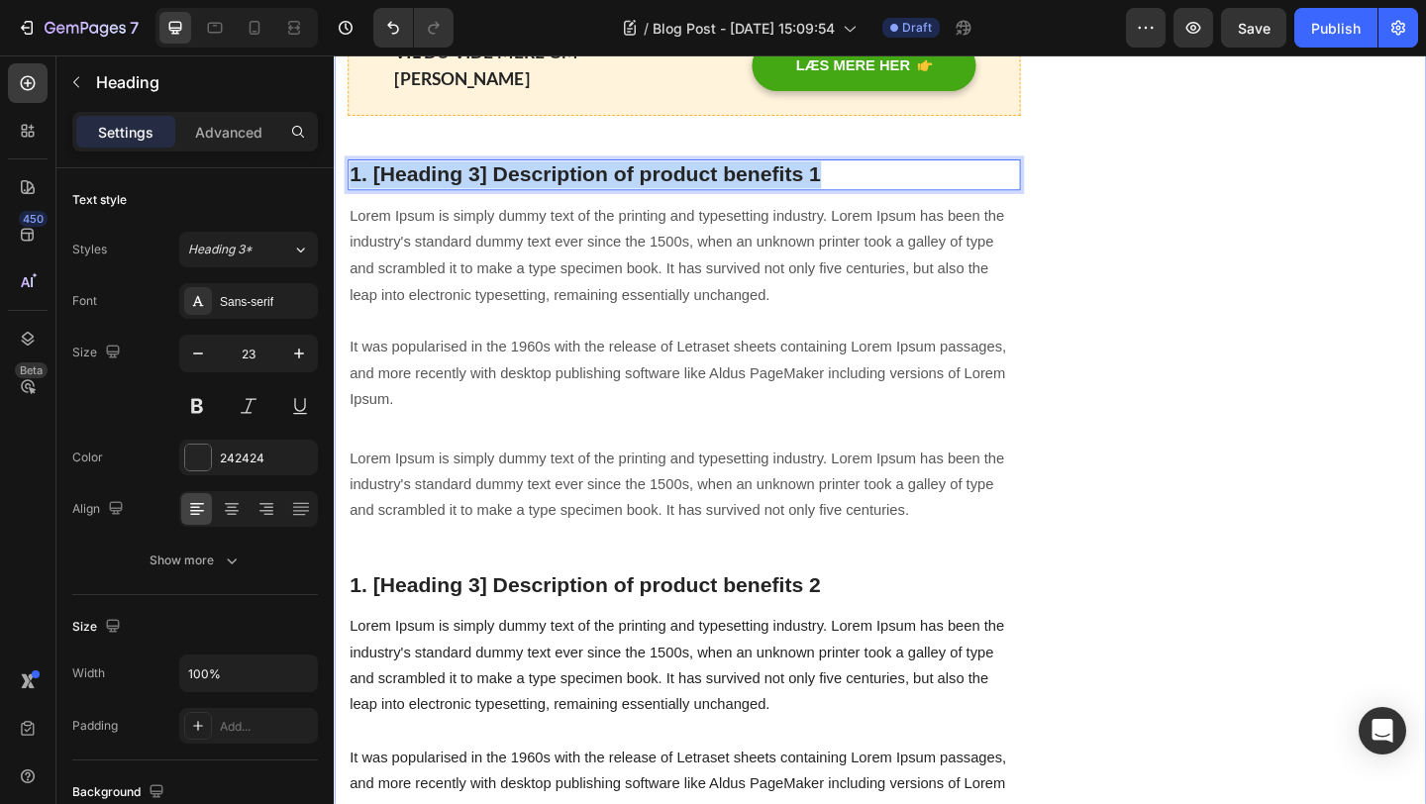
drag, startPoint x: 879, startPoint y: 151, endPoint x: 338, endPoint y: 141, distance: 540.9
click at [338, 141] on div "Forstoppelse - et komplekst puslespil med mange årsager Heading Written by Meta…" at bounding box center [928, 220] width 1189 height 6553
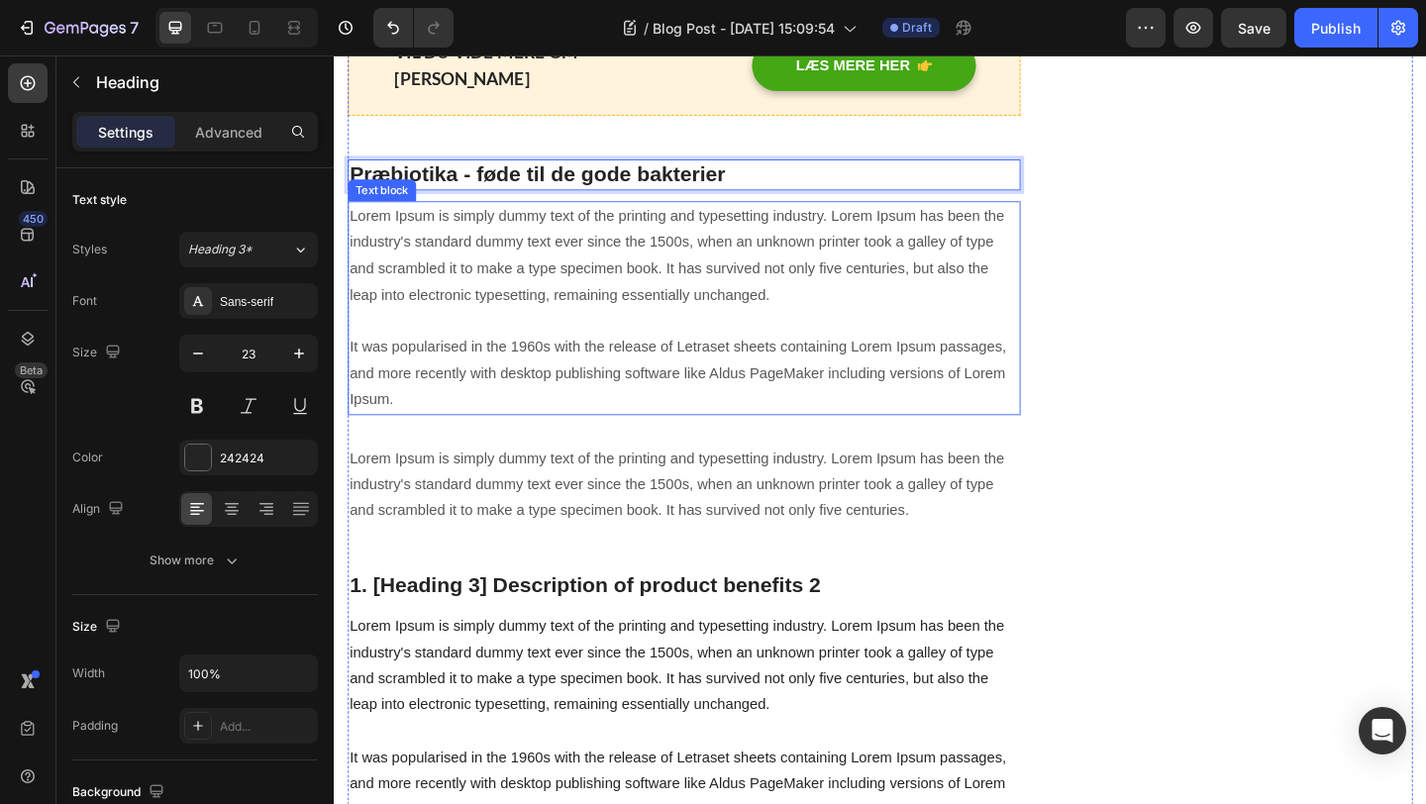
click at [756, 294] on p "Lorem Ipsum is simply dummy text of the printing and typesetting industry. Lore…" at bounding box center [715, 330] width 728 height 228
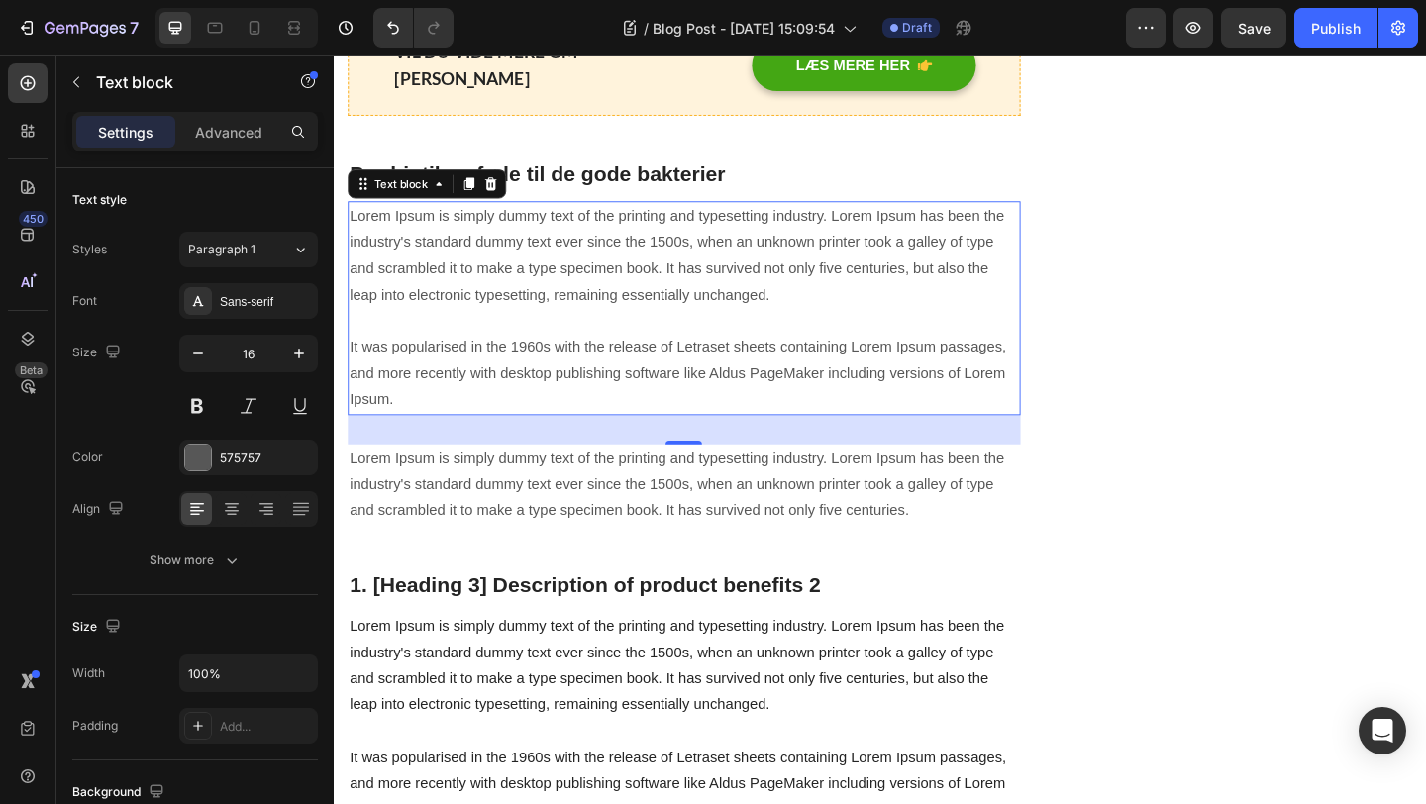
click at [635, 312] on p "Lorem Ipsum is simply dummy text of the printing and typesetting industry. Lore…" at bounding box center [715, 330] width 728 height 228
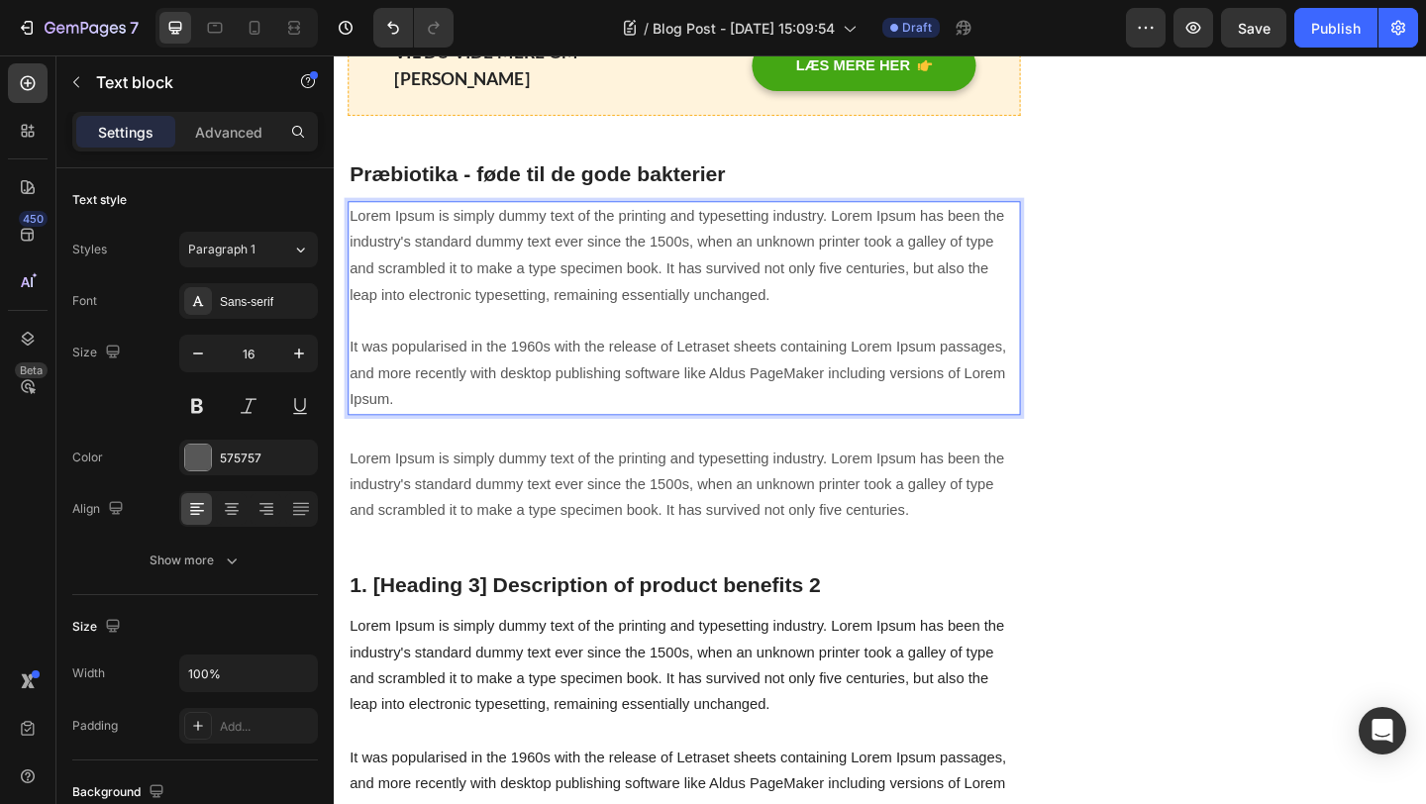
click at [445, 410] on div "Lorem Ipsum is simply dummy text of the printing and typesetting industry. Lore…" at bounding box center [715, 330] width 732 height 232
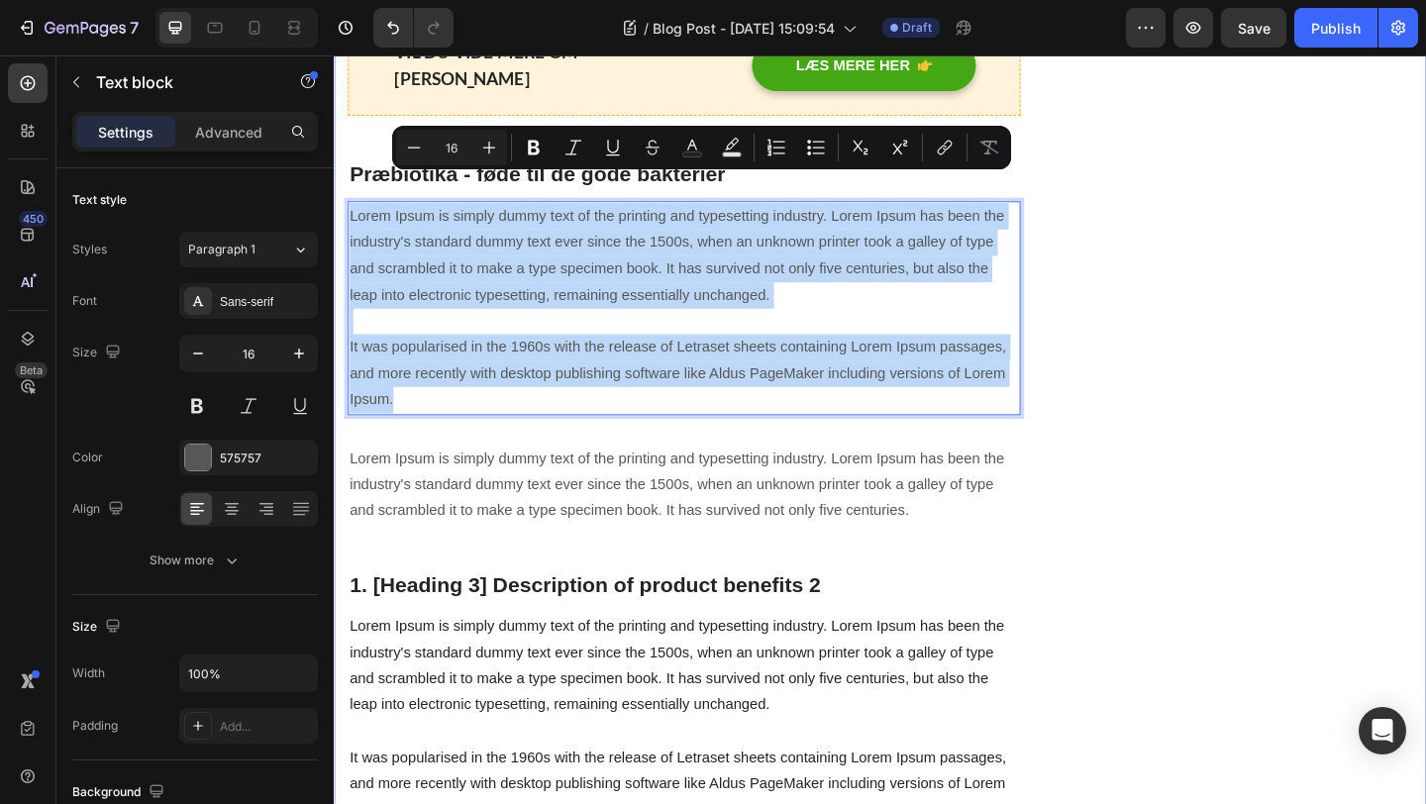
drag, startPoint x: 408, startPoint y: 396, endPoint x: 347, endPoint y: 201, distance: 204.6
click at [347, 201] on div "Forstoppelse - et komplekst puslespil med mange årsager Heading Written by Meta…" at bounding box center [928, 220] width 1189 height 6553
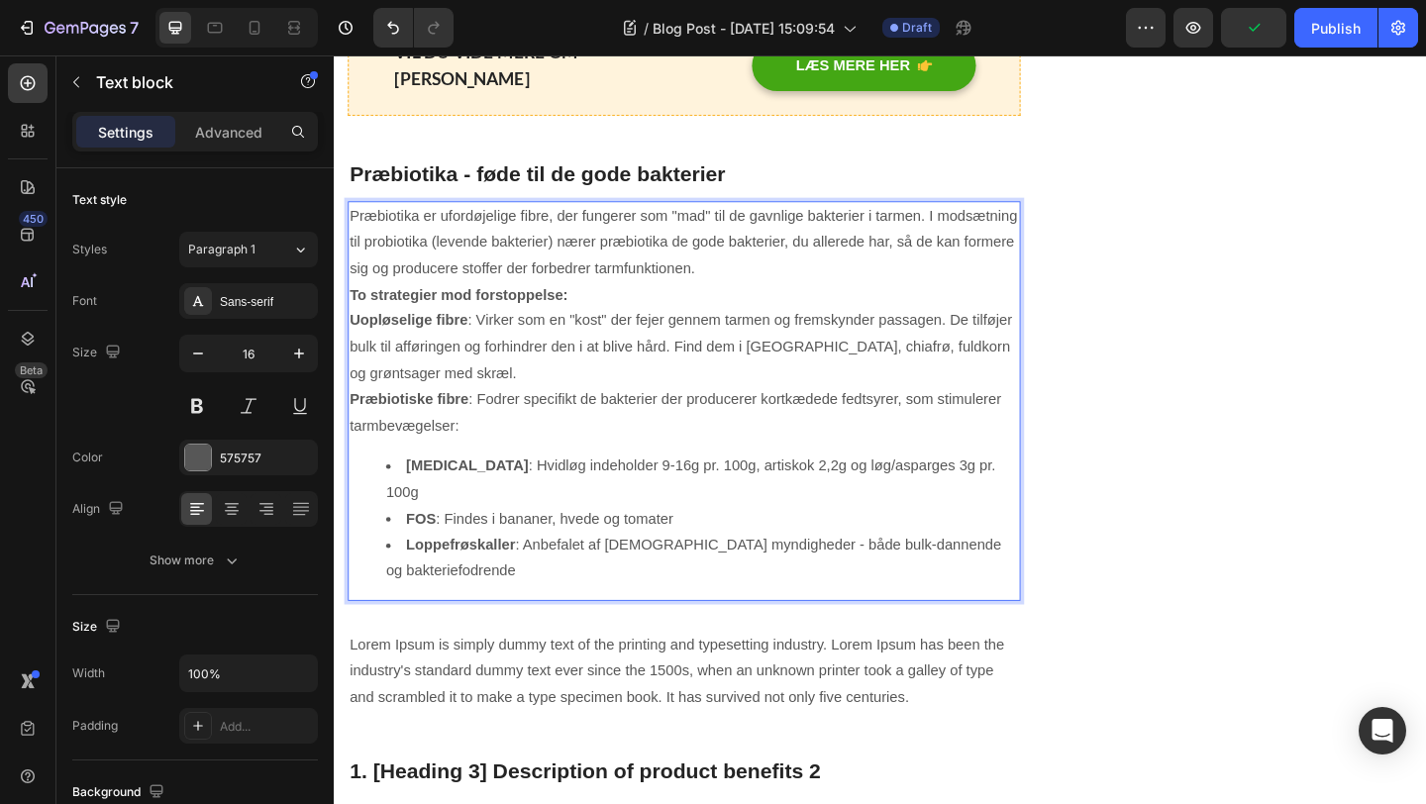
click at [750, 260] on p "Præbiotika er ufordøjelige fibre, der fungerer som "mad" til de gavnlige bakter…" at bounding box center [715, 258] width 728 height 85
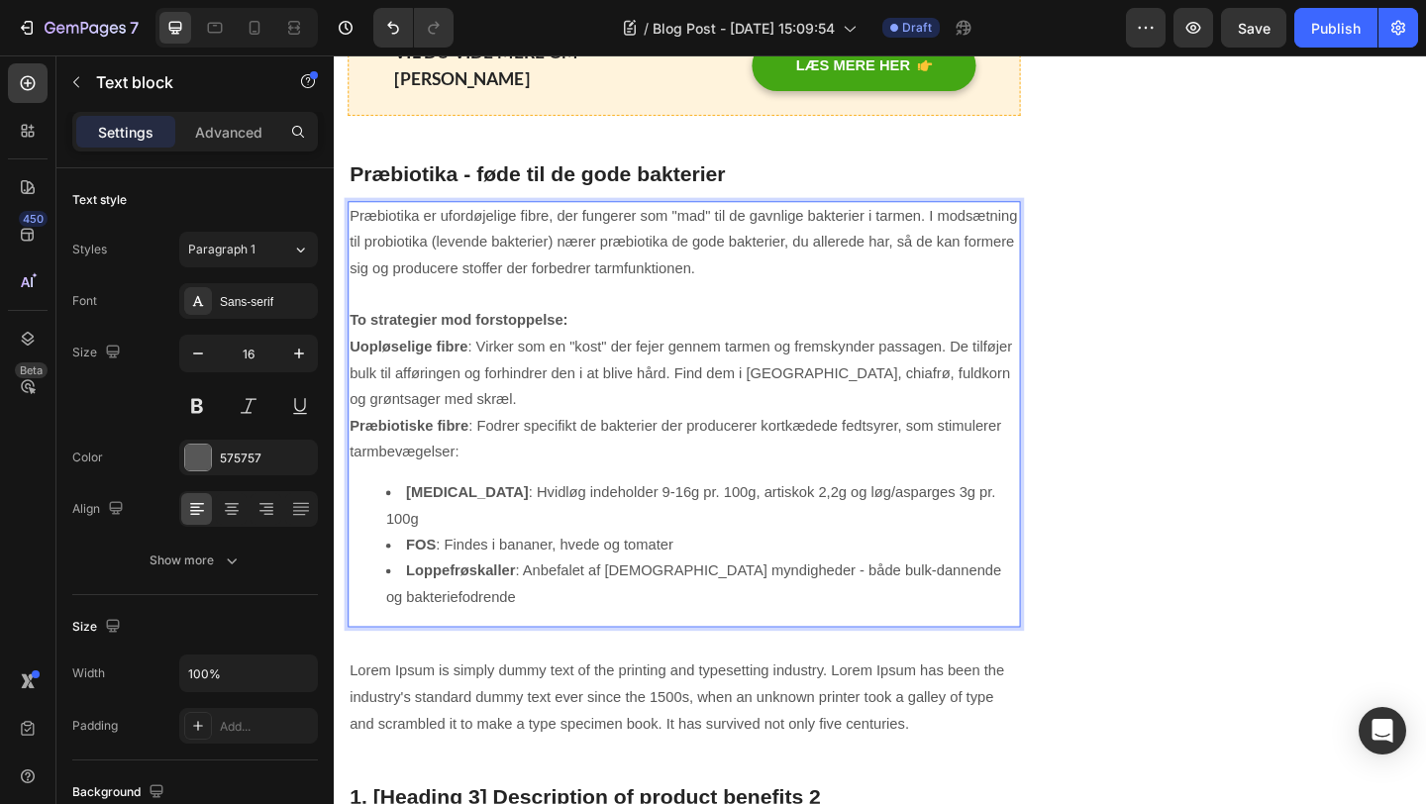
click at [852, 262] on p "Præbiotika er ufordøjelige fibre, der fungerer som "mad" til de gavnlige bakter…" at bounding box center [715, 258] width 728 height 85
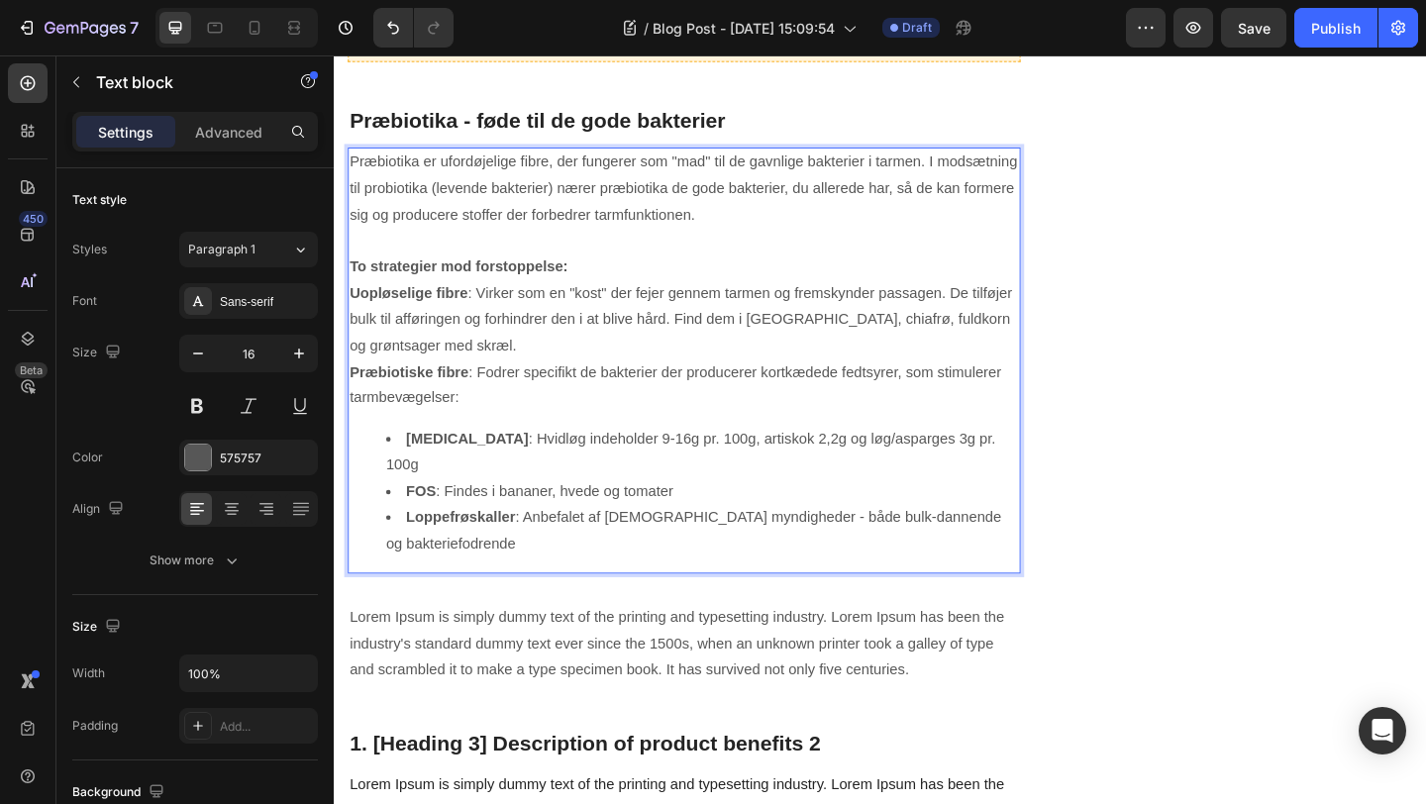
scroll to position [3278, 0]
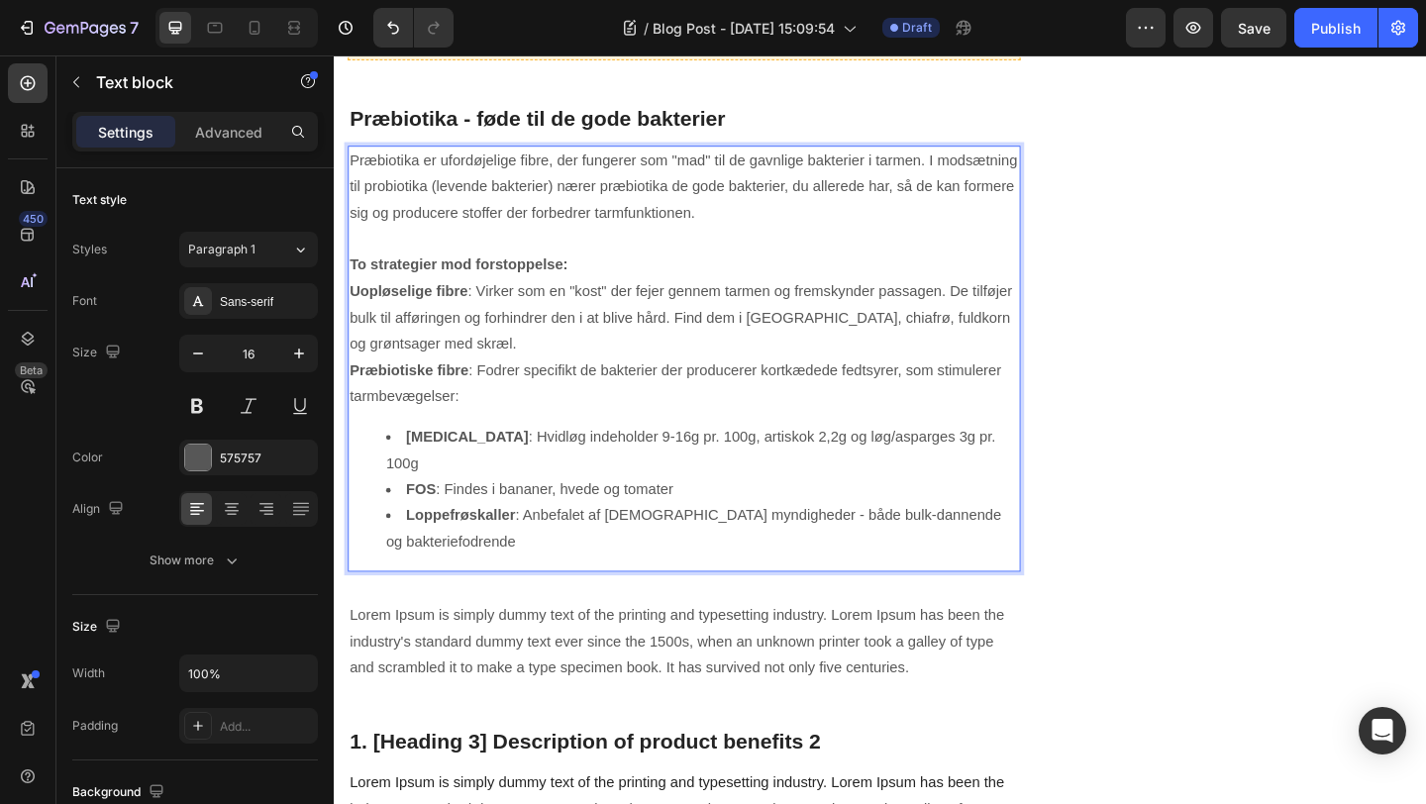
click at [398, 542] on li "Loppefrøskaller : Anbefalet af [DEMOGRAPHIC_DATA] myndigheder - både bulk-danne…" at bounding box center [734, 570] width 688 height 57
click at [387, 523] on ul "[MEDICAL_DATA] : Hvidløg indeholder 9-16g pr. 100g, artiskok 2,2g og løg/asparg…" at bounding box center [715, 528] width 728 height 143
click at [821, 542] on li "Loppefrøskaller : Anbefalet af [DEMOGRAPHIC_DATA] myndigheder - både bulk-danne…" at bounding box center [734, 570] width 688 height 57
click at [1349, 428] on div "[PERSON_NAME] tarmmikrobiom test Heading Icon Innovation Text block Icon Nem hå…" at bounding box center [1325, 315] width 366 height 6705
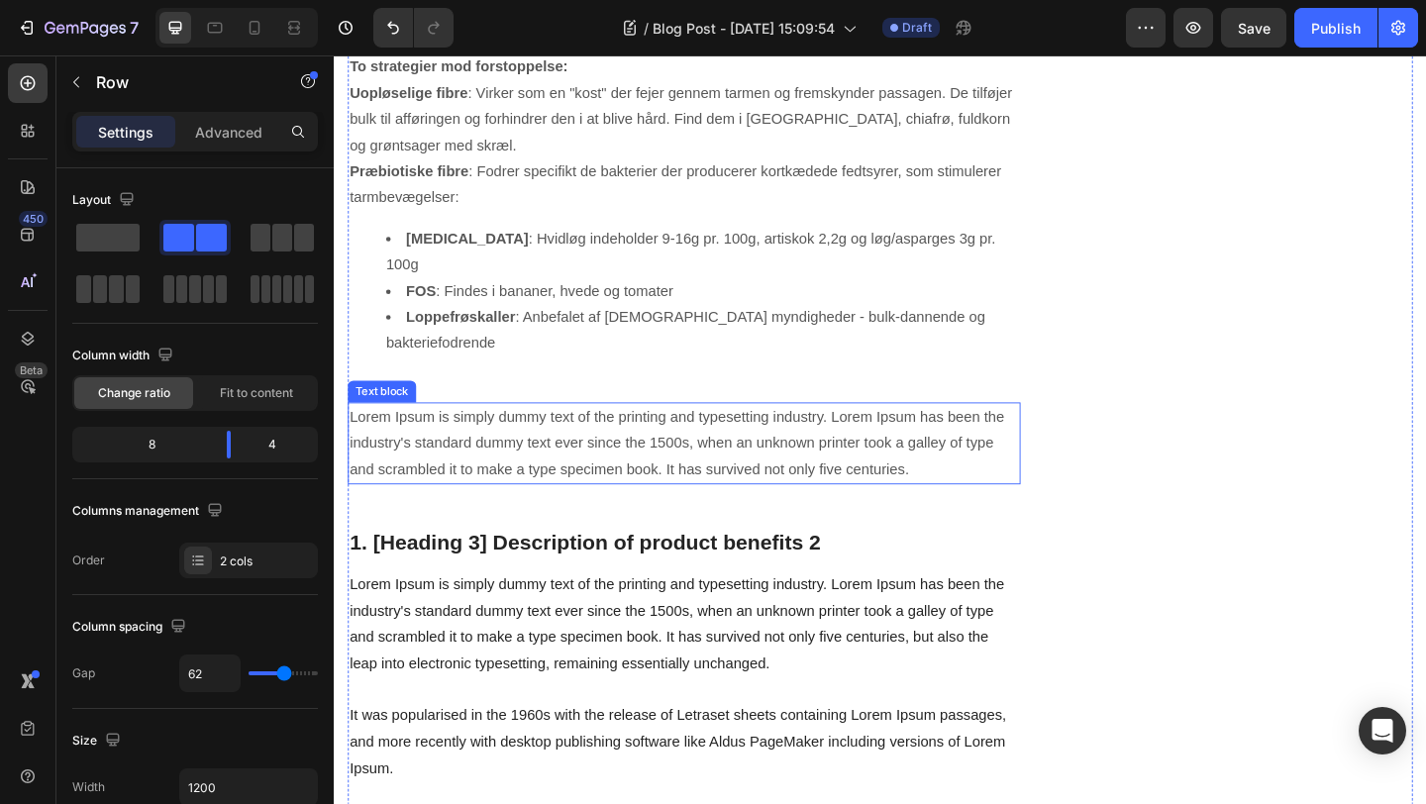
scroll to position [3491, 0]
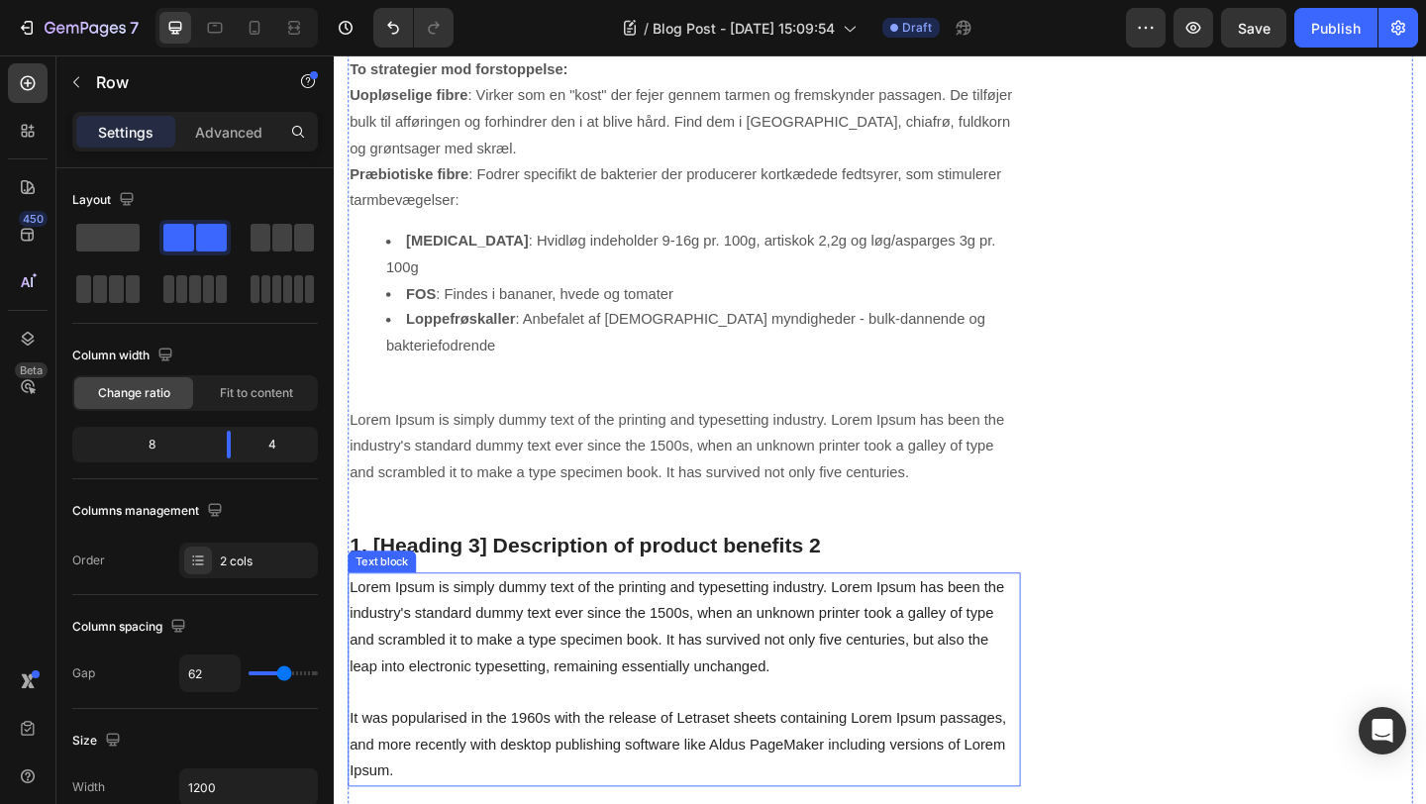
click at [776, 620] on p "Lorem Ipsum is simply dummy text of the printing and typesetting industry. Lore…" at bounding box center [715, 734] width 728 height 228
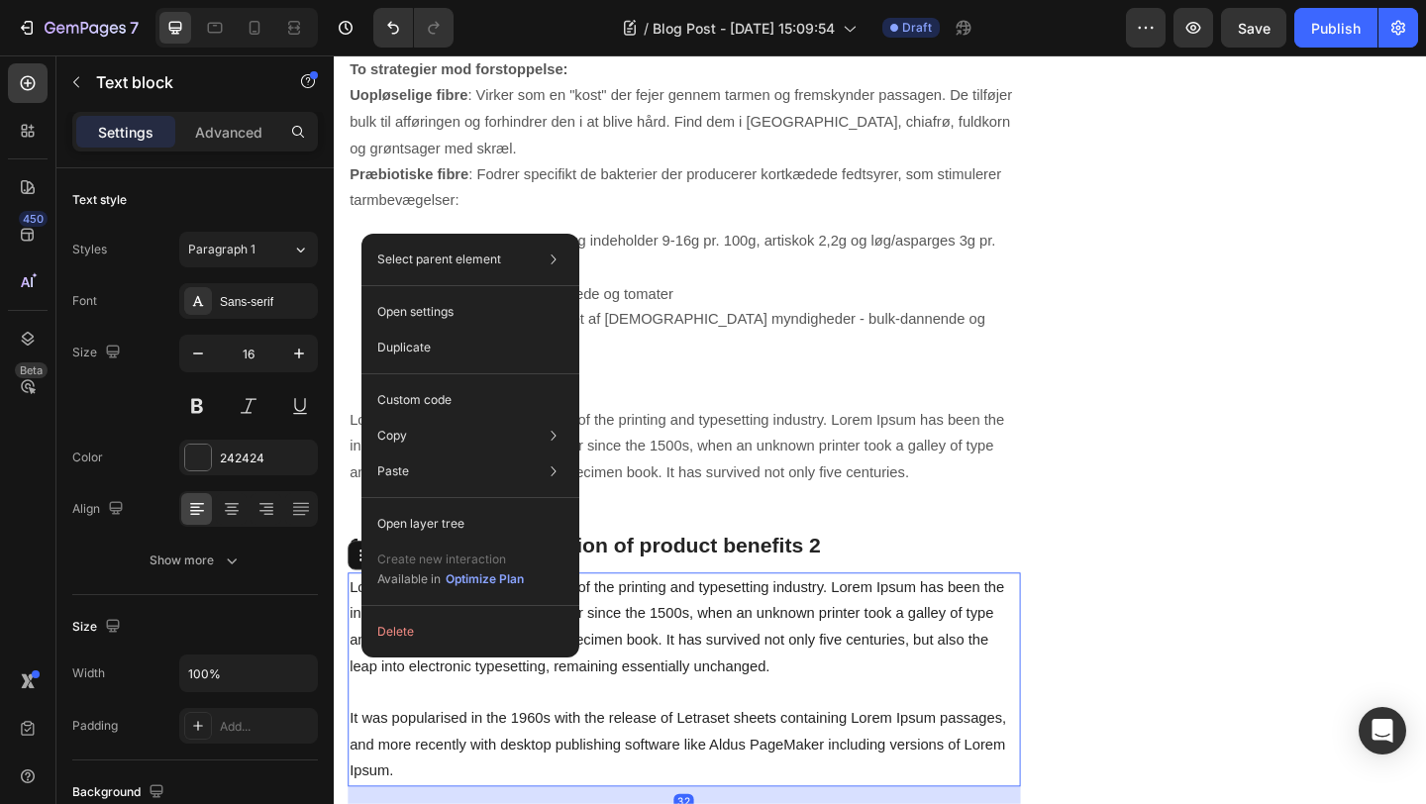
click at [408, 729] on p "Lorem Ipsum is simply dummy text of the printing and typesetting industry. Lore…" at bounding box center [715, 734] width 728 height 228
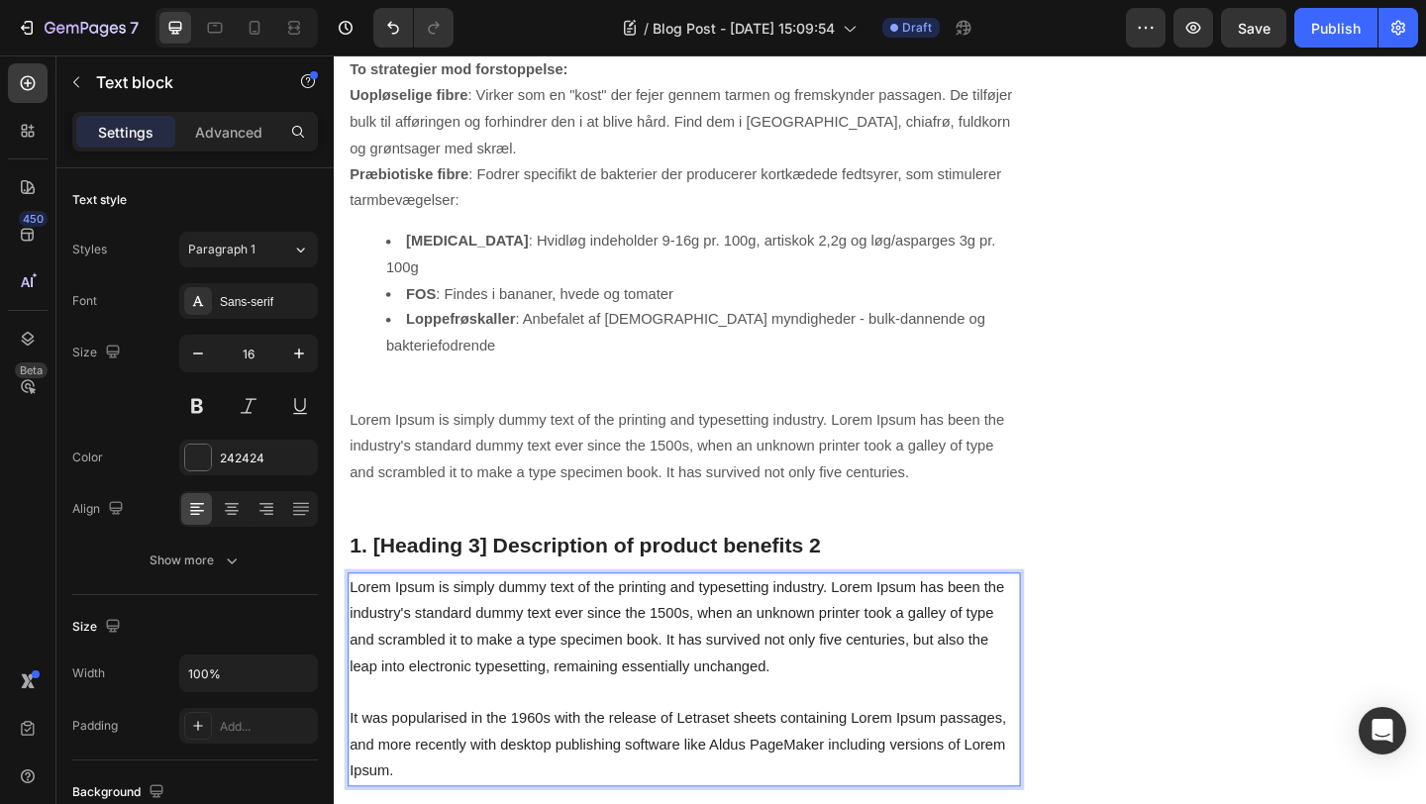
click at [400, 747] on p "Lorem Ipsum is simply dummy text of the printing and typesetting industry. Lore…" at bounding box center [715, 734] width 728 height 228
click at [659, 438] on p "Lorem Ipsum is simply dummy text of the printing and typesetting industry. Lore…" at bounding box center [715, 480] width 728 height 85
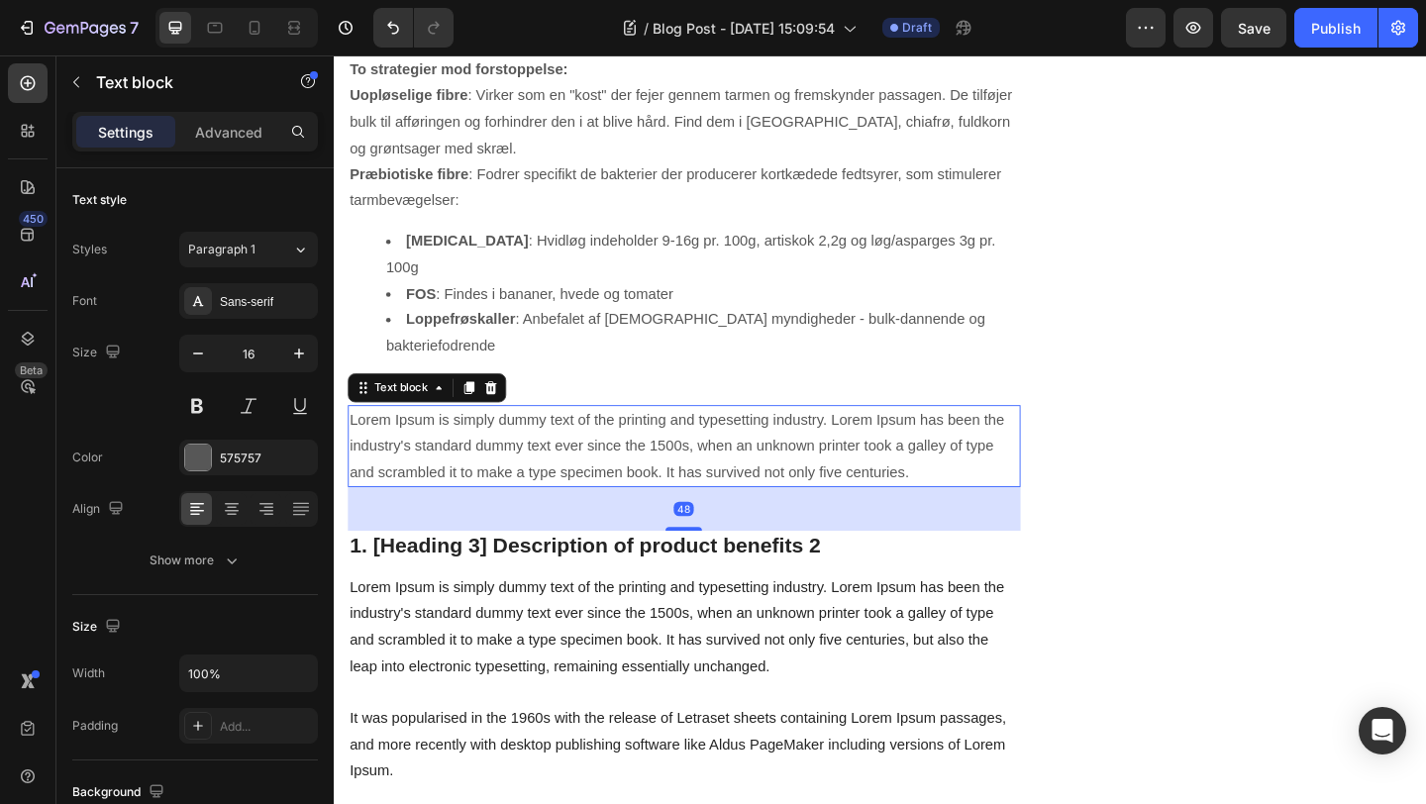
click at [934, 438] on p "Lorem Ipsum is simply dummy text of the printing and typesetting industry. Lore…" at bounding box center [715, 480] width 728 height 85
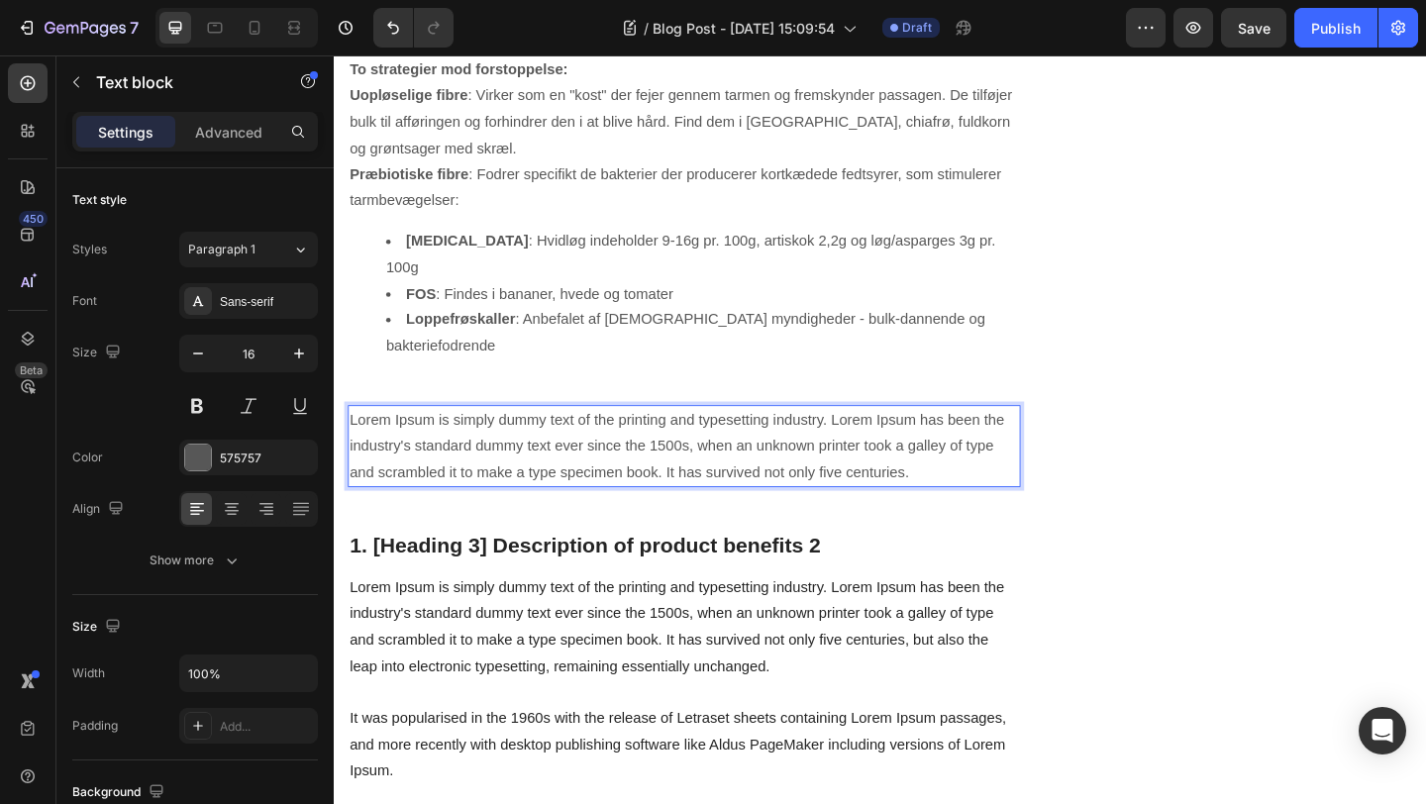
click at [969, 438] on p "Lorem Ipsum is simply dummy text of the printing and typesetting industry. Lore…" at bounding box center [715, 480] width 728 height 85
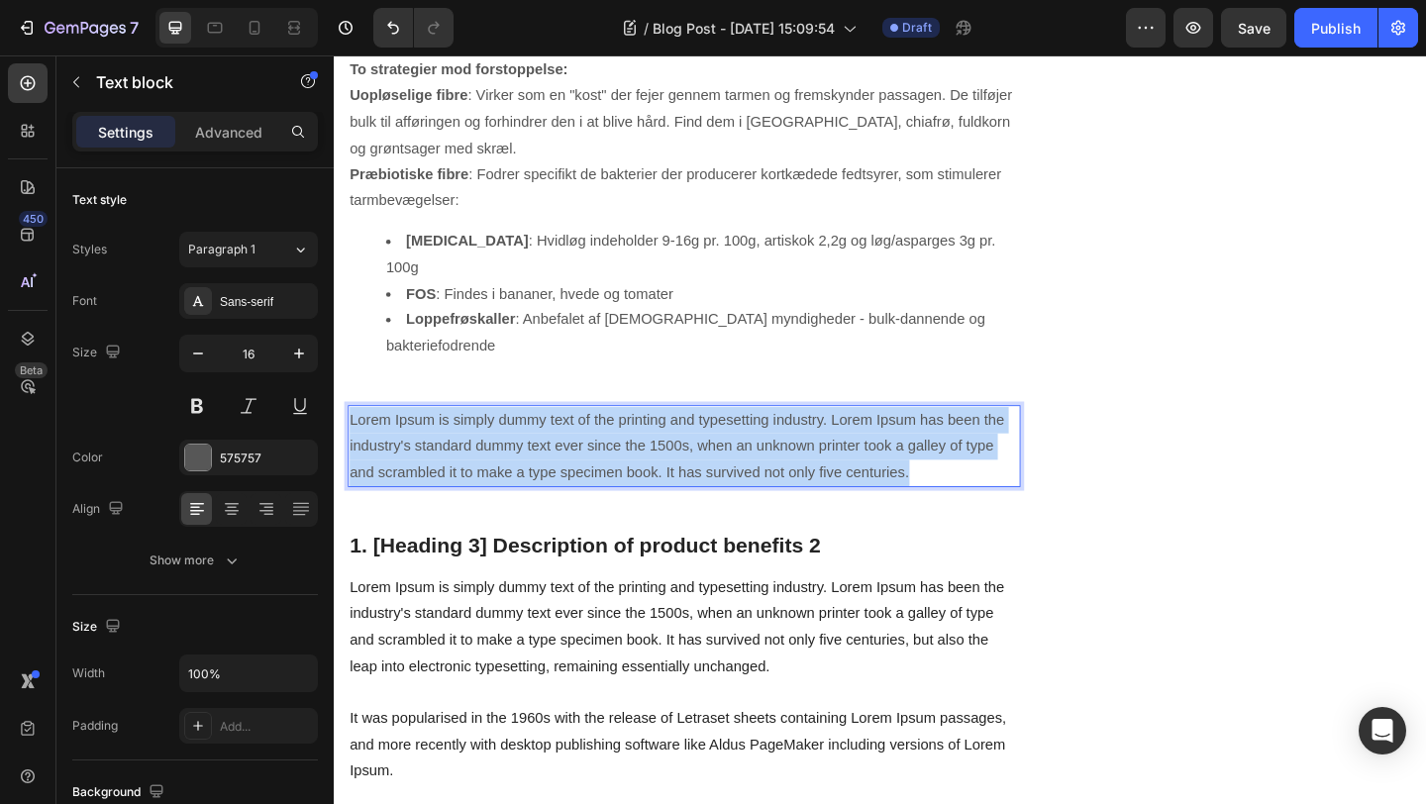
drag, startPoint x: 969, startPoint y: 422, endPoint x: 350, endPoint y: 367, distance: 621.6
click at [351, 438] on p "Lorem Ipsum is simply dummy text of the printing and typesetting industry. Lore…" at bounding box center [715, 480] width 728 height 85
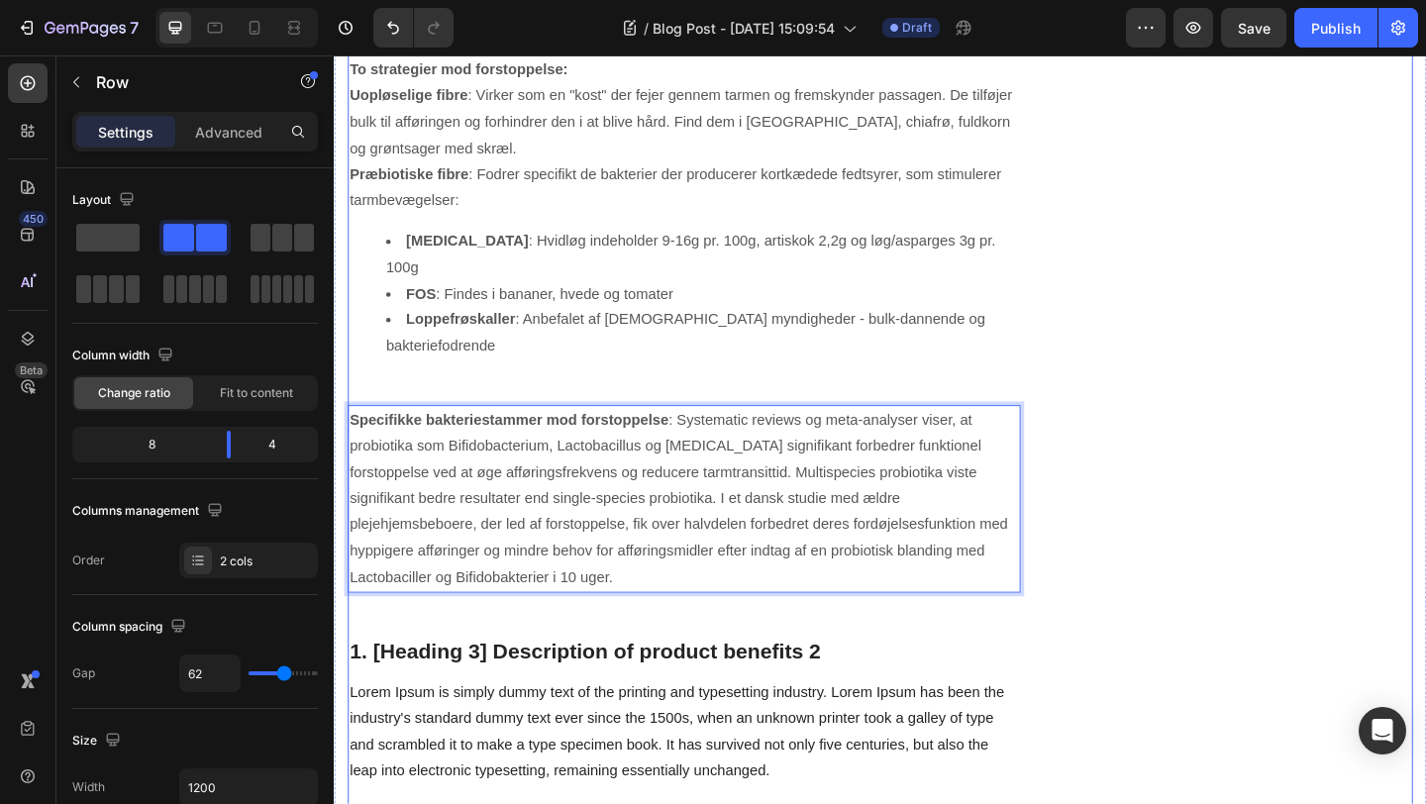
click at [1312, 385] on div "[PERSON_NAME] tarmmikrobiom test Heading Icon Innovation Text block Icon Nem hå…" at bounding box center [1325, 159] width 366 height 6819
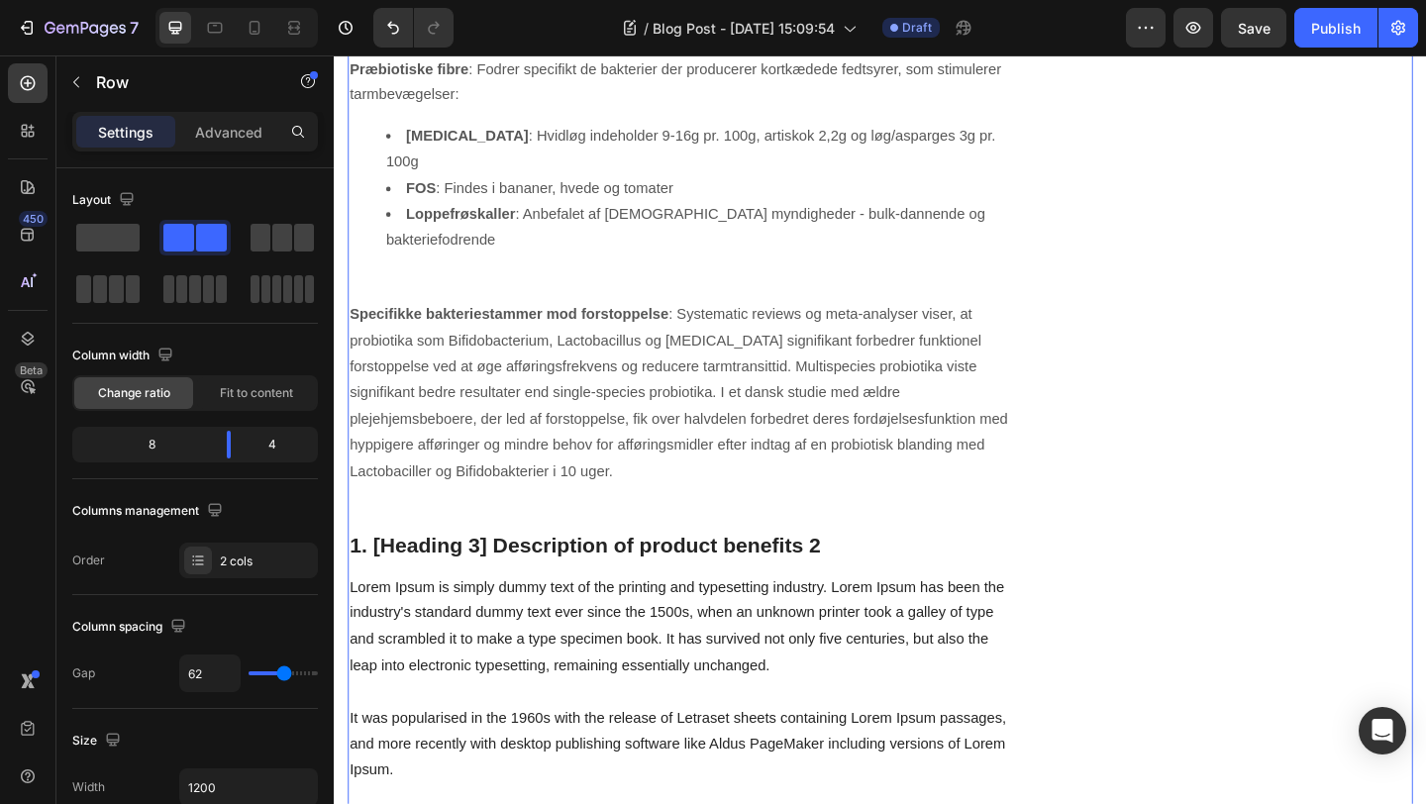
scroll to position [3609, 0]
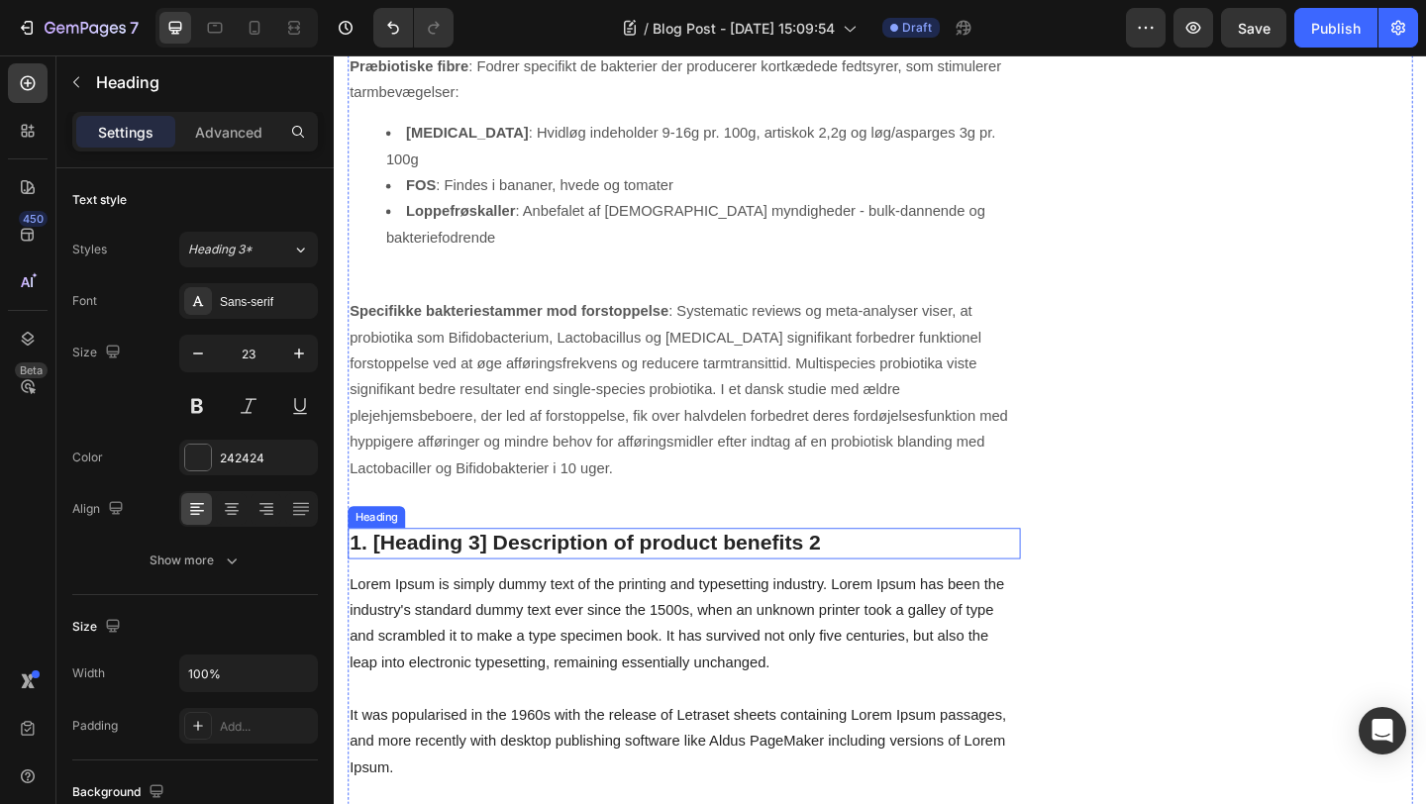
click at [780, 572] on p "1. [Heading 3] Description of product benefits 2" at bounding box center [715, 587] width 728 height 30
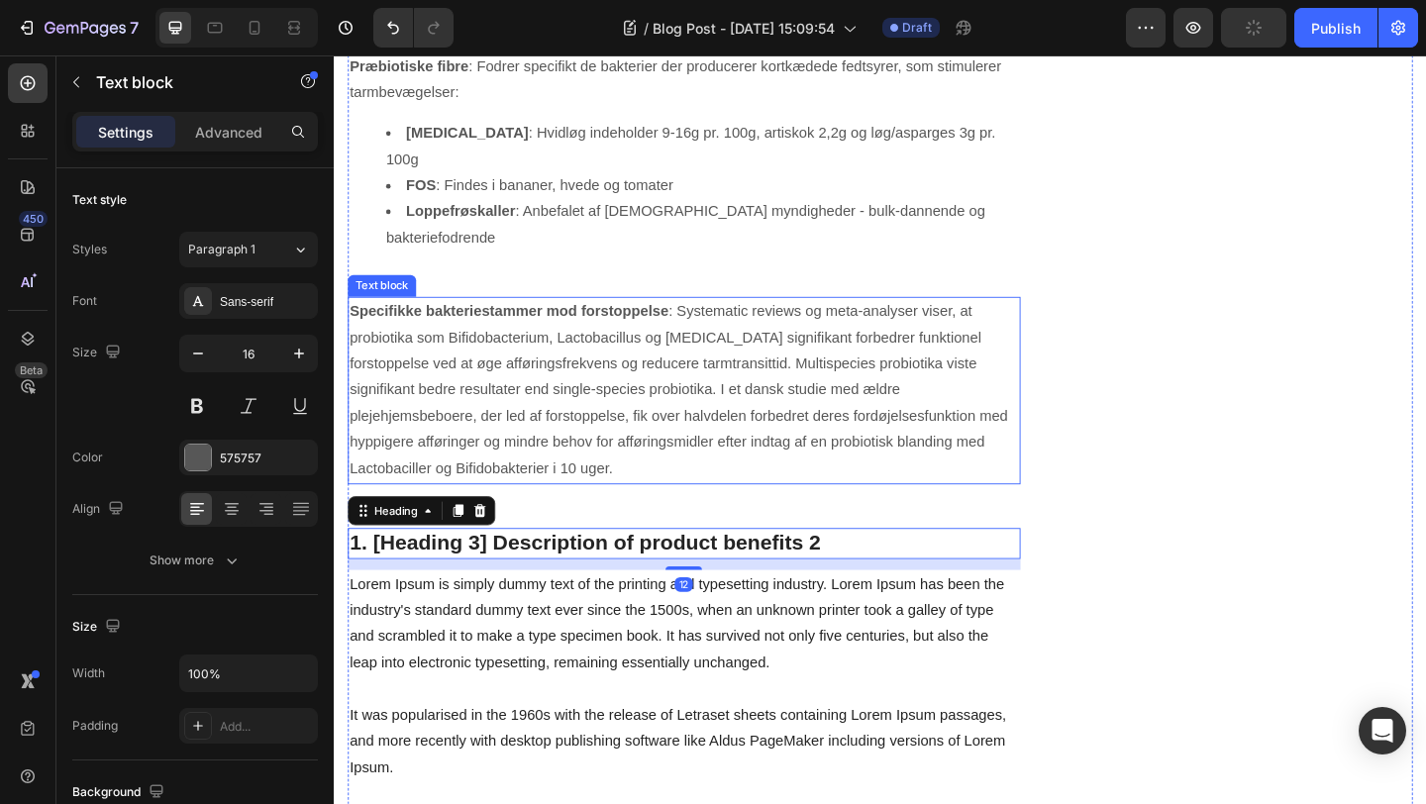
click at [677, 320] on p "Specifikke bakteriestammer mod forstoppelse : Systematic reviews og meta-analys…" at bounding box center [715, 420] width 728 height 200
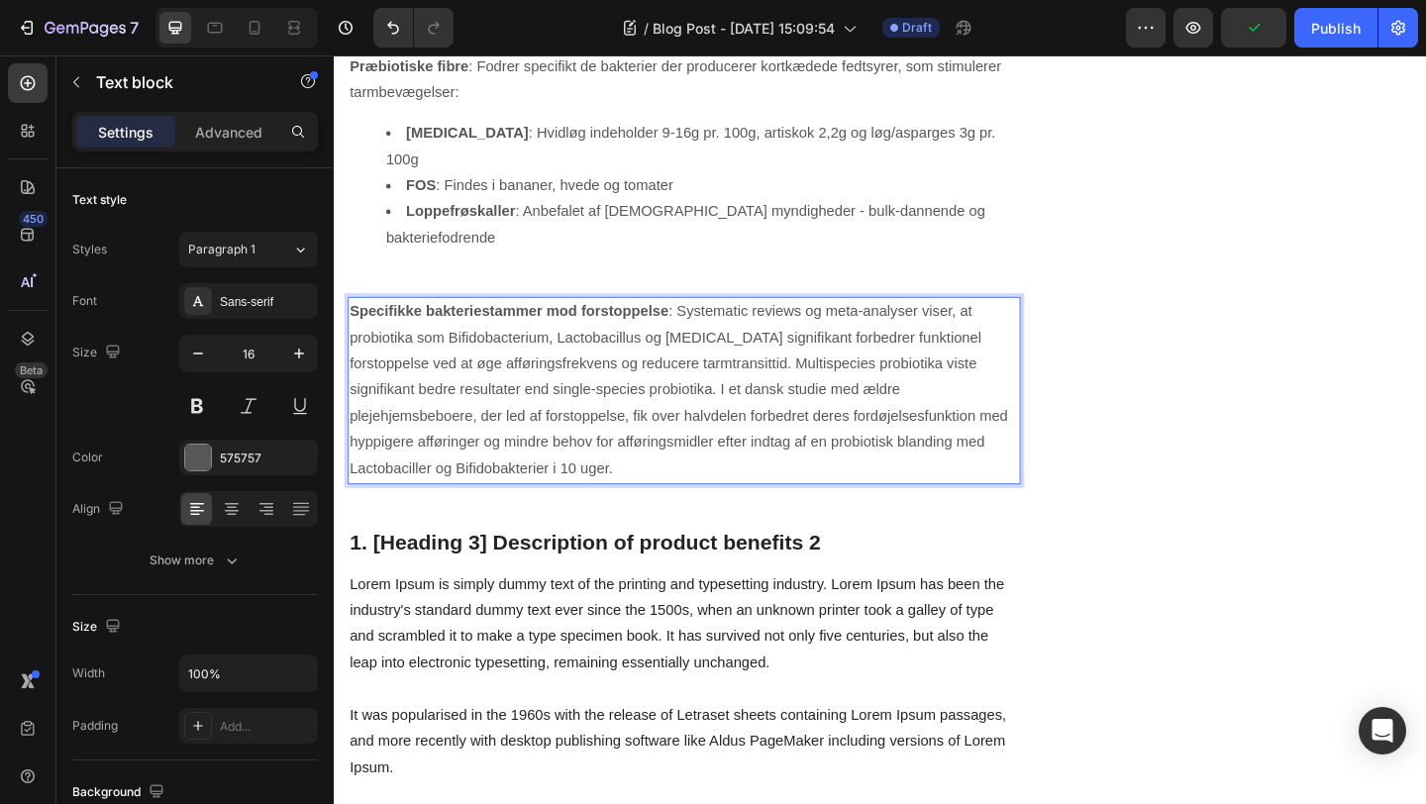
click at [705, 320] on p "Specifikke bakteriestammer mod forstoppelse : Systematic reviews og meta-analys…" at bounding box center [715, 420] width 728 height 200
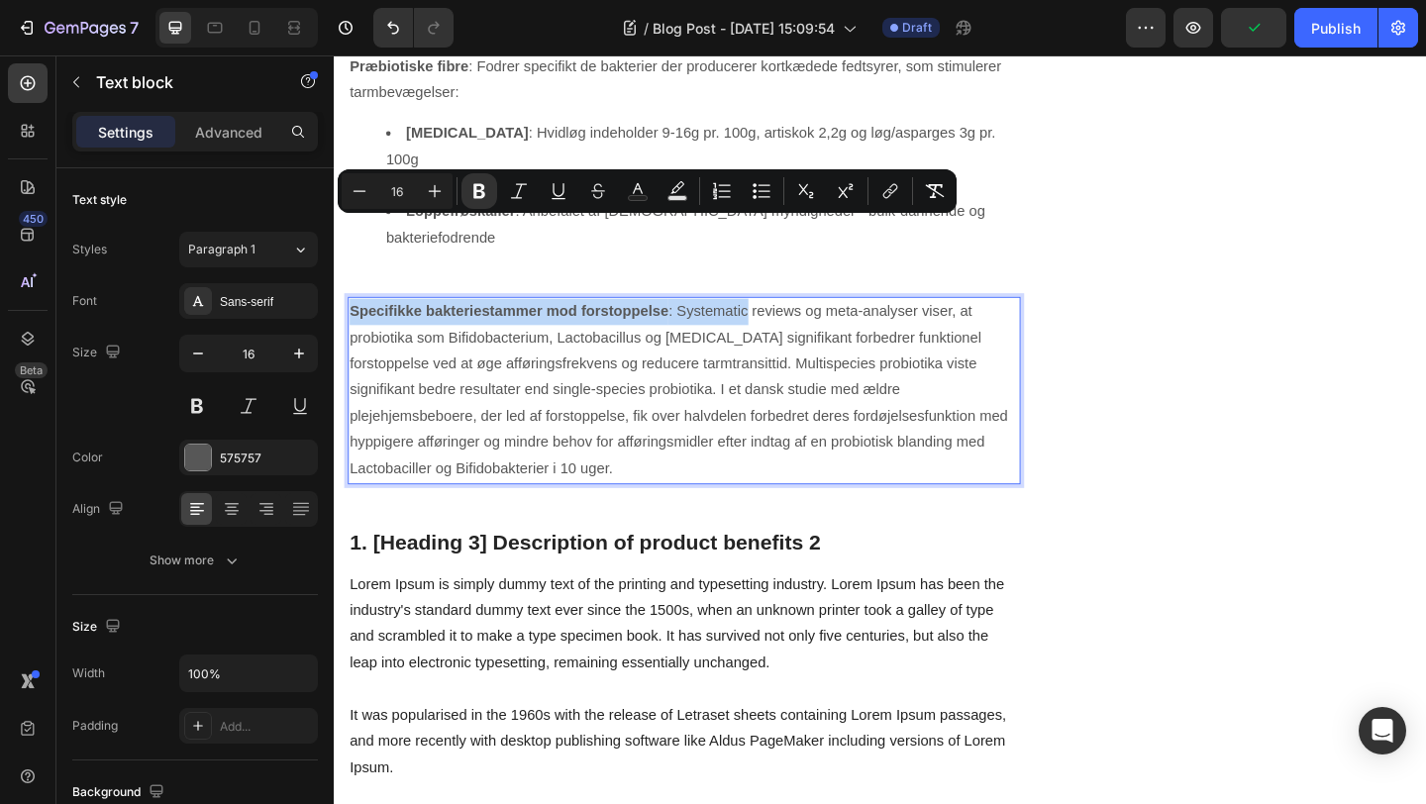
drag, startPoint x: 705, startPoint y: 245, endPoint x: 366, endPoint y: 246, distance: 339.8
click at [366, 320] on p "Specifikke bakteriestammer mod forstoppelse : Systematic reviews og meta-analys…" at bounding box center [715, 420] width 728 height 200
drag, startPoint x: 366, startPoint y: 246, endPoint x: 411, endPoint y: 246, distance: 45.6
click at [367, 325] on strong "Specifikke bakteriestammer mod forstoppelse" at bounding box center [524, 333] width 347 height 17
click at [705, 320] on p "Specifikke bakteriestammer mod forstoppelse : Systematic reviews og meta-analys…" at bounding box center [715, 420] width 728 height 200
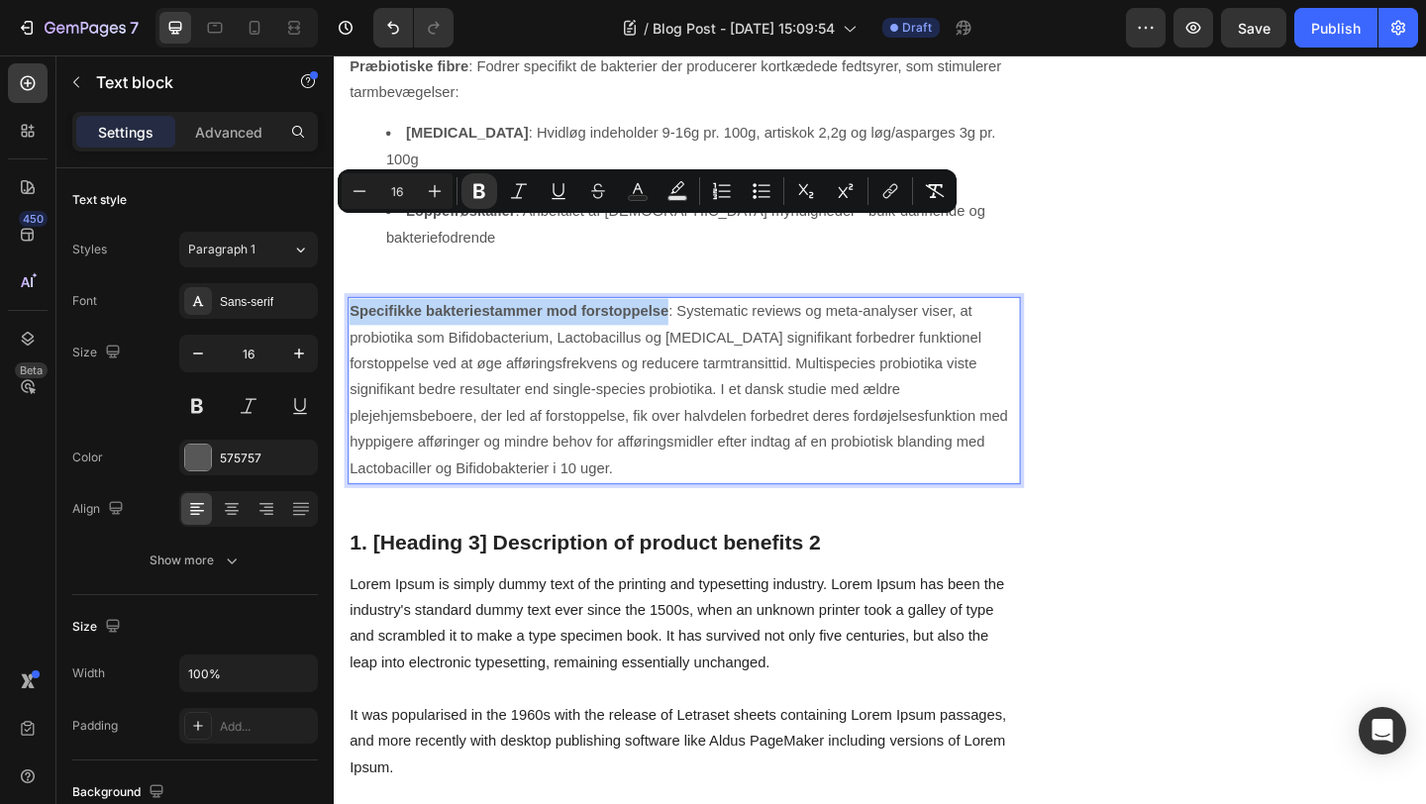
drag, startPoint x: 696, startPoint y: 244, endPoint x: 352, endPoint y: 240, distance: 344.7
click at [351, 325] on strong "Specifikke bakteriestammer mod forstoppelse" at bounding box center [524, 333] width 347 height 17
copy strong "Specifikke bakteriestammer mod forstoppelse"
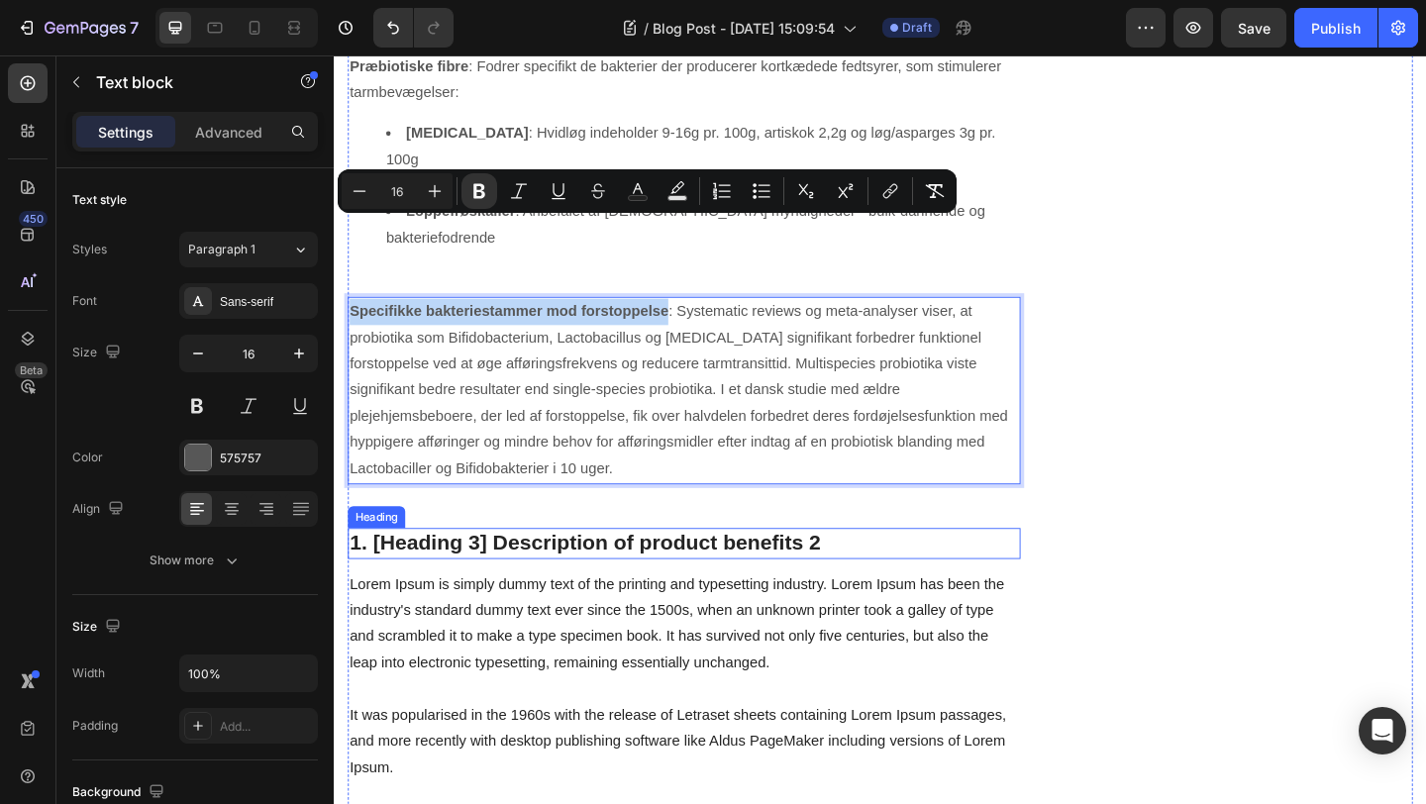
click at [610, 572] on p "1. [Heading 3] Description of product benefits 2" at bounding box center [715, 587] width 728 height 30
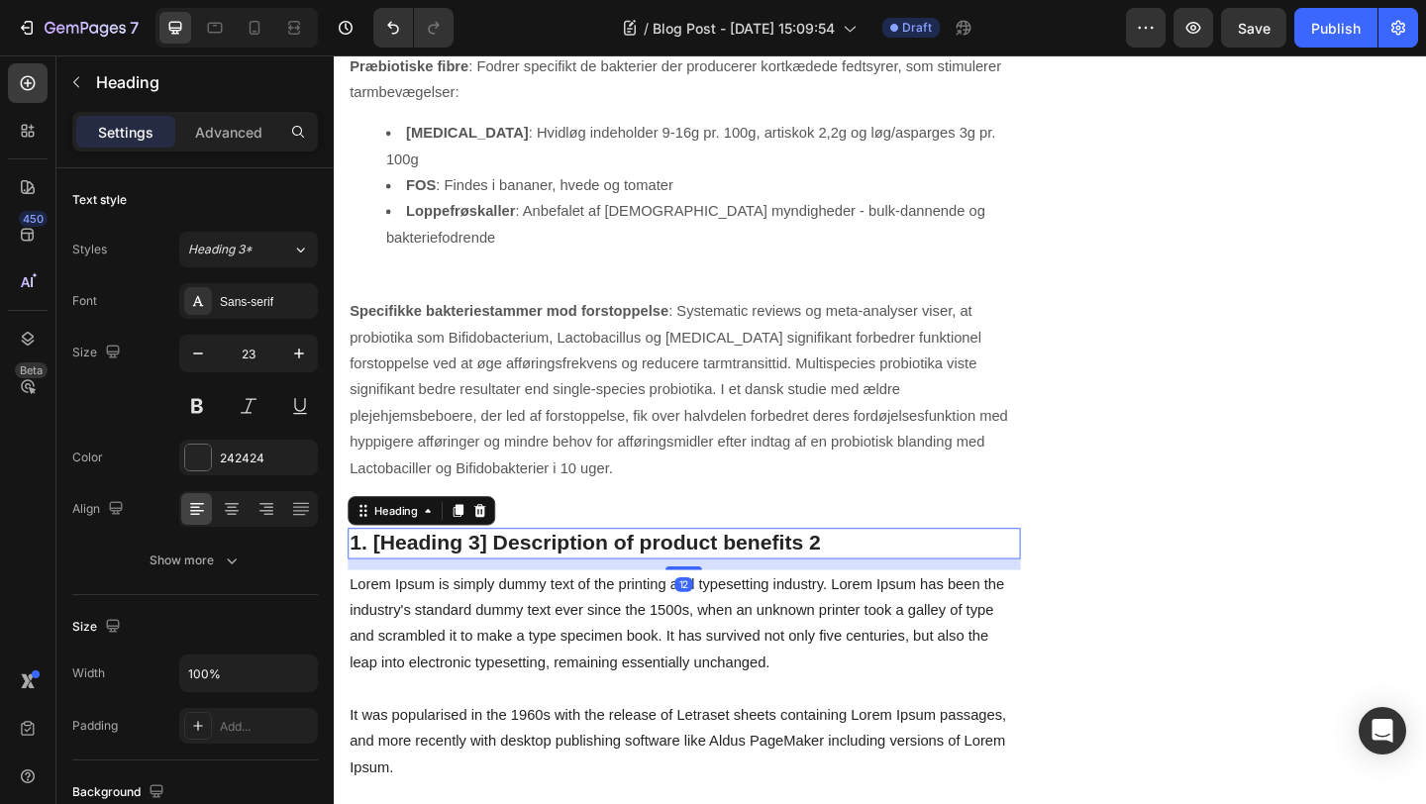
click at [610, 572] on p "1. [Heading 3] Description of product benefits 2" at bounding box center [715, 587] width 728 height 30
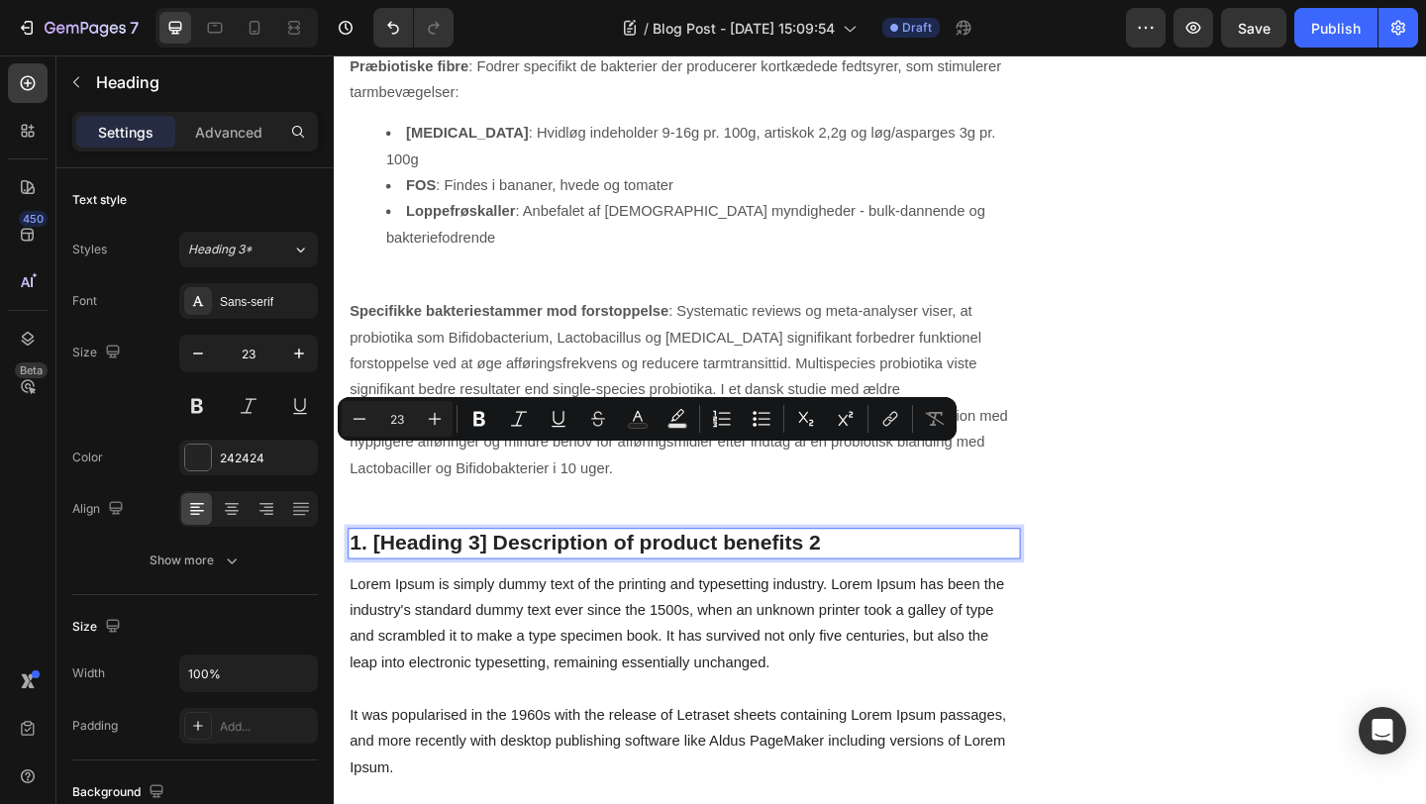
click at [902, 572] on p "1. [Heading 3] Description of product benefits 2" at bounding box center [715, 587] width 728 height 30
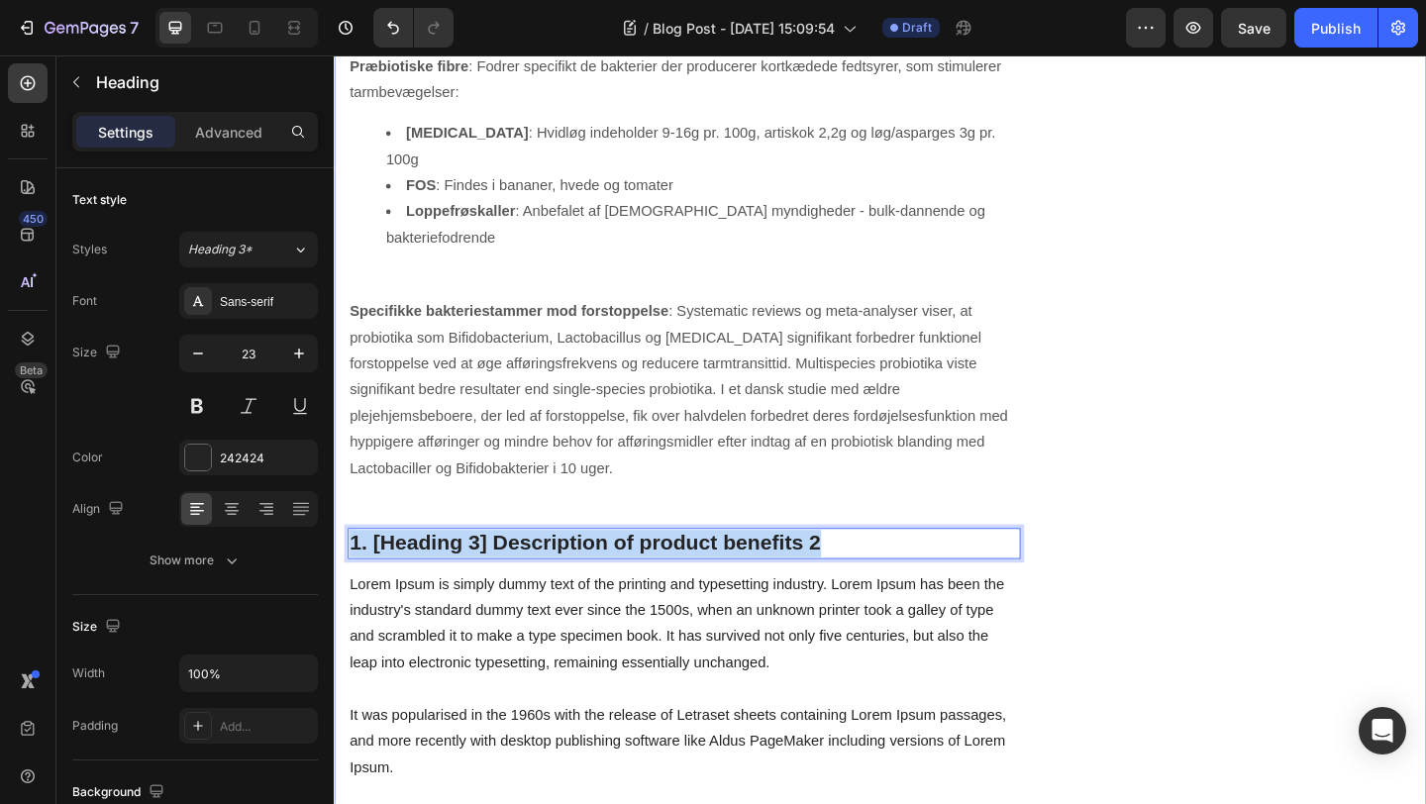
drag, startPoint x: 891, startPoint y: 493, endPoint x: 335, endPoint y: 505, distance: 555.8
click at [335, 505] on div "Forstoppelse - et komplekst puslespil med mange årsager Heading Written by Meta…" at bounding box center [928, 2] width 1189 height 6898
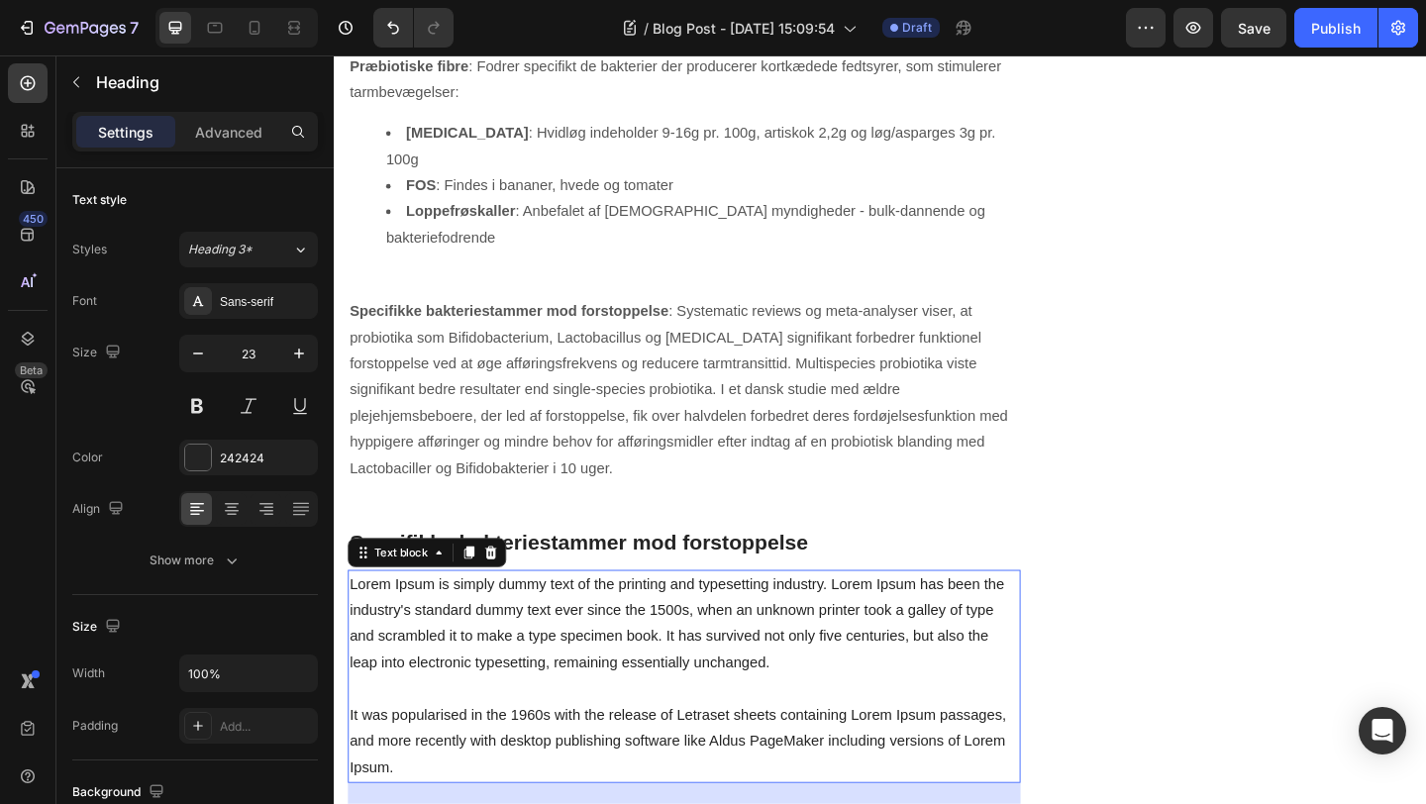
click at [658, 617] on p "Lorem Ipsum is simply dummy text of the printing and typesetting industry. Lore…" at bounding box center [715, 731] width 728 height 228
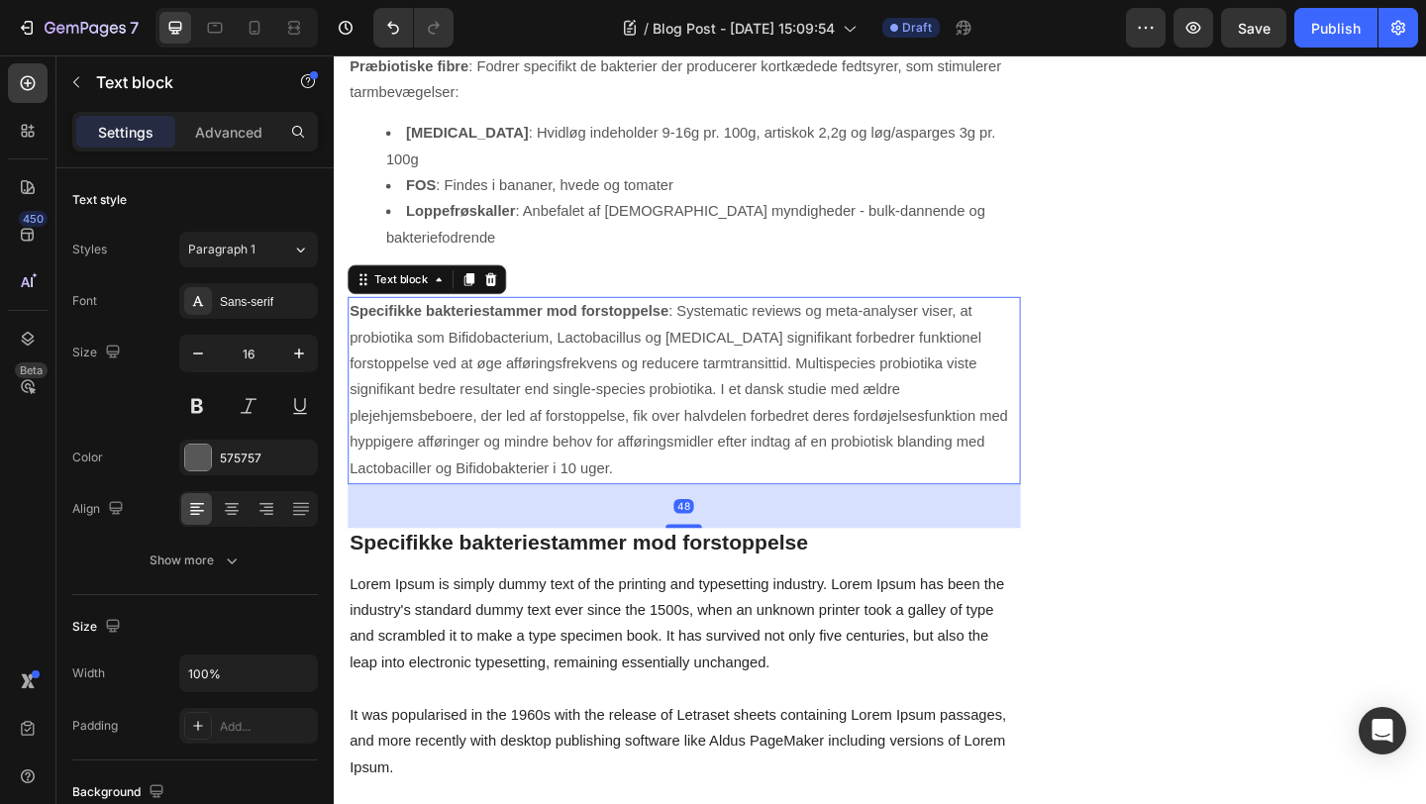
click at [627, 320] on p "Specifikke bakteriestammer mod forstoppelse : Systematic reviews og meta-analys…" at bounding box center [715, 420] width 728 height 200
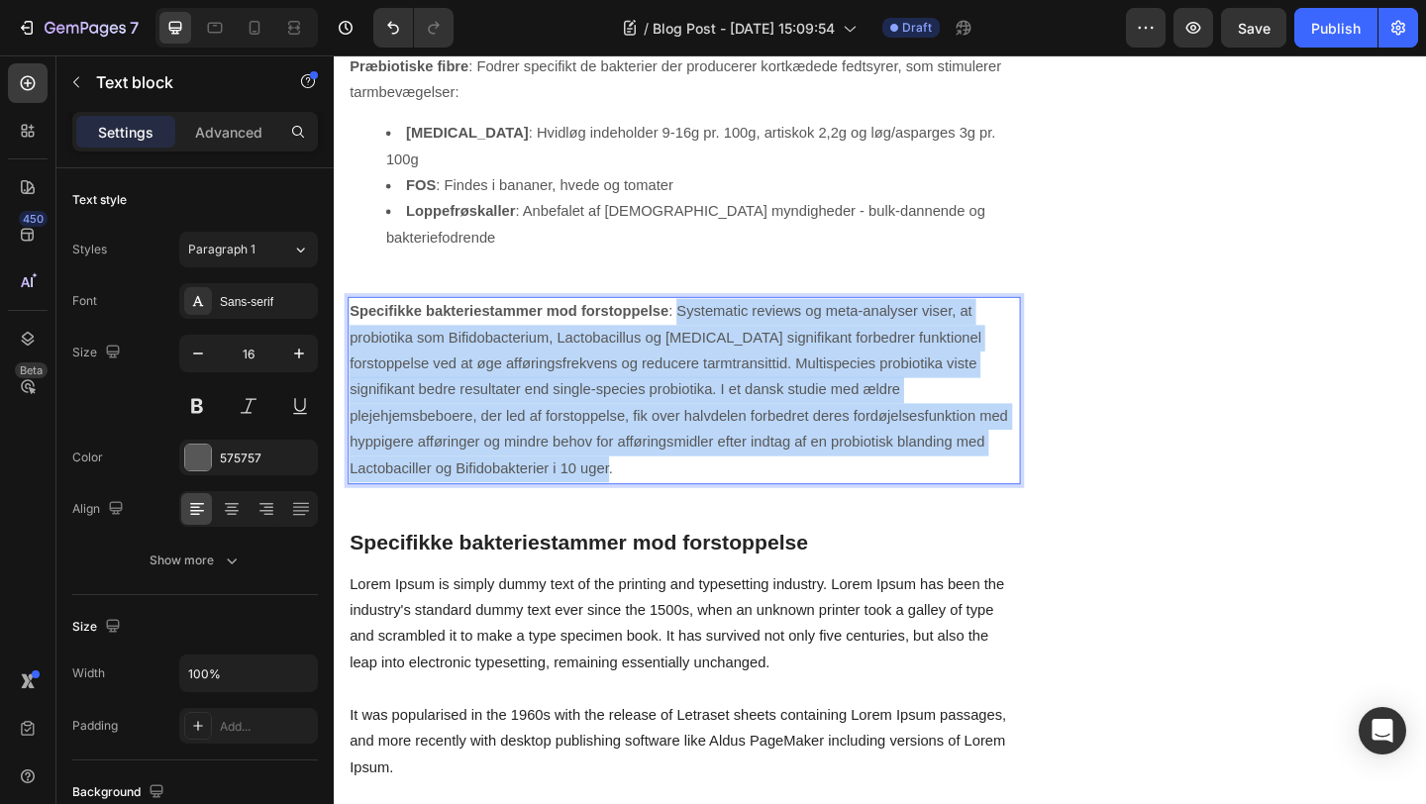
drag, startPoint x: 642, startPoint y: 419, endPoint x: 711, endPoint y: 245, distance: 187.6
click at [711, 320] on p "Specifikke bakteriestammer mod forstoppelse : Systematic reviews og meta-analys…" at bounding box center [715, 420] width 728 height 200
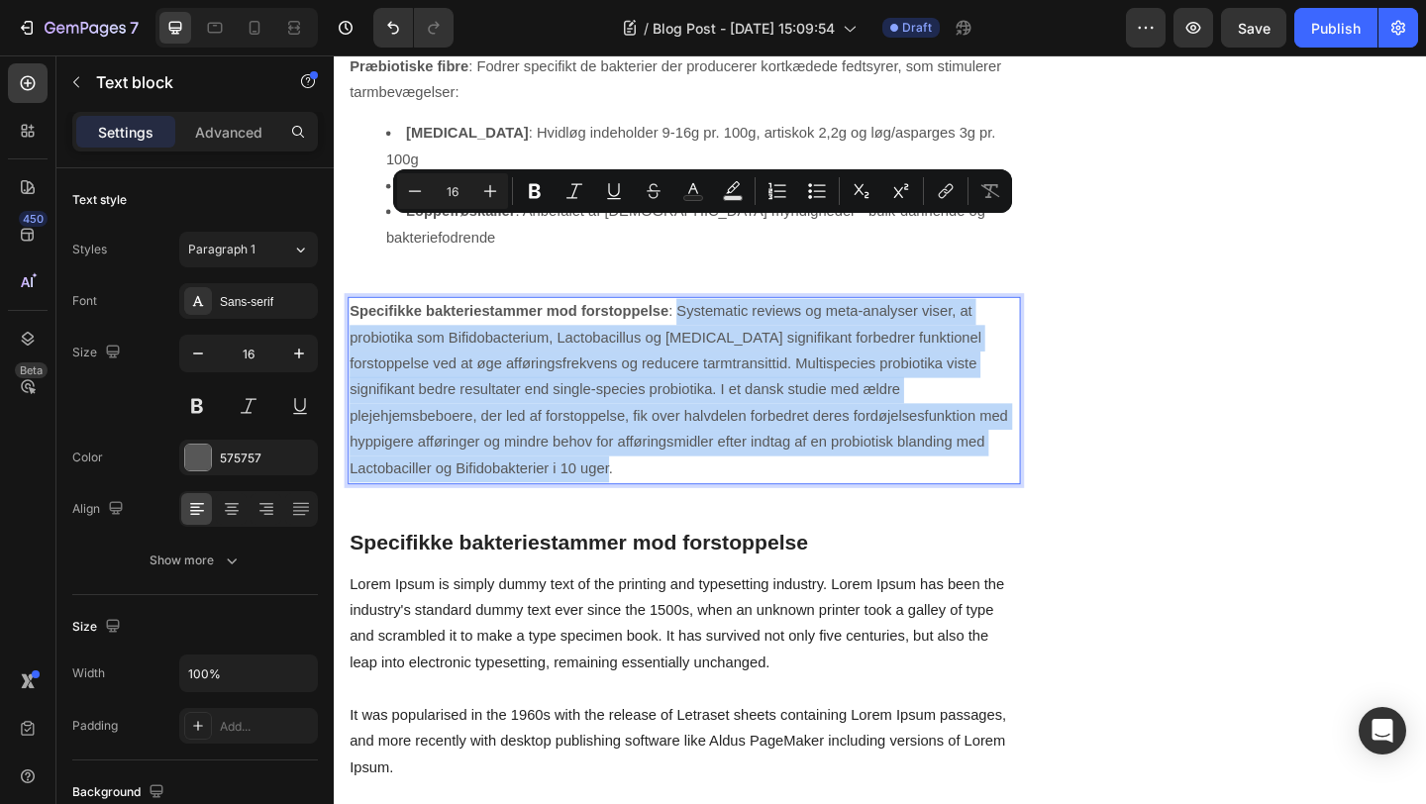
copy p "Systematic reviews og meta-analyser viser, at probiotika som Bifidobacterium, L…"
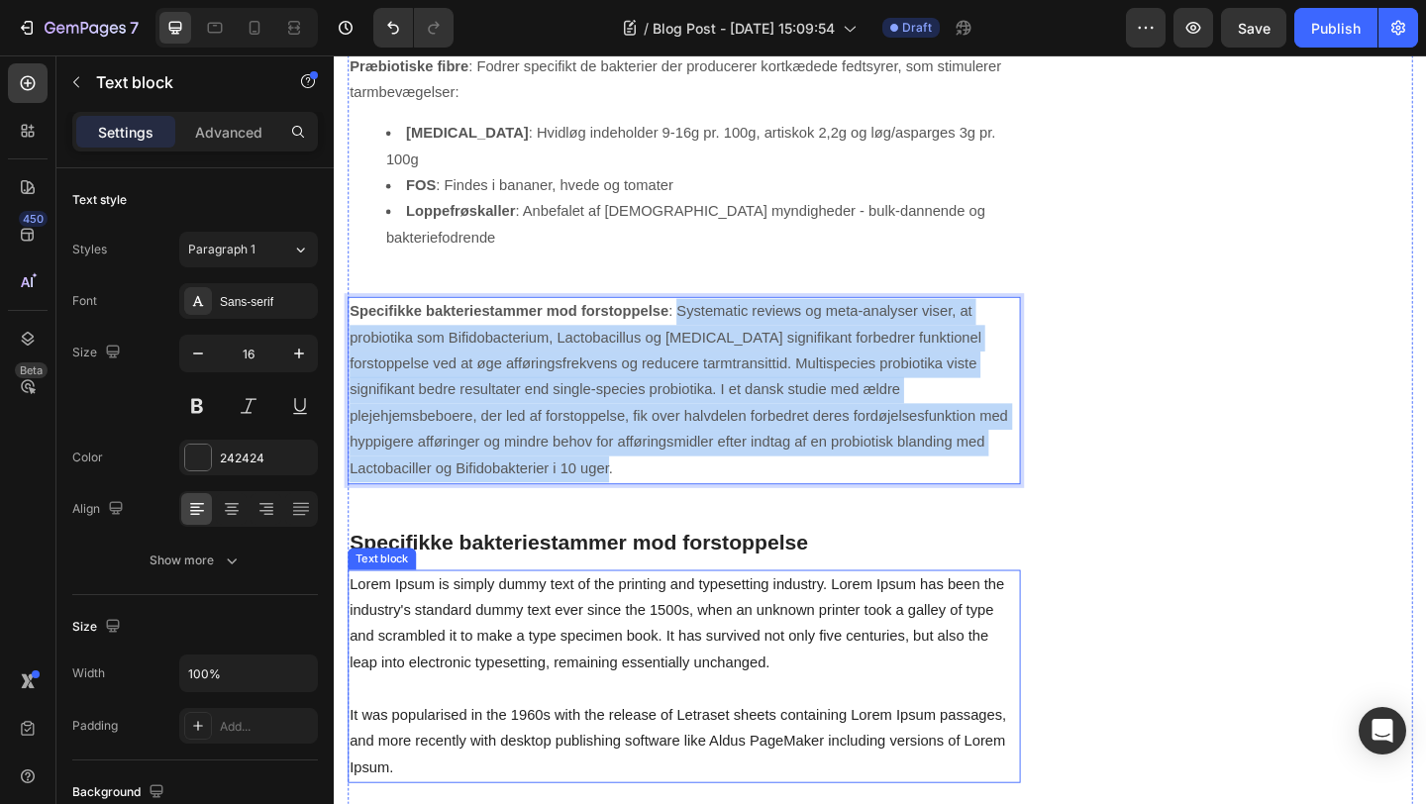
click at [572, 682] on p "Lorem Ipsum is simply dummy text of the printing and typesetting industry. Lore…" at bounding box center [715, 731] width 728 height 228
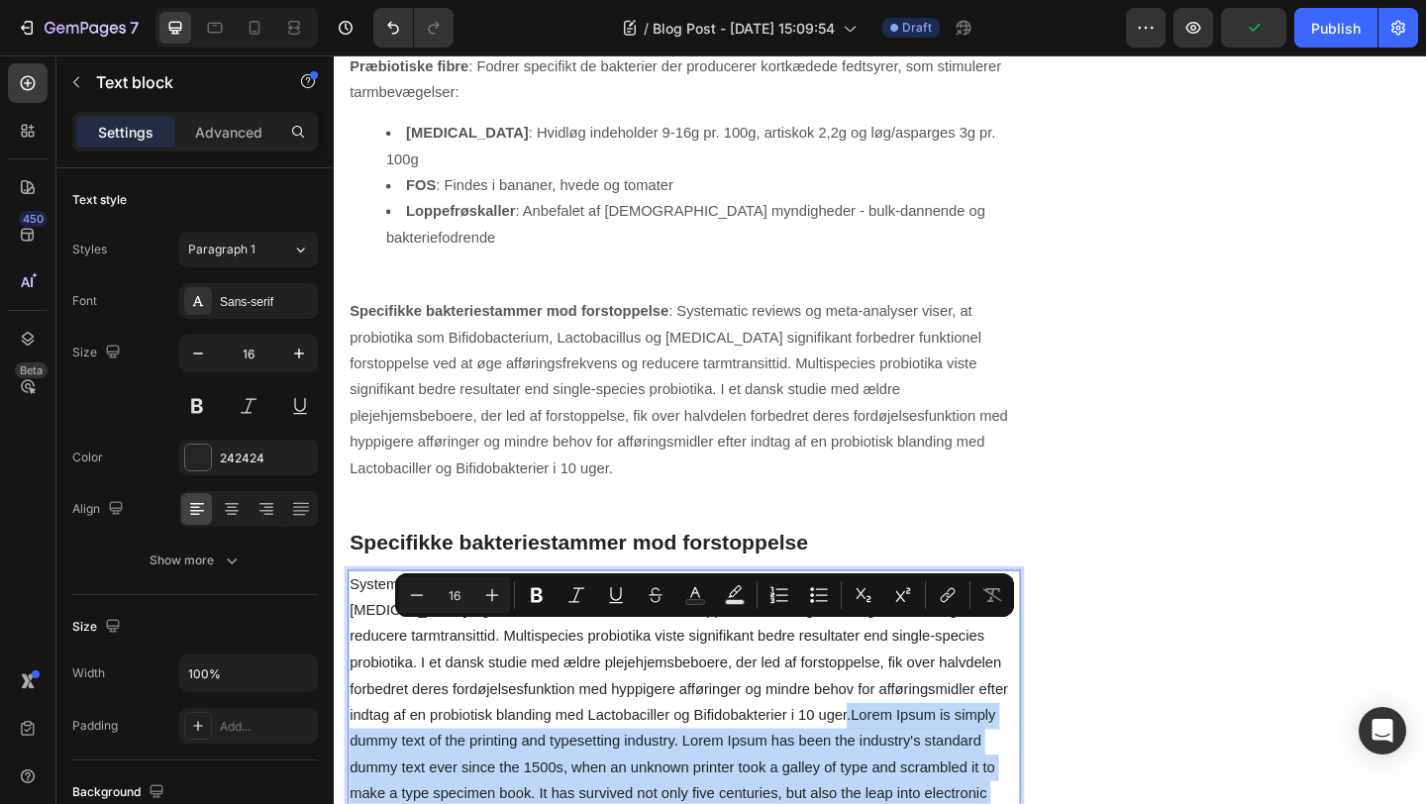
drag, startPoint x: 808, startPoint y: 679, endPoint x: 784, endPoint y: 835, distance: 158.5
click at [784, 803] on p "Systematic reviews og meta-analyser viser, at probiotika som Bifidobacterium, L…" at bounding box center [715, 816] width 728 height 399
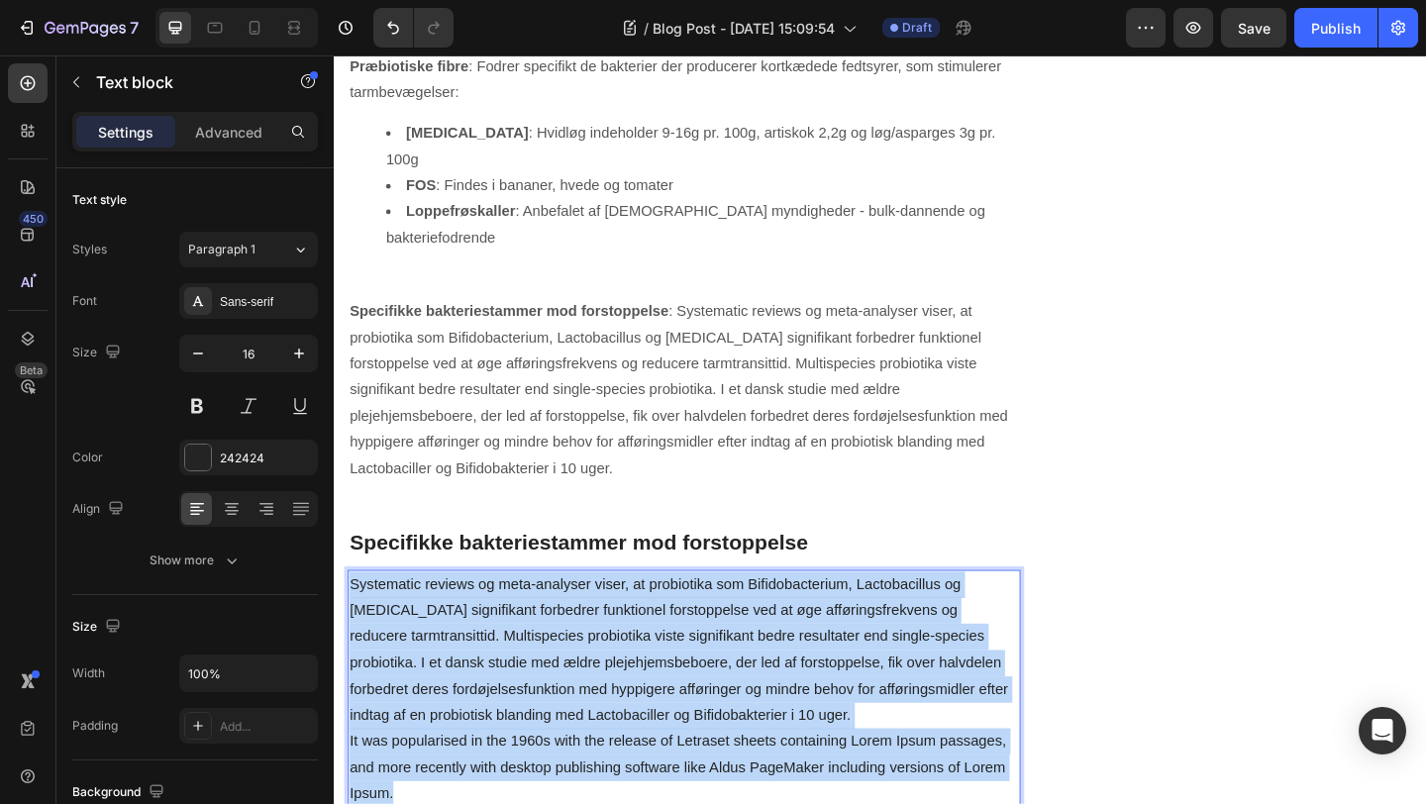
drag, startPoint x: 412, startPoint y: 772, endPoint x: 832, endPoint y: 683, distance: 429.1
click at [832, 683] on p "Systematic reviews og meta-analyser viser, at probiotika som Bifidobacterium, L…" at bounding box center [715, 745] width 728 height 257
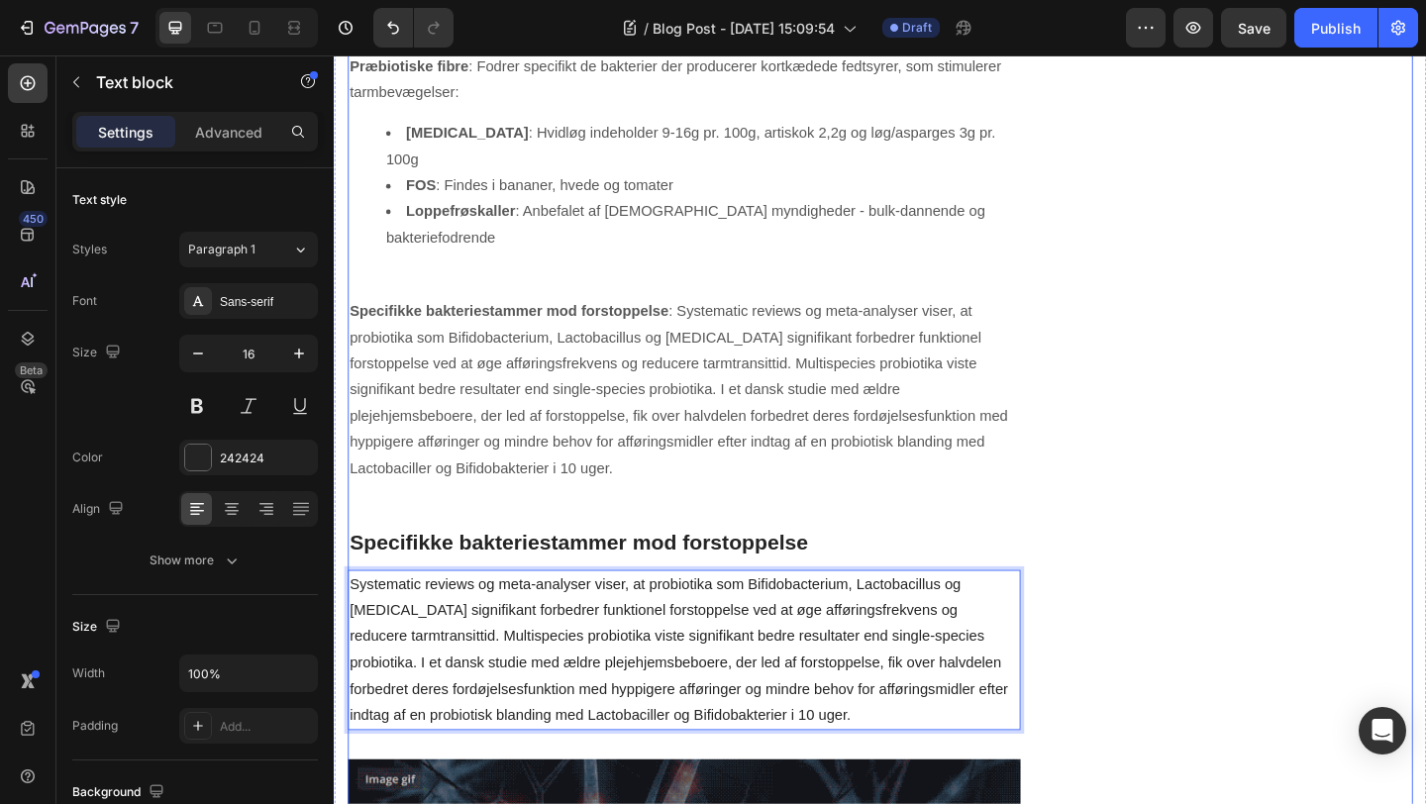
click at [1179, 662] on div "[PERSON_NAME] tarmmikrobiom test Heading Icon Innovation Text block Icon Nem hå…" at bounding box center [1325, 219] width 366 height 7174
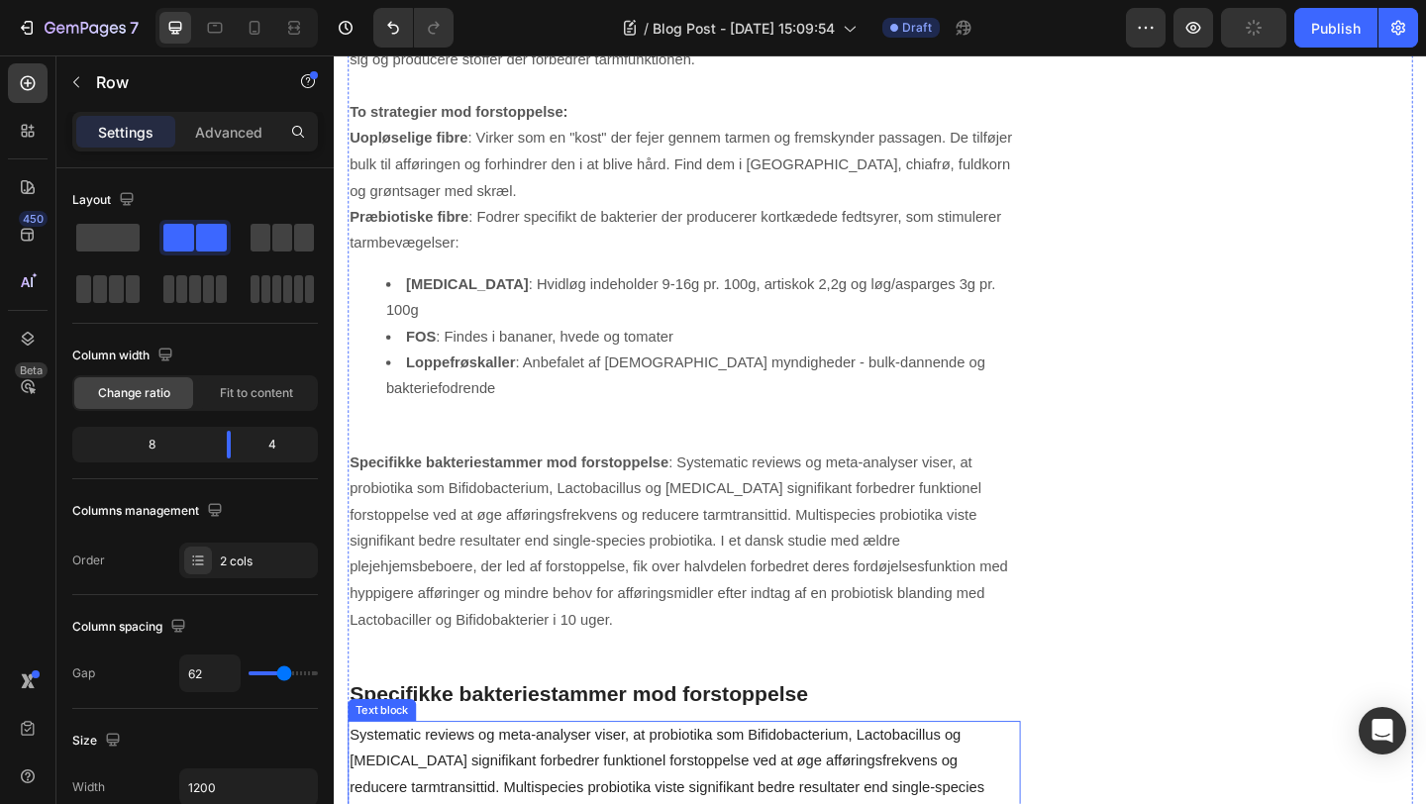
scroll to position [3438, 0]
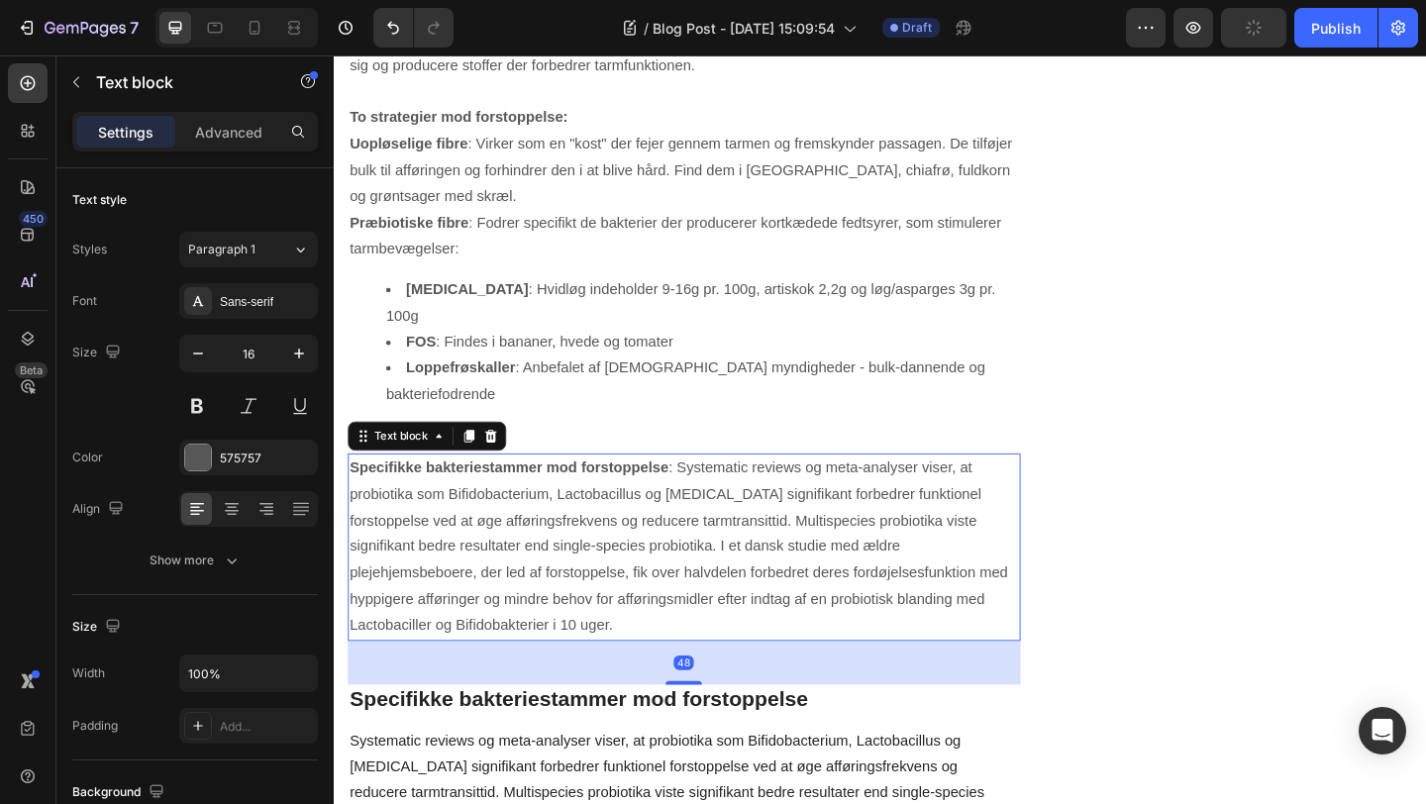
click at [700, 537] on p "Specifikke bakteriestammer mod forstoppelse : Systematic reviews og meta-analys…" at bounding box center [715, 590] width 728 height 200
click at [509, 463] on icon at bounding box center [504, 470] width 13 height 14
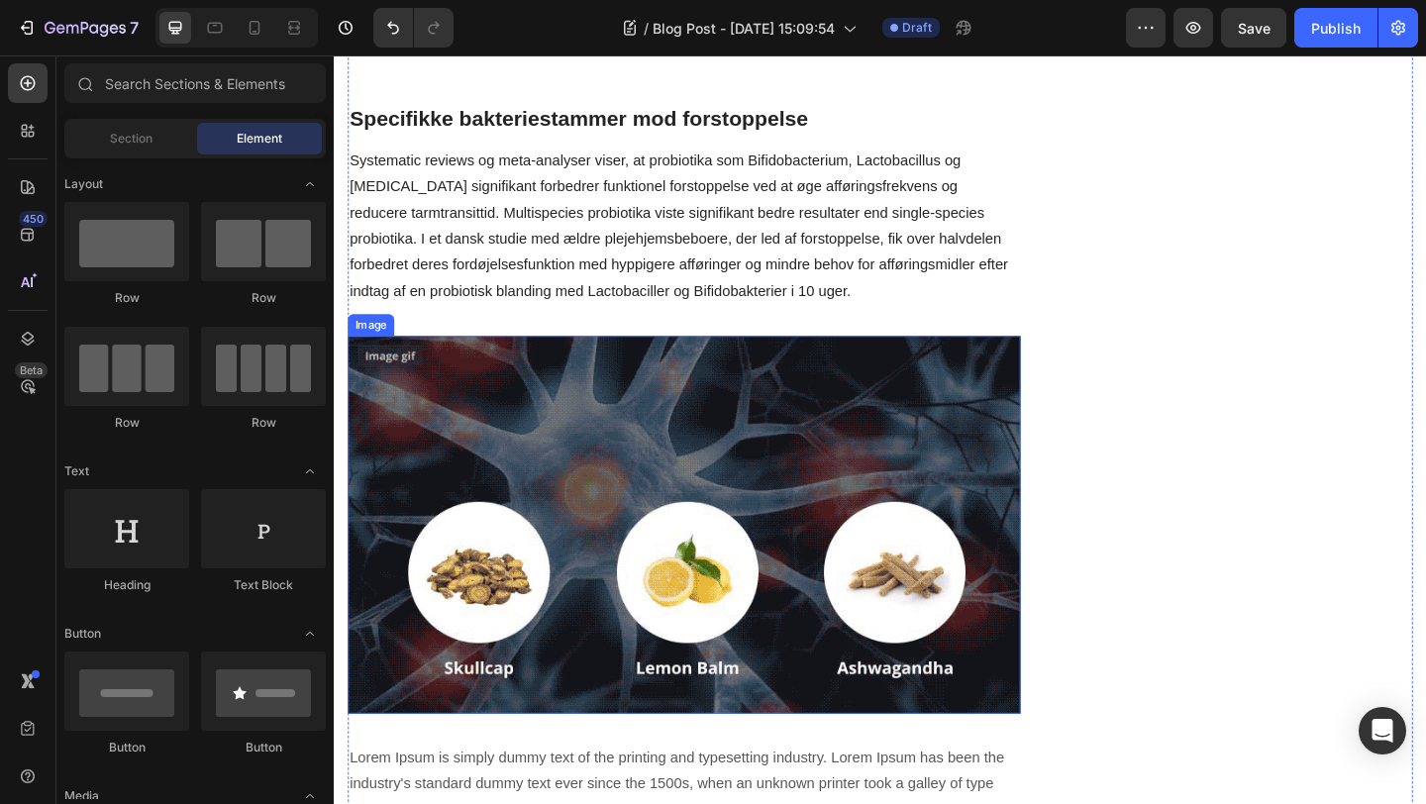
scroll to position [3821, 0]
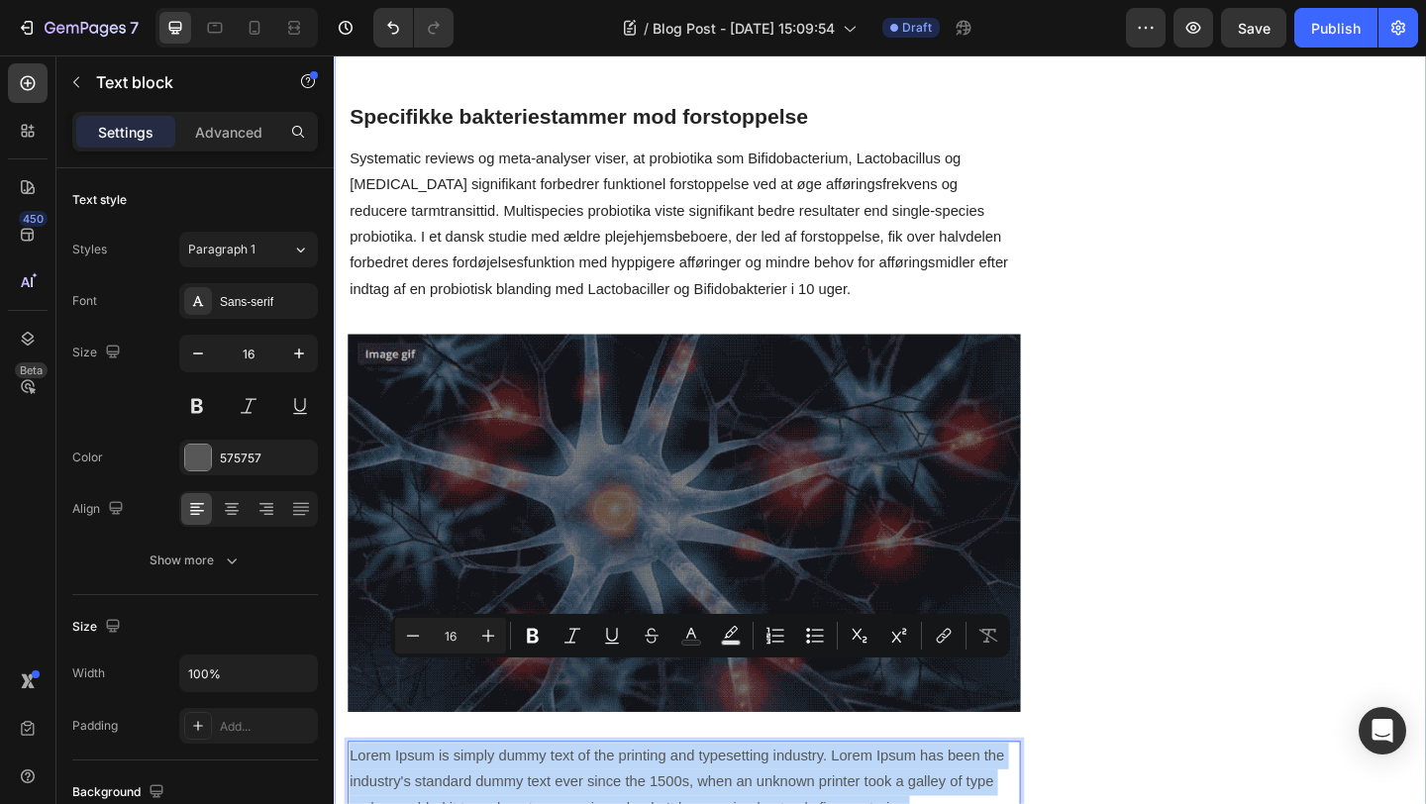
drag, startPoint x: 976, startPoint y: 787, endPoint x: 342, endPoint y: 727, distance: 636.8
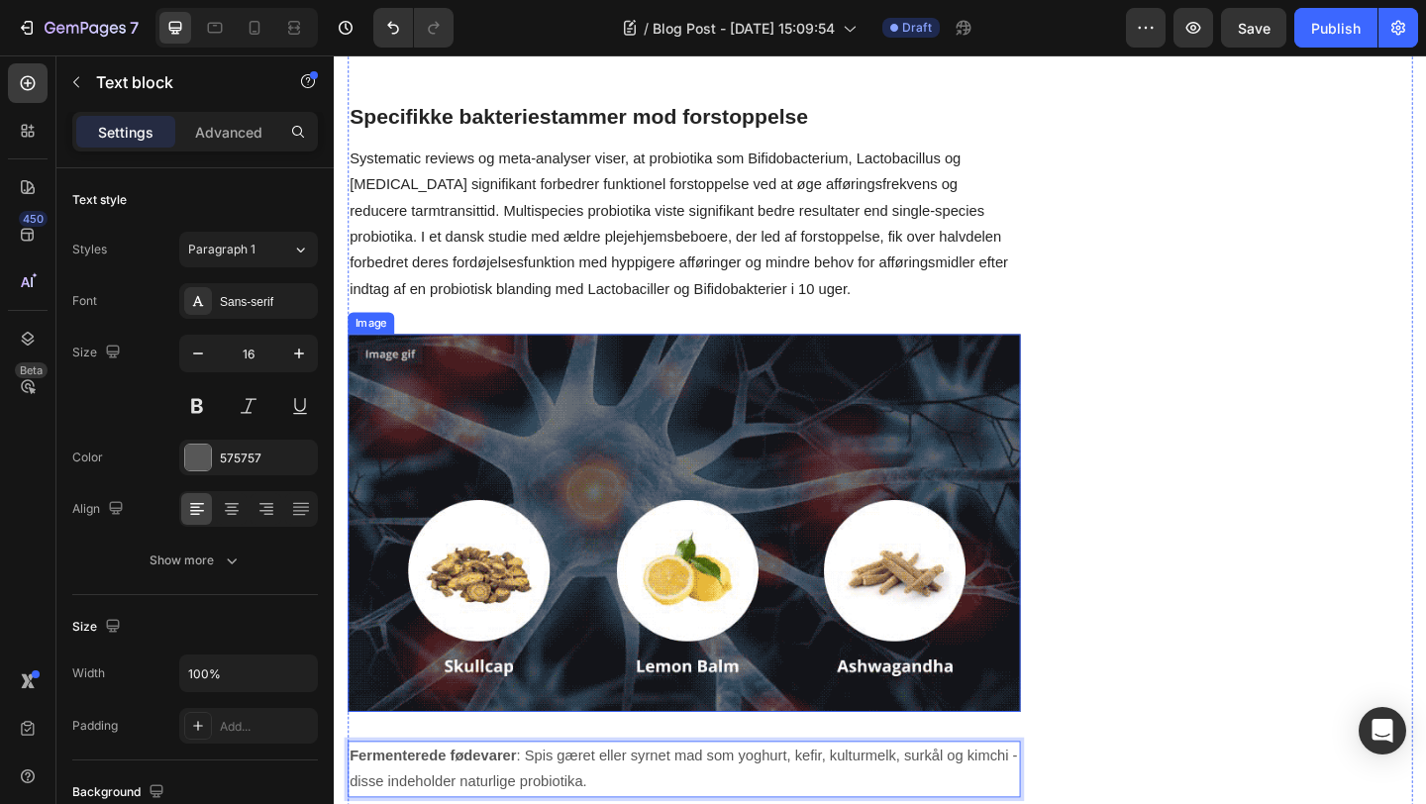
click at [863, 371] on img at bounding box center [715, 564] width 732 height 411
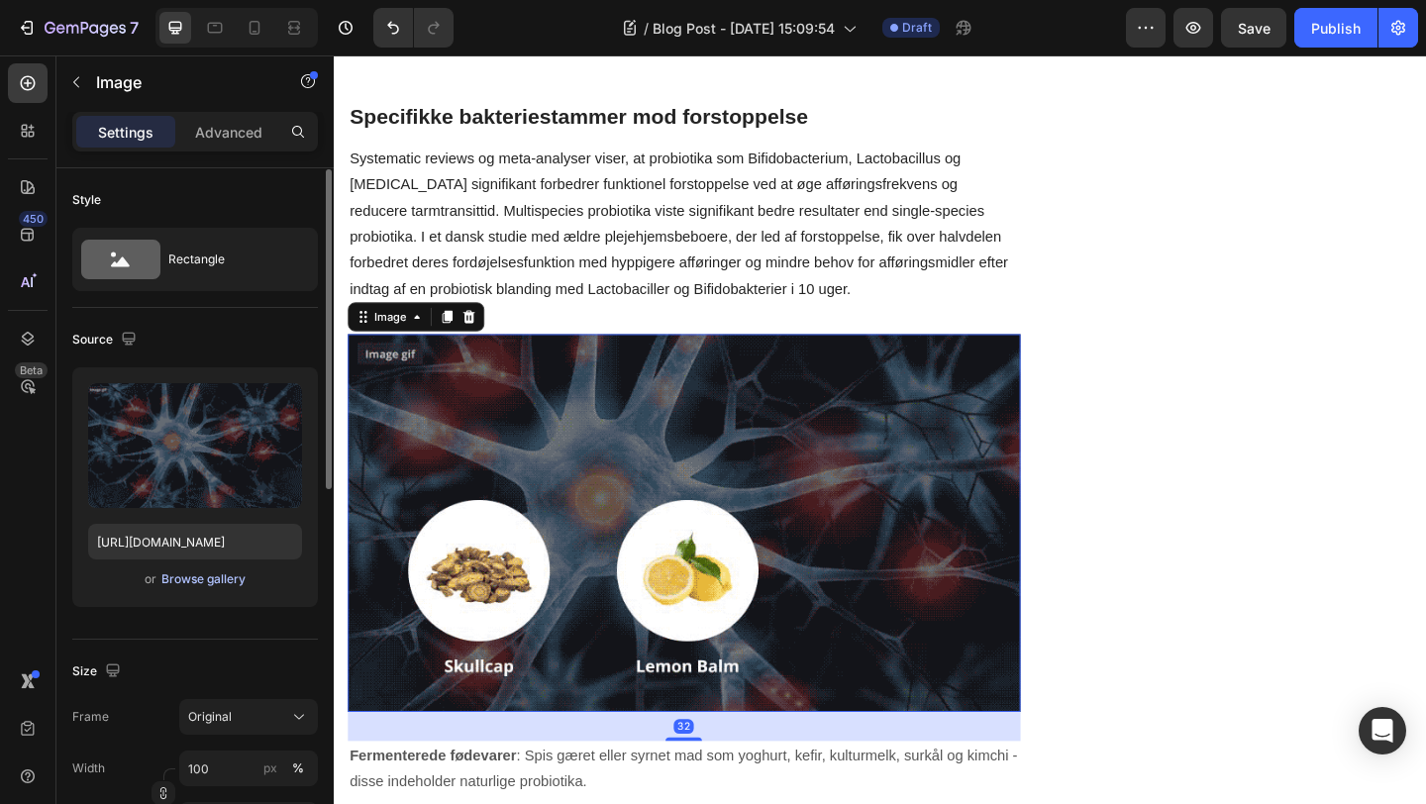
scroll to position [1, 0]
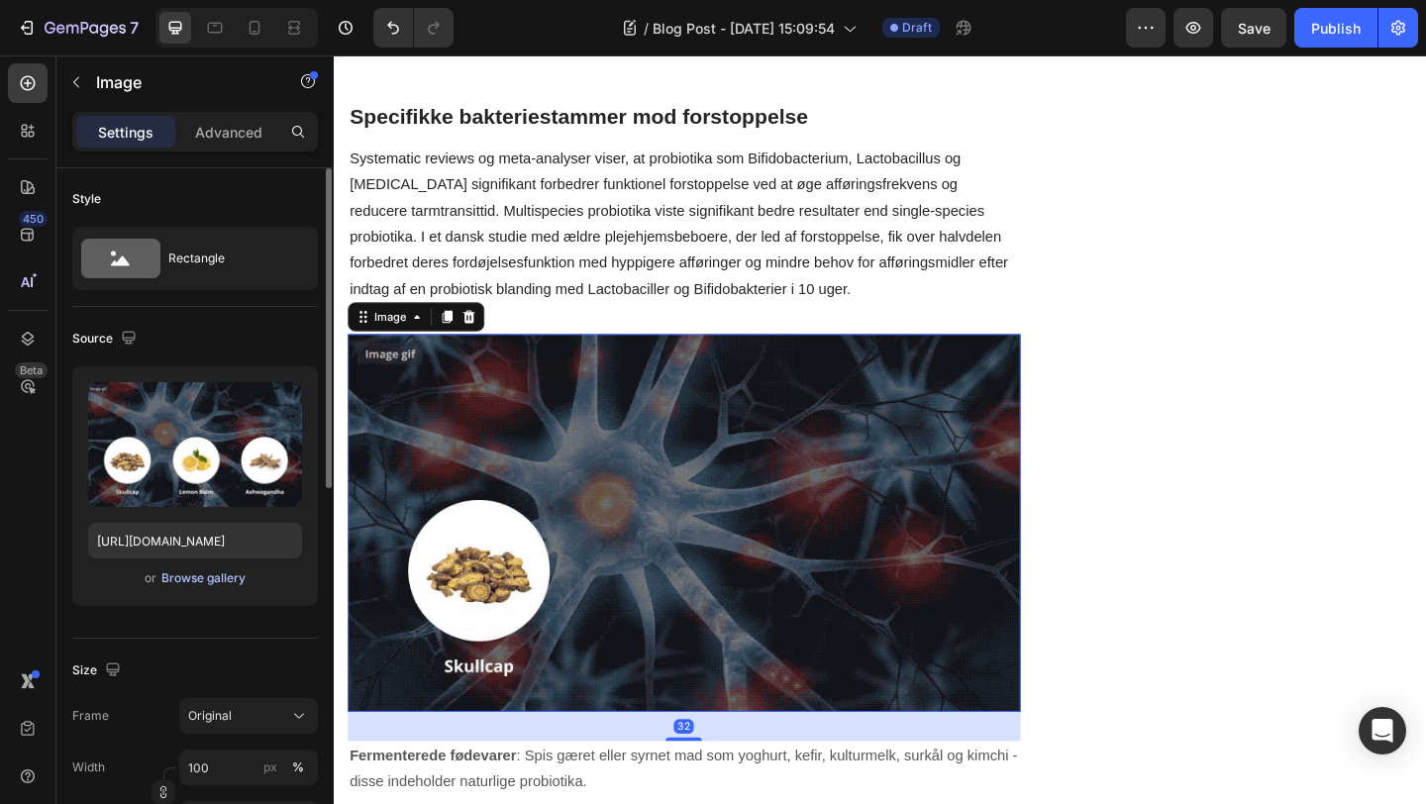
click at [219, 580] on div "Browse gallery" at bounding box center [203, 579] width 84 height 18
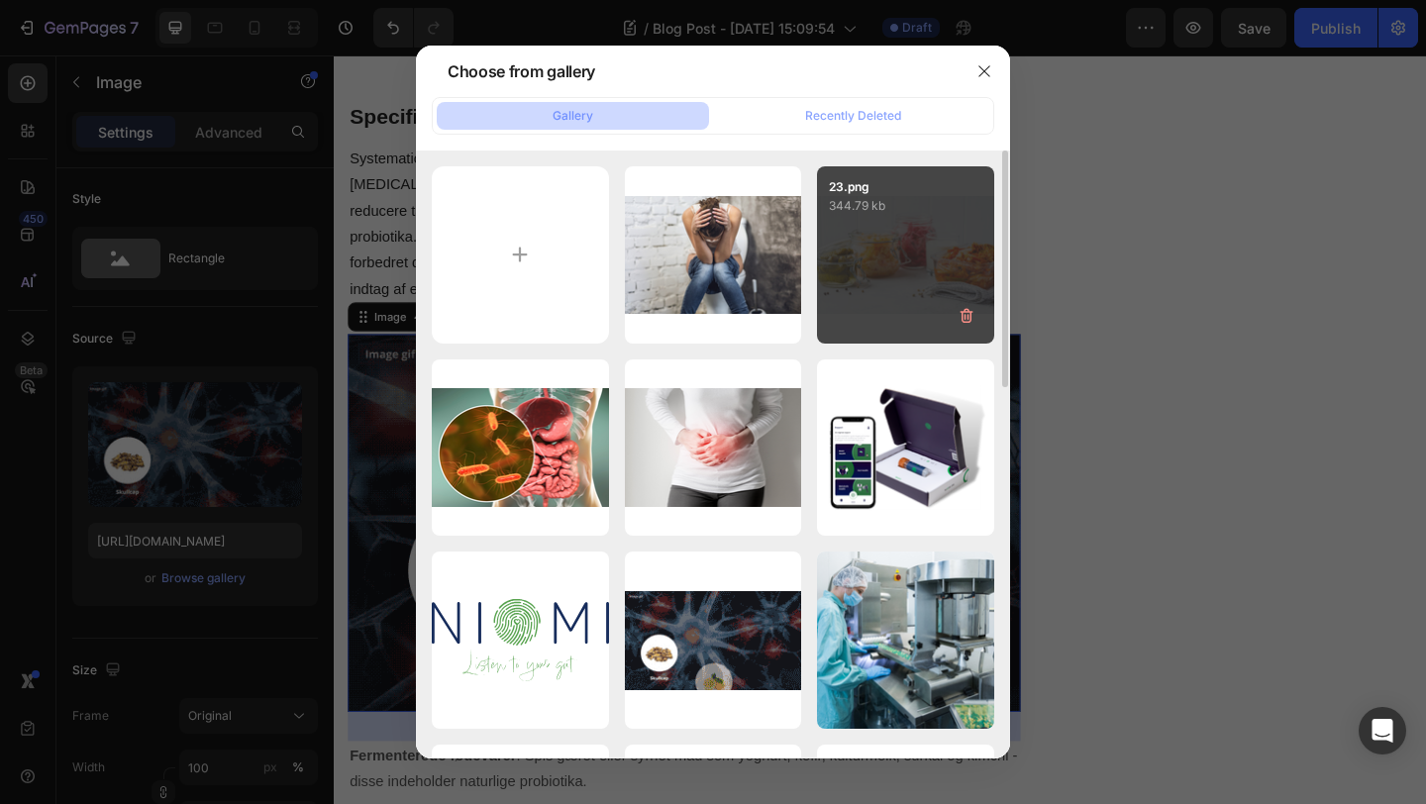
click at [924, 225] on div "23.png 344.79 kb" at bounding box center [905, 254] width 177 height 177
type input "[URL][DOMAIN_NAME]"
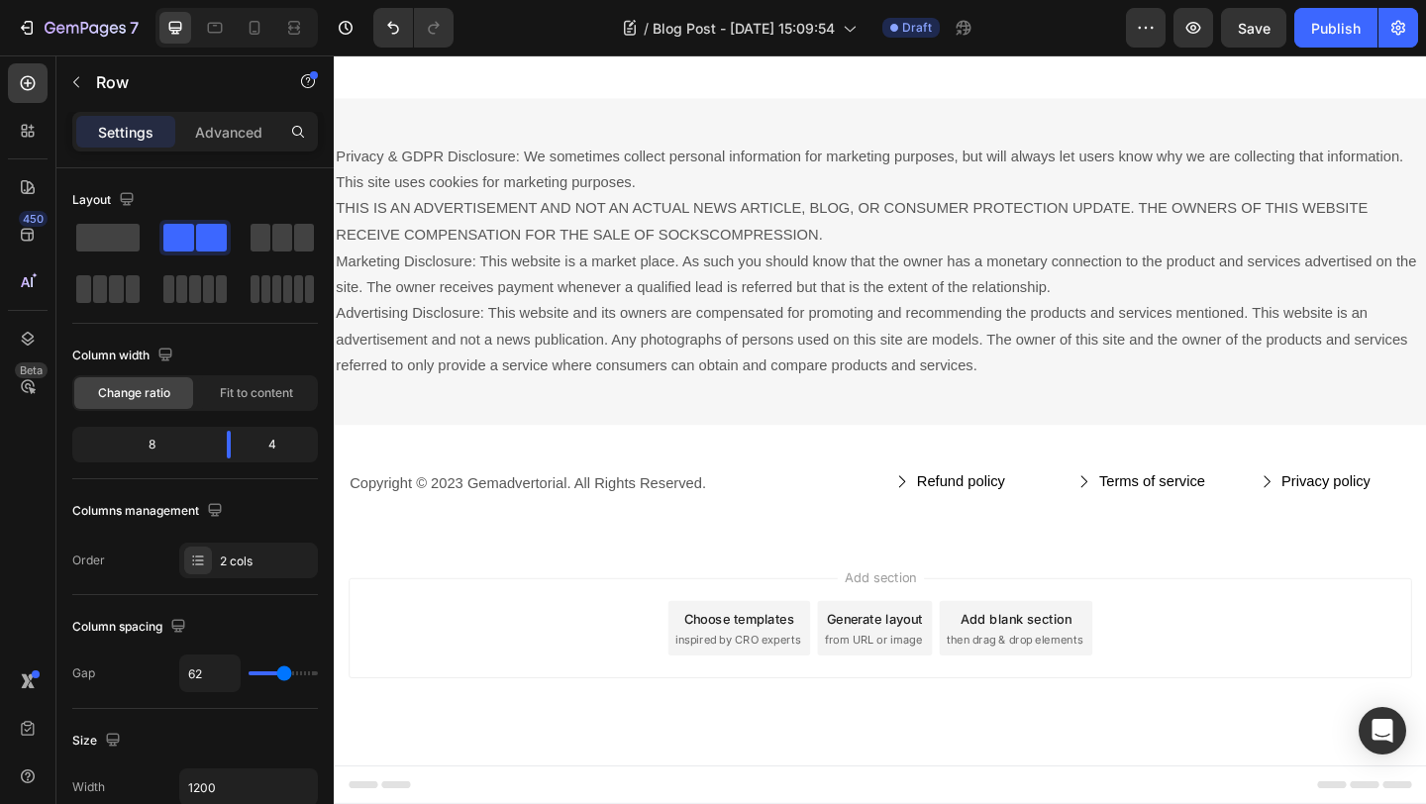
scroll to position [11958, 0]
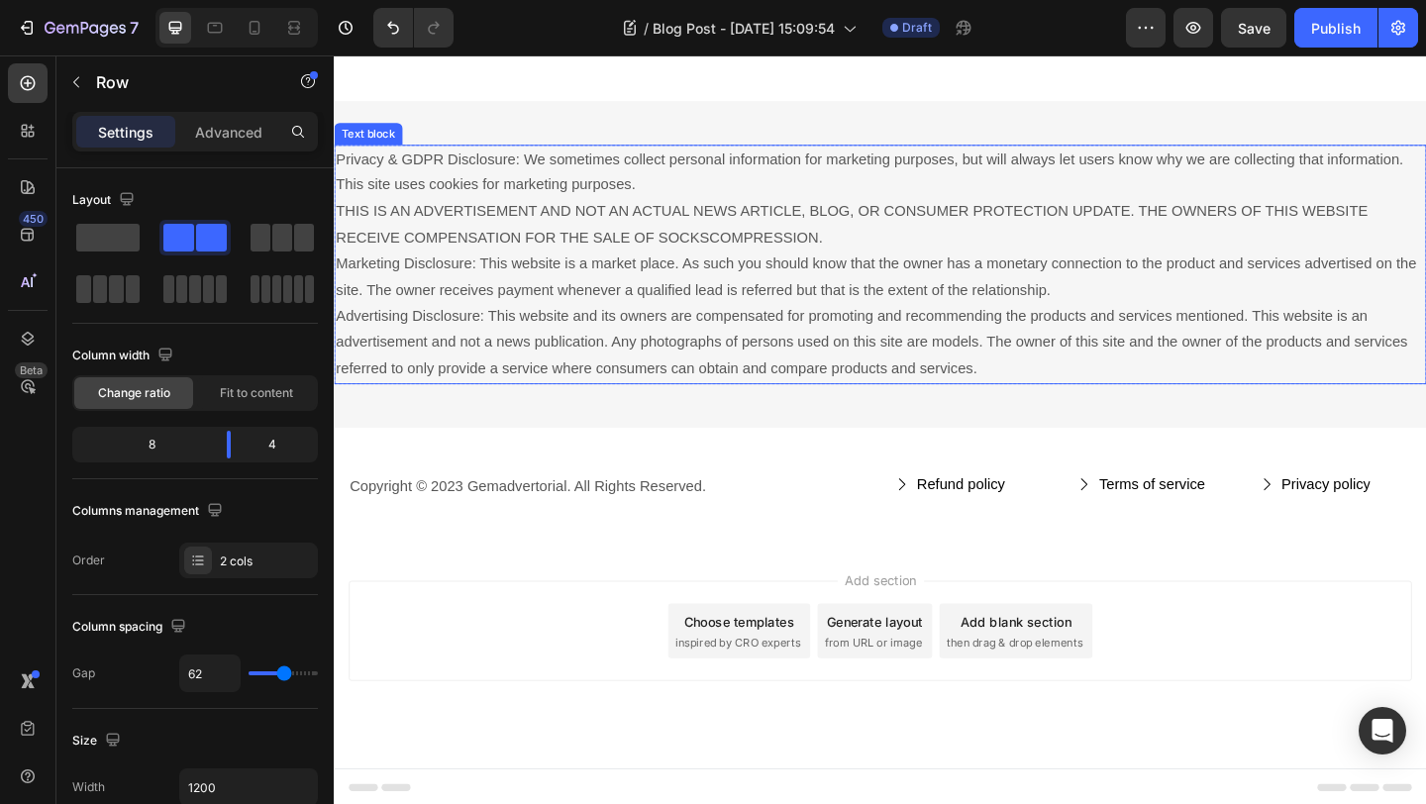
click at [698, 350] on p "Privacy & GDPR Disclosure: We sometimes collect personal information for market…" at bounding box center [928, 283] width 1185 height 257
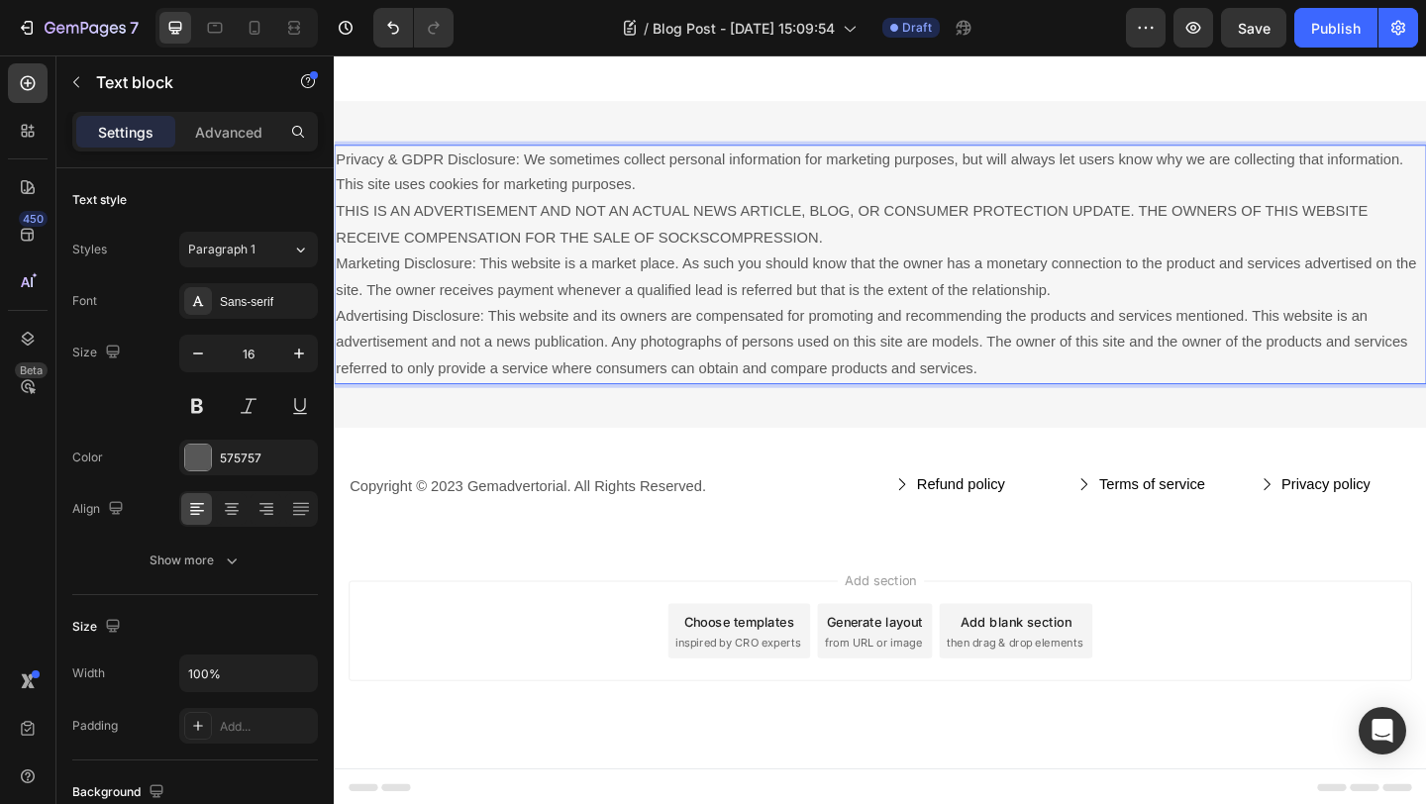
click at [1050, 392] on p "Privacy & GDPR Disclosure: We sometimes collect personal information for market…" at bounding box center [928, 283] width 1185 height 257
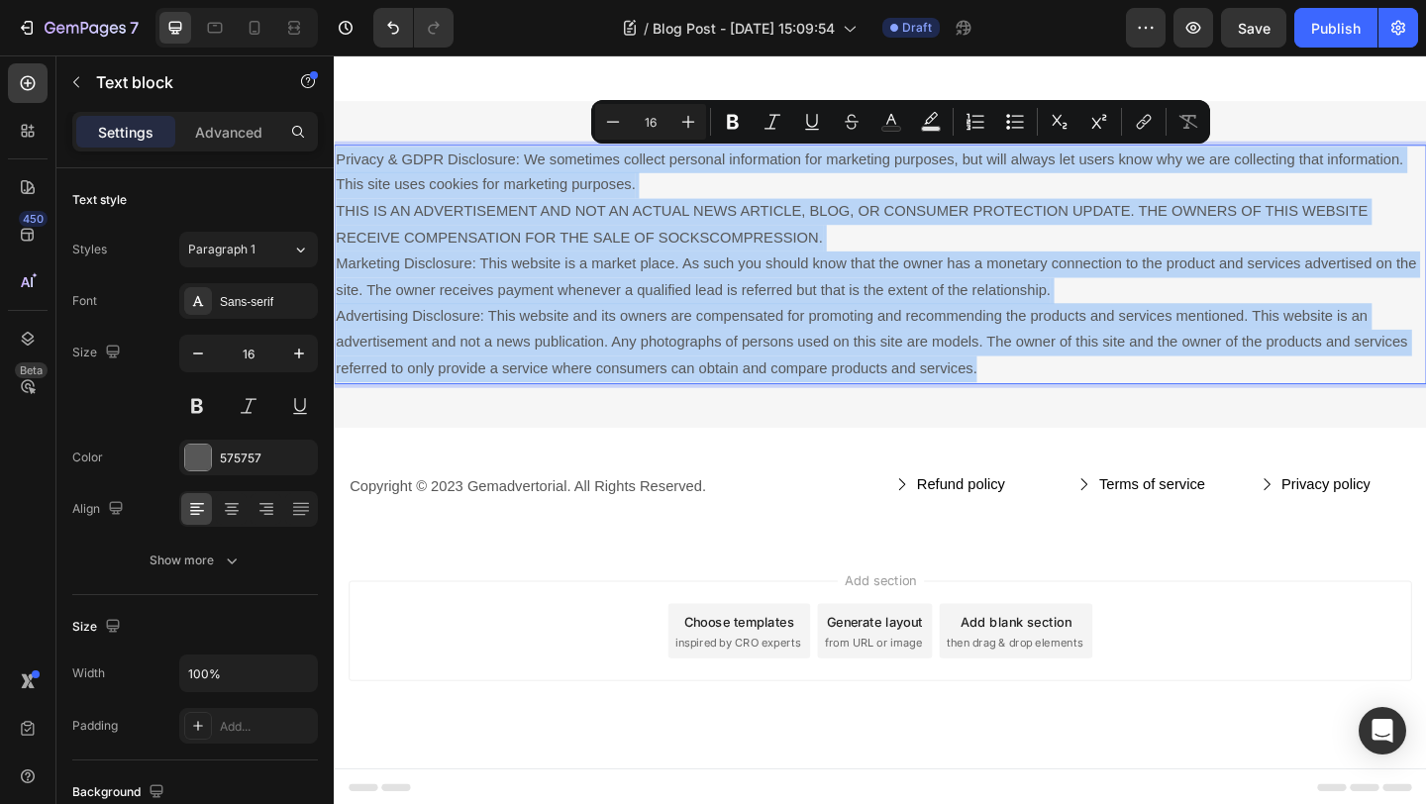
drag, startPoint x: 1050, startPoint y: 394, endPoint x: 333, endPoint y: 167, distance: 752.2
click at [334, 167] on div "Privacy & GDPR Disclosure: We sometimes collect personal information for market…" at bounding box center [928, 283] width 1189 height 261
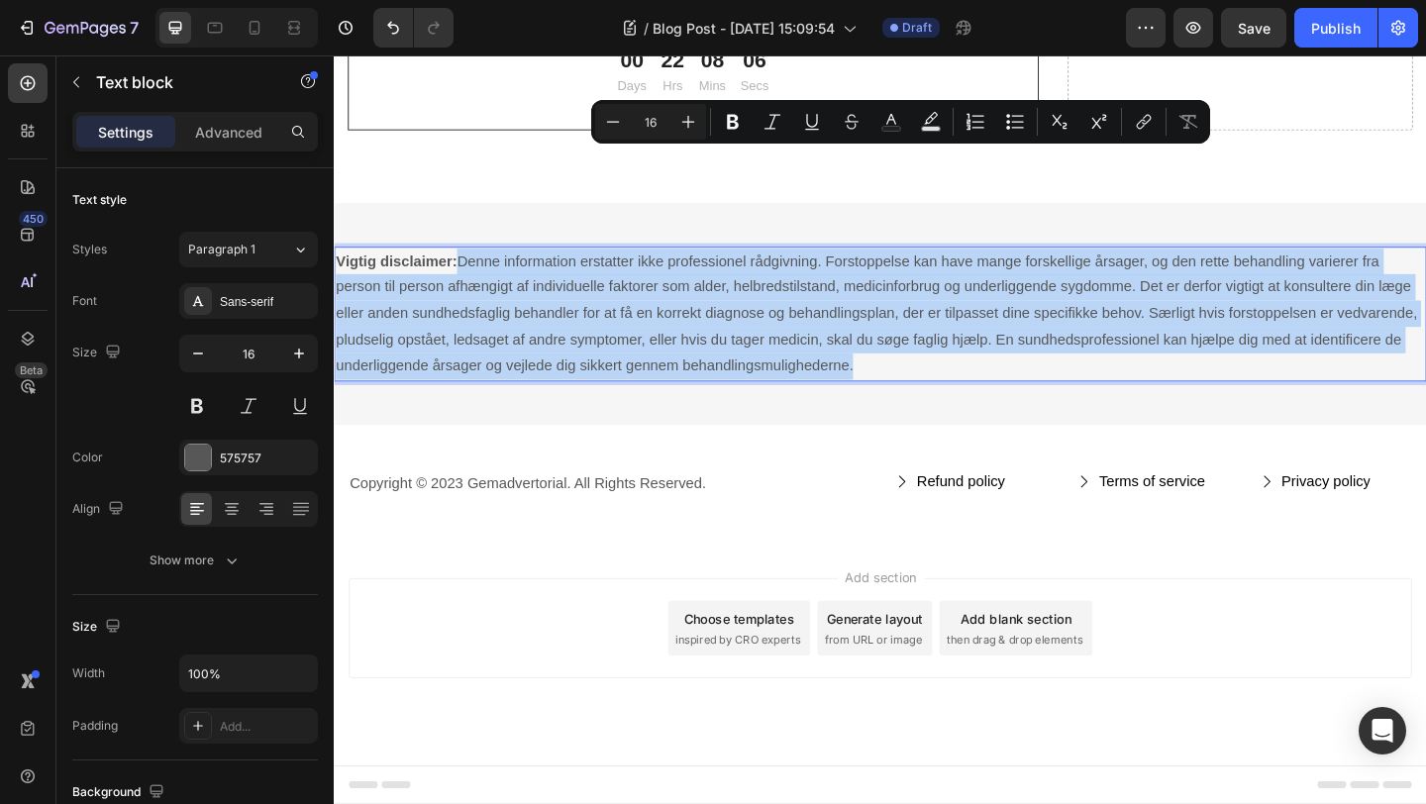
scroll to position [11847, 0]
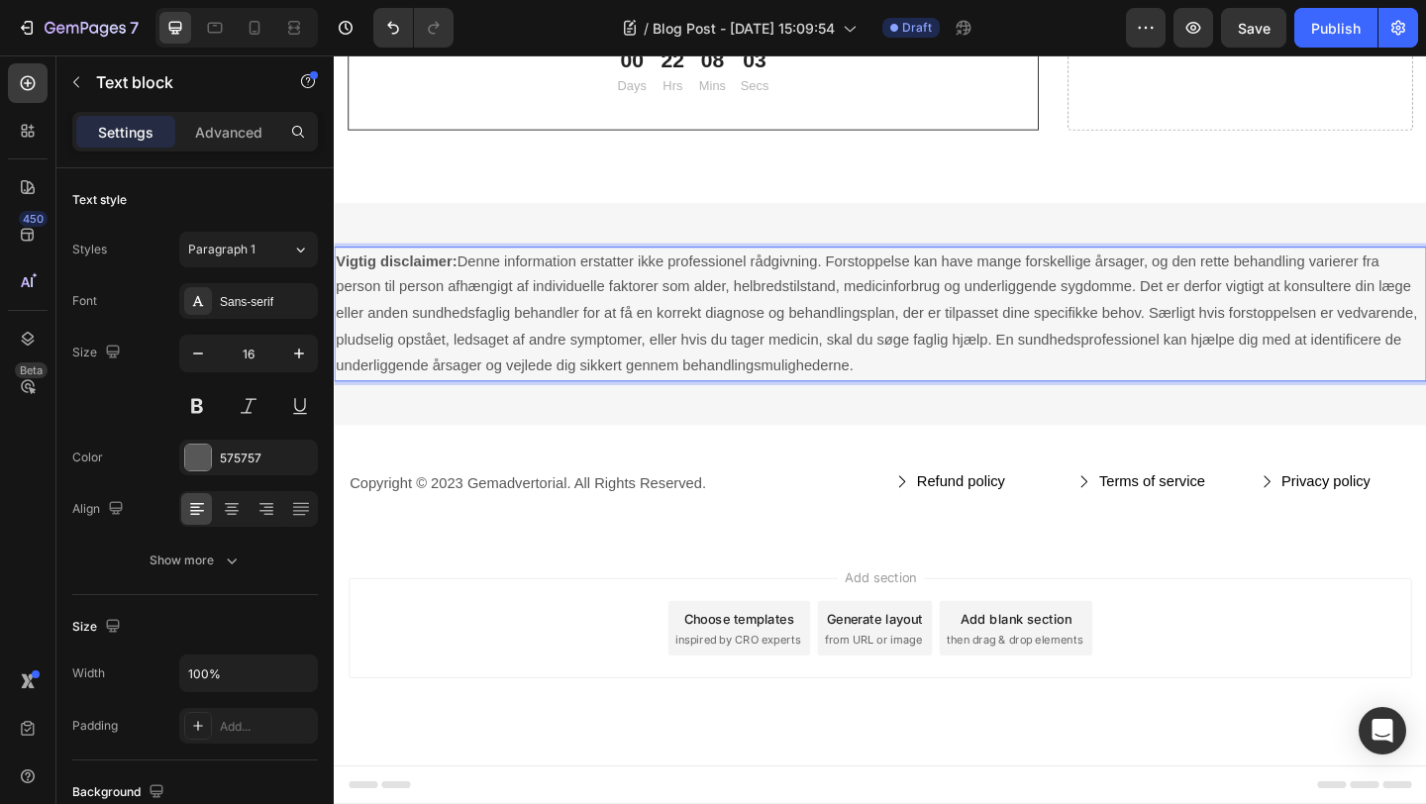
click at [472, 282] on p "Vigtig disclaimer: Denne information erstatter ikke professionel rådgivning. Fo…" at bounding box center [928, 336] width 1185 height 143
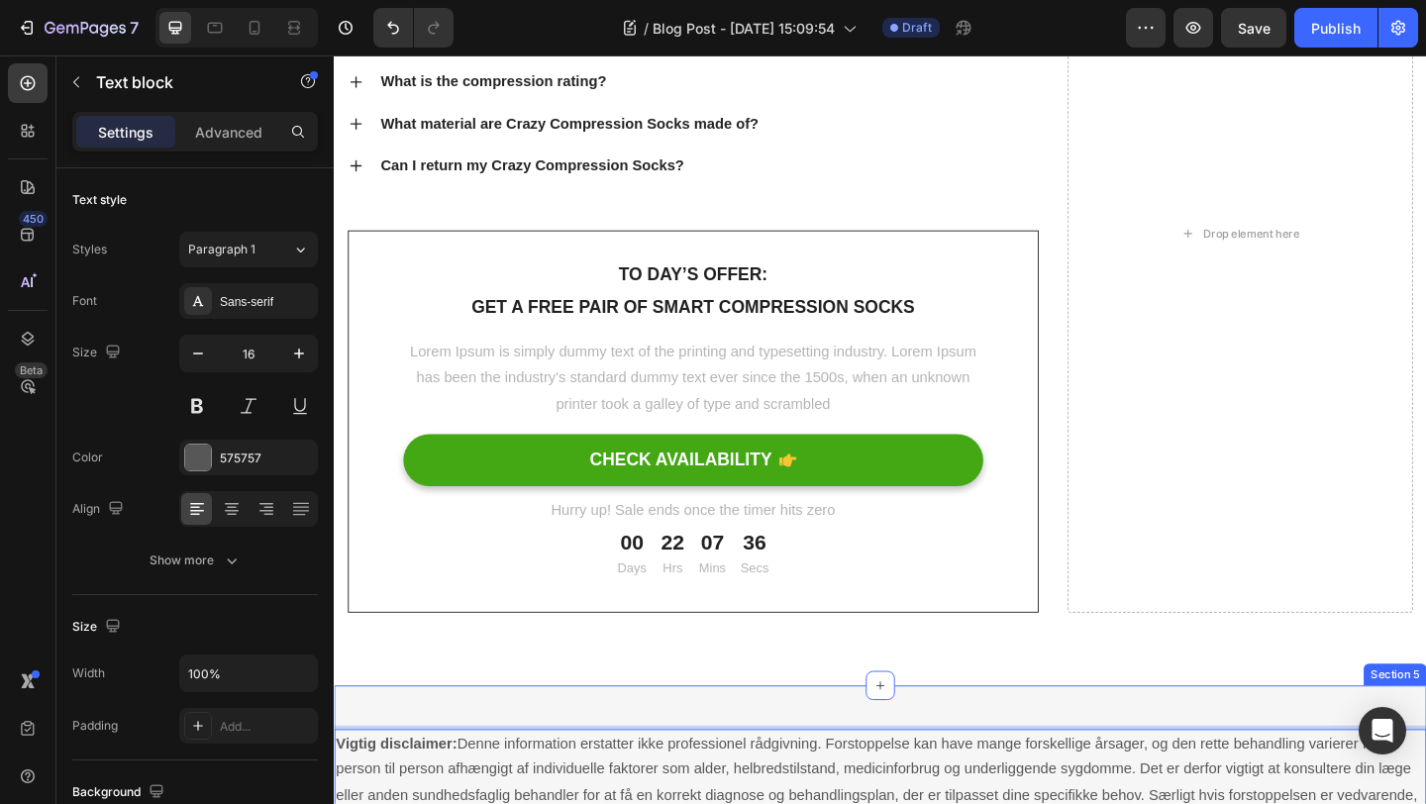
scroll to position [11319, 0]
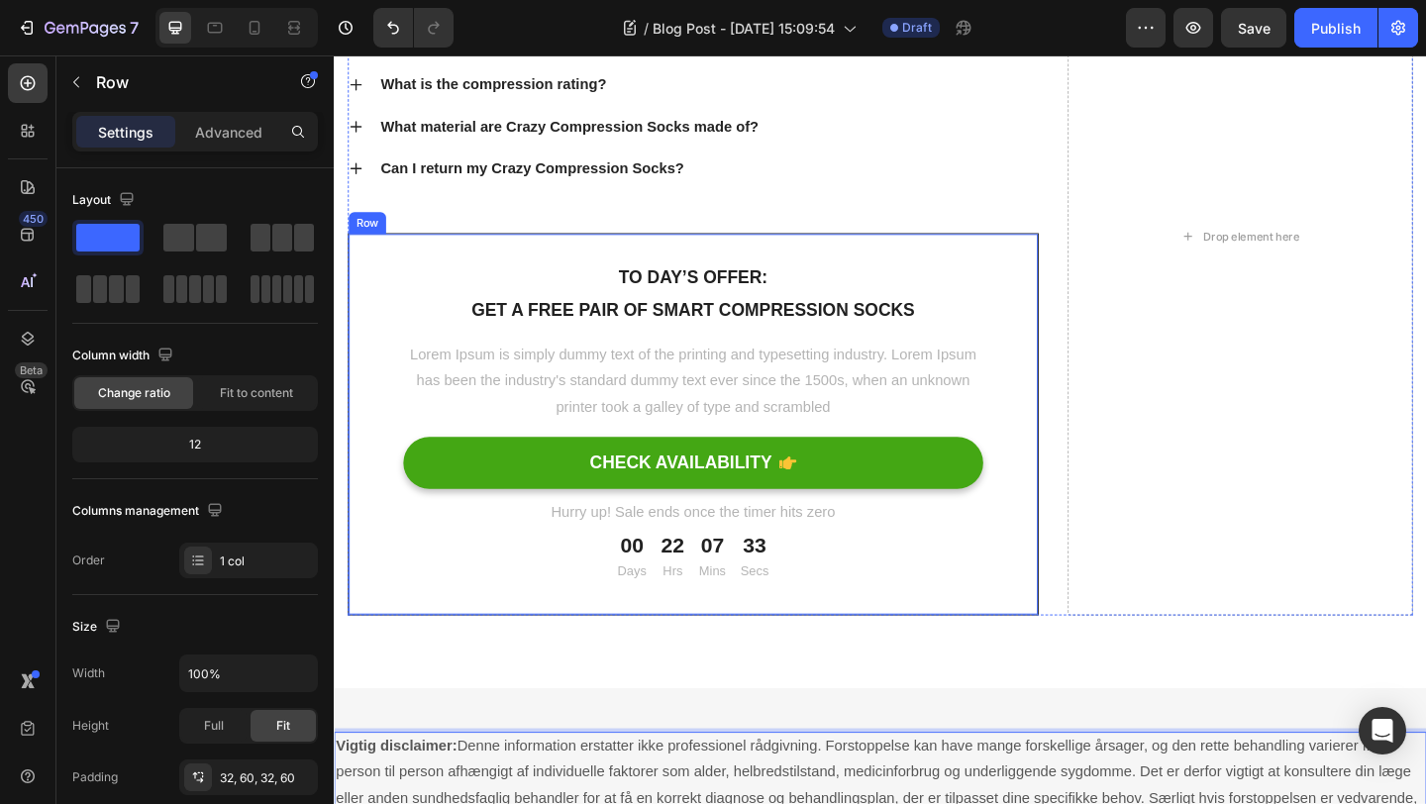
click at [1063, 261] on div "To day’s offer: Text block Get a free pair of smart compression socks Text bloc…" at bounding box center [725, 457] width 752 height 416
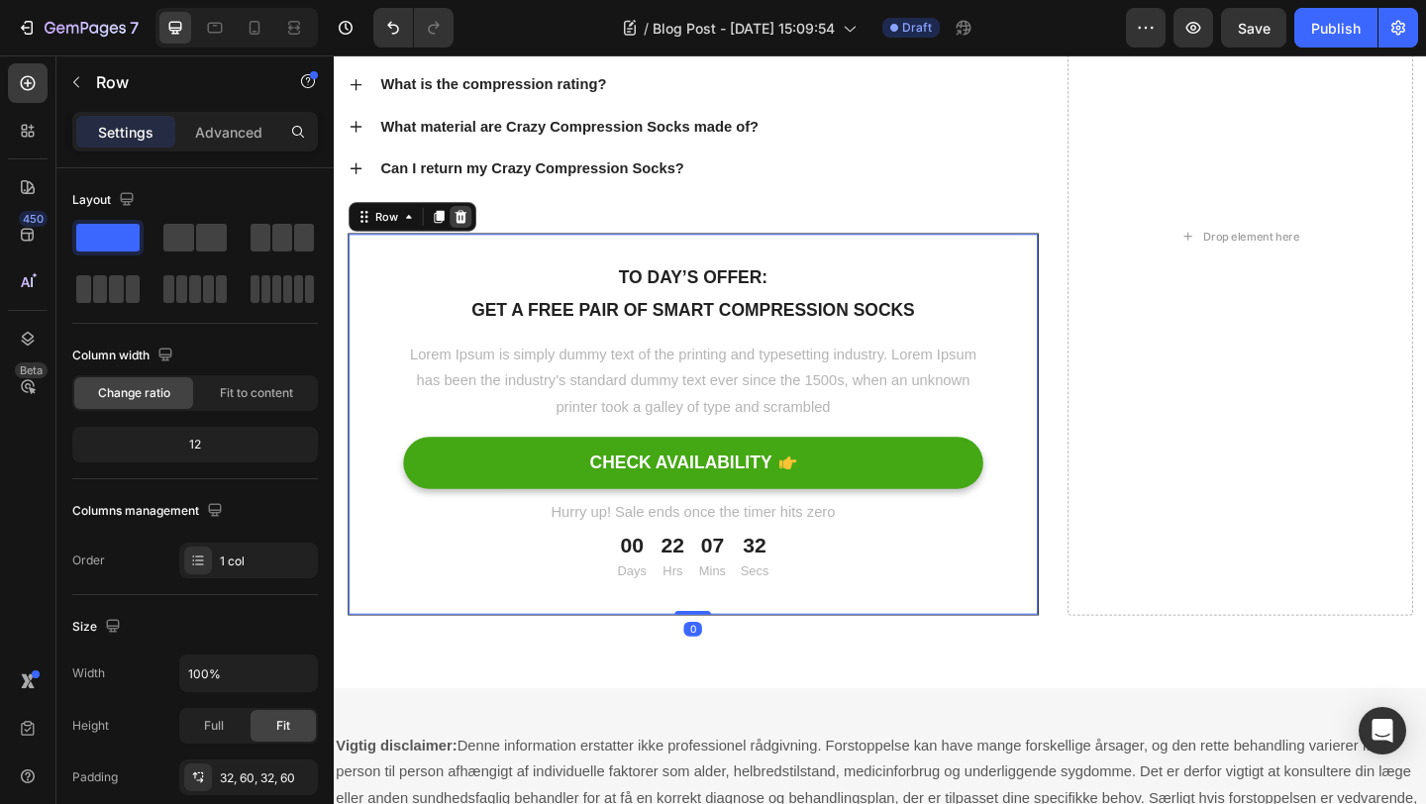
click at [475, 236] on icon at bounding box center [472, 230] width 13 height 14
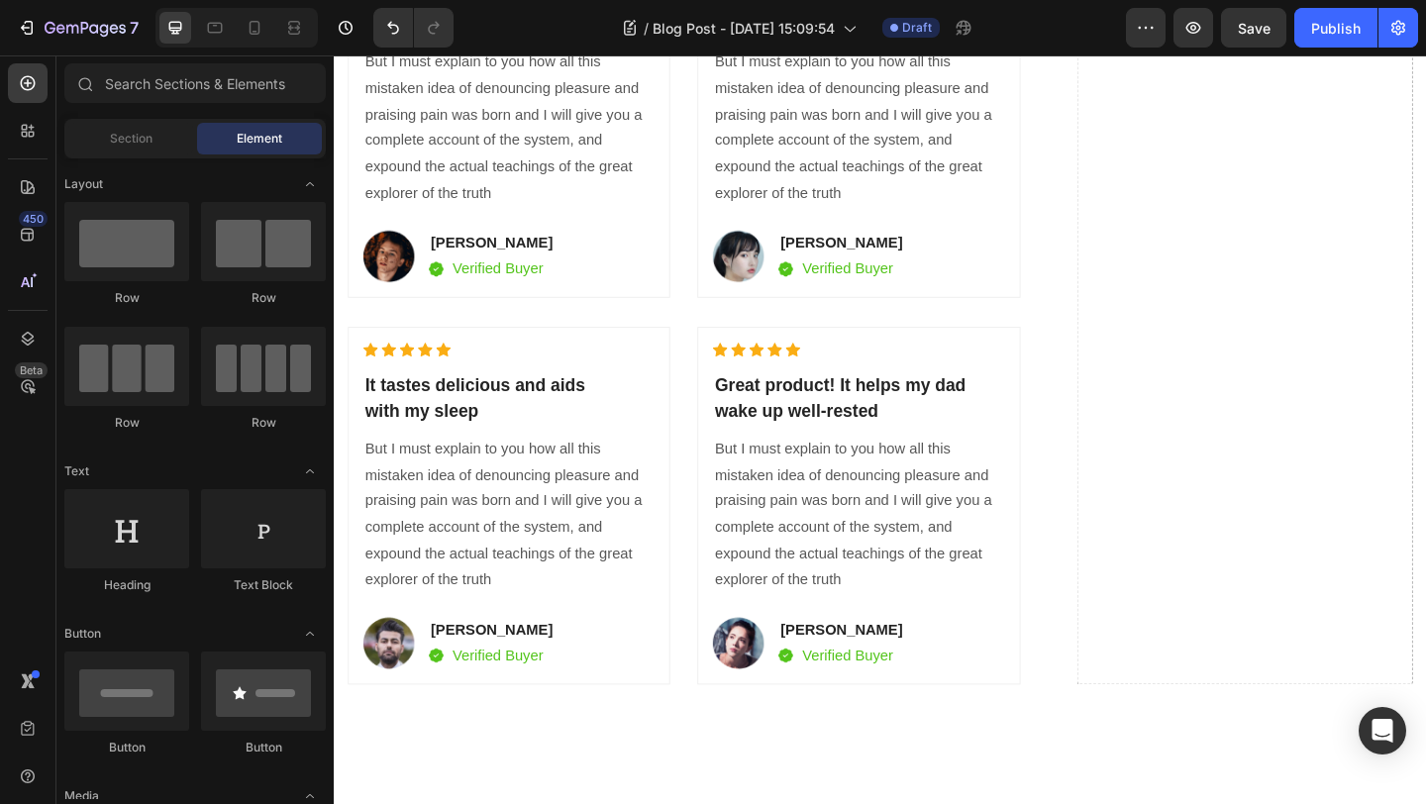
scroll to position [10060, 0]
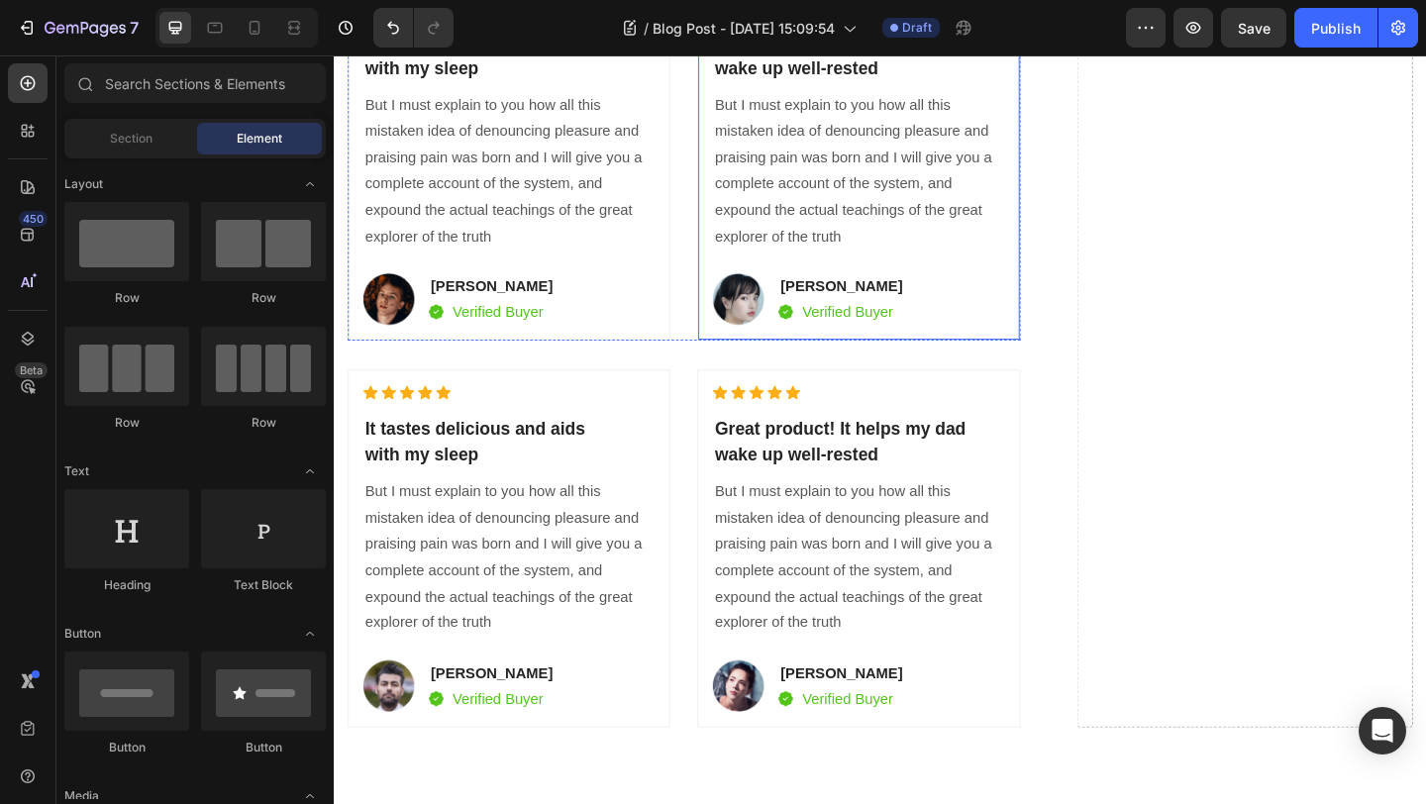
scroll to position [9958, 0]
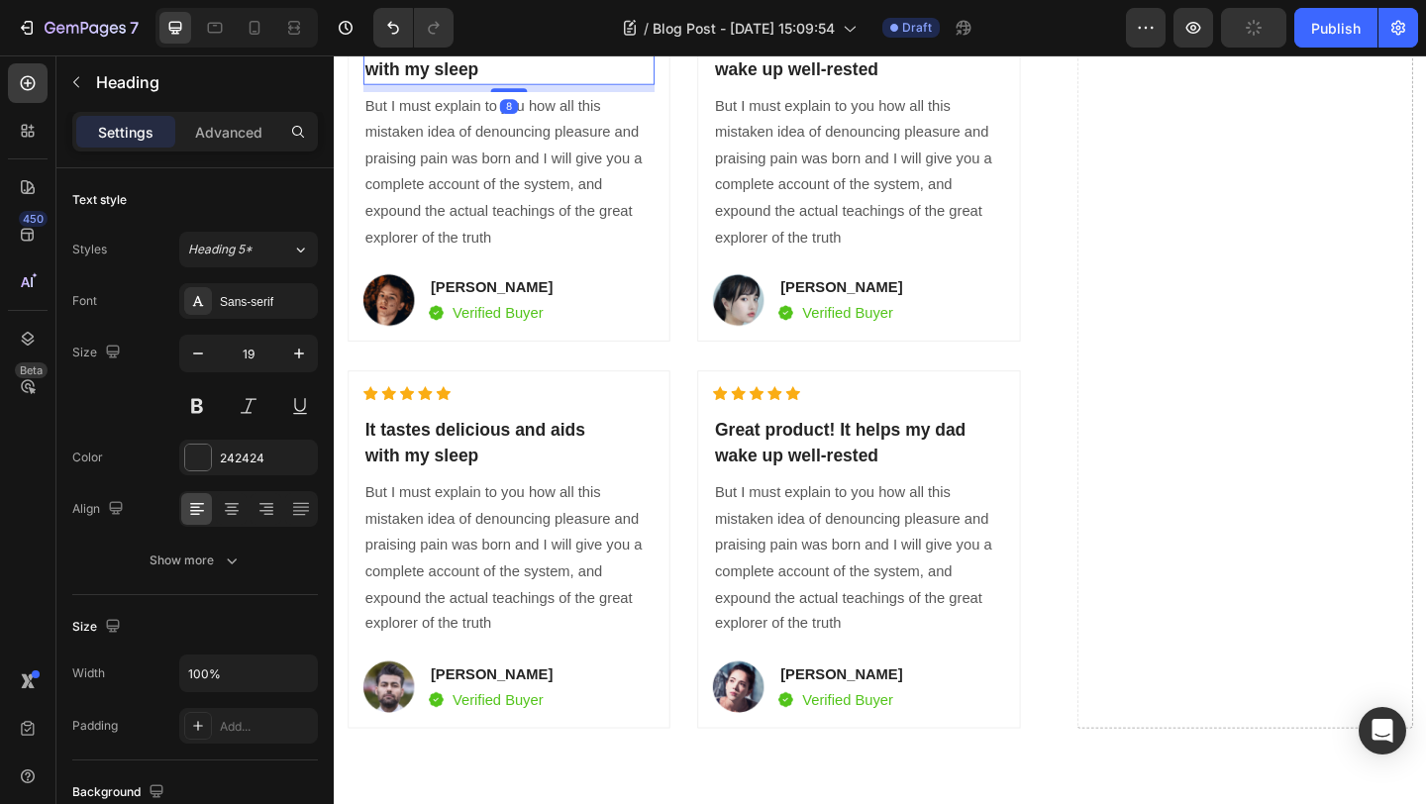
click at [578, 87] on h2 "It tastes delicious and aids with my sleep" at bounding box center [524, 57] width 317 height 60
click at [500, 20] on div at bounding box center [509, 8] width 24 height 24
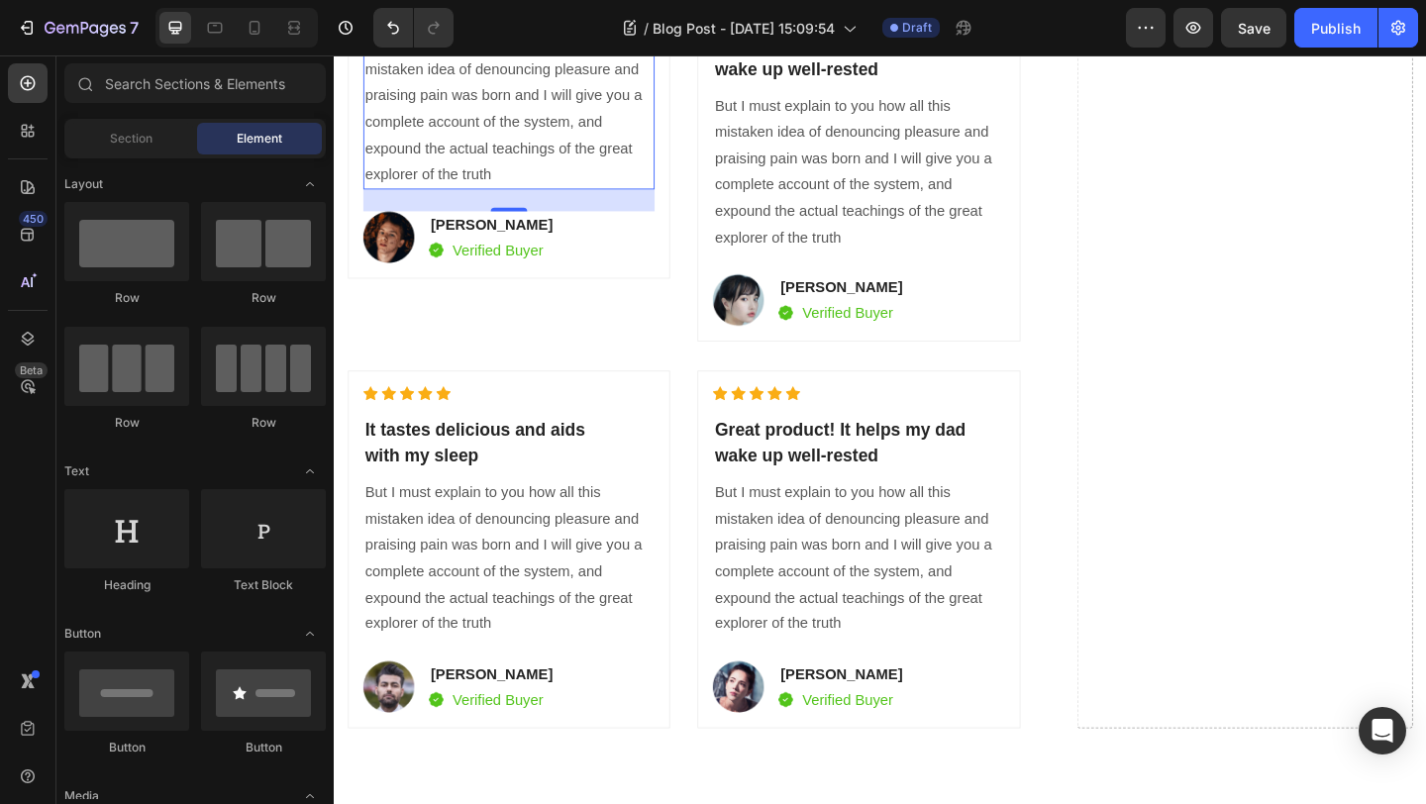
click at [671, 200] on p "But I must explain to you how all this mistaken idea of denouncing pleasure and…" at bounding box center [523, 114] width 313 height 171
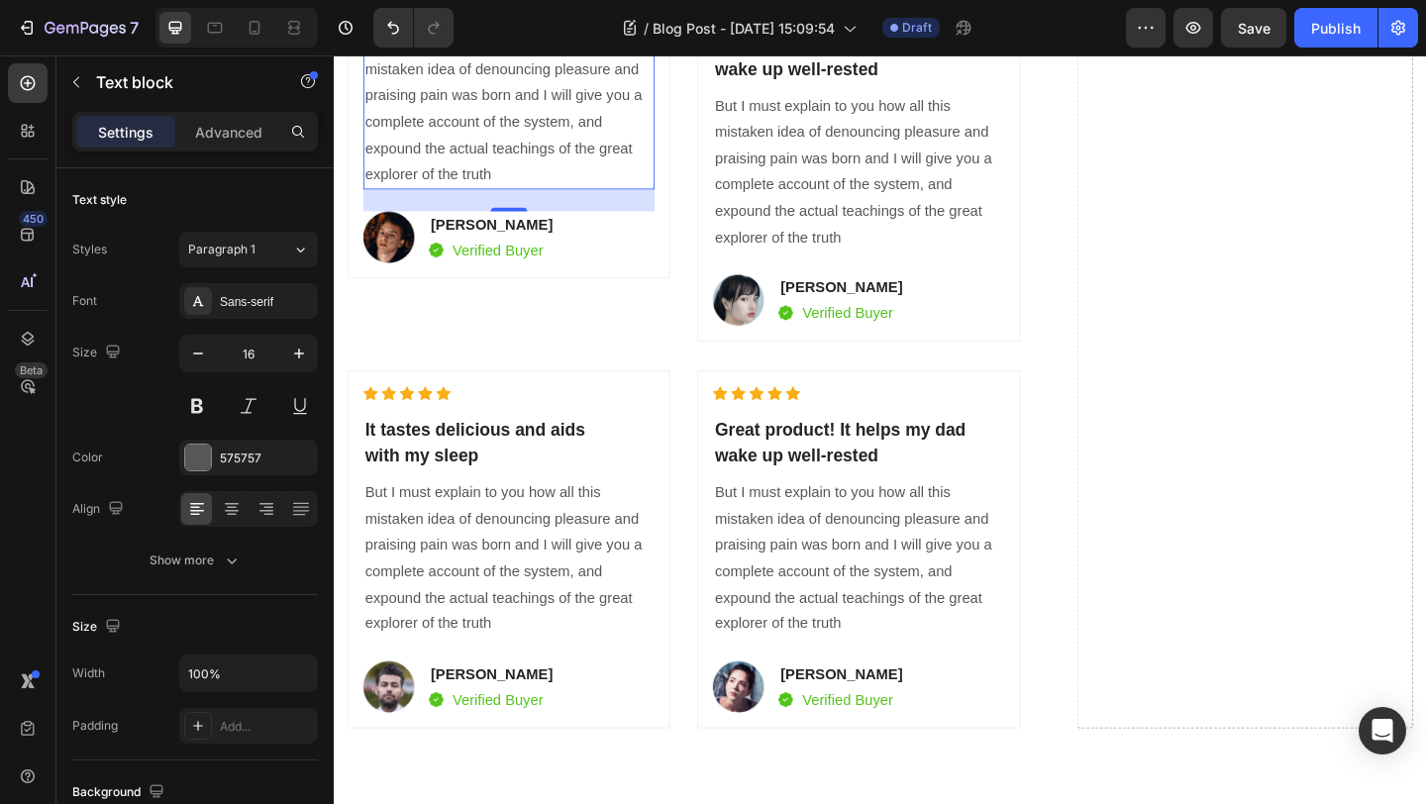
click at [521, 14] on icon at bounding box center [521, 7] width 13 height 14
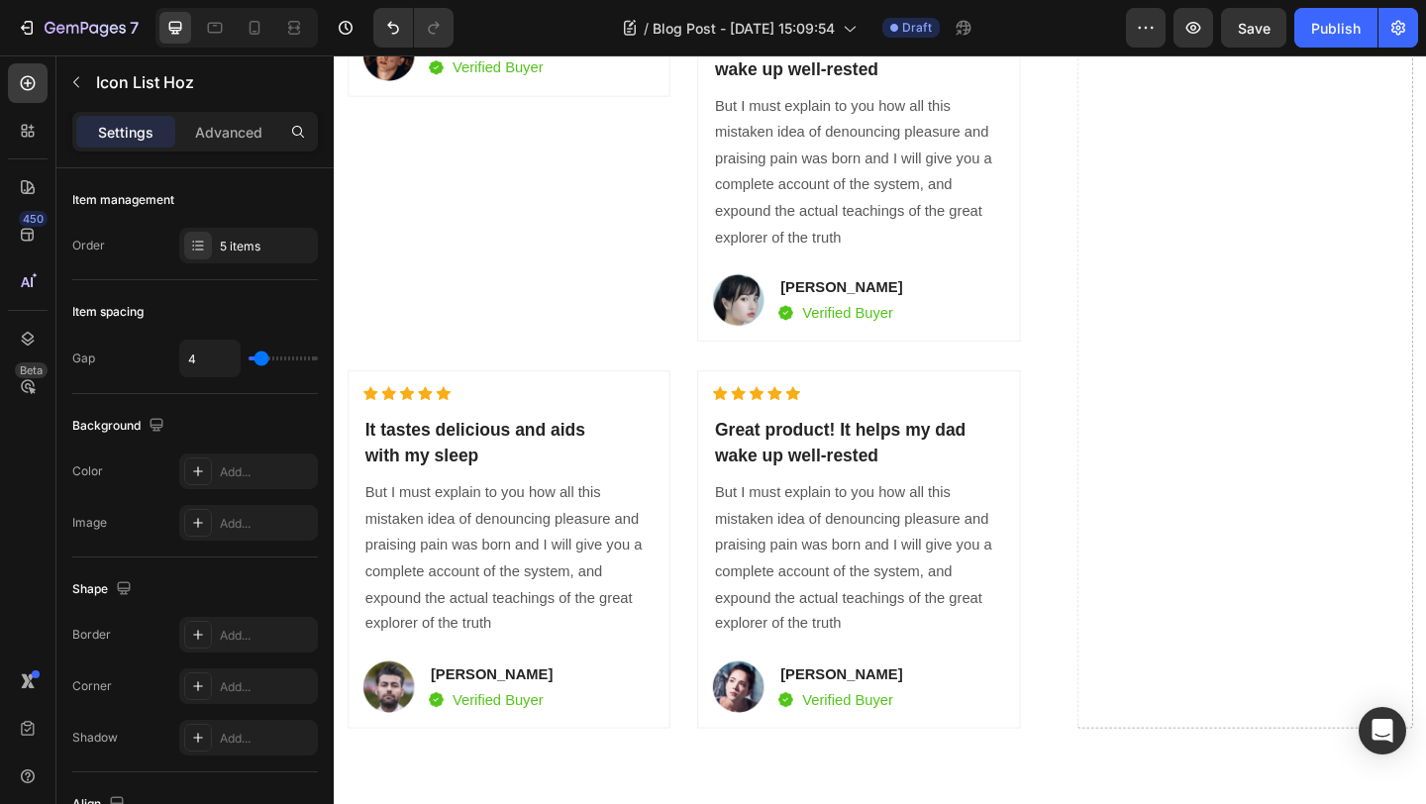
click at [492, 11] on div "Icon Icon Icon Icon Icon" at bounding box center [524, 3] width 317 height 16
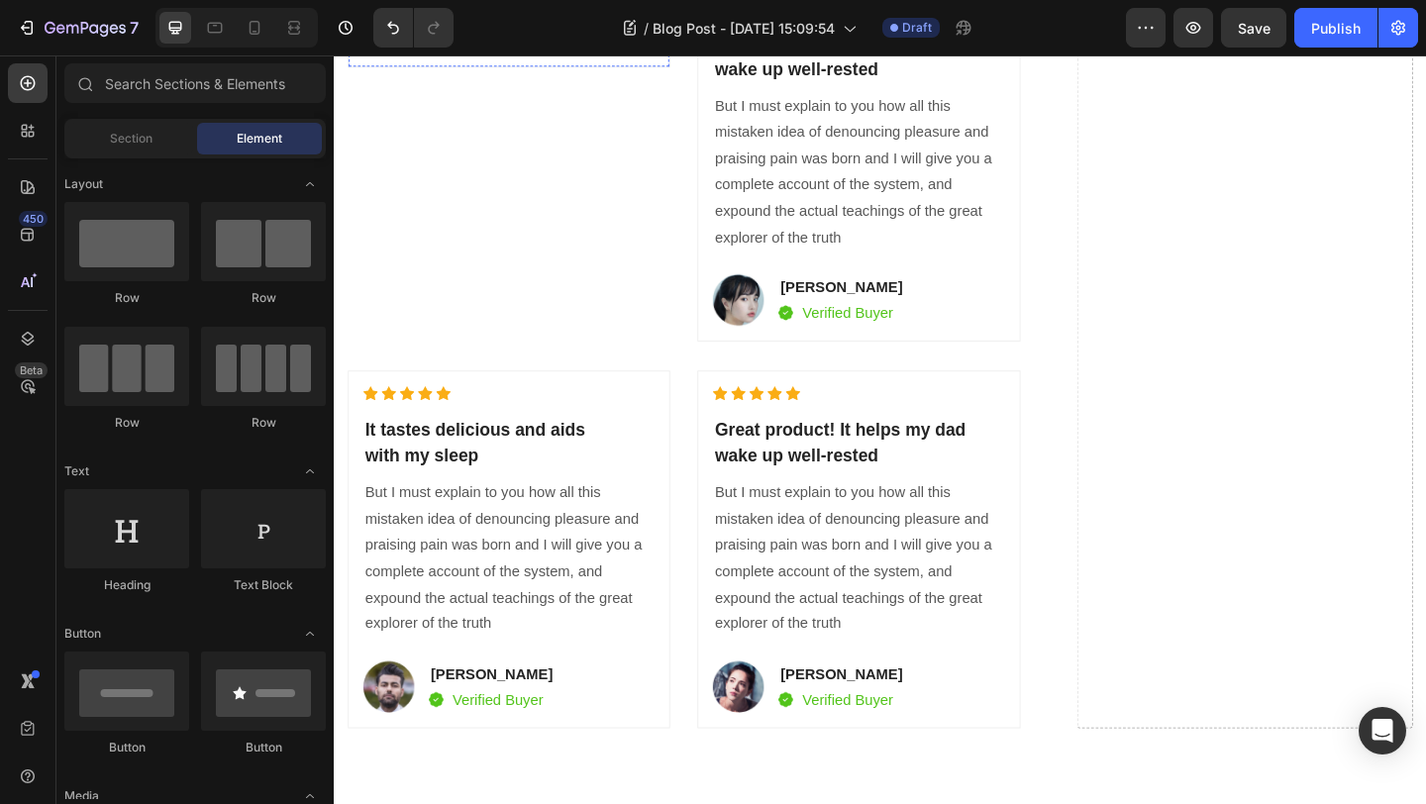
click at [568, 52] on div "Image [PERSON_NAME] Text block Image Verified Buyer Text block Row Row" at bounding box center [524, 23] width 317 height 56
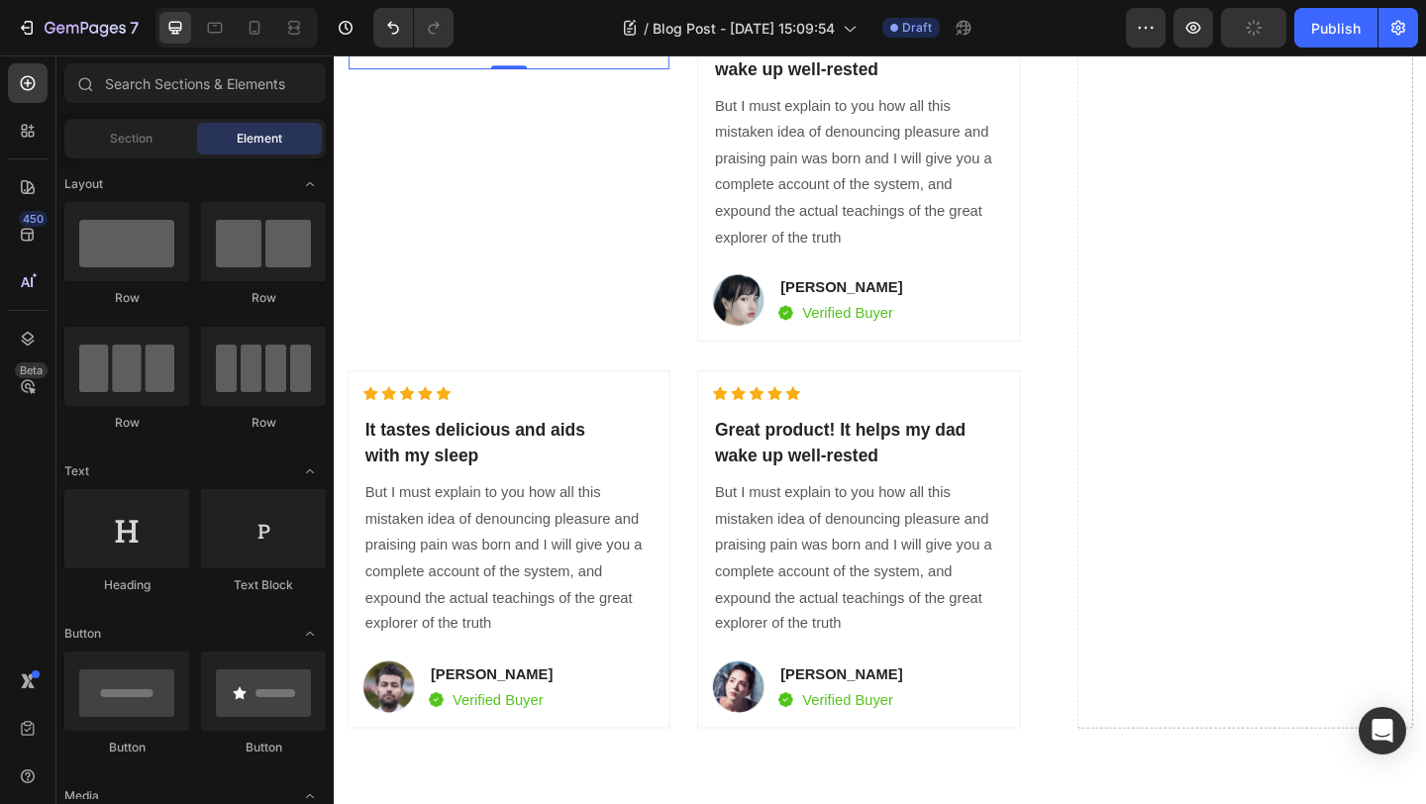
click at [620, 54] on div "Drop element here" at bounding box center [524, 24] width 317 height 59
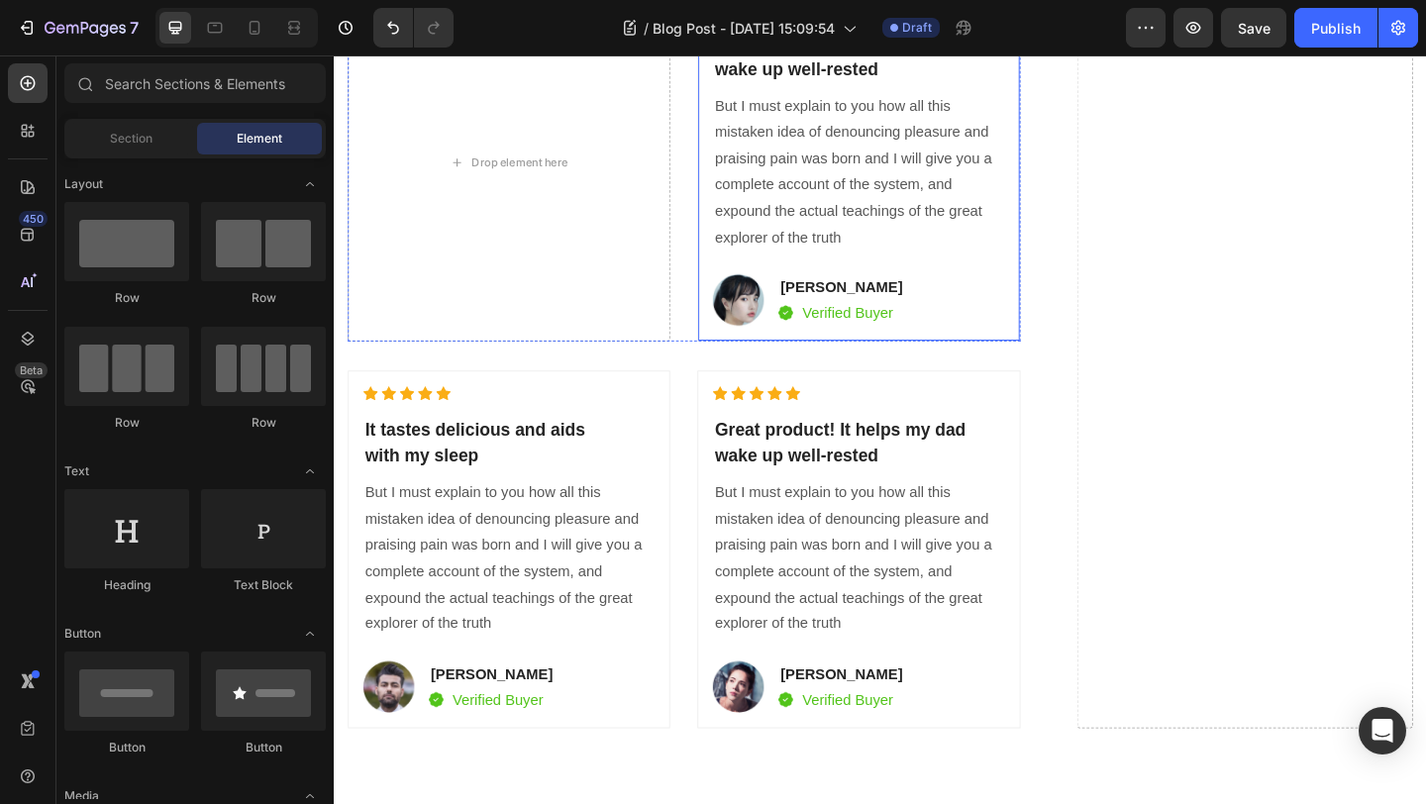
click at [906, 286] on div "Icon Icon Icon Icon Icon Icon List Hoz Great product! It helps my dad wake up w…" at bounding box center [904, 172] width 351 height 389
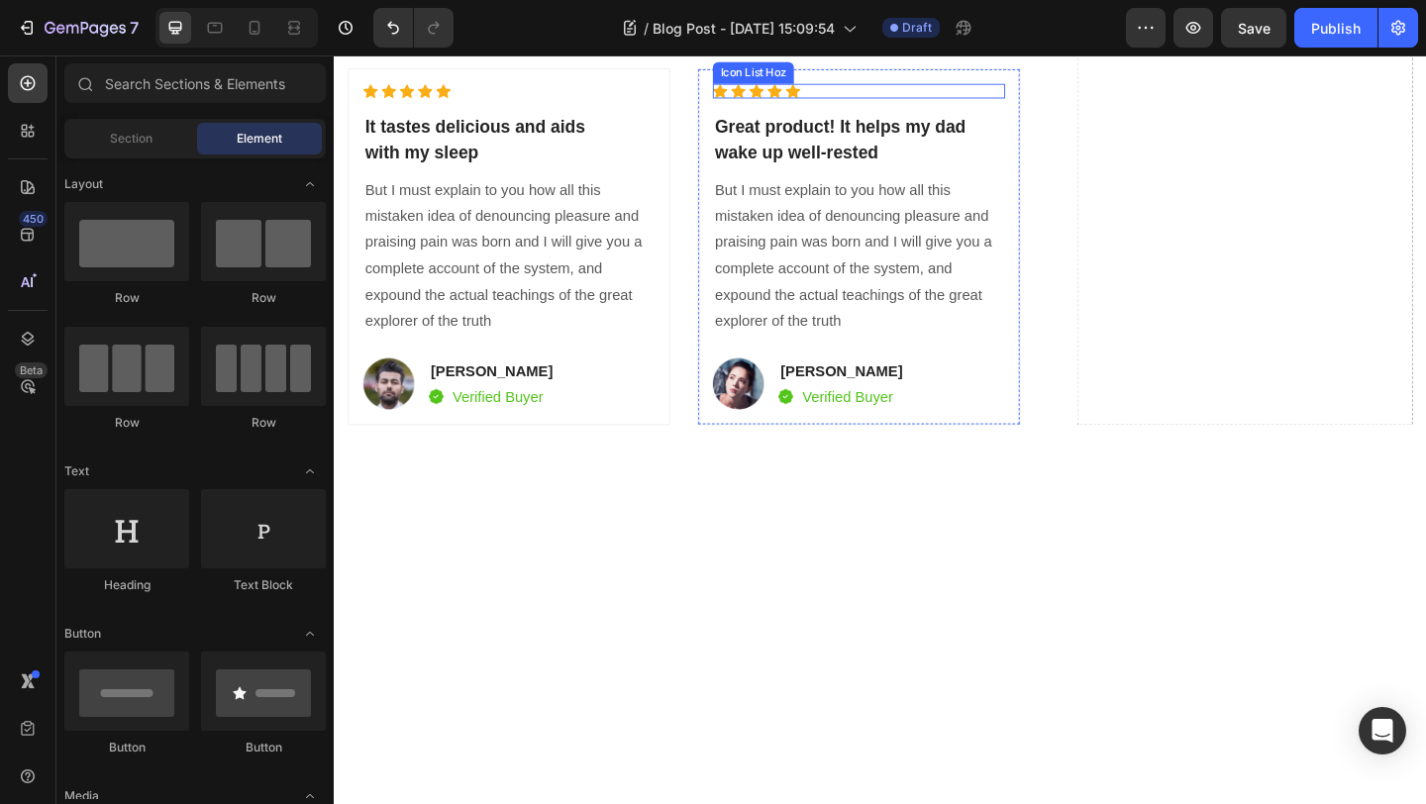
click at [957, 102] on div "Icon Icon Icon Icon Icon" at bounding box center [904, 94] width 317 height 16
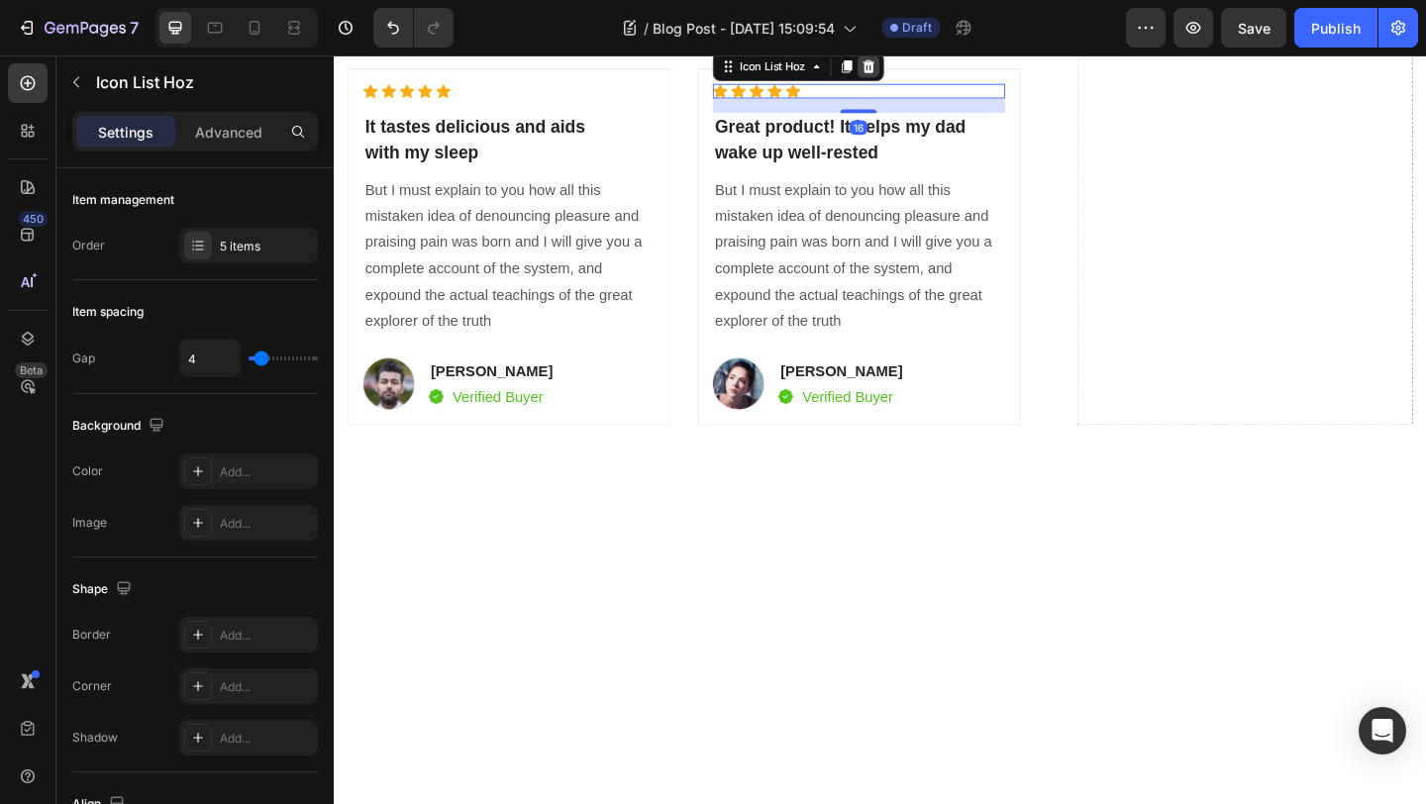
click at [926, 79] on div at bounding box center [915, 67] width 24 height 24
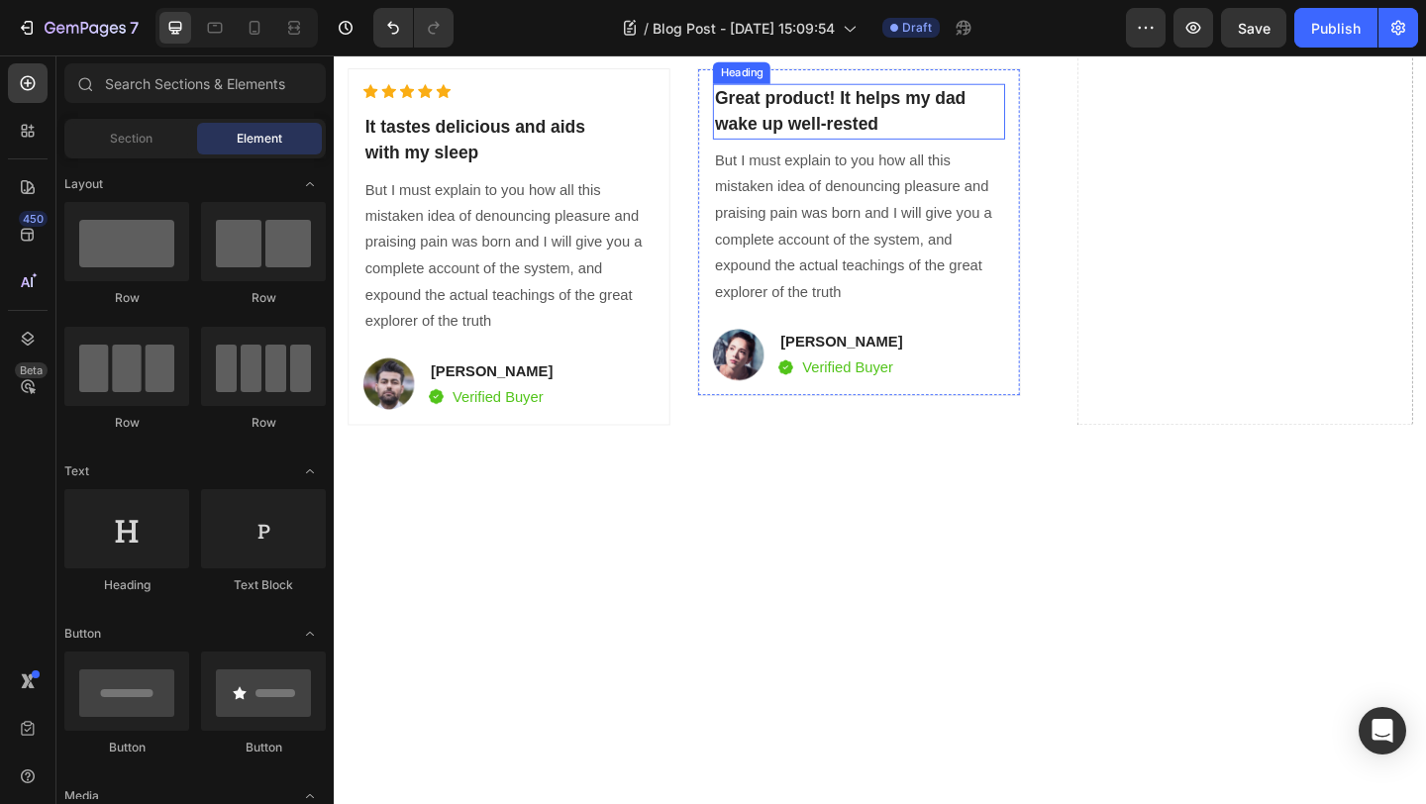
click at [898, 145] on p "Great product! It helps my dad wake up well-rested" at bounding box center [904, 116] width 313 height 56
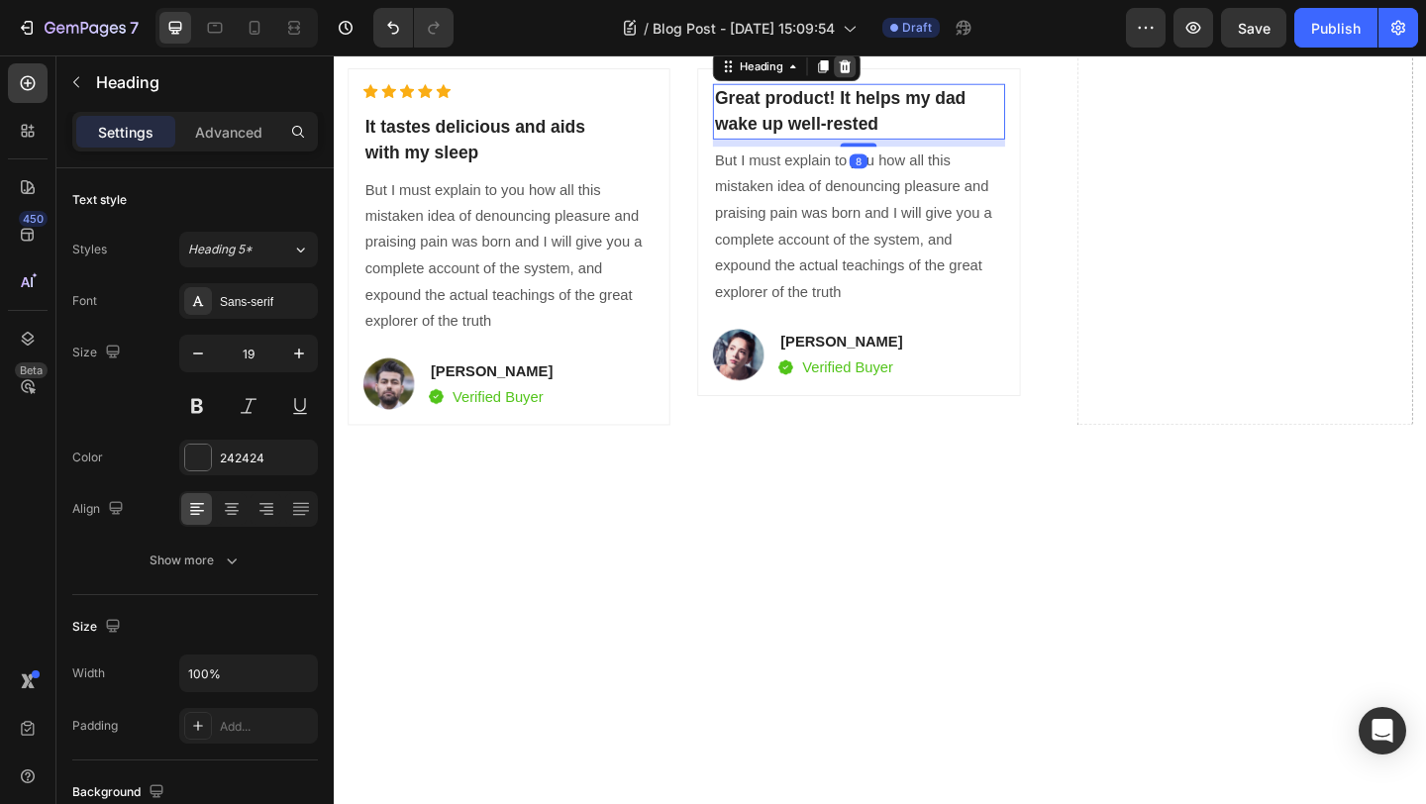
click at [894, 73] on icon at bounding box center [890, 66] width 13 height 14
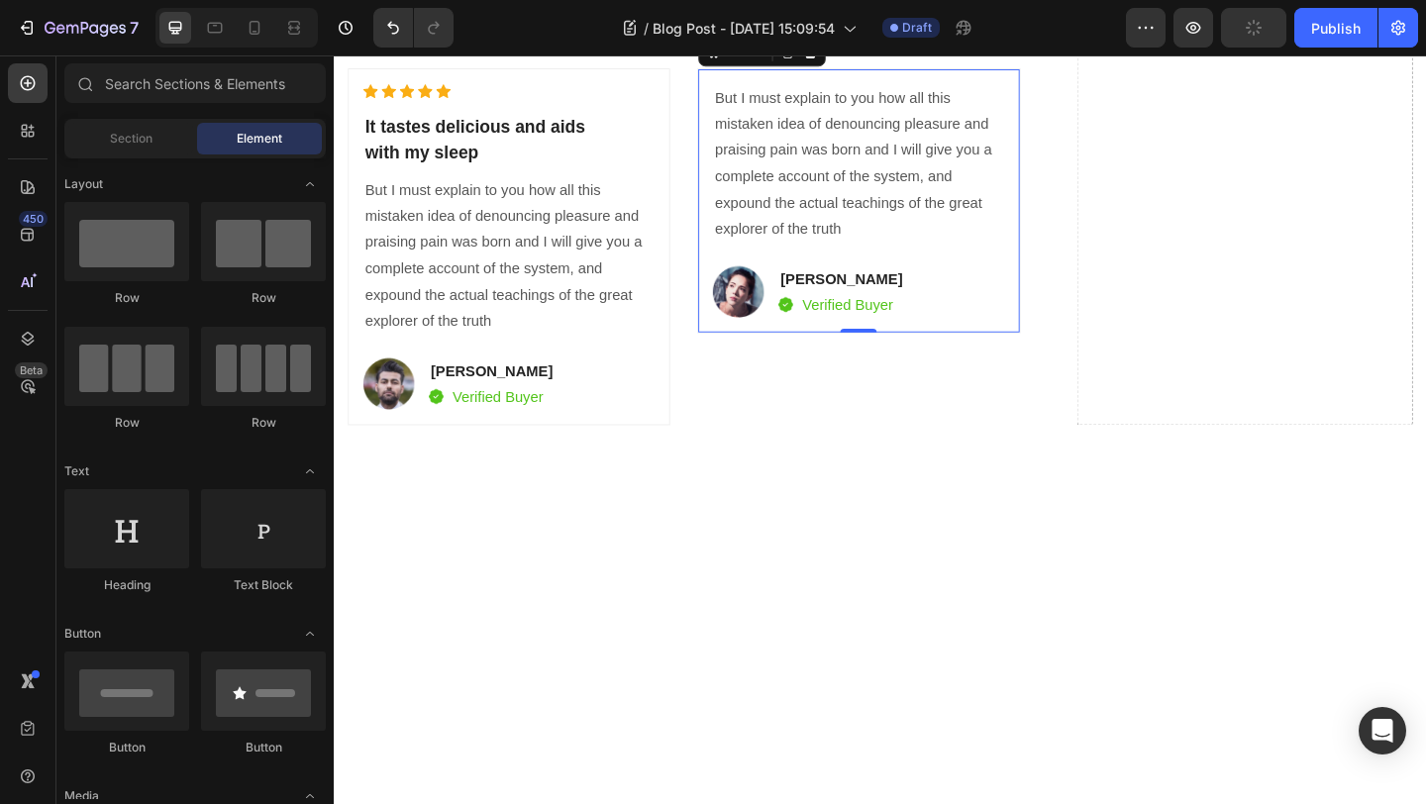
click at [891, 359] on div "But I must explain to you how all this mistaken idea of denouncing pleasure and…" at bounding box center [904, 213] width 351 height 289
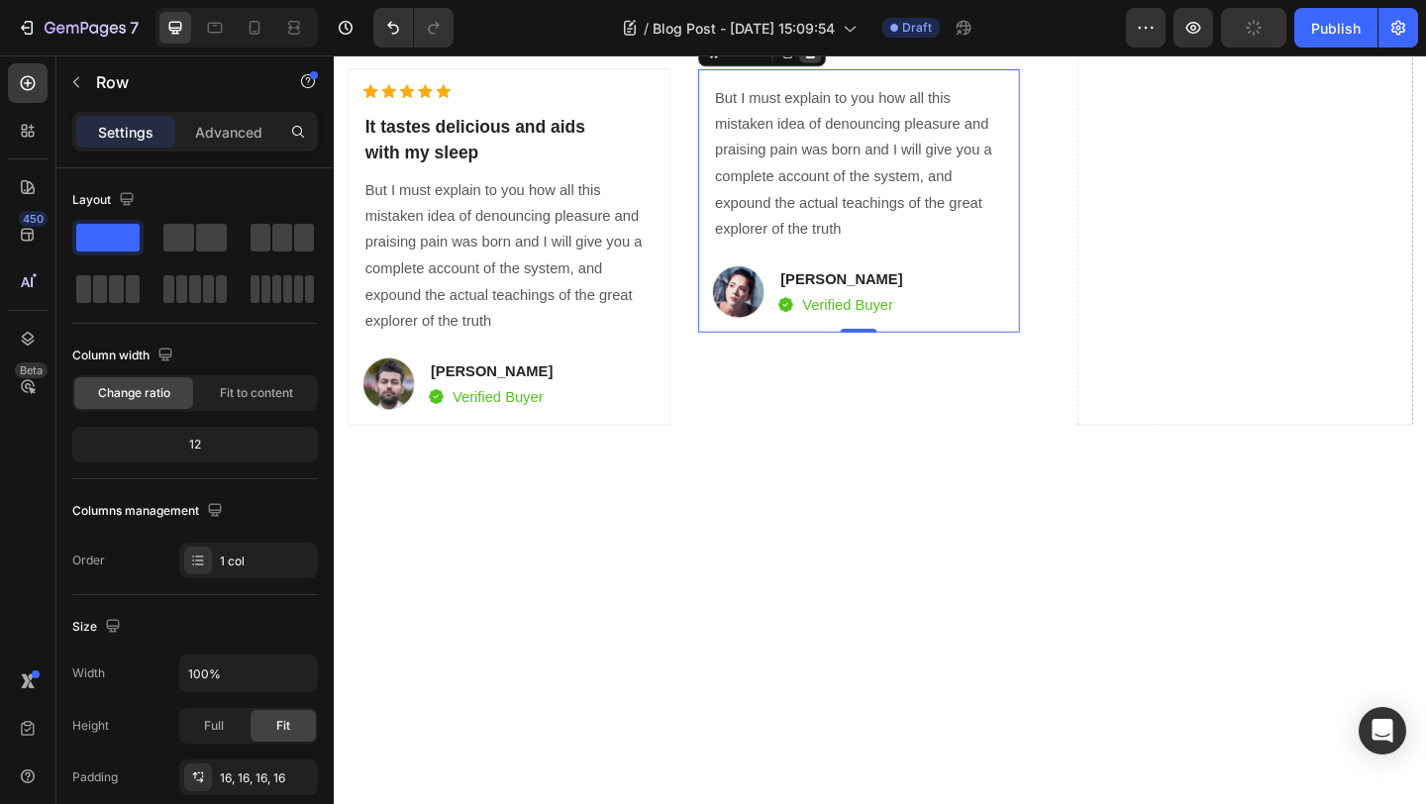
click at [856, 57] on icon at bounding box center [852, 51] width 13 height 14
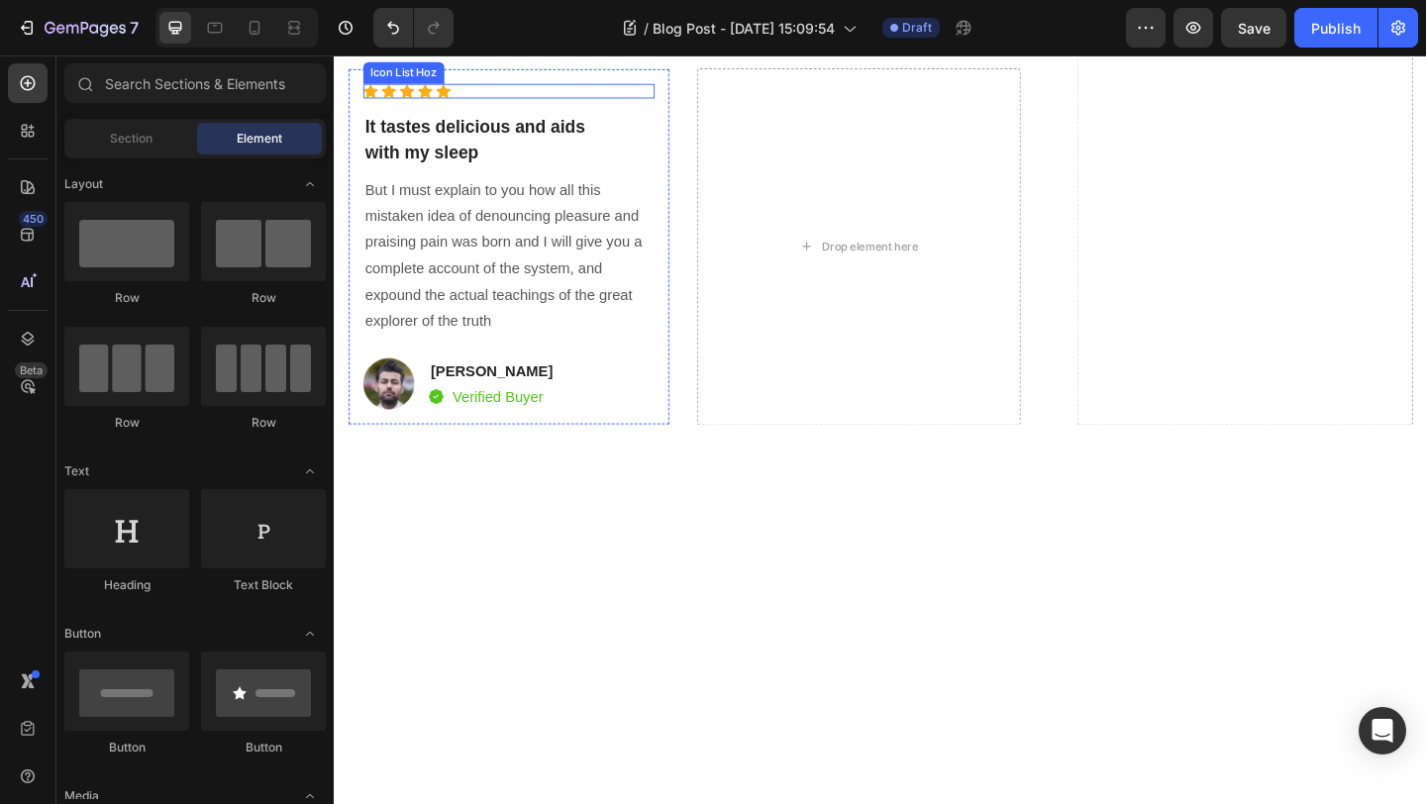
click at [666, 102] on div "Icon Icon Icon Icon Icon" at bounding box center [524, 94] width 317 height 16
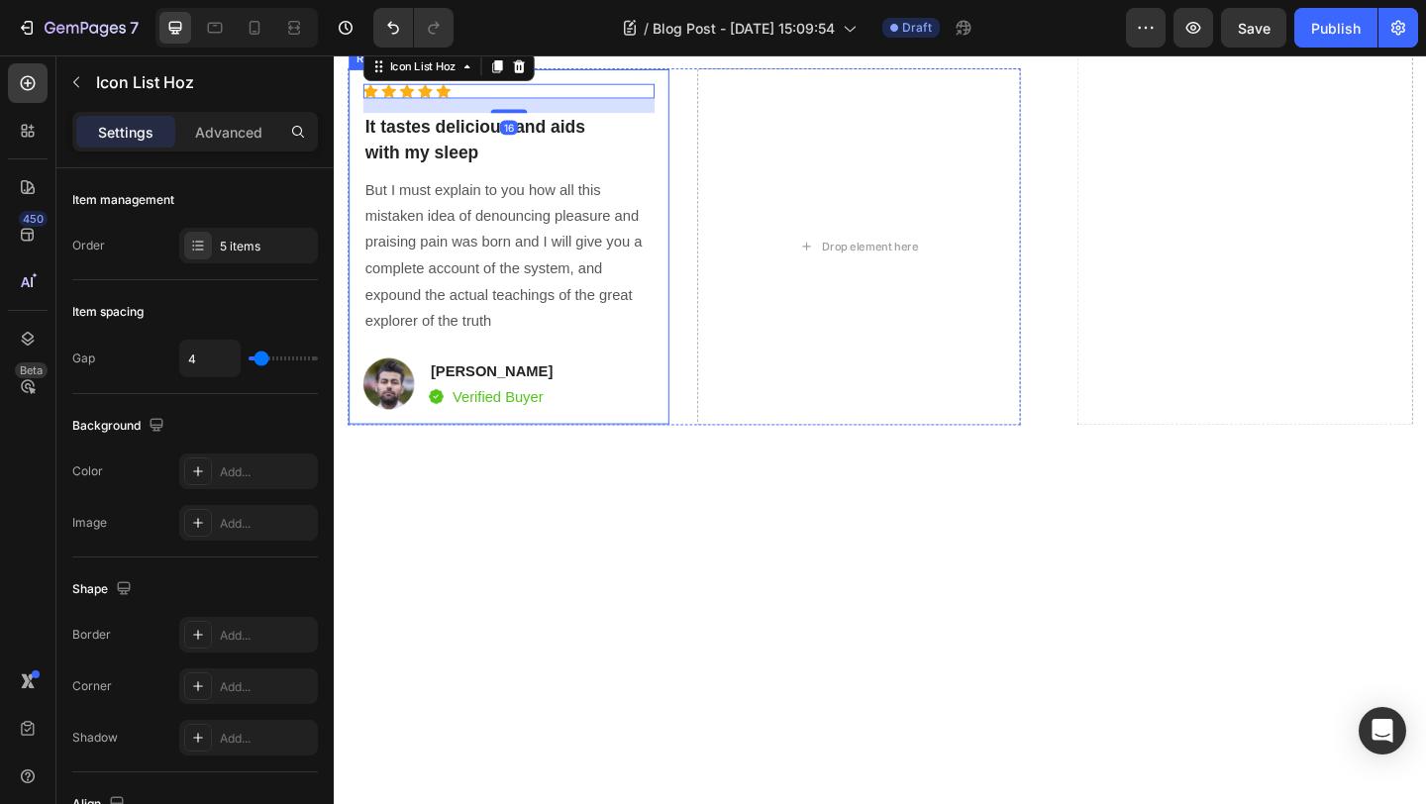
click at [678, 373] on div "Icon Icon Icon Icon Icon Icon List Hoz 16 It tastes delicious and aids with my …" at bounding box center [524, 263] width 351 height 389
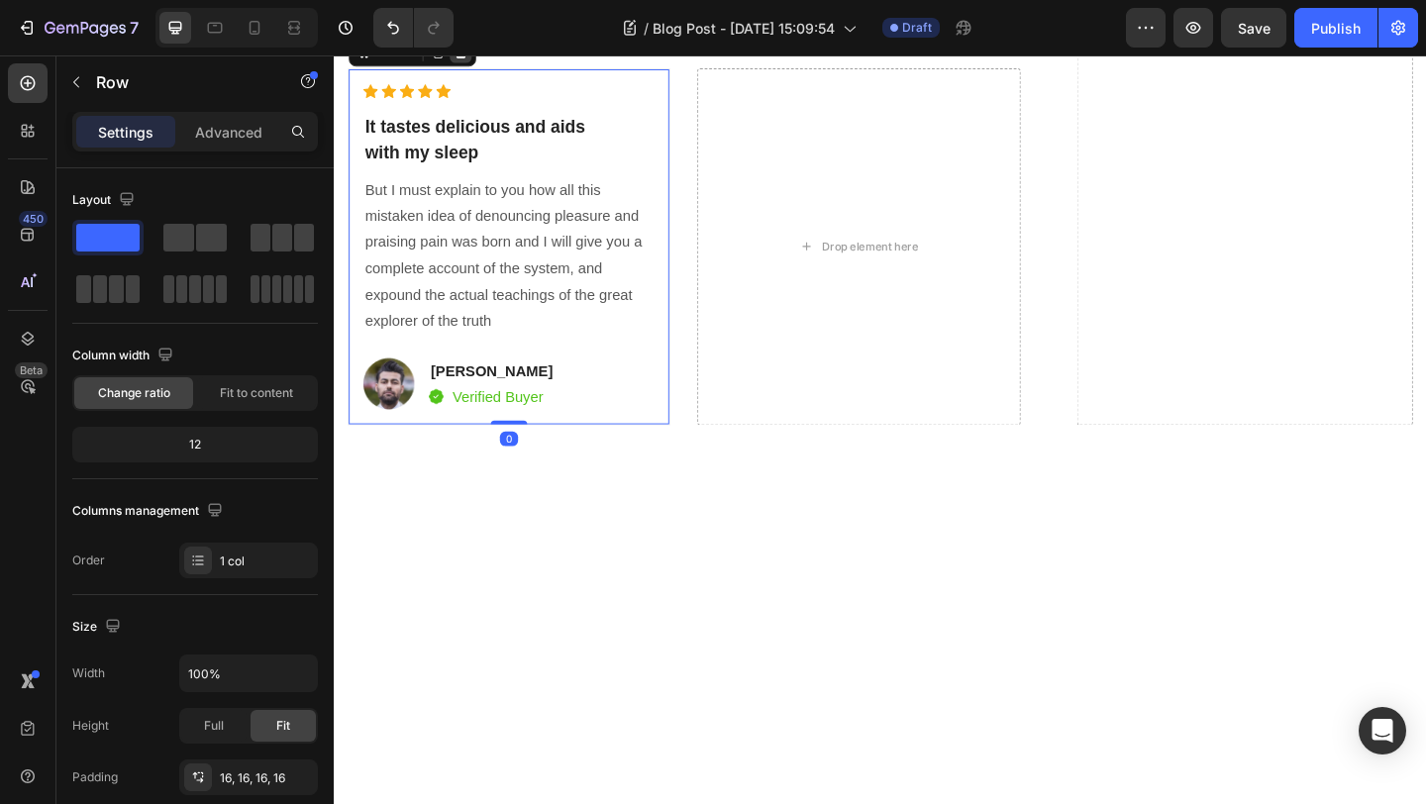
click at [476, 59] on icon at bounding box center [472, 52] width 16 height 16
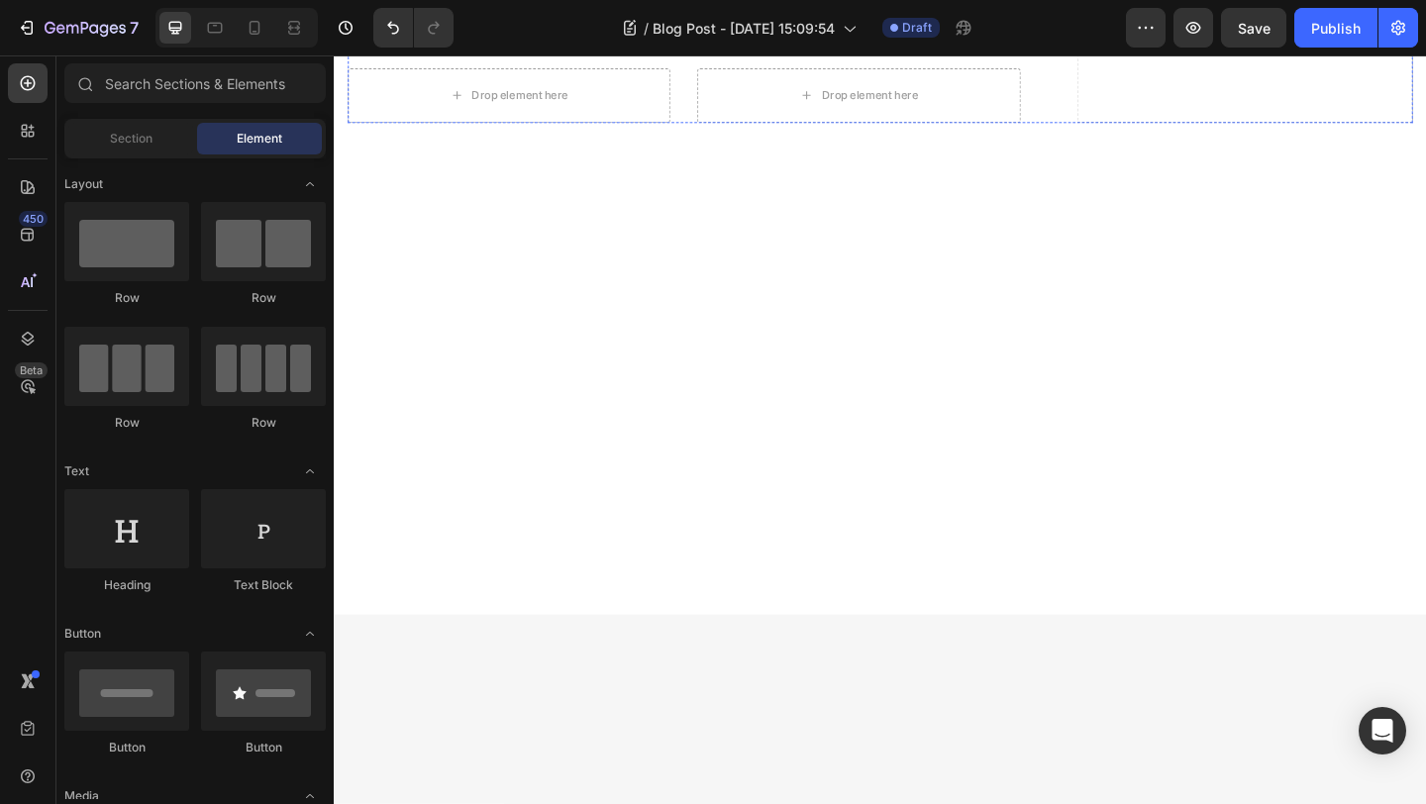
click at [395, 38] on div "Drop element here" at bounding box center [524, 7] width 351 height 59
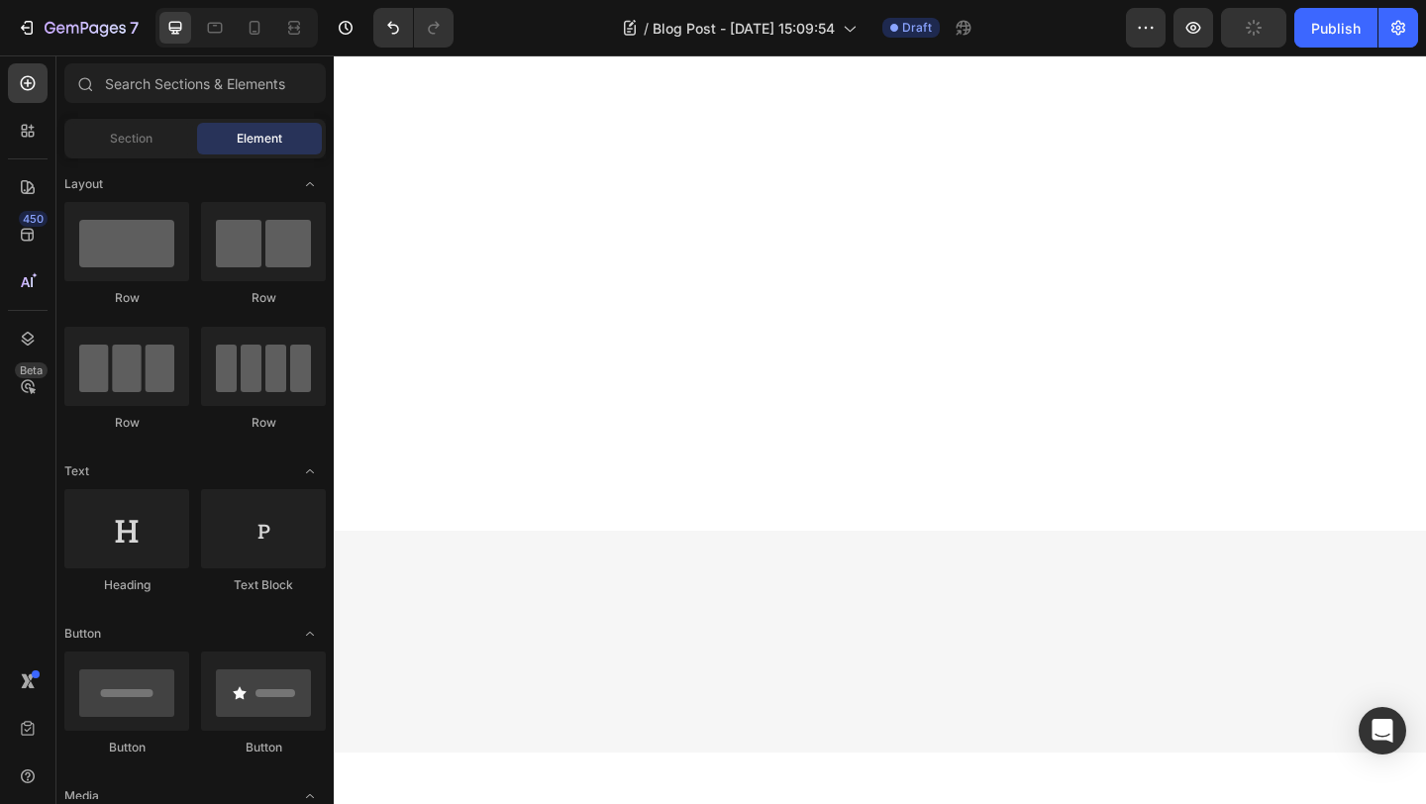
click at [411, 38] on div "Drop element here" at bounding box center [524, 7] width 351 height 59
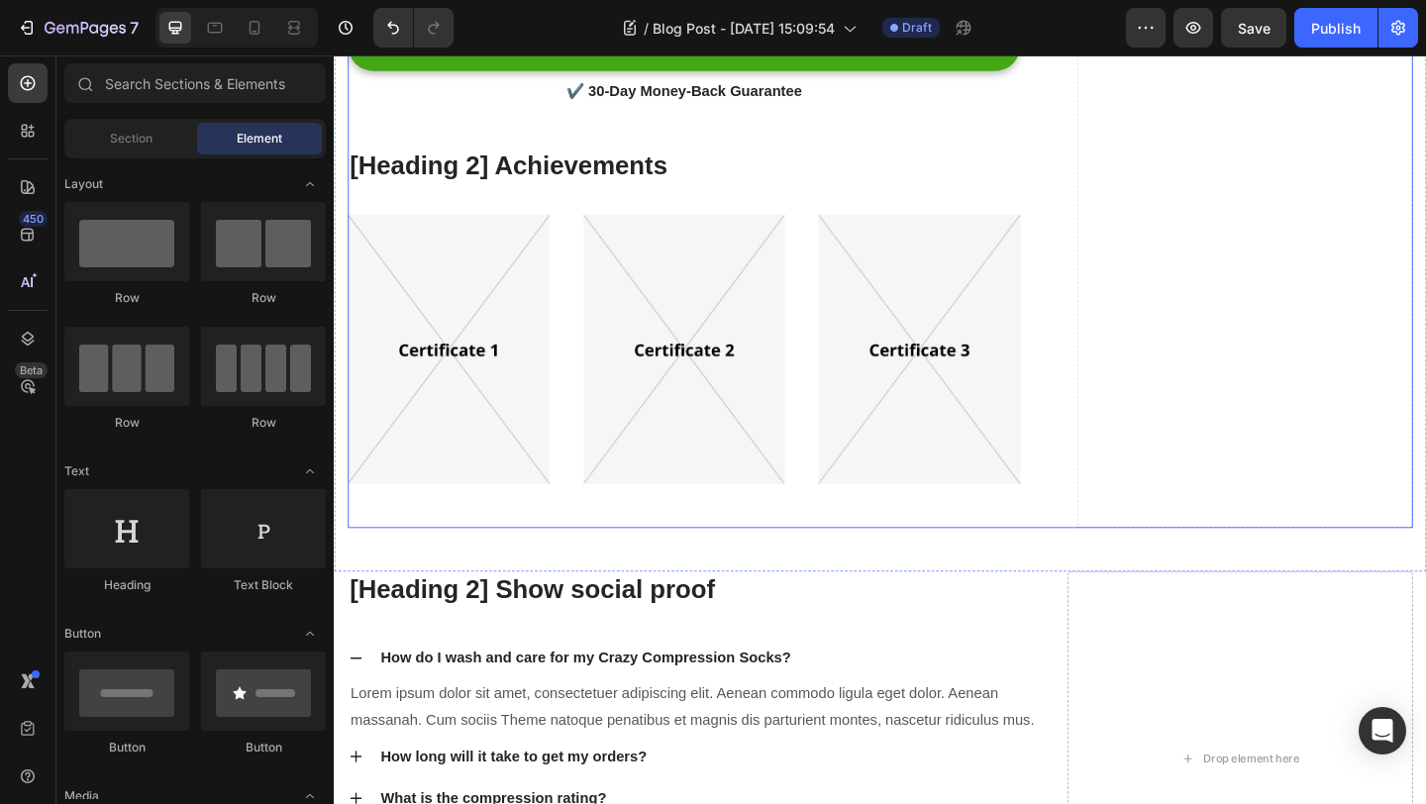
scroll to position [9657, 0]
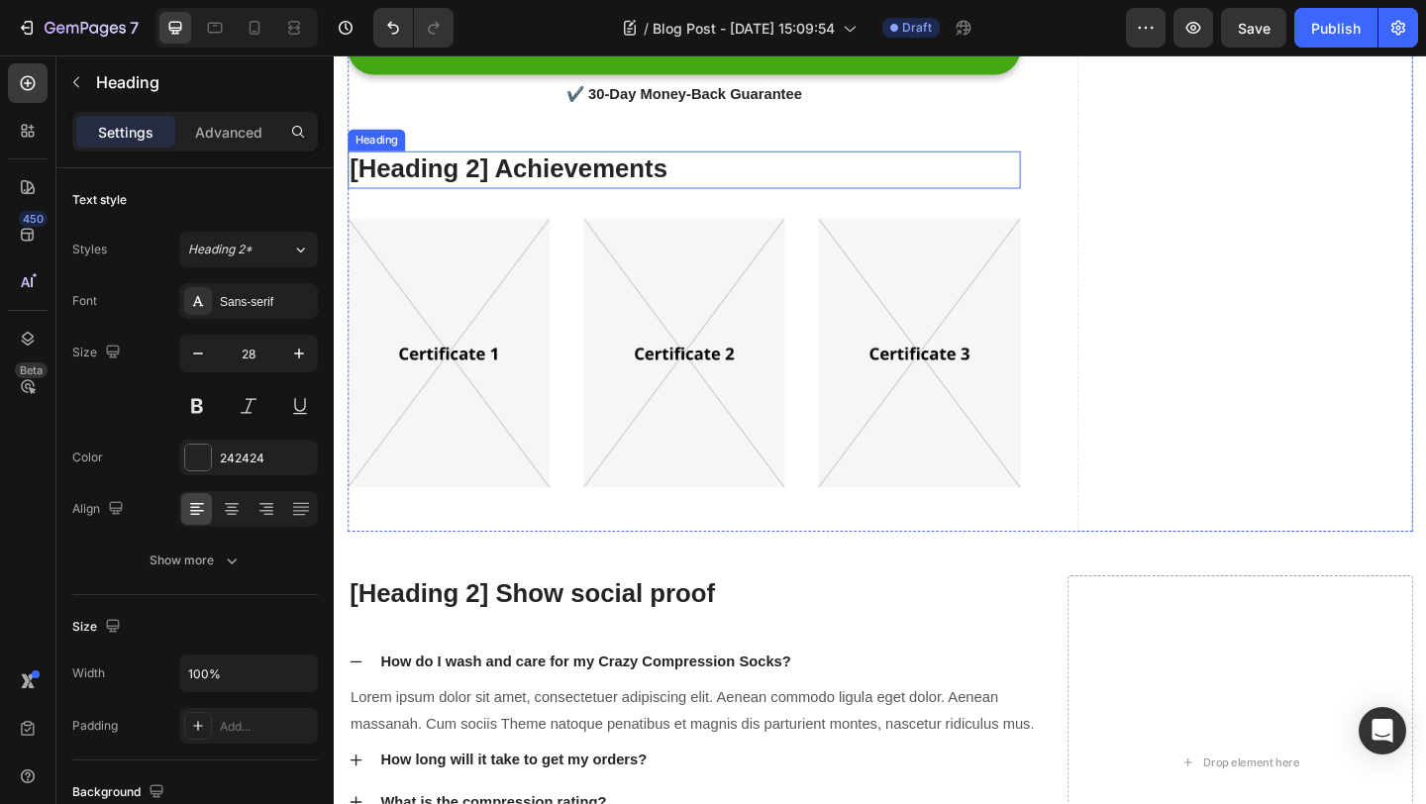
click at [724, 174] on p "[Heading 2] Achievements" at bounding box center [715, 179] width 728 height 36
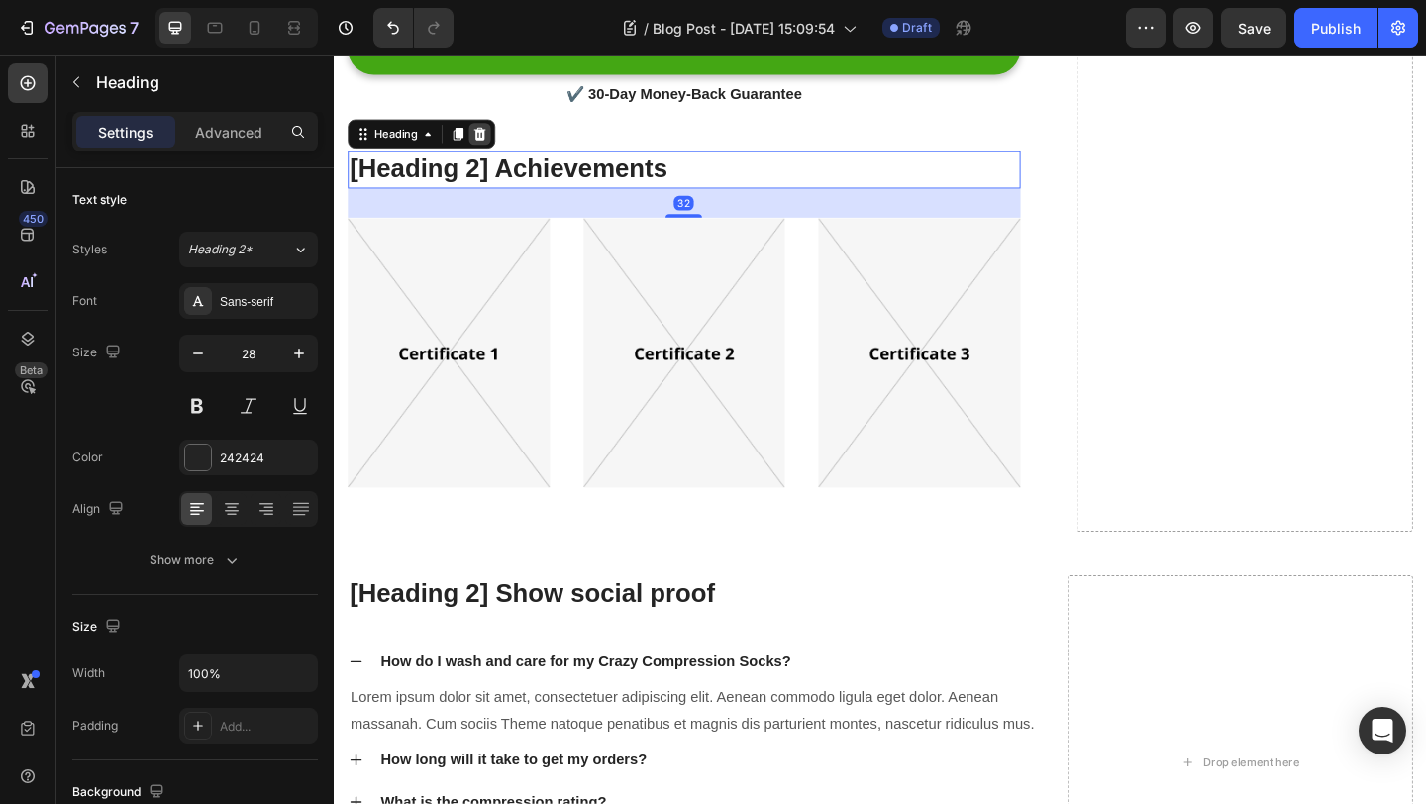
click at [491, 144] on icon at bounding box center [492, 141] width 16 height 16
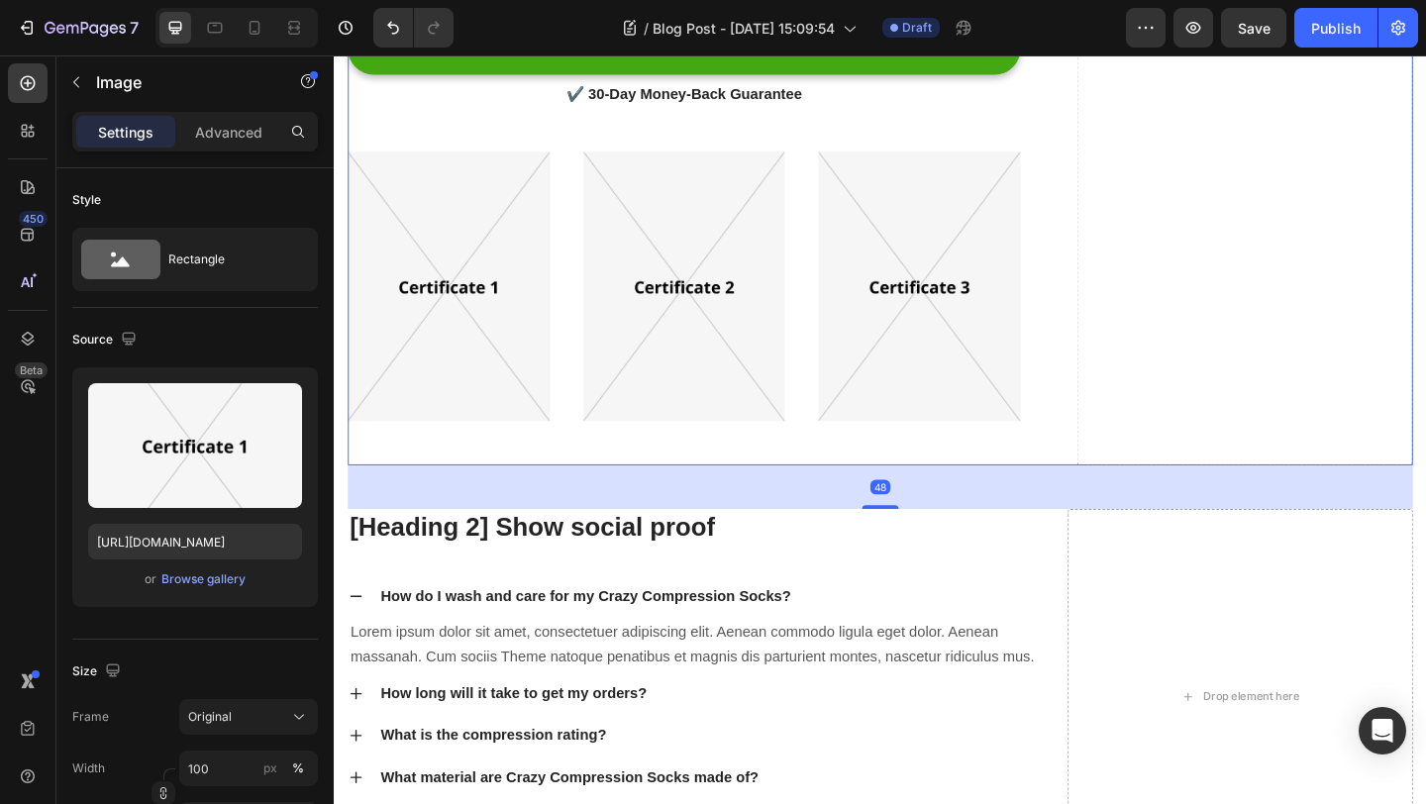
click at [482, 170] on img at bounding box center [459, 306] width 220 height 294
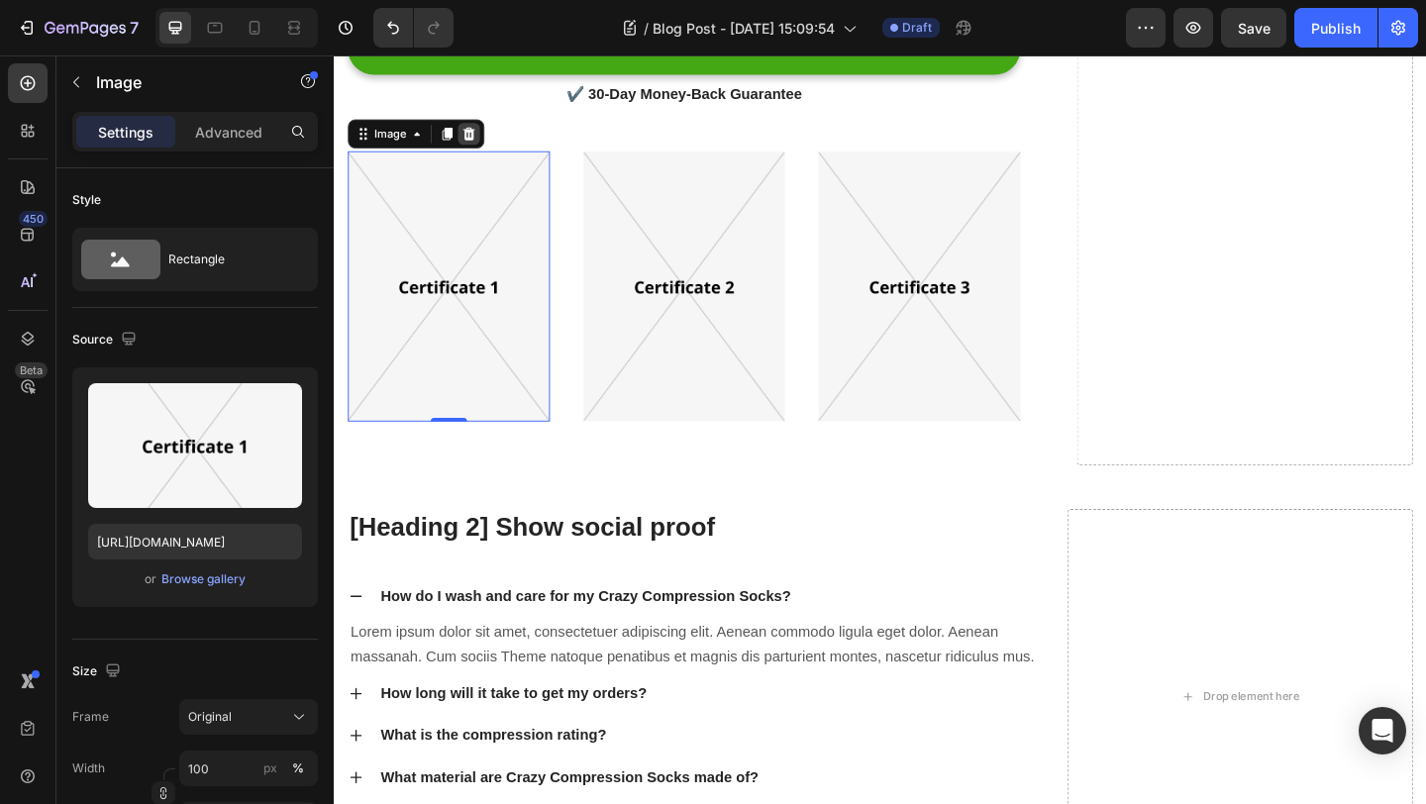
click at [484, 139] on icon at bounding box center [480, 141] width 13 height 14
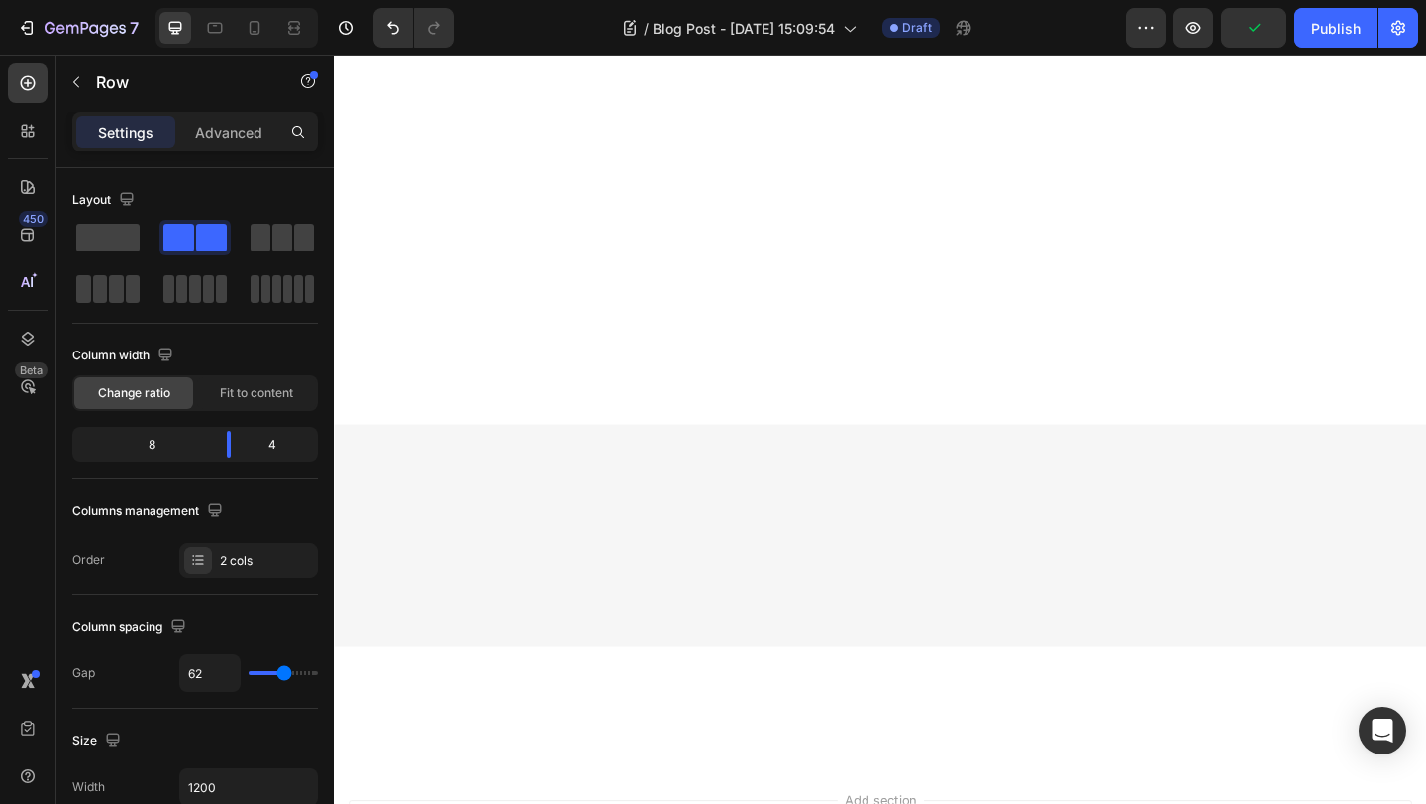
scroll to position [8596, 0]
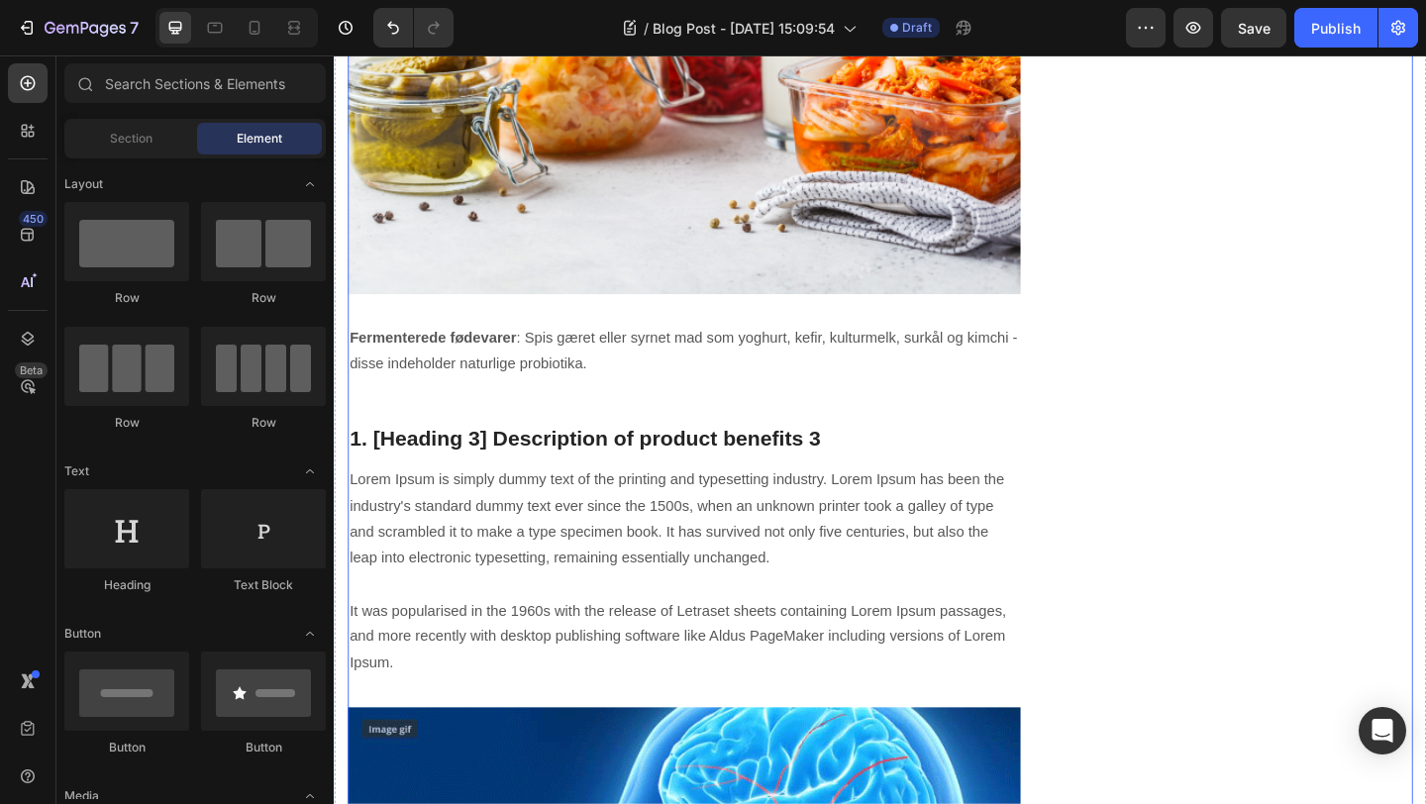
scroll to position [4335, 0]
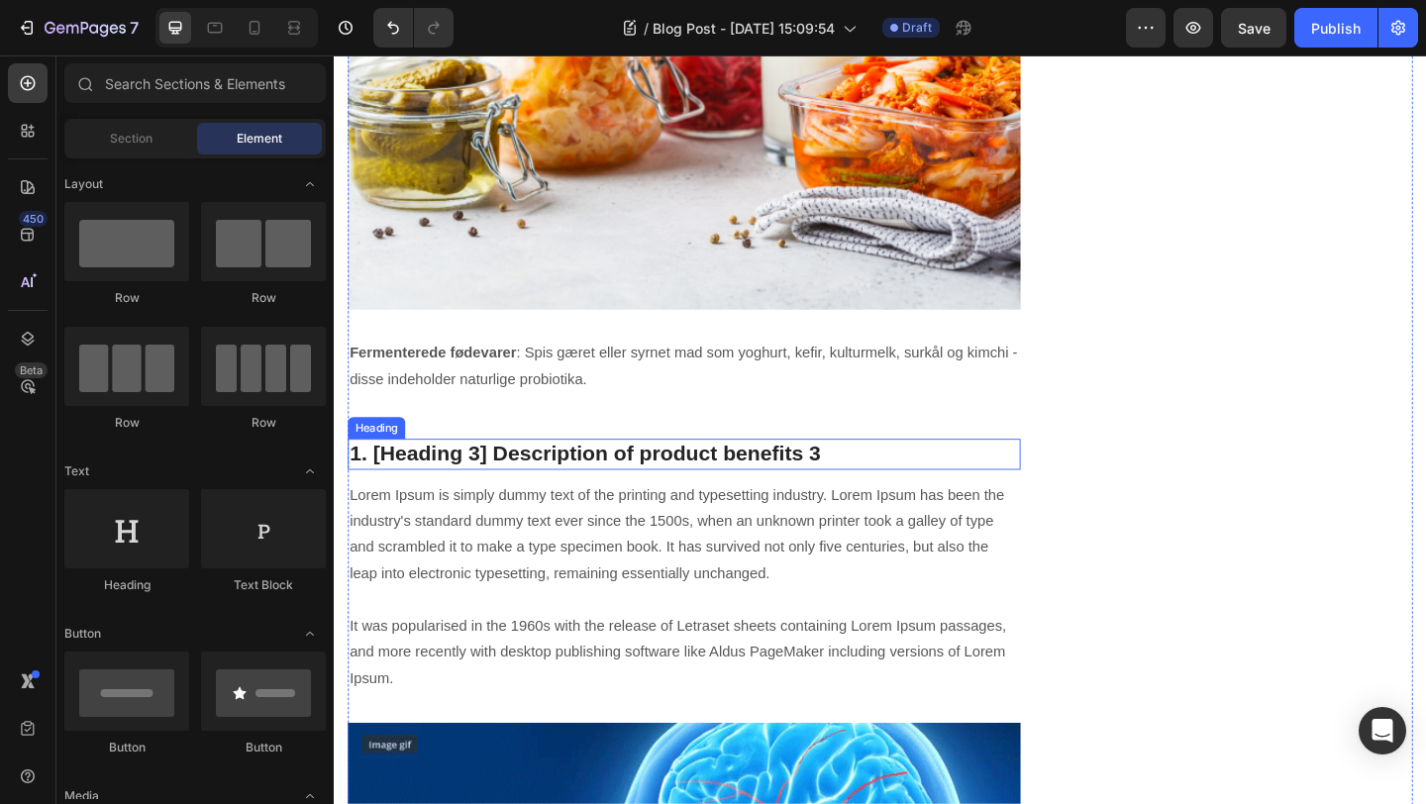
click at [720, 474] on p "1. [Heading 3] Description of product benefits 3" at bounding box center [715, 489] width 728 height 30
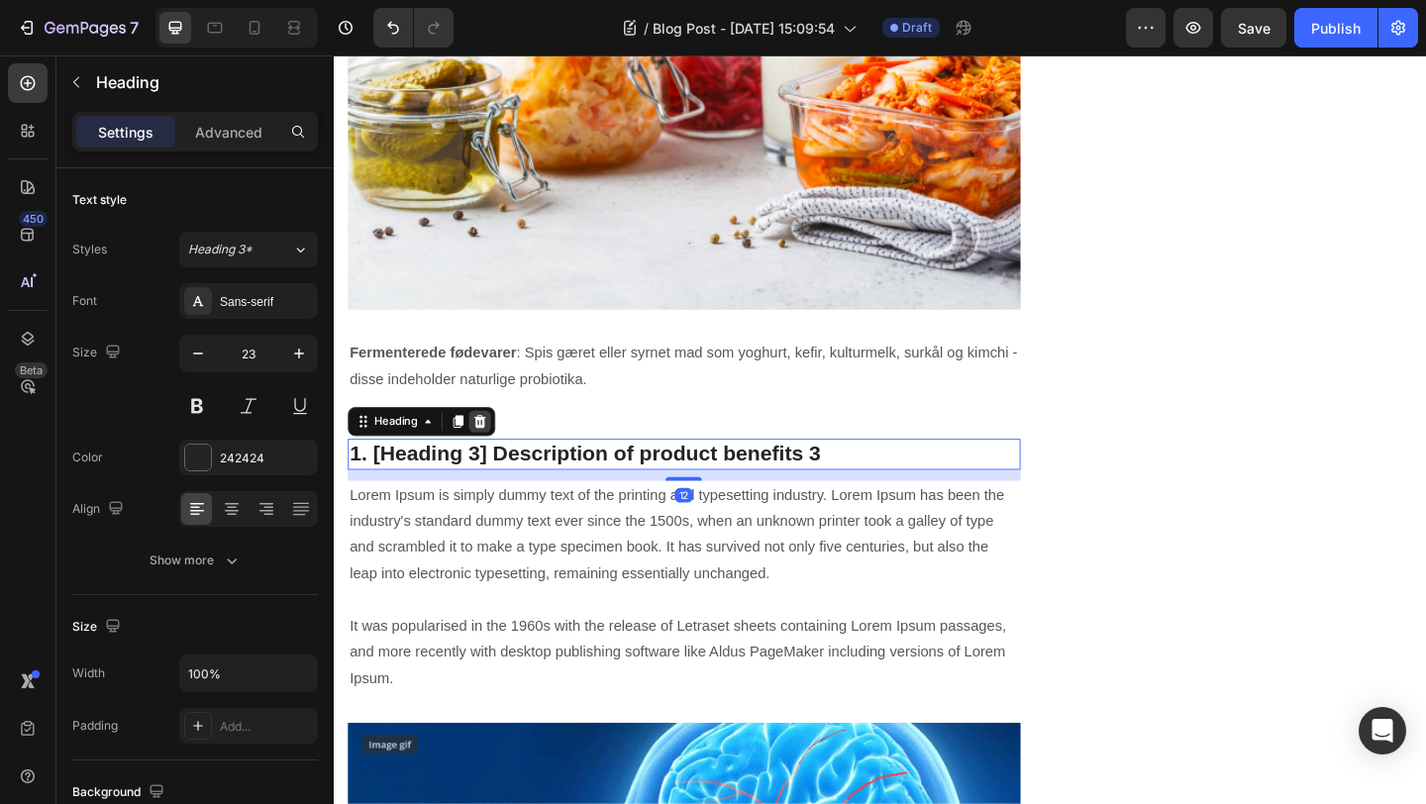
click at [497, 447] on icon at bounding box center [492, 454] width 13 height 14
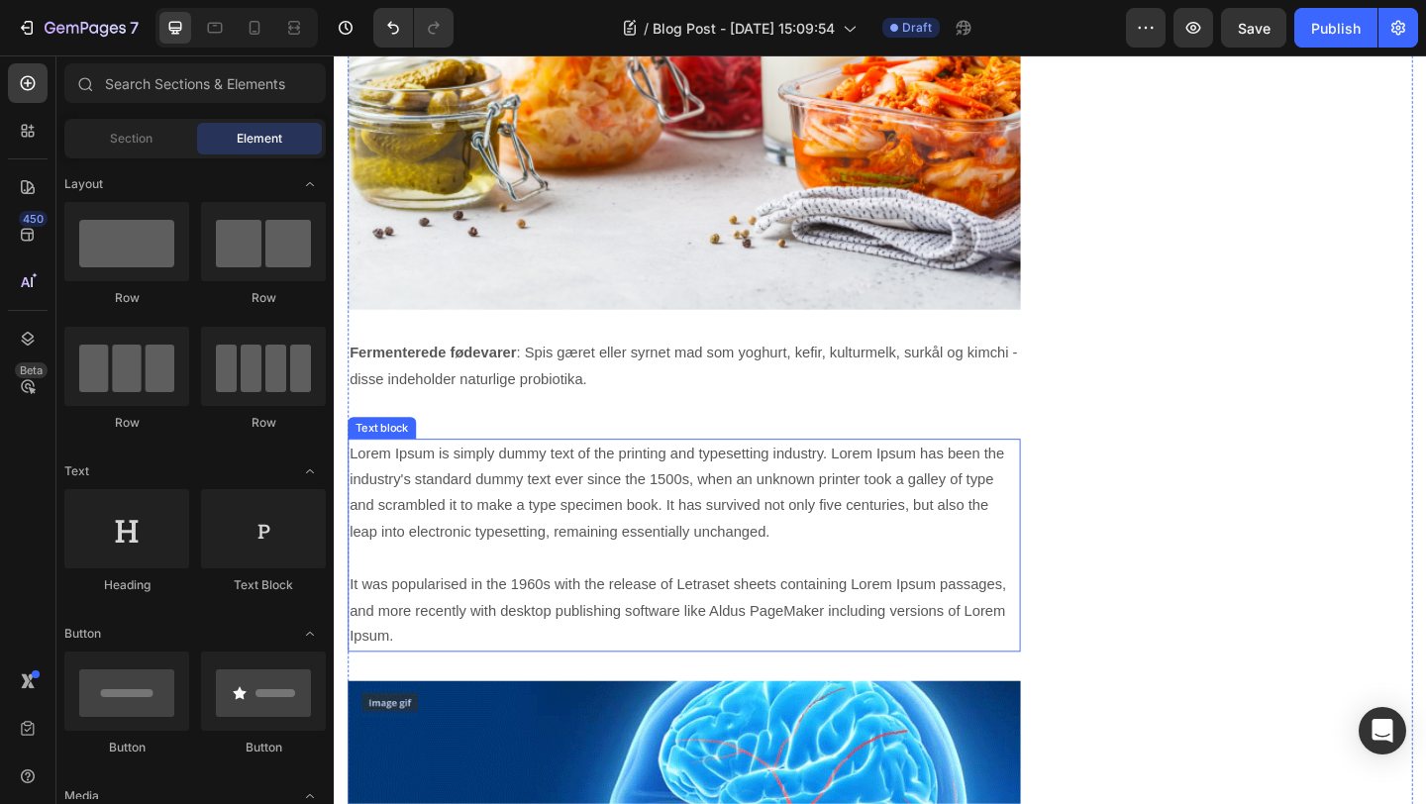
click at [513, 474] on p "Lorem Ipsum is simply dummy text of the printing and typesetting industry. Lore…" at bounding box center [715, 588] width 728 height 228
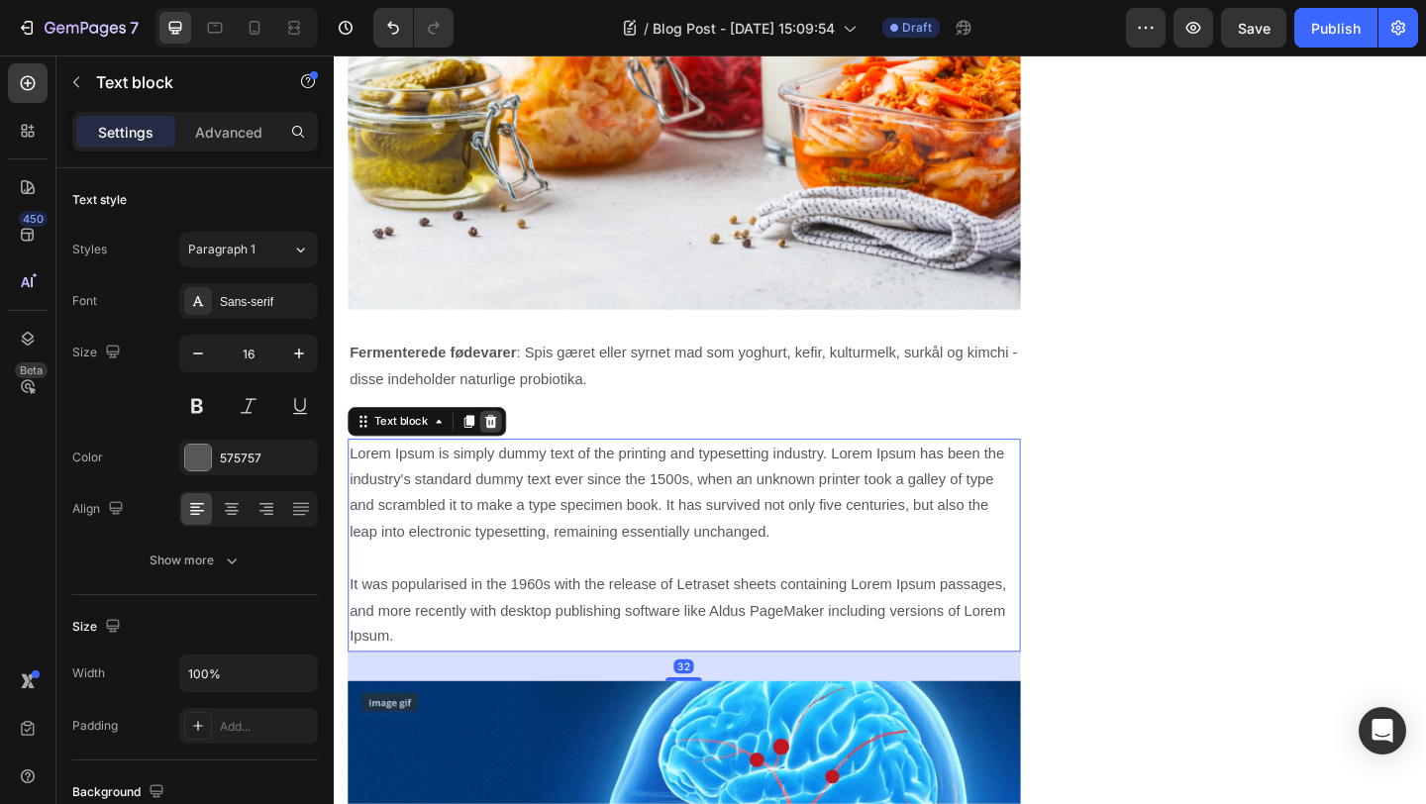
click at [504, 447] on icon at bounding box center [504, 454] width 13 height 14
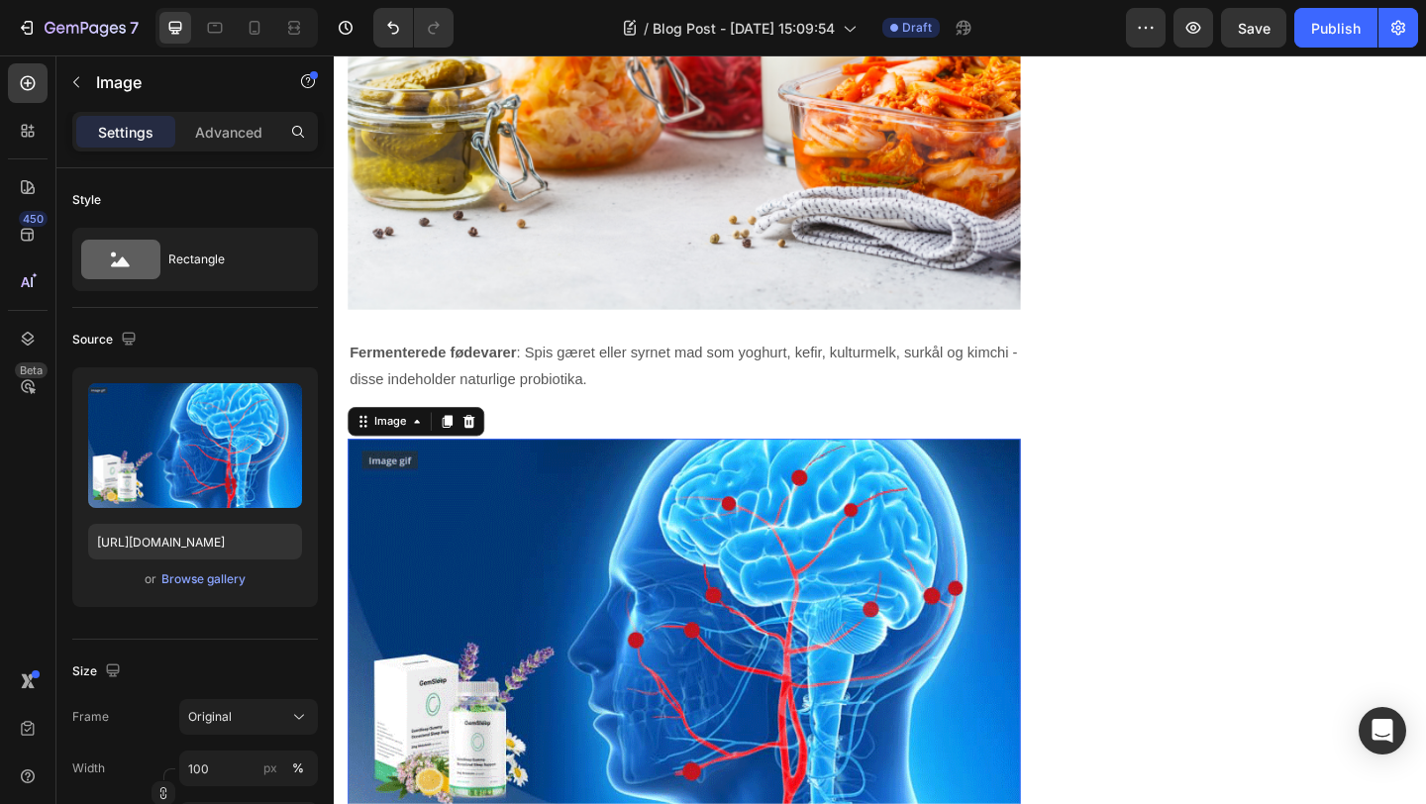
click at [512, 472] on img at bounding box center [715, 677] width 732 height 411
click at [482, 447] on icon at bounding box center [480, 454] width 13 height 14
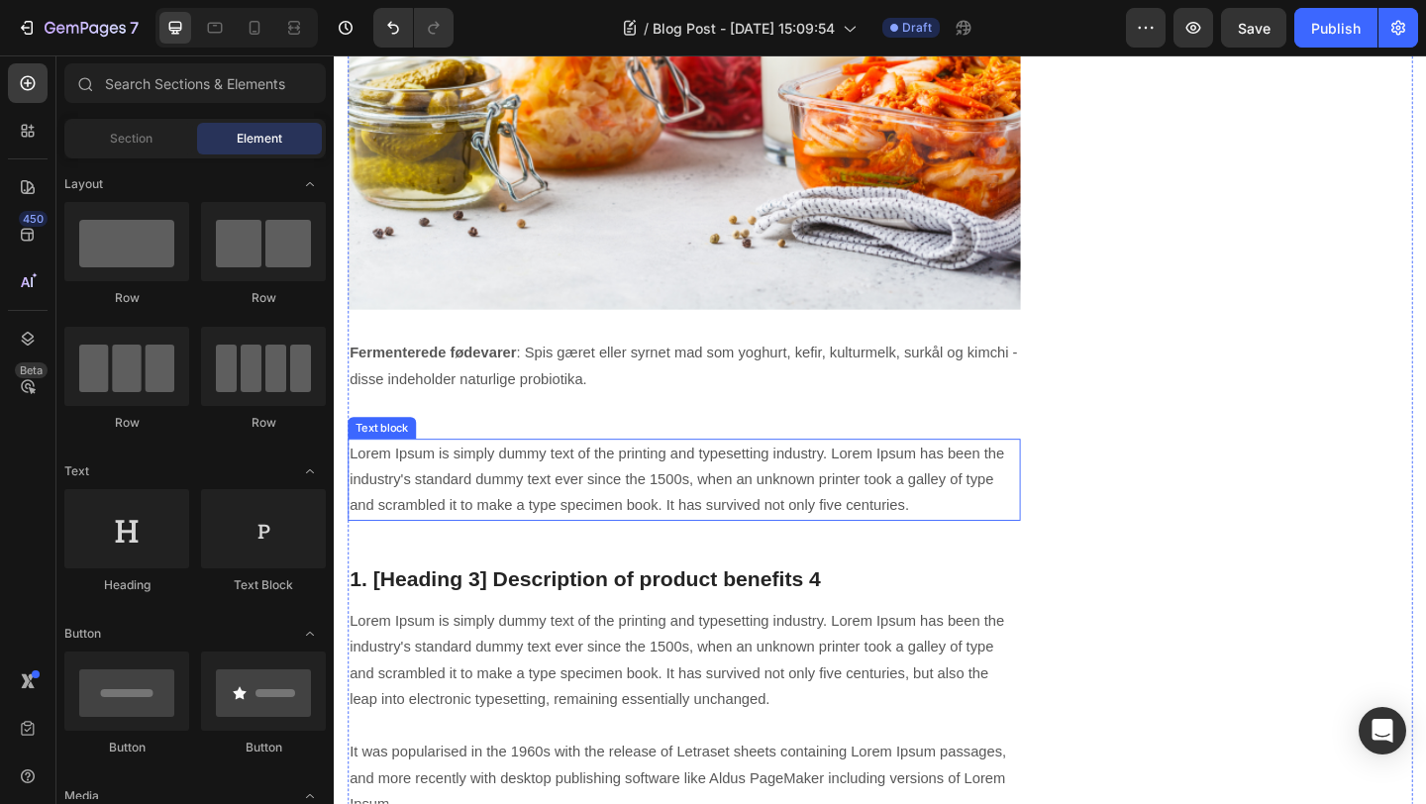
click at [483, 474] on p "Lorem Ipsum is simply dummy text of the printing and typesetting industry. Lore…" at bounding box center [715, 516] width 728 height 85
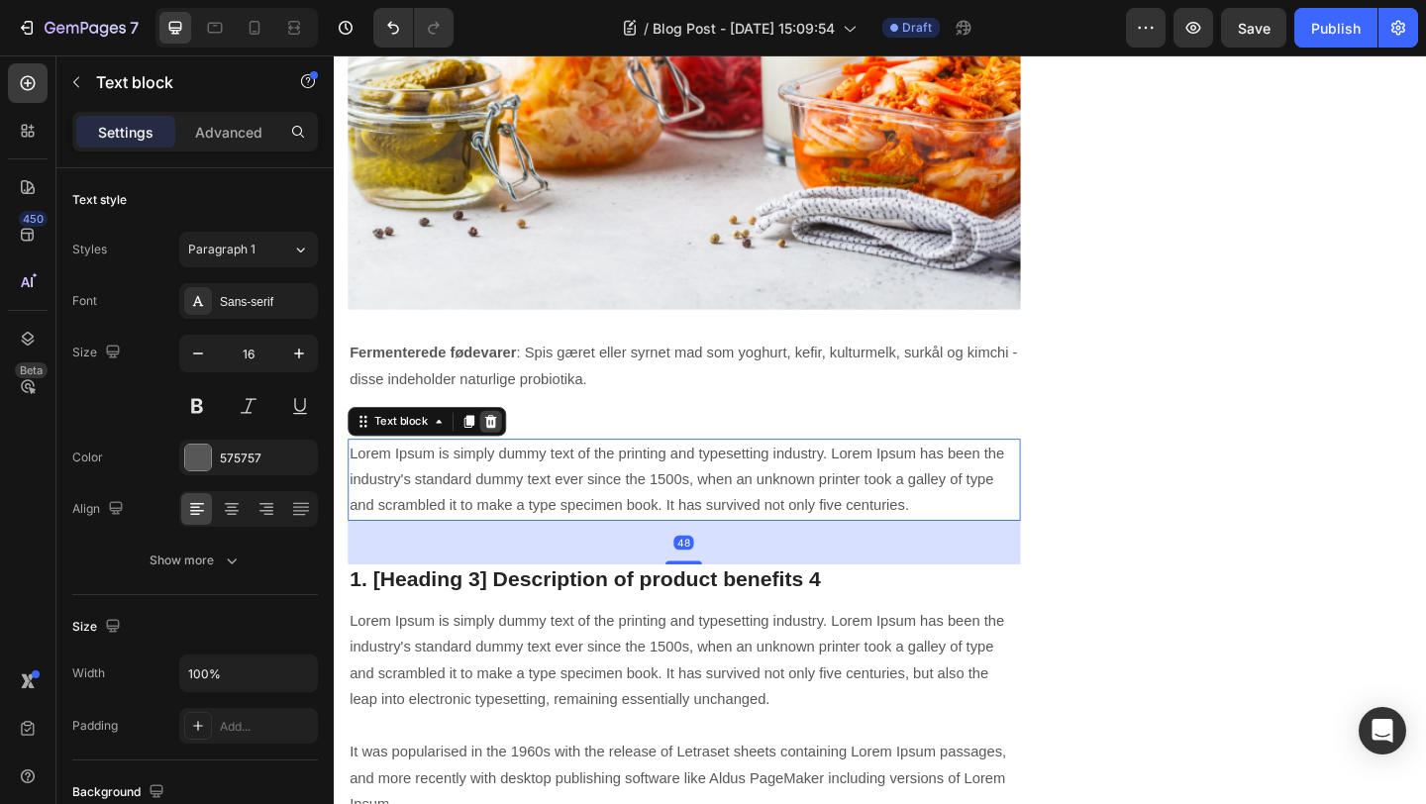
click at [508, 447] on icon at bounding box center [504, 454] width 13 height 14
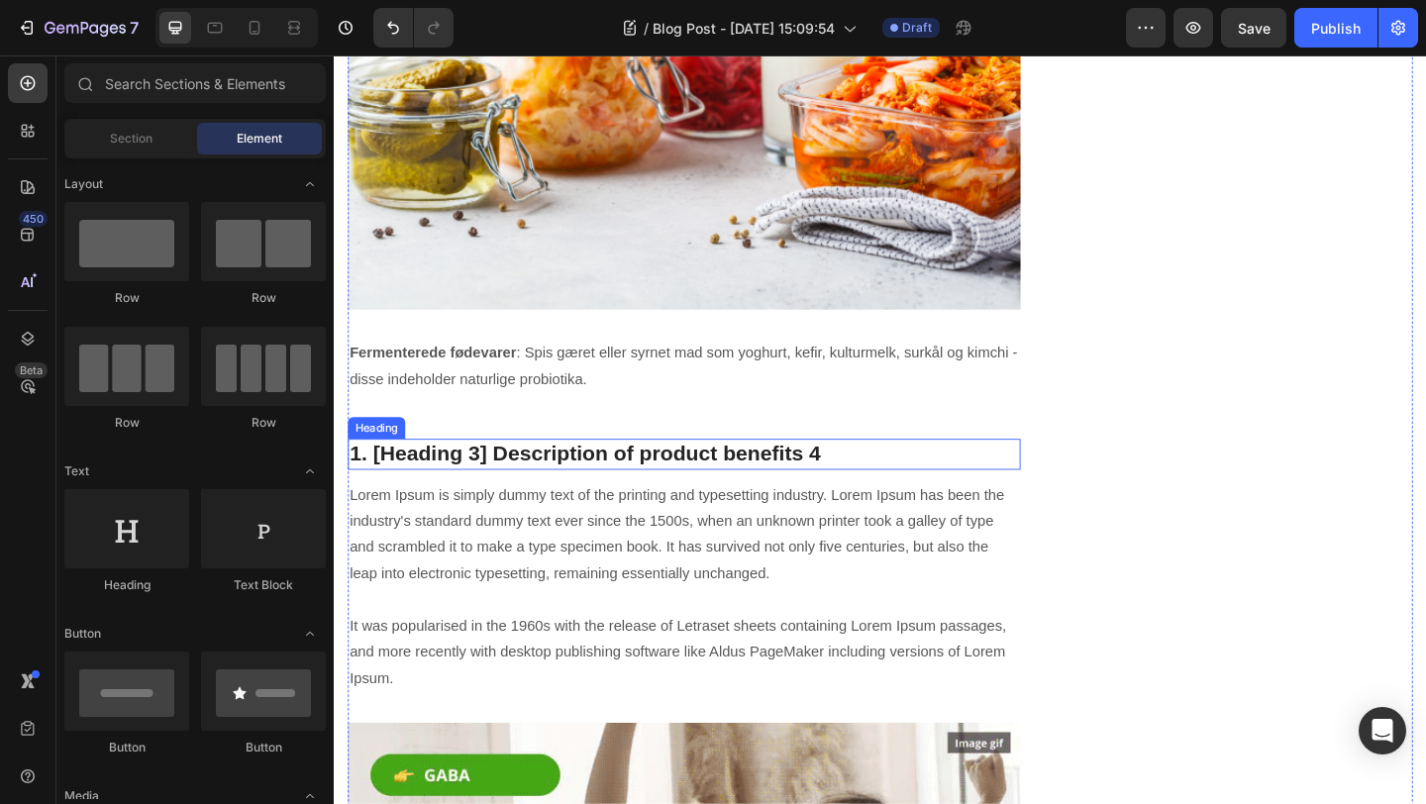
click at [502, 474] on p "1. [Heading 3] Description of product benefits 4" at bounding box center [715, 489] width 728 height 30
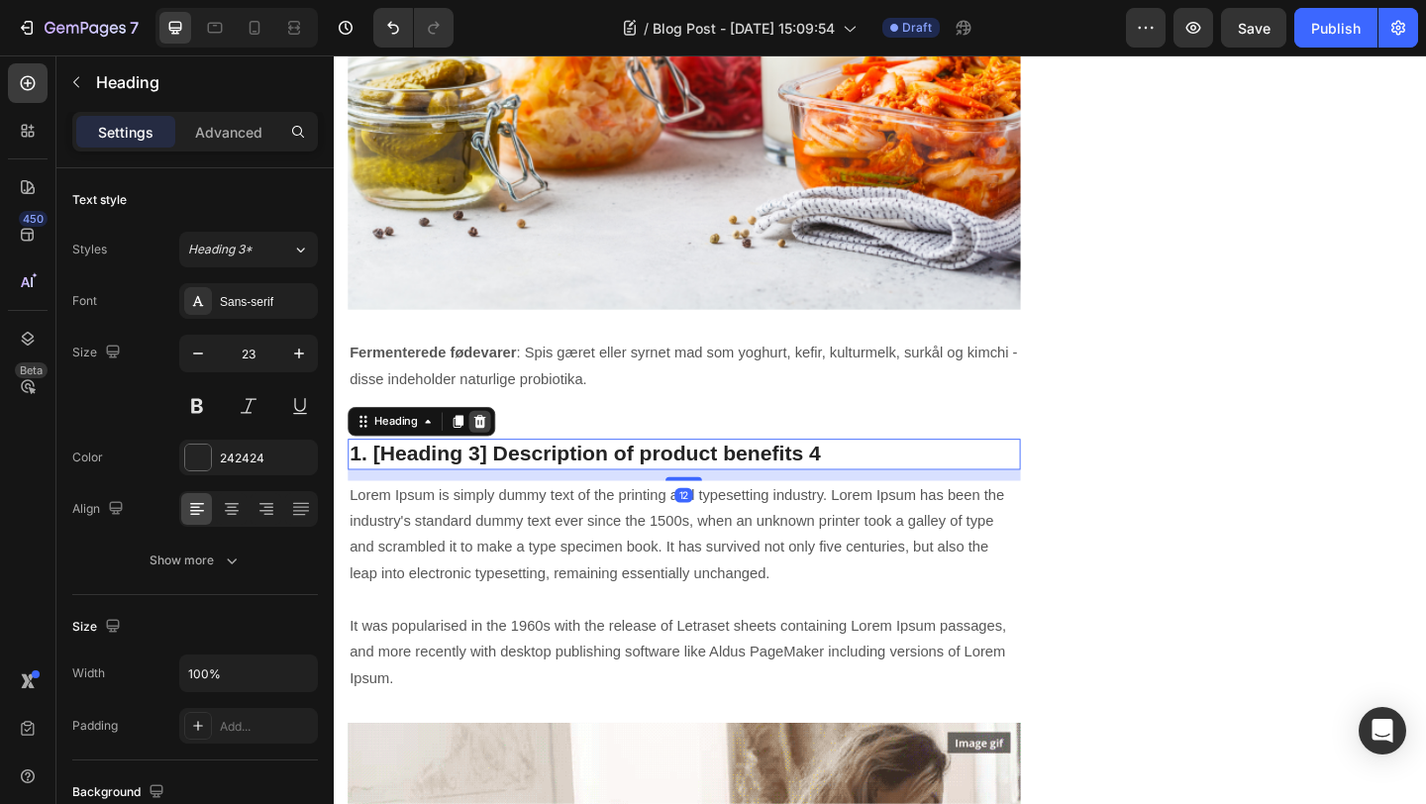
click at [496, 447] on icon at bounding box center [492, 454] width 13 height 14
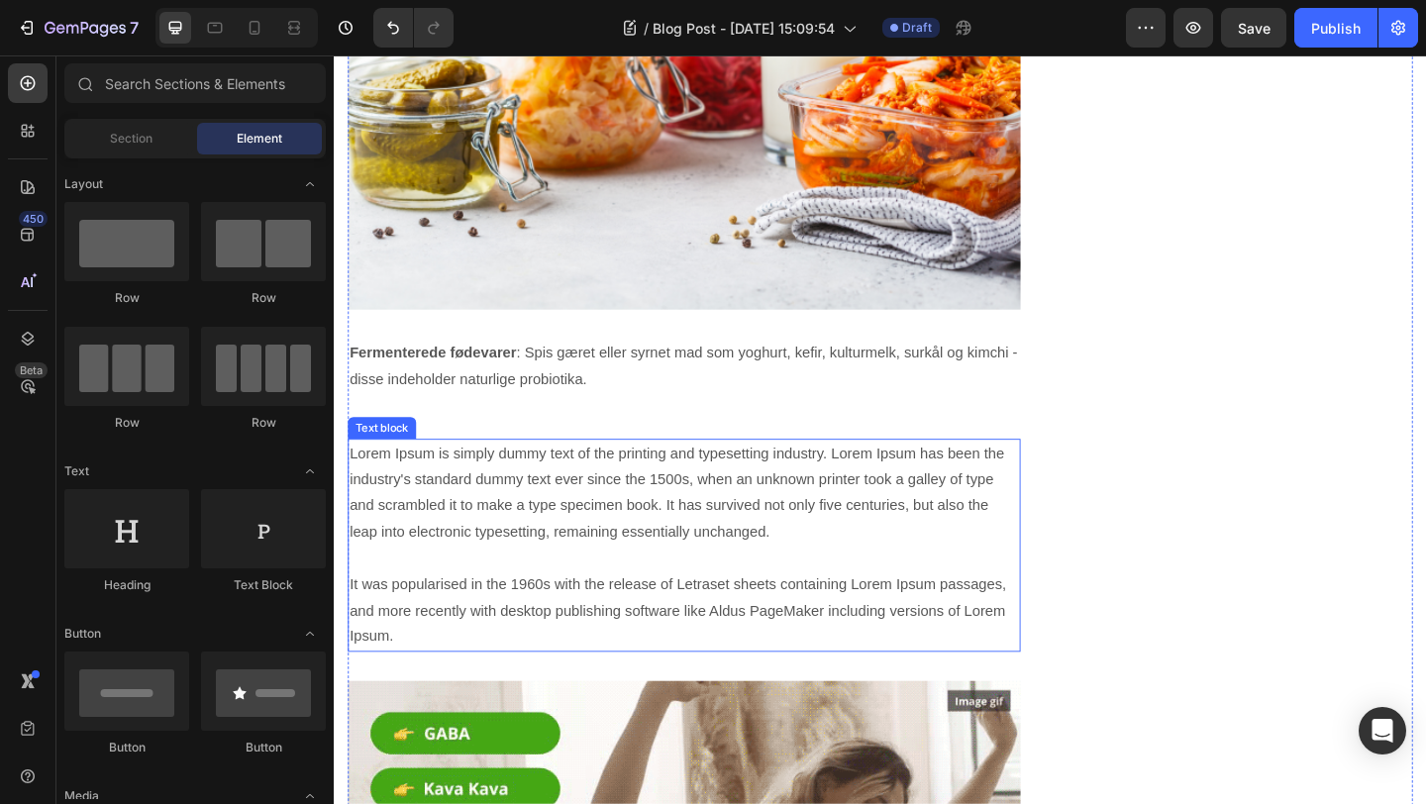
click at [496, 474] on p "Lorem Ipsum is simply dummy text of the printing and typesetting industry. Lore…" at bounding box center [715, 588] width 728 height 228
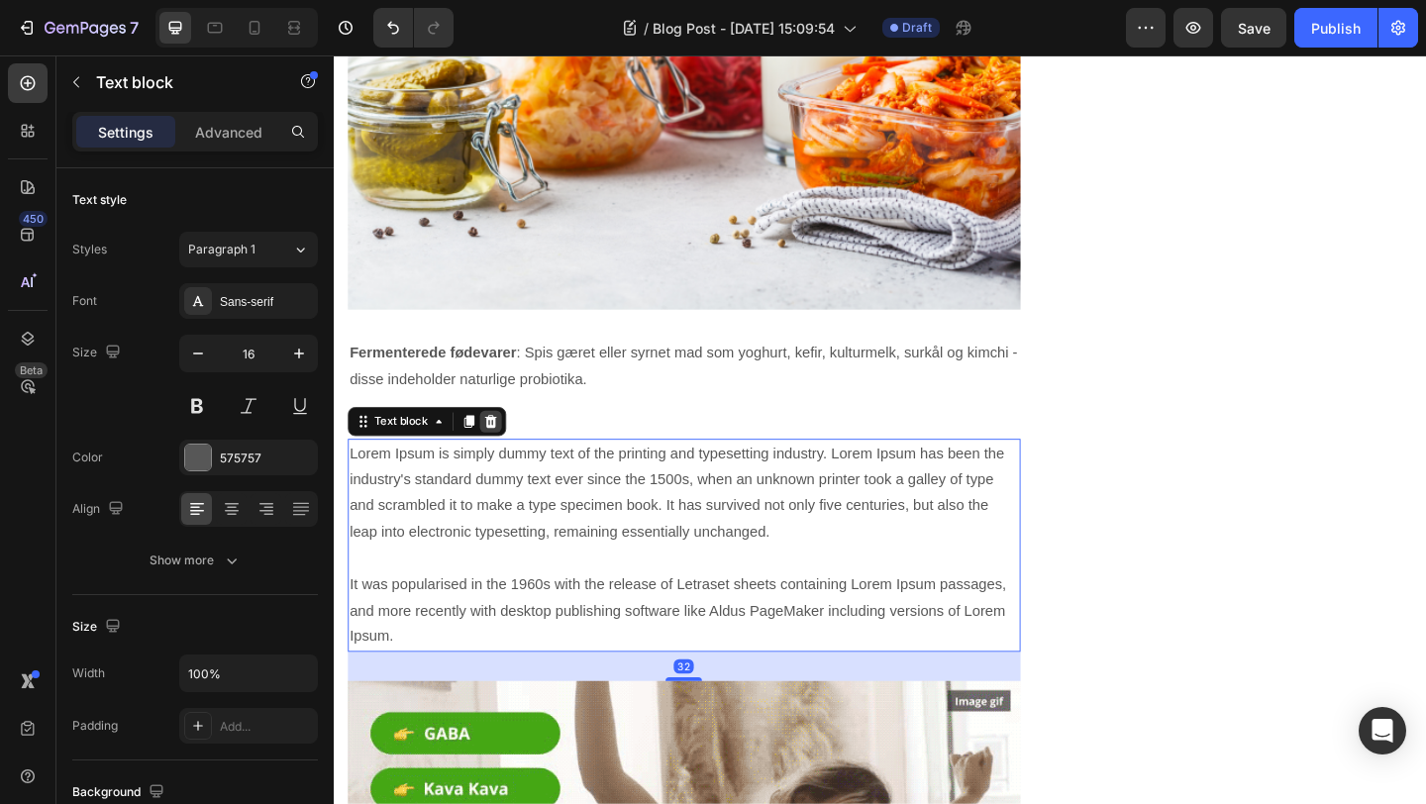
click at [504, 447] on icon at bounding box center [504, 454] width 13 height 14
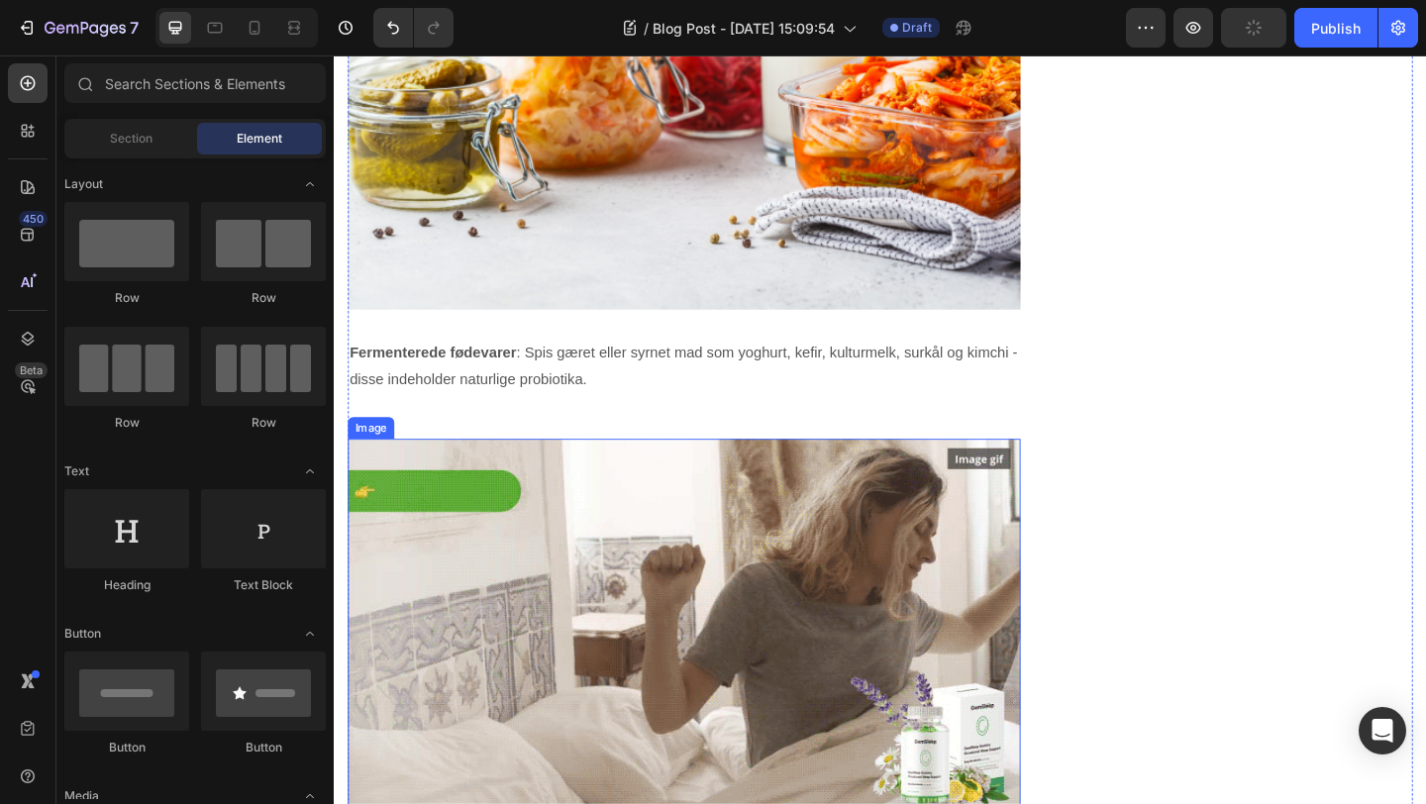
click at [500, 472] on img at bounding box center [715, 677] width 732 height 411
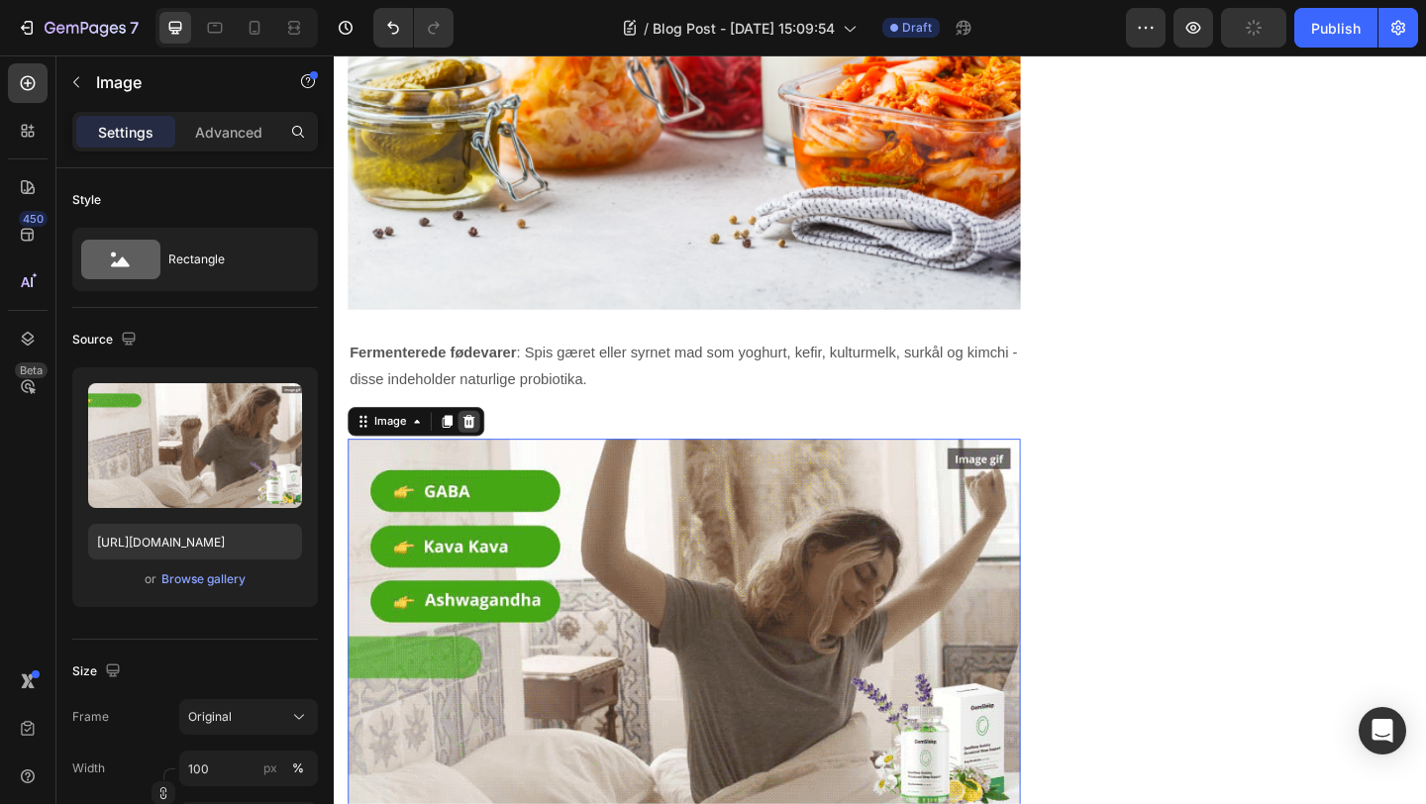
click at [484, 447] on icon at bounding box center [480, 454] width 13 height 14
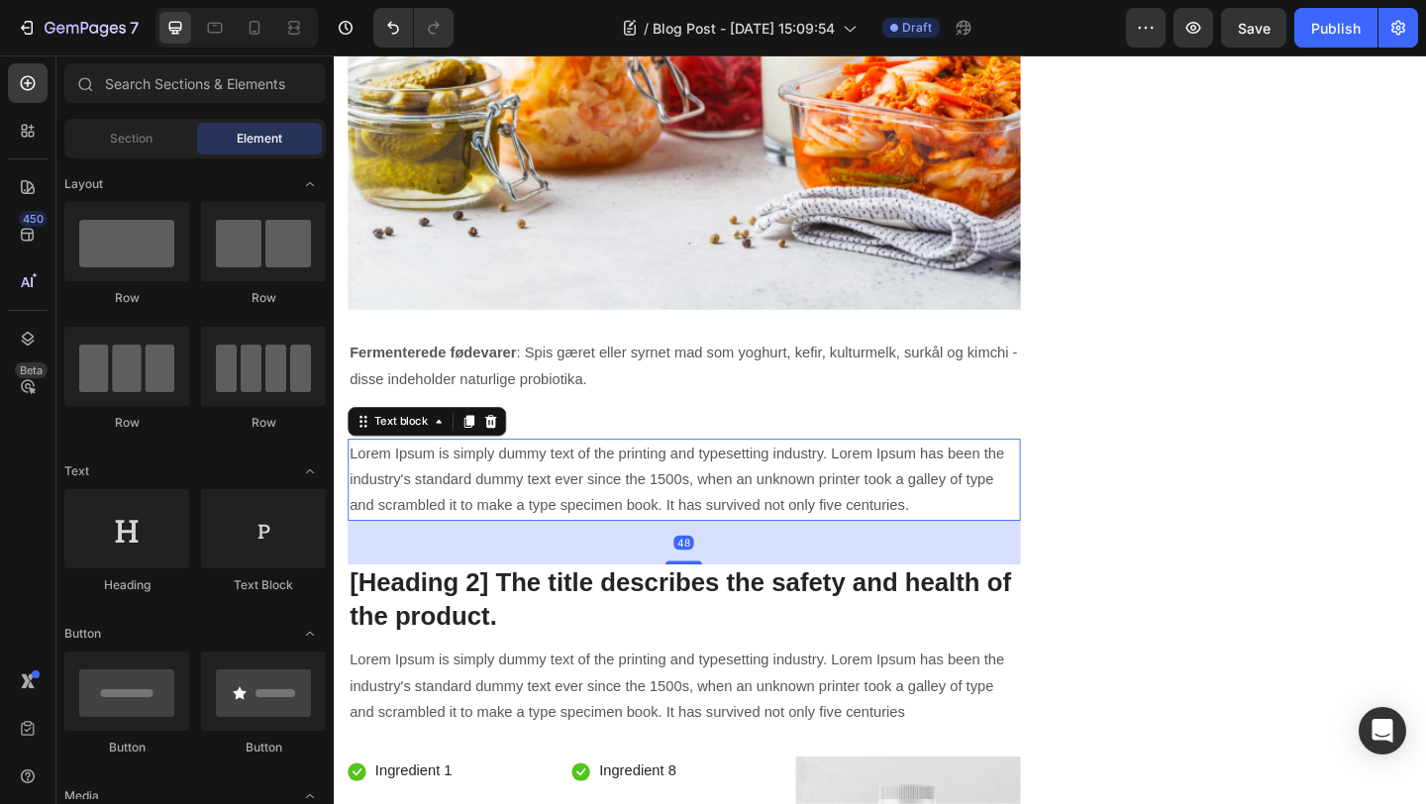
click at [482, 474] on p "Lorem Ipsum is simply dummy text of the printing and typesetting industry. Lore…" at bounding box center [715, 516] width 728 height 85
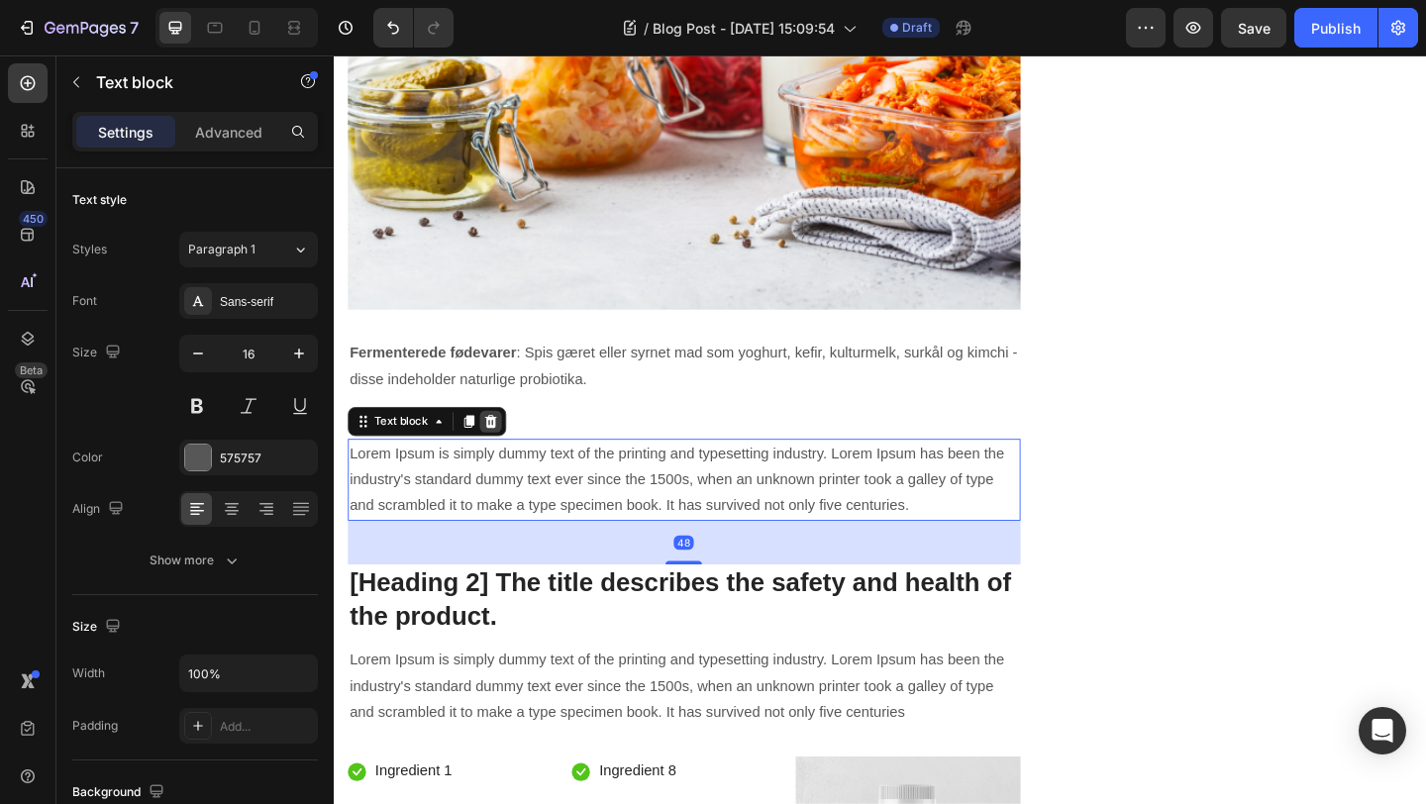
click at [502, 446] on icon at bounding box center [504, 454] width 16 height 16
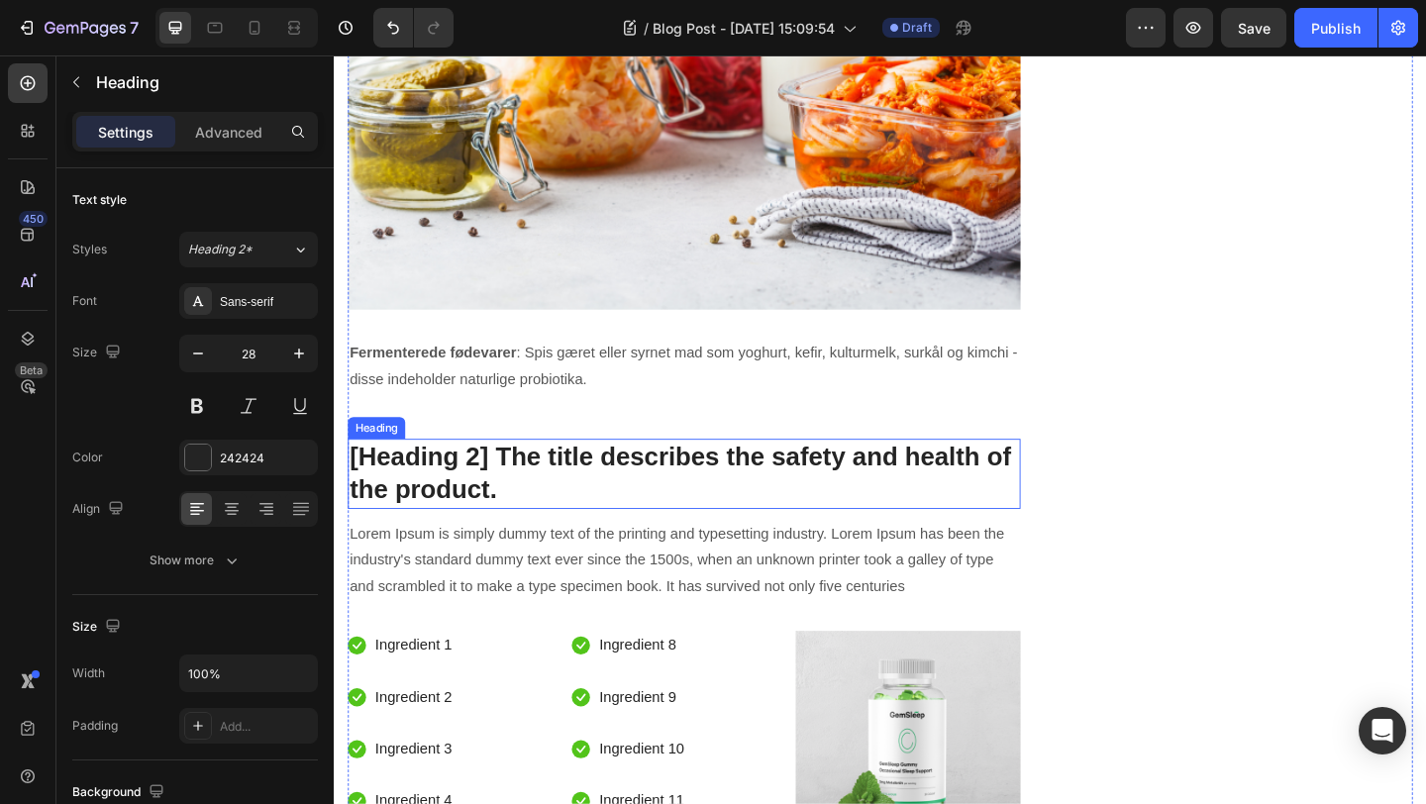
click at [491, 474] on p "[Heading 2] The title describes the safety and health of the product." at bounding box center [715, 510] width 728 height 72
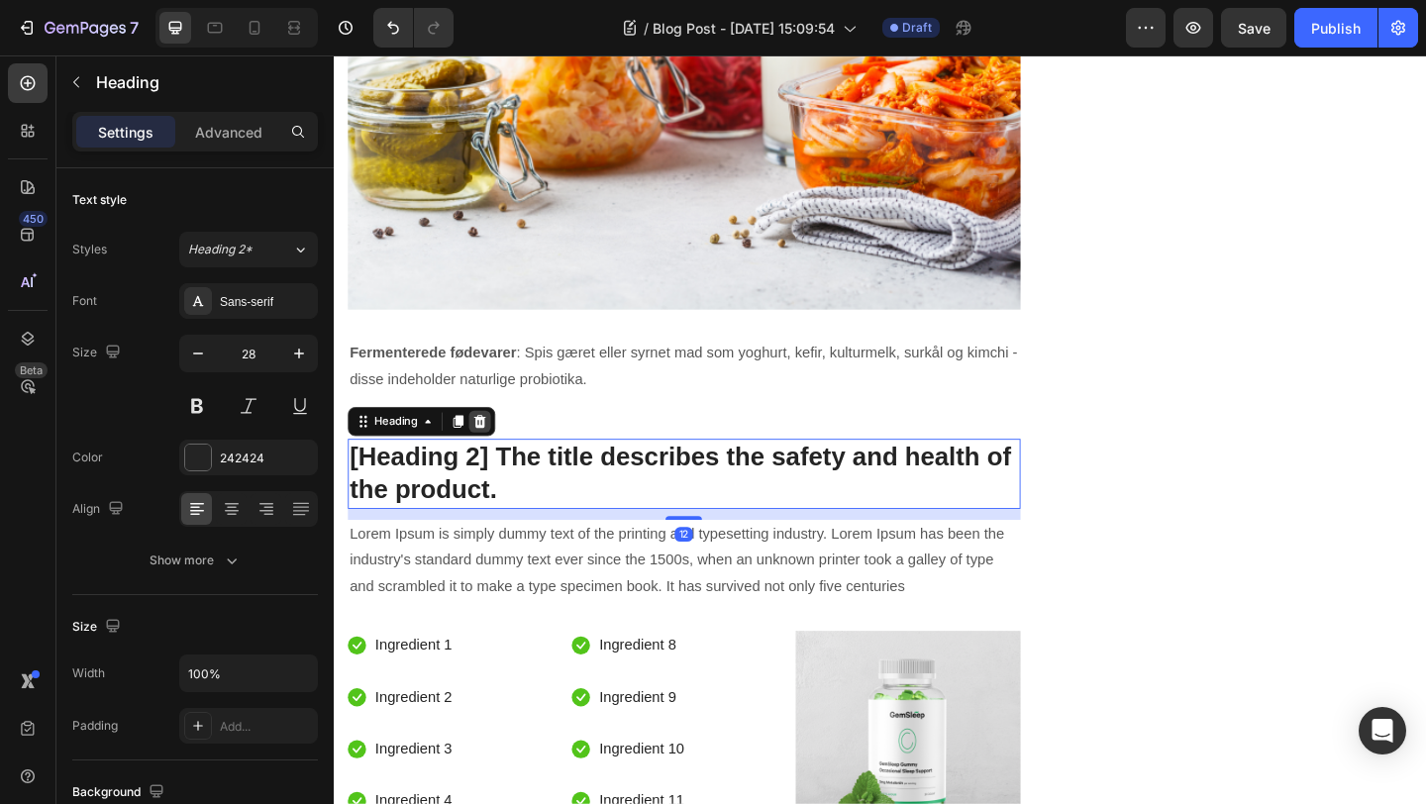
click at [490, 447] on icon at bounding box center [492, 454] width 13 height 14
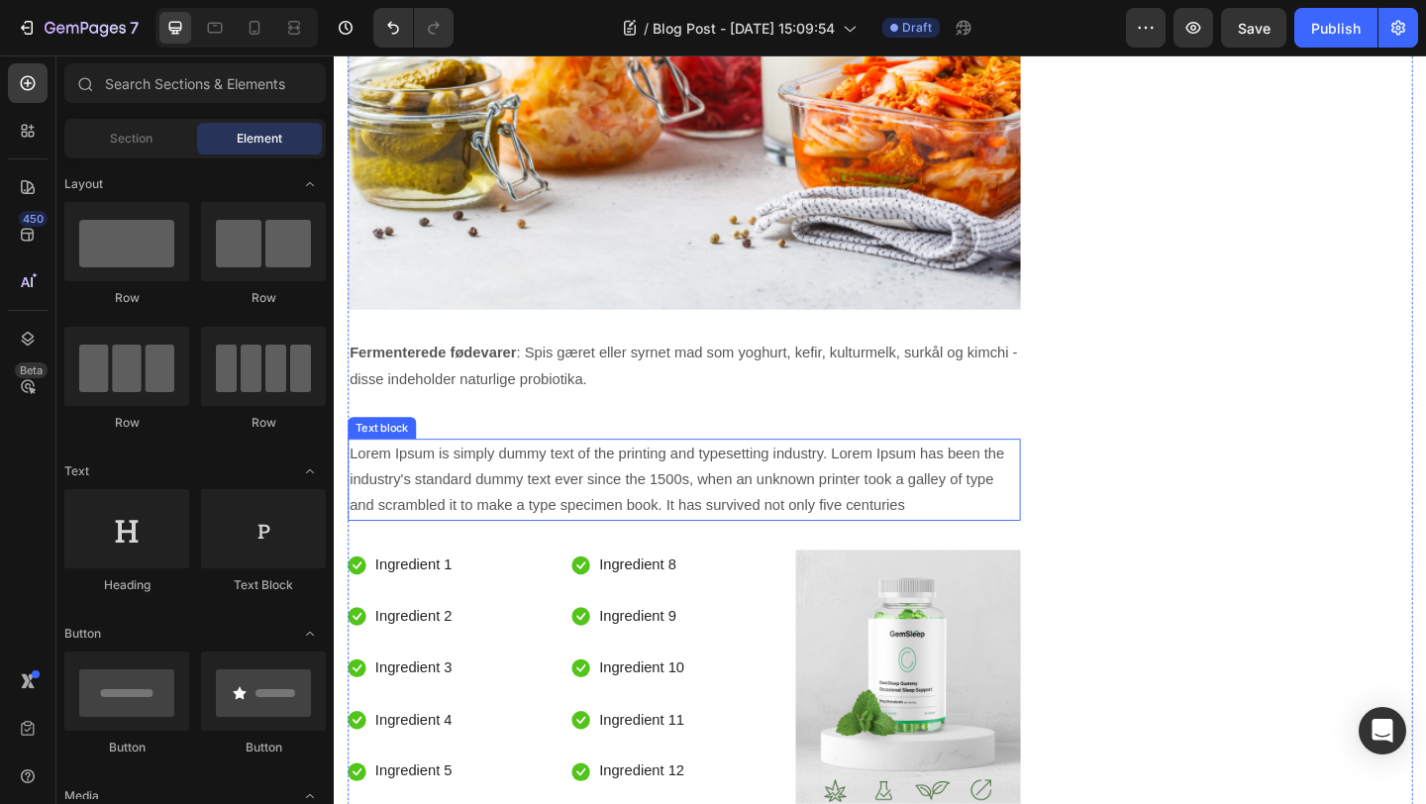
click at [477, 474] on p "Lorem Ipsum is simply dummy text of the printing and typesetting industry. Lore…" at bounding box center [715, 516] width 728 height 85
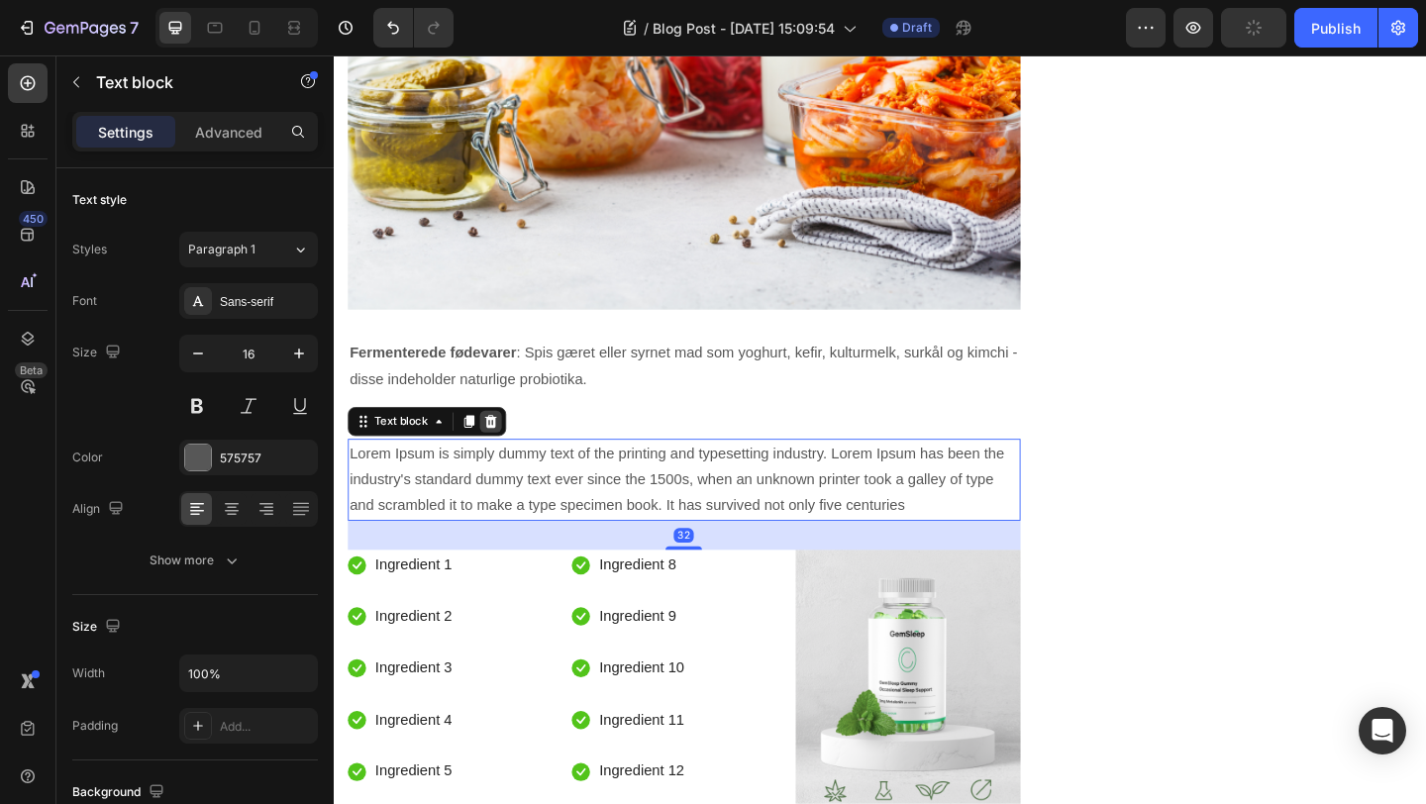
click at [508, 447] on icon at bounding box center [504, 454] width 13 height 14
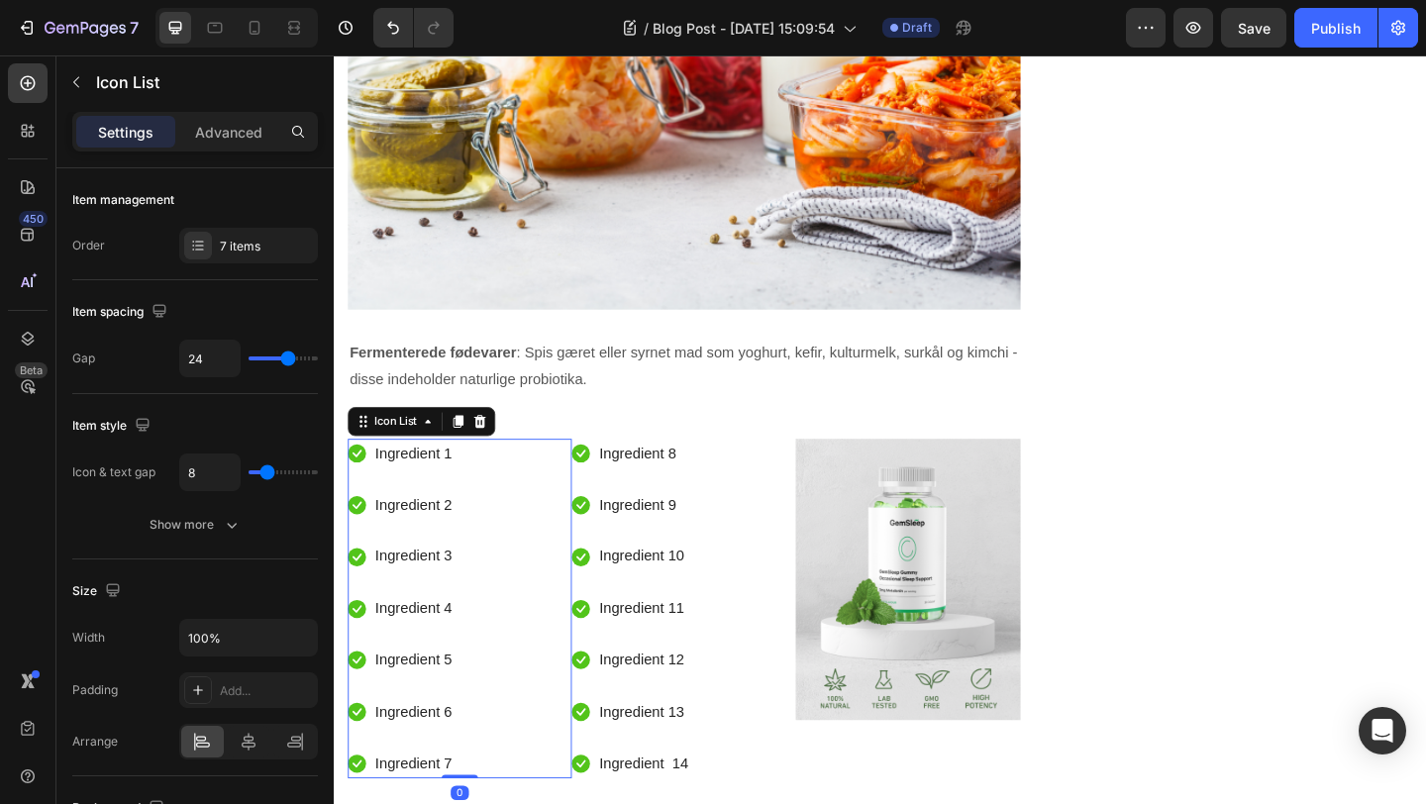
click at [468, 472] on div "Icon Ingredient 1 Text block Icon Ingredient 2 Text block Icon Ingredient 3 Tex…" at bounding box center [471, 657] width 244 height 370
click at [496, 447] on icon at bounding box center [492, 454] width 13 height 14
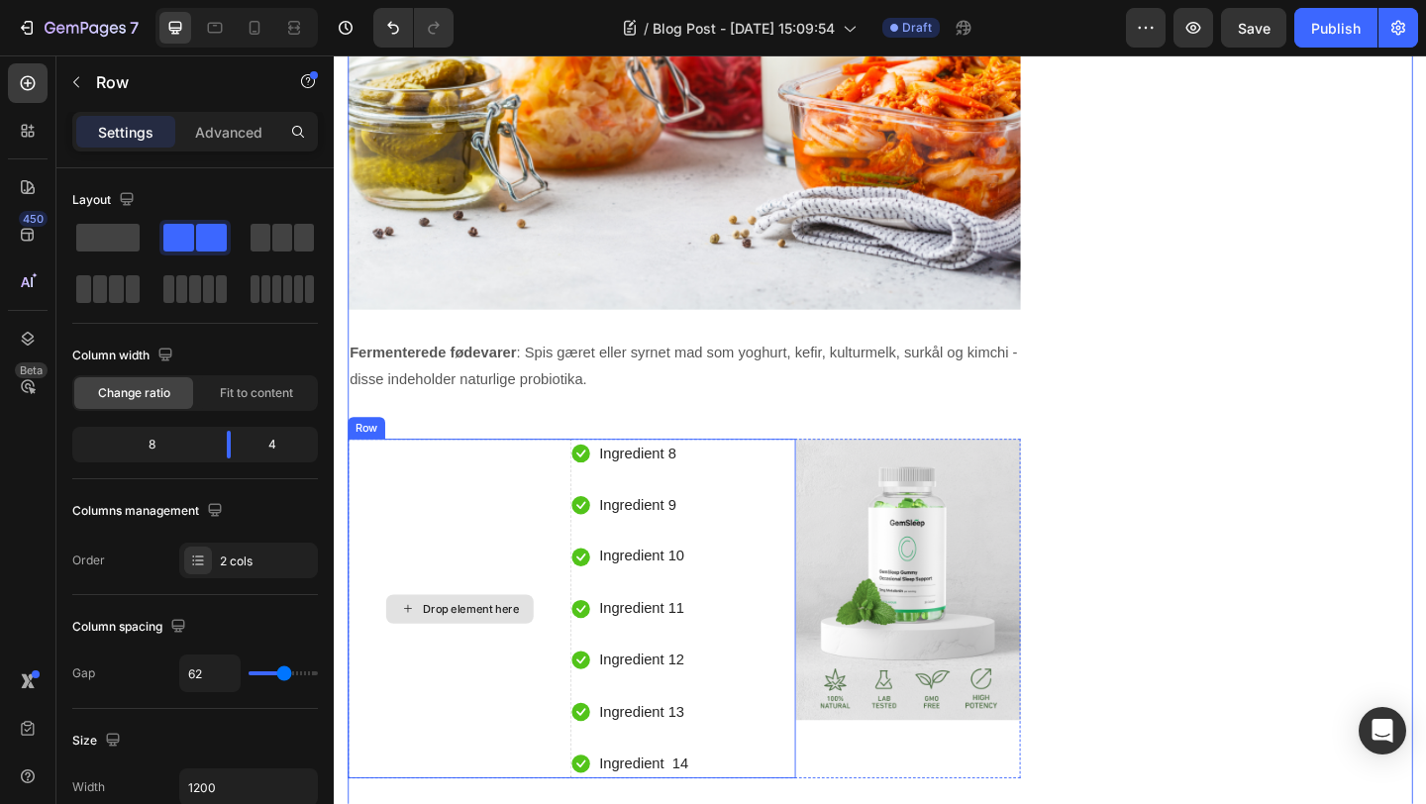
click at [550, 472] on div "Drop element here" at bounding box center [471, 657] width 244 height 370
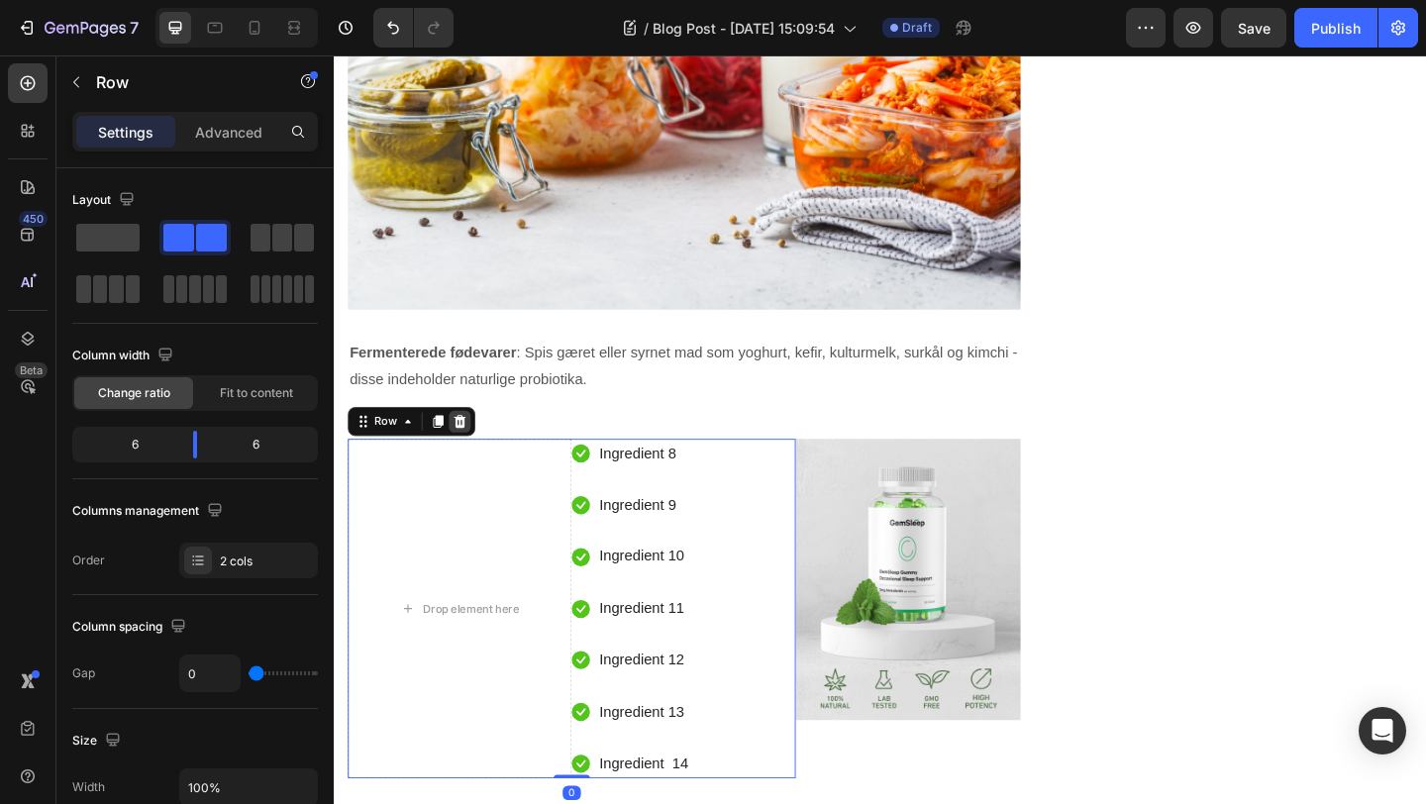
click at [473, 447] on icon at bounding box center [471, 454] width 13 height 14
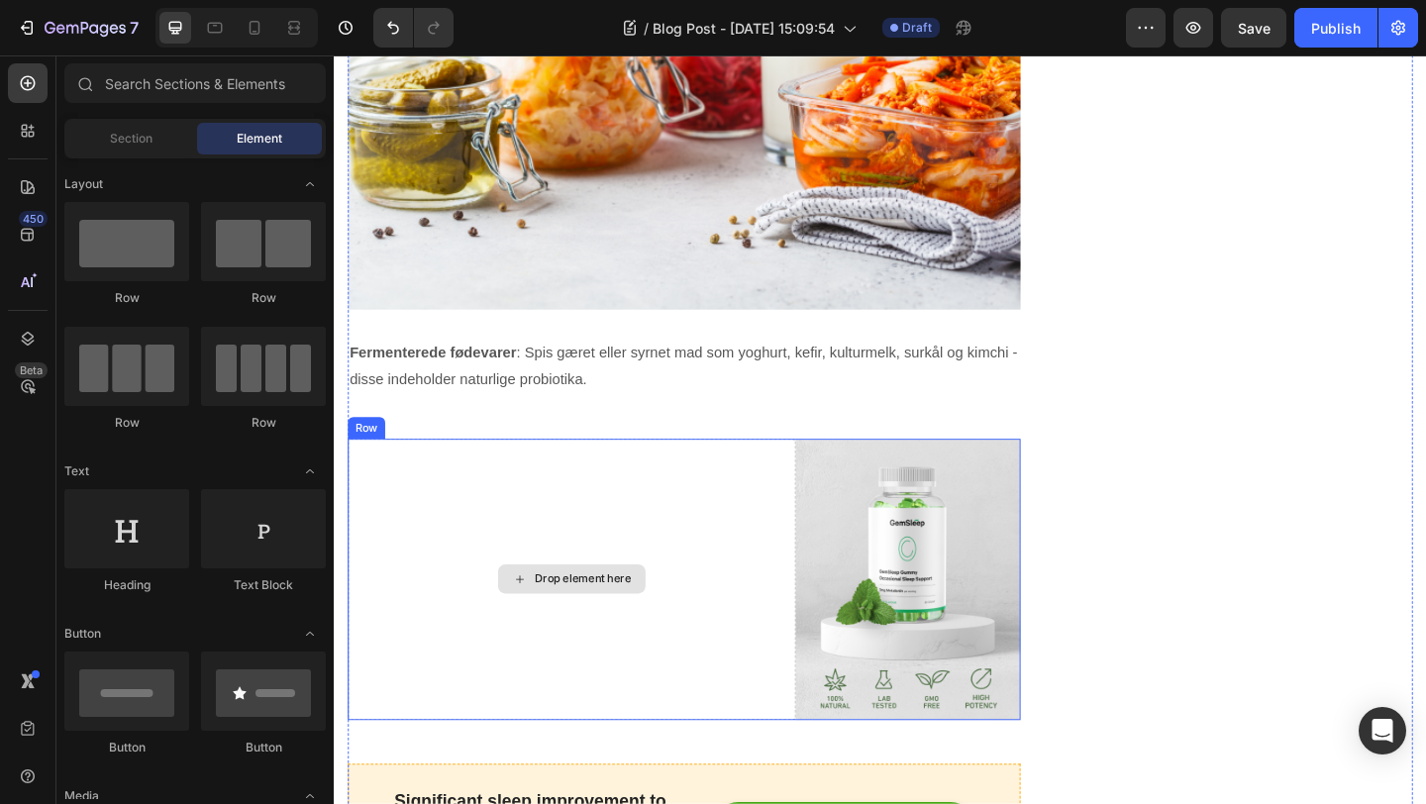
click at [530, 472] on div "Drop element here" at bounding box center [592, 625] width 487 height 306
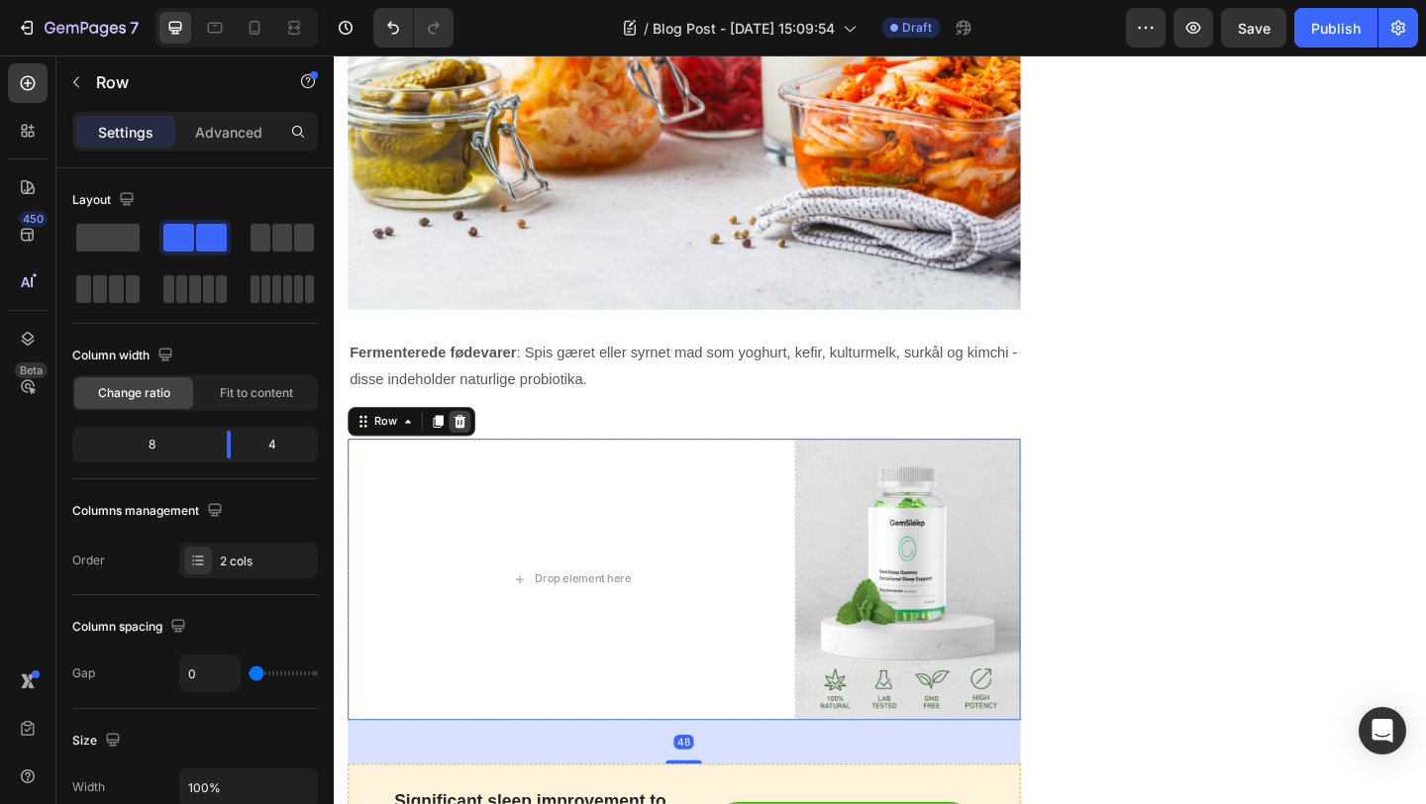
click at [479, 442] on div at bounding box center [471, 454] width 24 height 24
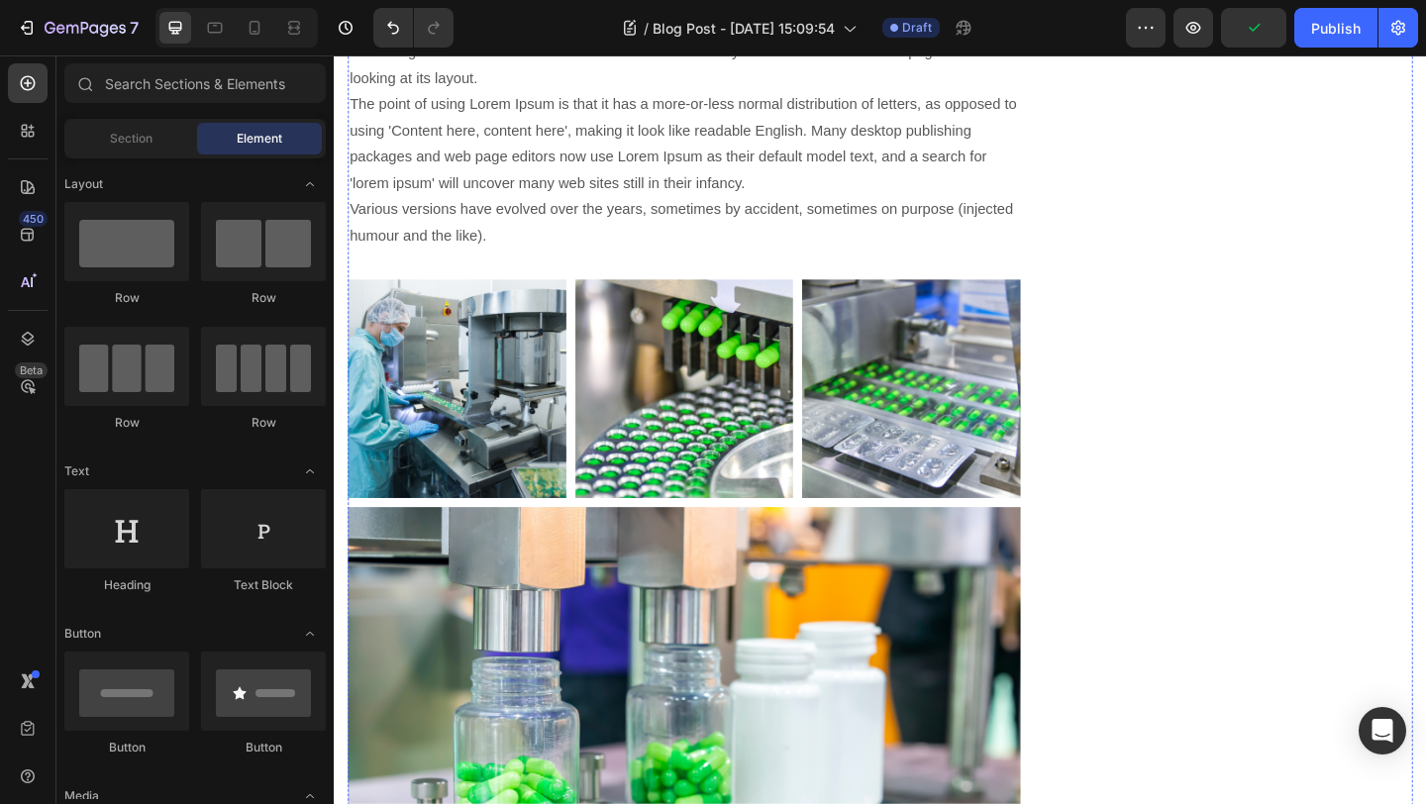
scroll to position [5046, 0]
click at [492, 342] on img at bounding box center [468, 417] width 238 height 238
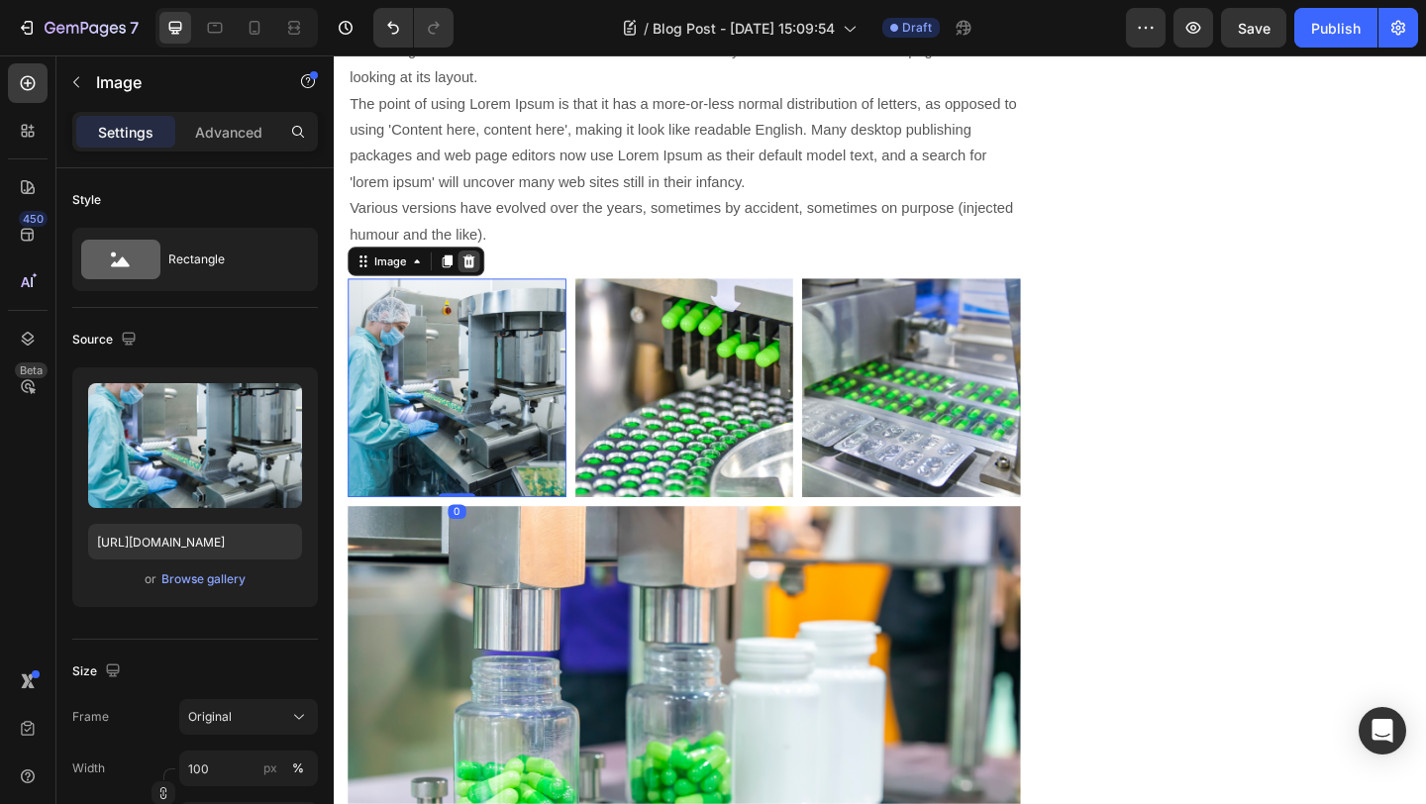
click at [478, 271] on icon at bounding box center [480, 279] width 16 height 16
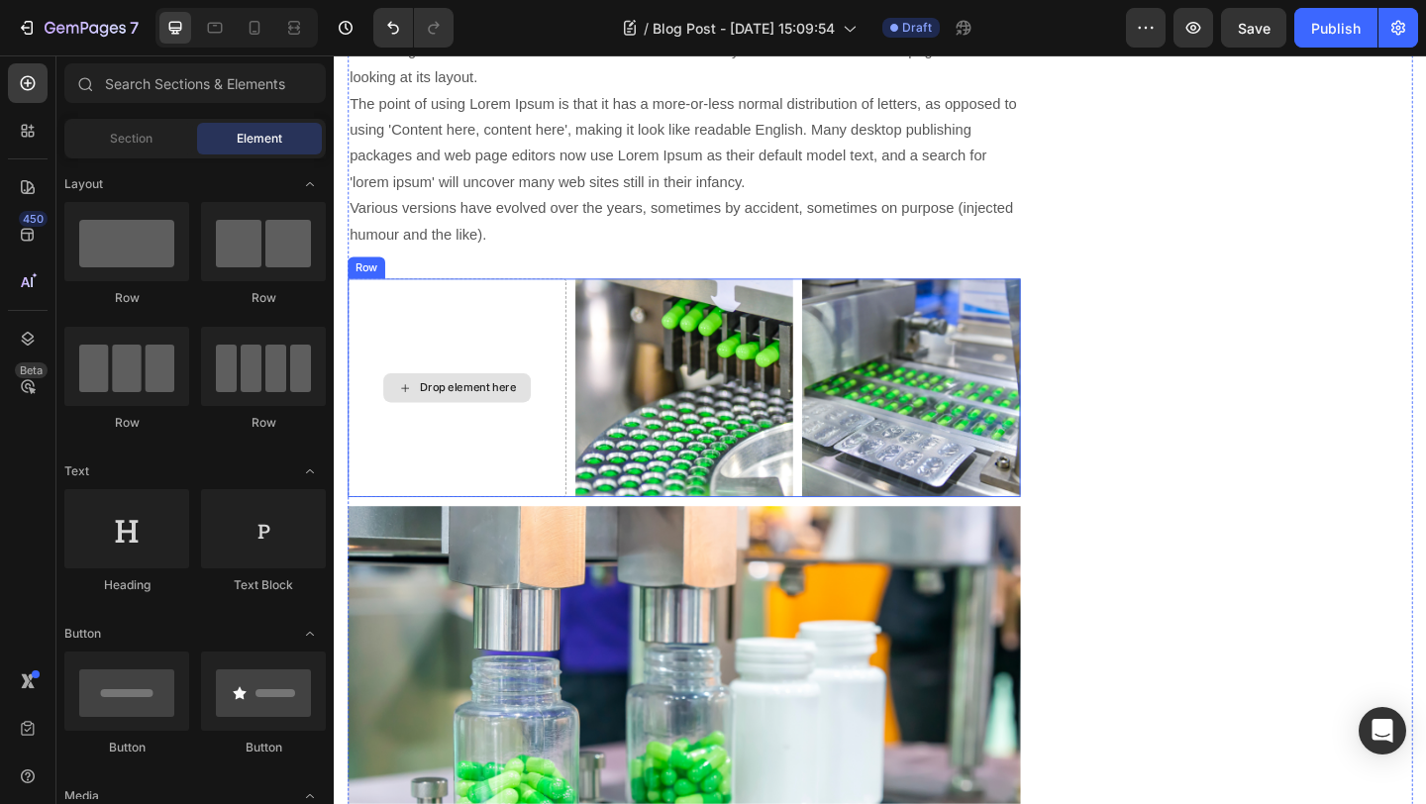
click at [504, 298] on div "Drop element here" at bounding box center [468, 417] width 238 height 238
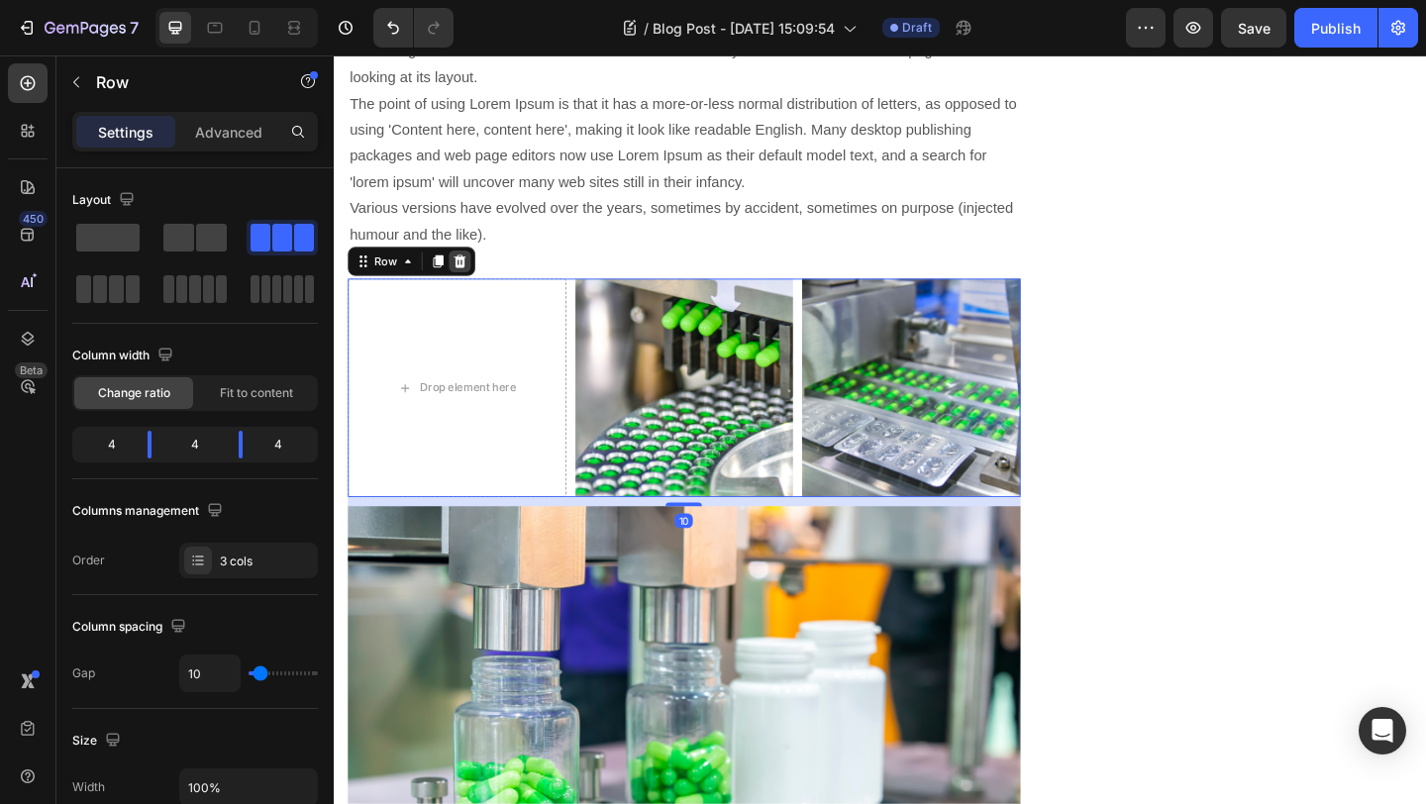
click at [472, 272] on icon at bounding box center [471, 279] width 13 height 14
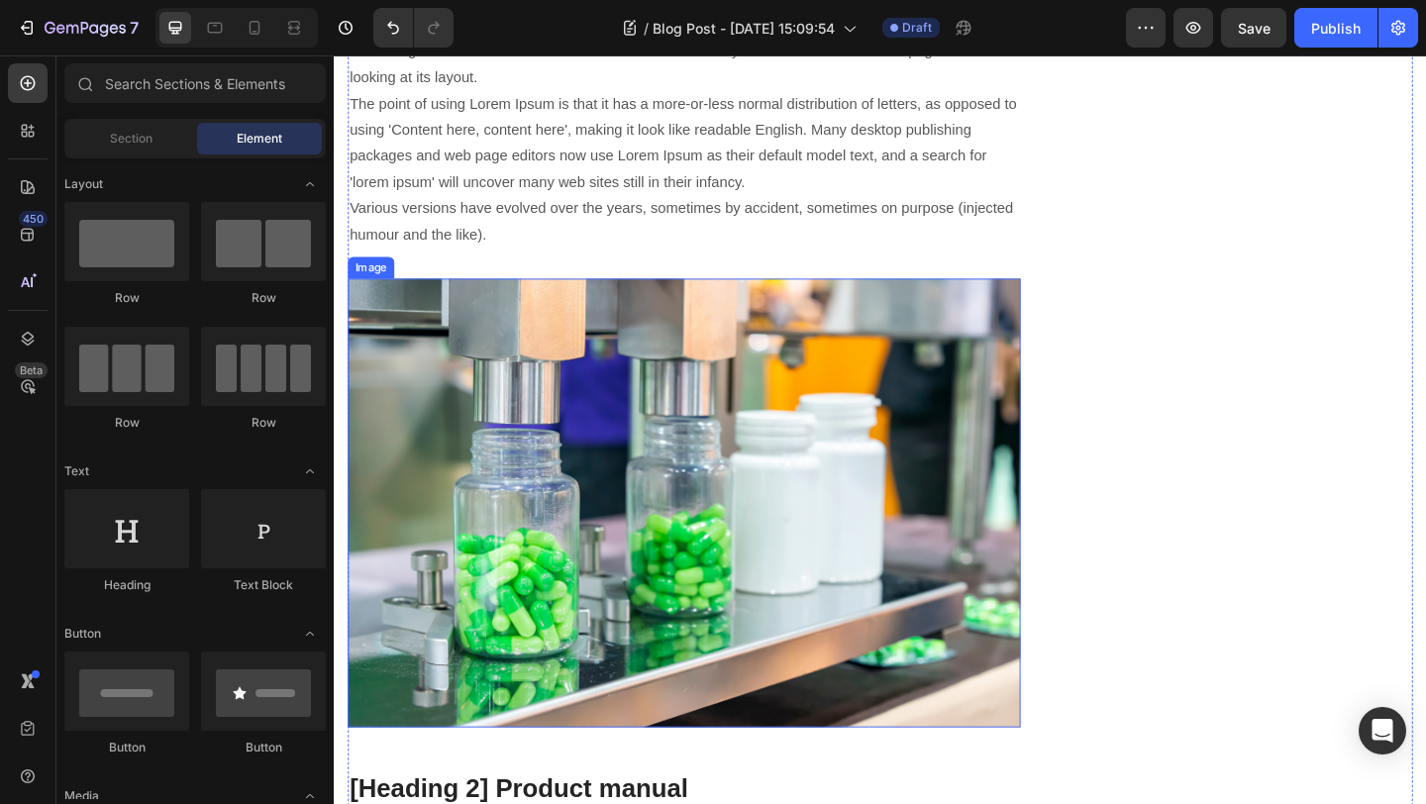
click at [483, 298] on img at bounding box center [715, 541] width 732 height 487
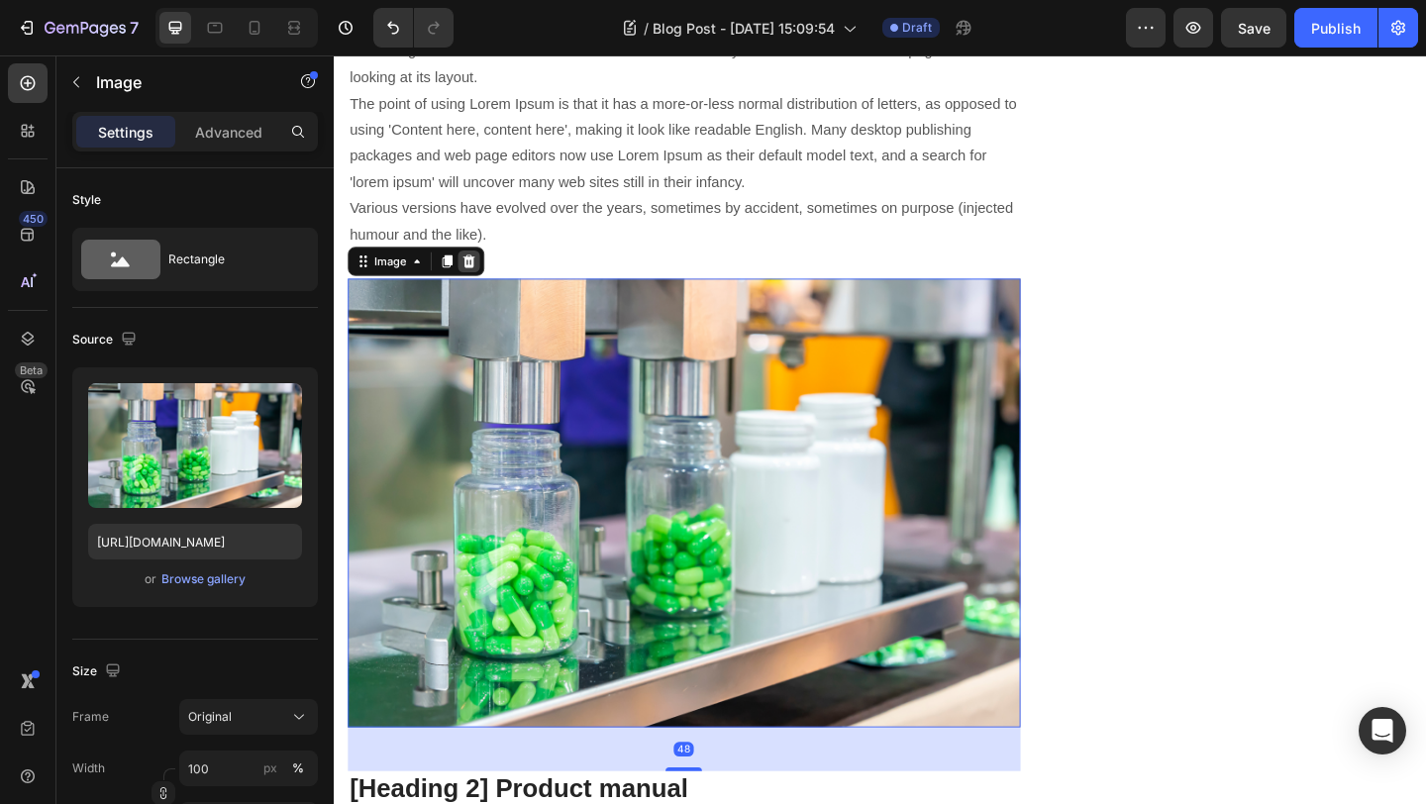
click at [480, 272] on icon at bounding box center [480, 279] width 13 height 14
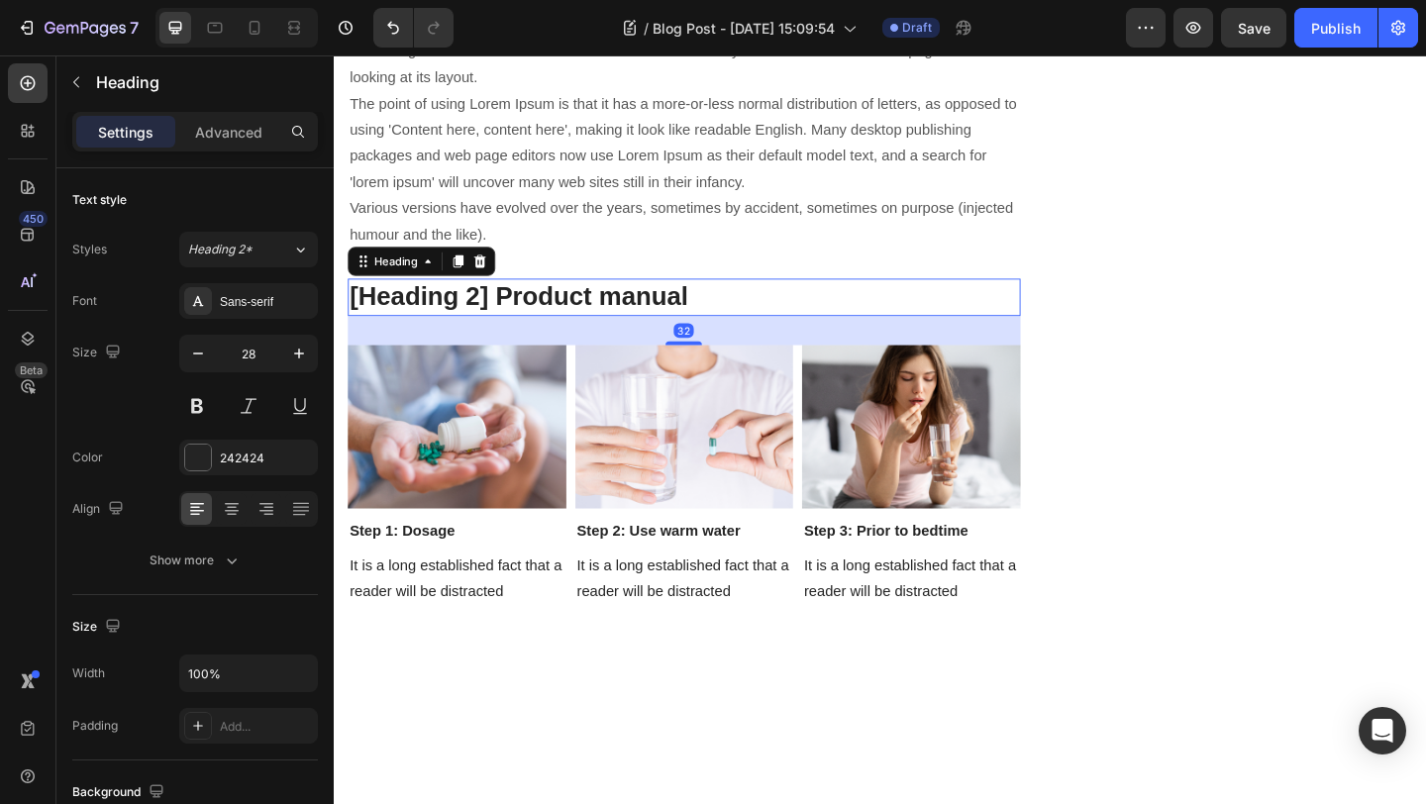
click at [485, 300] on p "[Heading 2] Product manual" at bounding box center [715, 318] width 728 height 36
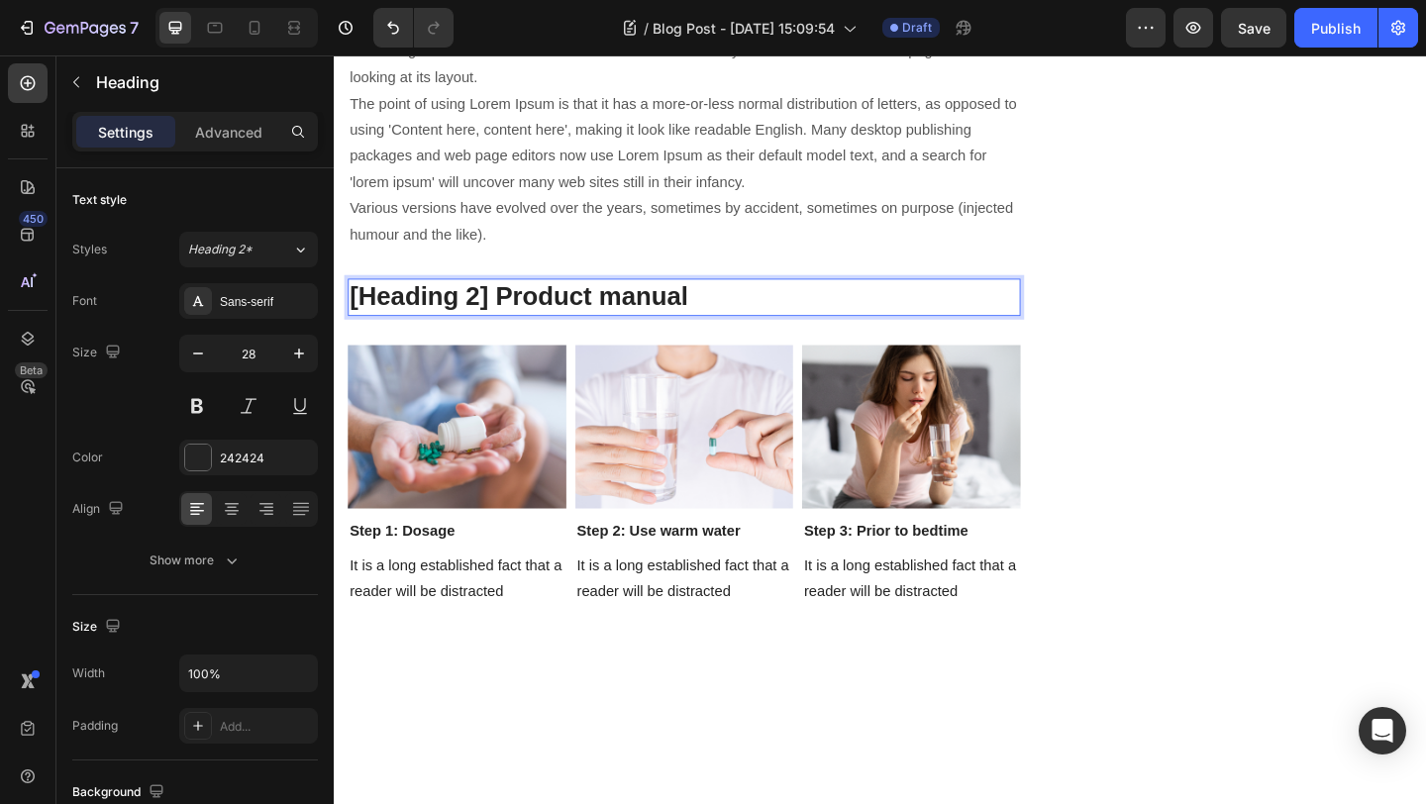
click at [736, 300] on p "[Heading 2] Product manual" at bounding box center [715, 318] width 728 height 36
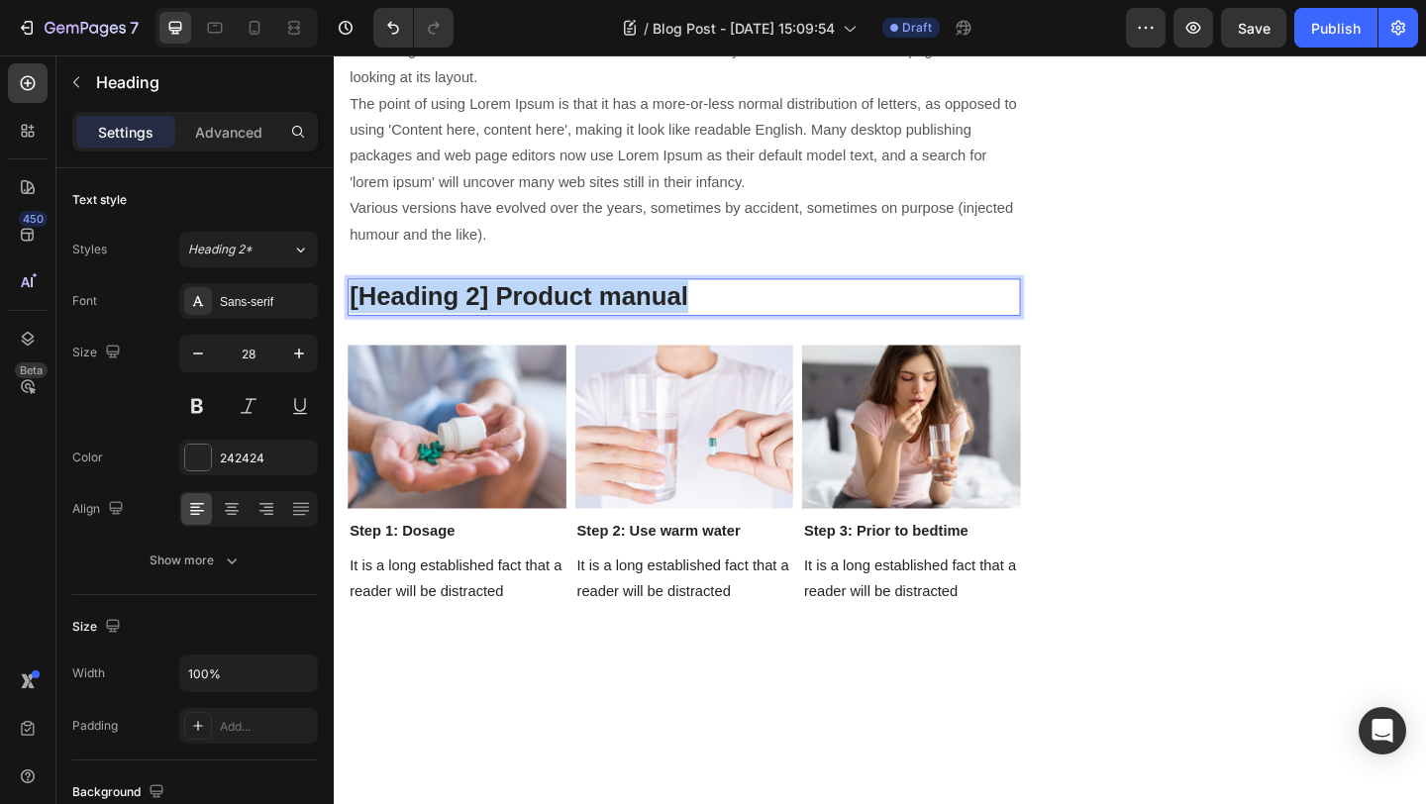
drag, startPoint x: 734, startPoint y: 222, endPoint x: 351, endPoint y: 229, distance: 383.4
click at [351, 300] on p "[Heading 2] Product manual" at bounding box center [715, 318] width 728 height 36
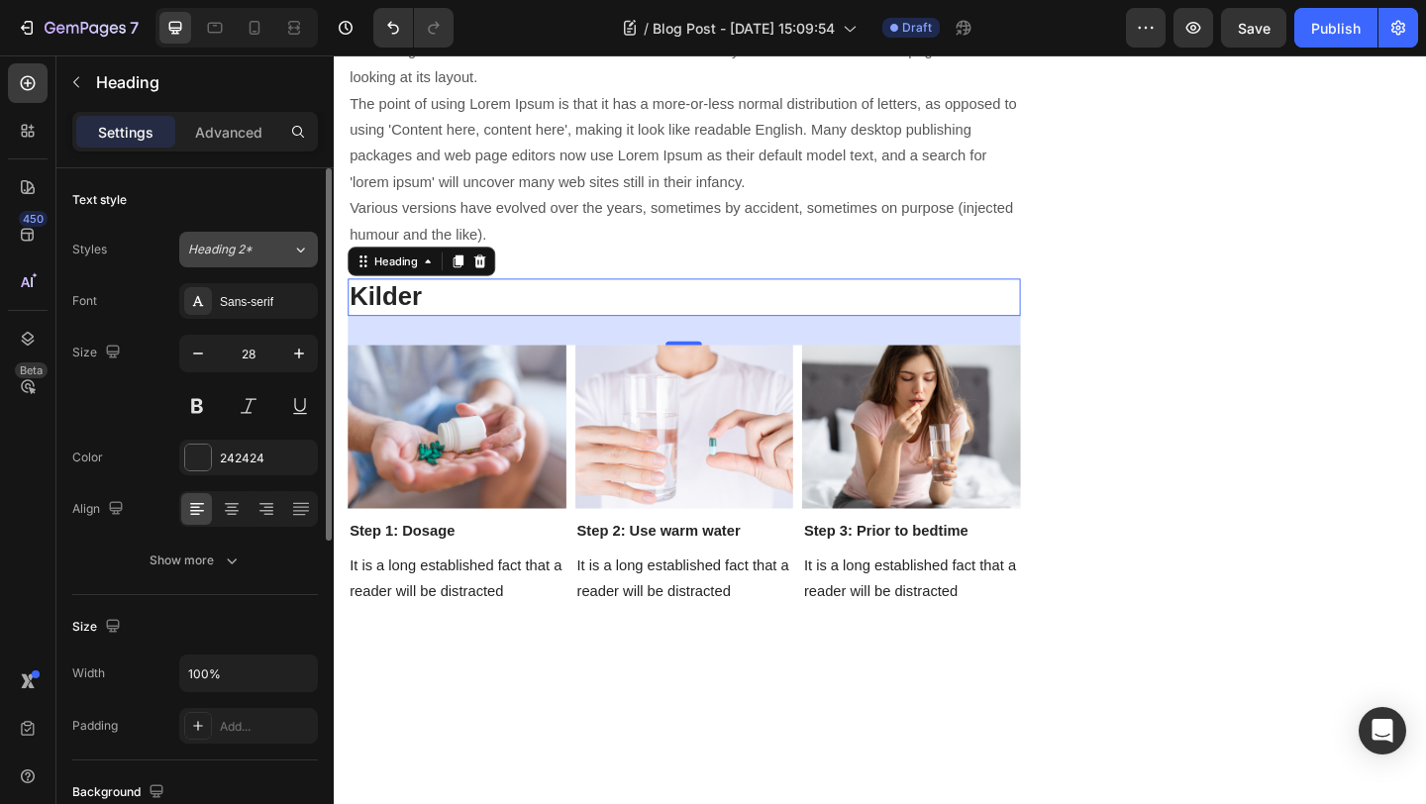
click at [306, 247] on icon at bounding box center [300, 250] width 17 height 20
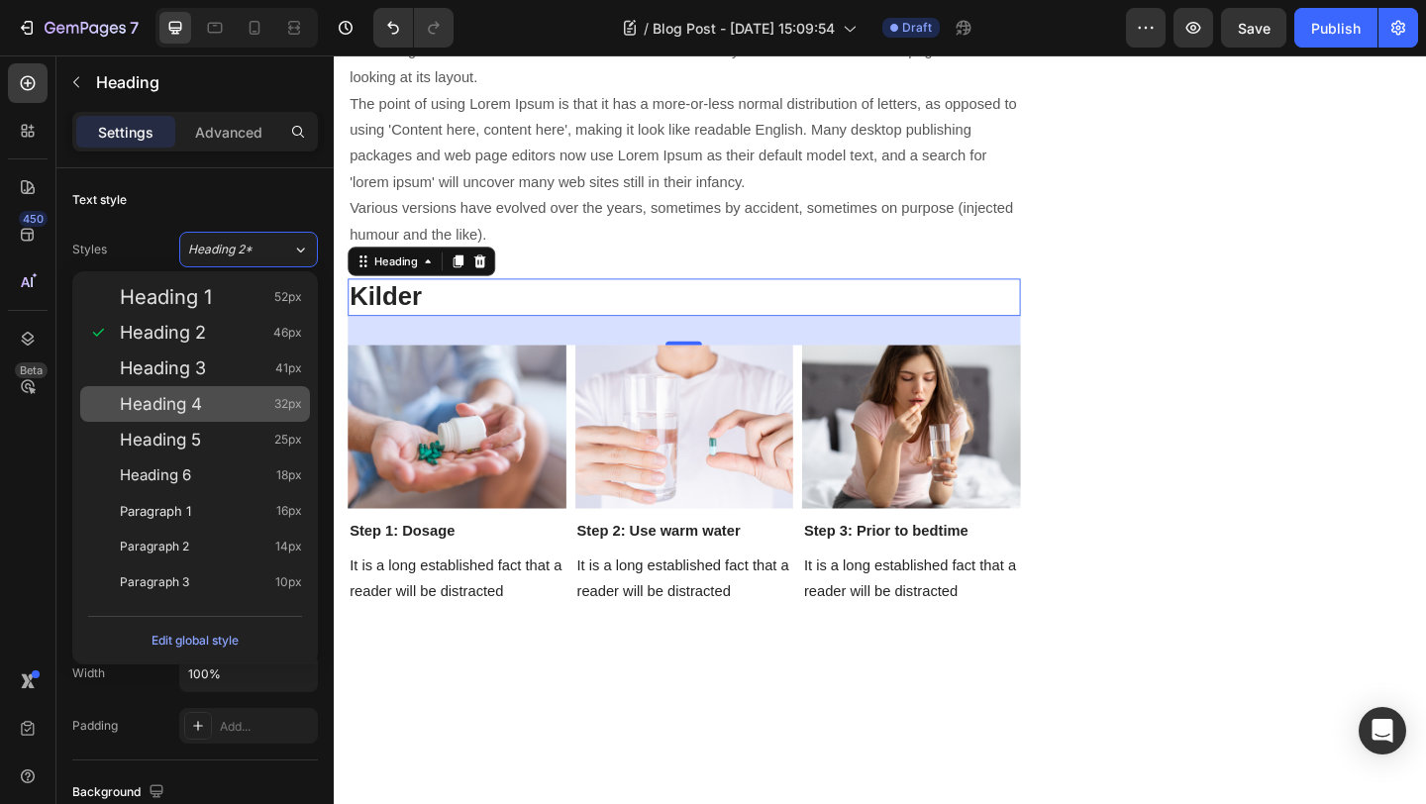
click at [190, 400] on span "Heading 4" at bounding box center [161, 404] width 82 height 20
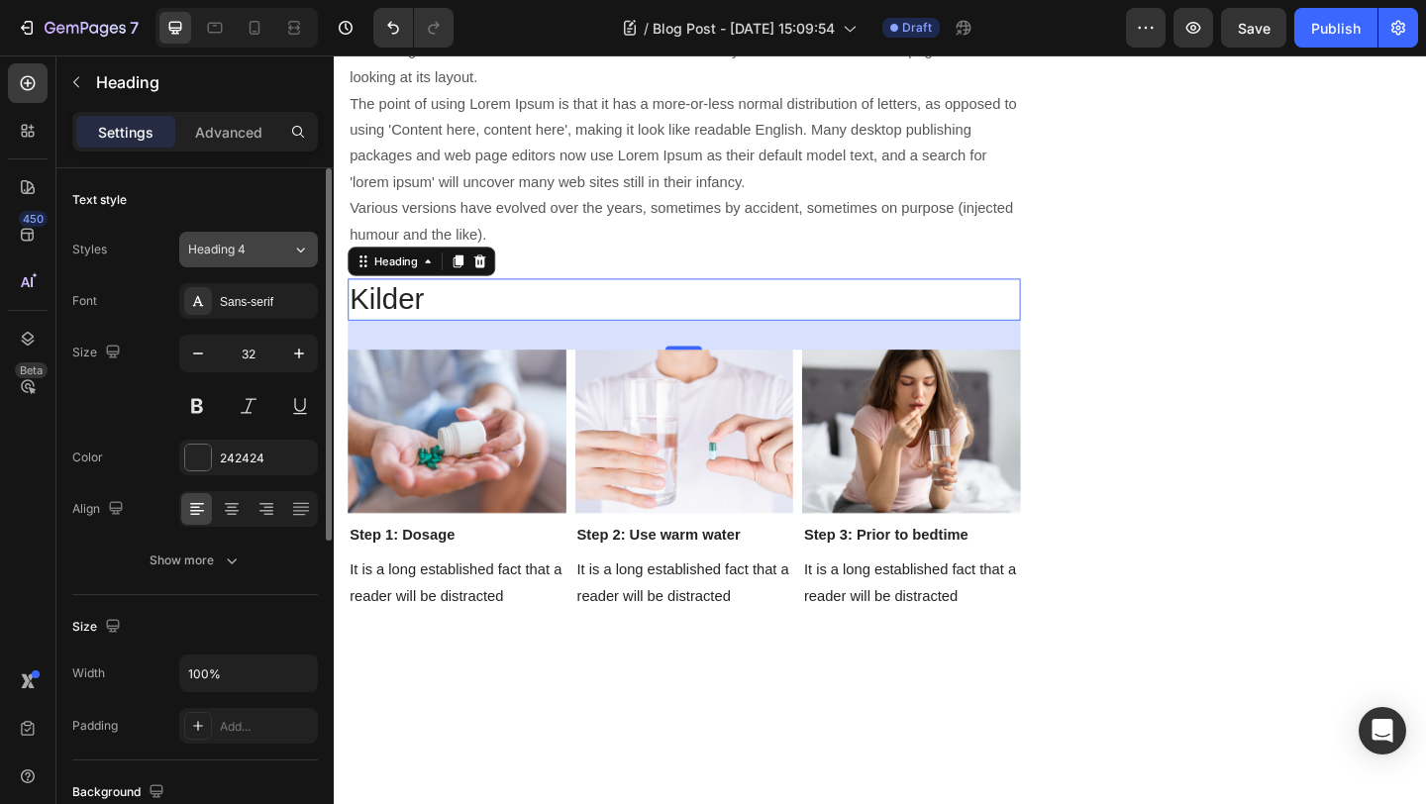
click at [301, 248] on icon at bounding box center [300, 250] width 17 height 20
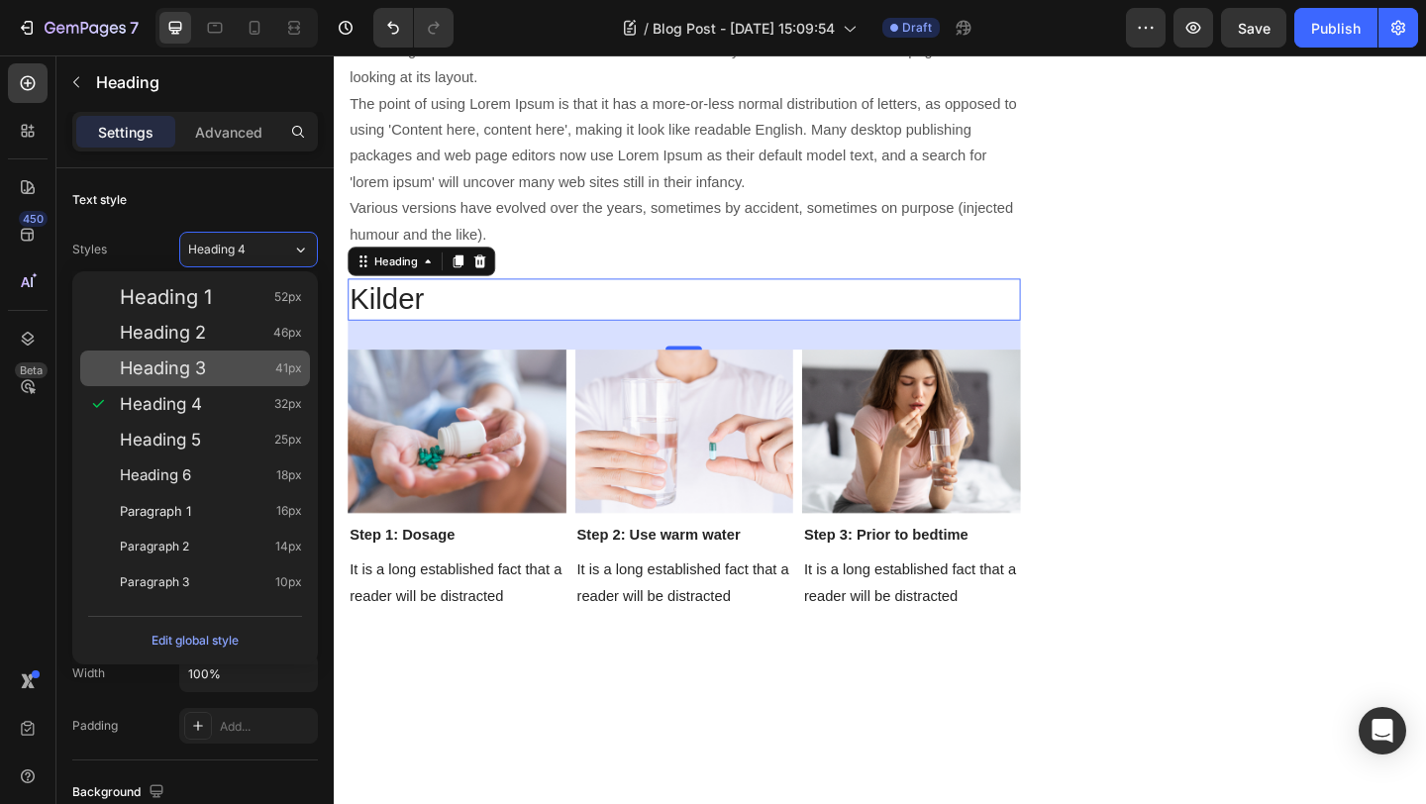
click at [190, 381] on div "Heading 3 41px" at bounding box center [195, 369] width 230 height 36
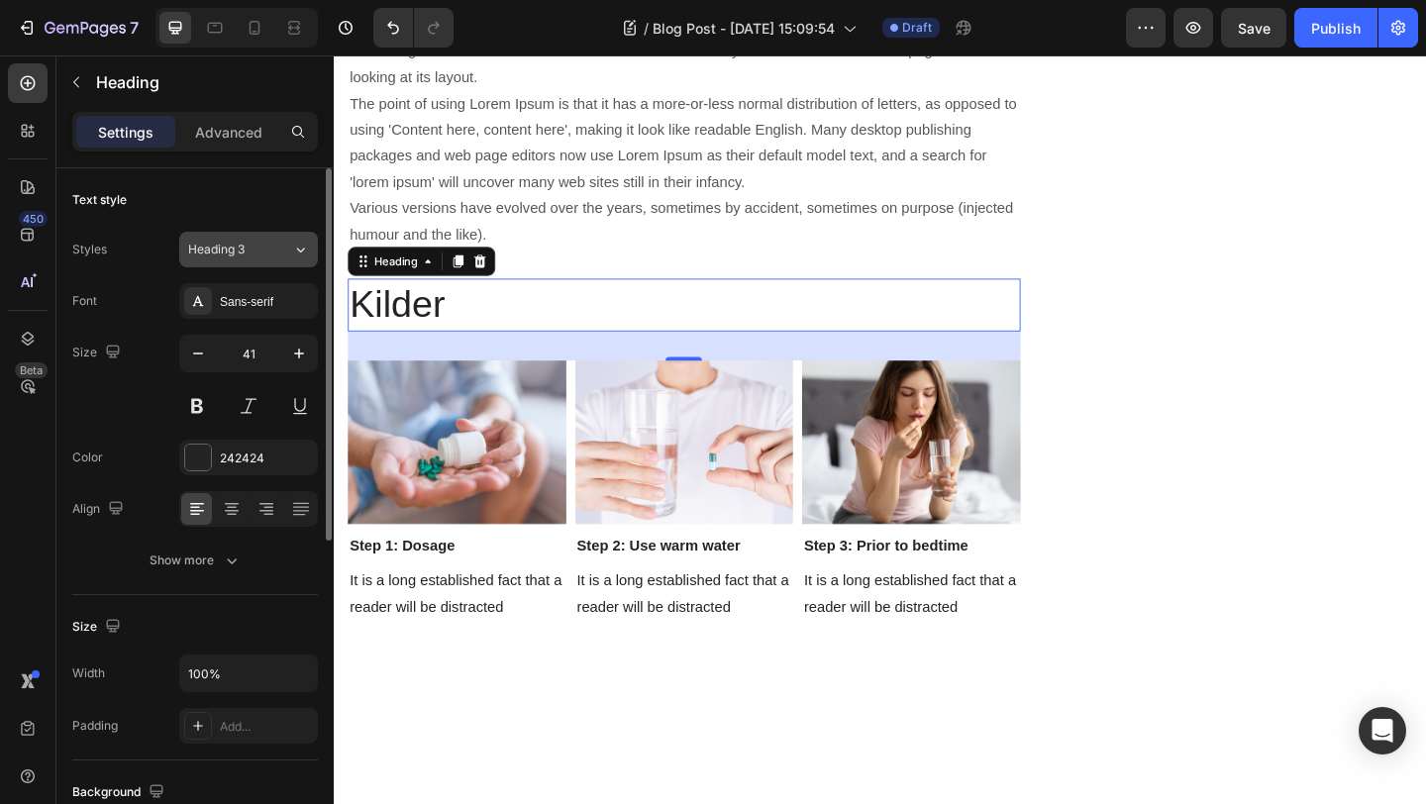
click at [301, 244] on icon at bounding box center [300, 250] width 17 height 20
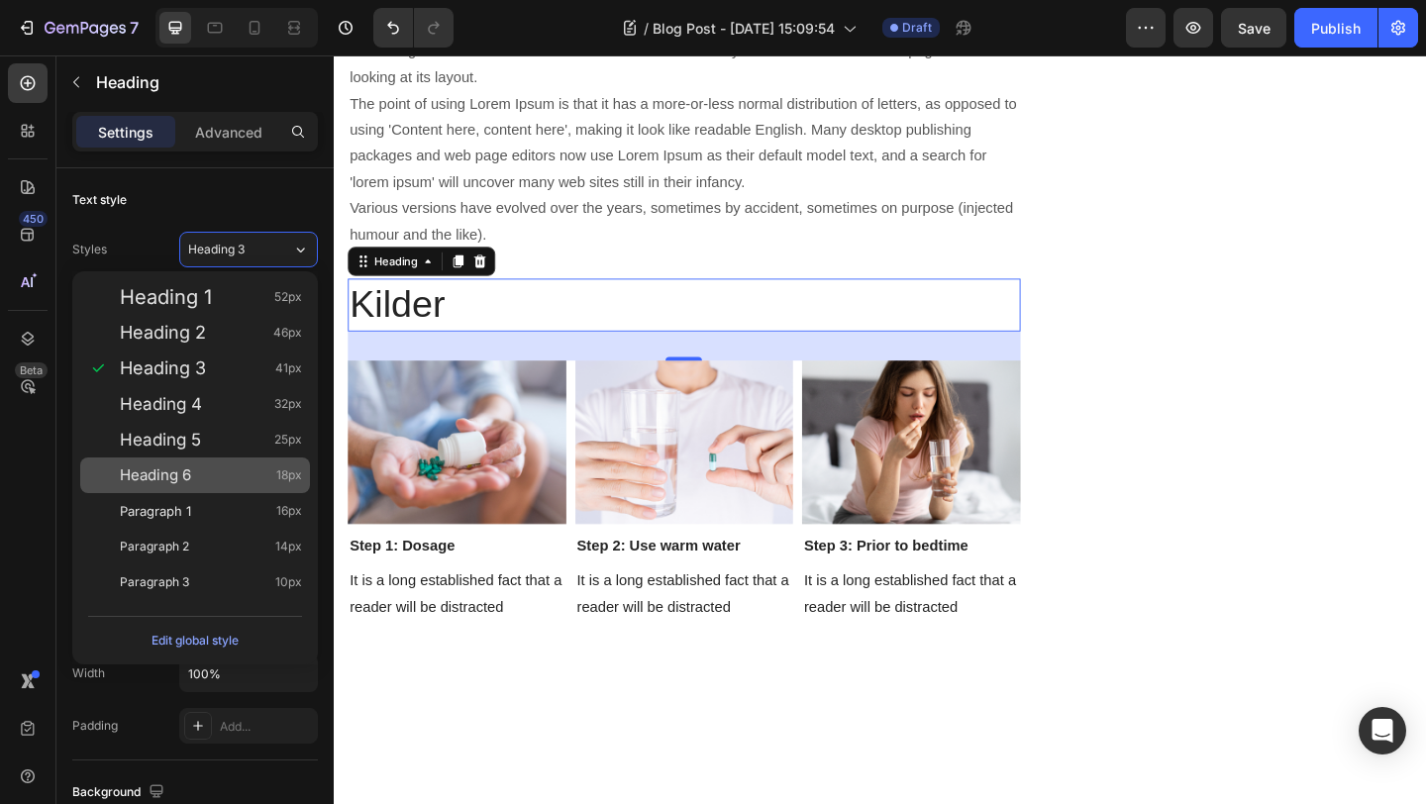
click at [179, 475] on span "Heading 6" at bounding box center [155, 476] width 71 height 20
type input "18"
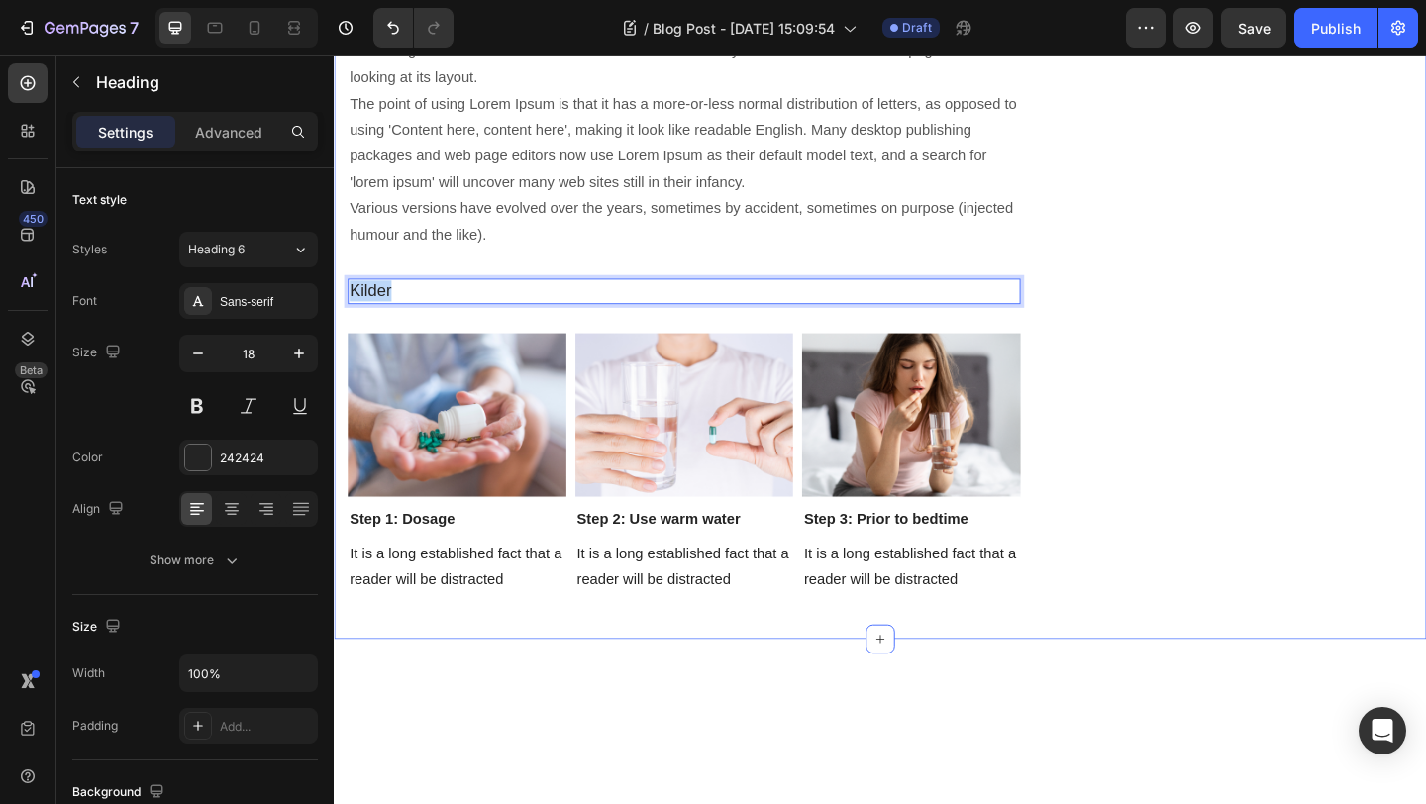
drag, startPoint x: 396, startPoint y: 223, endPoint x: 341, endPoint y: 222, distance: 55.5
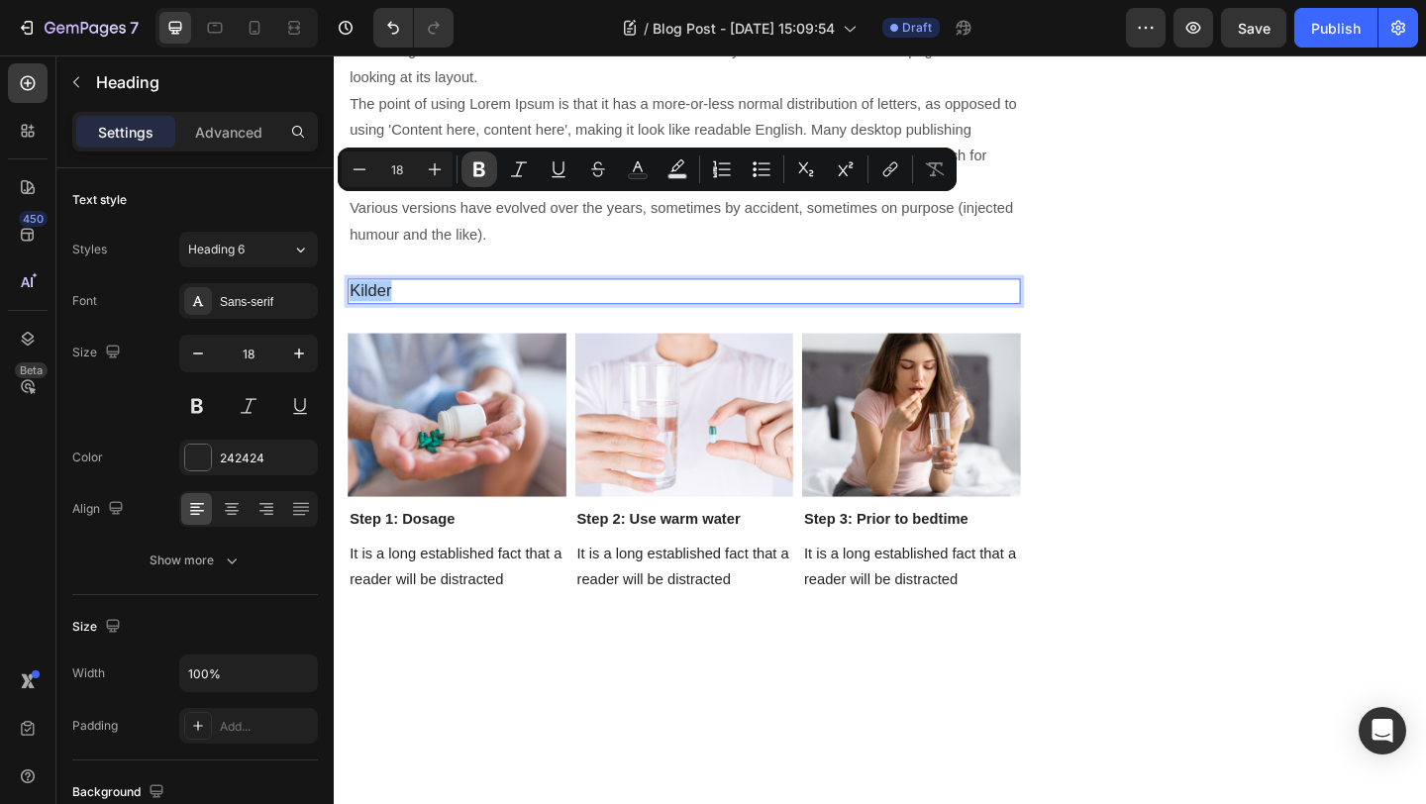
click at [485, 168] on icon "Editor contextual toolbar" at bounding box center [480, 169] width 20 height 20
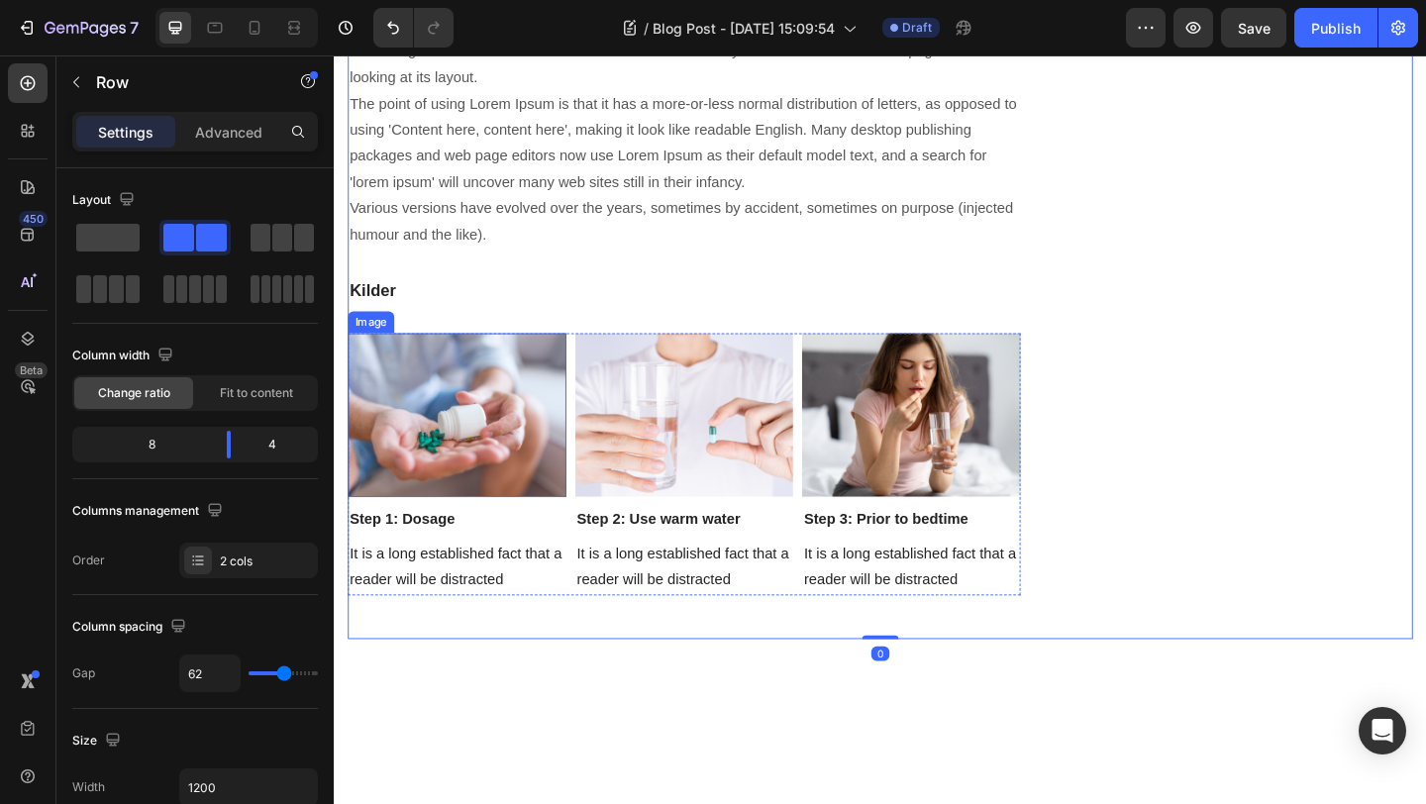
click at [558, 411] on img at bounding box center [468, 447] width 238 height 178
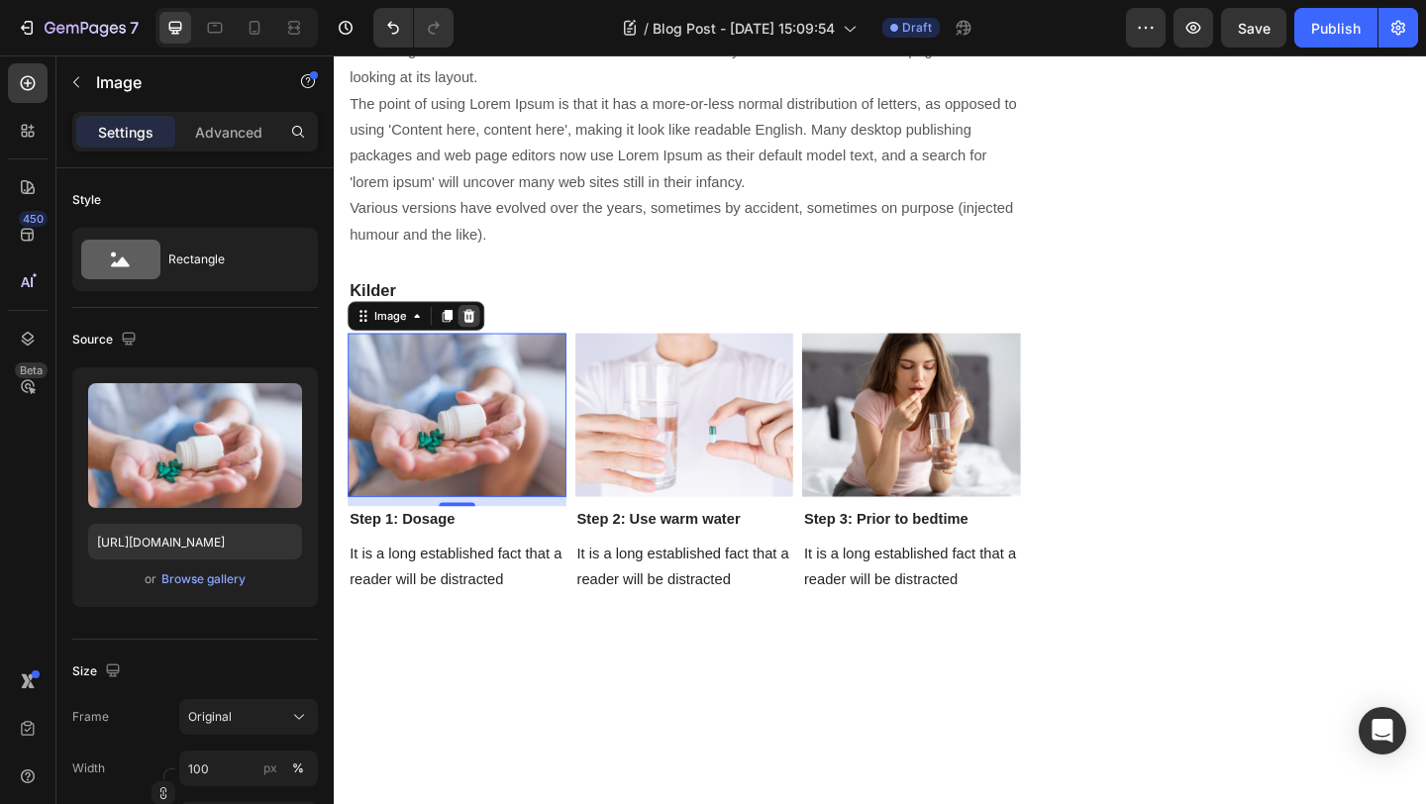
click at [476, 327] on div at bounding box center [481, 339] width 24 height 24
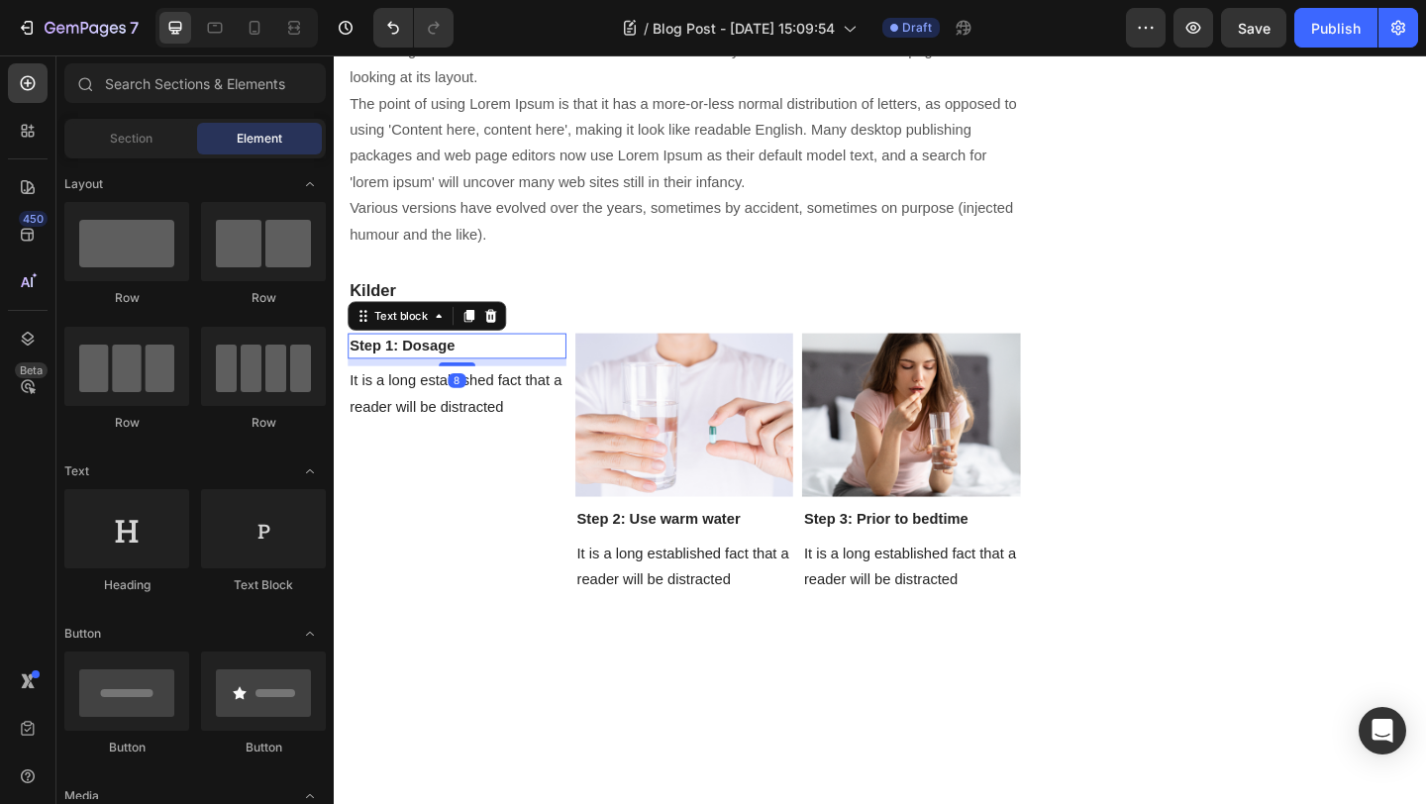
click at [438, 358] on div "Step 1: Dosage Text block 8" at bounding box center [468, 372] width 238 height 28
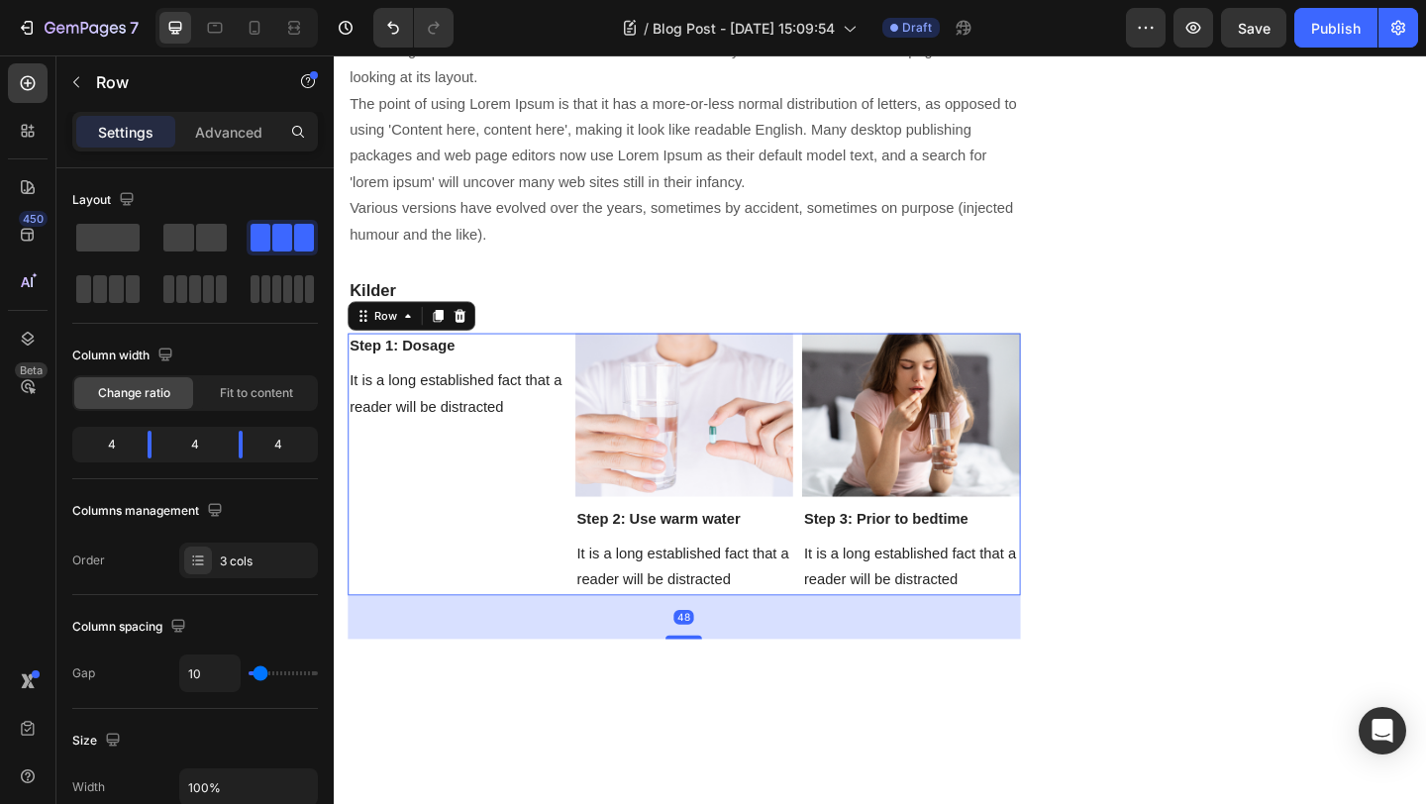
click at [524, 414] on div "Step 1: Dosage Text block It is a long established fact that a reader will be d…" at bounding box center [468, 500] width 238 height 285
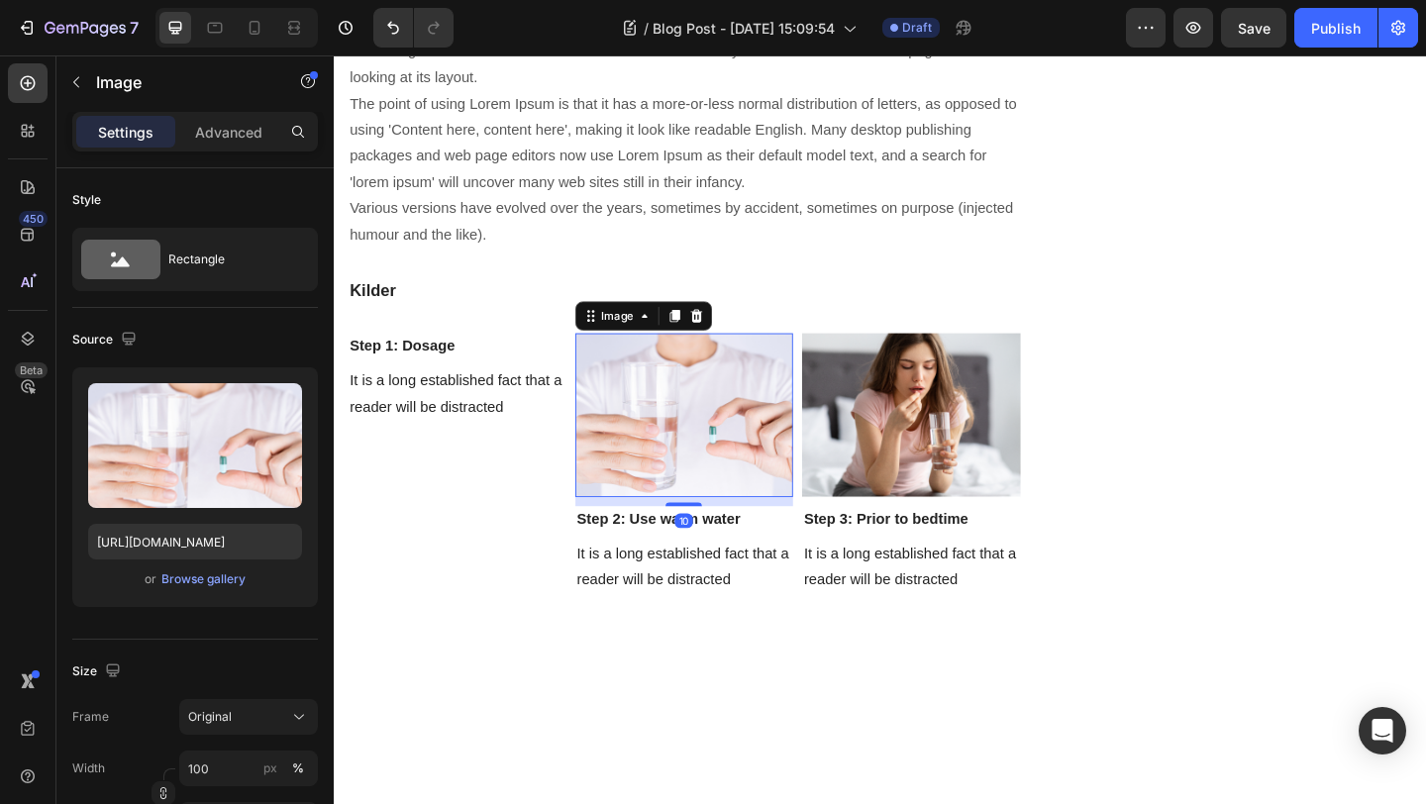
click at [687, 358] on img at bounding box center [715, 447] width 238 height 178
click at [733, 331] on icon at bounding box center [728, 339] width 16 height 16
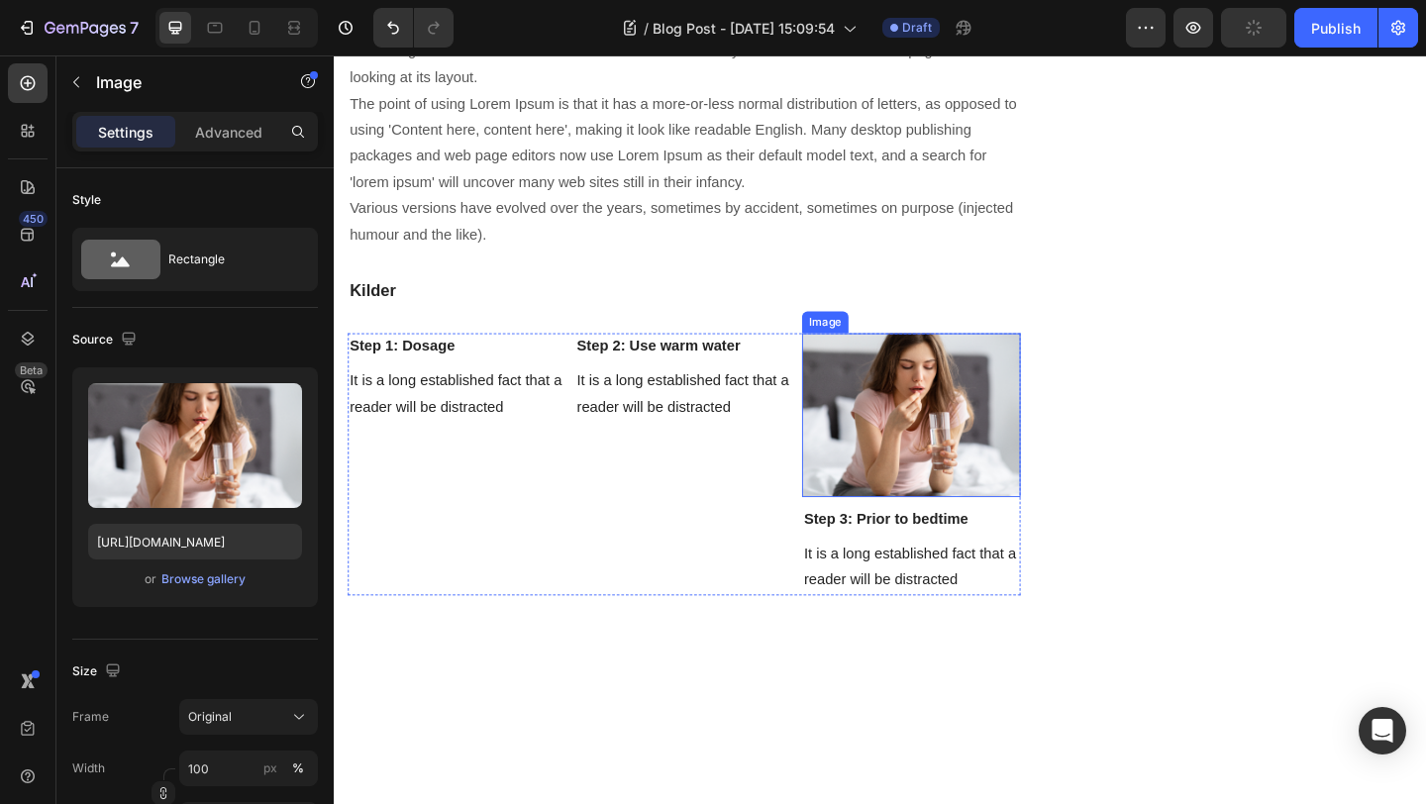
click at [877, 358] on img at bounding box center [962, 447] width 238 height 178
click at [982, 331] on icon at bounding box center [975, 339] width 16 height 16
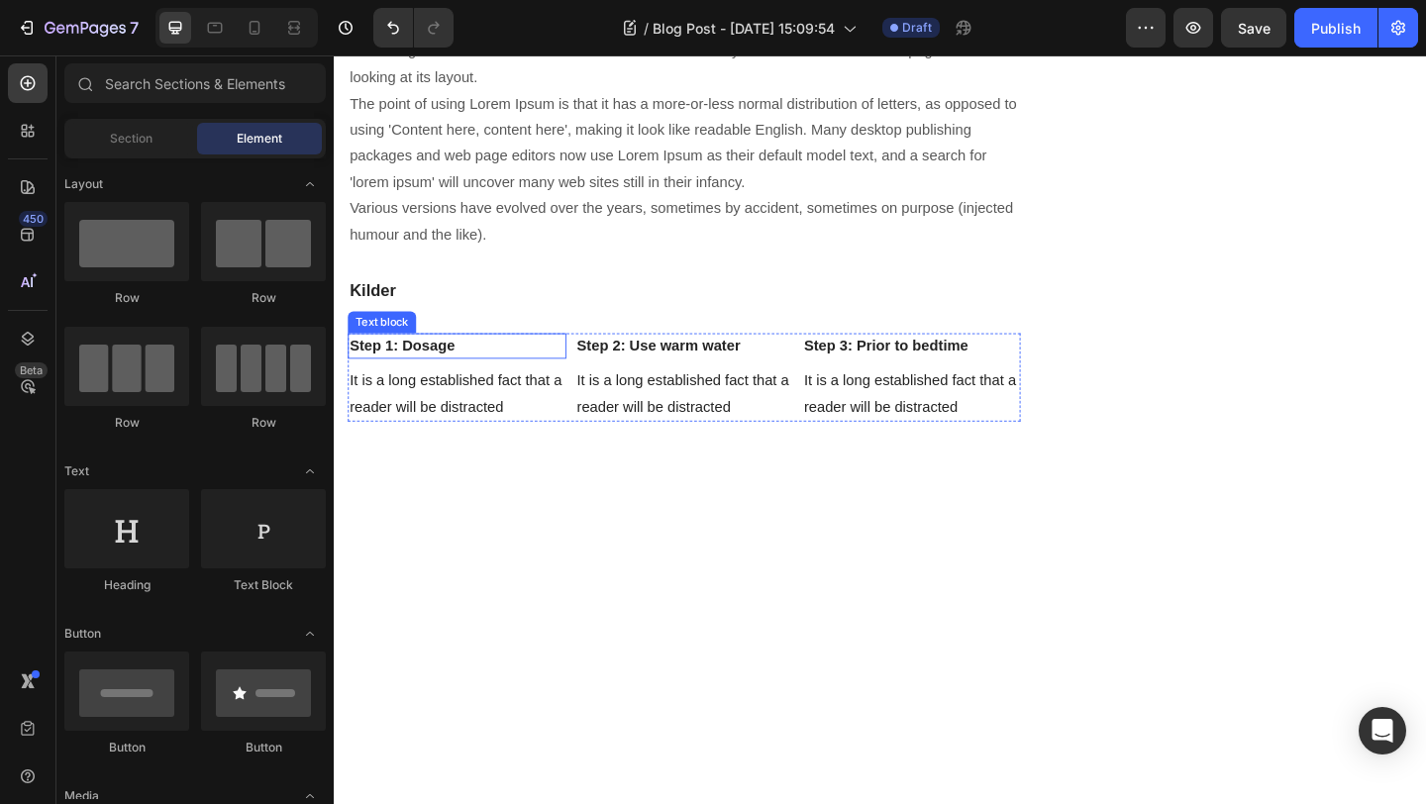
click at [408, 360] on p "Step 1: Dosage" at bounding box center [468, 372] width 234 height 24
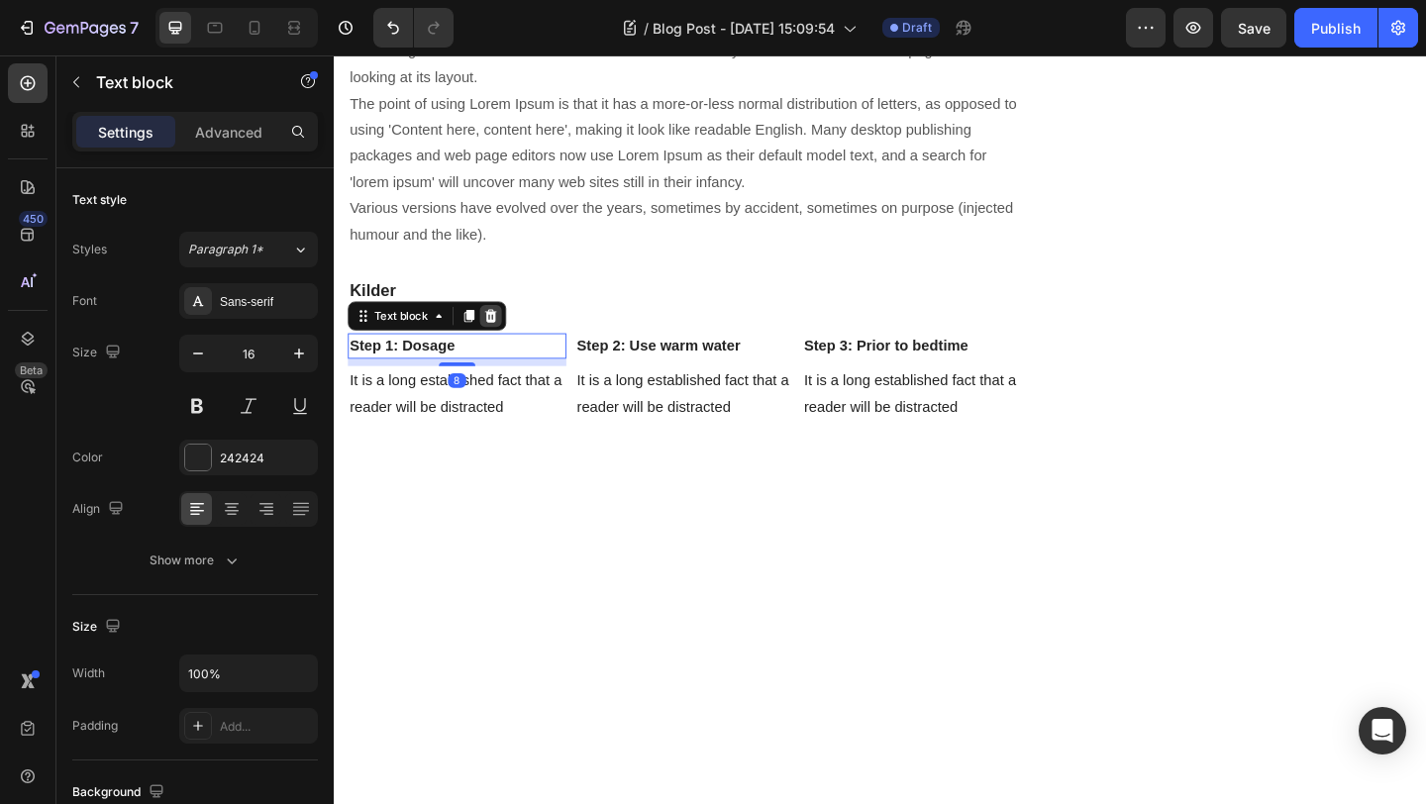
click at [511, 331] on icon at bounding box center [504, 339] width 16 height 16
click at [482, 360] on p "It is a long established fact that a reader will be distracted" at bounding box center [468, 388] width 234 height 57
click at [509, 331] on icon at bounding box center [504, 339] width 16 height 16
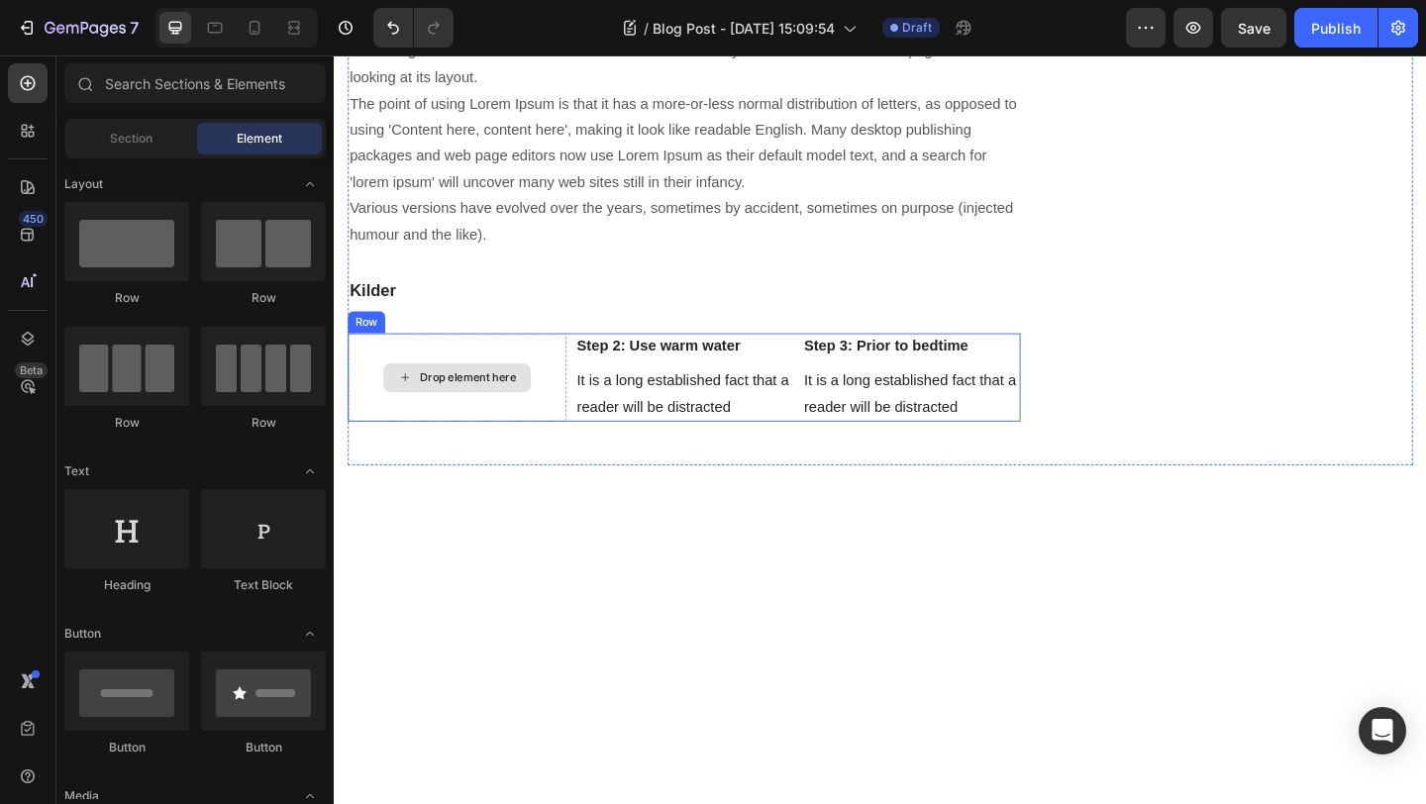
click at [537, 390] on div "Drop element here" at bounding box center [467, 406] width 160 height 32
click at [363, 337] on div "Row" at bounding box center [369, 346] width 33 height 18
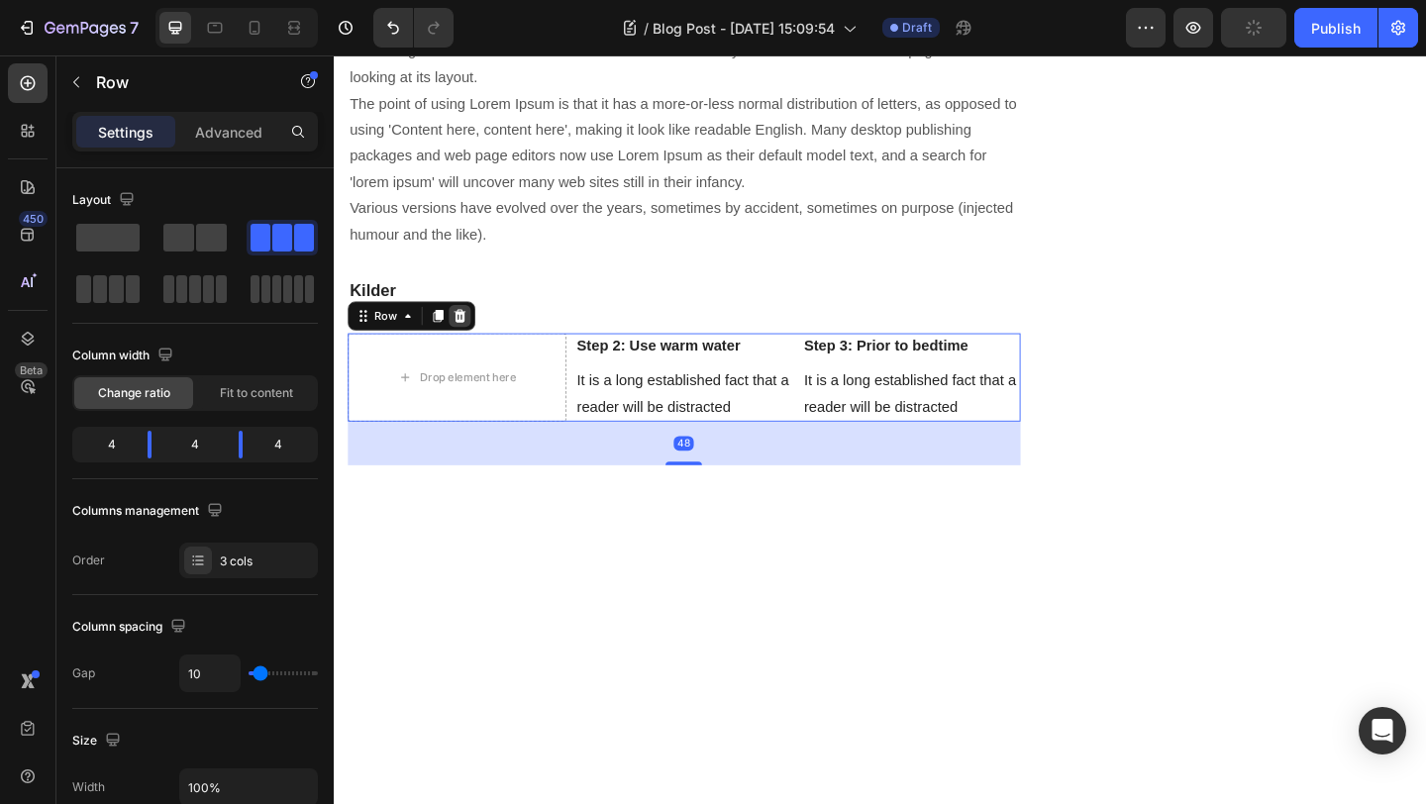
click at [472, 332] on icon at bounding box center [471, 339] width 13 height 14
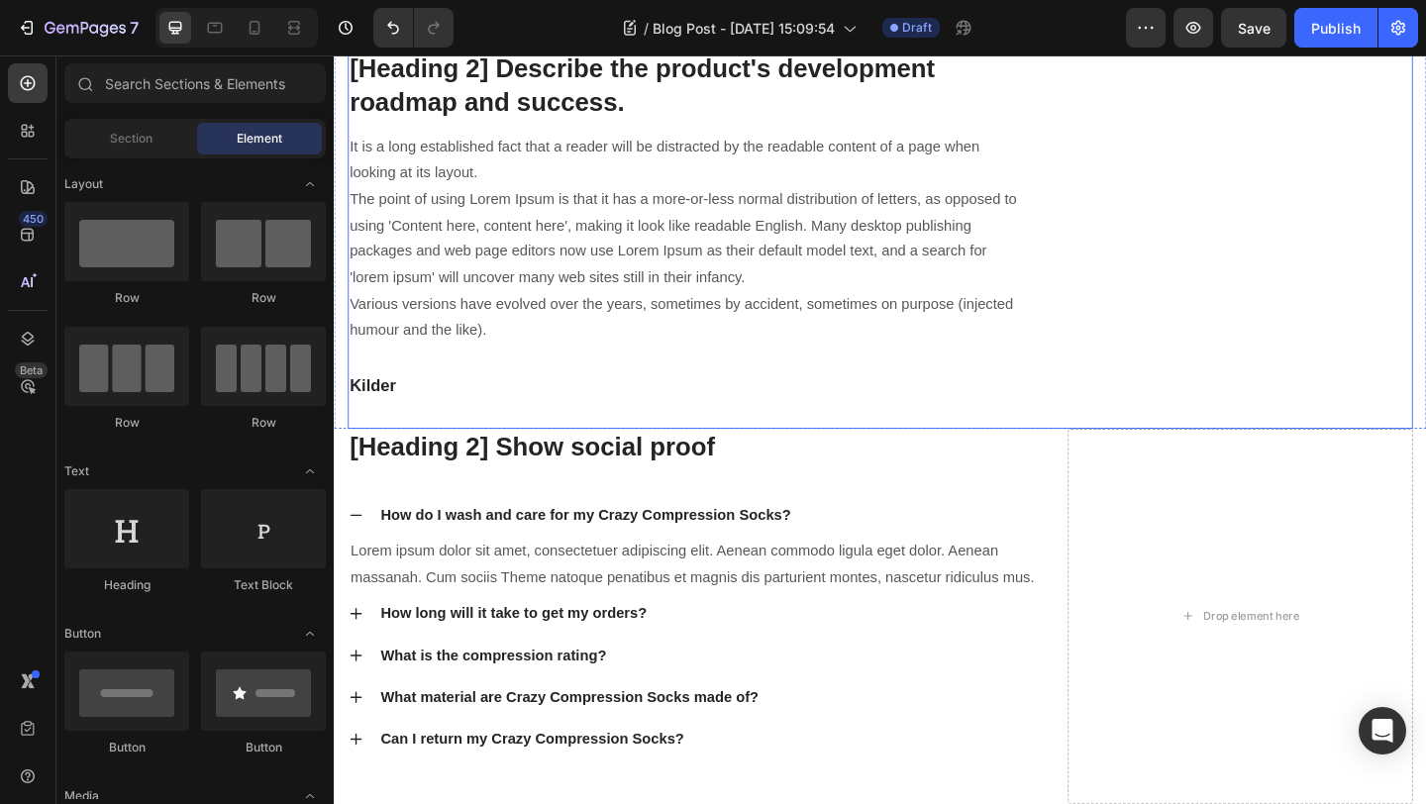
scroll to position [4961, 0]
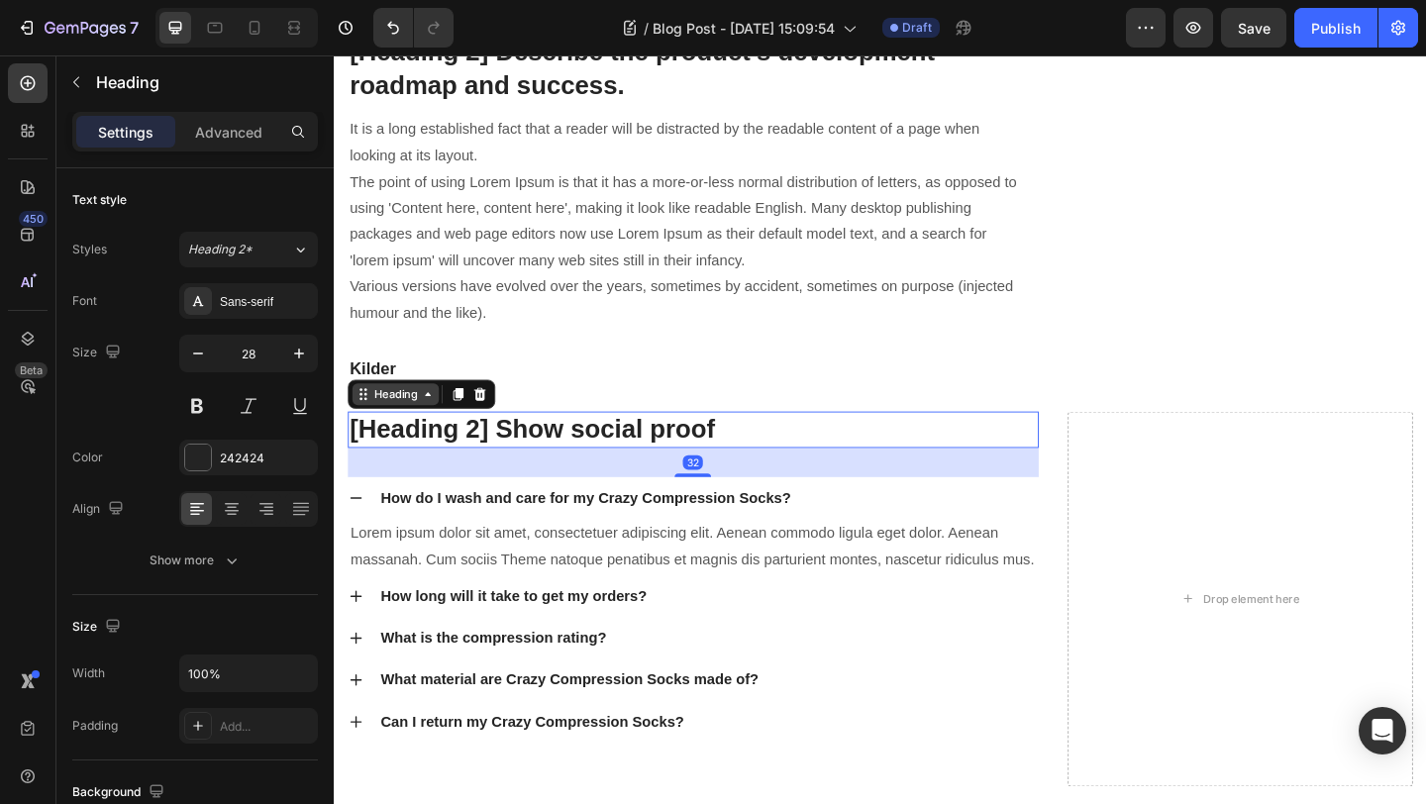
click at [394, 408] on div "Heading" at bounding box center [429, 424] width 160 height 32
click at [489, 417] on icon at bounding box center [492, 424] width 13 height 14
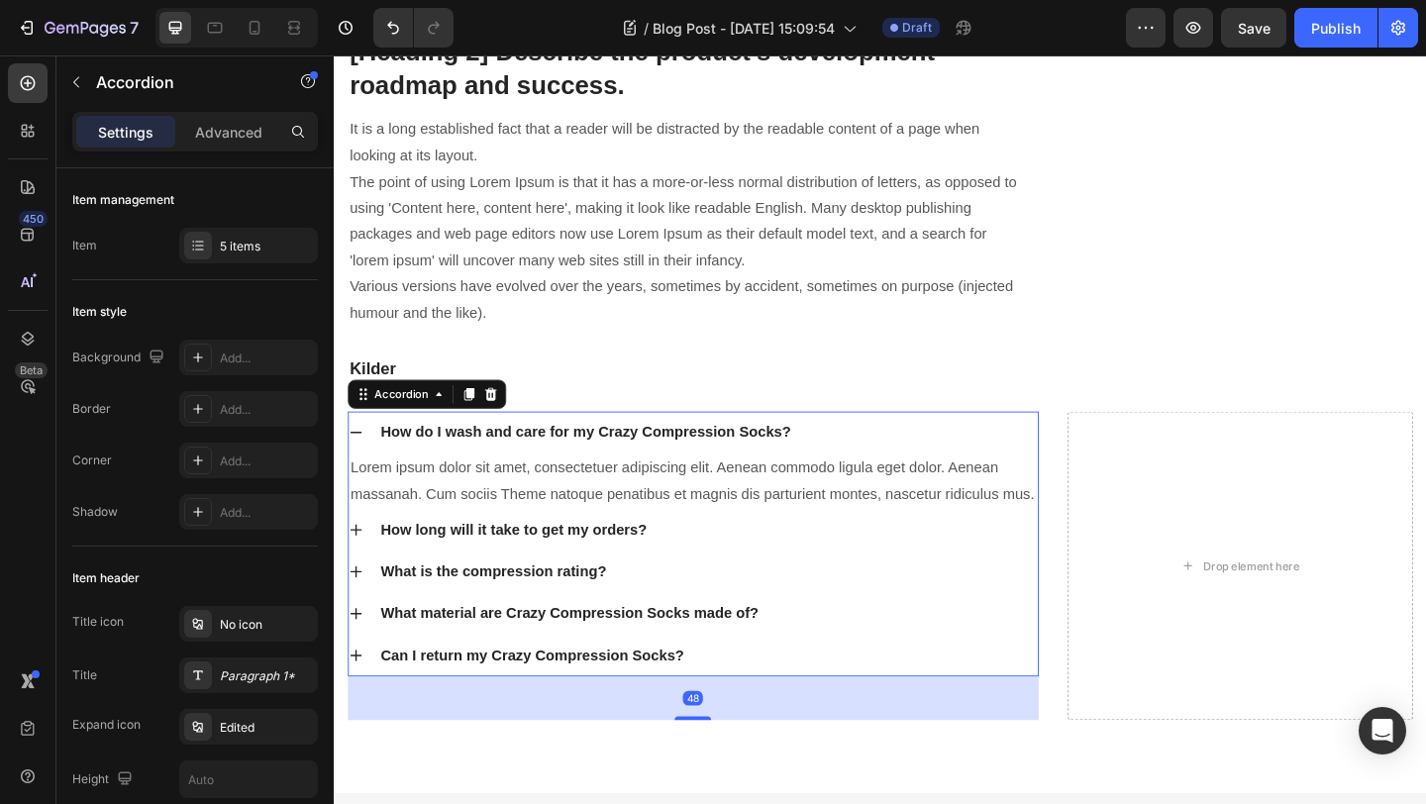
click at [429, 451] on div "How do I wash and care for my Crazy Compression Socks?" at bounding box center [607, 466] width 453 height 30
click at [509, 416] on icon at bounding box center [504, 424] width 16 height 16
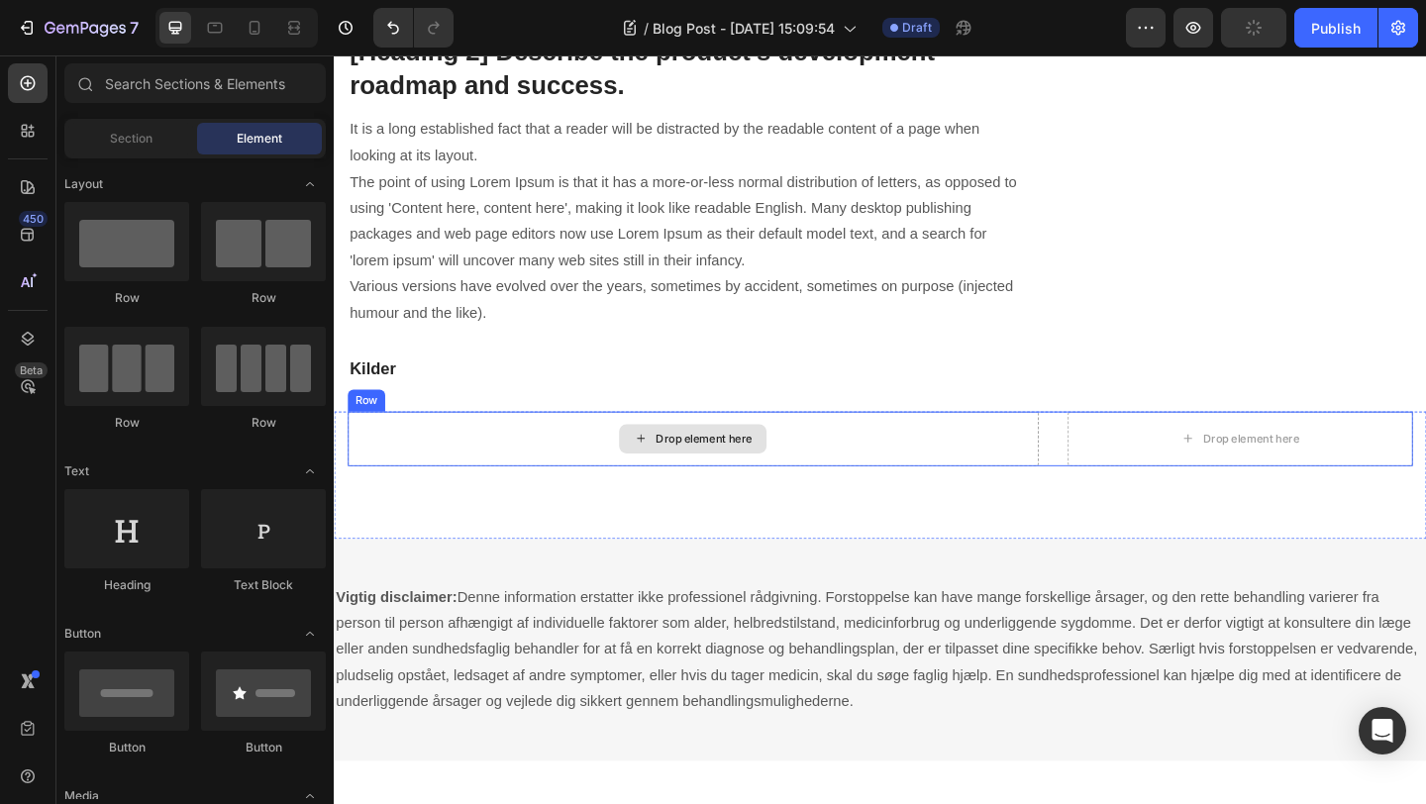
click at [565, 443] on div "Drop element here" at bounding box center [725, 472] width 752 height 59
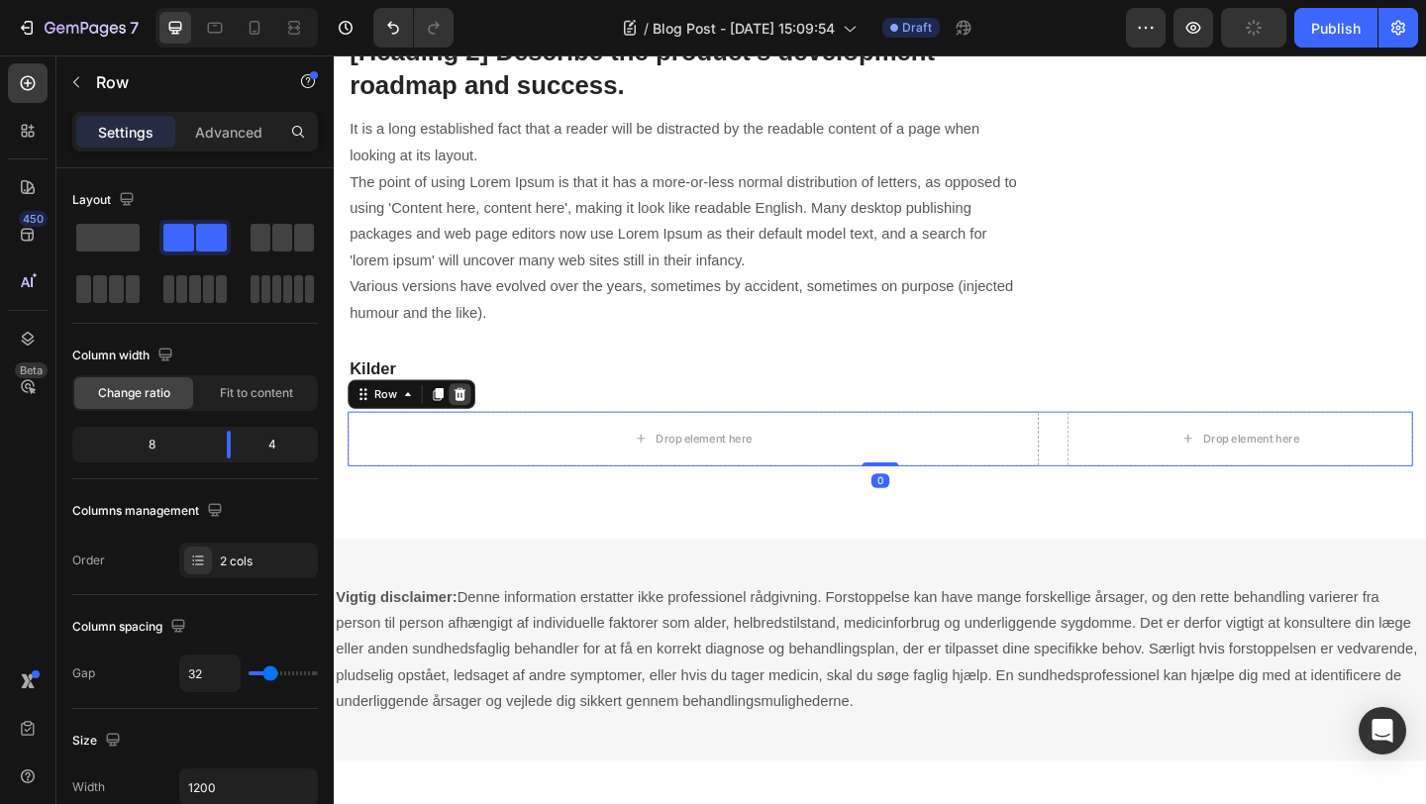
click at [475, 412] on div at bounding box center [471, 424] width 24 height 24
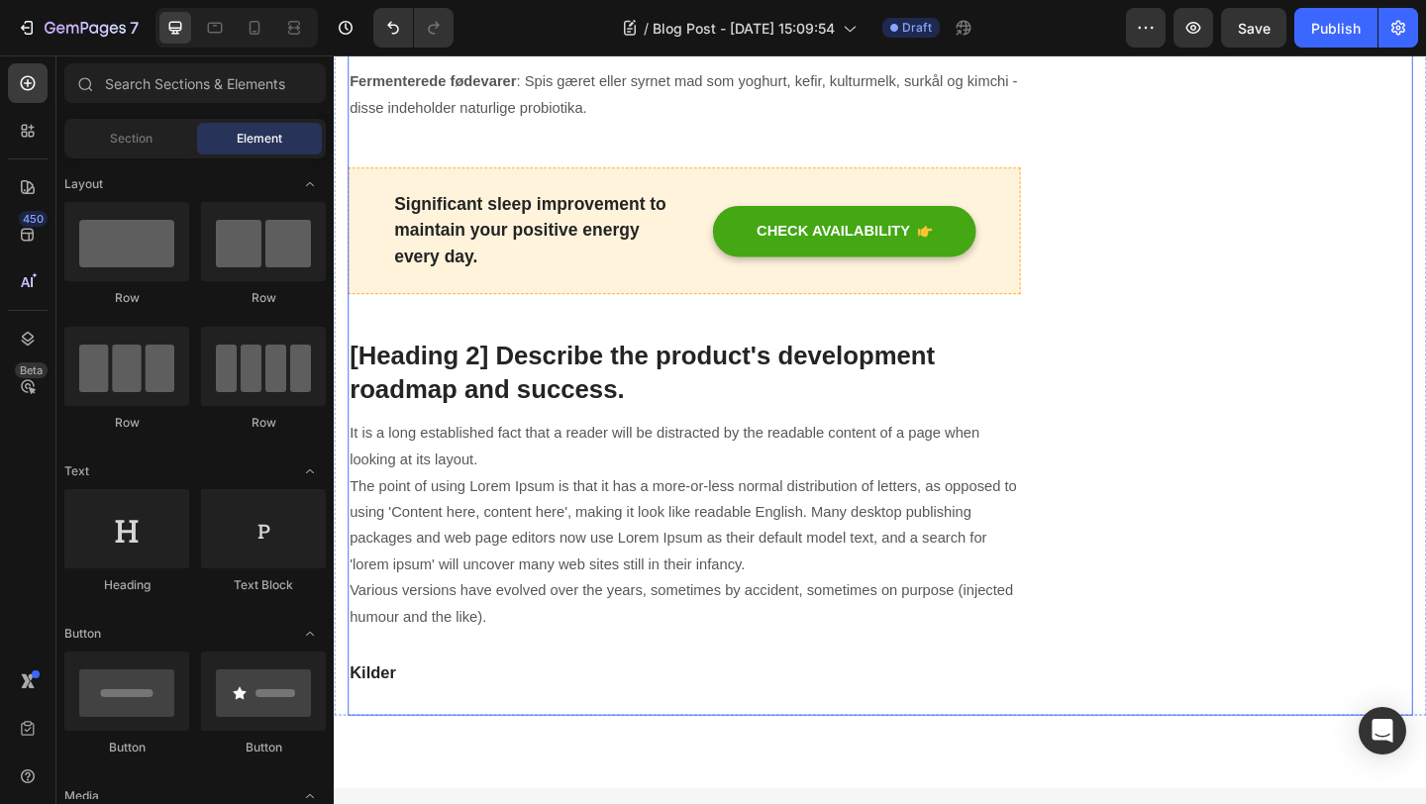
scroll to position [4633, 0]
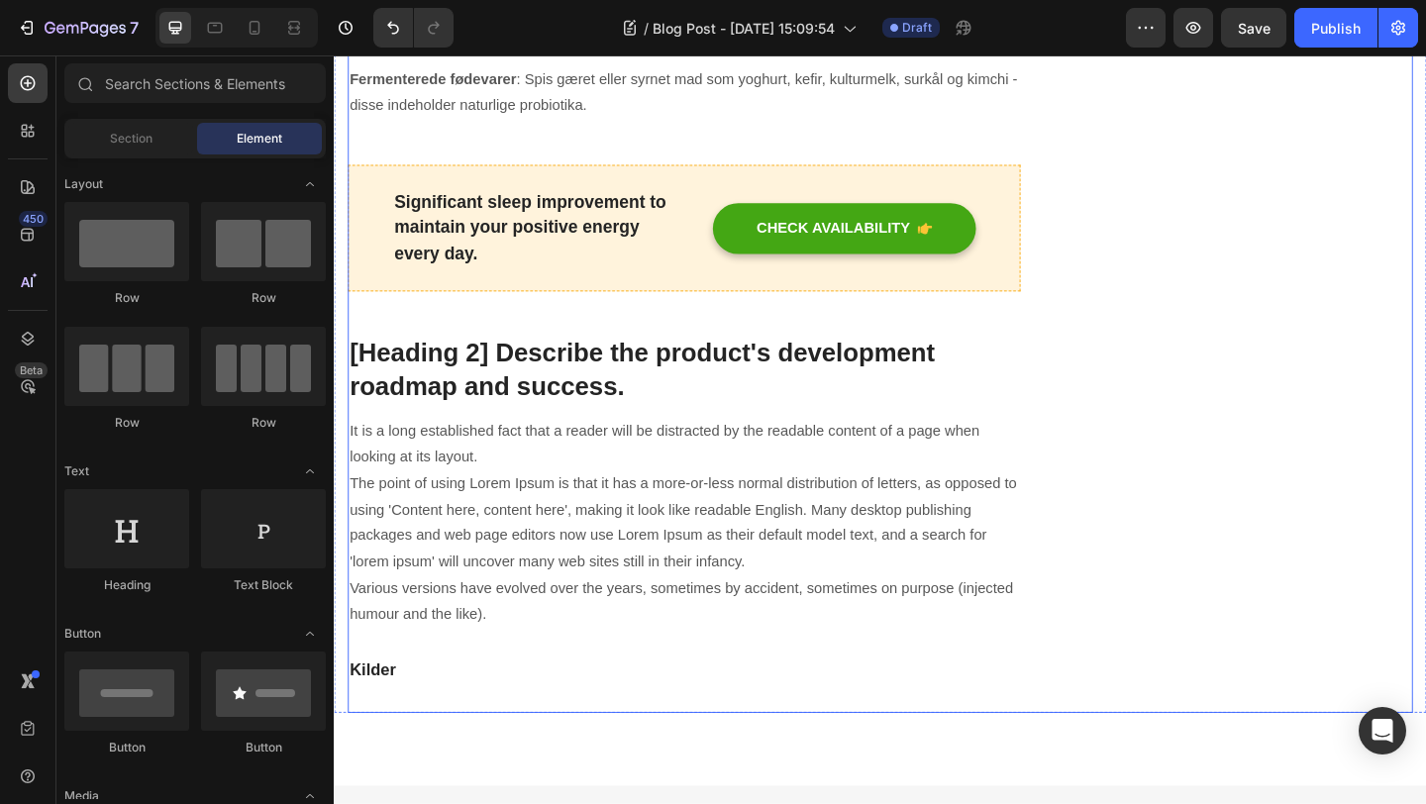
click at [463, 450] on p "It is a long established fact that a reader will be distracted by the readable …" at bounding box center [715, 564] width 728 height 228
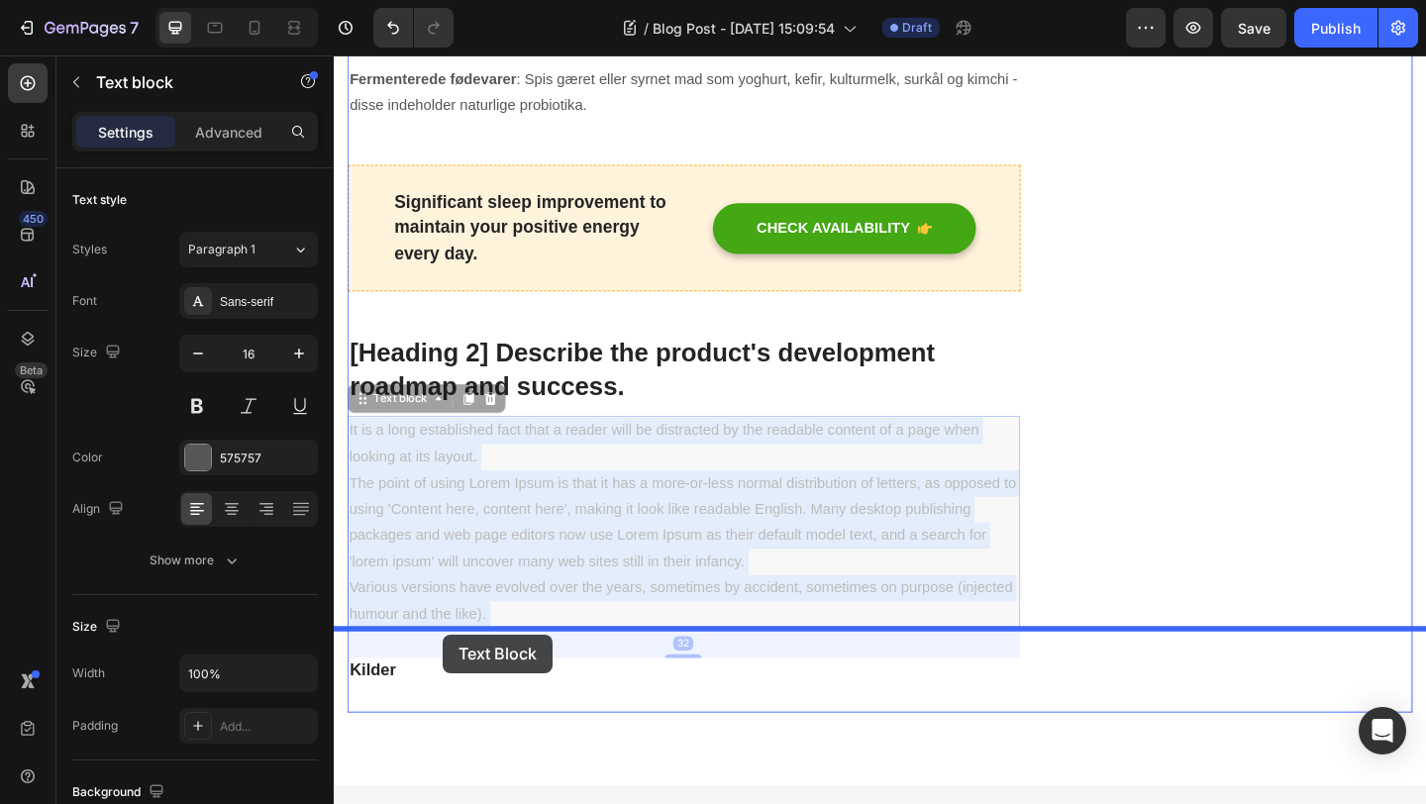
drag, startPoint x: 521, startPoint y: 458, endPoint x: 452, endPoint y: 685, distance: 238.1
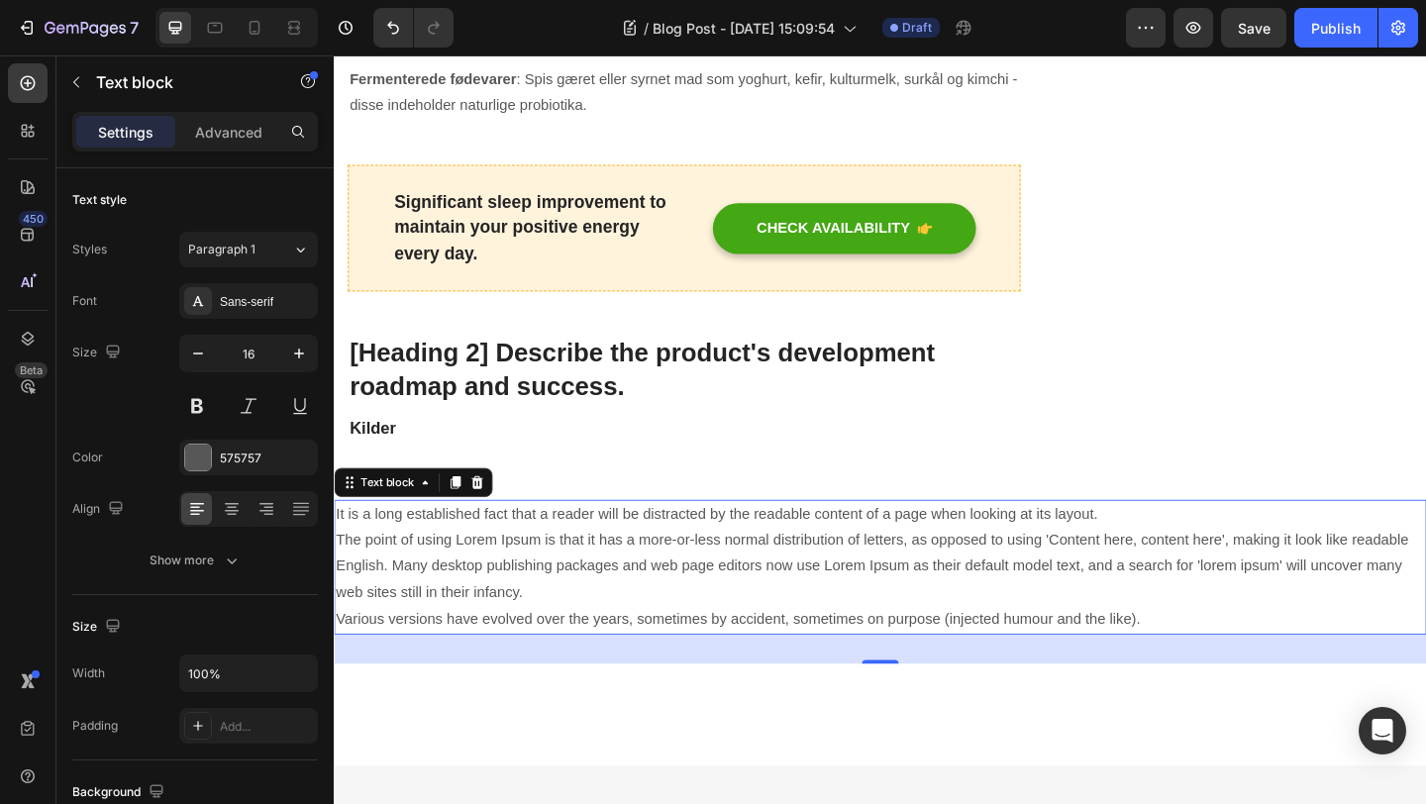
click at [820, 541] on p "It is a long established fact that a reader will be distracted by the readable …" at bounding box center [928, 612] width 1185 height 143
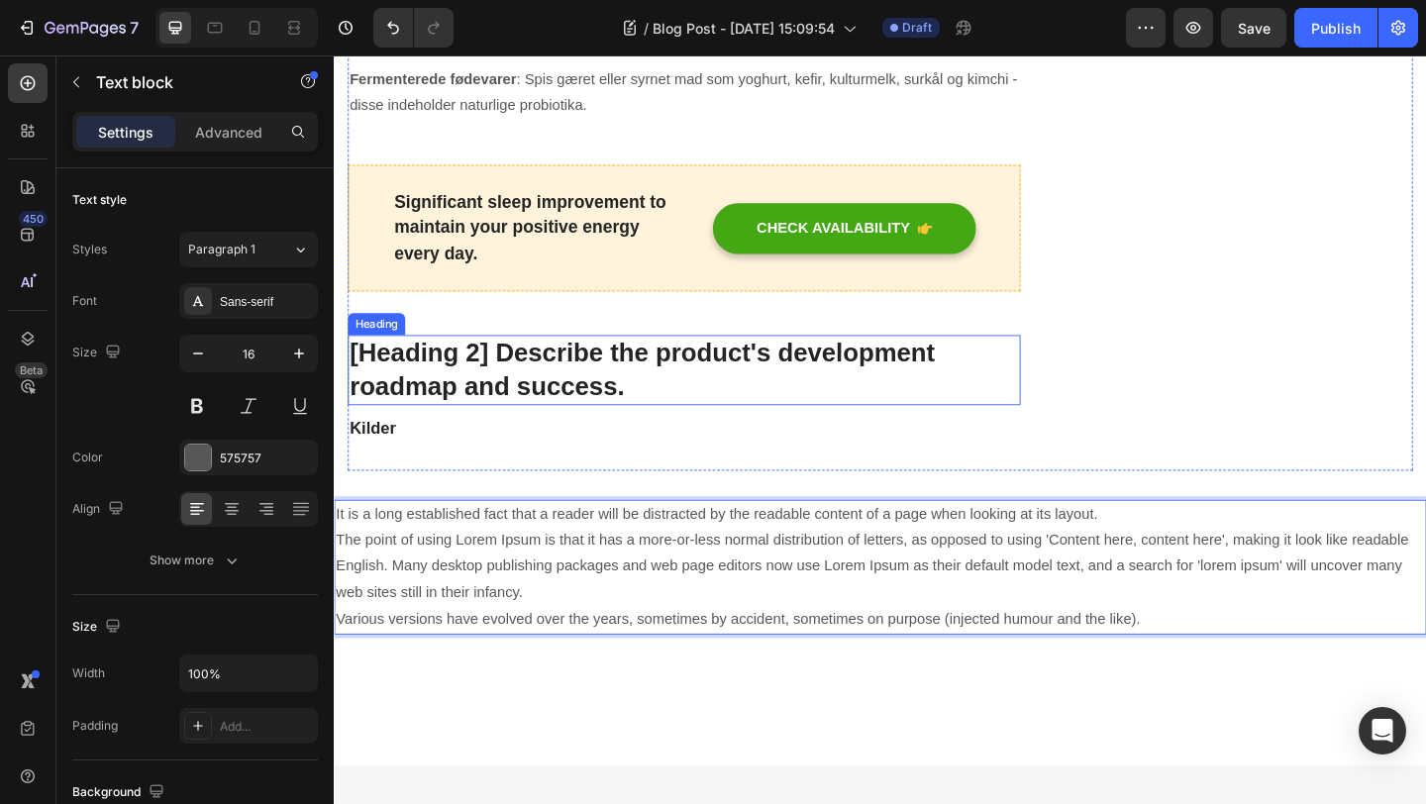
click at [658, 362] on p "[Heading 2] Describe the product's development roadmap and success." at bounding box center [715, 398] width 728 height 72
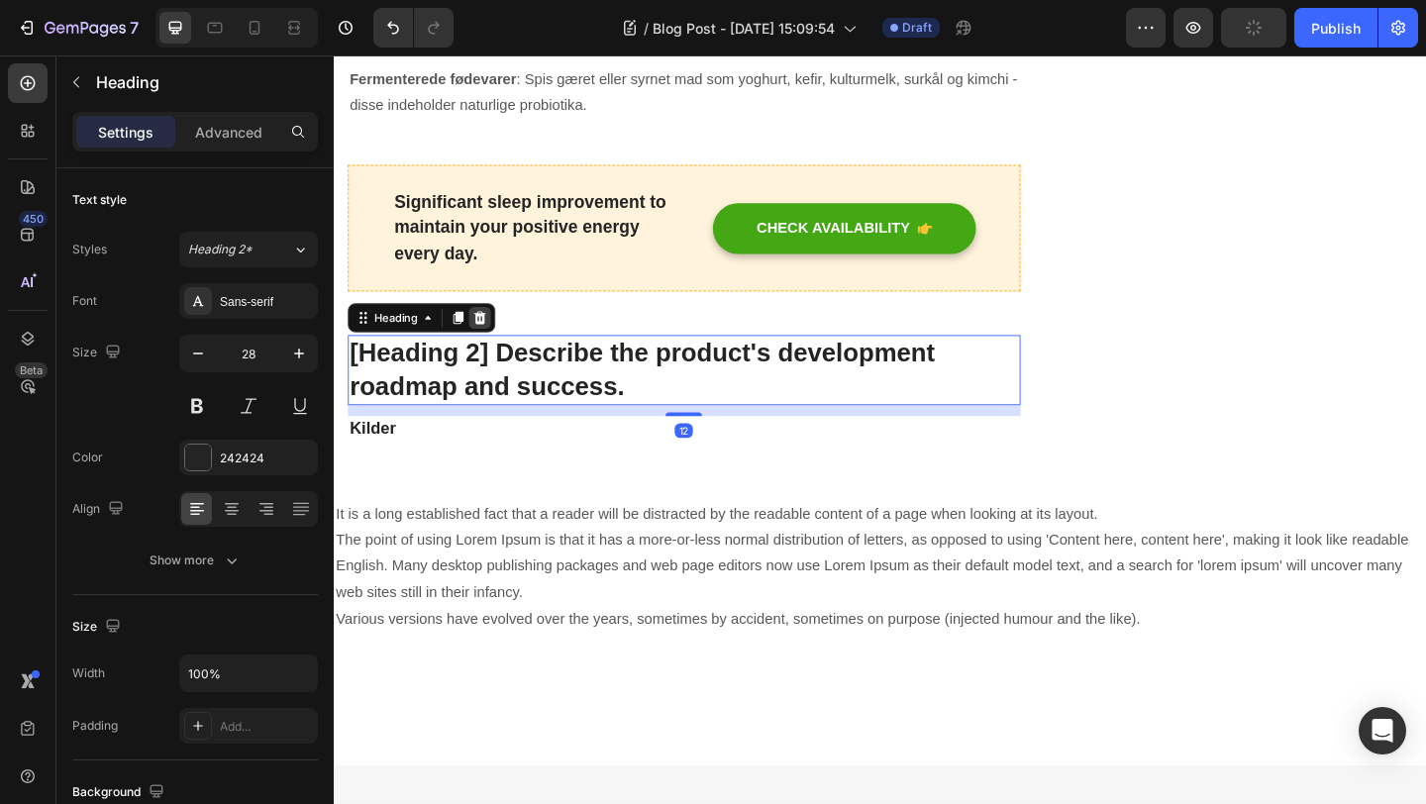
click at [491, 334] on icon at bounding box center [492, 341] width 13 height 14
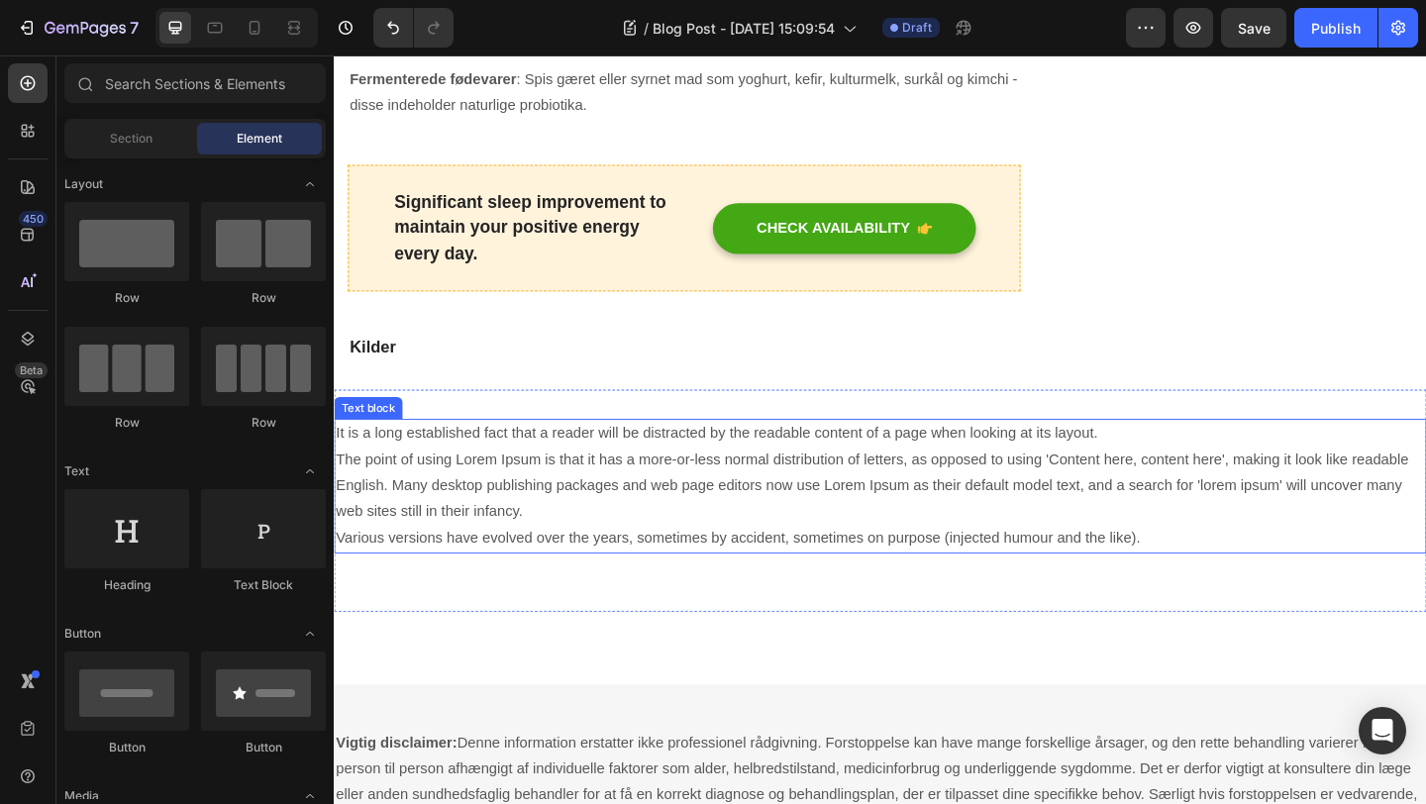
click at [751, 453] on p "It is a long established fact that a reader will be distracted by the readable …" at bounding box center [928, 524] width 1185 height 143
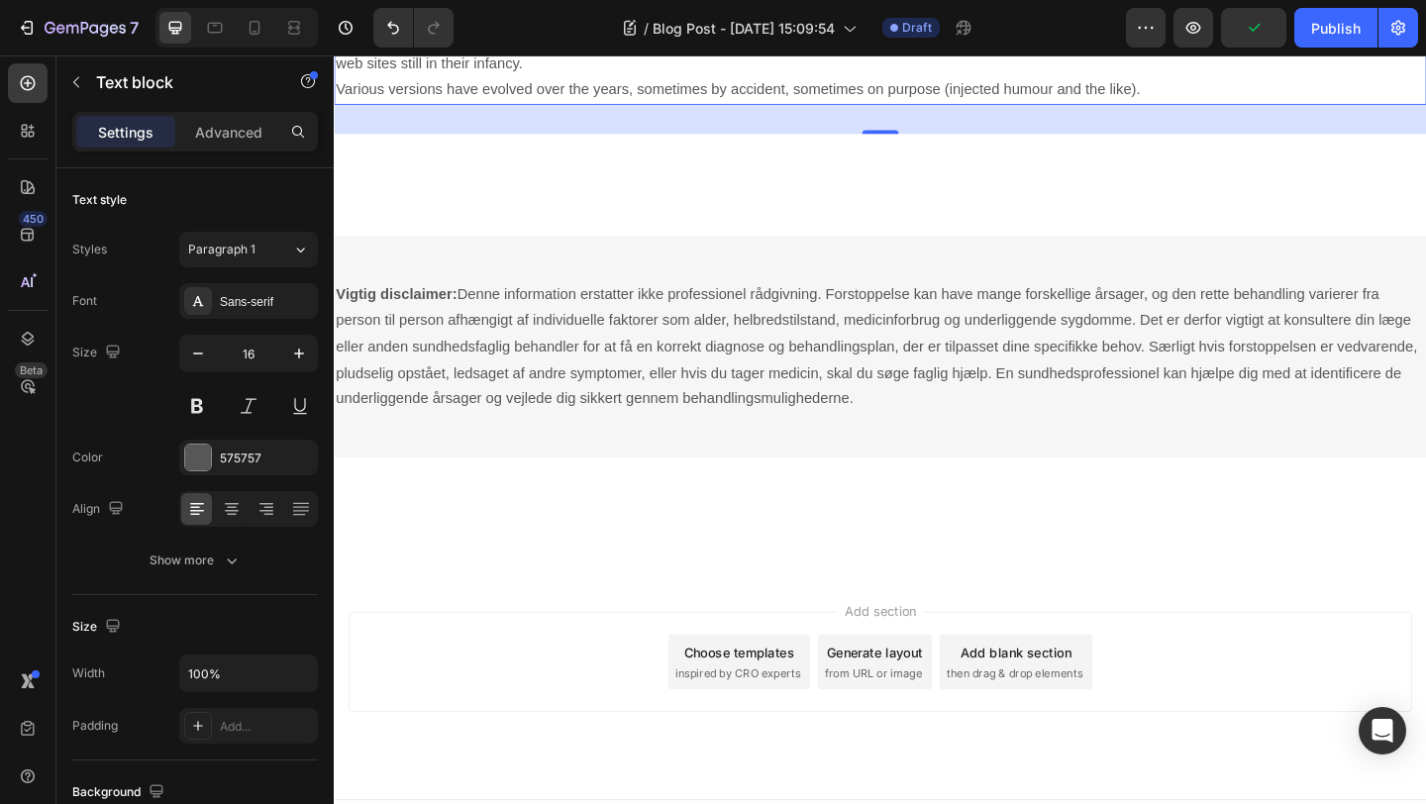
scroll to position [4633, 0]
click at [457, 172] on div "It is a long established fact that a reader will be distracted by the readable …" at bounding box center [928, 52] width 1189 height 242
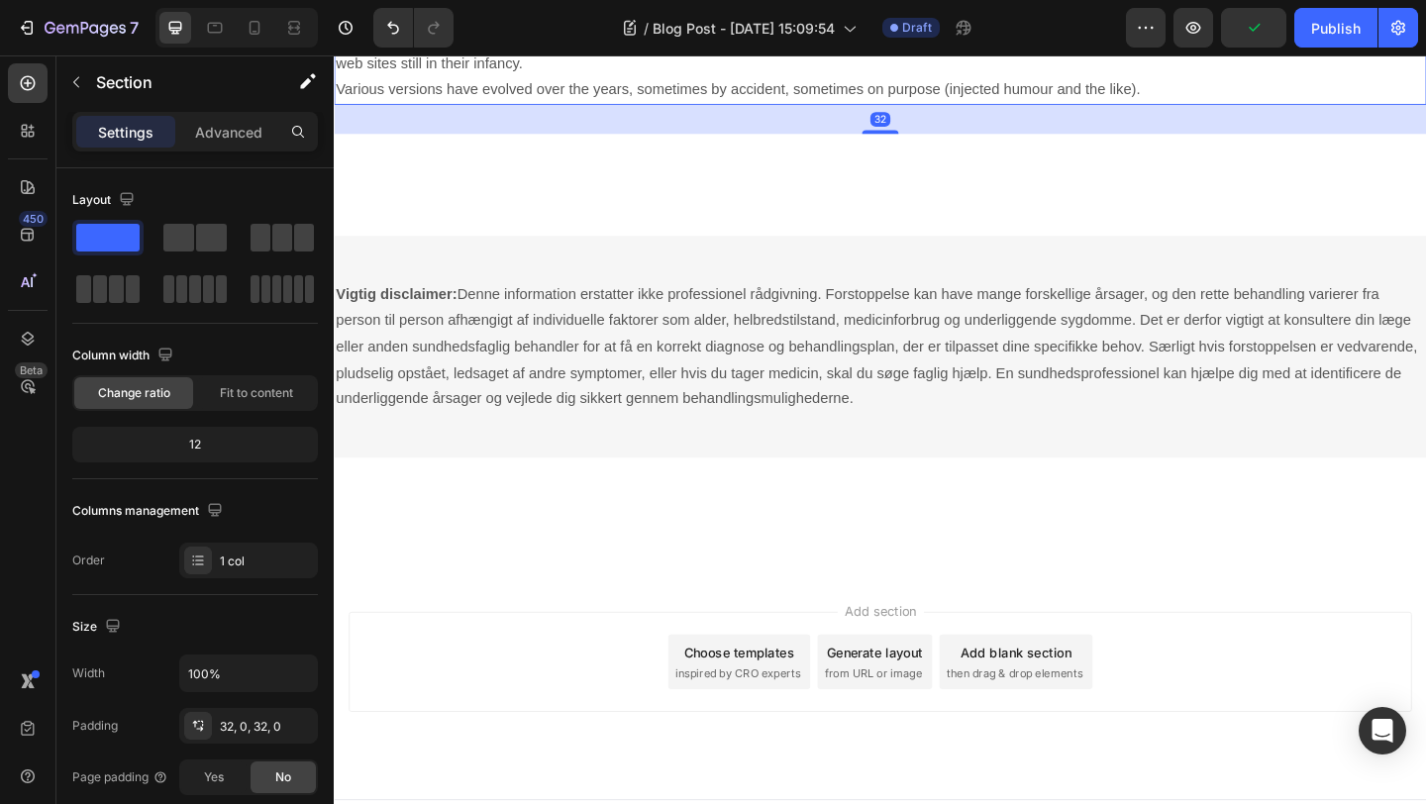
click at [485, 107] on p "It is a long established fact that a reader will be distracted by the readable …" at bounding box center [928, 35] width 1185 height 143
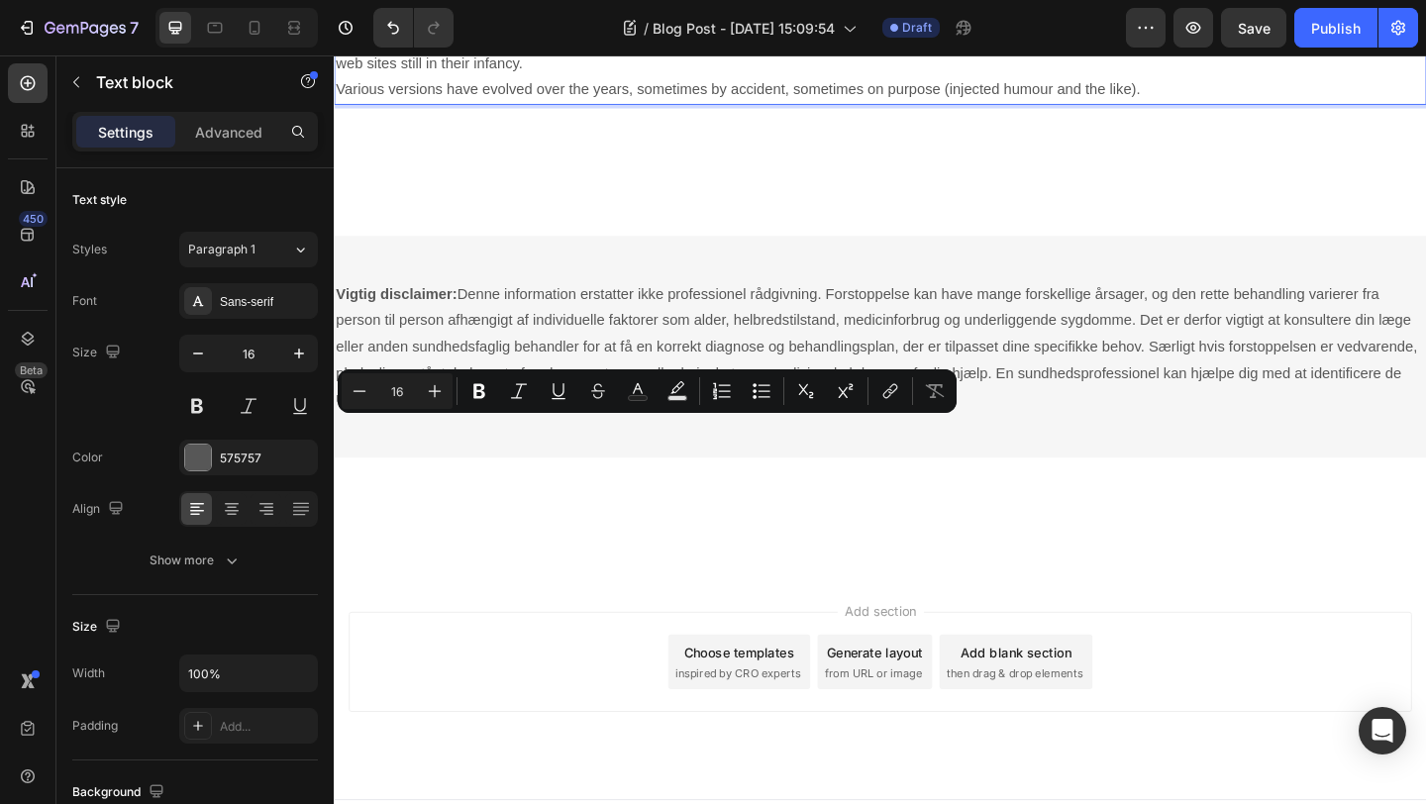
click at [832, 141] on div "It is a long established fact that a reader will be distracted by the readable …" at bounding box center [928, 51] width 1189 height 178
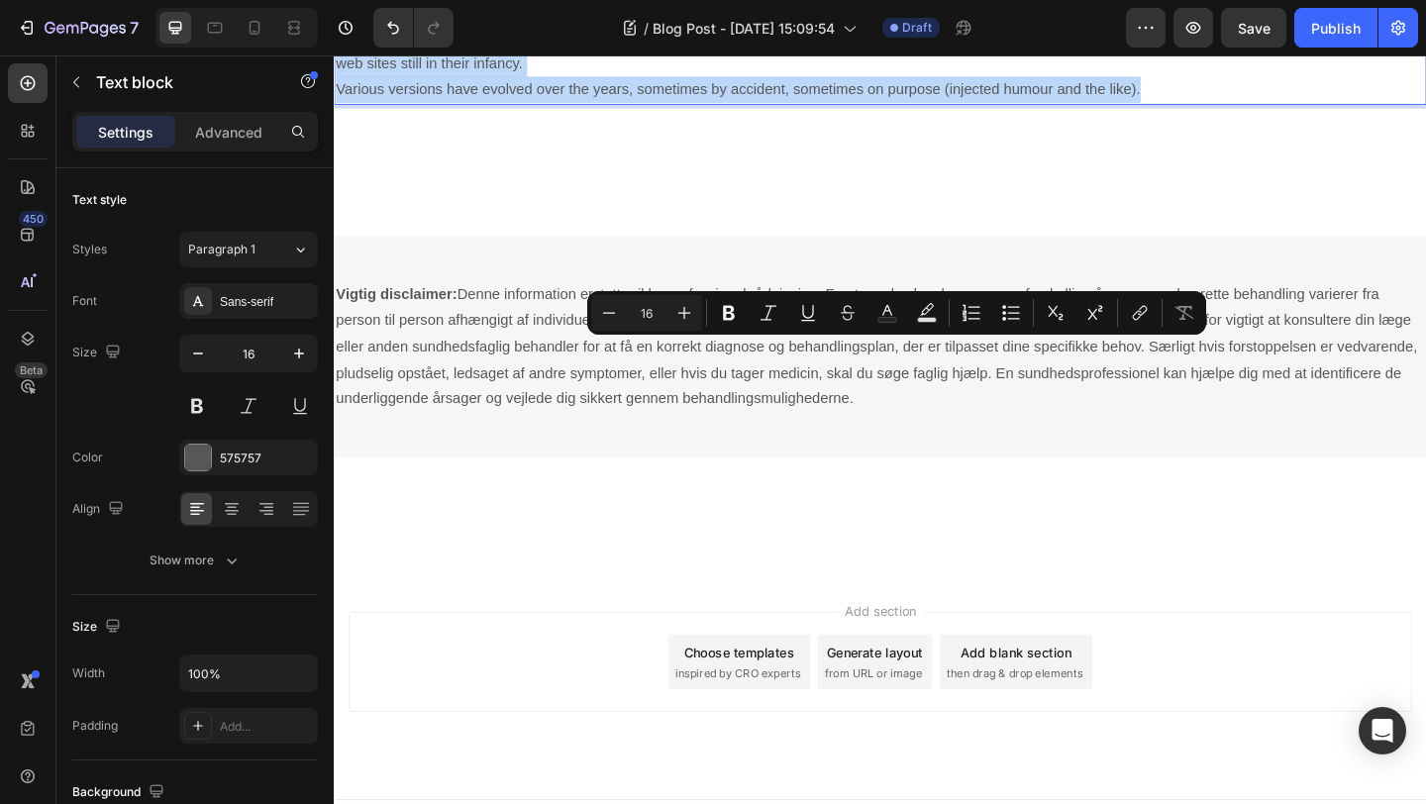
drag, startPoint x: 1222, startPoint y: 488, endPoint x: 332, endPoint y: 375, distance: 897.6
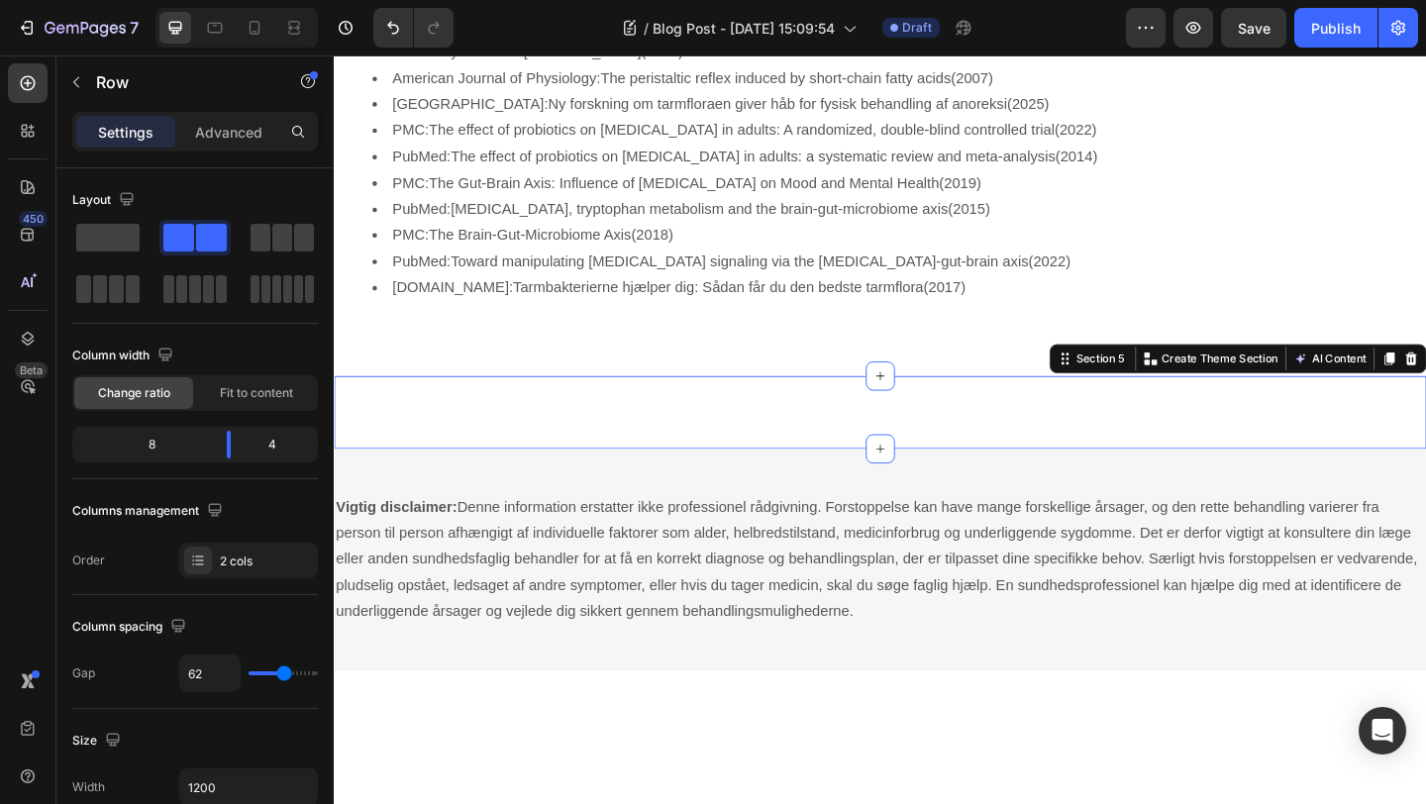
click at [1125, 483] on div "Unique Value Proposition Heading Icon Product benefit 1 Text block Icon Product…" at bounding box center [928, 443] width 1189 height 79
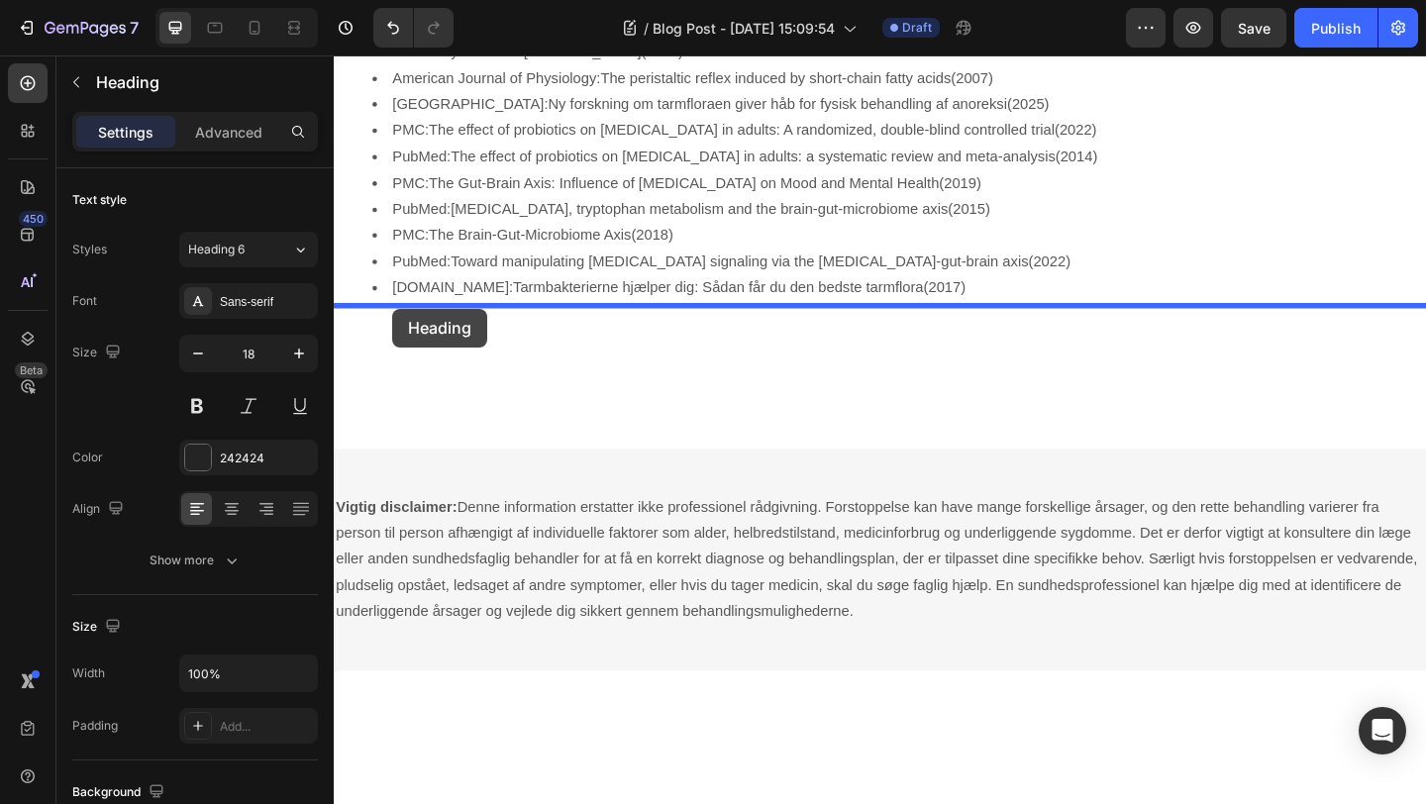
drag, startPoint x: 396, startPoint y: 282, endPoint x: 397, endPoint y: 331, distance: 48.5
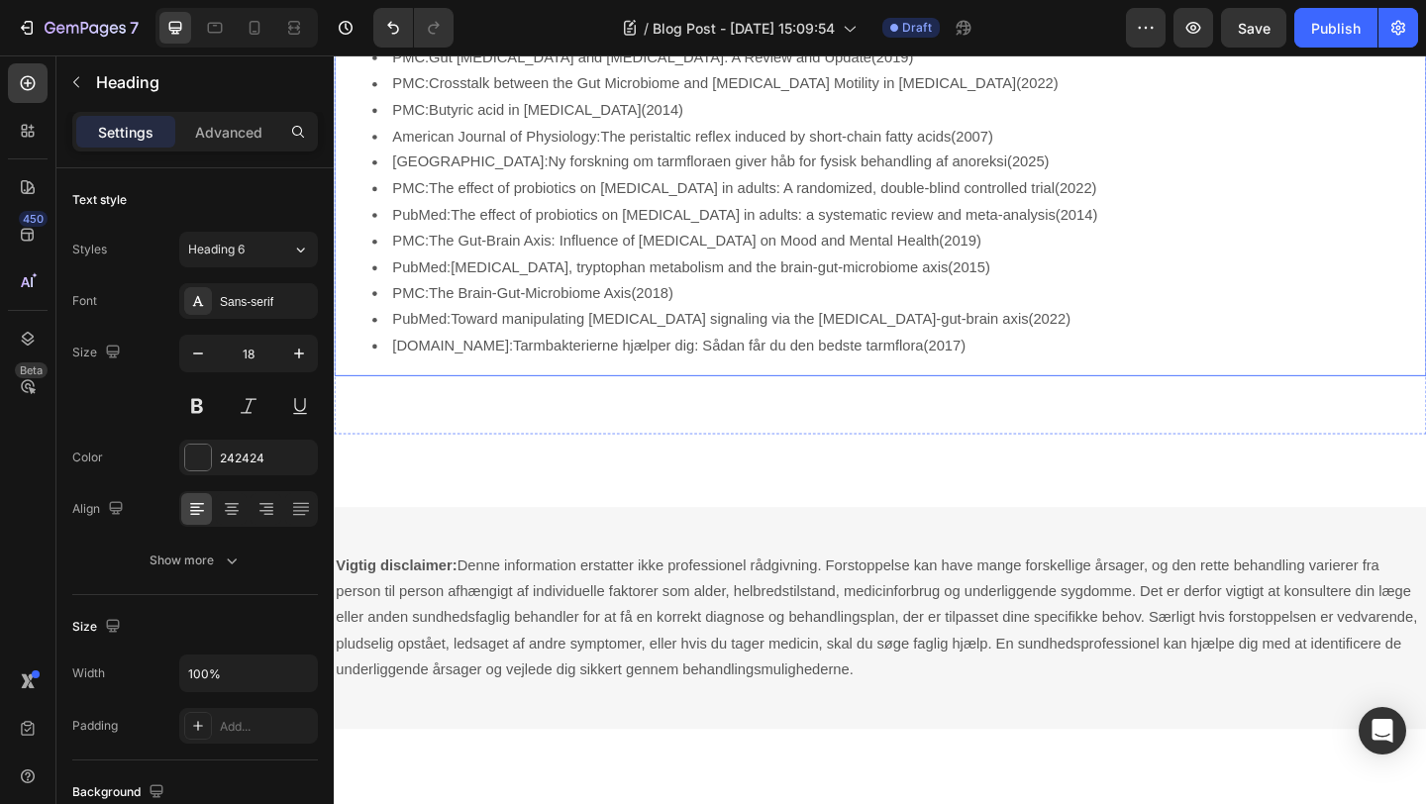
click at [698, 152] on link "The peristaltic reflex induced by short-chain fatty acids" at bounding box center [814, 143] width 381 height 17
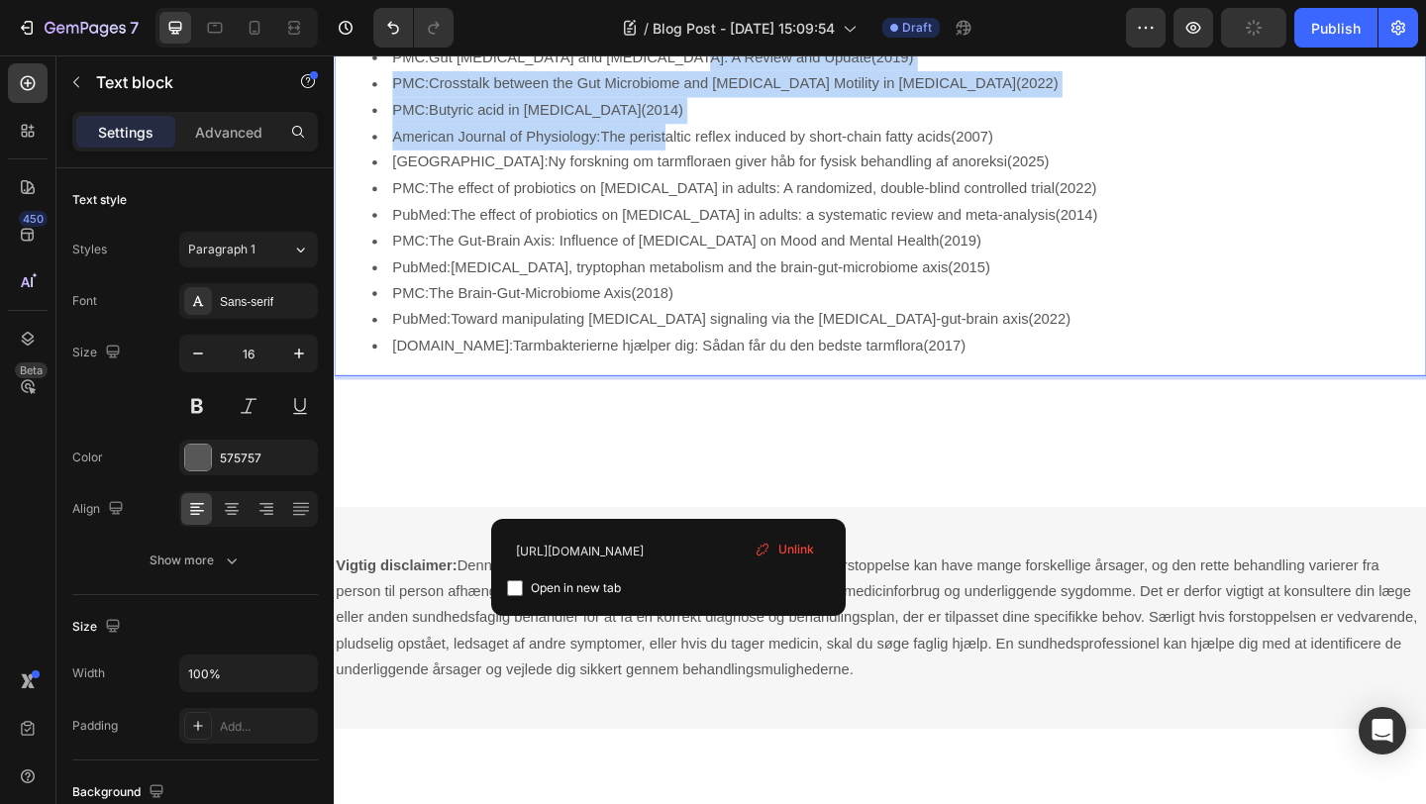
drag, startPoint x: 698, startPoint y: 537, endPoint x: 696, endPoint y: 442, distance: 95.1
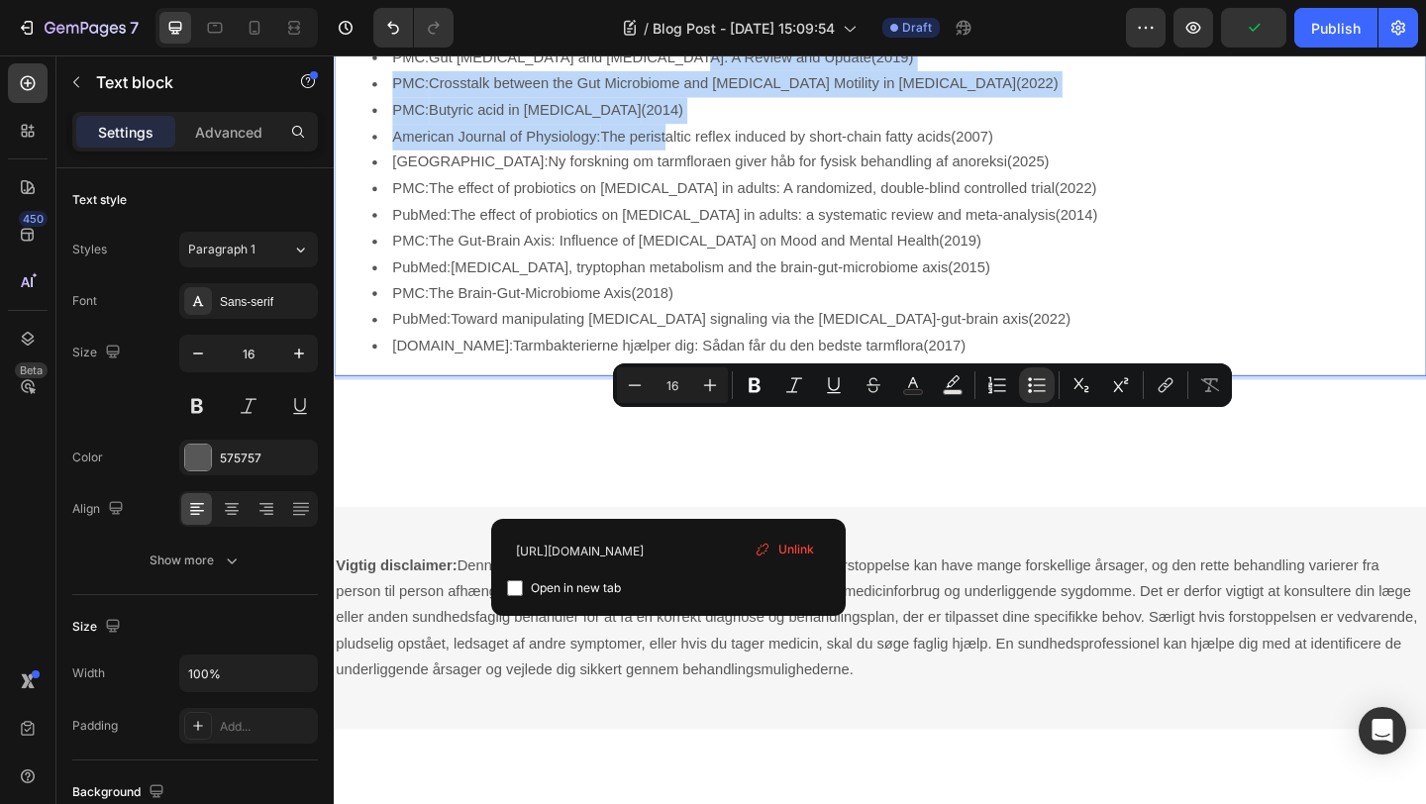
click at [1114, 101] on li "PMC: Crosstalk between the Gut Microbiome and Colonic Motility in Chronic Const…" at bounding box center [947, 86] width 1145 height 29
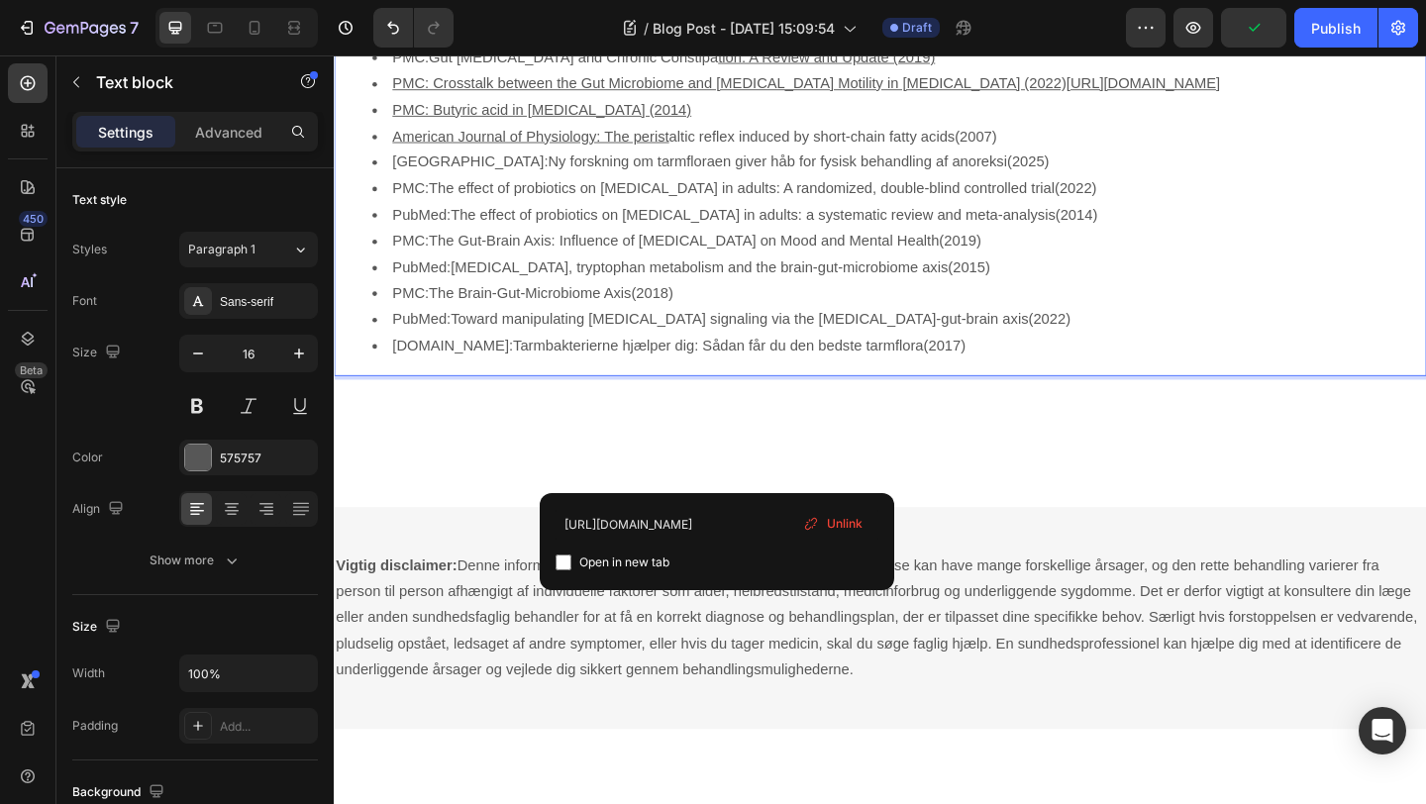
drag, startPoint x: 1370, startPoint y: 501, endPoint x: 1362, endPoint y: 437, distance: 64.9
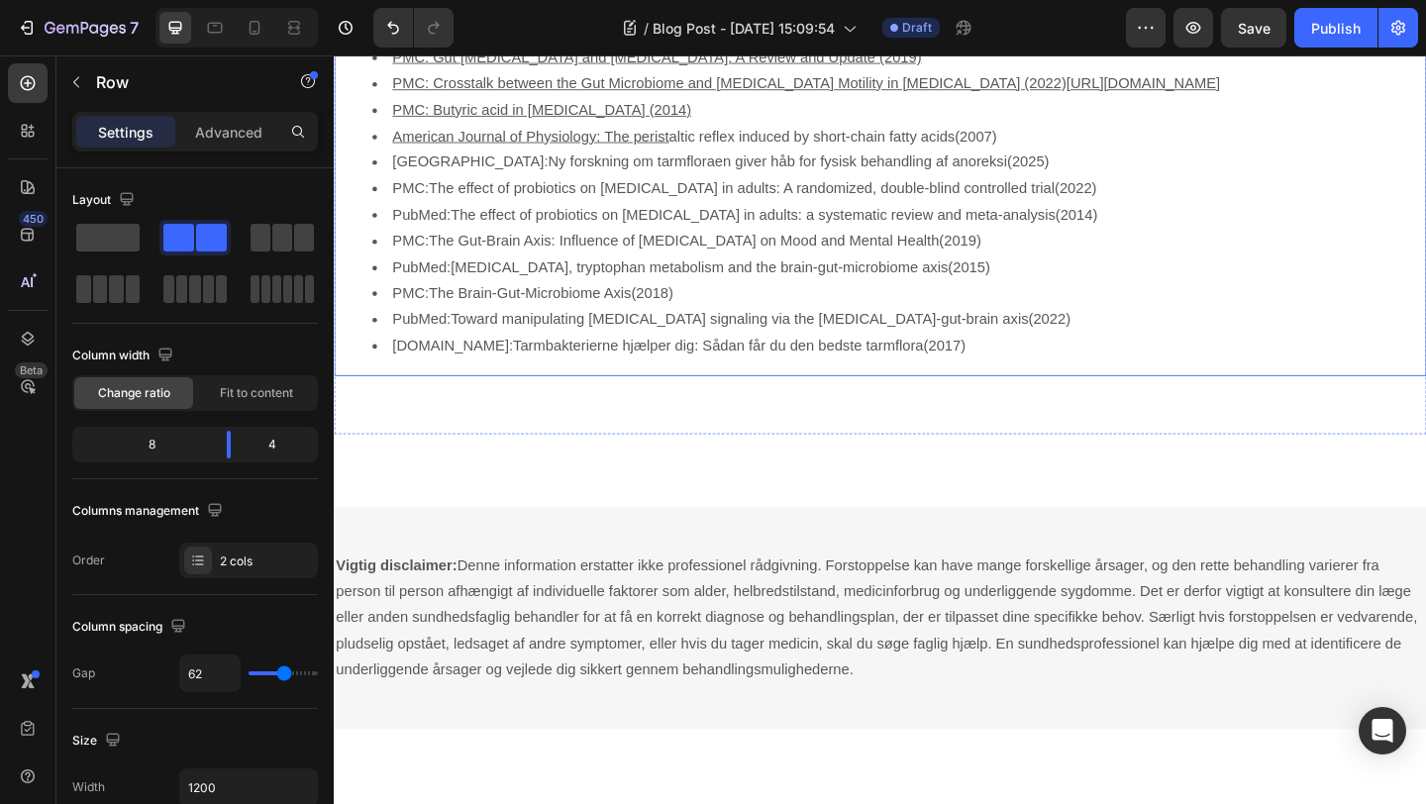
click at [1425, 244] on li "PubMed: The effect of probiotics on functional constipation in adults: a system…" at bounding box center [947, 229] width 1145 height 29
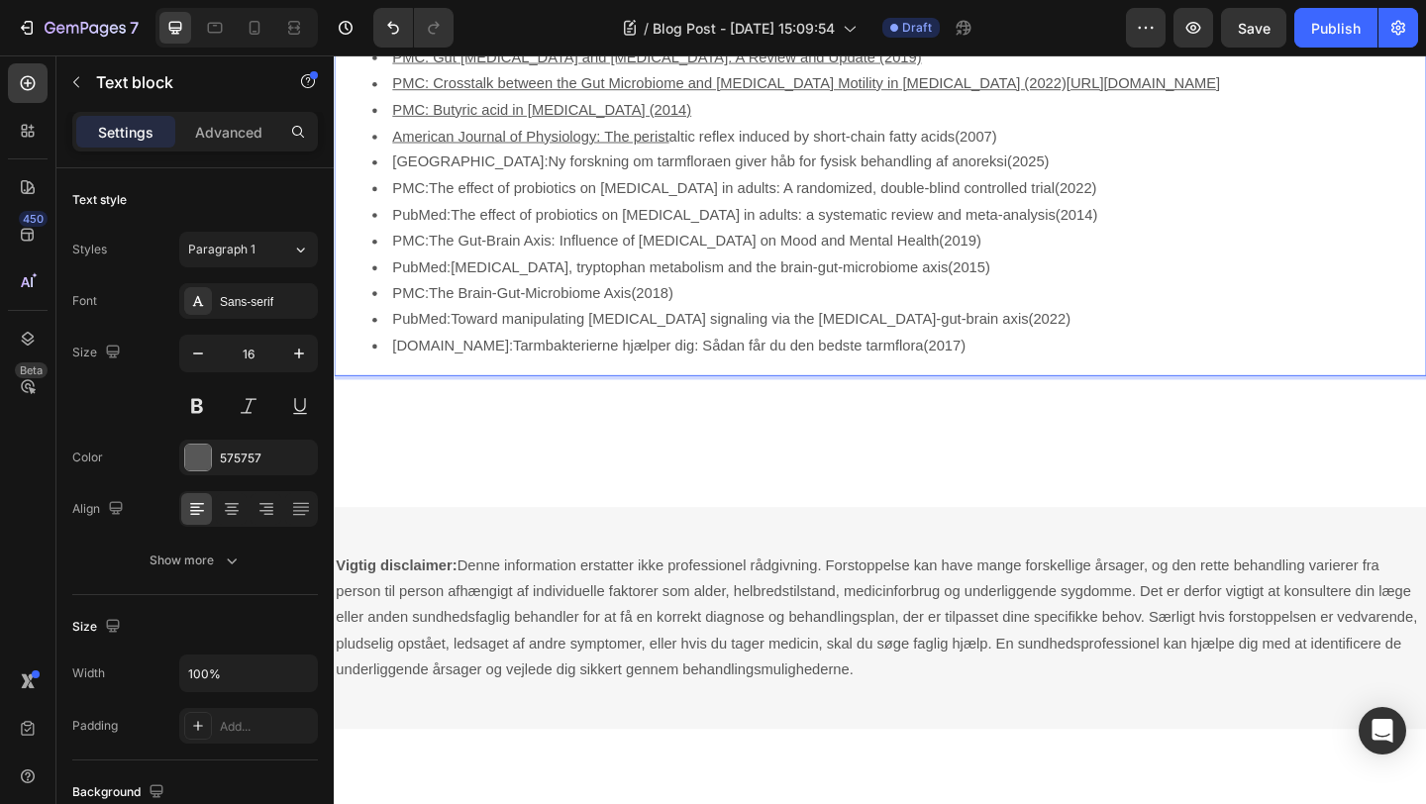
drag, startPoint x: 1471, startPoint y: 613, endPoint x: 1425, endPoint y: 534, distance: 91.4
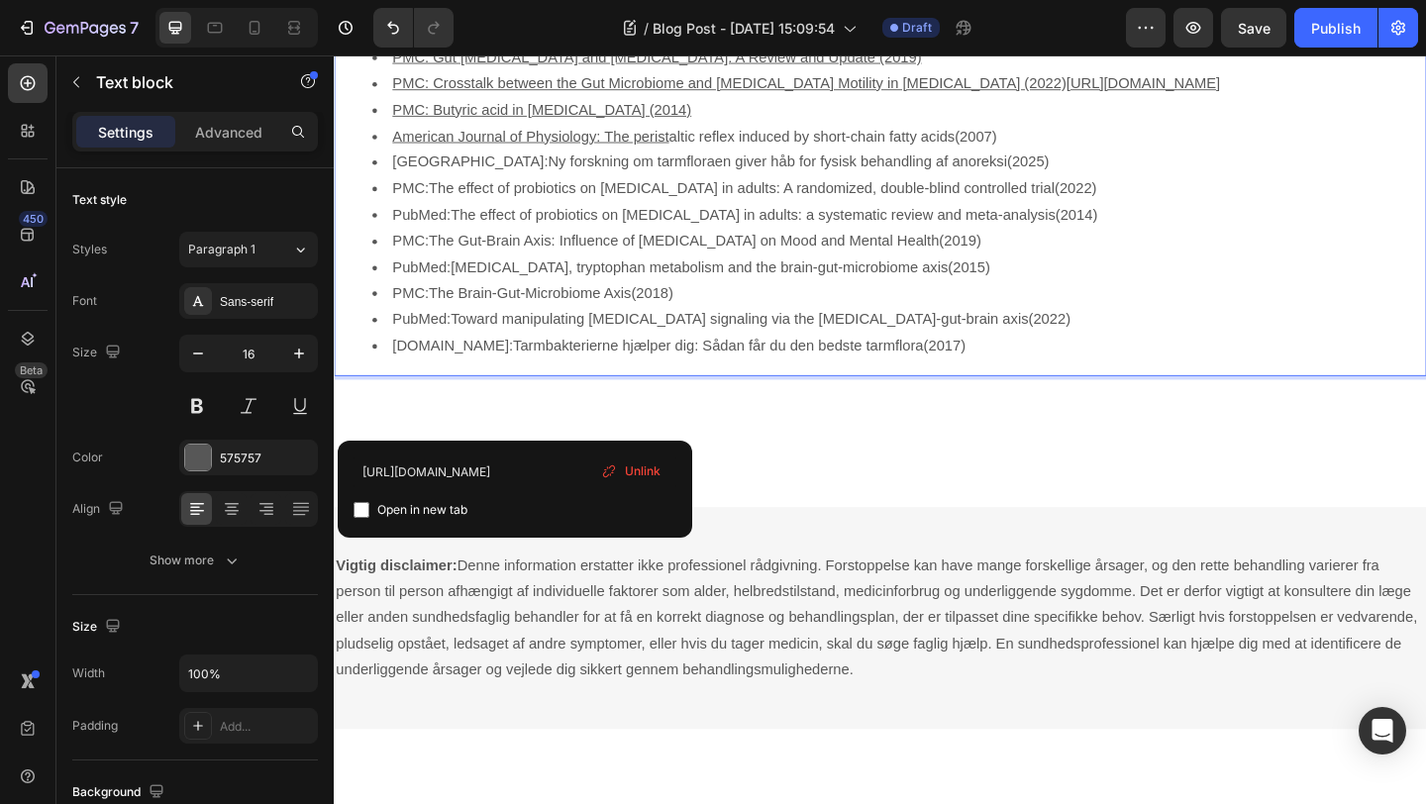
drag, startPoint x: 1208, startPoint y: 436, endPoint x: 1202, endPoint y: 376, distance: 59.8
drag, startPoint x: 955, startPoint y: 439, endPoint x: 894, endPoint y: 372, distance: 89.8
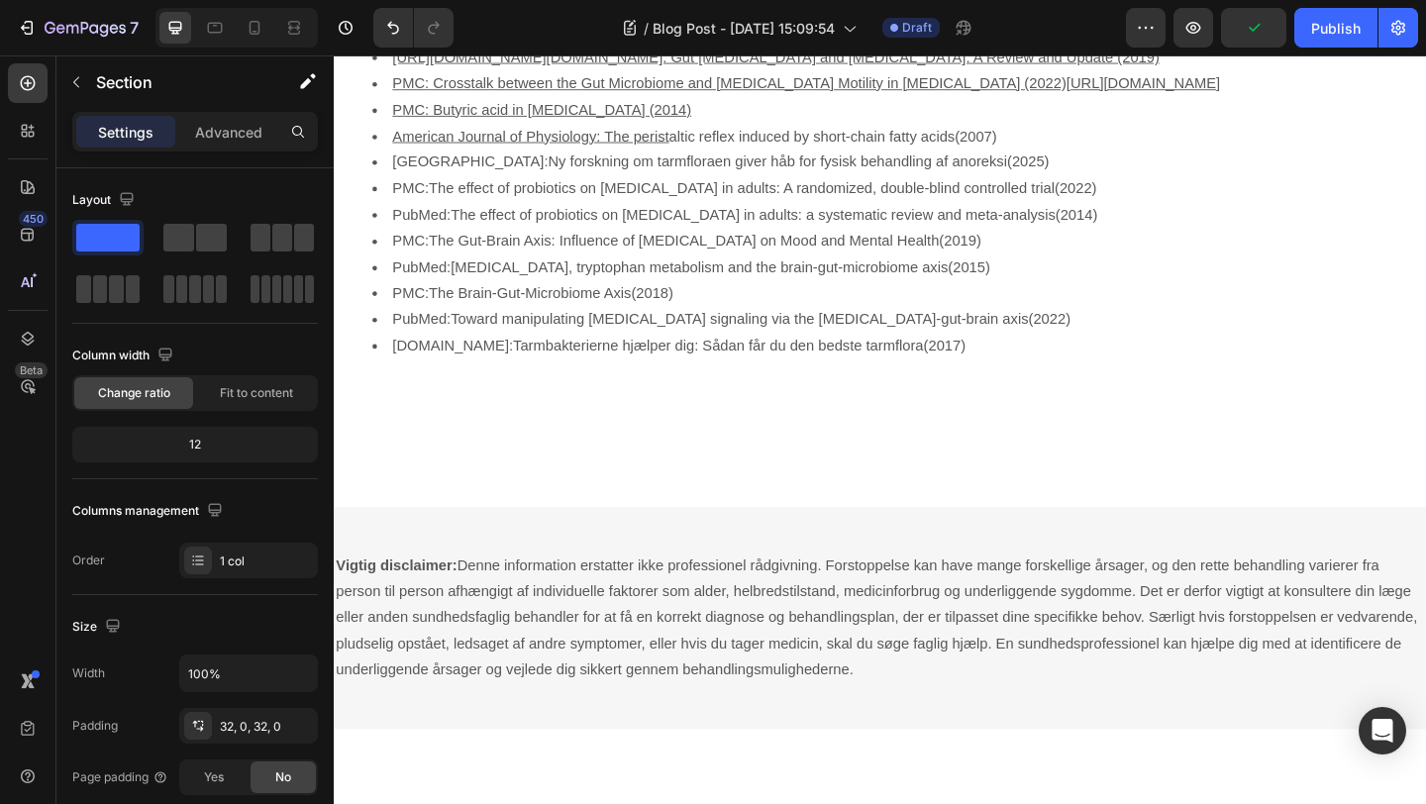
click at [385, 33] on icon "Undo/Redo" at bounding box center [393, 28] width 20 height 20
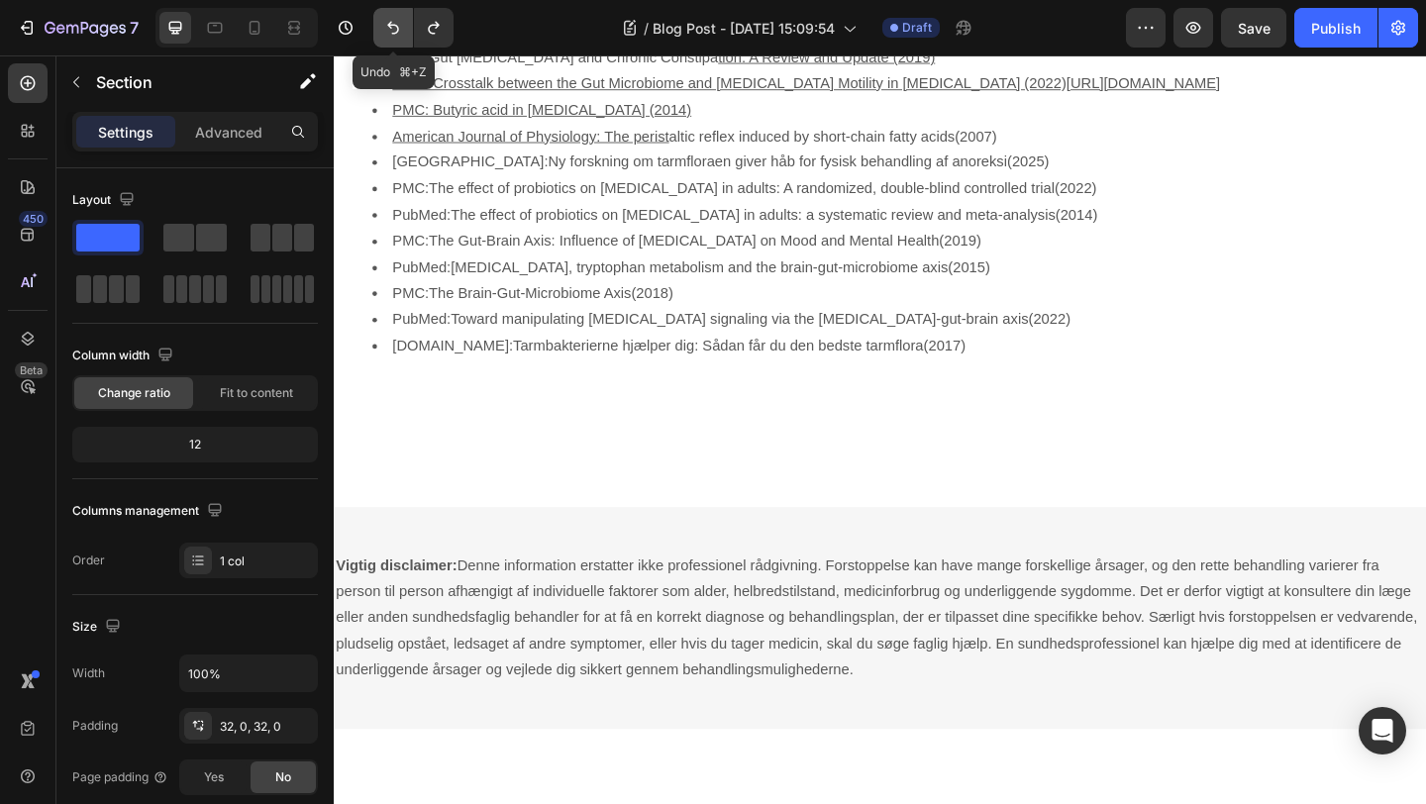
click at [385, 33] on icon "Undo/Redo" at bounding box center [393, 28] width 20 height 20
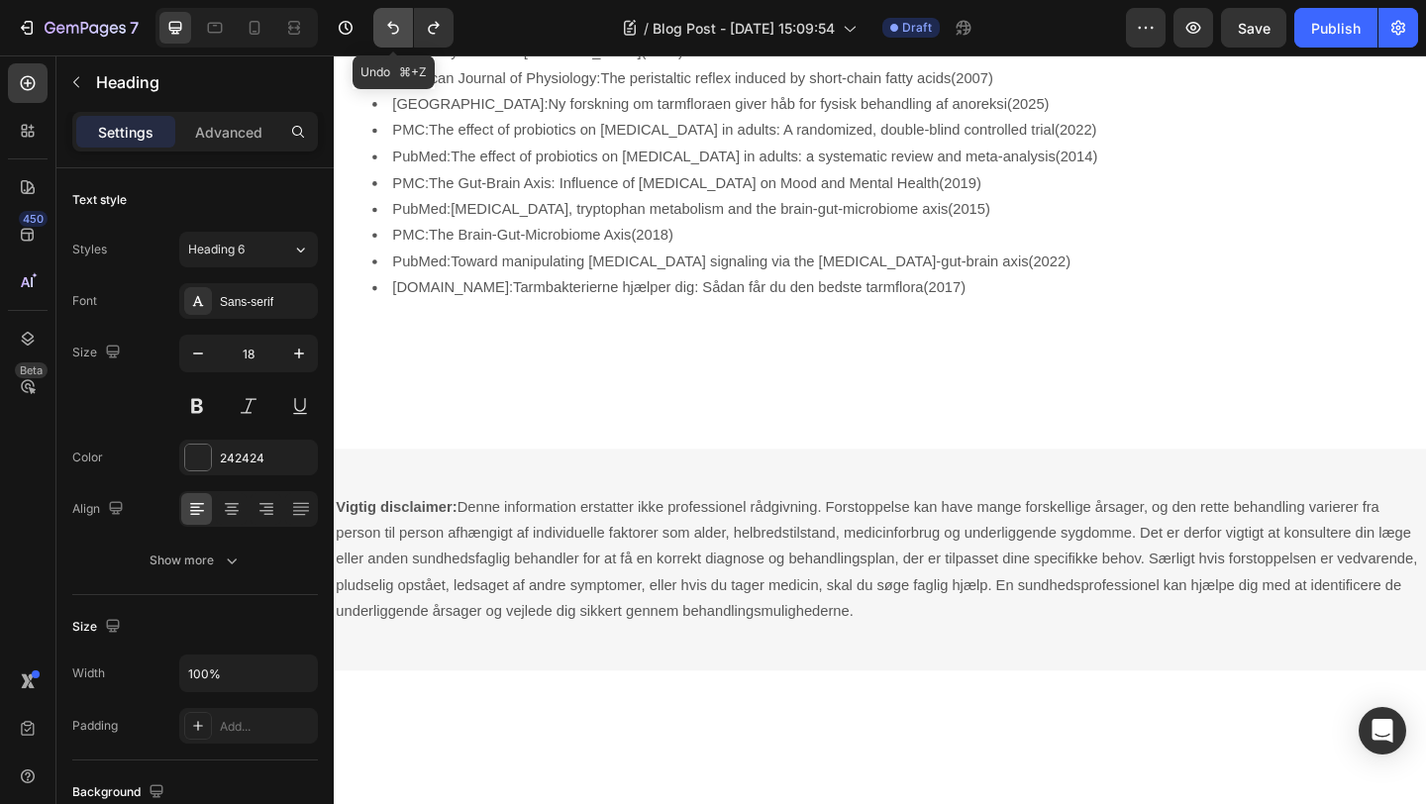
click at [385, 33] on icon "Undo/Redo" at bounding box center [393, 28] width 20 height 20
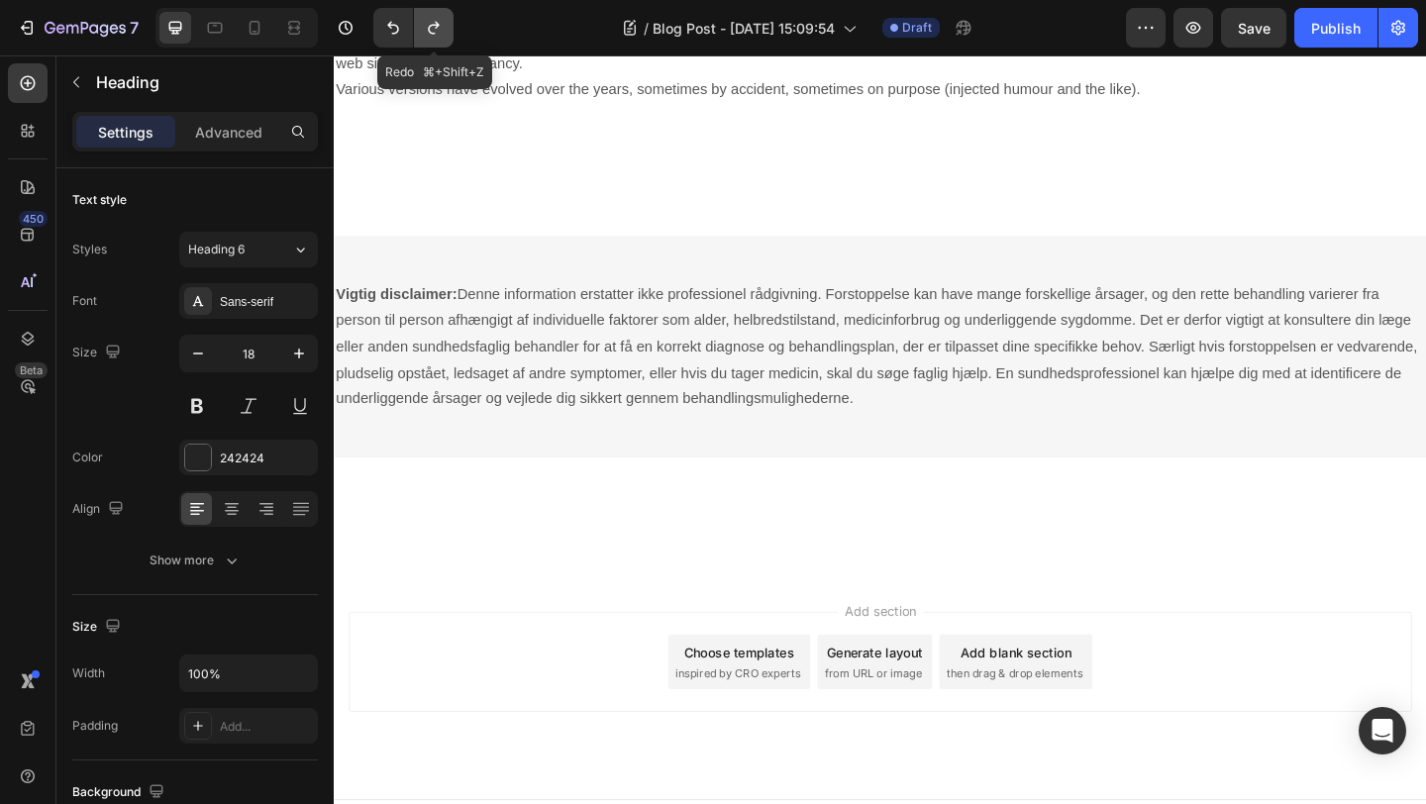
click at [441, 30] on icon "Undo/Redo" at bounding box center [434, 28] width 20 height 20
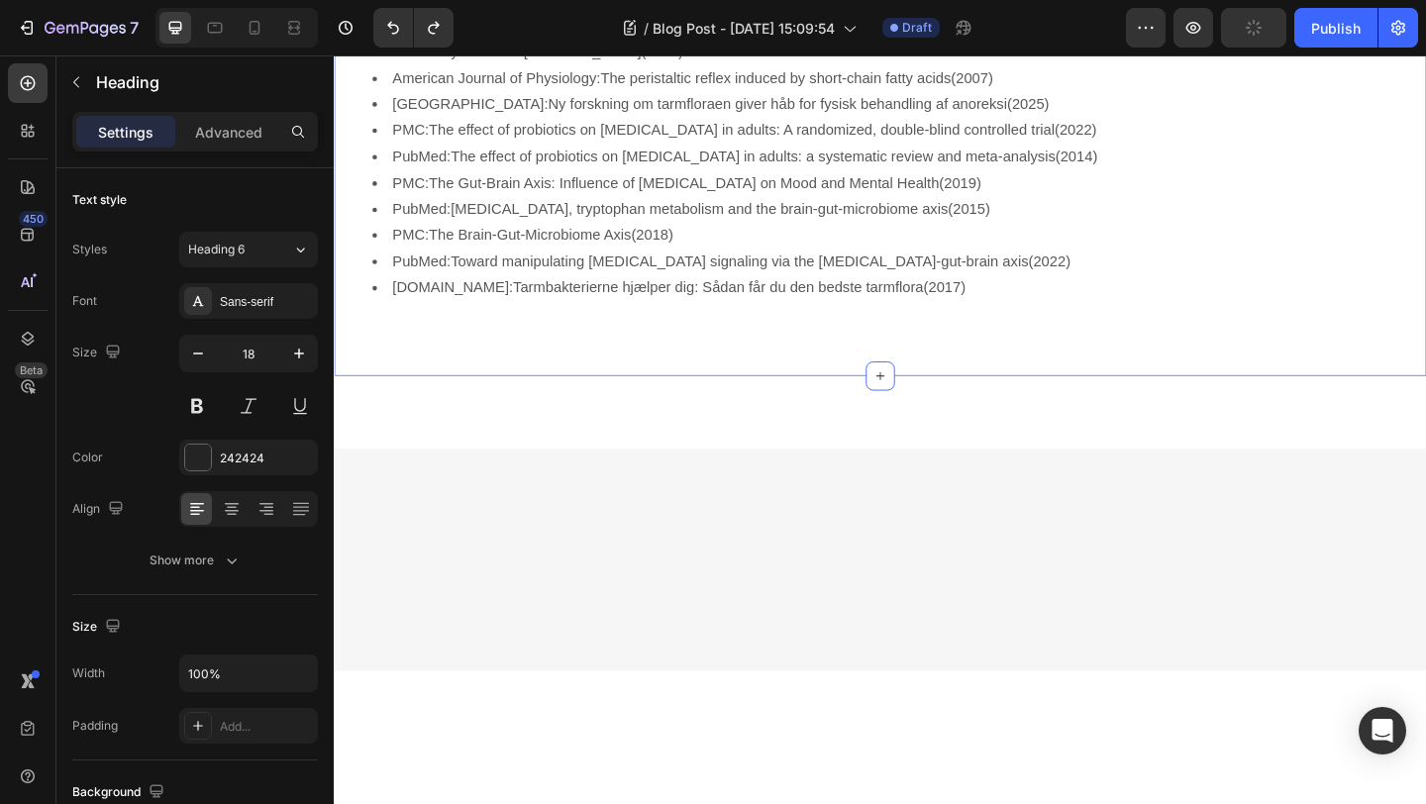
scroll to position [4612, 0]
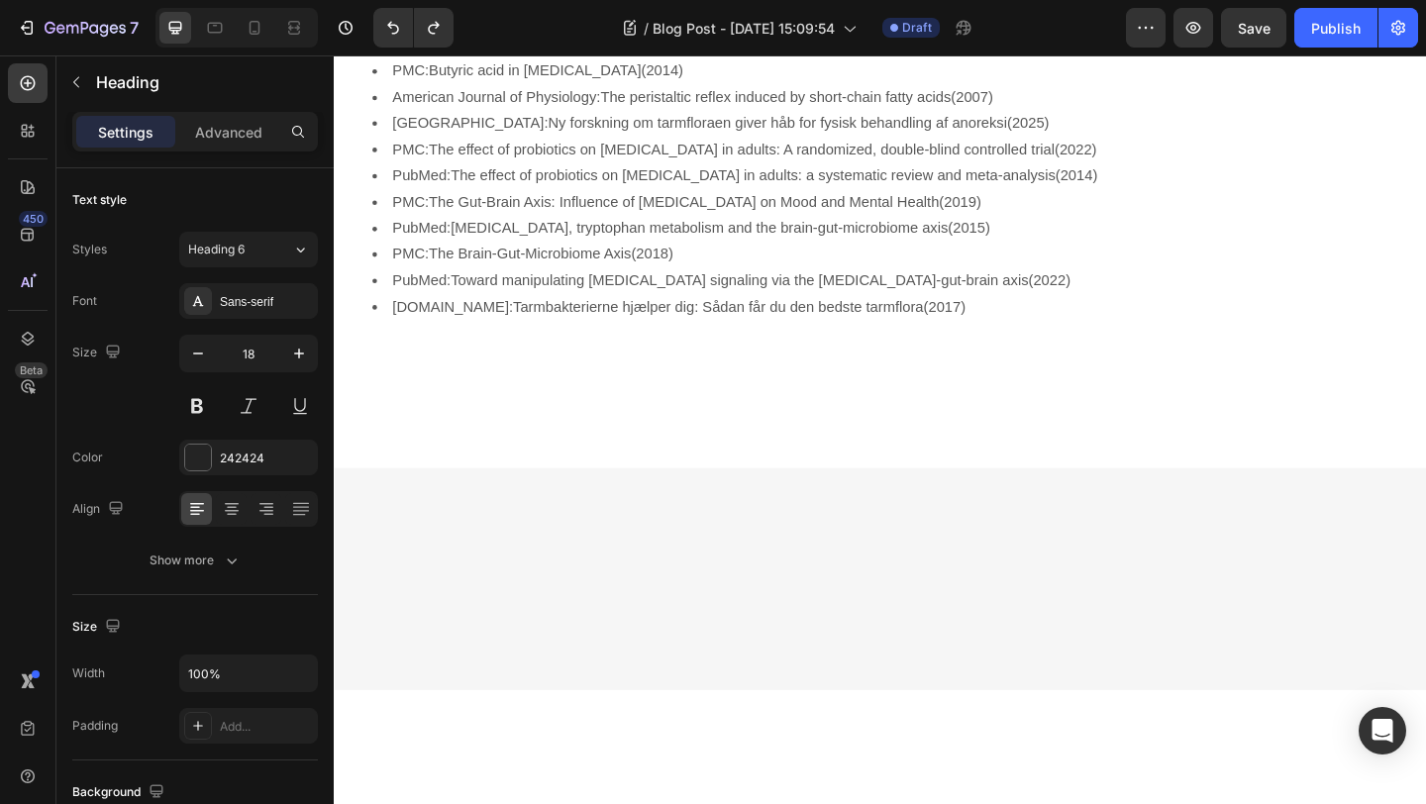
drag, startPoint x: 418, startPoint y: 309, endPoint x: 340, endPoint y: 307, distance: 78.3
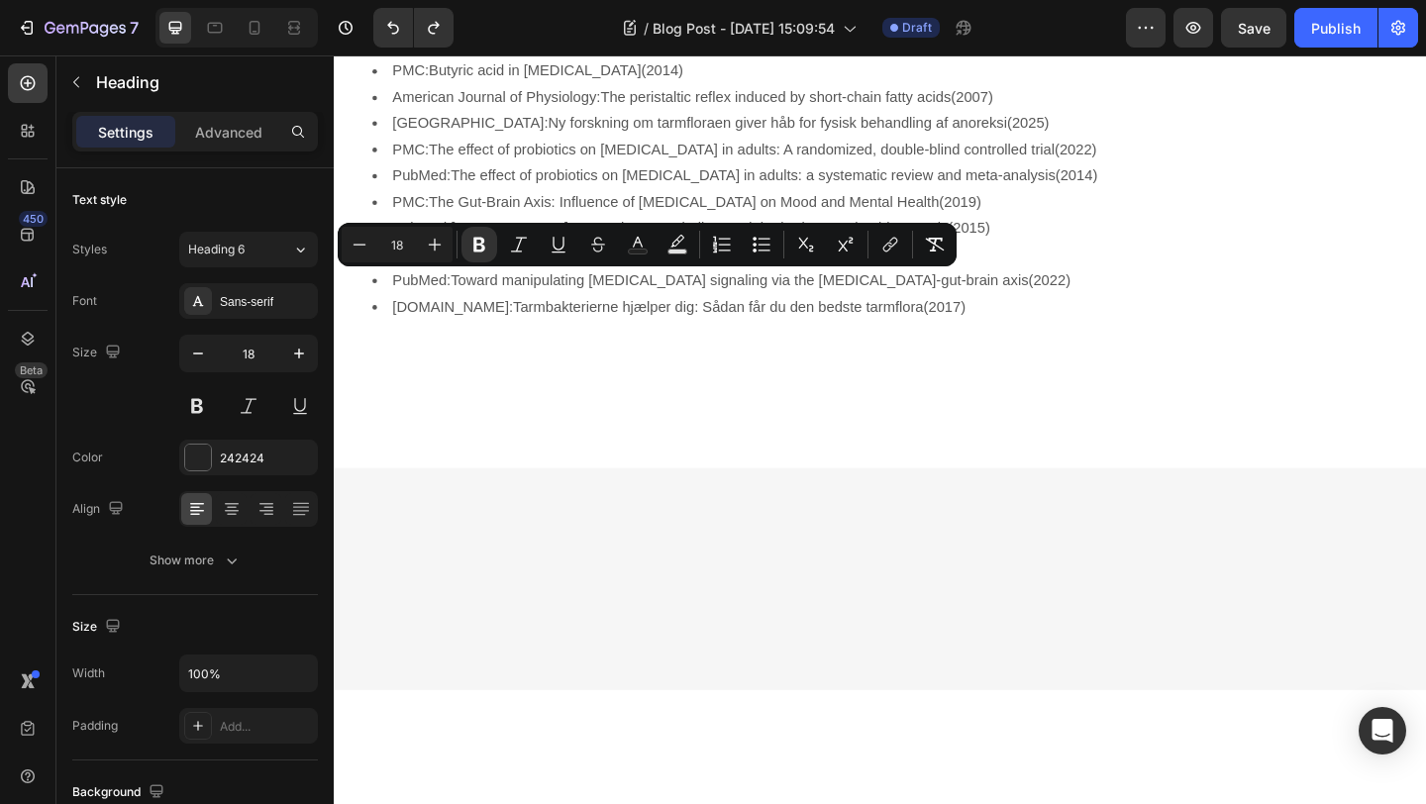
copy strong "Kilder"
click at [418, 368] on div "PMC: Gut Microbiota and Chronic Constipation: A Review and Update (2019) PMC: C…" at bounding box center [928, 187] width 1189 height 473
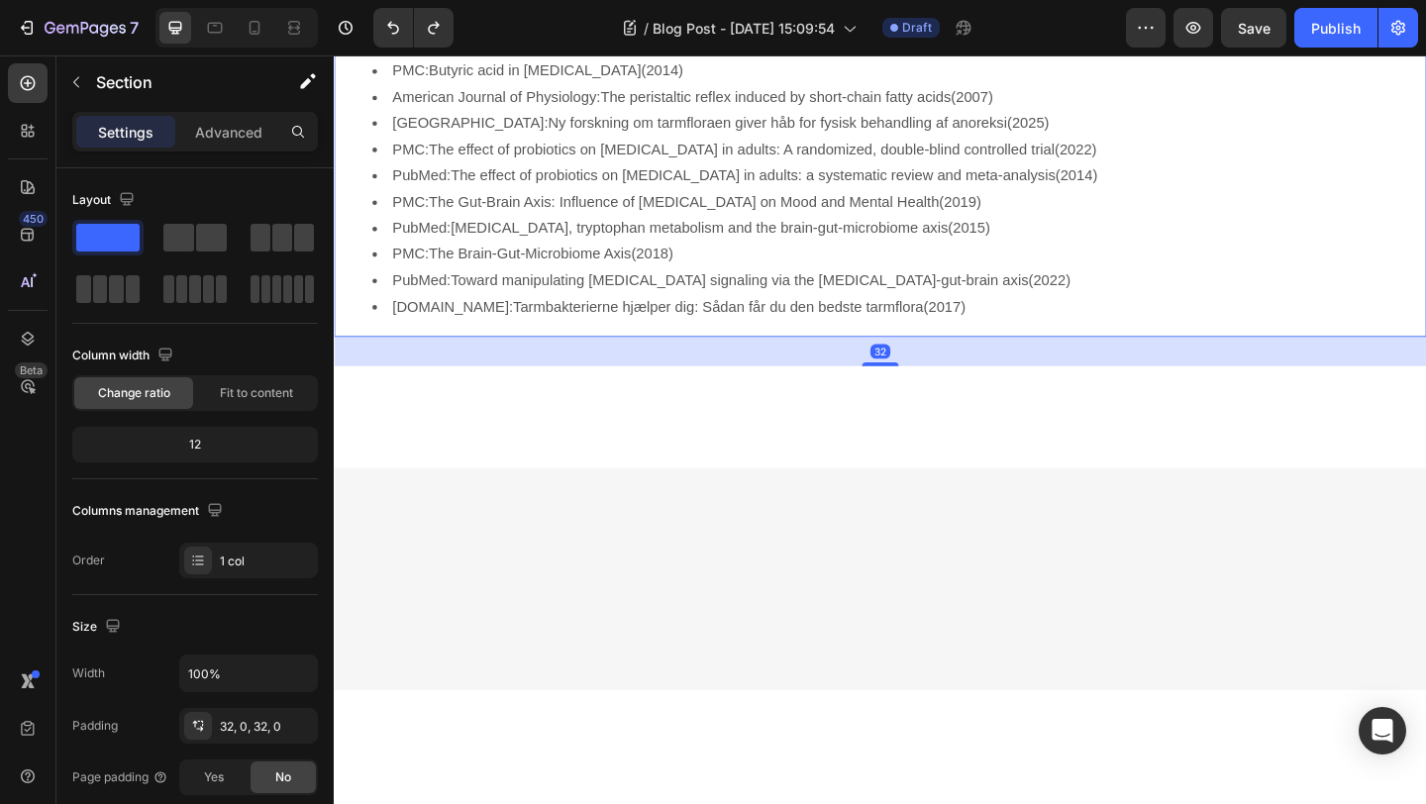
click at [411, 362] on div "PMC: Gut Microbiota and Chronic Constipation: A Review and Update (2019) PMC: C…" at bounding box center [928, 172] width 1189 height 378
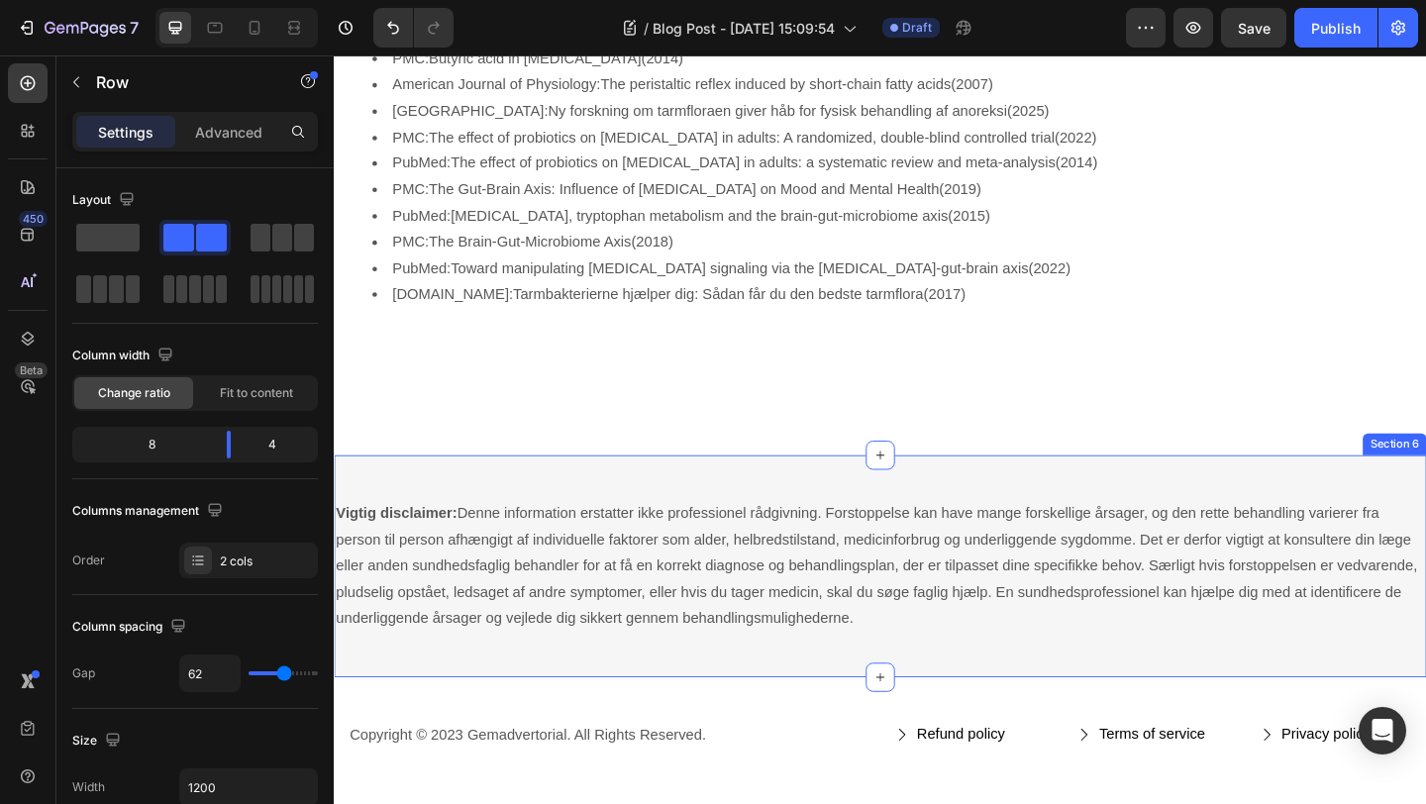
scroll to position [4983, 0]
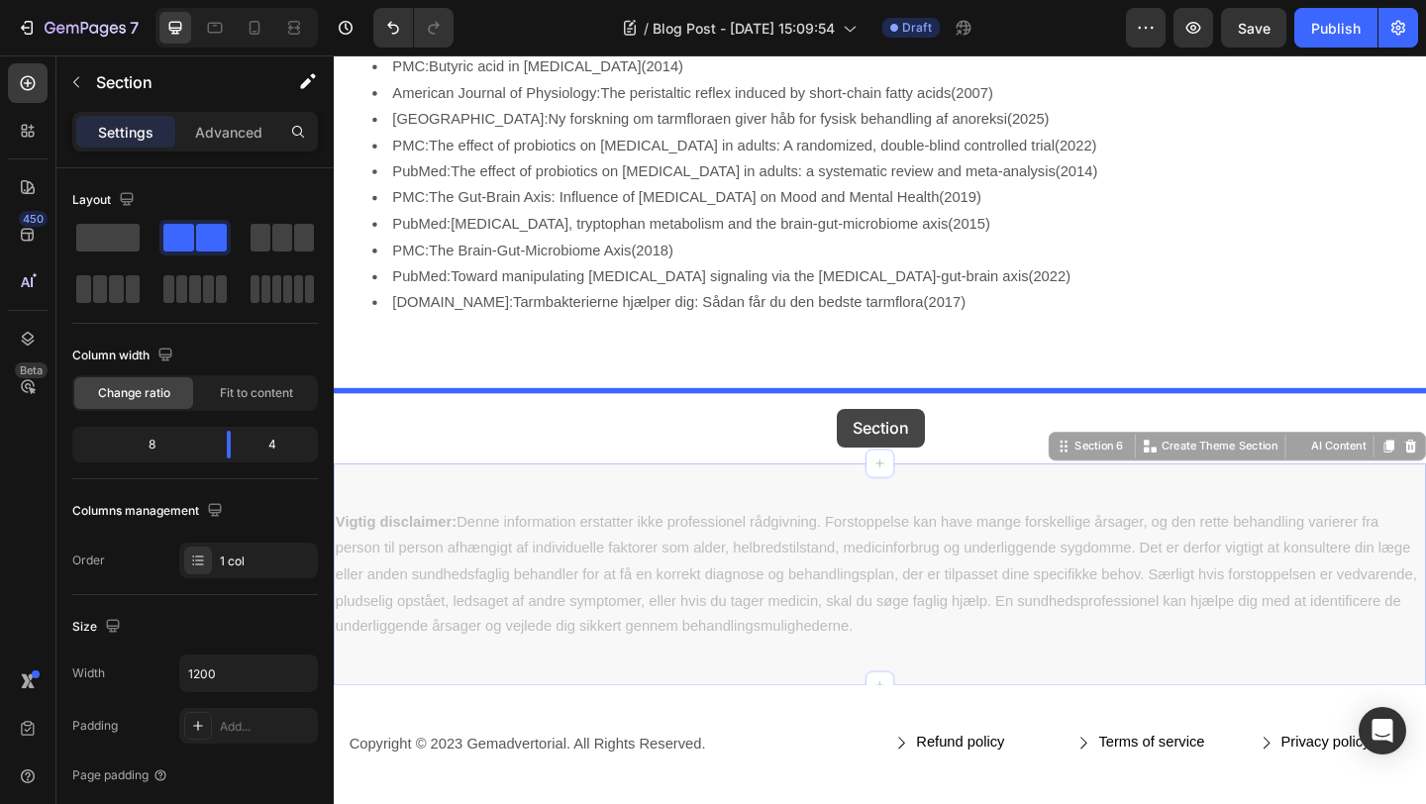
drag, startPoint x: 896, startPoint y: 523, endPoint x: 882, endPoint y: 440, distance: 84.5
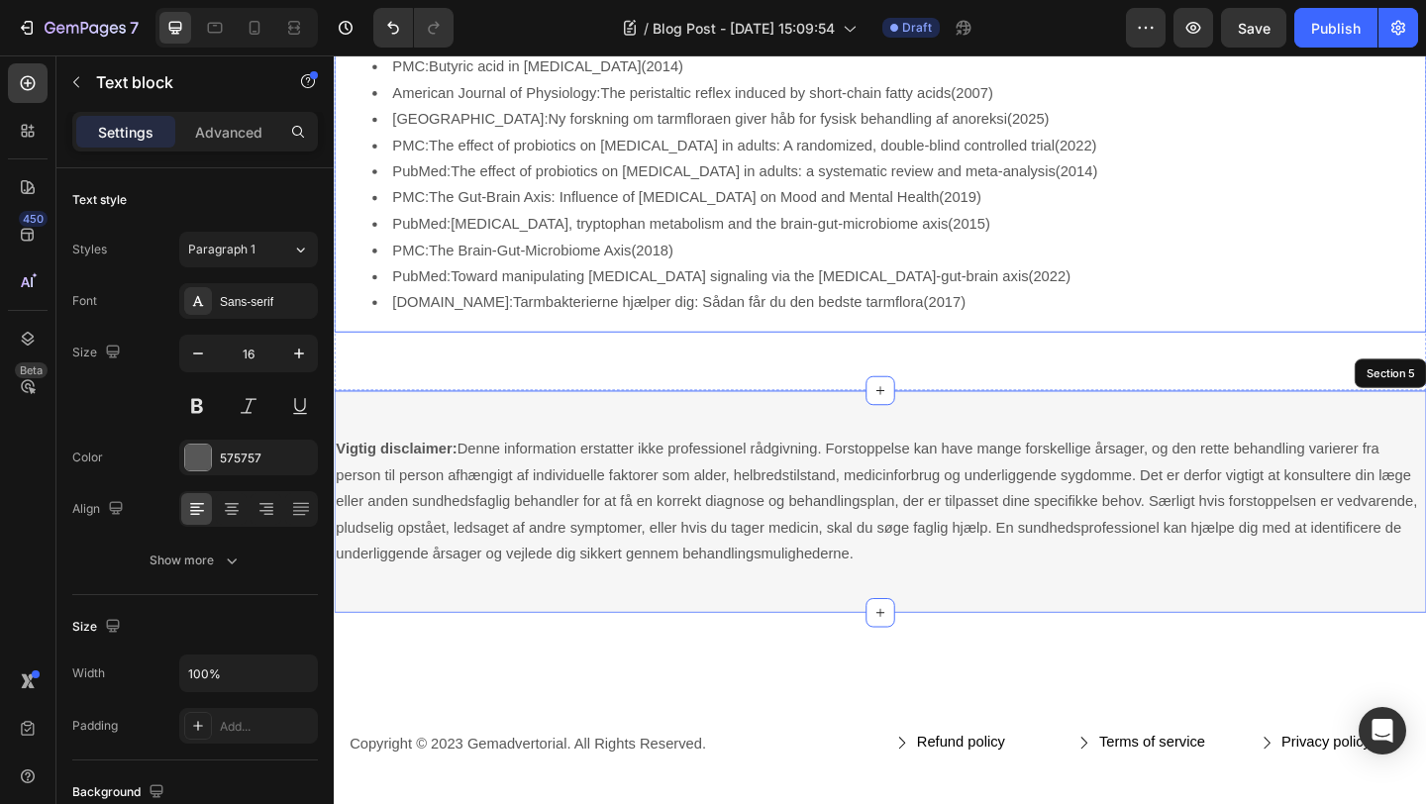
click at [1212, 265] on li "PMC: The Brain-Gut-Microbiome Axis (2018)" at bounding box center [947, 268] width 1145 height 29
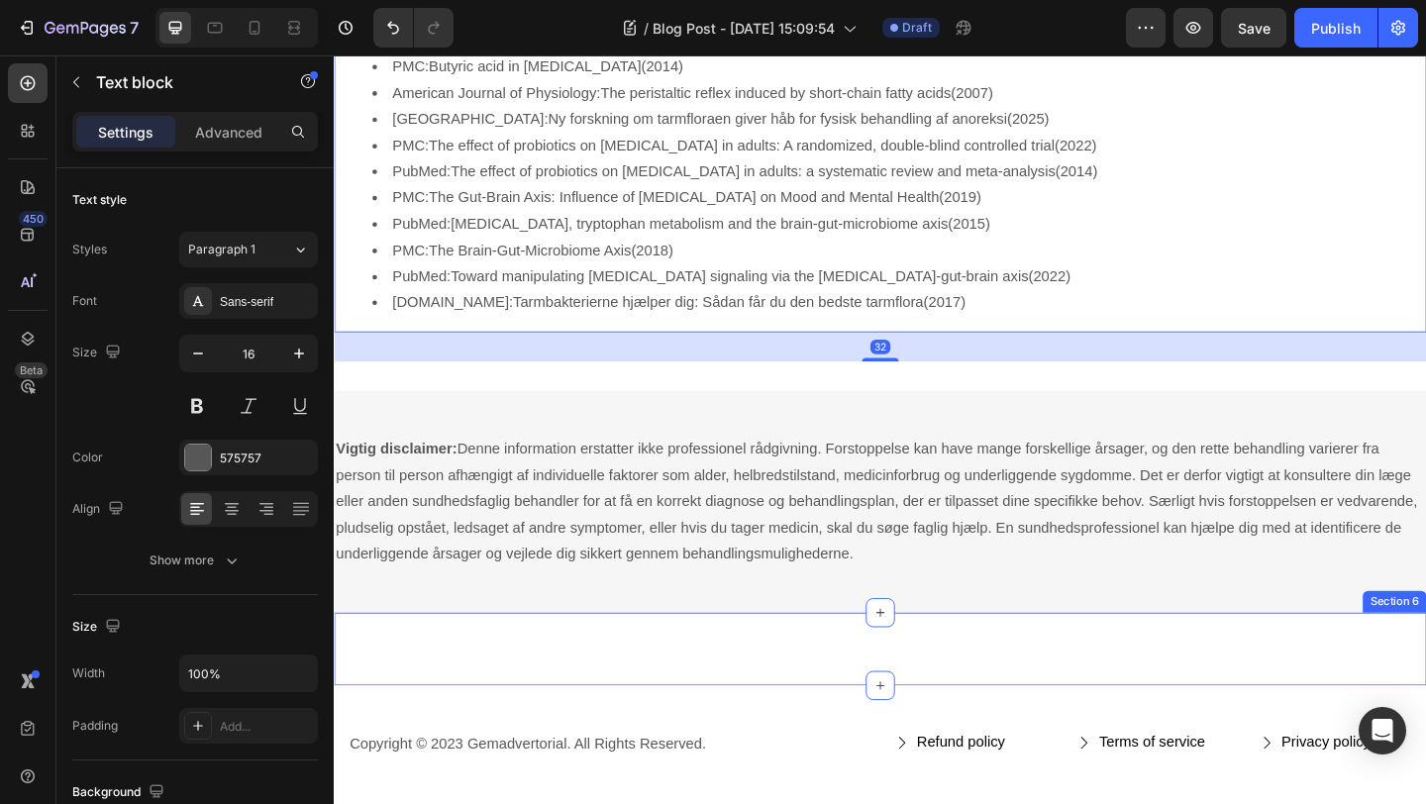
click at [1051, 724] on div "Unique Value Proposition Heading Icon Product benefit 1 Text block Icon Product…" at bounding box center [928, 701] width 1189 height 79
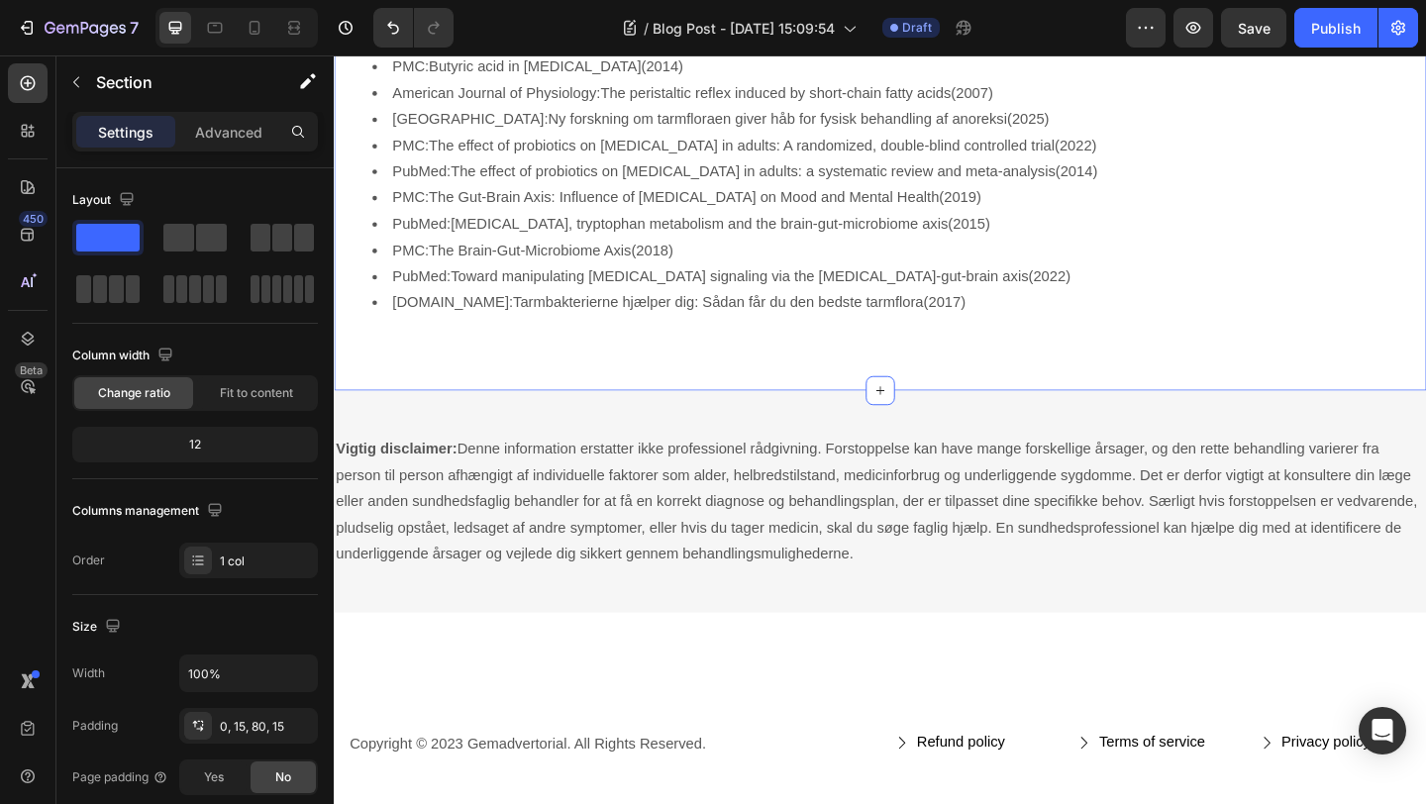
click at [1243, 357] on div "Kilder PMC: Gut Microbiota and Chronic Constipation: A Review and Update (2019)…" at bounding box center [928, 169] width 1189 height 438
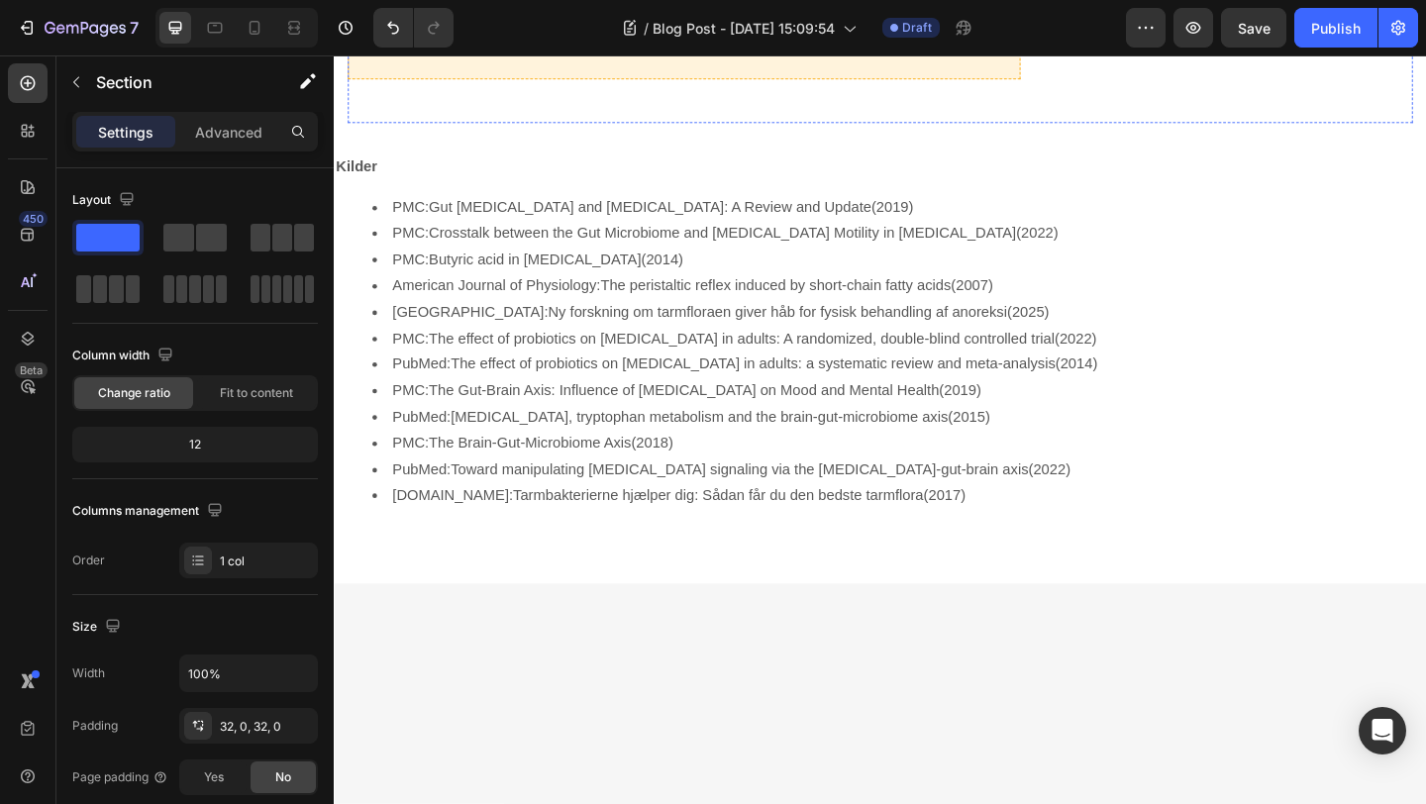
scroll to position [4377, 0]
click at [607, 53] on p "Significant sleep improvement to maintain your positive energy every day." at bounding box center [549, 10] width 301 height 85
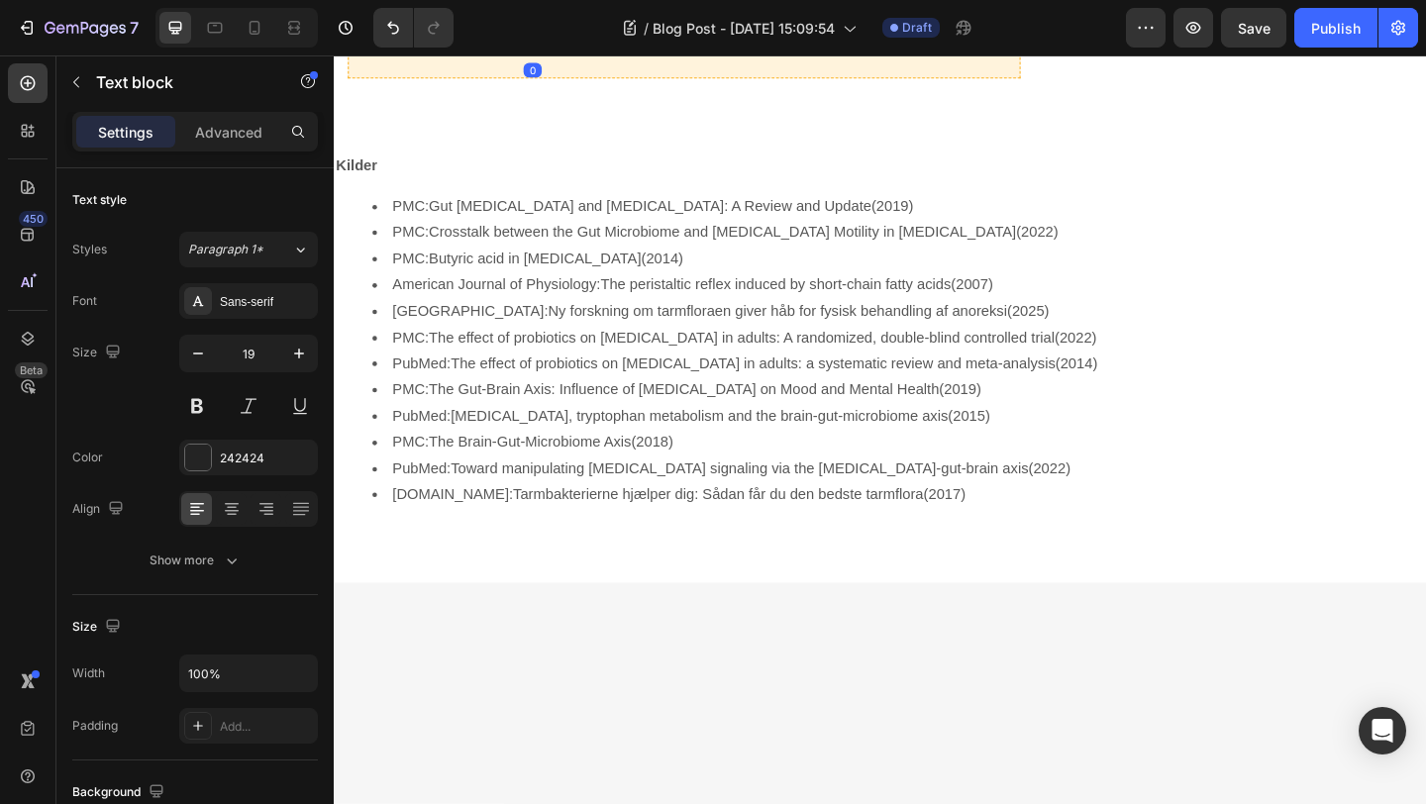
click at [607, 53] on p "Significant sleep improvement to maintain your positive energy every day." at bounding box center [549, 10] width 301 height 85
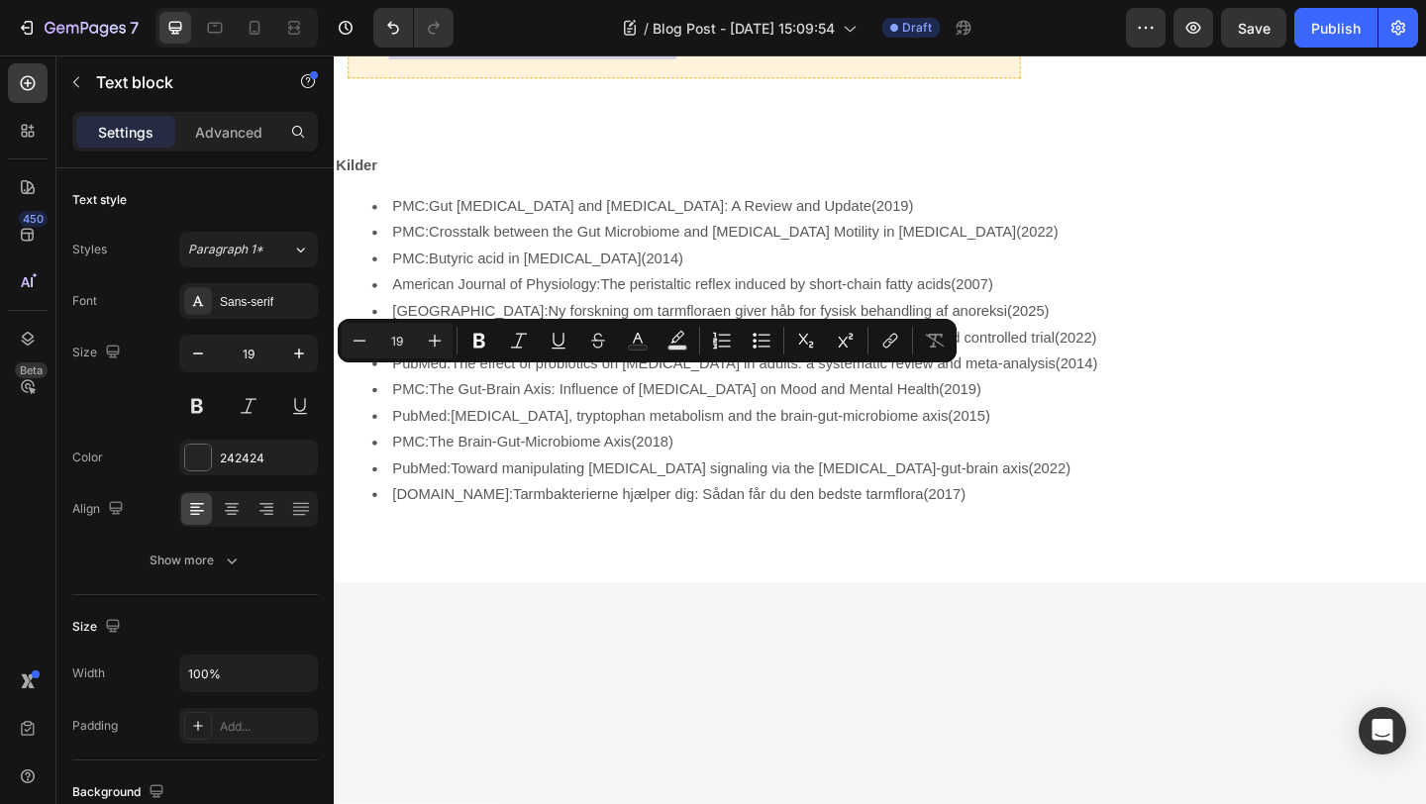
click at [550, 53] on p "Significant sleep improvement to maintain your positive energy every day." at bounding box center [549, 10] width 301 height 85
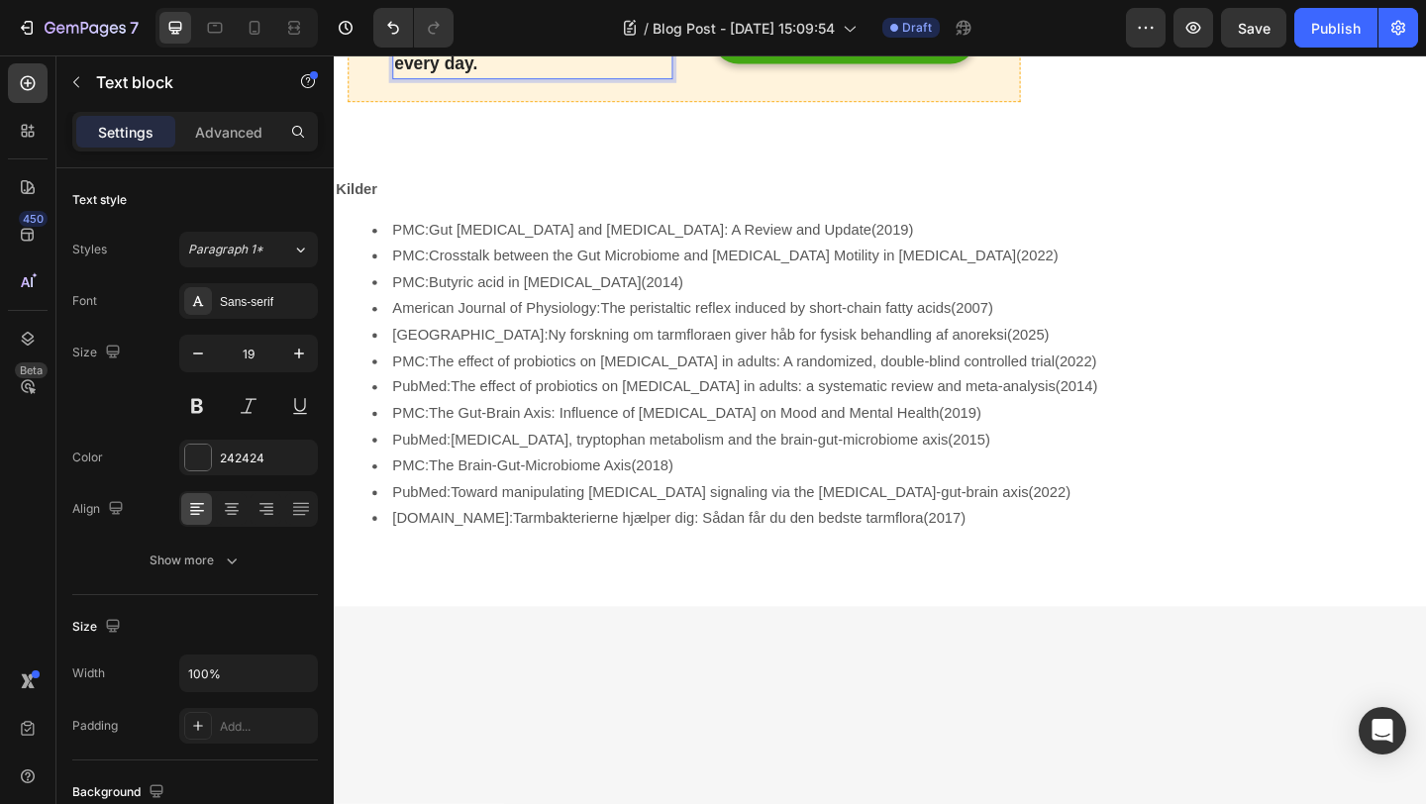
scroll to position [4431, 0]
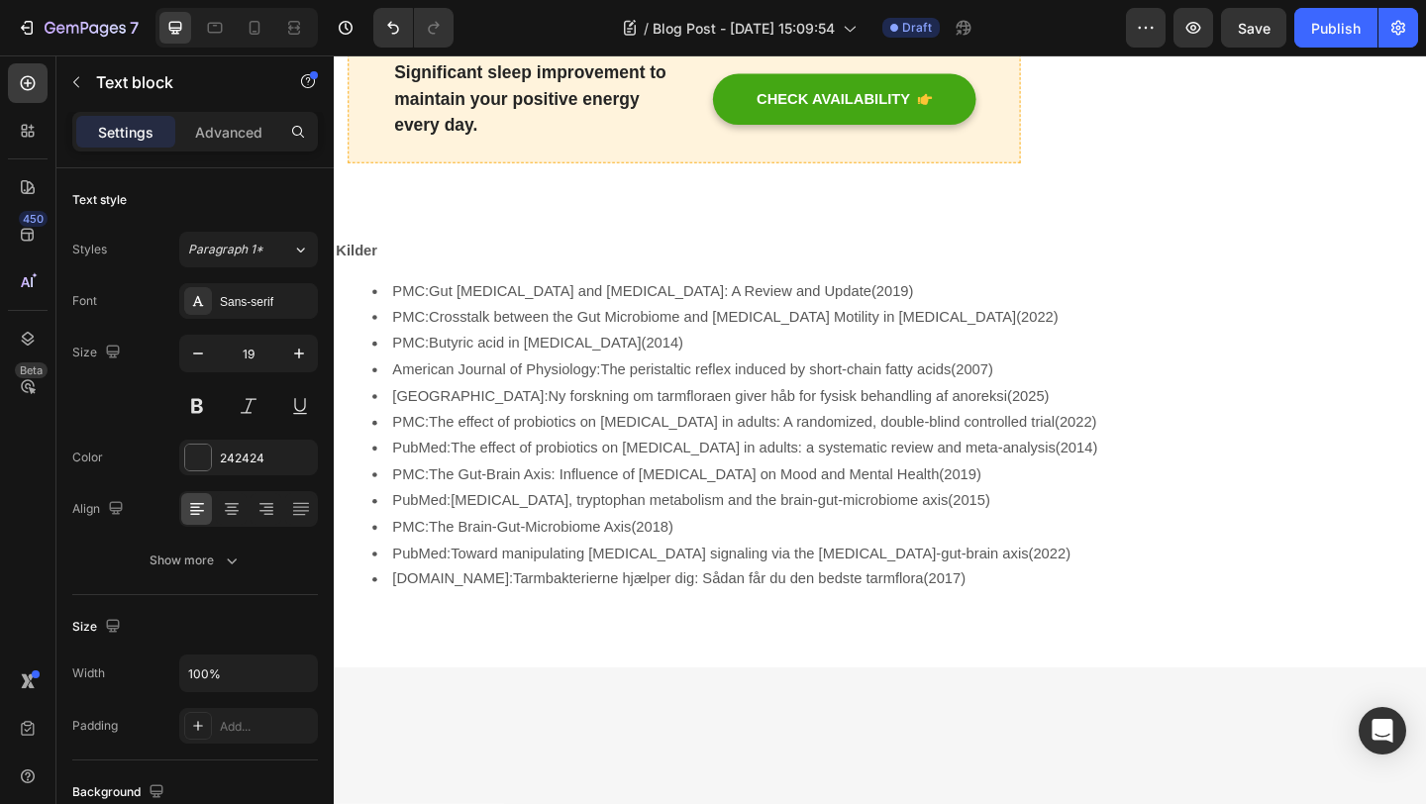
scroll to position [4265, 0]
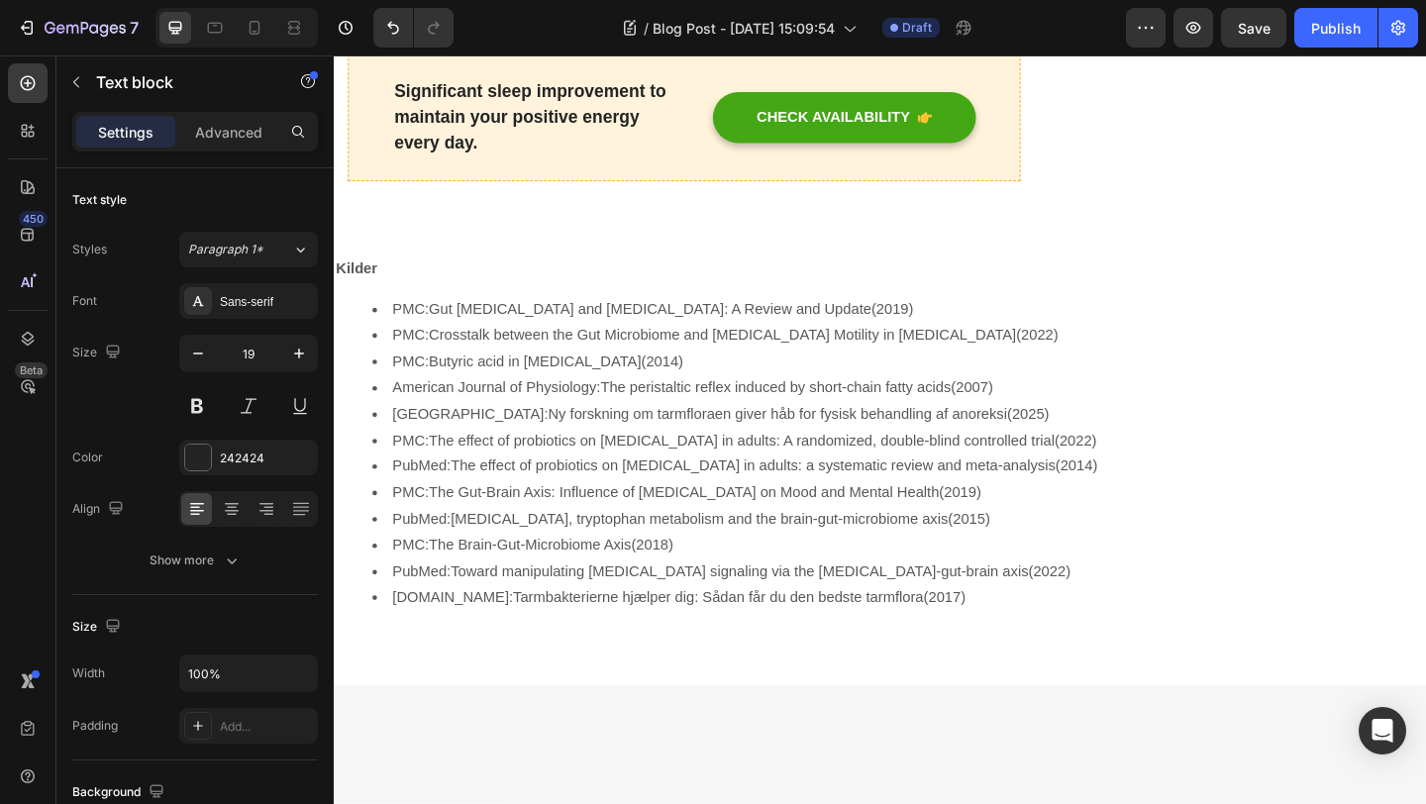
click at [519, 165] on p "Significant sleep improvement to maintain your positive energy every day." at bounding box center [549, 122] width 301 height 85
click at [495, 165] on p "Significant sleep improvement to maintain your positive energy every day." at bounding box center [549, 122] width 301 height 85
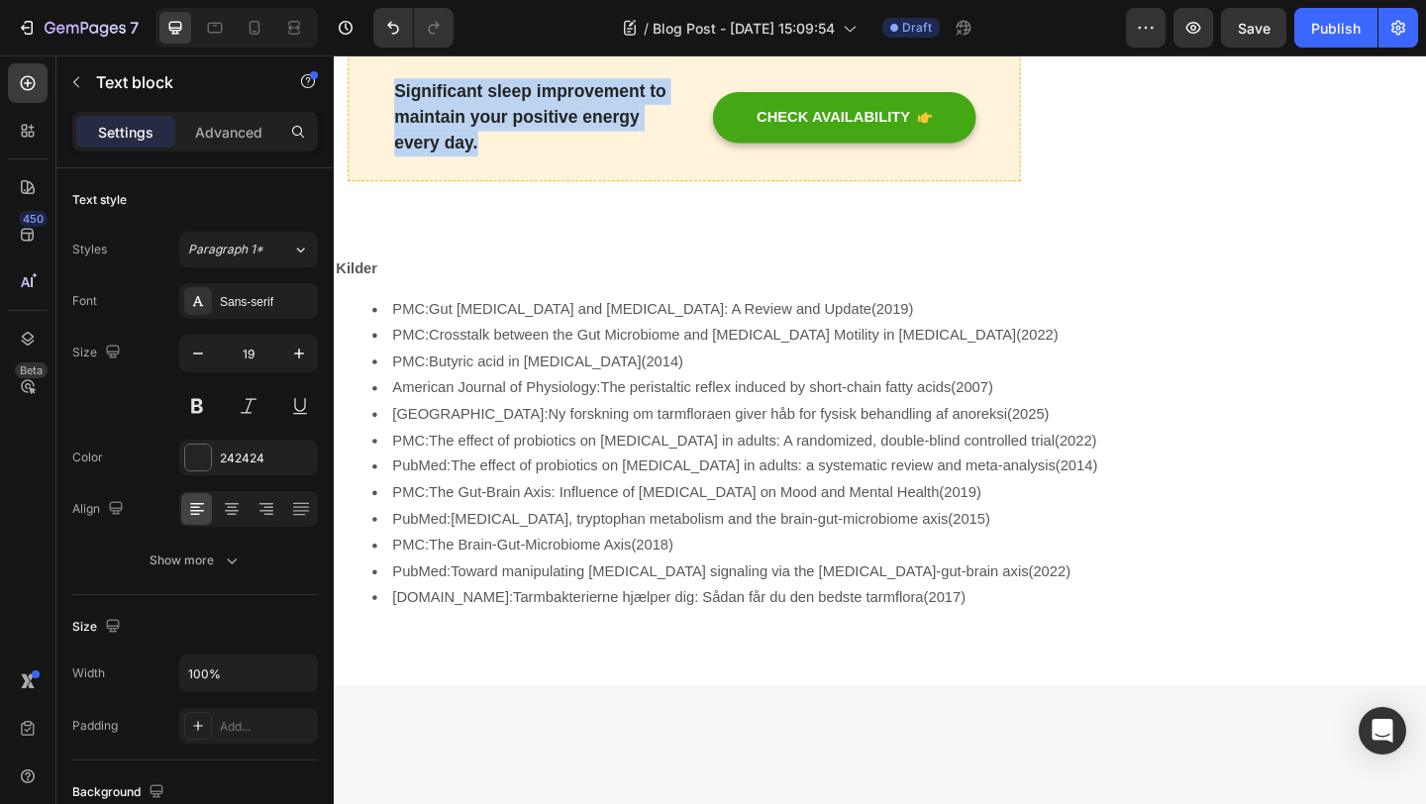
drag, startPoint x: 499, startPoint y: 551, endPoint x: 401, endPoint y: 490, distance: 115.2
click at [401, 165] on p "Significant sleep improvement to maintain your positive energy every day." at bounding box center [549, 122] width 301 height 85
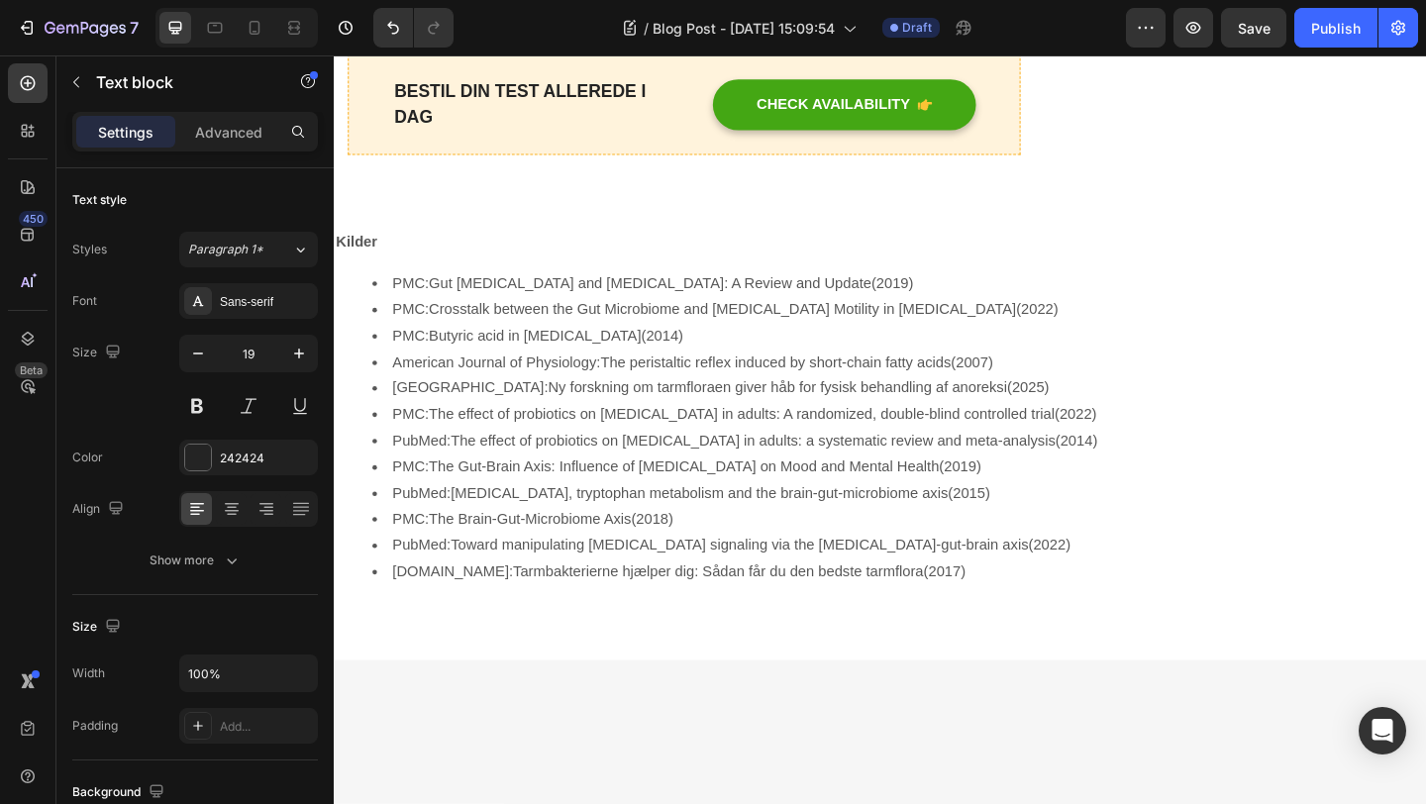
click at [453, 137] on p "BESTIL DIN TEST ALLEREDE I DAG" at bounding box center [549, 108] width 301 height 56
drag, startPoint x: 443, startPoint y: 521, endPoint x: 398, endPoint y: 492, distance: 53.0
click at [398, 139] on div "BESTIL DIN TEST ALLEREDE I DAG" at bounding box center [549, 108] width 305 height 60
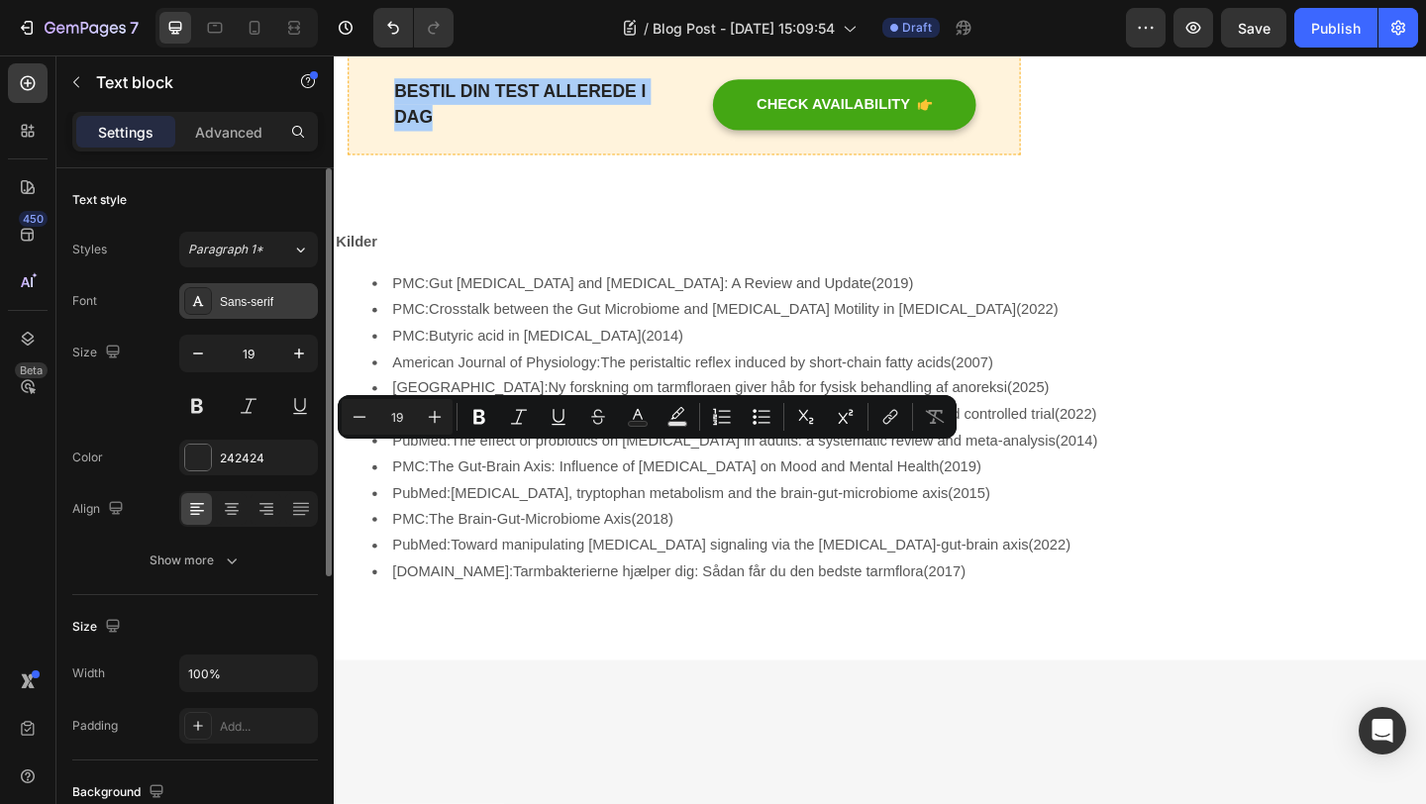
click at [291, 303] on div "Sans-serif" at bounding box center [266, 302] width 93 height 18
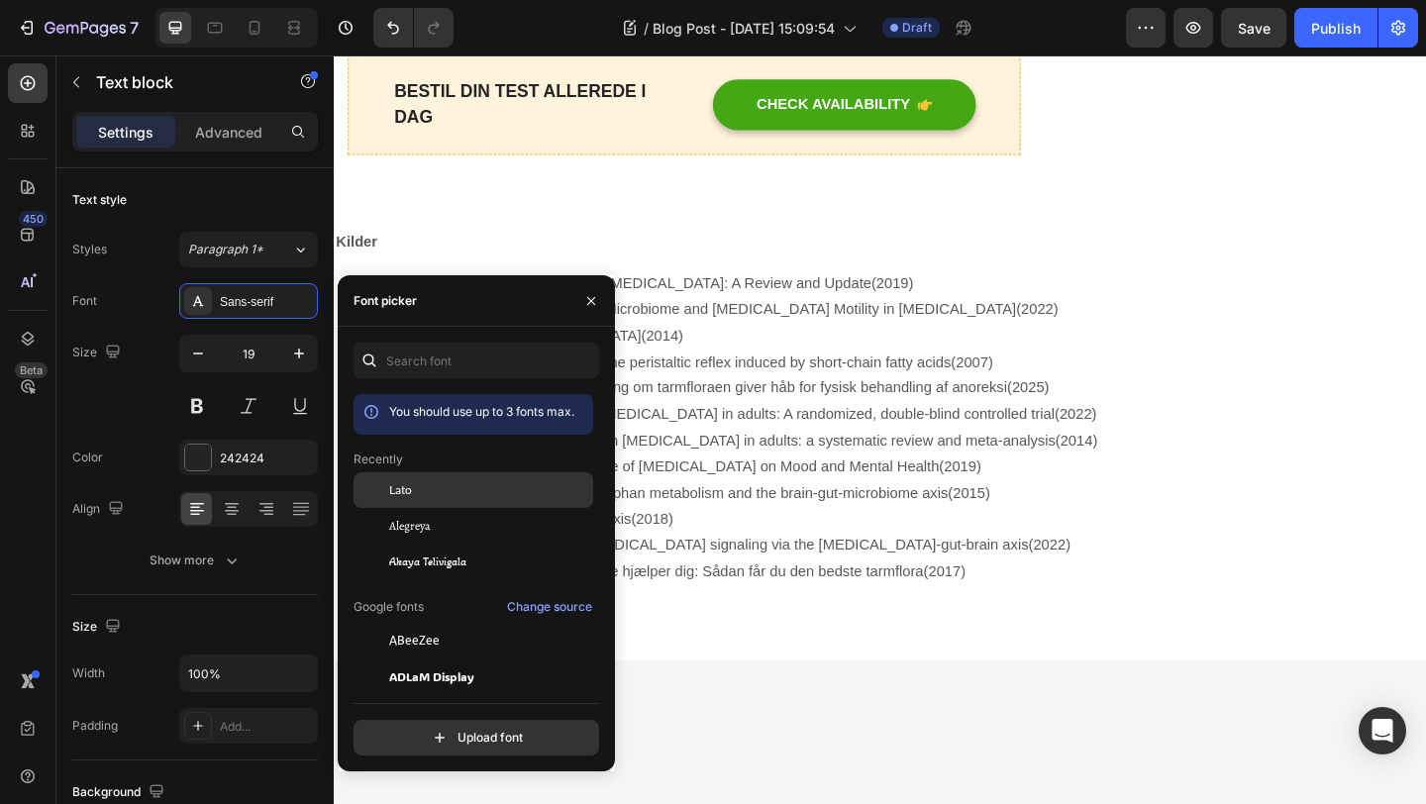
click at [403, 489] on span "Lato" at bounding box center [400, 490] width 23 height 18
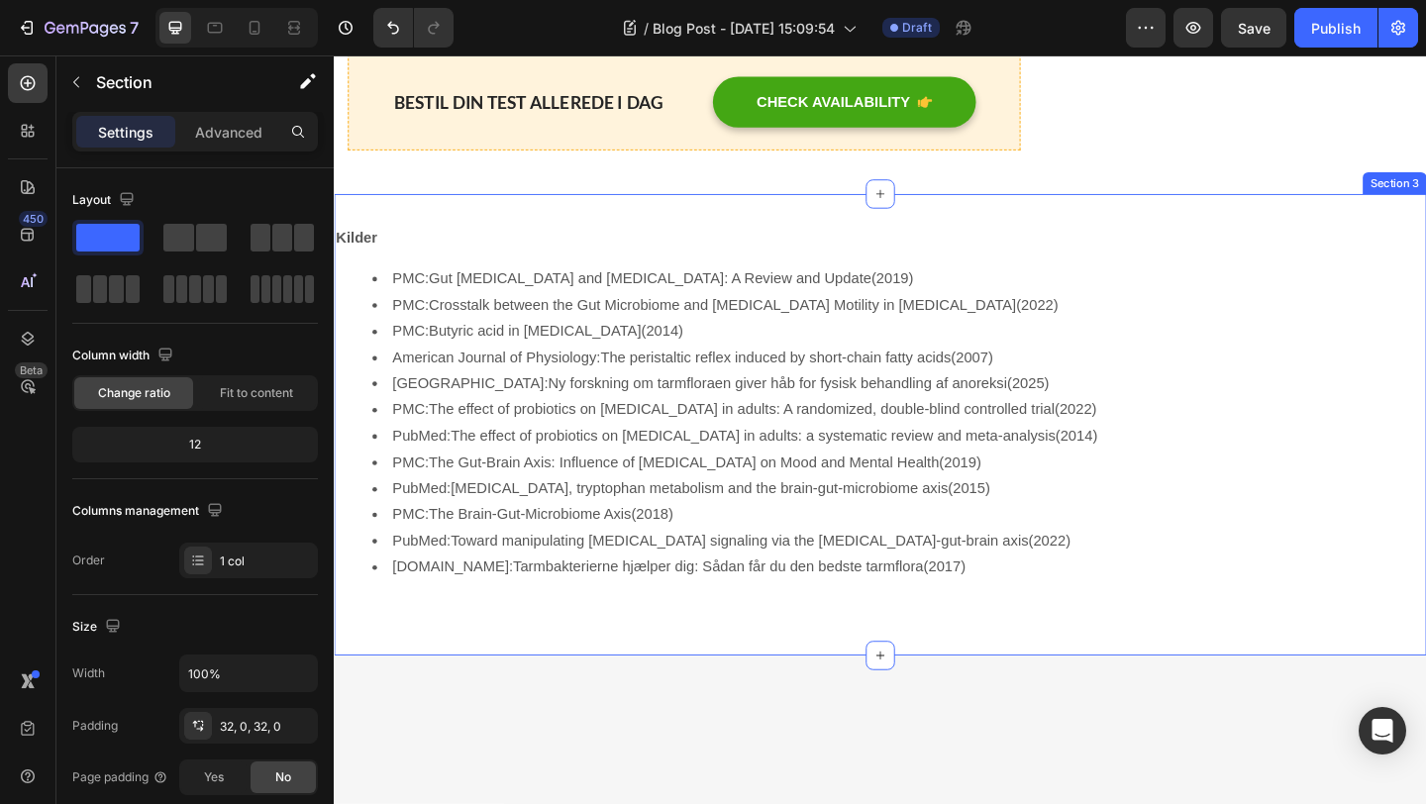
click at [736, 612] on div "Kilder PMC: Gut Microbiota and Chronic Constipation: A Review and Update (2019)…" at bounding box center [928, 456] width 1189 height 501
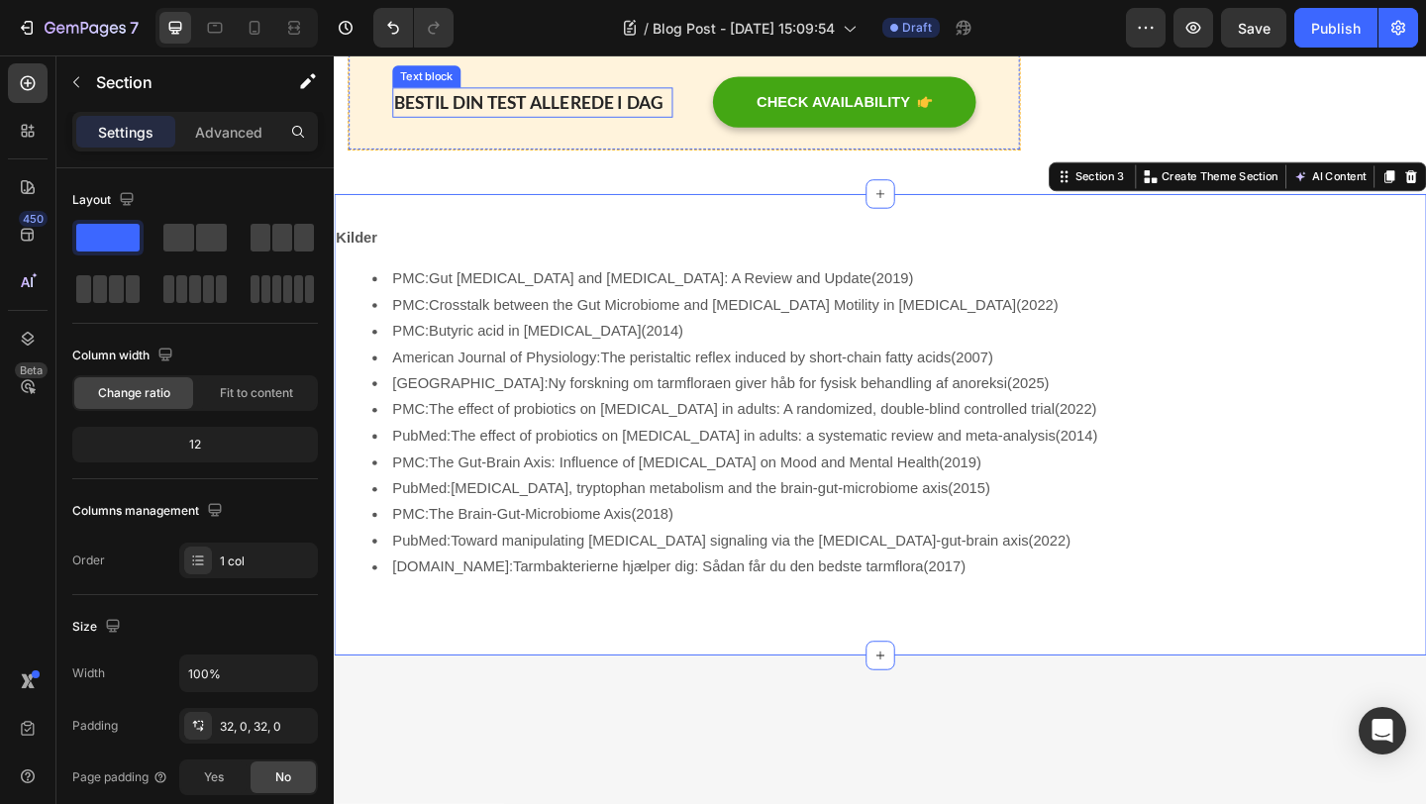
click at [594, 121] on p "BESTIL DIN TEST ALLEREDE I DAG" at bounding box center [549, 106] width 301 height 29
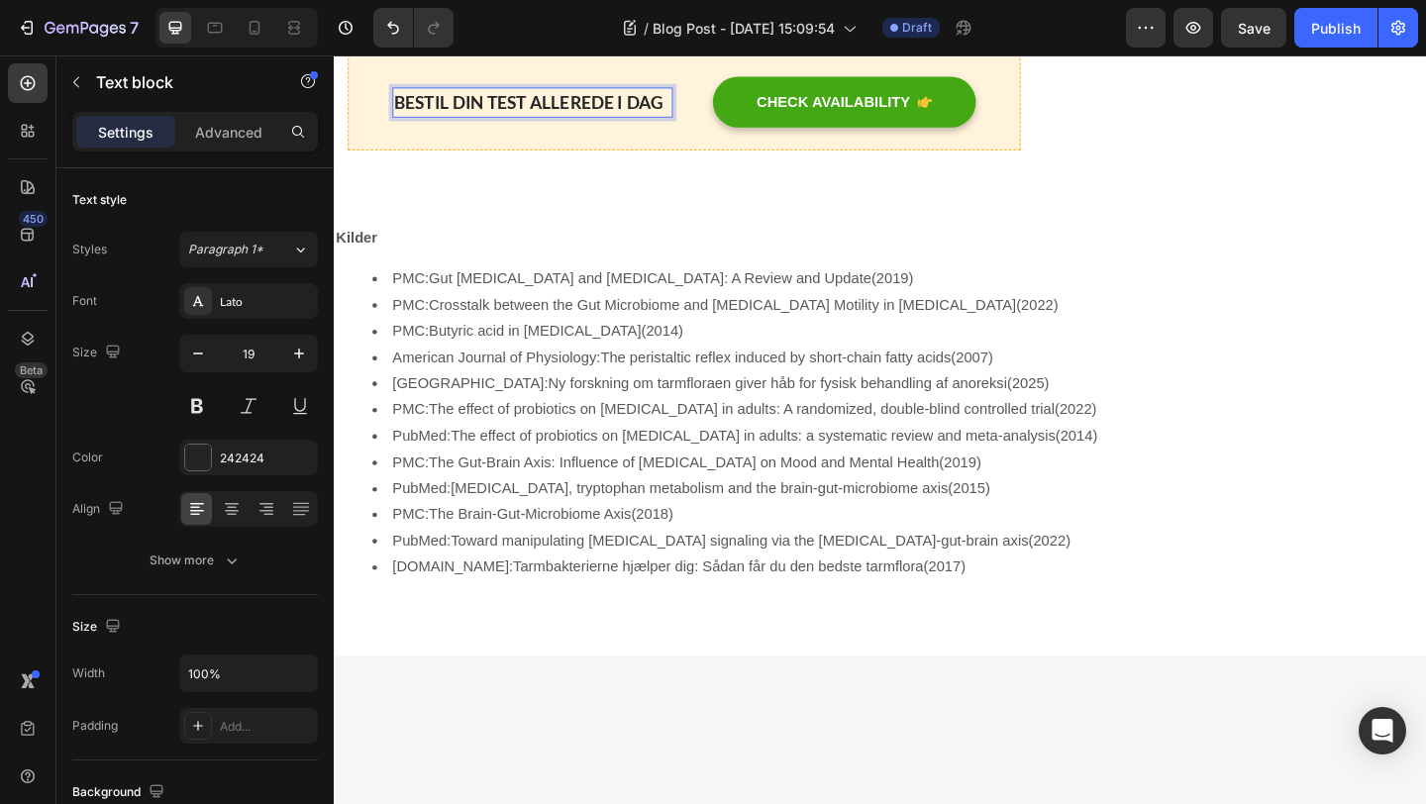
click at [456, 121] on p "BESTIL DIN TEST ALLEREDE I DAG" at bounding box center [549, 106] width 301 height 29
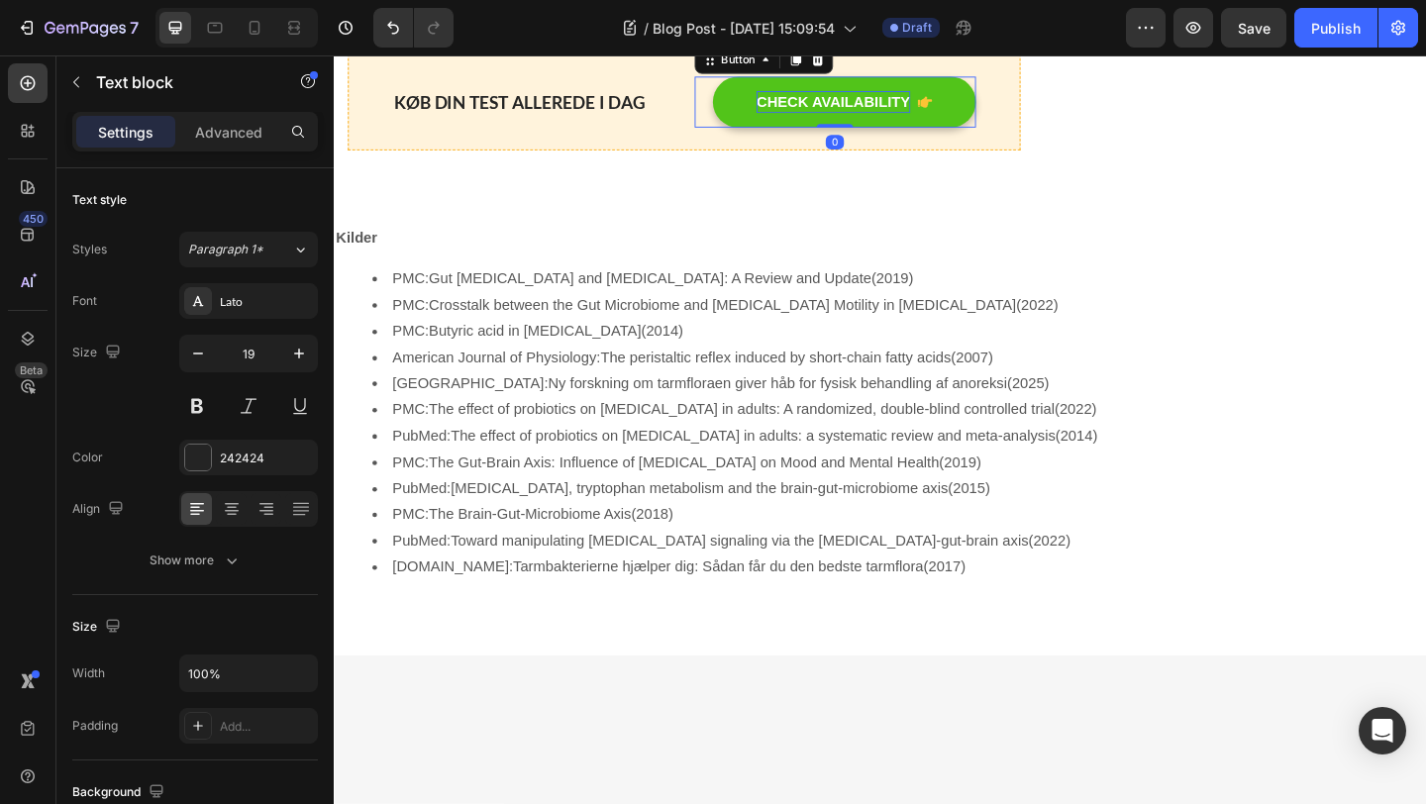
click at [918, 118] on div "CHECK AVAILABILITY" at bounding box center [876, 106] width 167 height 24
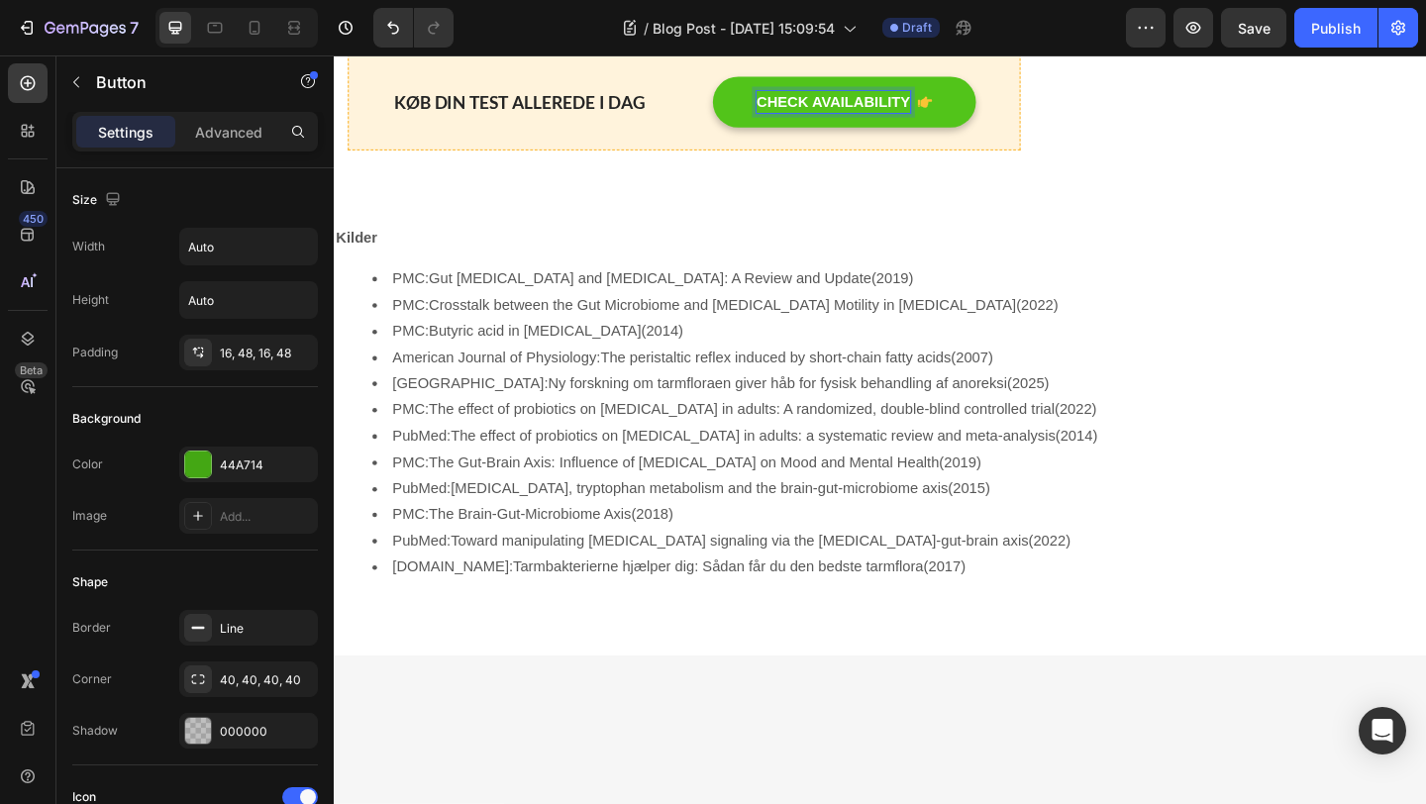
click at [918, 118] on div "CHECK AVAILABILITY" at bounding box center [876, 106] width 167 height 24
click at [958, 118] on p "CHECK AVAILABILITY" at bounding box center [876, 106] width 167 height 24
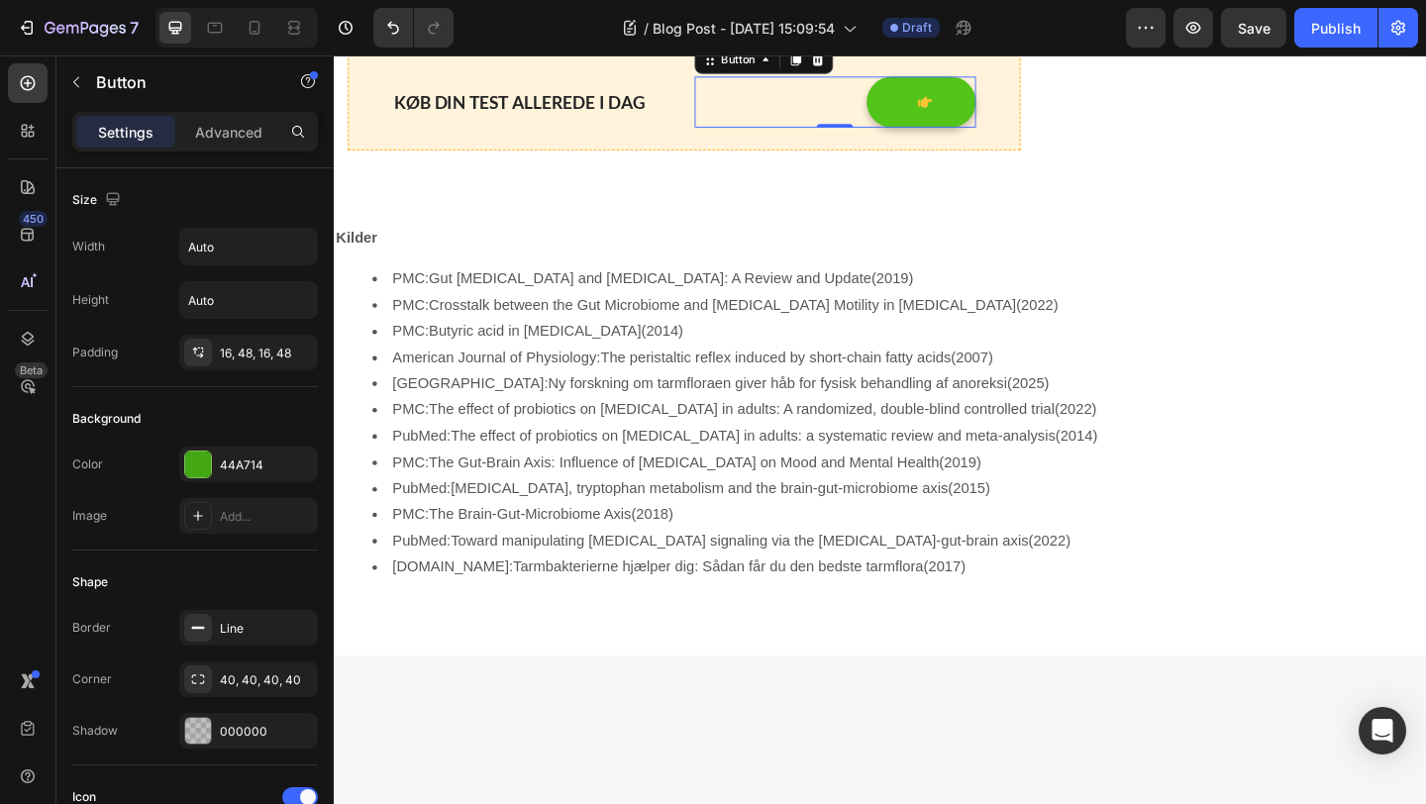
click at [962, 118] on div at bounding box center [973, 106] width 24 height 24
click at [396, 25] on icon "Undo/Redo" at bounding box center [393, 28] width 12 height 13
click at [396, 31] on icon "Undo/Redo" at bounding box center [393, 28] width 20 height 20
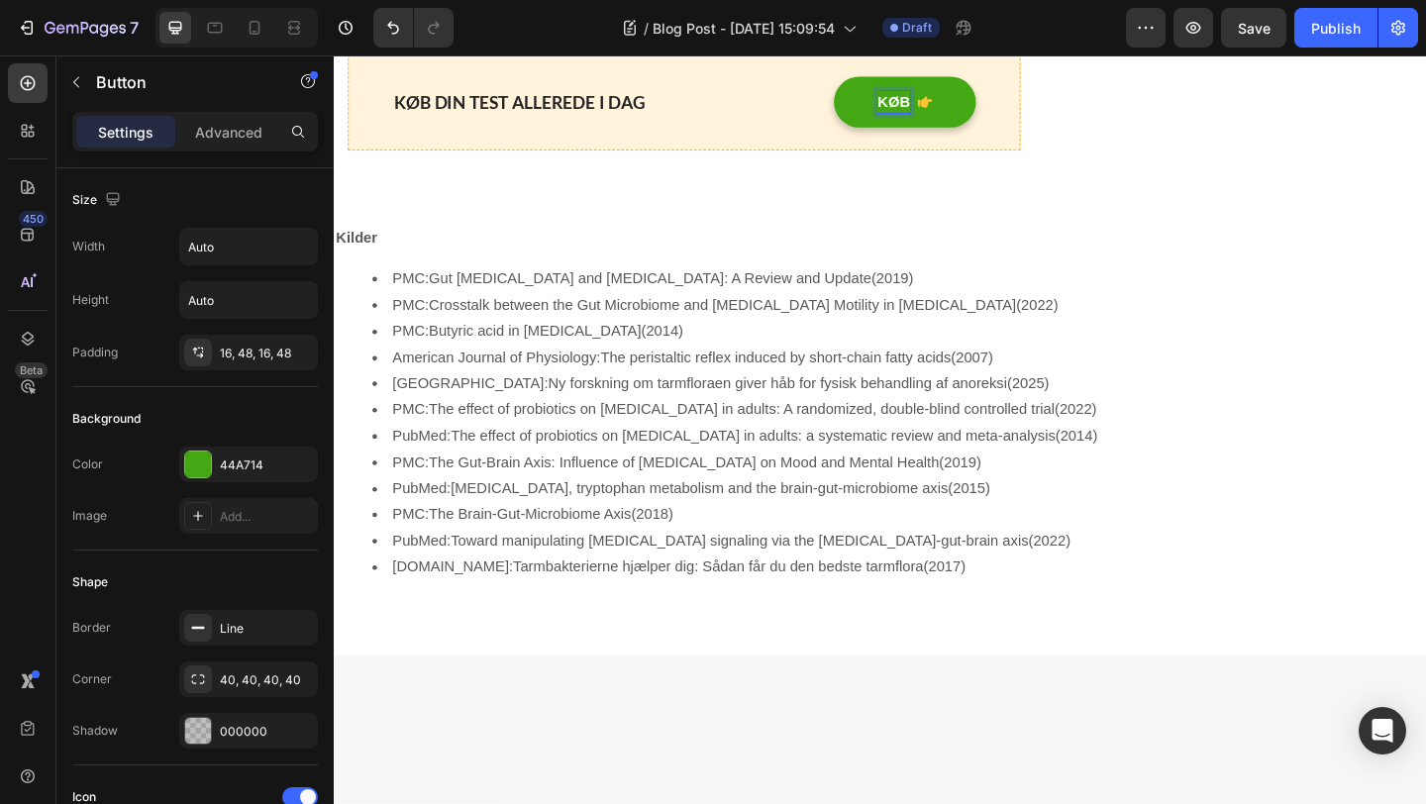
click at [878, 78] on button "KØB" at bounding box center [955, 105] width 155 height 55
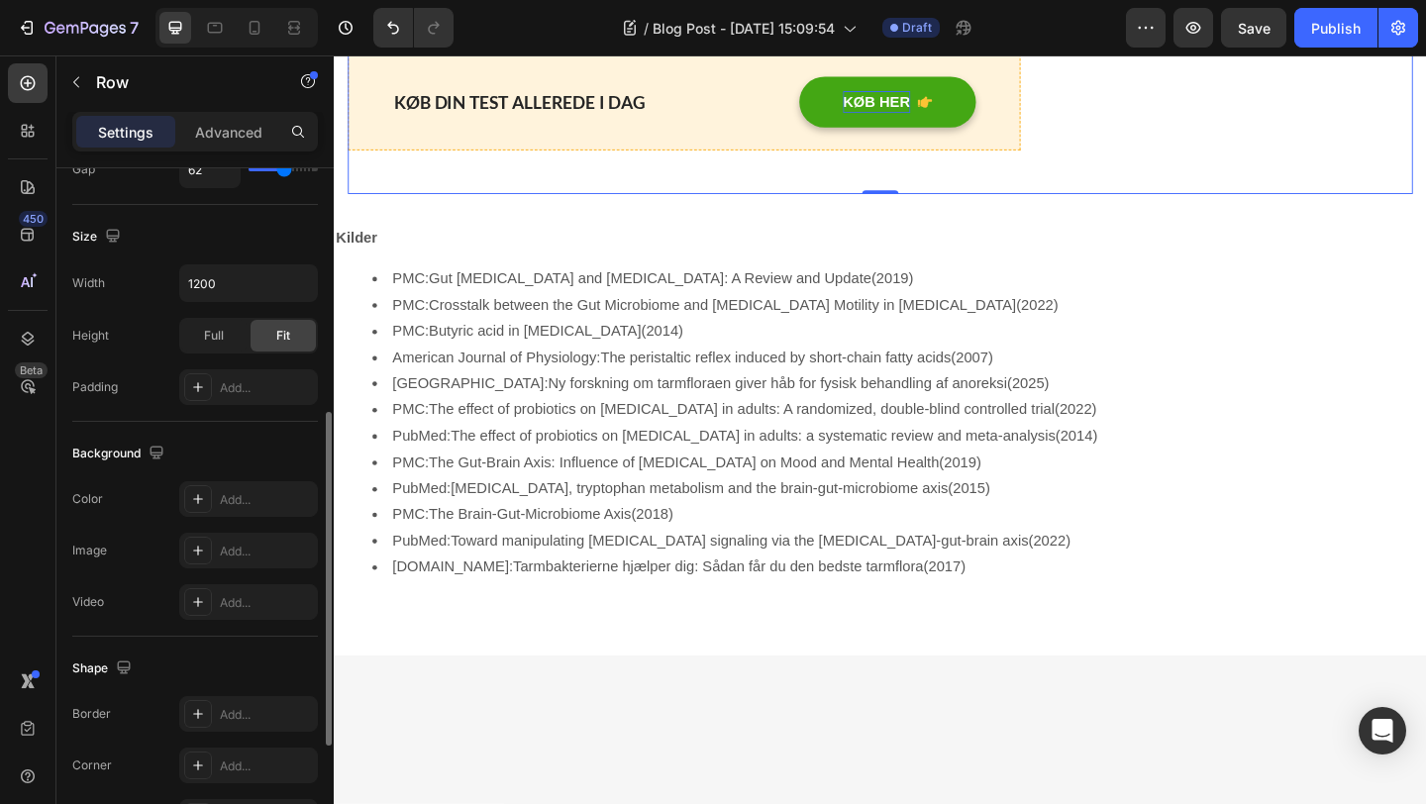
scroll to position [742, 0]
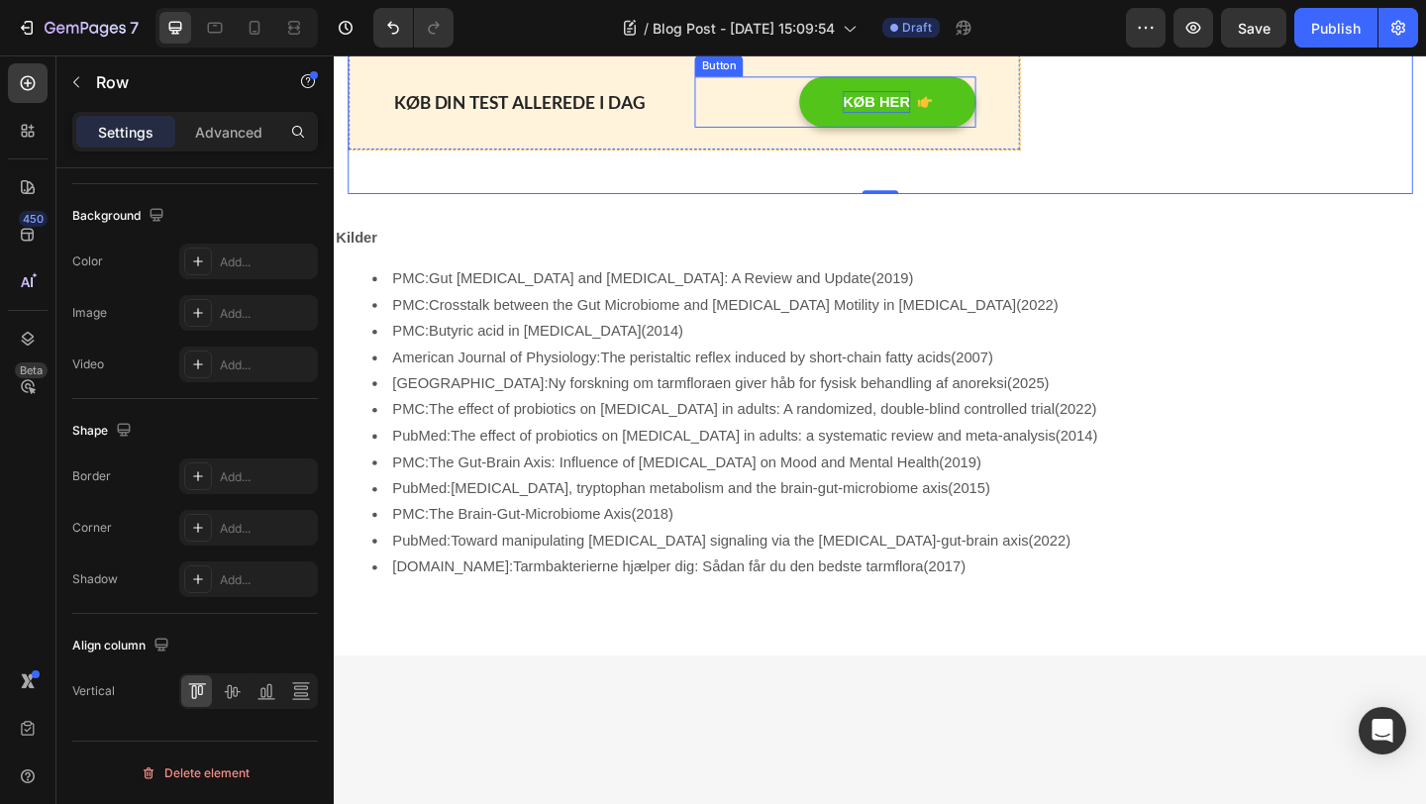
click at [874, 134] on button "KØB HER" at bounding box center [936, 105] width 192 height 55
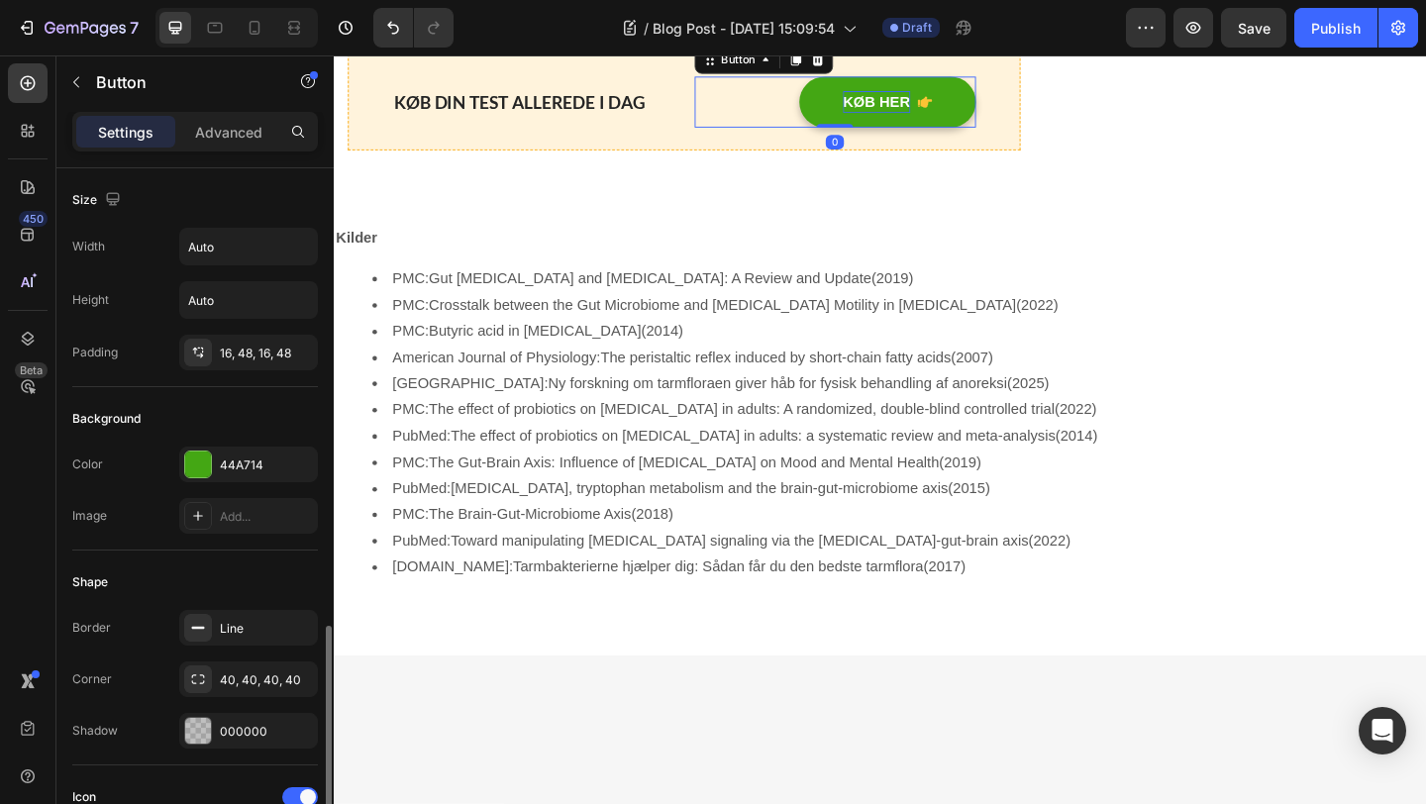
scroll to position [885, 0]
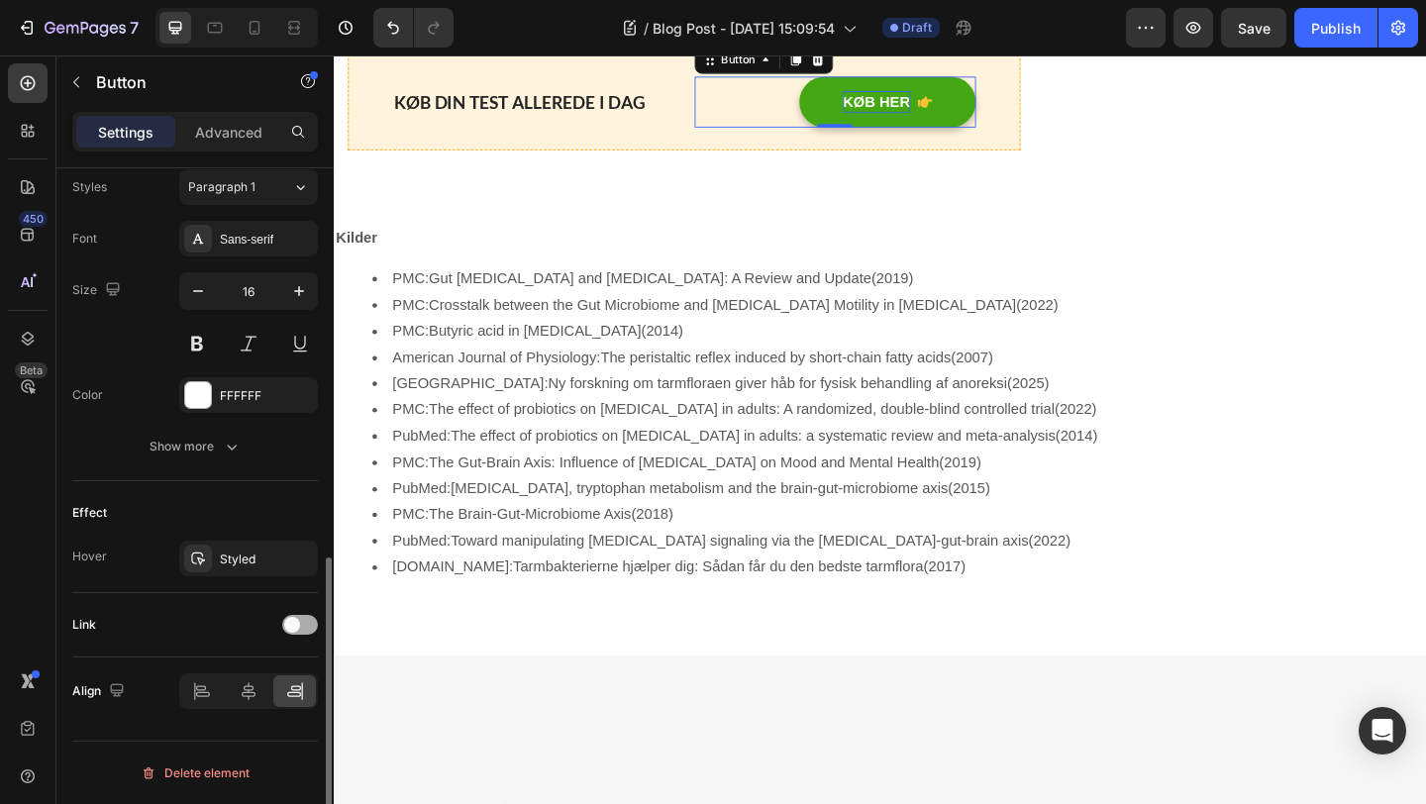
click at [303, 626] on div at bounding box center [300, 625] width 36 height 20
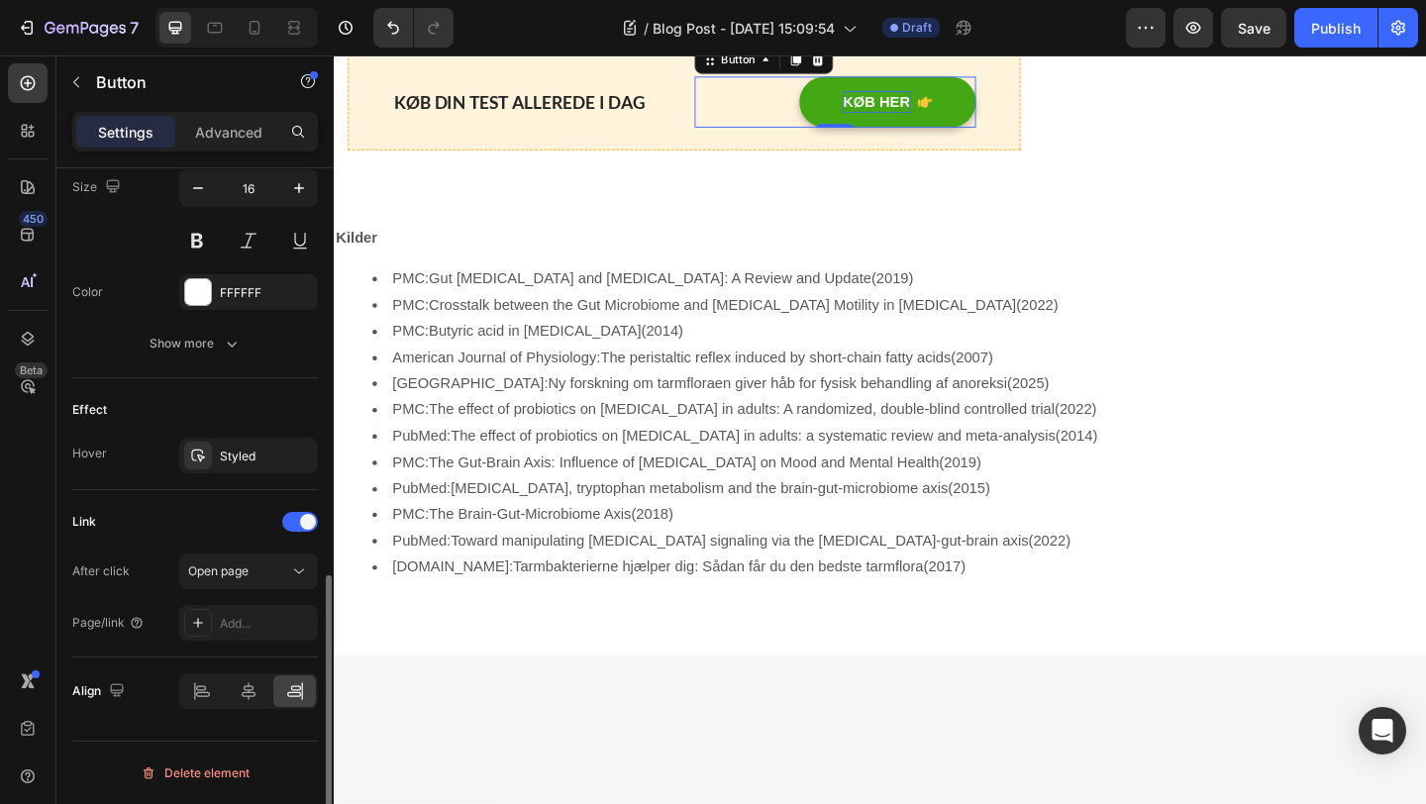
scroll to position [987, 0]
click at [247, 629] on div "Add..." at bounding box center [266, 625] width 93 height 18
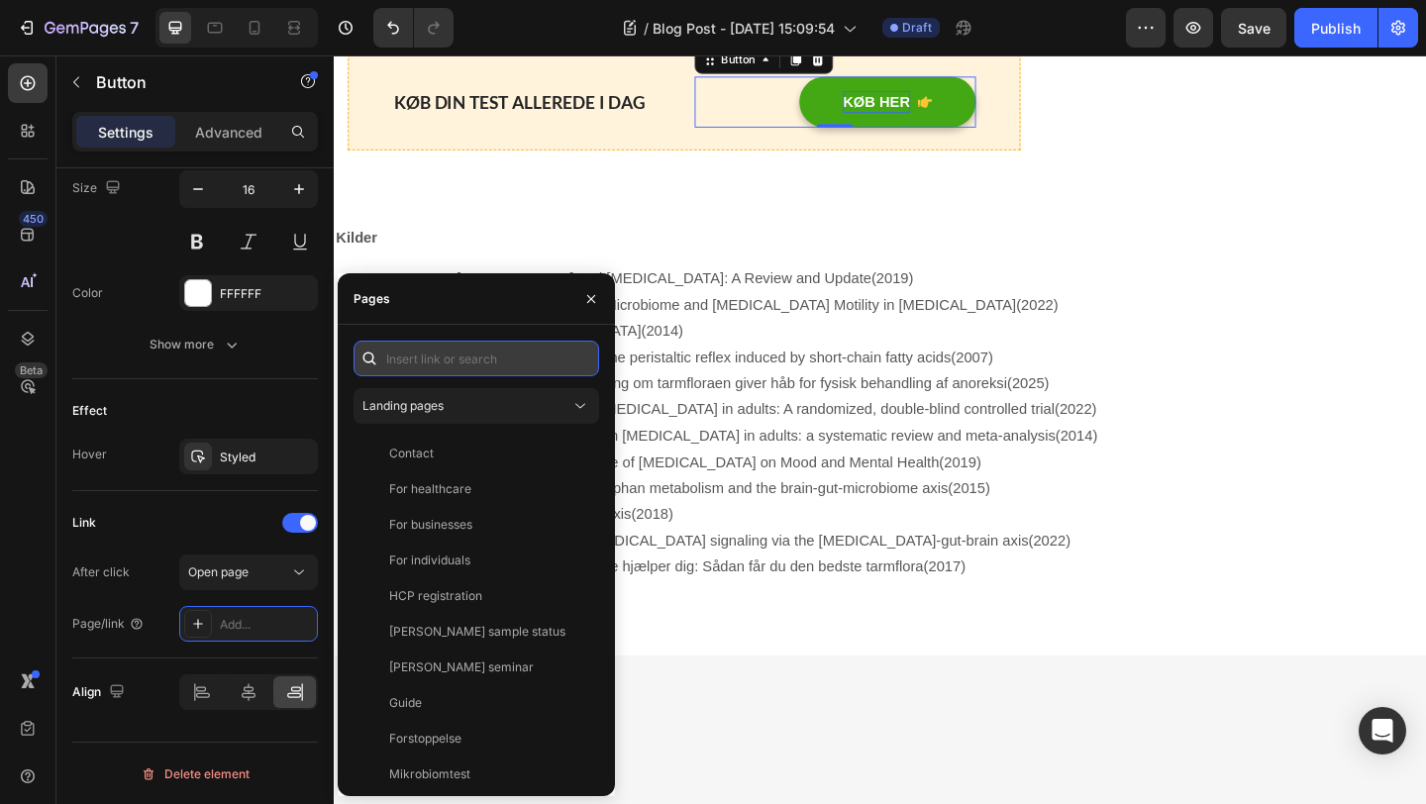
click at [435, 365] on input "text" at bounding box center [477, 359] width 246 height 36
paste input "https://niomihealth.com/da/products/niomi"
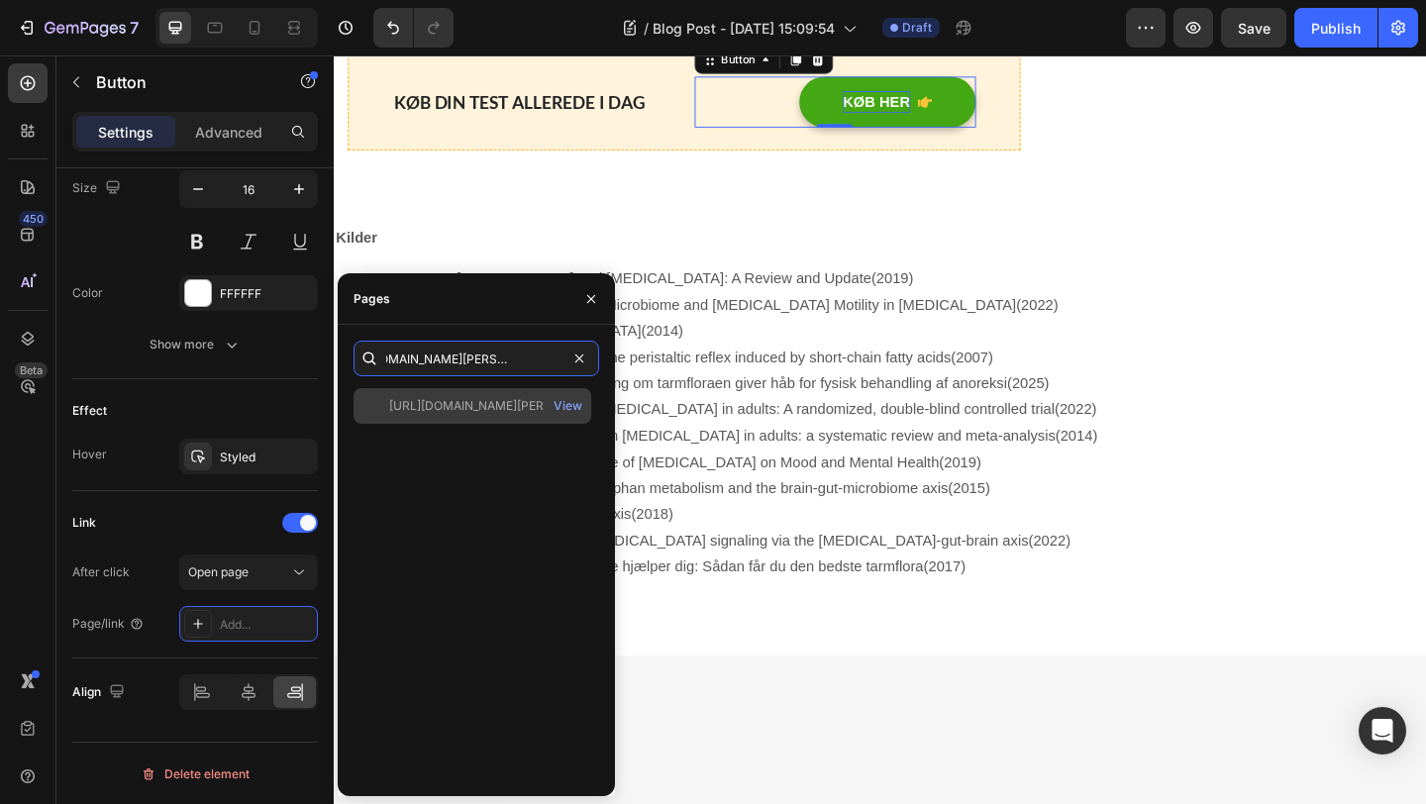
type input "https://niomihealth.com/da/products/niomi"
click at [485, 408] on div "https://niomihealth.com/da/products/niomi" at bounding box center [484, 406] width 190 height 18
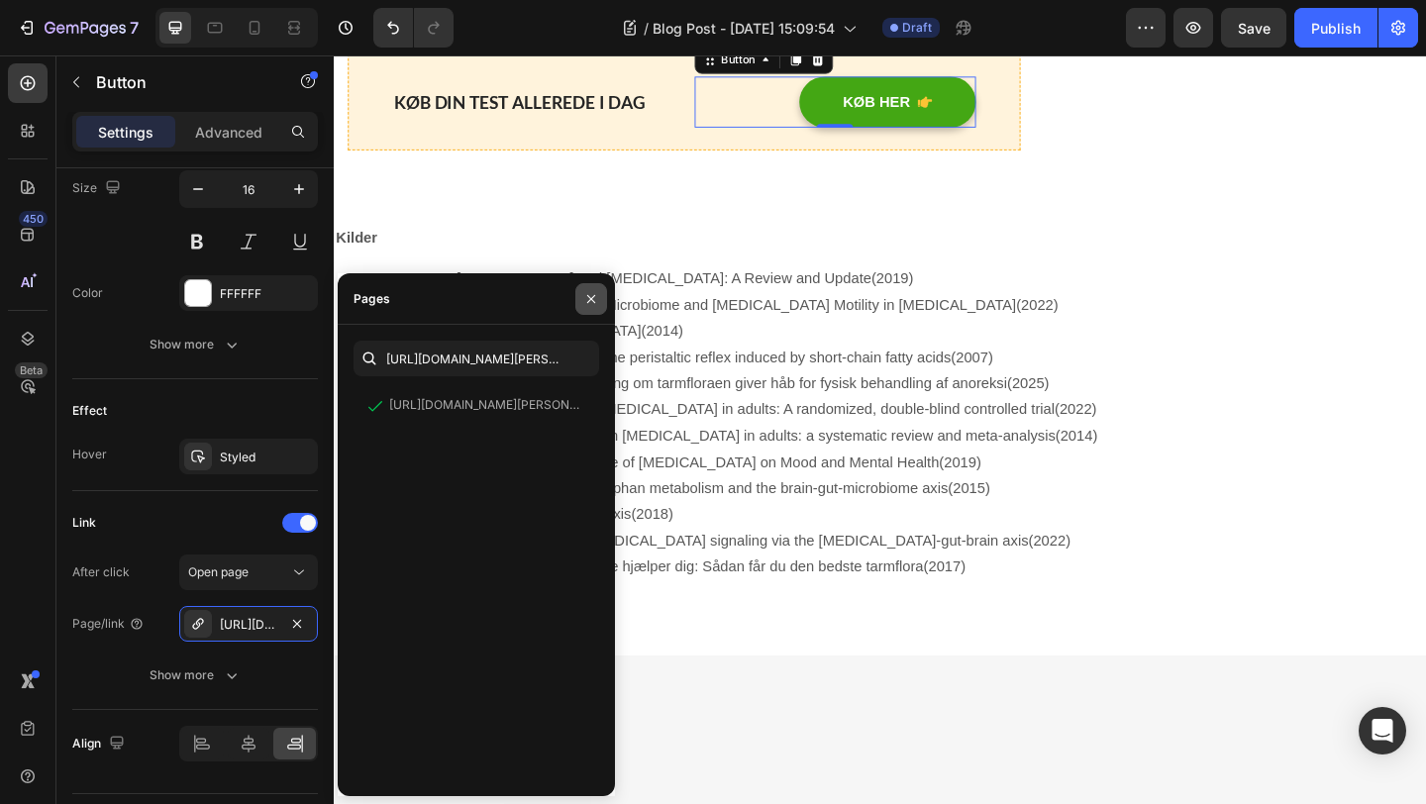
click at [595, 301] on icon "button" at bounding box center [591, 299] width 16 height 16
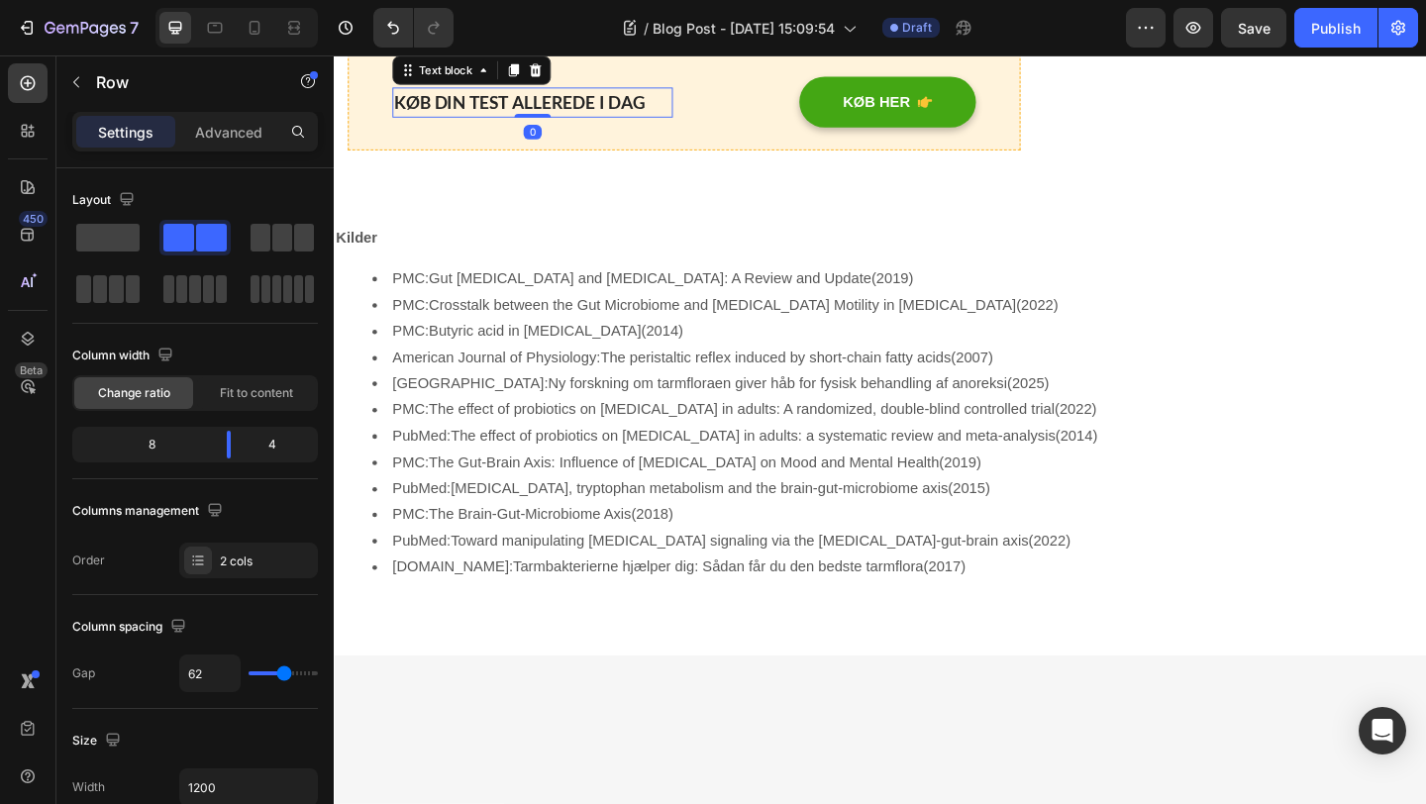
click at [669, 121] on p "KØB DIN TEST ALLEREDE I DAG" at bounding box center [549, 106] width 301 height 29
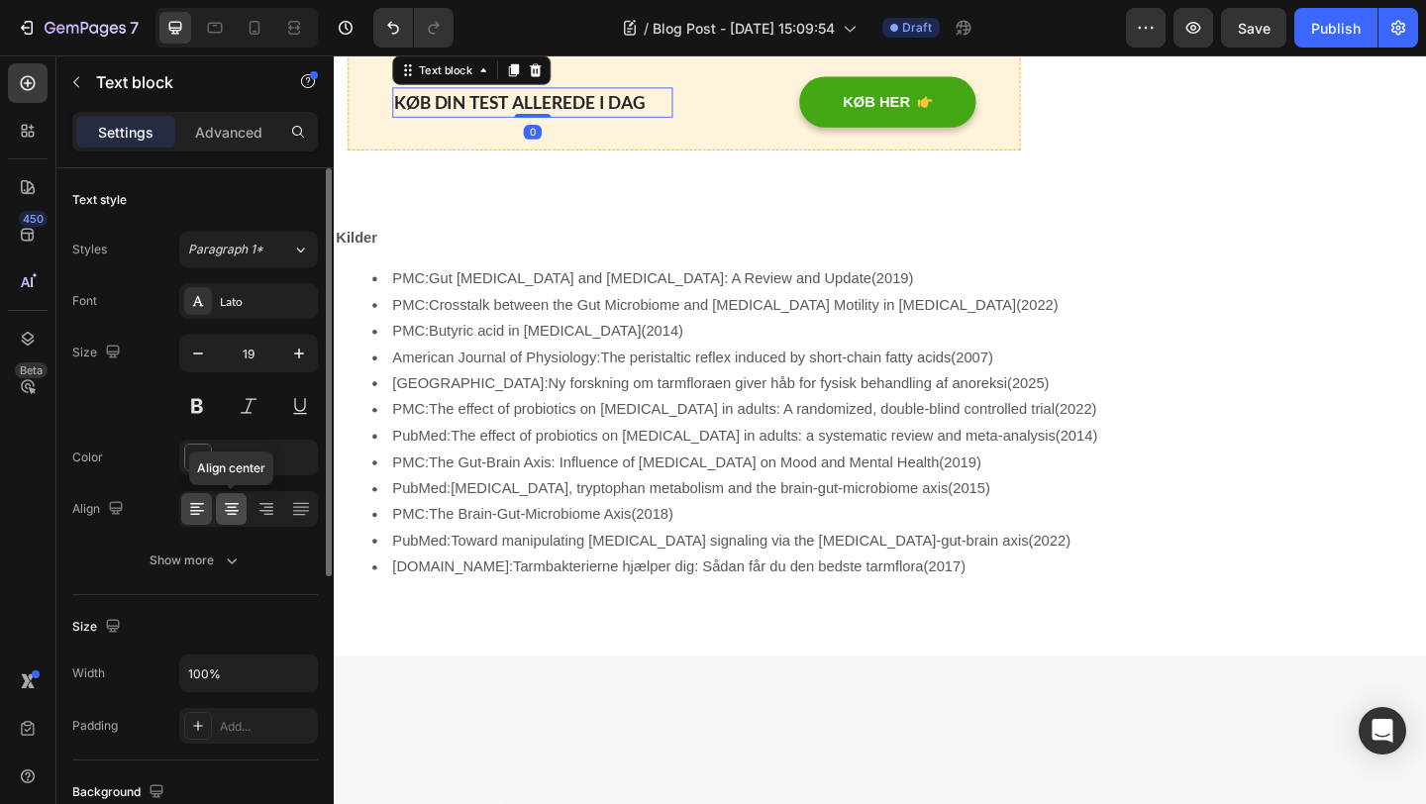
click at [236, 518] on icon at bounding box center [232, 509] width 20 height 20
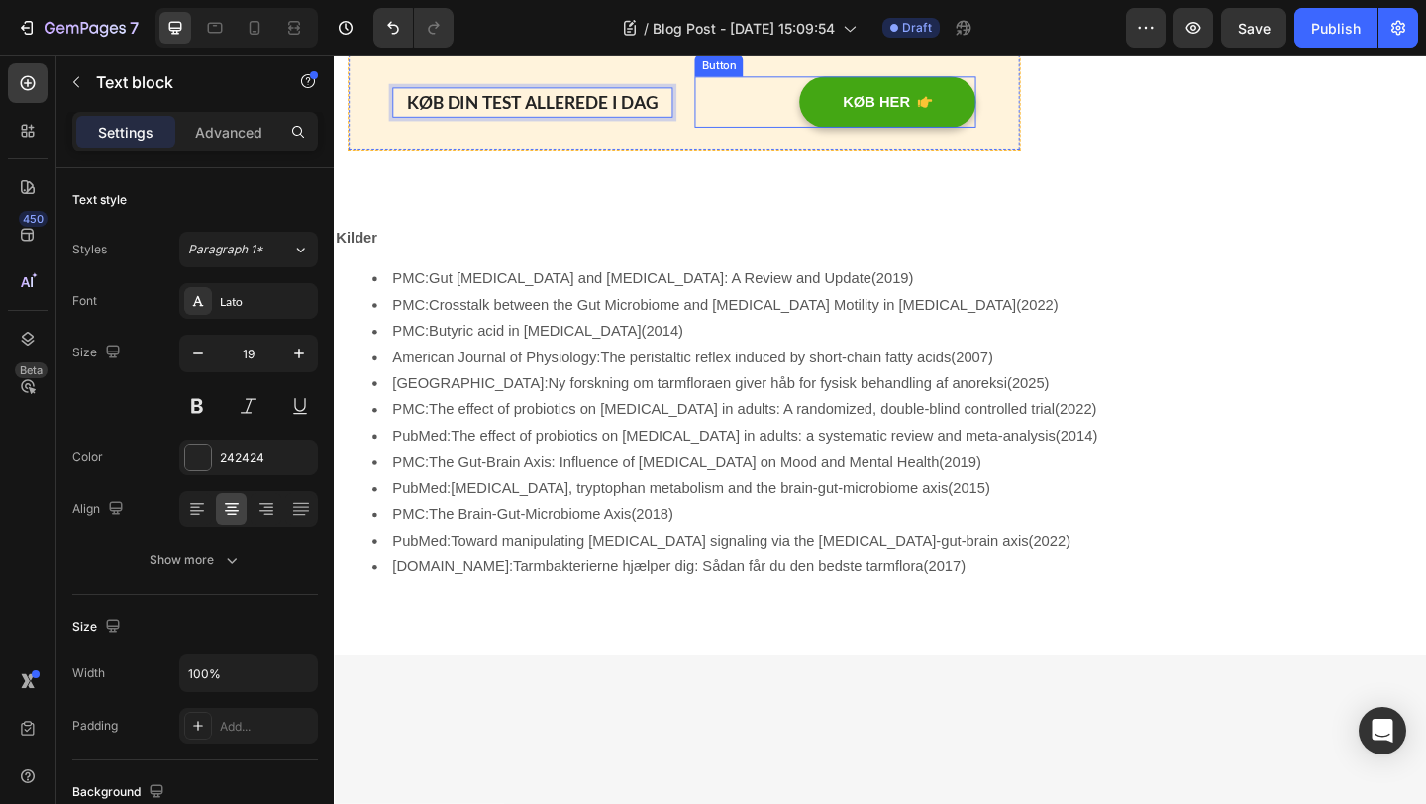
drag, startPoint x: 696, startPoint y: 510, endPoint x: 743, endPoint y: 509, distance: 46.6
click at [648, 121] on p "KØB DIN TEST ALLEREDE I DAG" at bounding box center [549, 106] width 301 height 29
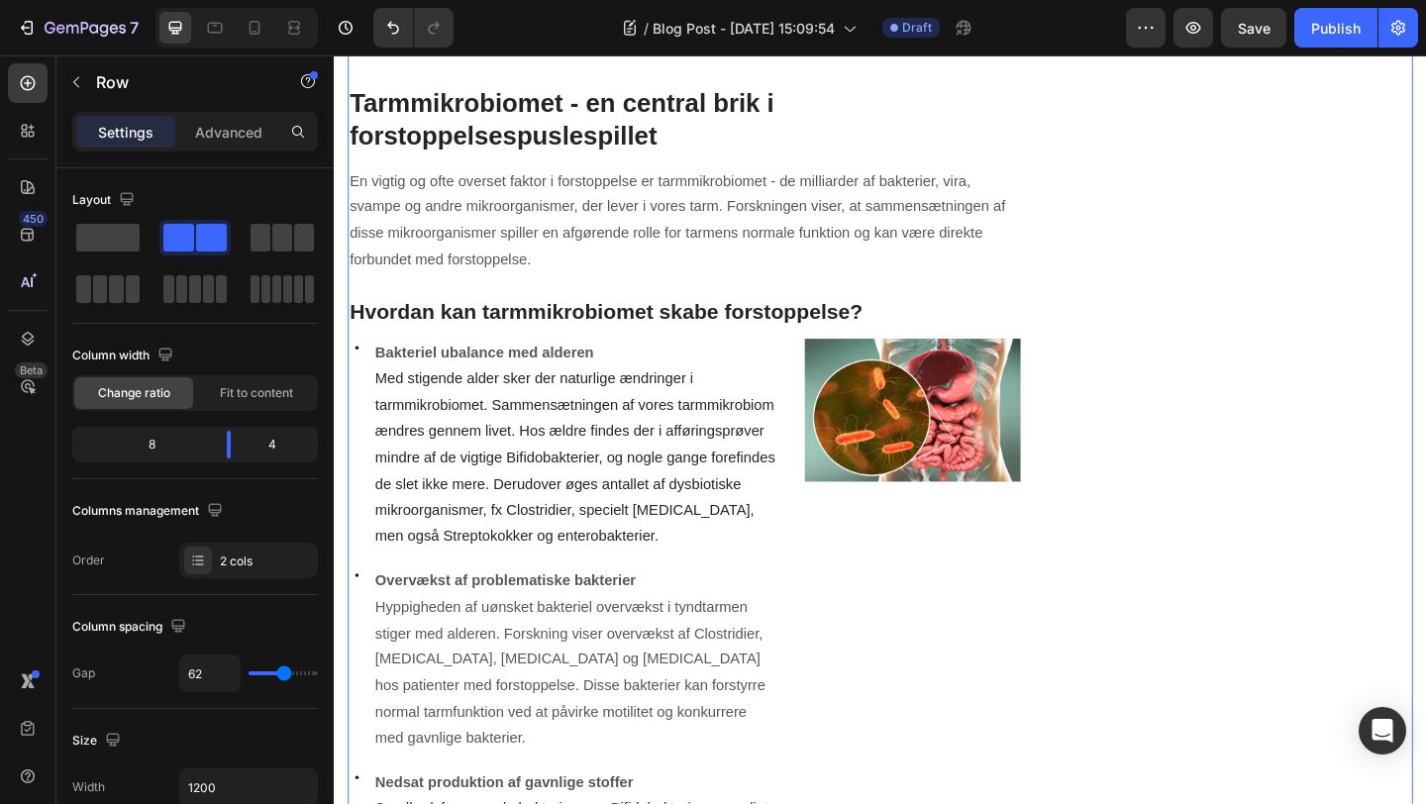
scroll to position [1015, 0]
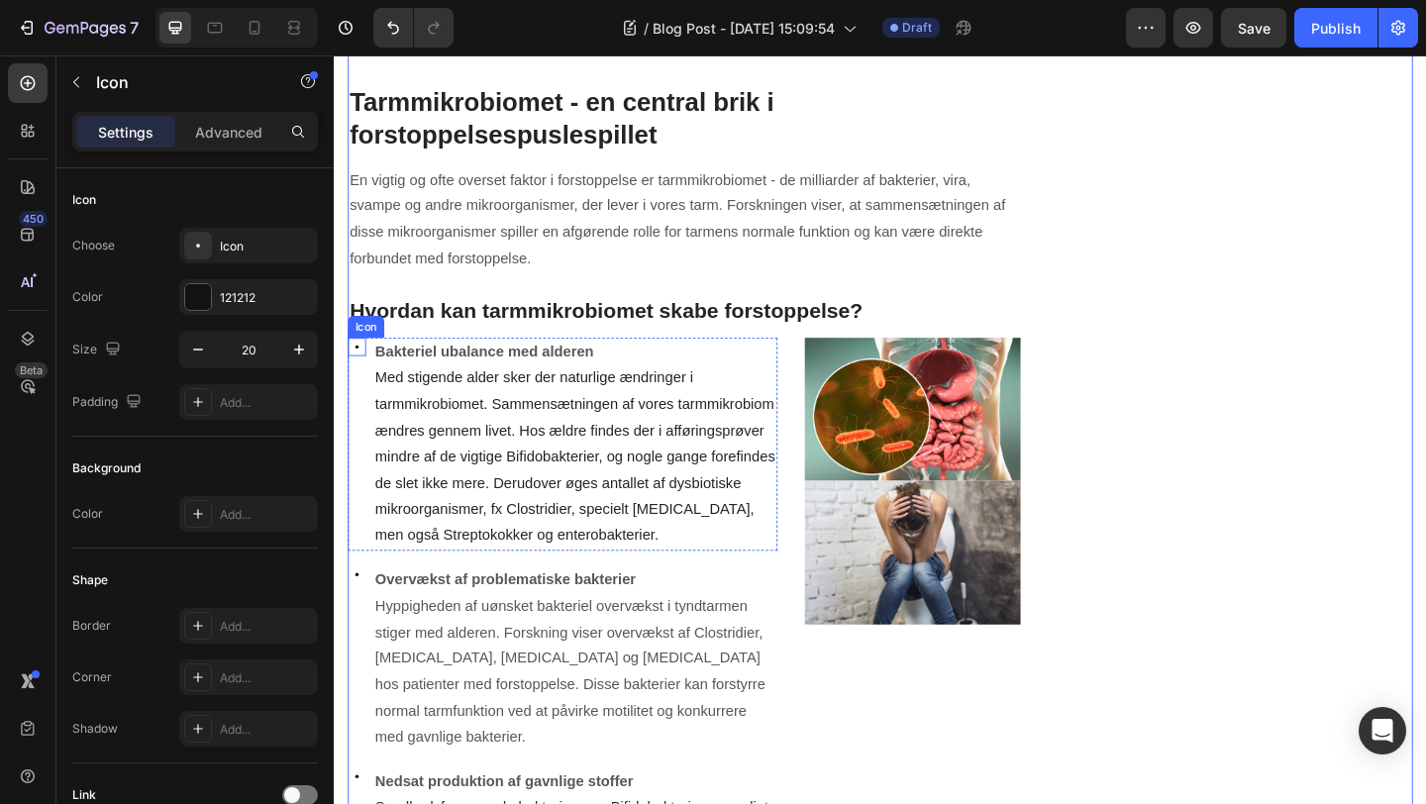
click at [364, 374] on div "Icon" at bounding box center [359, 373] width 20 height 20
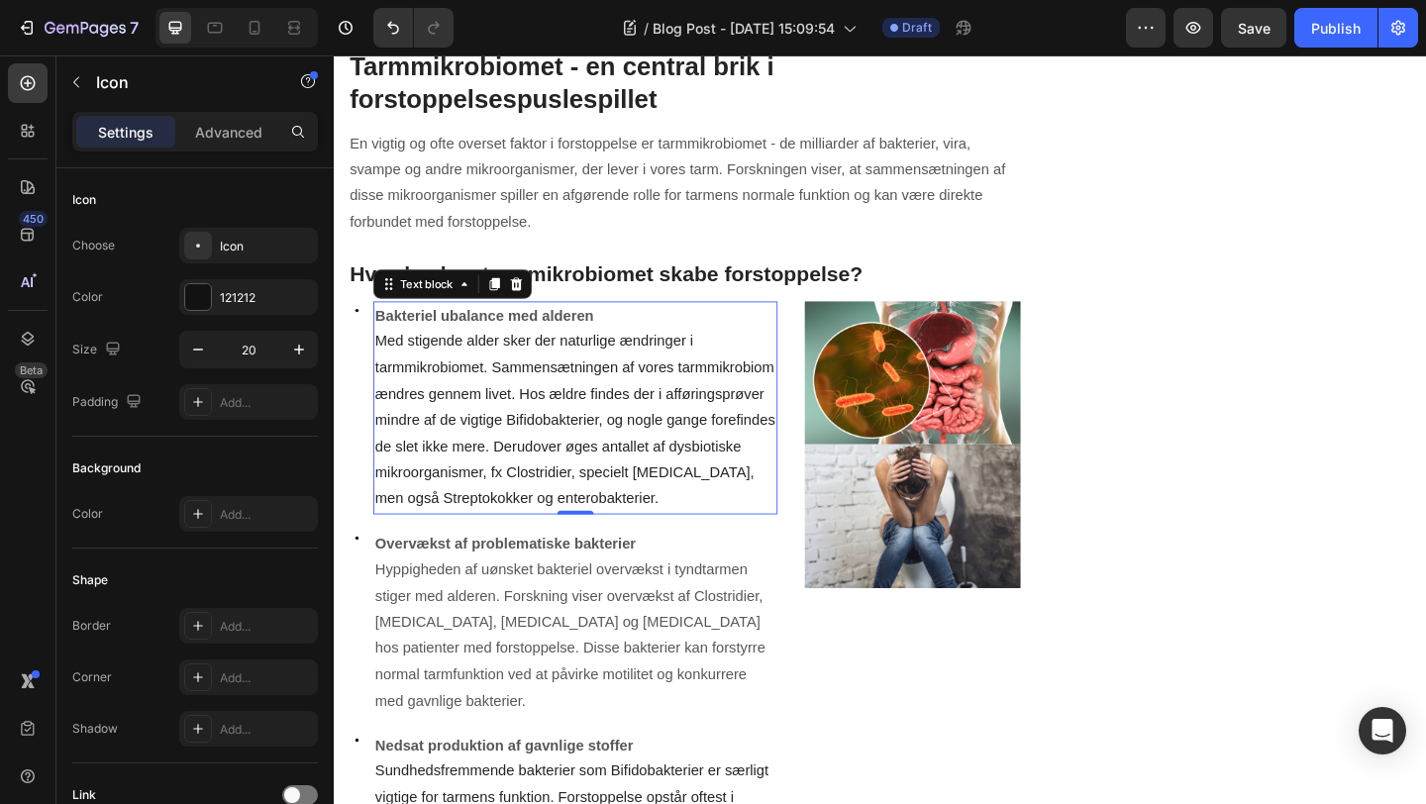
click at [443, 393] on span "Med stigende alder sker der naturlige ændringer i tarmmikrobiomet. Sammensætnin…" at bounding box center [595, 452] width 435 height 188
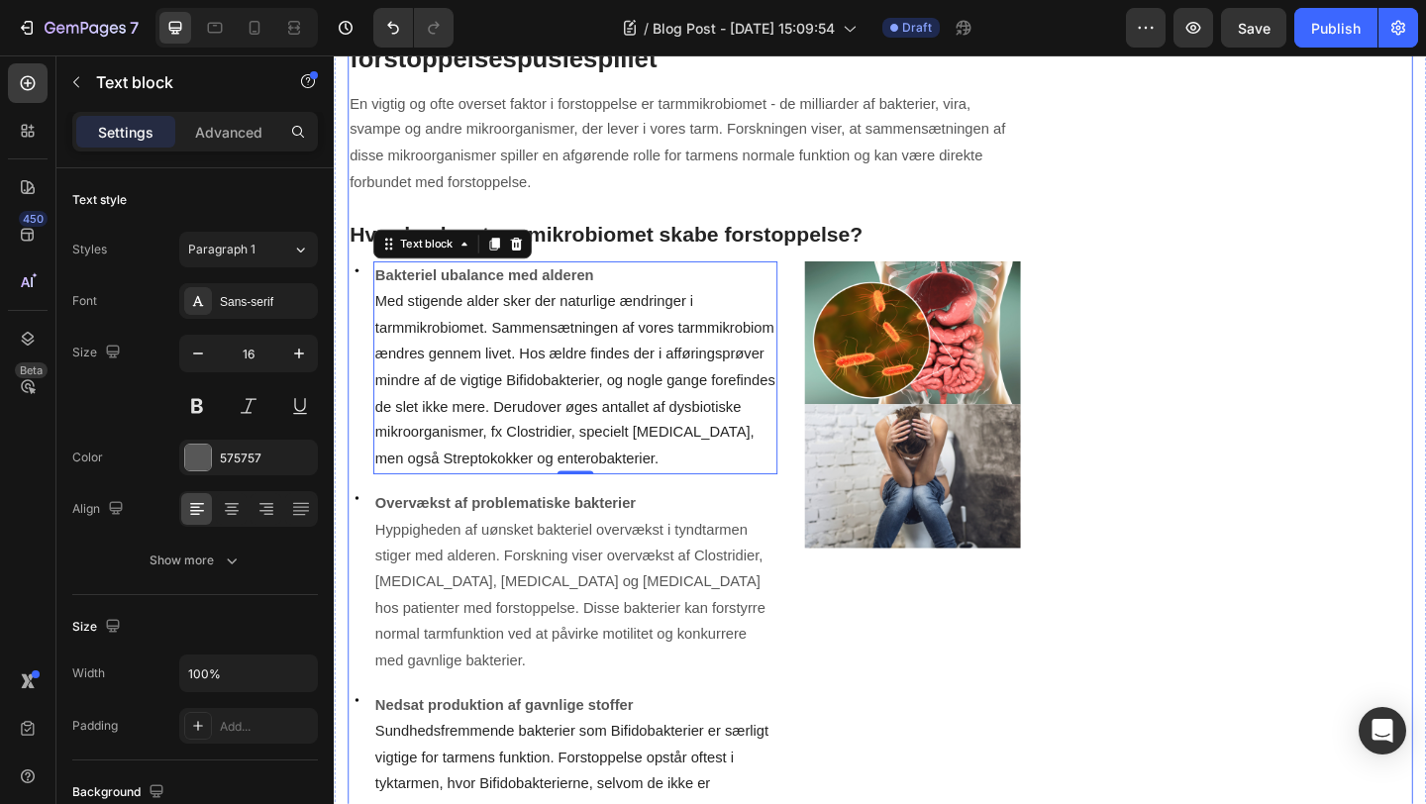
scroll to position [1086, 0]
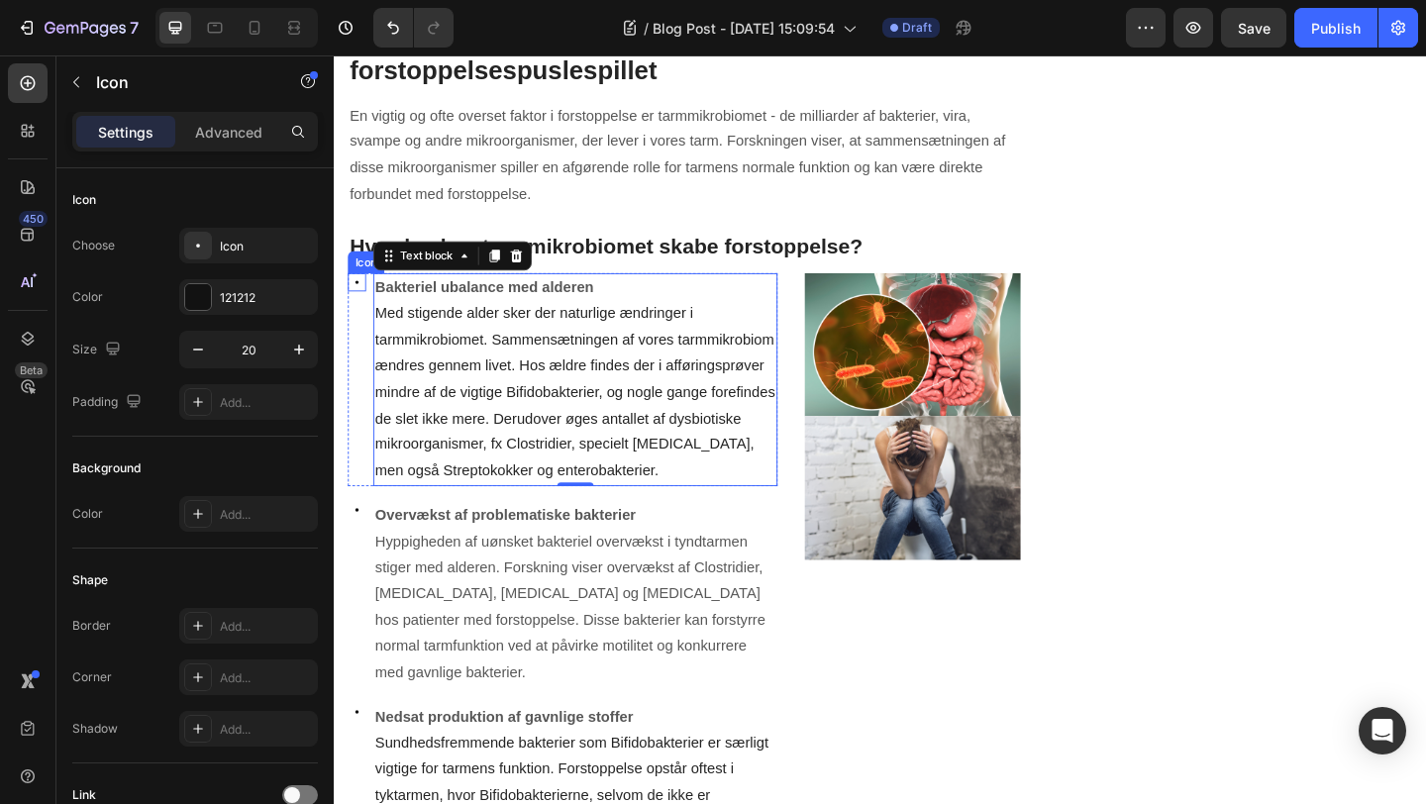
click at [366, 303] on icon at bounding box center [359, 302] width 20 height 20
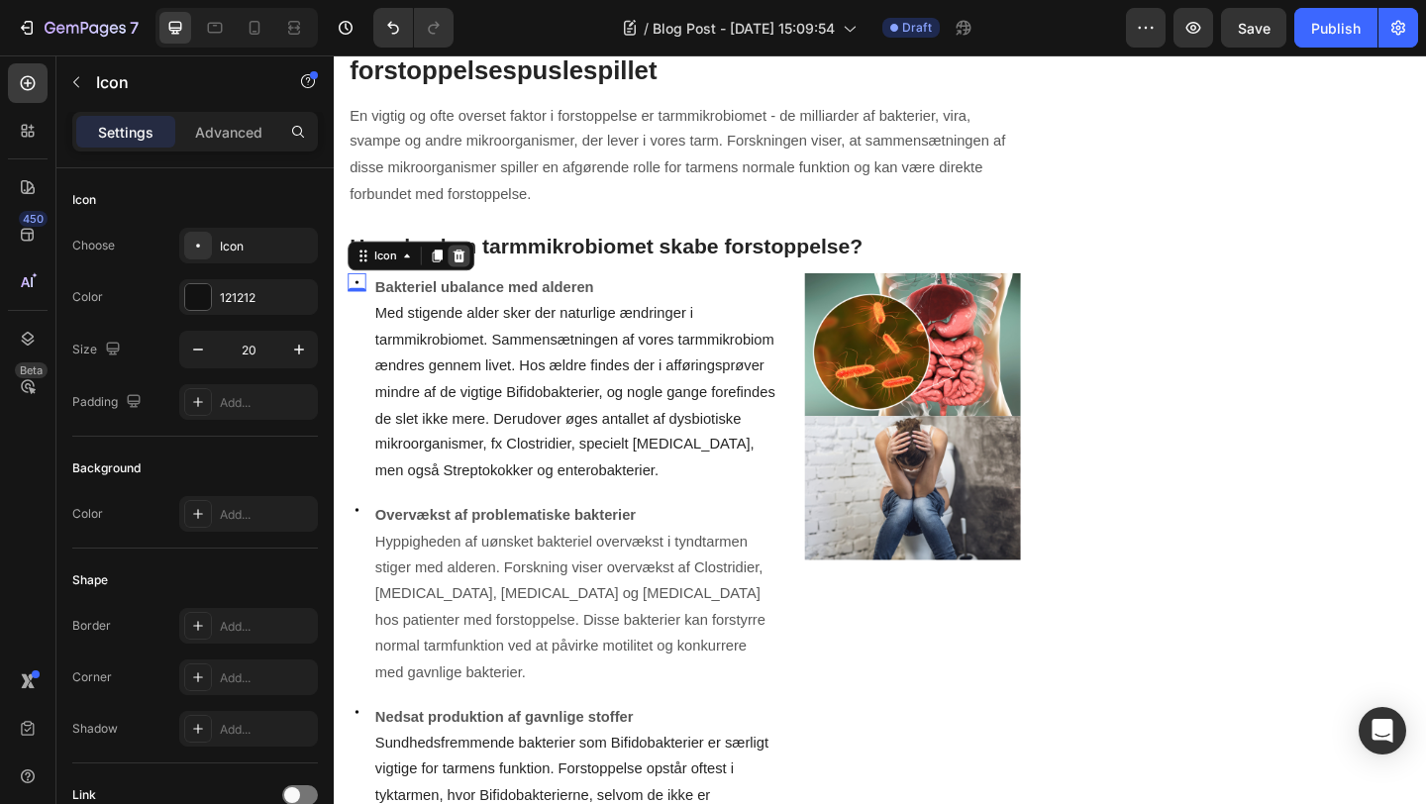
click at [472, 279] on icon at bounding box center [470, 272] width 13 height 14
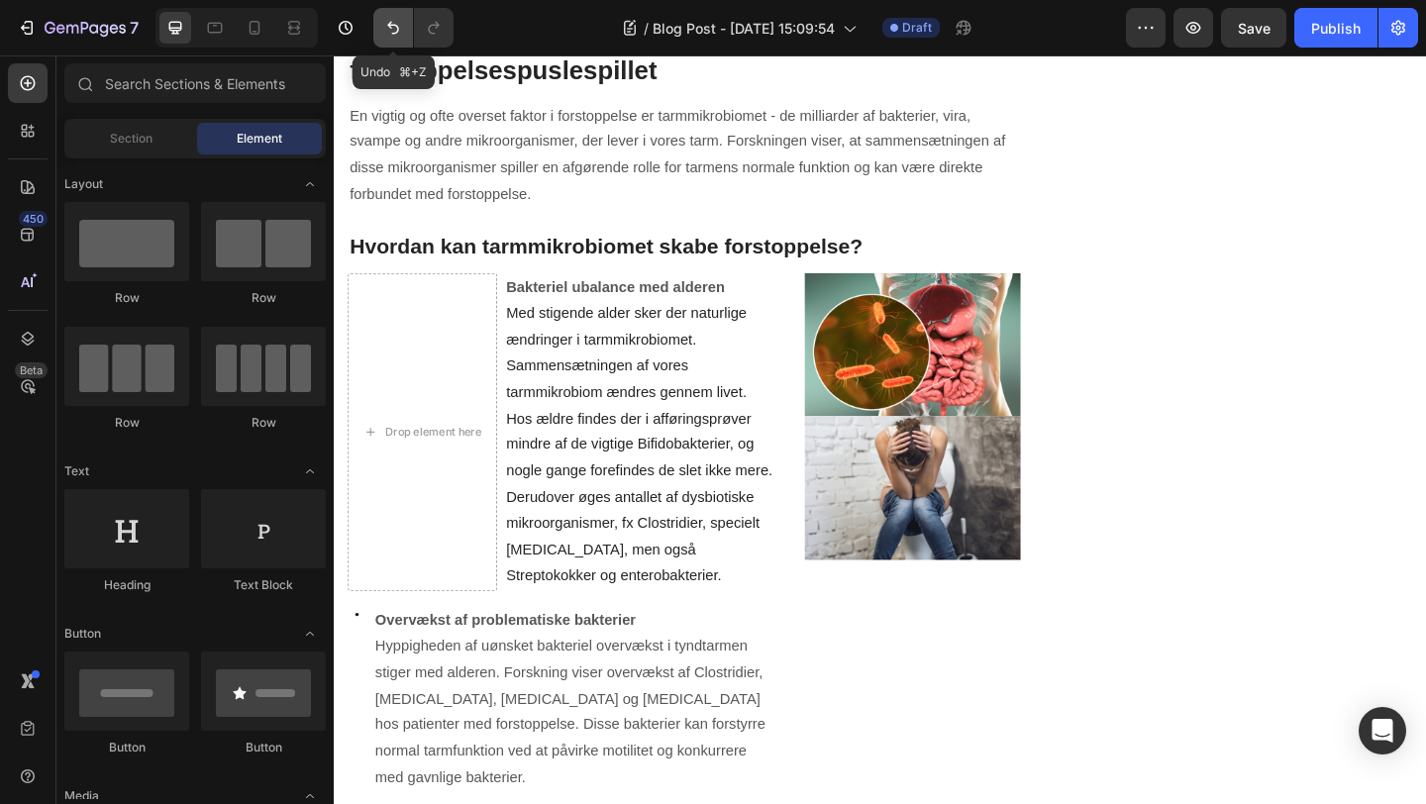
click at [397, 24] on icon "Undo/Redo" at bounding box center [393, 28] width 20 height 20
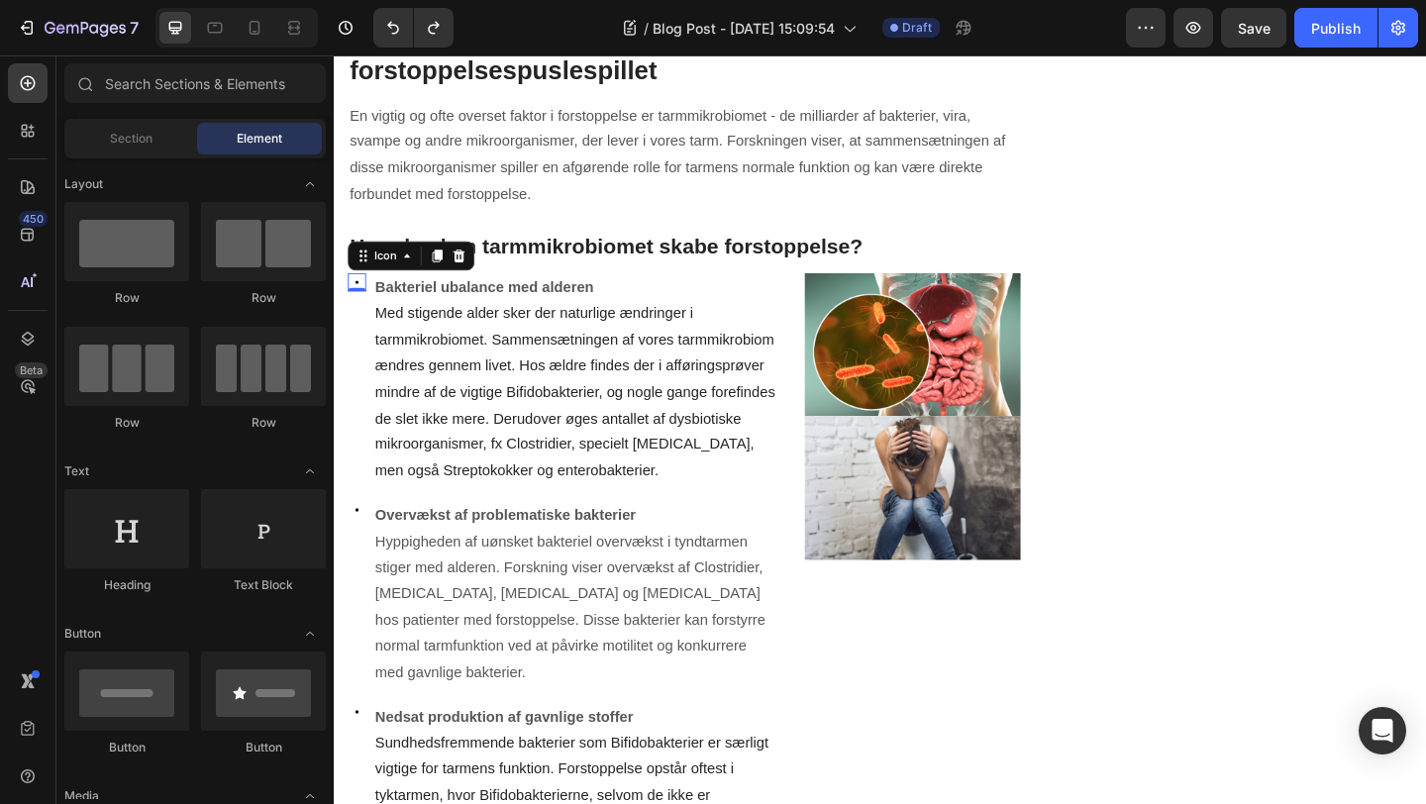
click at [359, 299] on icon at bounding box center [359, 302] width 20 height 20
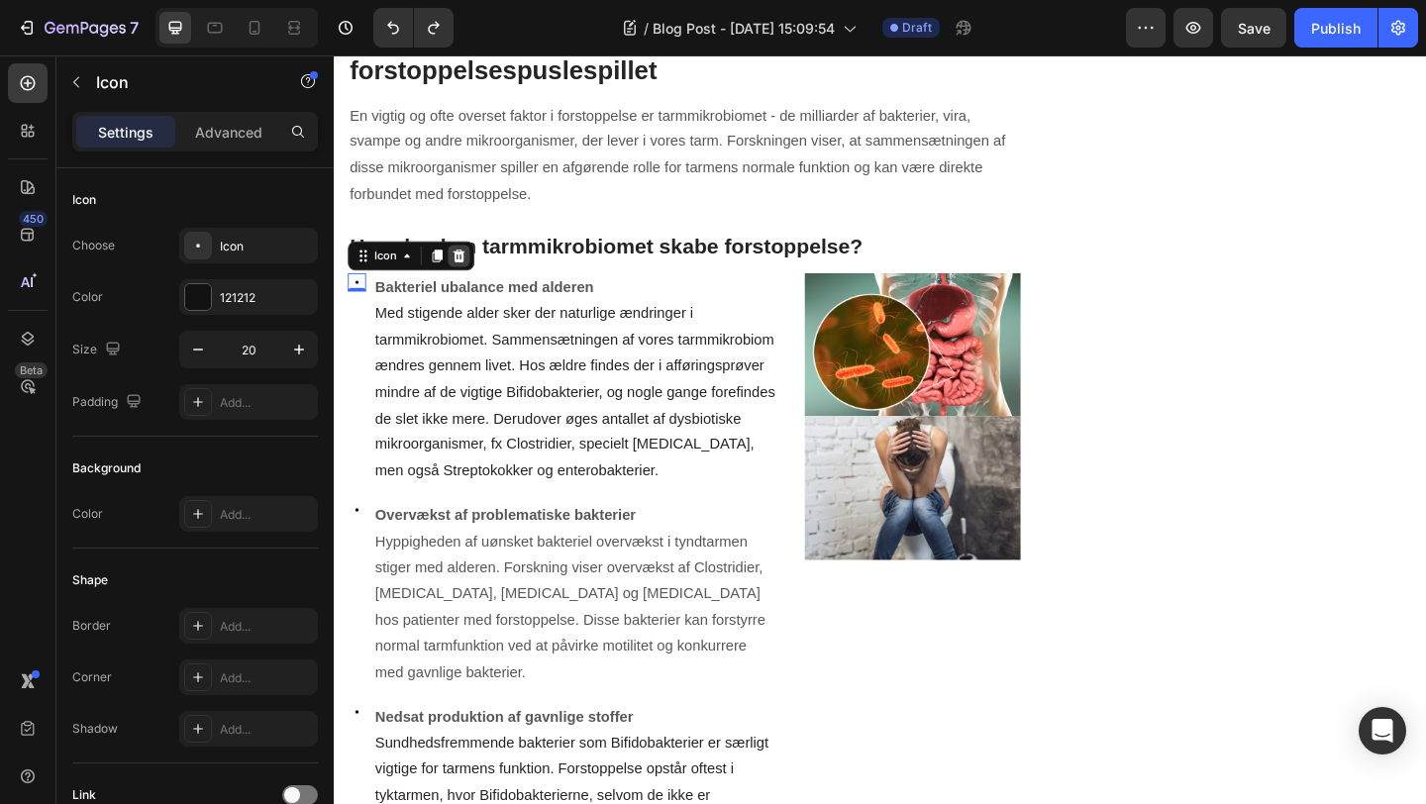
click at [472, 273] on icon at bounding box center [470, 273] width 16 height 16
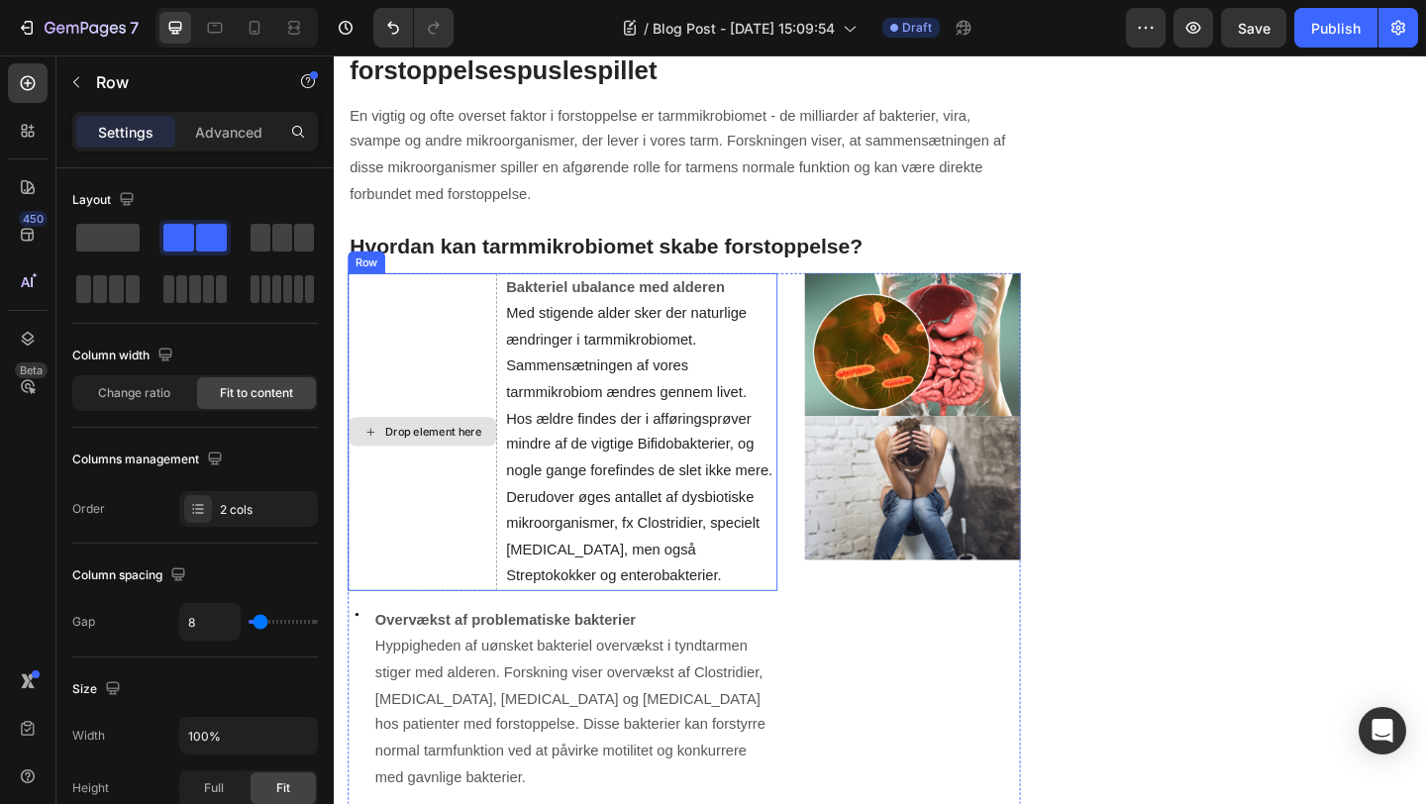
click at [399, 323] on div "Drop element here" at bounding box center [430, 465] width 162 height 347
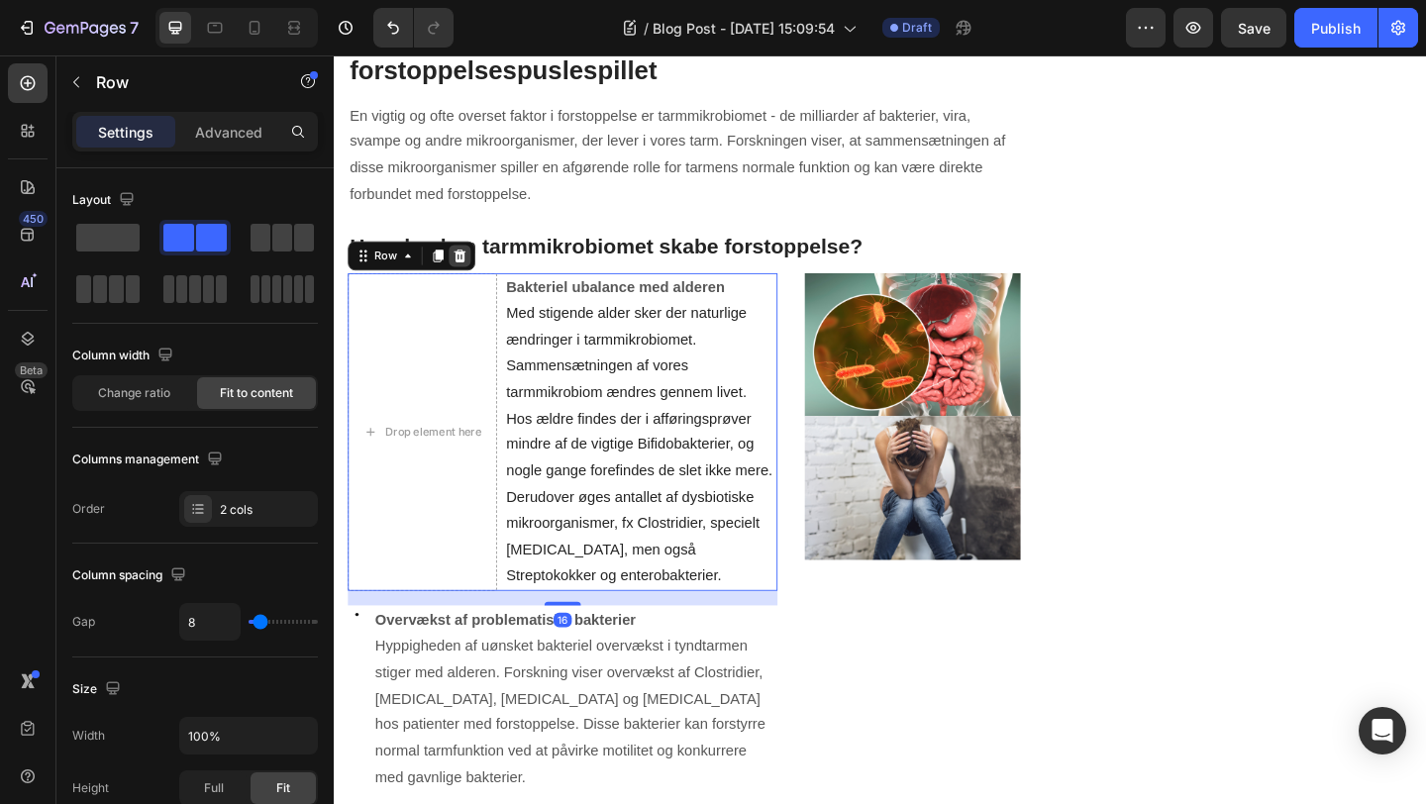
click at [474, 270] on icon at bounding box center [471, 272] width 13 height 14
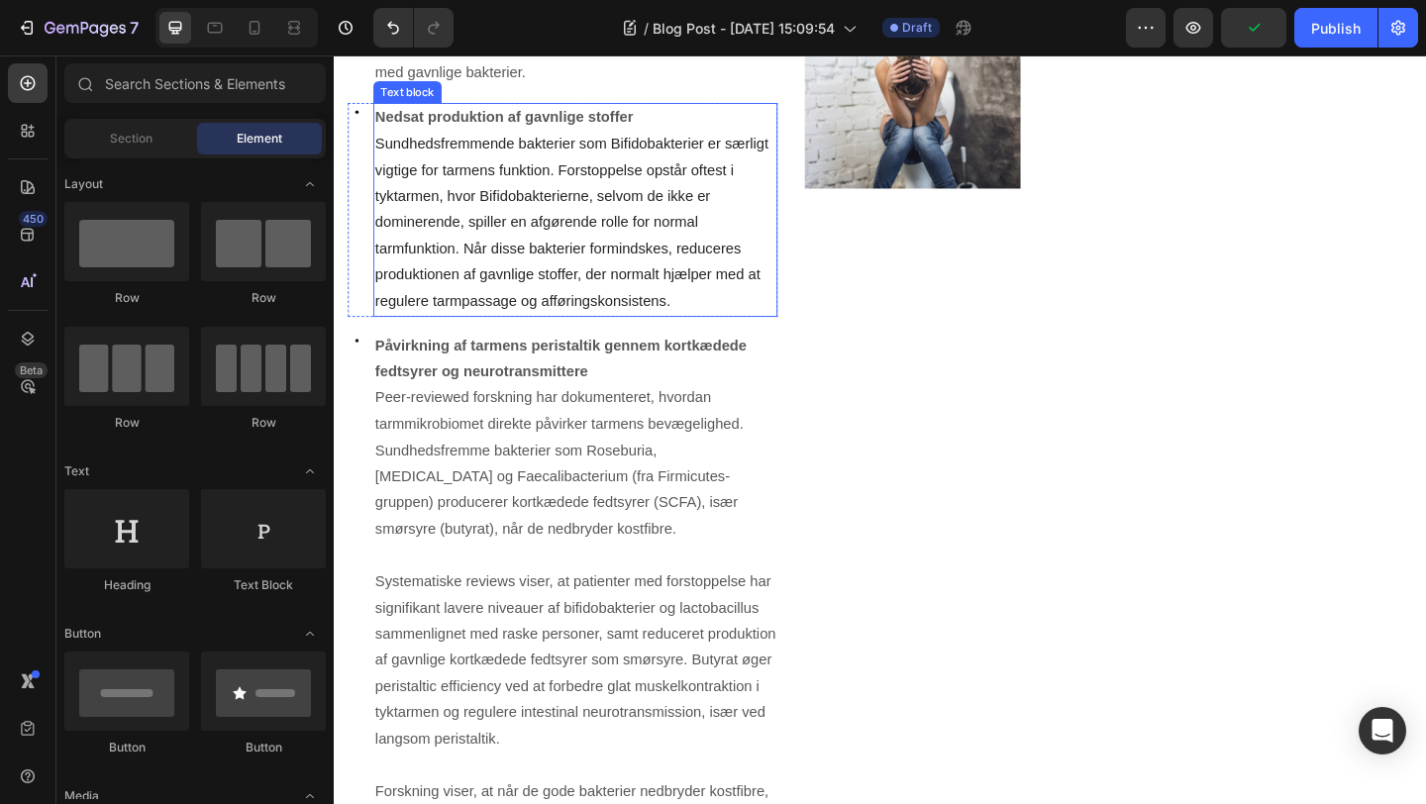
scroll to position [1135, 0]
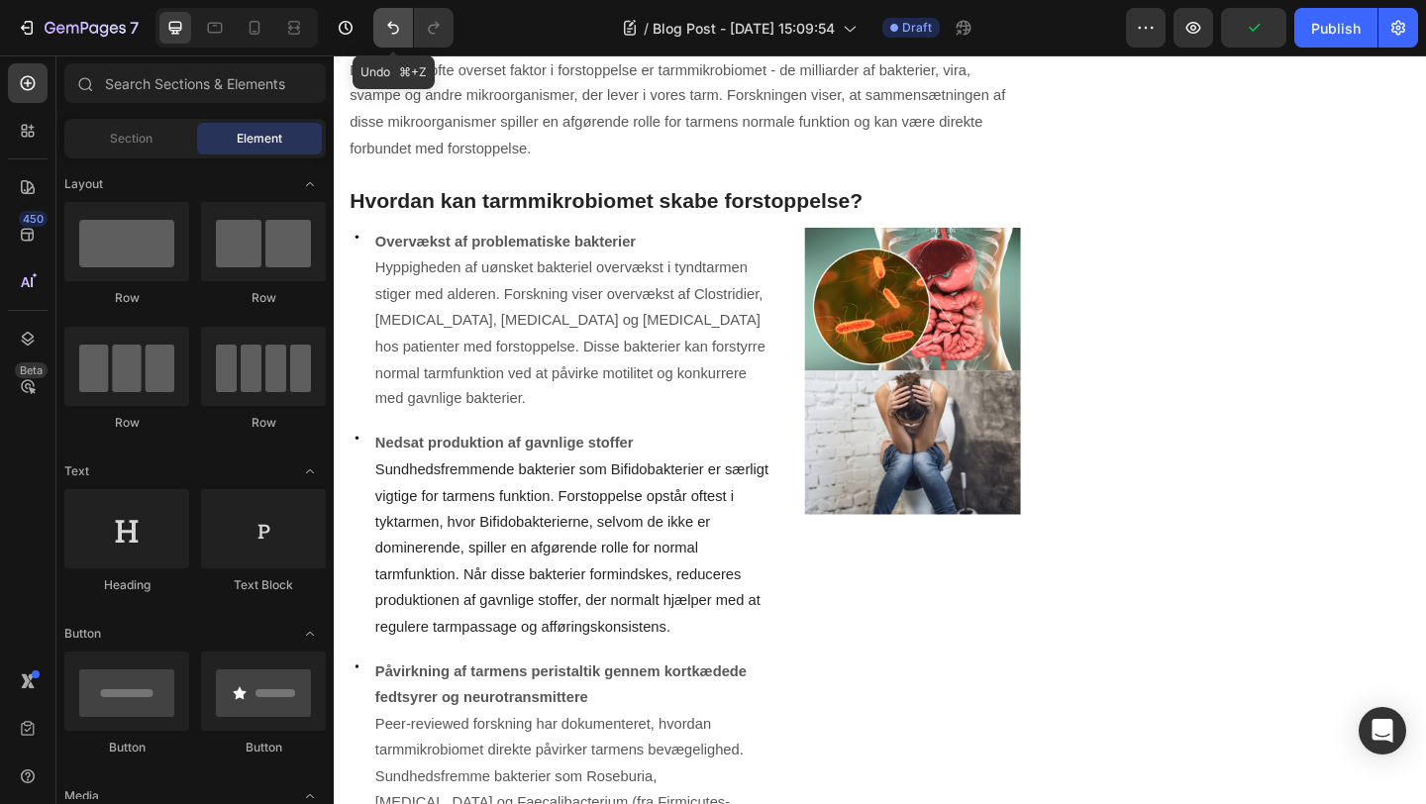
click at [399, 28] on icon "Undo/Redo" at bounding box center [393, 28] width 20 height 20
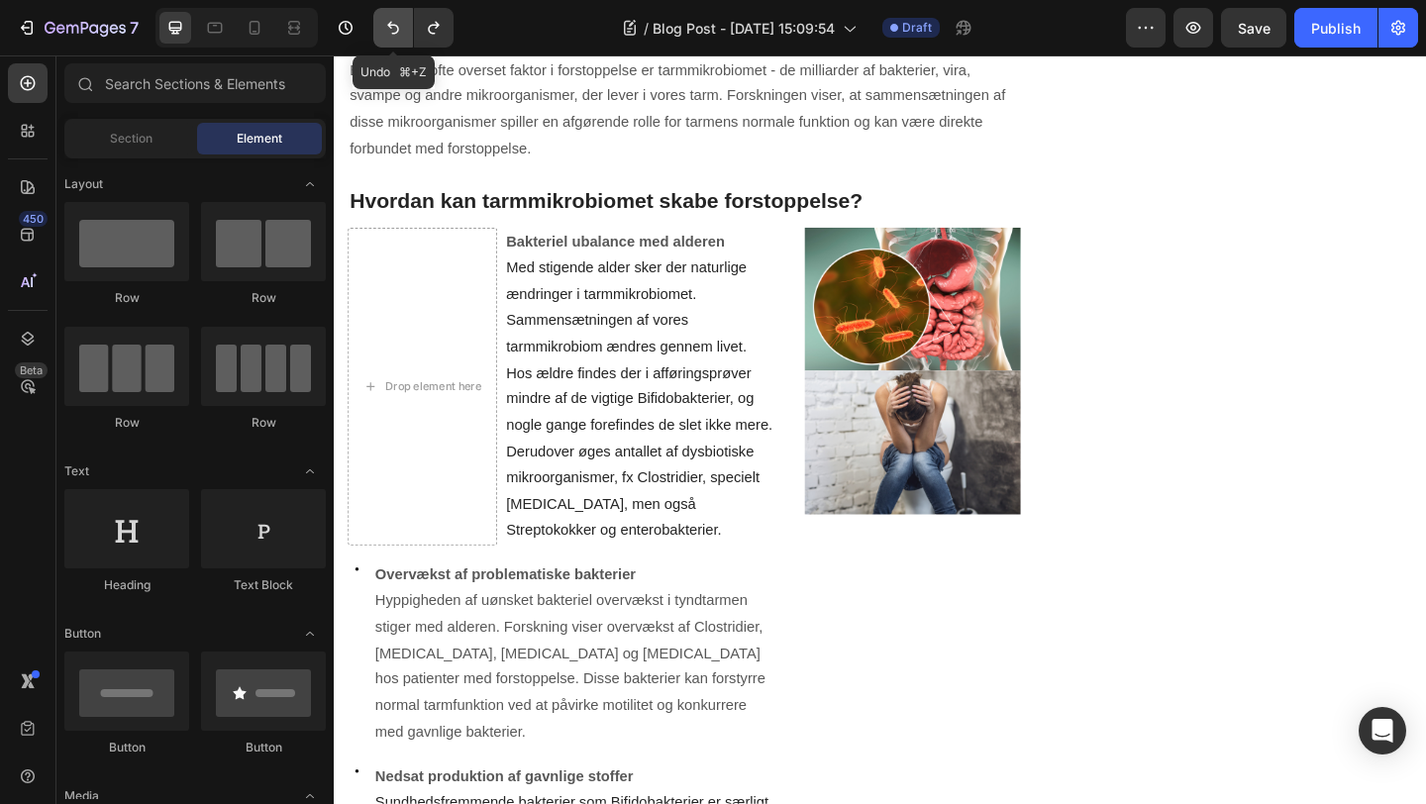
click at [399, 28] on icon "Undo/Redo" at bounding box center [393, 28] width 20 height 20
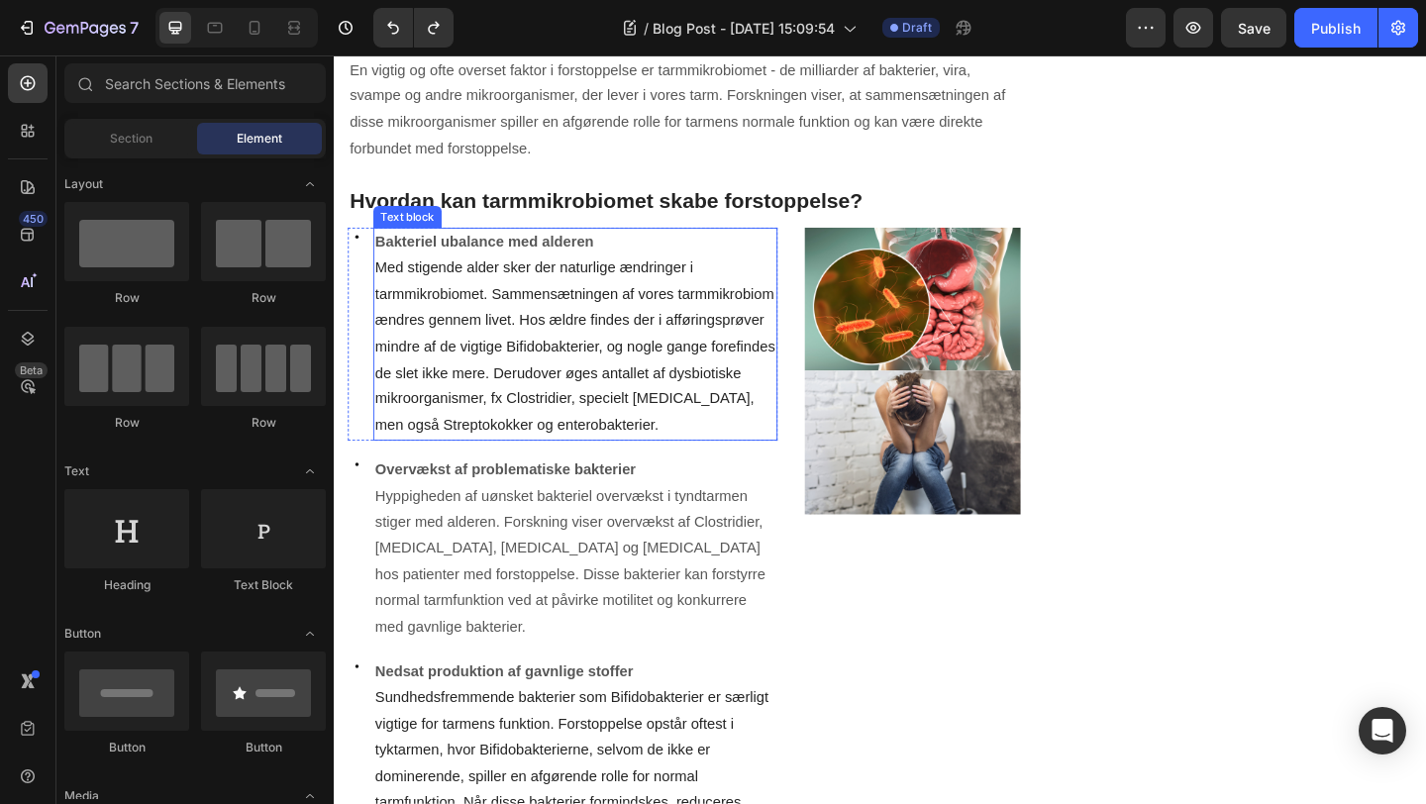
click at [739, 450] on span "Med stigende alder sker der naturlige ændringer i tarmmikrobiomet. Sammensætnin…" at bounding box center [595, 371] width 435 height 188
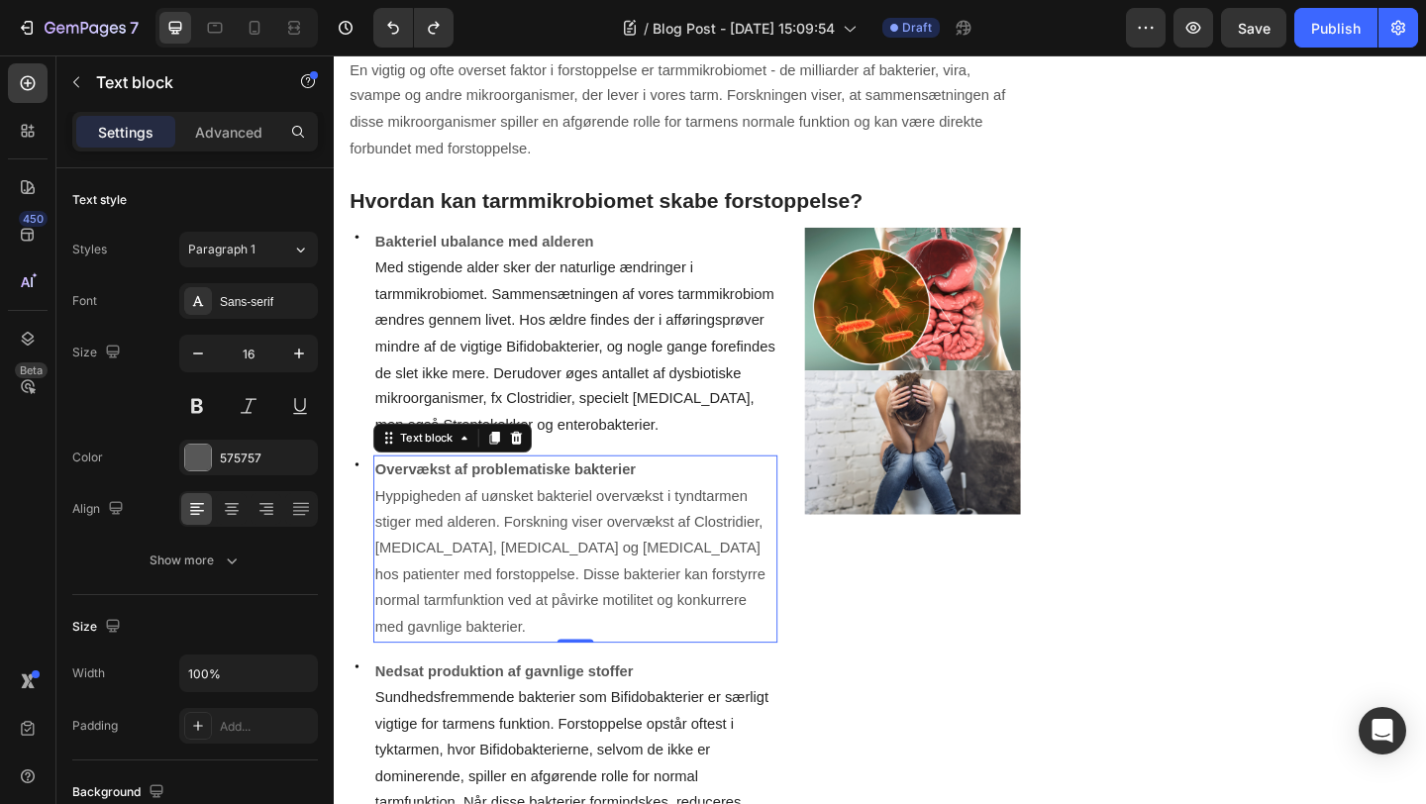
click at [780, 665] on p "Hyppigheden af uønsket bakteriel overvækst i tyndtarmen stiger med alderen. For…" at bounding box center [596, 606] width 436 height 171
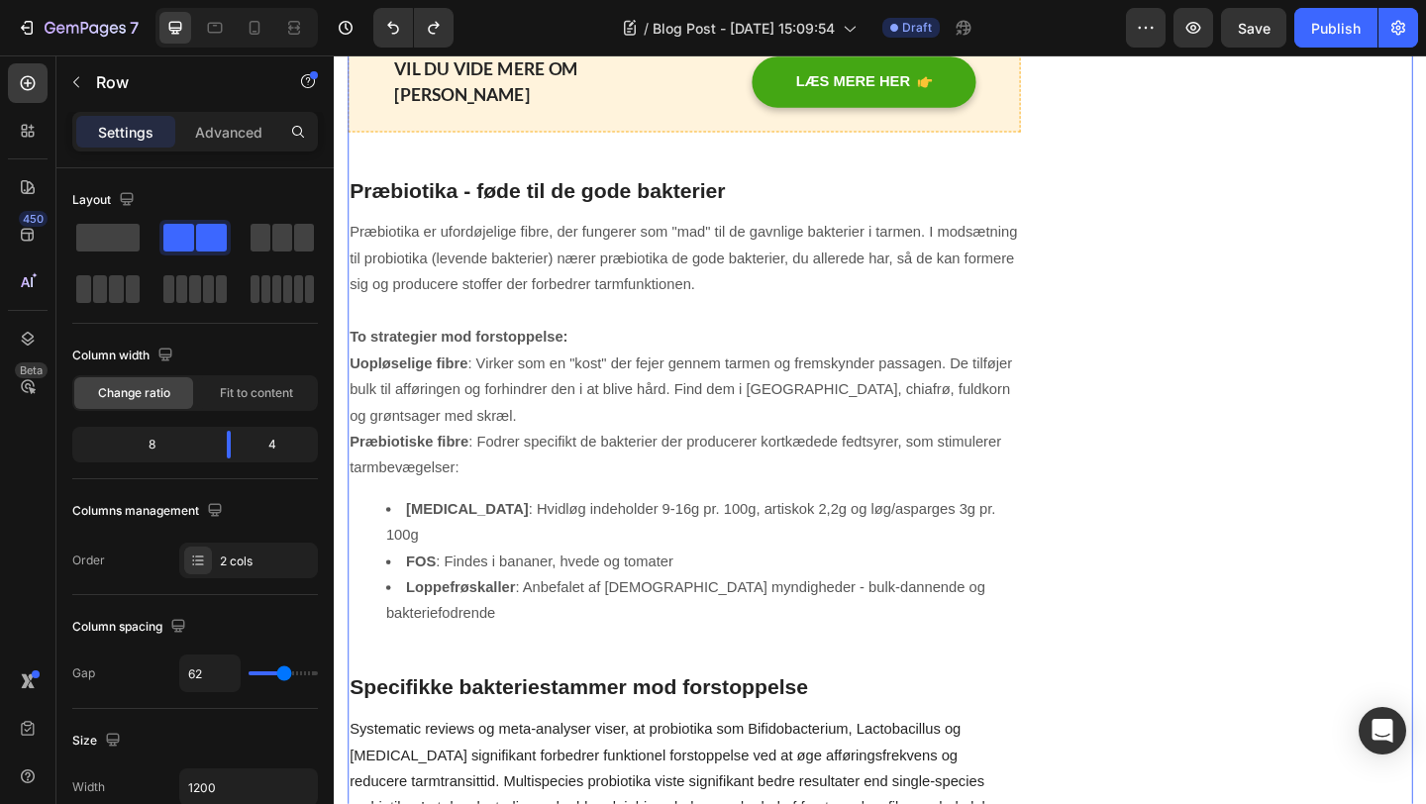
scroll to position [3198, 0]
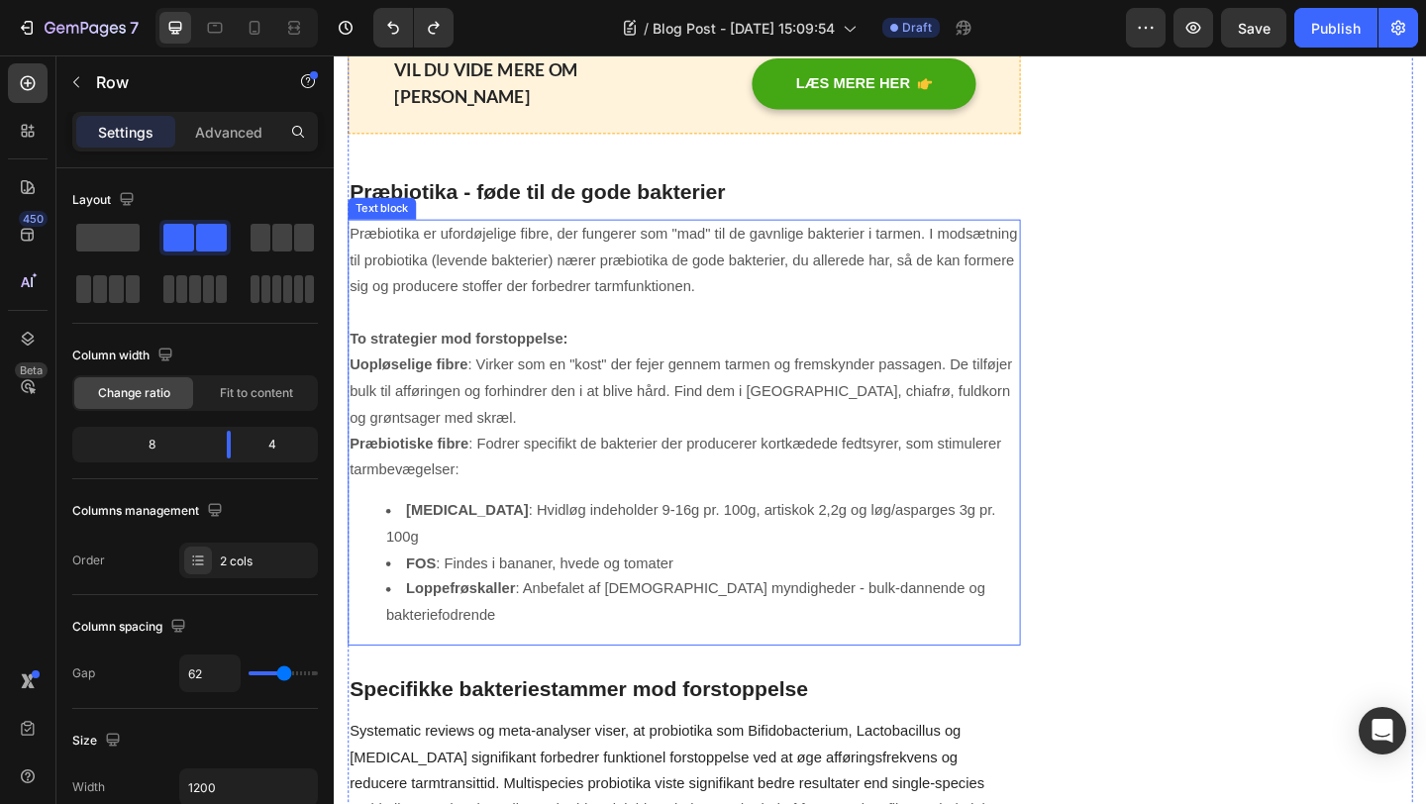
click at [967, 537] on li "Inulin : Hvidløg indeholder 9-16g pr. 100g, artiskok 2,2g og løg/asparges 3g pr…" at bounding box center [734, 565] width 688 height 57
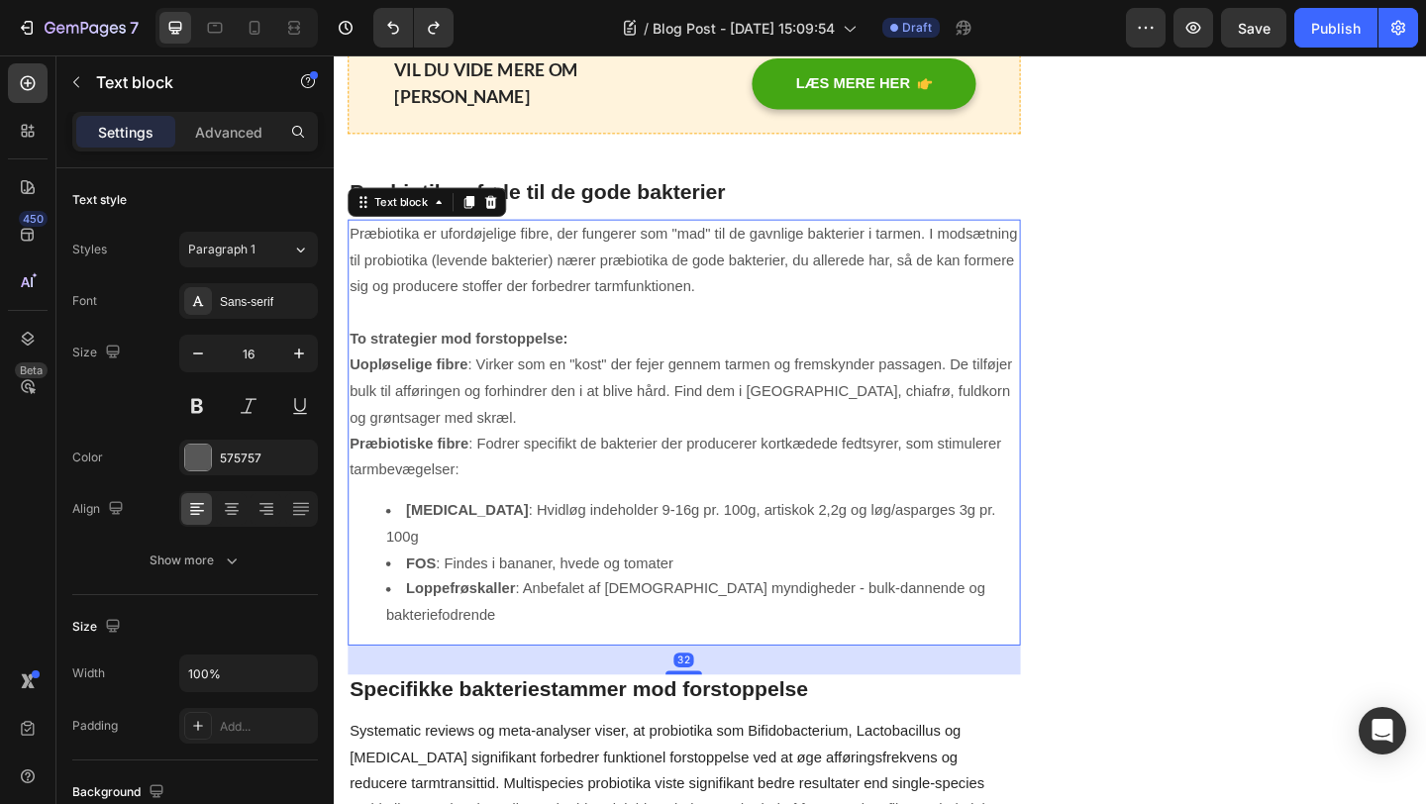
click at [967, 537] on li "Inulin : Hvidløg indeholder 9-16g pr. 100g, artiskok 2,2g og løg/asparges 3g pr…" at bounding box center [734, 565] width 688 height 57
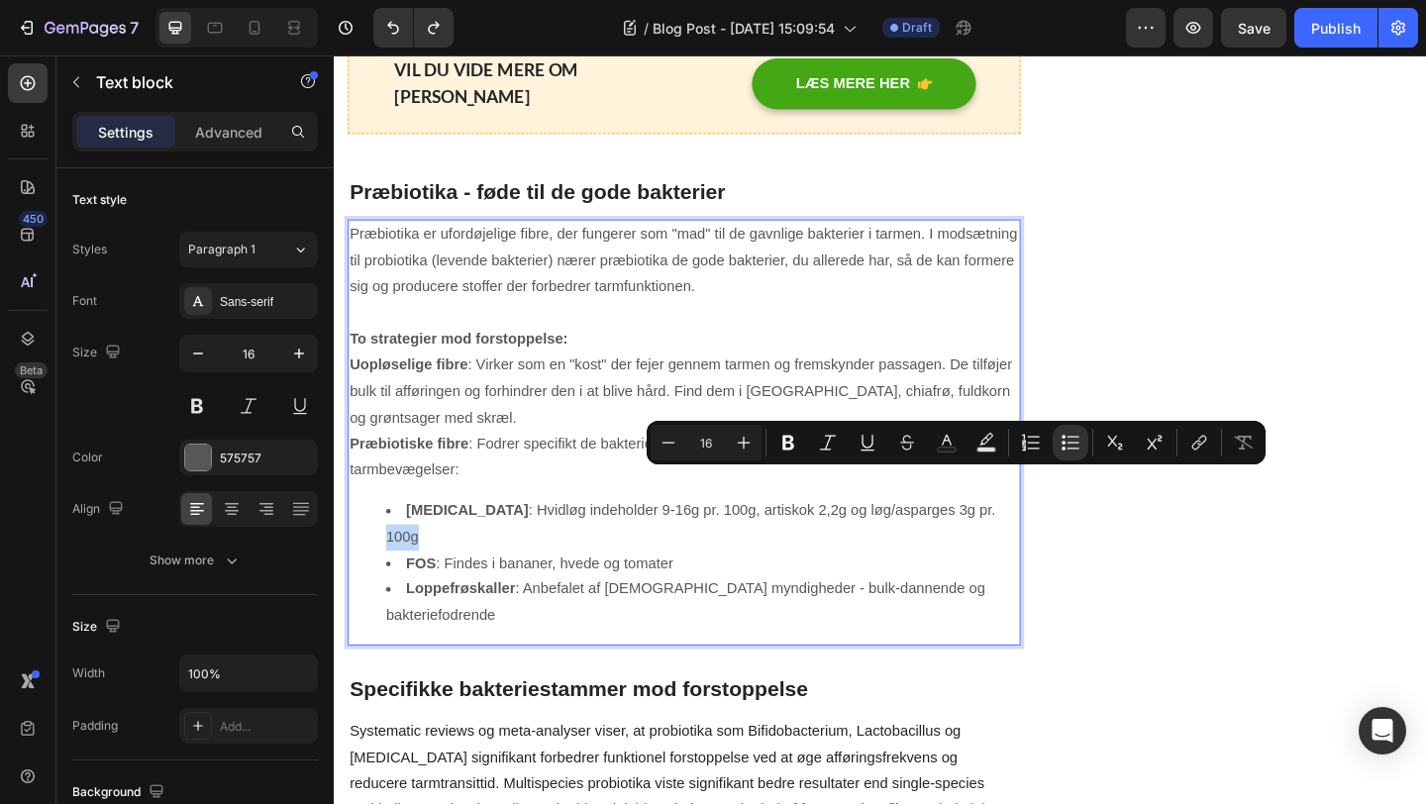
click at [967, 537] on li "Inulin : Hvidløg indeholder 9-16g pr. 100g, artiskok 2,2g og løg/asparges 3g pr…" at bounding box center [734, 565] width 688 height 57
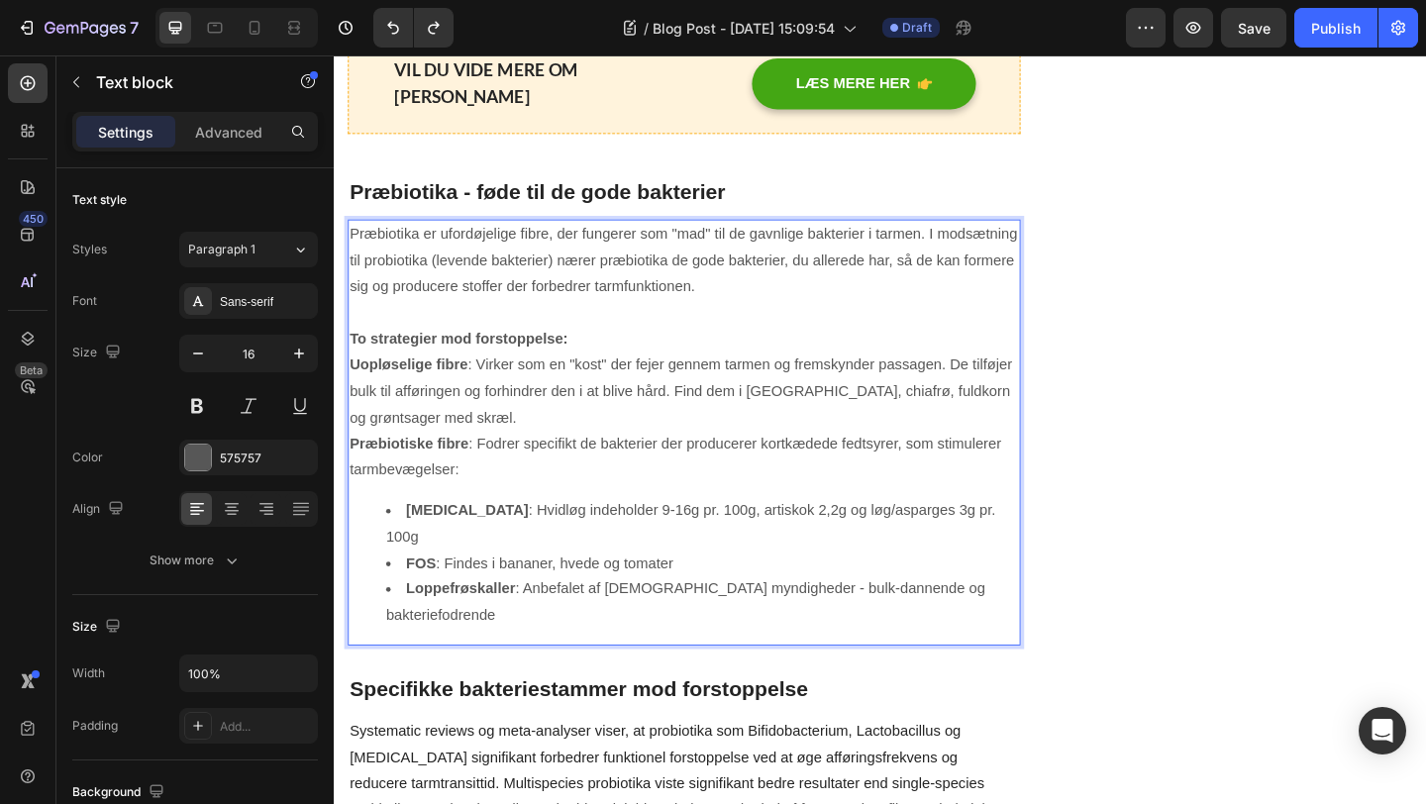
click at [963, 537] on li "Inulin : Hvidløg indeholder 9-16g pr. 100g, artiskok 2,2g og løg/asparges 3g pr…" at bounding box center [734, 565] width 688 height 57
click at [633, 537] on li "Inulin : Hvidløg indeholder 9-16g pr. 100g, artiskok 2,2g og løg/asparges 3g pr…" at bounding box center [734, 565] width 688 height 57
click at [1016, 537] on li "Inulin : Hvidløg indeholder 9-16 g. pr. 100g, artiskok 2,2 g. og løg/asparges 3…" at bounding box center [734, 565] width 688 height 57
click at [701, 537] on li "Inulin : Hvidløg indeholder 9-16 g. pr. 100g, artiskok 2,2 g. og løg/asparges 3…" at bounding box center [734, 565] width 688 height 57
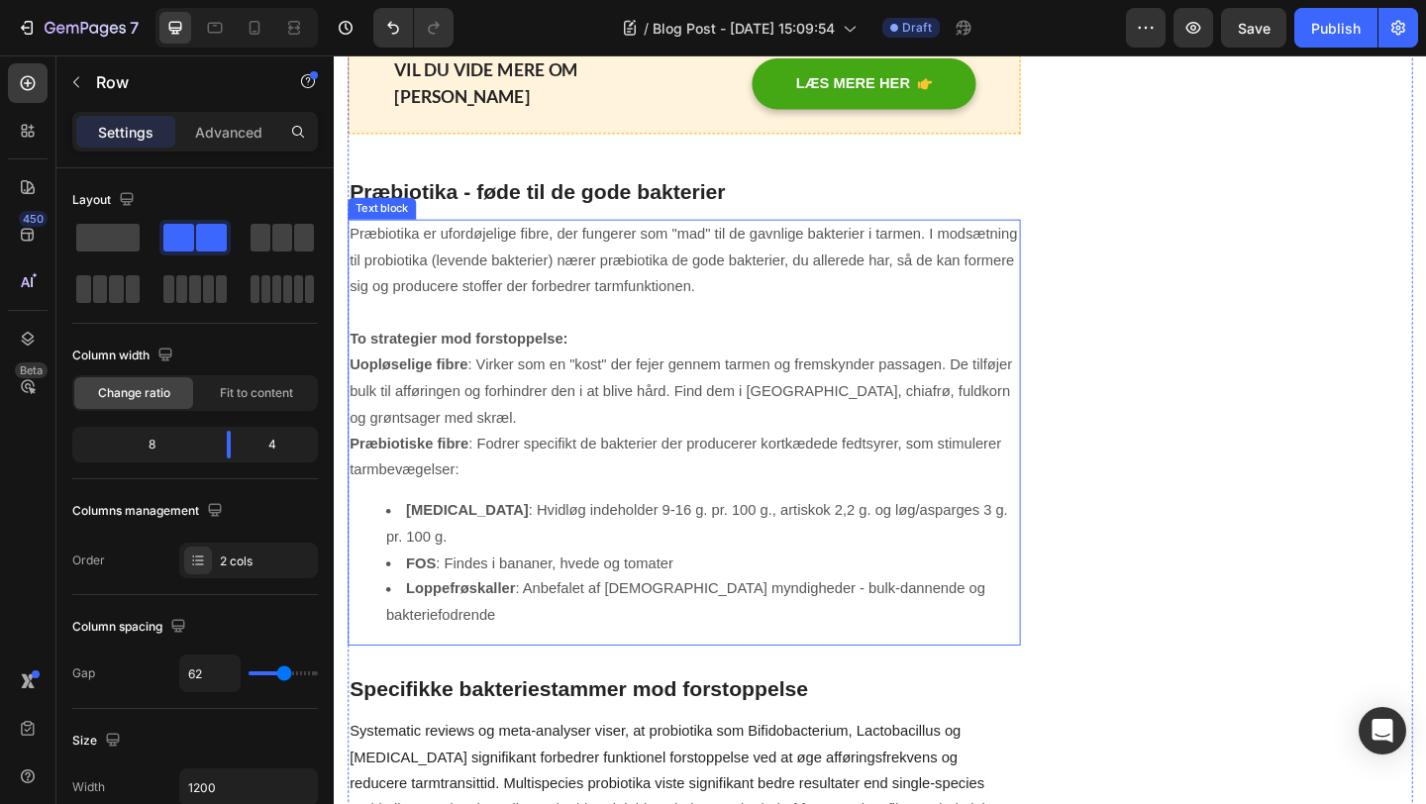
click at [654, 594] on li "FOS : Findes i bananer, hvede og tomater" at bounding box center [734, 608] width 688 height 29
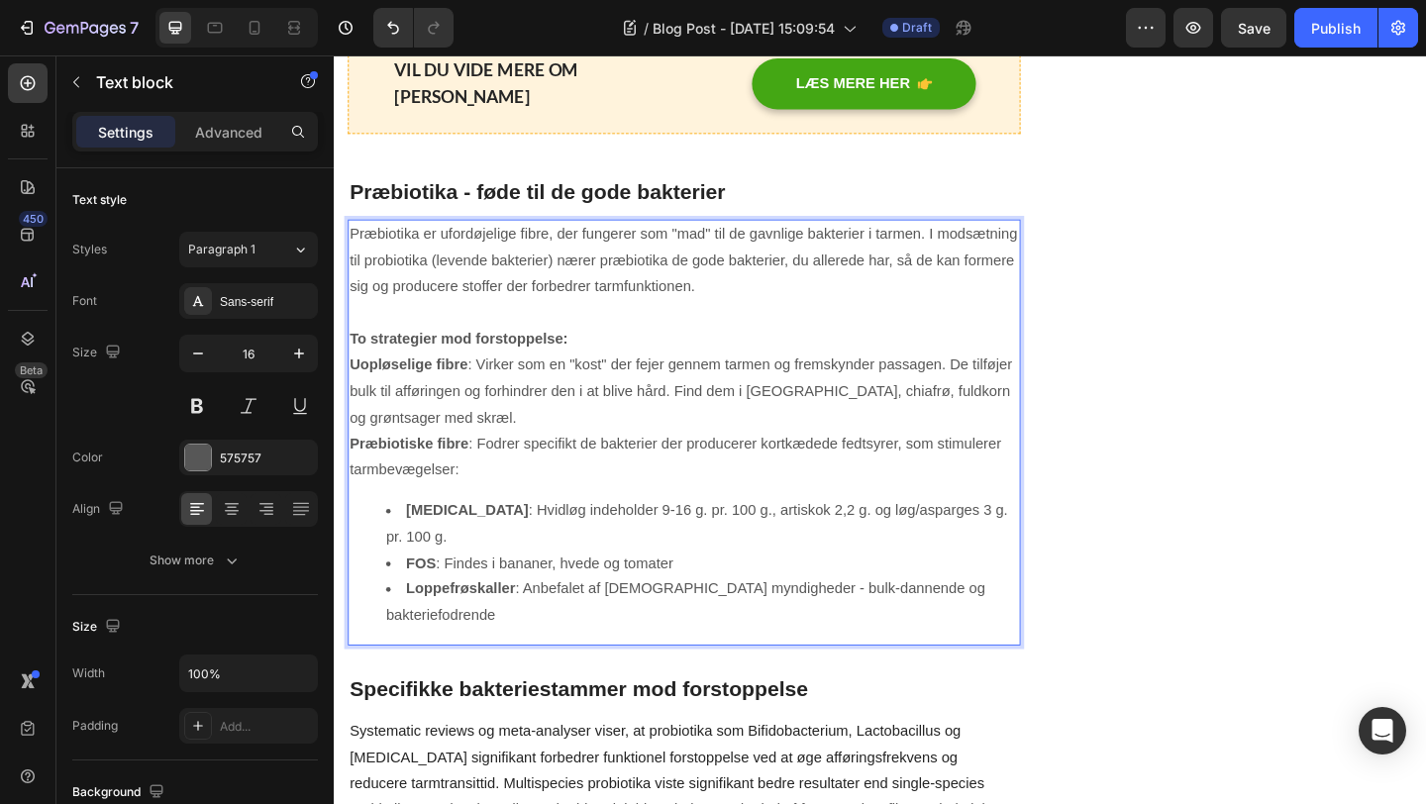
click at [1041, 537] on li "Inulin : Hvidløg indeholder 9-16 g. pr. 100 g., artiskok 2,2 g. og løg/asparges…" at bounding box center [734, 565] width 688 height 57
click at [1051, 537] on li "Inulin : Hvidløg indeholder 9-16 g. pr. 100 g., artiskok 2,2 g. og løg/asparges…" at bounding box center [734, 565] width 688 height 57
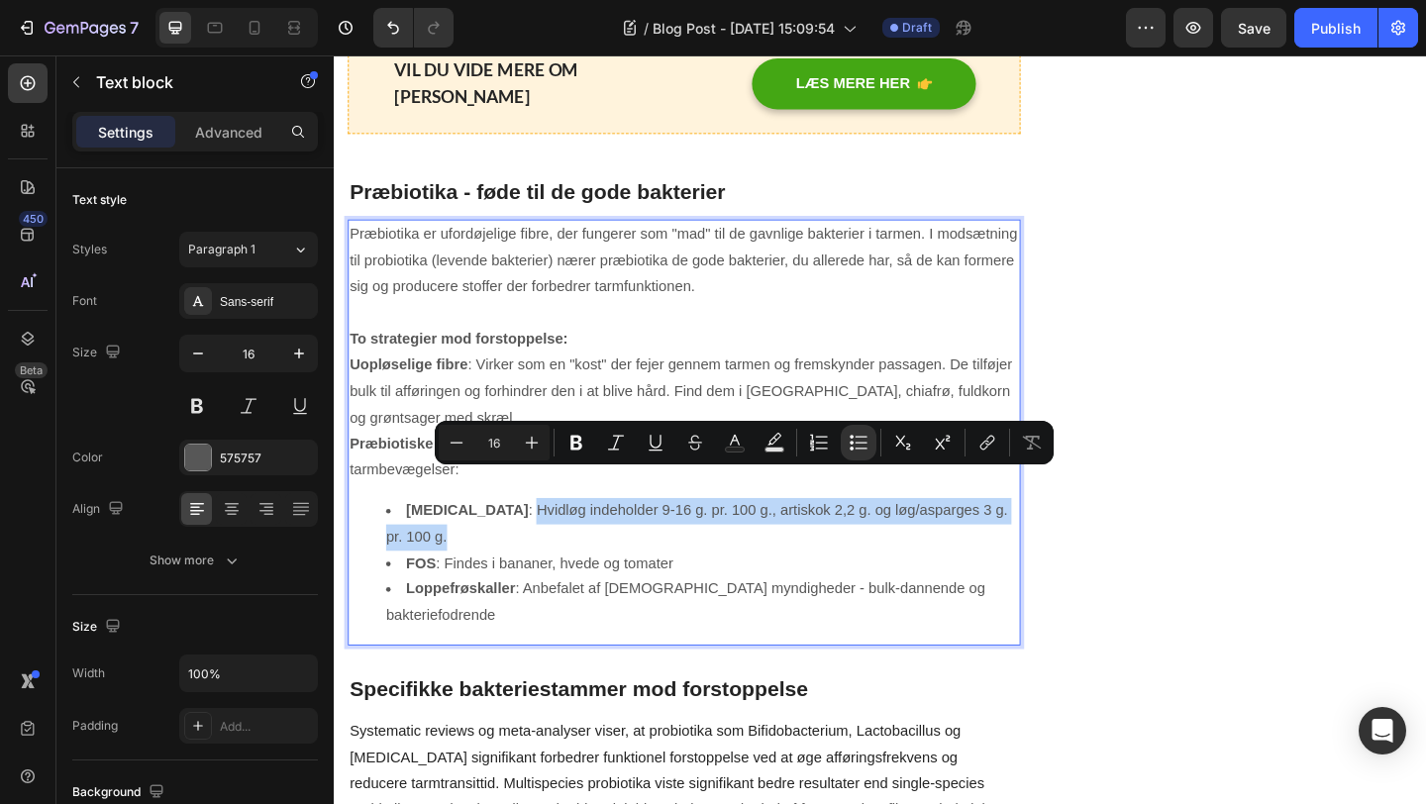
drag, startPoint x: 1051, startPoint y: 521, endPoint x: 468, endPoint y: 505, distance: 583.7
click at [468, 537] on li "Inulin : Hvidløg indeholder 9-16 g. pr. 100 g., artiskok 2,2 g. og løg/asparges…" at bounding box center [734, 565] width 688 height 57
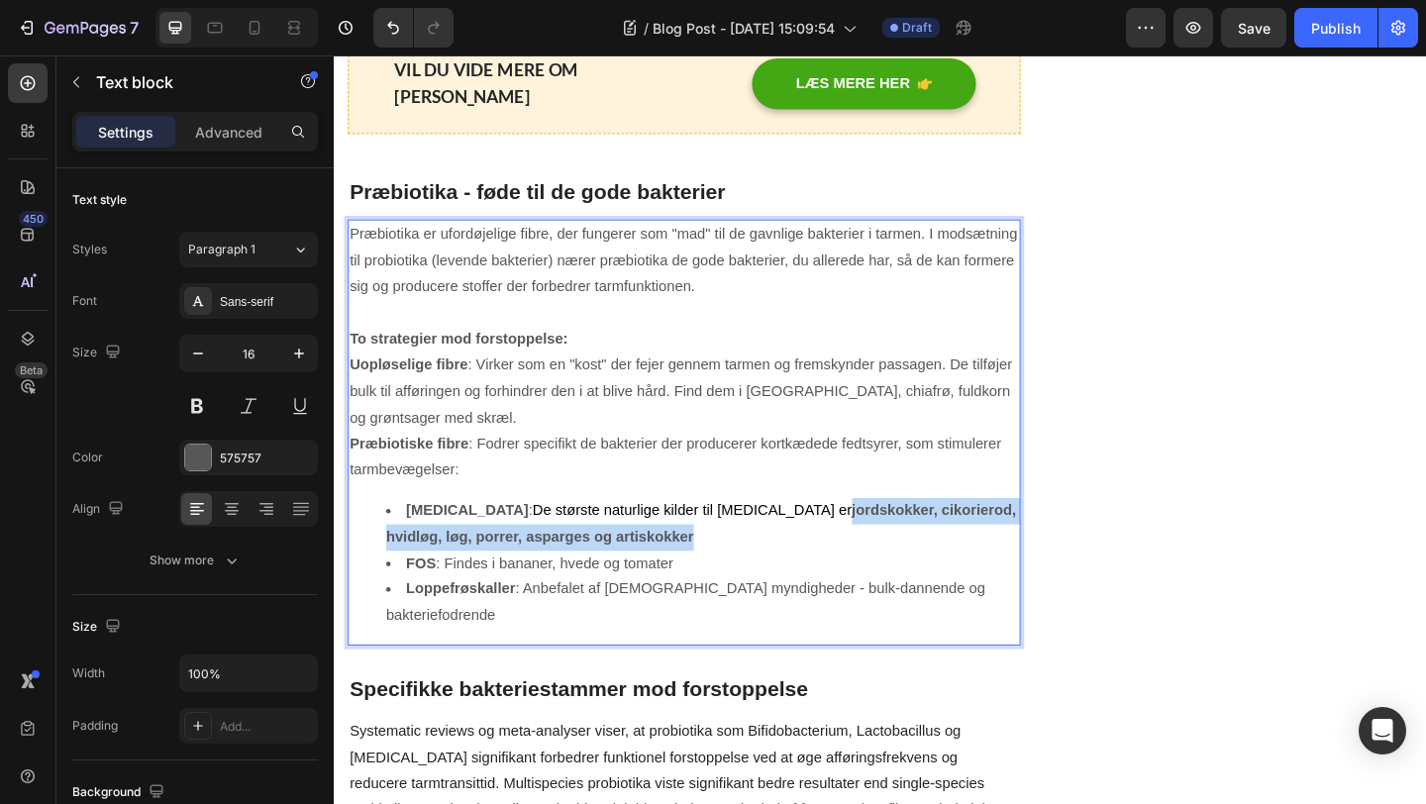
drag, startPoint x: 577, startPoint y: 549, endPoint x: 723, endPoint y: 512, distance: 151.1
click at [723, 537] on li "Inulin : De største naturlige kilder til inulin er jordskokker, cikorierod, hvi…" at bounding box center [734, 565] width 688 height 57
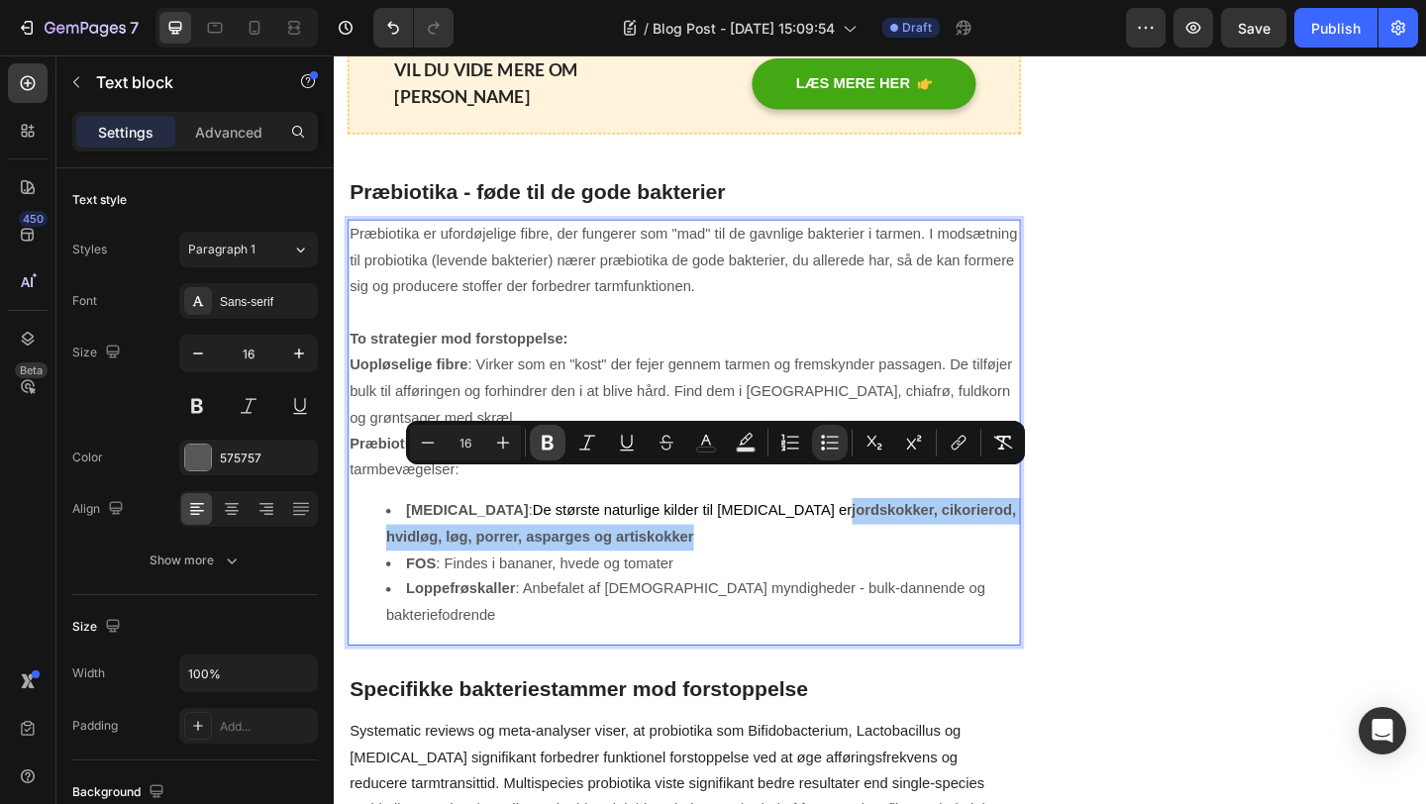
click at [554, 444] on icon "Editor contextual toolbar" at bounding box center [548, 443] width 20 height 20
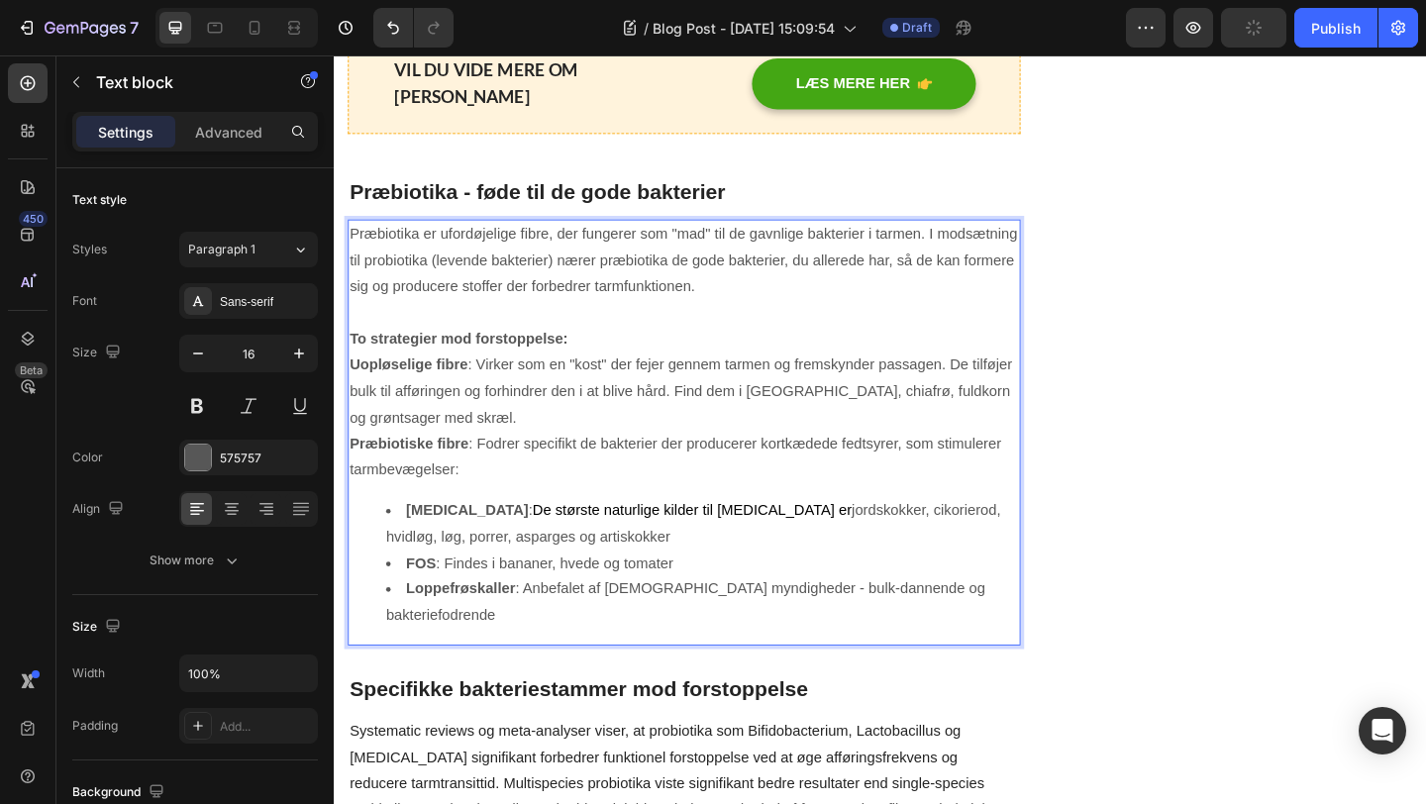
click at [550, 542] on span "De største naturlige kilder til inulin er" at bounding box center [724, 550] width 348 height 17
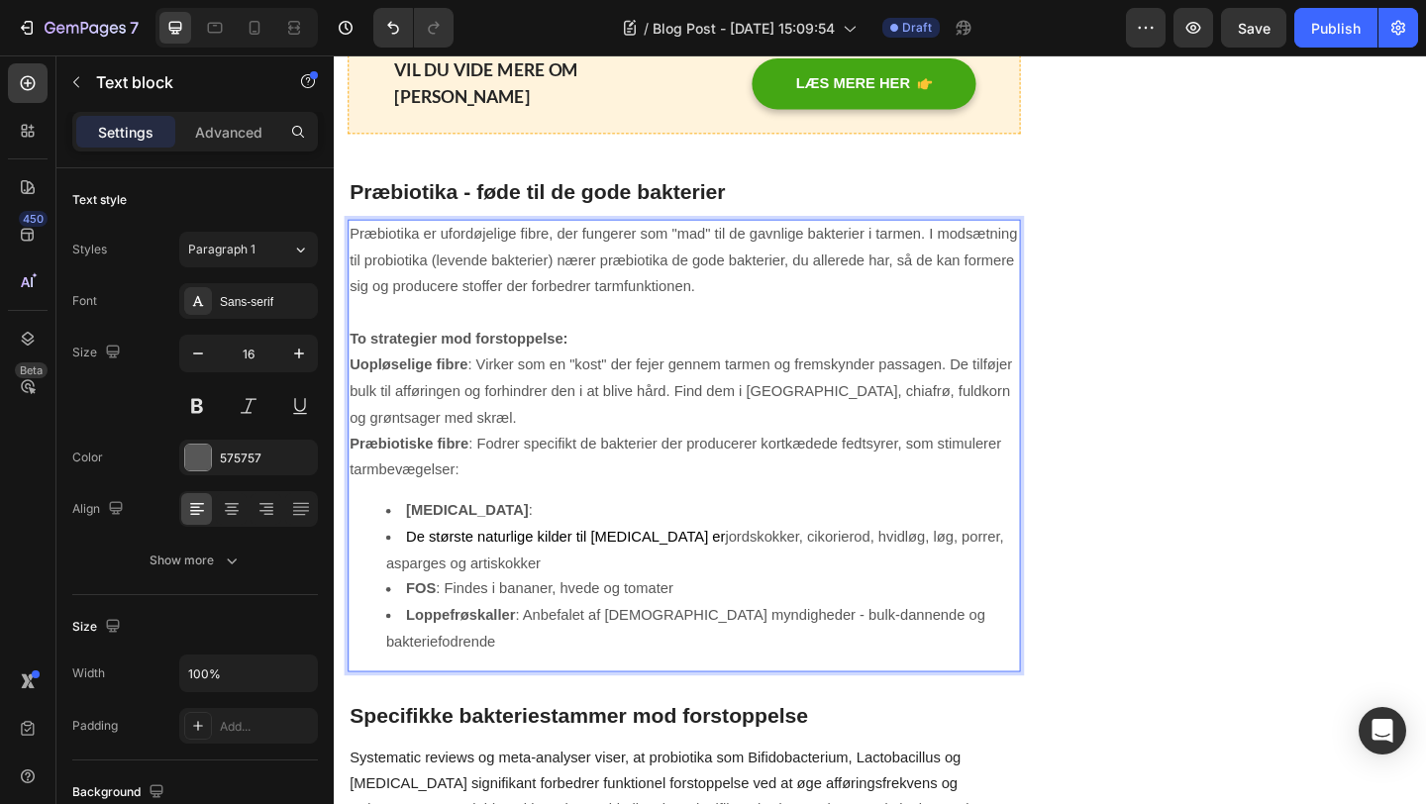
click at [410, 566] on li "De største naturlige kilder til inulin er jordskokker, cikorierod, hvidløg, løg…" at bounding box center [734, 594] width 688 height 57
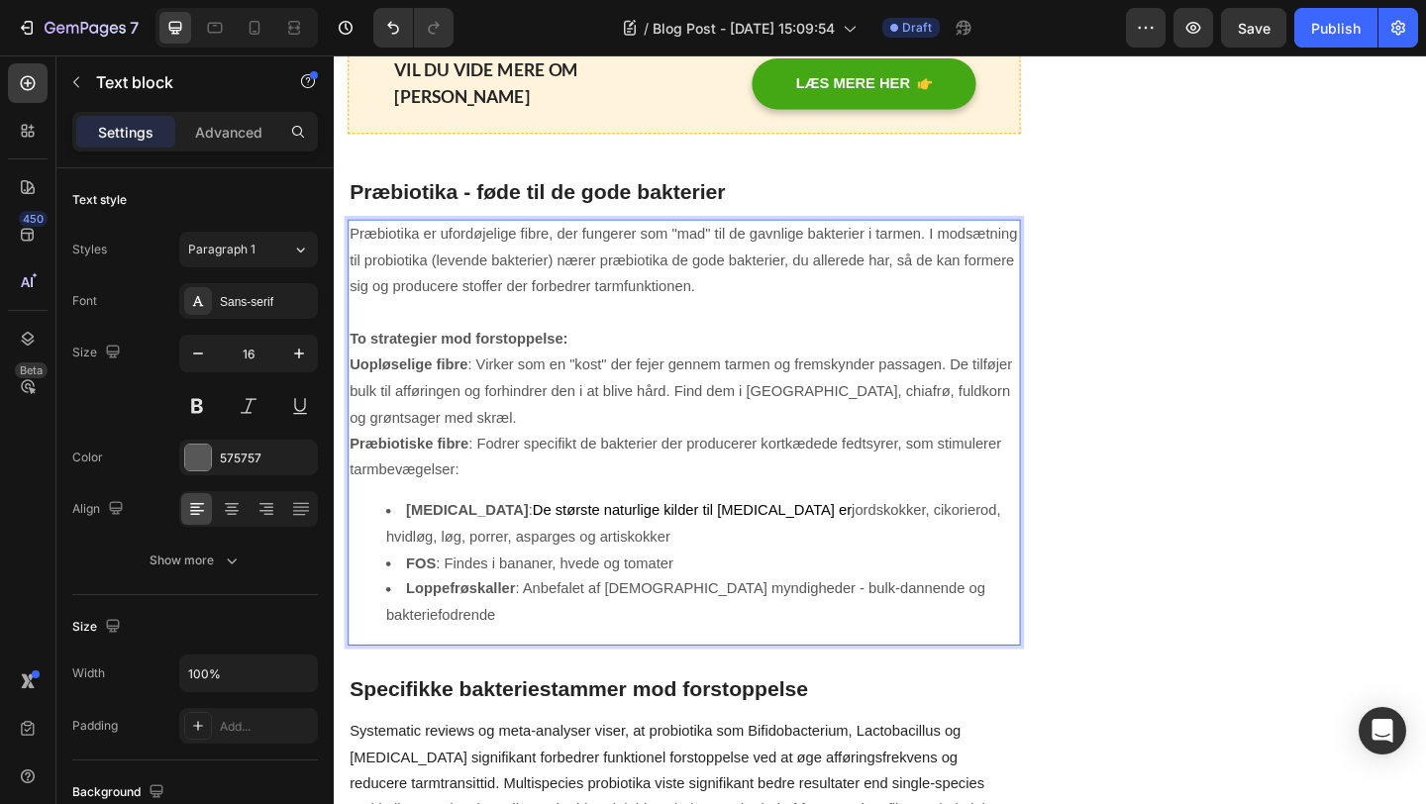
click at [729, 537] on li "Inulin : De største naturlige kilder til inulin er jordskokker, cikorierod, hvi…" at bounding box center [734, 565] width 688 height 57
click at [571, 537] on li "Inulin : De største naturlige kilder til inulin er jordskokker, cikorierod, hvi…" at bounding box center [734, 565] width 688 height 57
click at [655, 465] on p "Præbiotiske fibre : Fodrer specifikt de bakterier der producerer kortkædede fed…" at bounding box center [715, 493] width 728 height 57
click at [640, 542] on span "De største naturlige kilder til inulin er" at bounding box center [724, 550] width 348 height 17
click at [700, 542] on span "De største naturlige kilder til inulin er" at bounding box center [724, 550] width 348 height 17
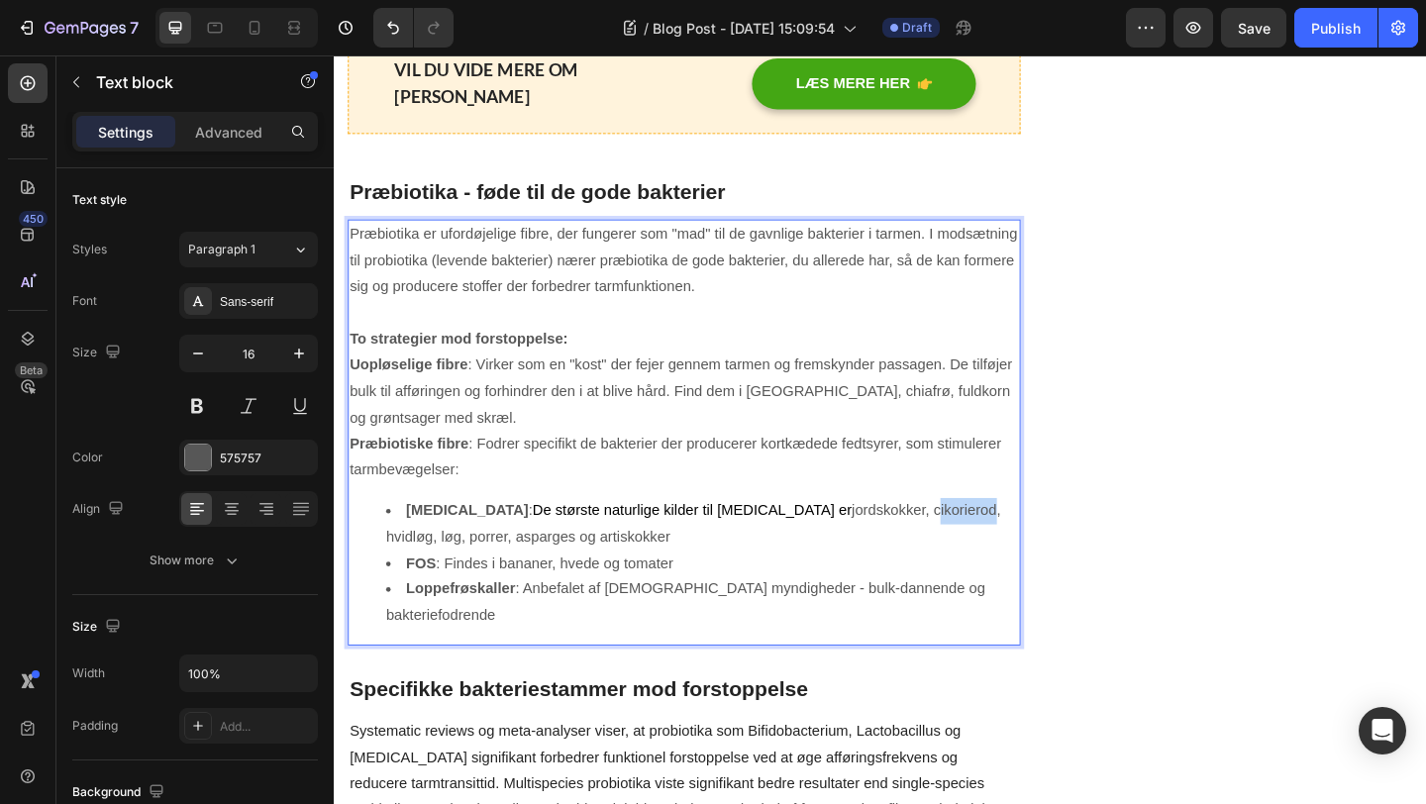
drag, startPoint x: 819, startPoint y: 522, endPoint x: 878, endPoint y: 522, distance: 58.4
click at [878, 537] on li "Inulin : De største naturlige kilder til inulin er jordskokker, cikorierod, hvi…" at bounding box center [734, 565] width 688 height 57
click at [803, 537] on li "Inulin : De største naturlige kilder til inulin er jordskokker, cikorierod, hvi…" at bounding box center [734, 565] width 688 height 57
drag, startPoint x: 719, startPoint y: 523, endPoint x: 465, endPoint y: 520, distance: 254.6
click at [550, 542] on span "De største naturlige kilder til inulin er" at bounding box center [724, 550] width 348 height 17
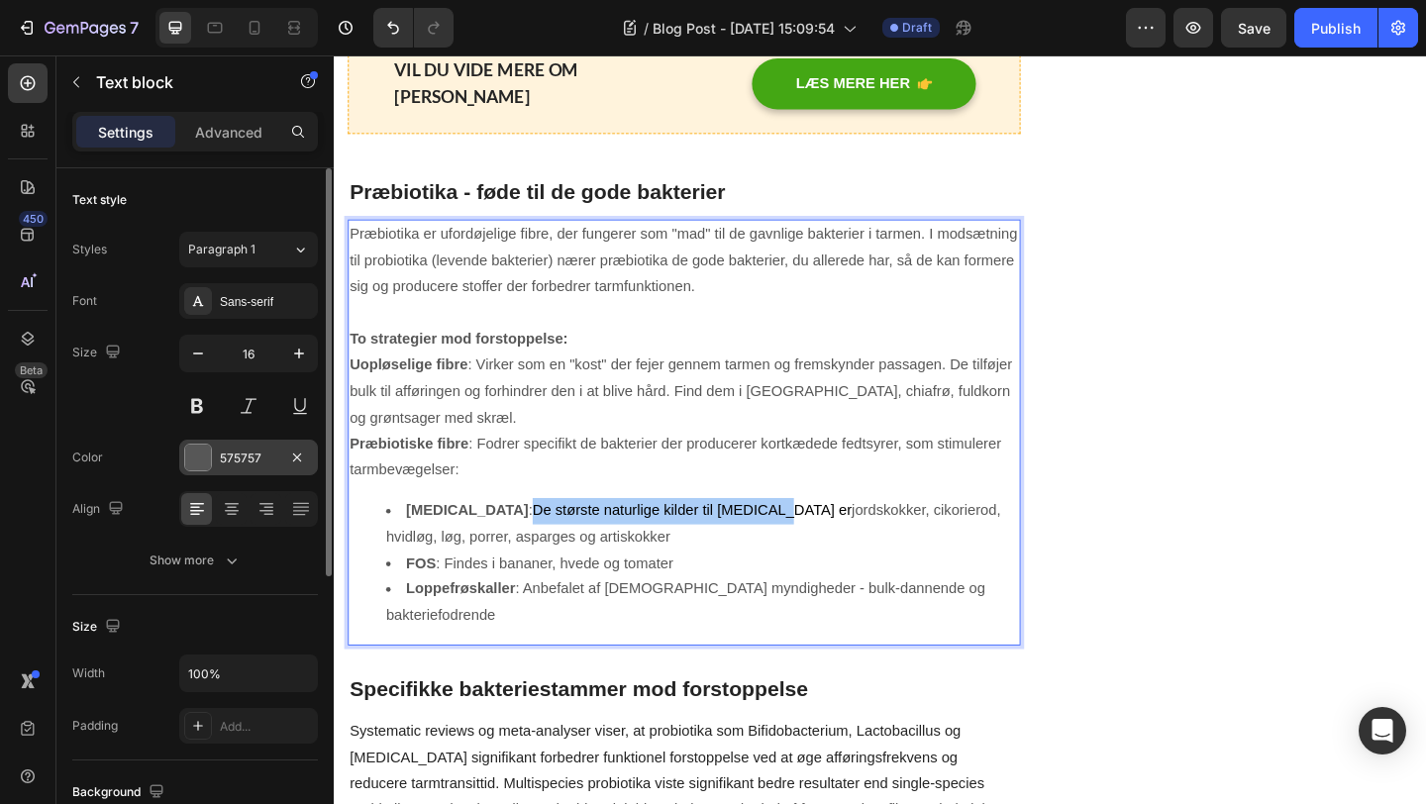
click at [197, 462] on div at bounding box center [198, 458] width 26 height 26
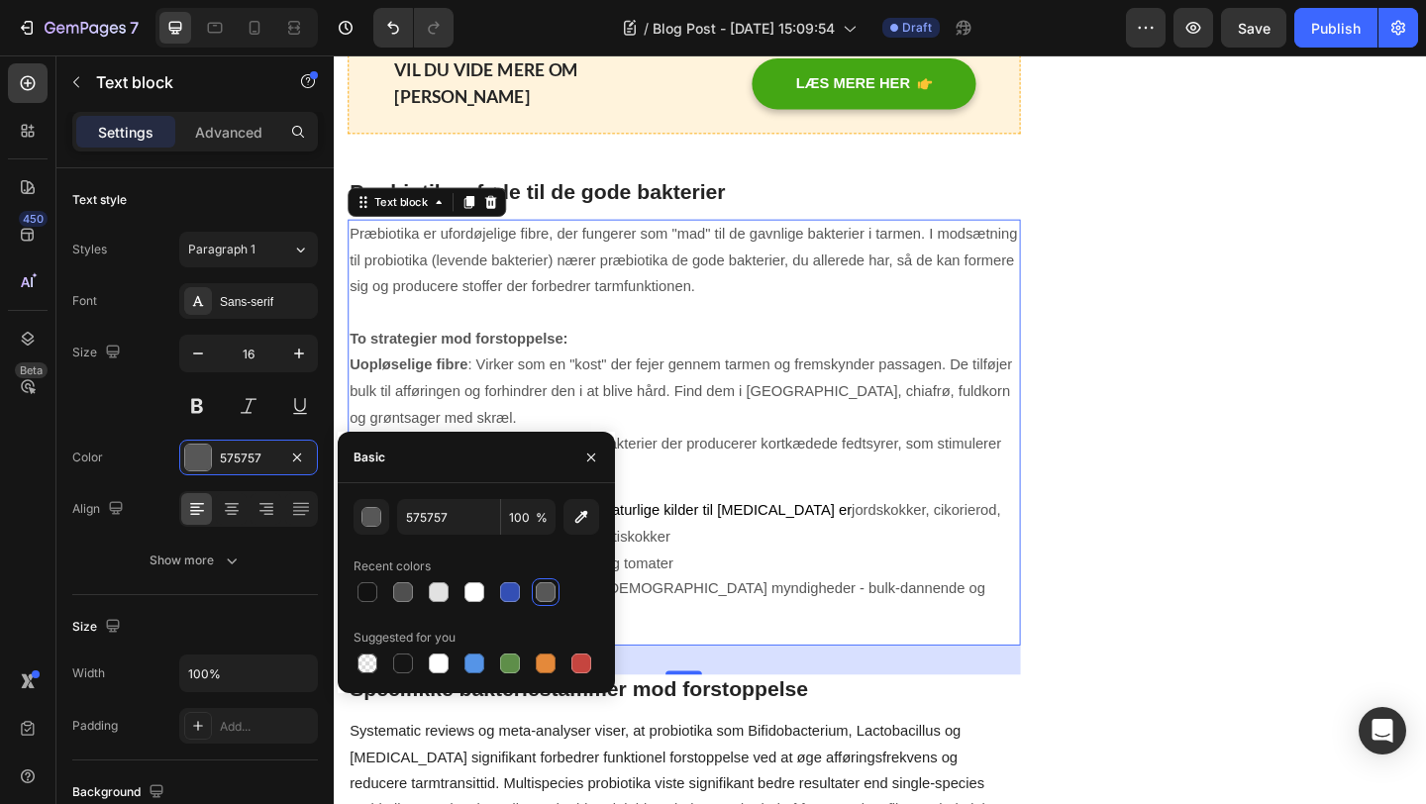
click at [542, 593] on div at bounding box center [546, 592] width 20 height 20
click at [859, 488] on div "Præbiotika er ufordøjelige fibre, der fungerer som "mad" til de gavnlige bakter…" at bounding box center [715, 466] width 732 height 464
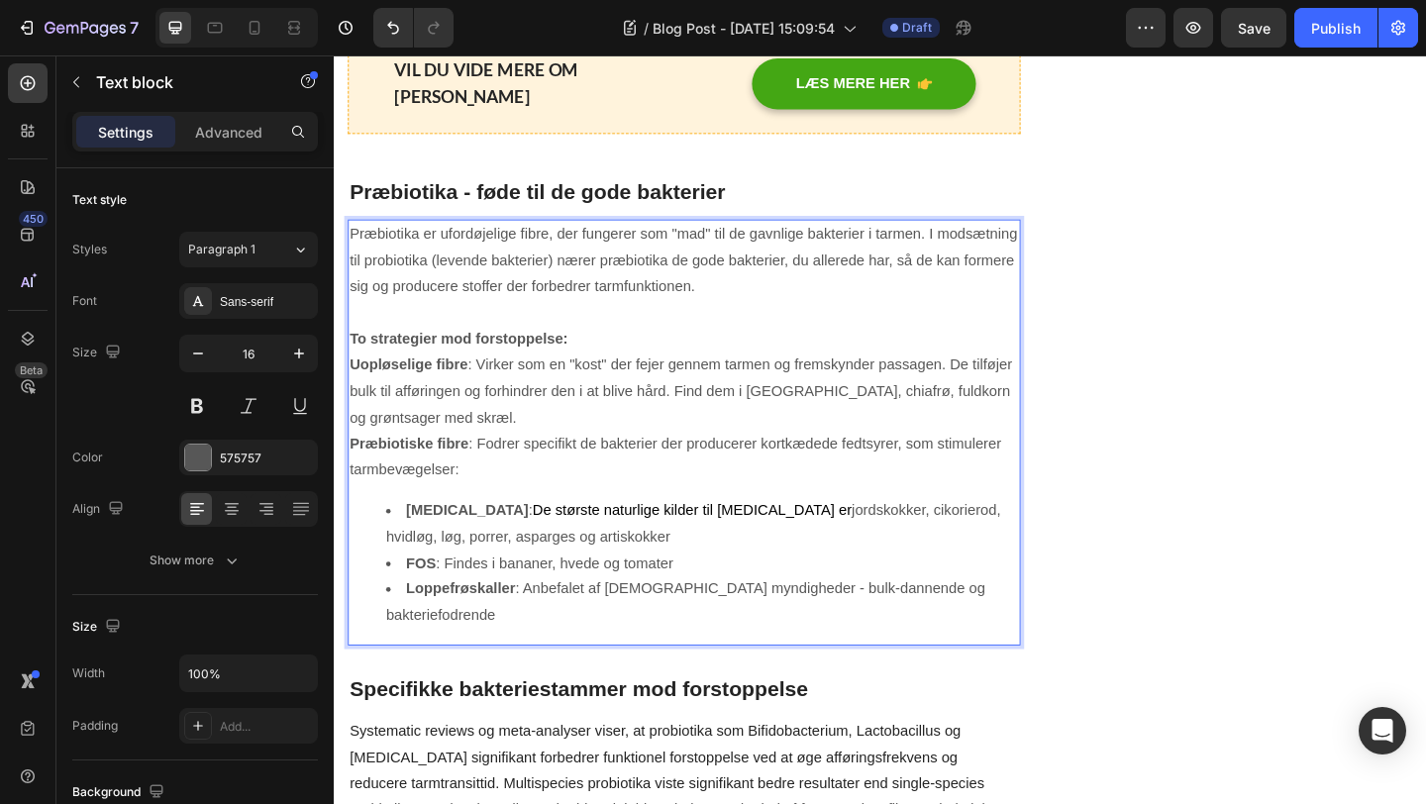
click at [670, 542] on span "De største naturlige kilder til inulin er" at bounding box center [724, 550] width 348 height 17
drag, startPoint x: 615, startPoint y: 525, endPoint x: 690, endPoint y: 522, distance: 75.3
click at [687, 542] on span "De største naturlige kilder til inulin er" at bounding box center [724, 550] width 348 height 17
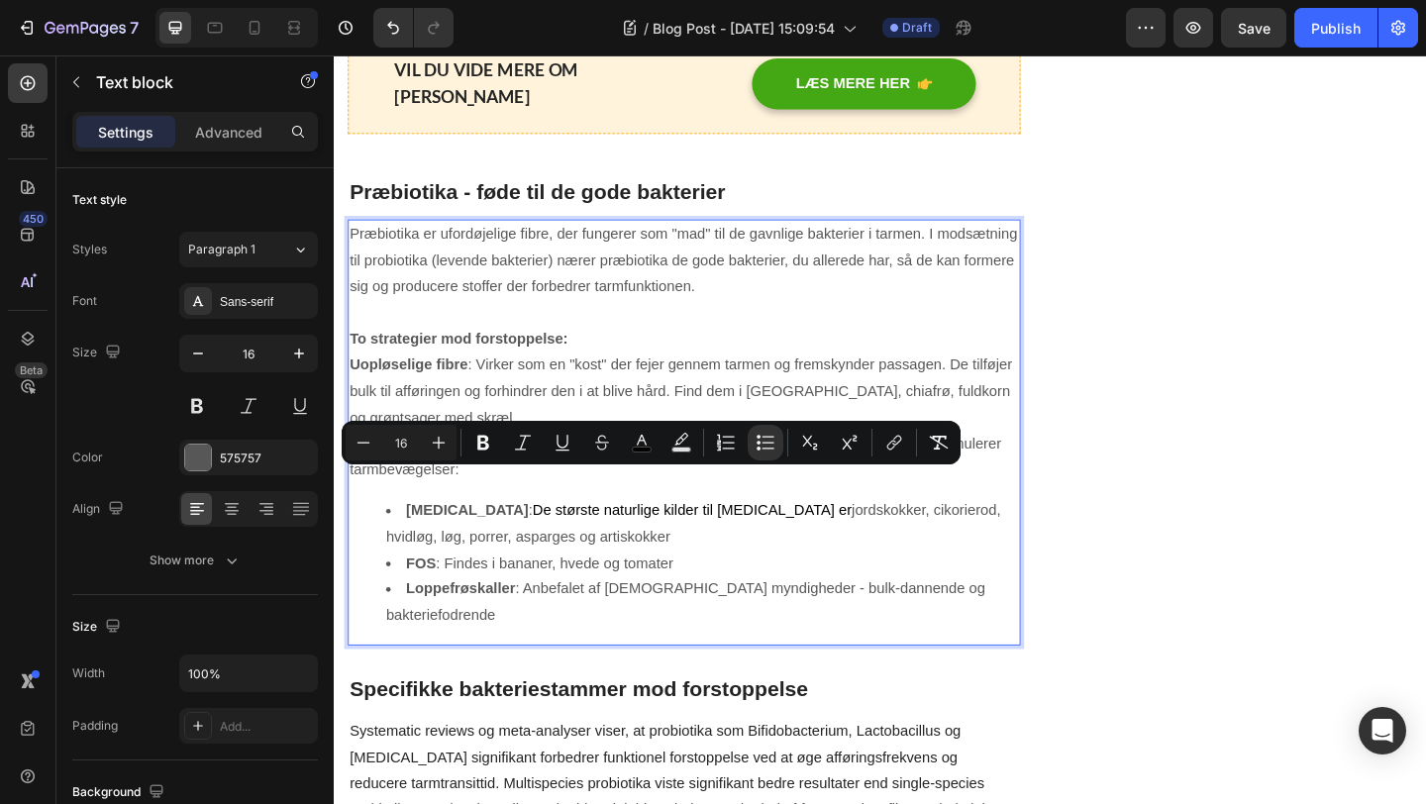
click at [690, 544] on li "Inulin : De største naturlige kilder til inulin er jordskokker, cikorierod, hvi…" at bounding box center [734, 565] width 688 height 57
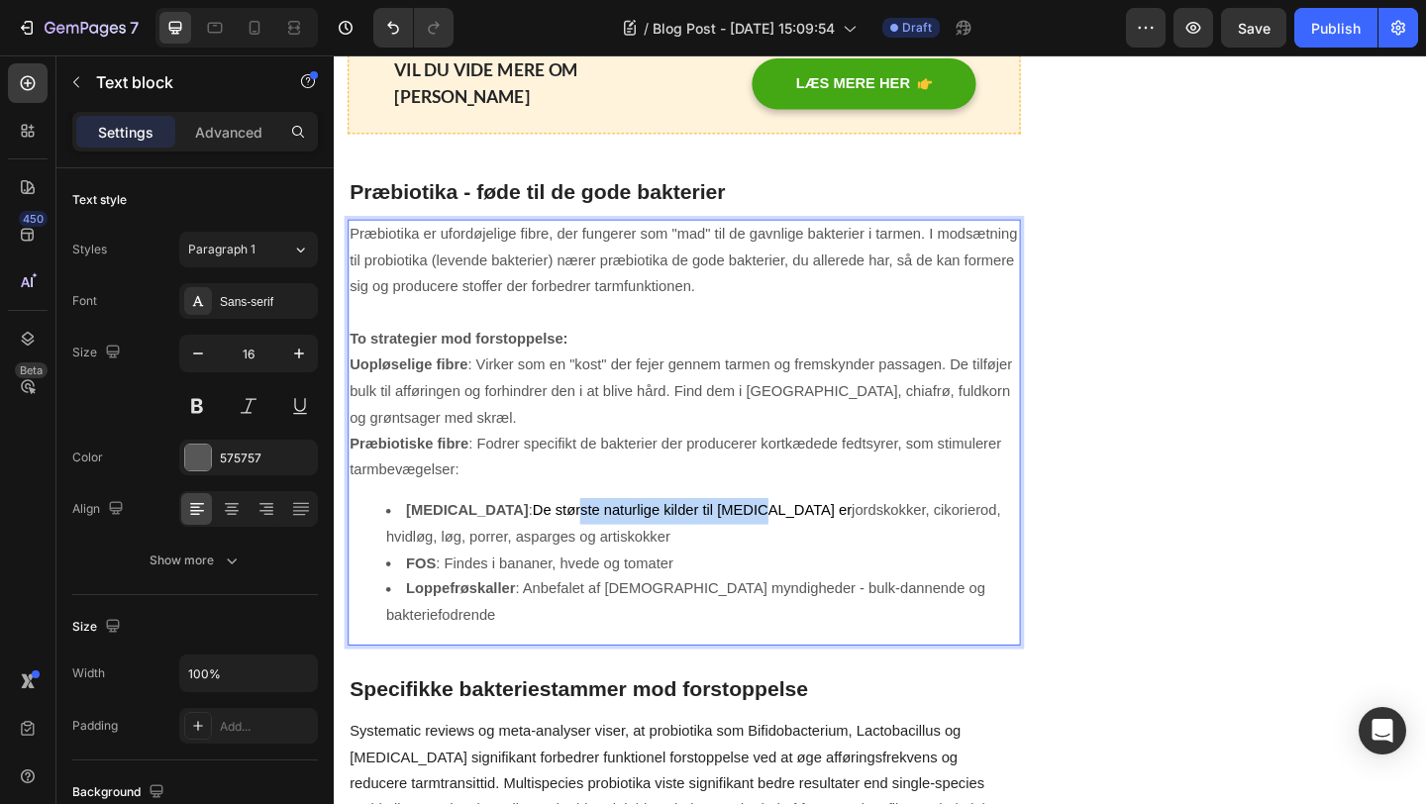
drag, startPoint x: 698, startPoint y: 520, endPoint x: 513, endPoint y: 520, distance: 185.2
click at [550, 542] on span "De største naturlige kilder til inulin er" at bounding box center [724, 550] width 348 height 17
drag, startPoint x: 719, startPoint y: 517, endPoint x: 464, endPoint y: 521, distance: 255.6
click at [550, 542] on span "De største naturlige kilder til inulin er" at bounding box center [724, 550] width 348 height 17
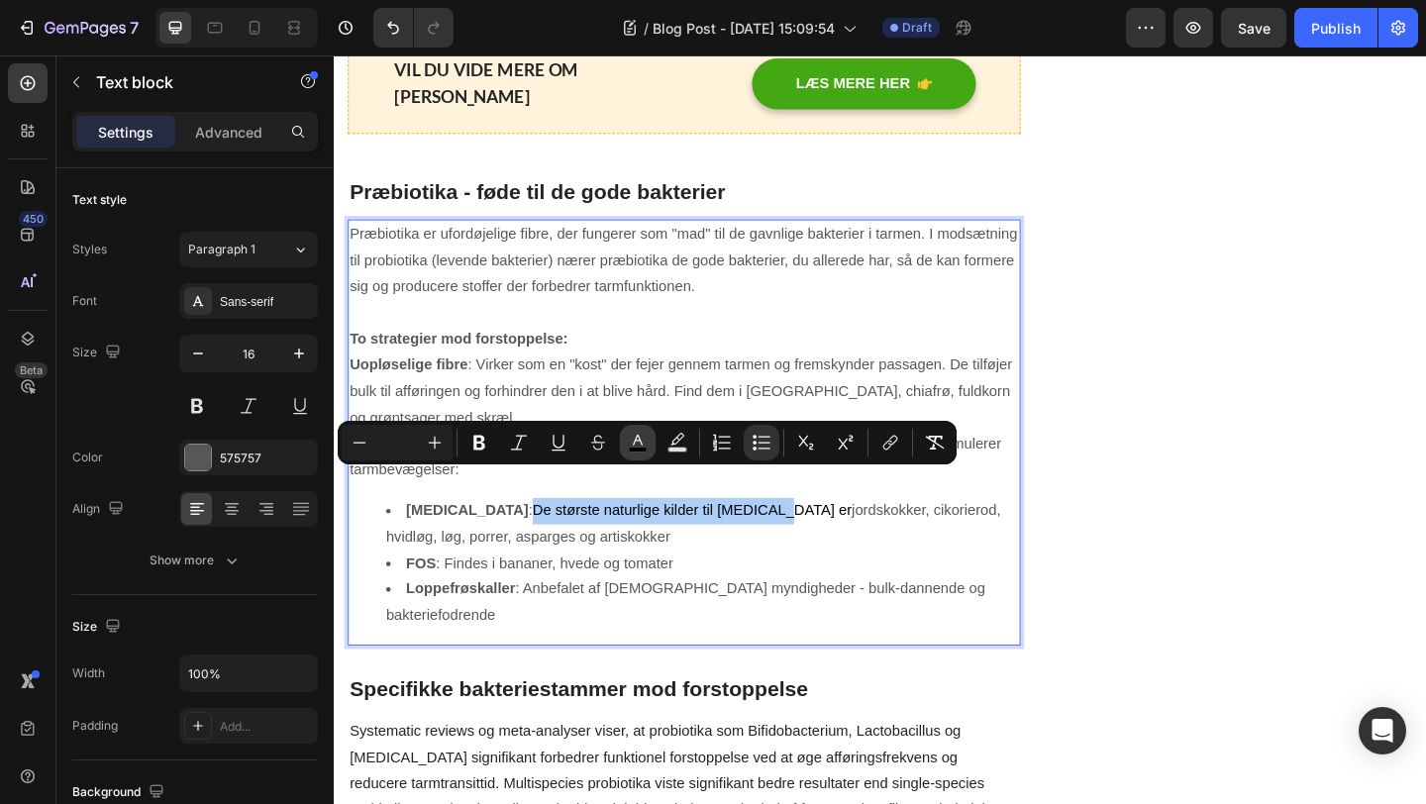
click at [641, 444] on icon "Editor contextual toolbar" at bounding box center [638, 440] width 10 height 11
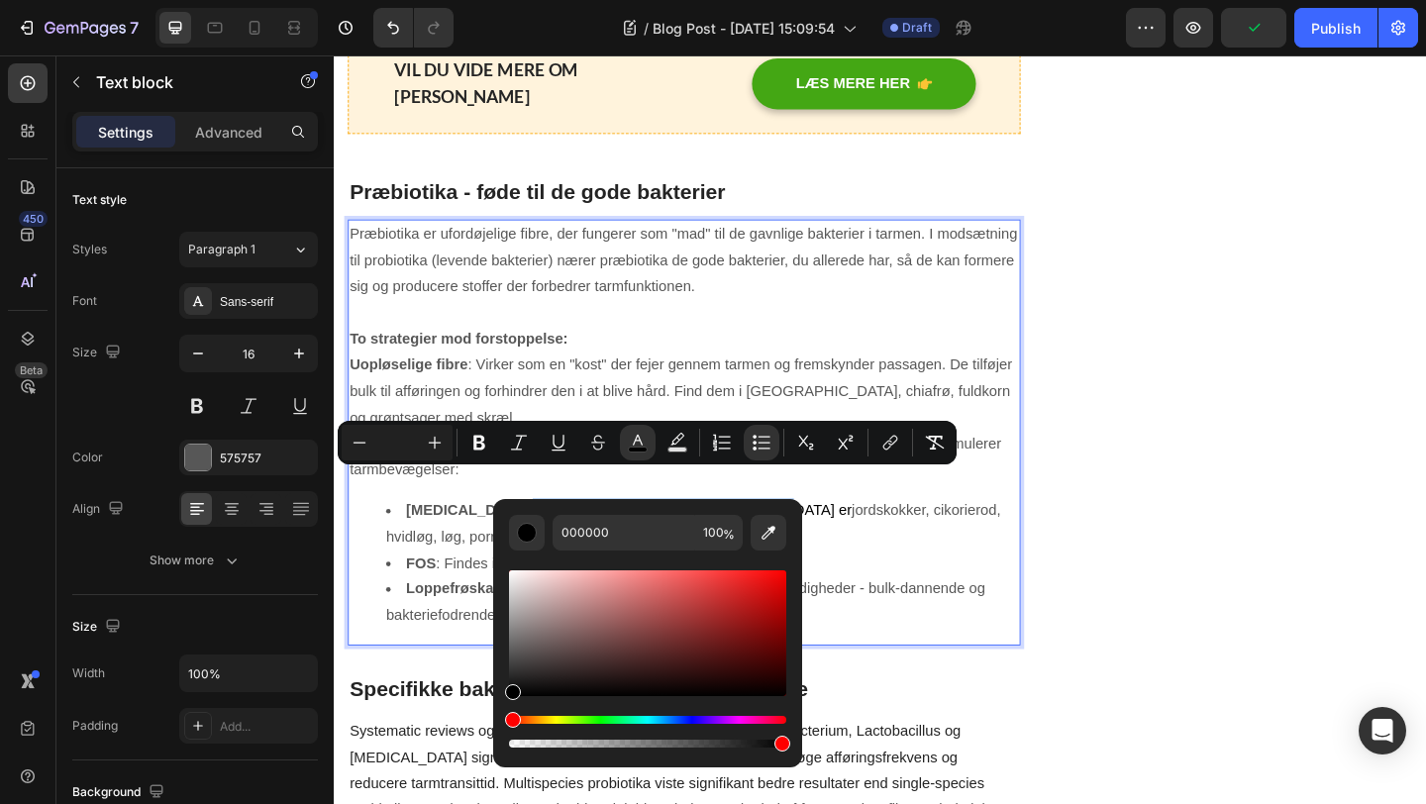
type input "16"
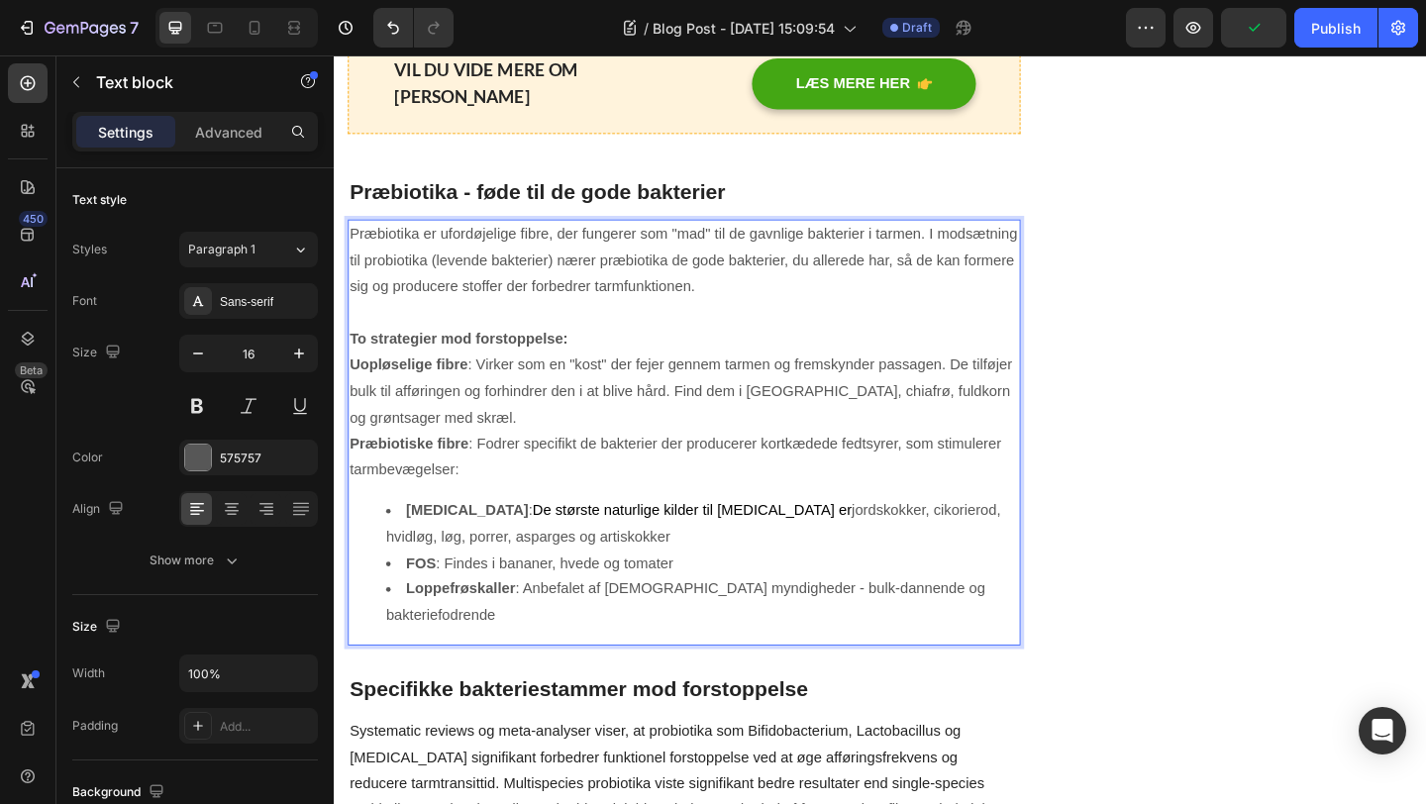
click at [712, 465] on p "Præbiotiske fibre : Fodrer specifikt de bakterier der producerer kortkædede fed…" at bounding box center [715, 493] width 728 height 57
drag, startPoint x: 831, startPoint y: 517, endPoint x: 862, endPoint y: 517, distance: 30.7
click at [862, 537] on li "Inulin : De største naturlige kilder til inulin er jordskokker, cikorierod, hvi…" at bounding box center [734, 565] width 688 height 57
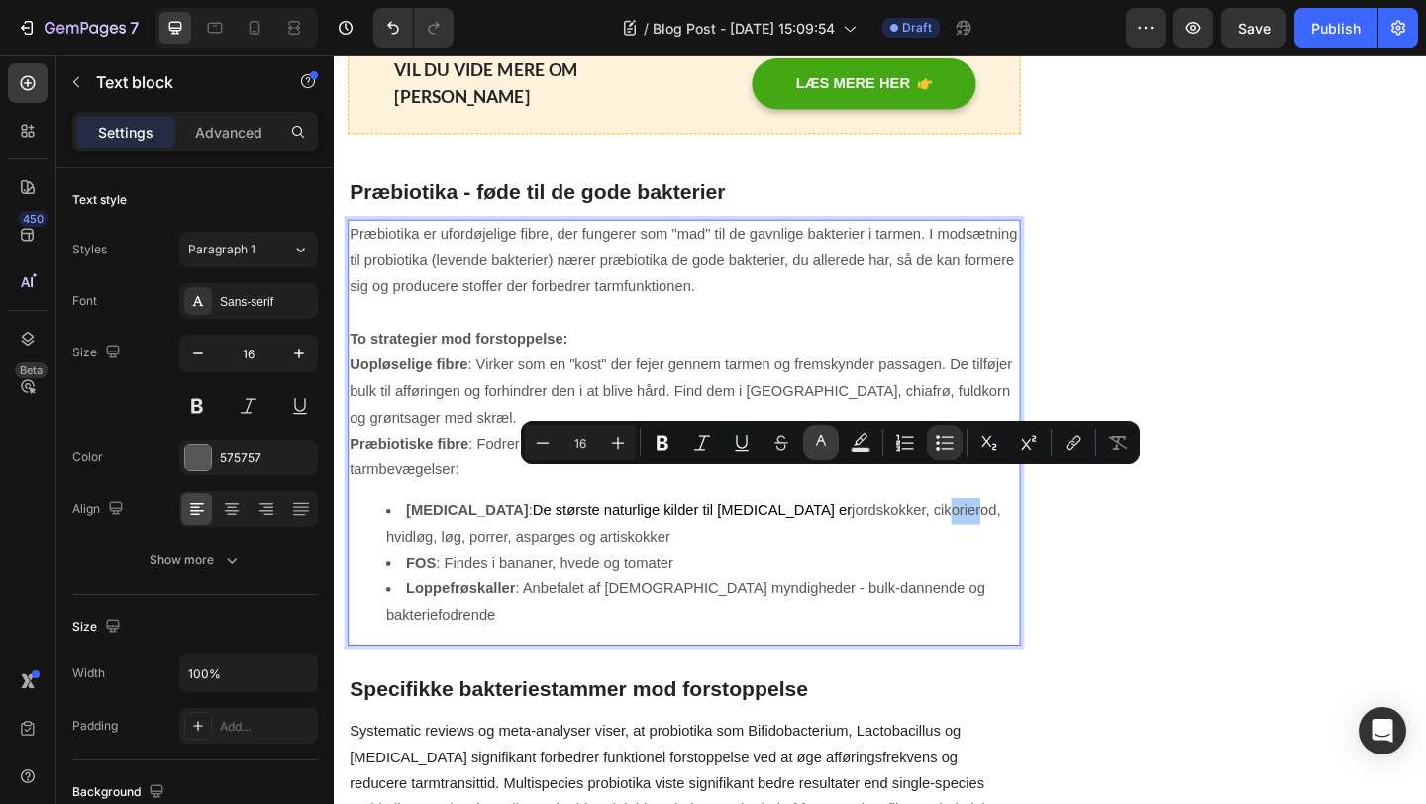
click at [825, 441] on icon "Editor contextual toolbar" at bounding box center [821, 443] width 20 height 20
type input "575757"
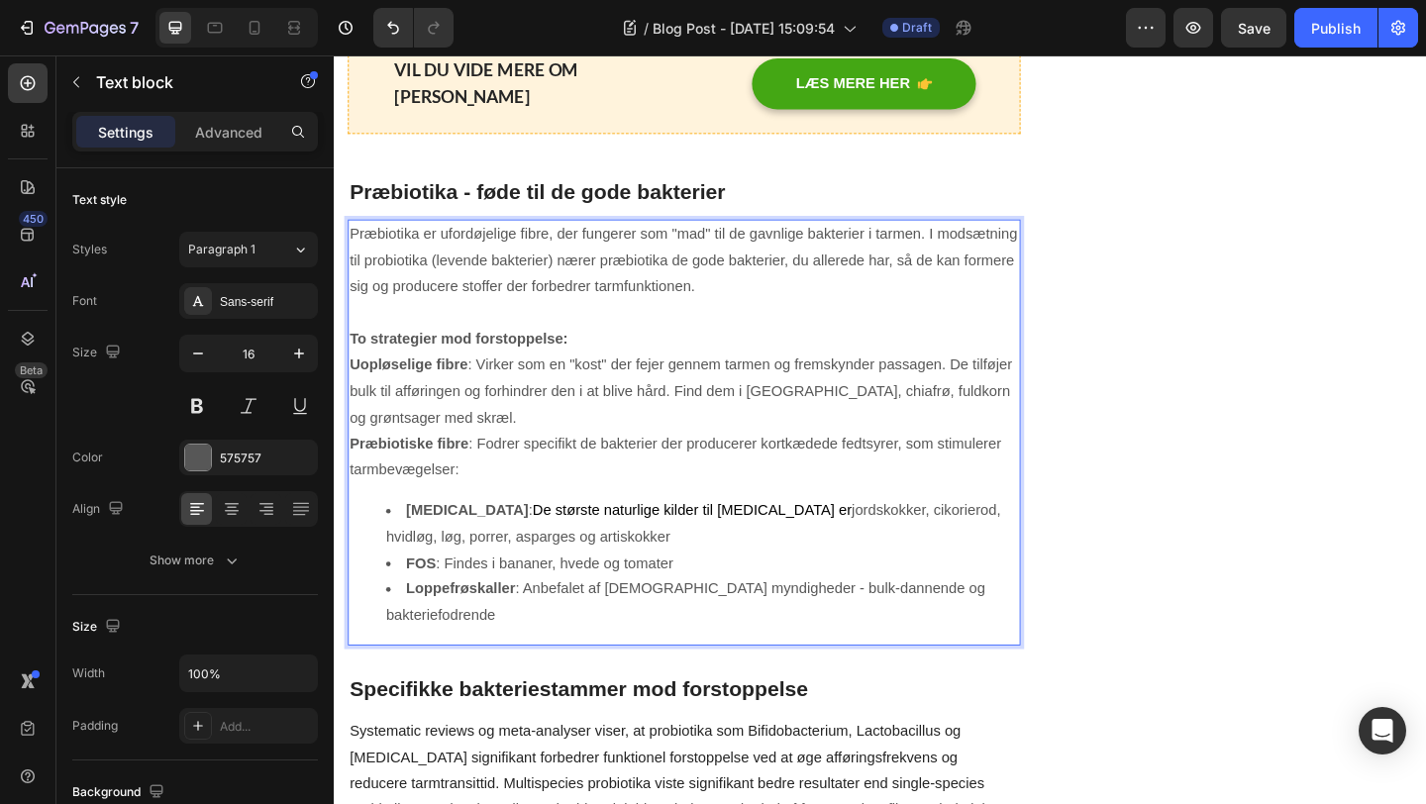
click at [883, 465] on p "Præbiotiske fibre : Fodrer specifikt de bakterier der producerer kortkædede fed…" at bounding box center [715, 493] width 728 height 57
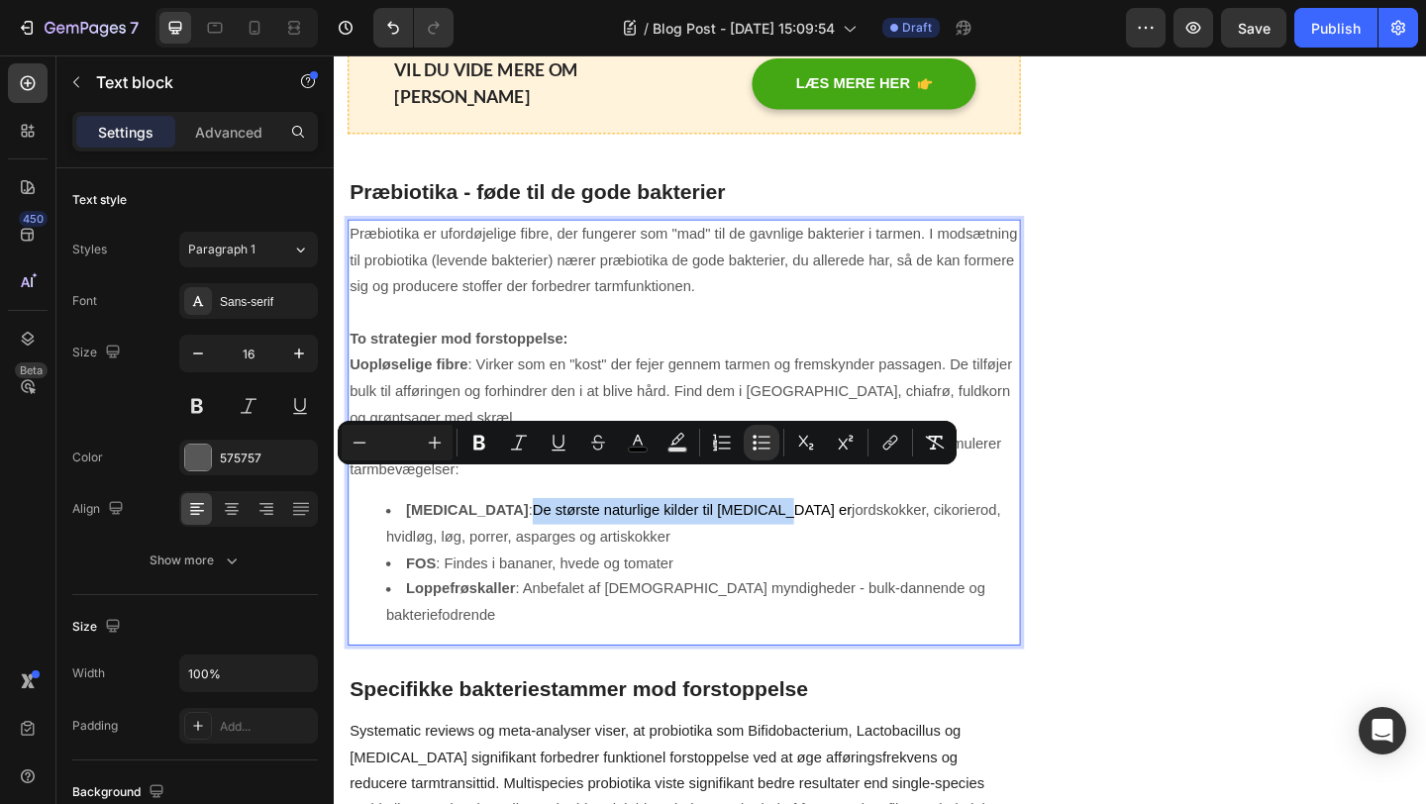
drag, startPoint x: 717, startPoint y: 520, endPoint x: 462, endPoint y: 521, distance: 255.6
click at [550, 542] on span "De største naturlige kilder til inulin er" at bounding box center [724, 550] width 348 height 17
click at [635, 444] on icon "Editor contextual toolbar" at bounding box center [638, 443] width 20 height 20
type input "000000"
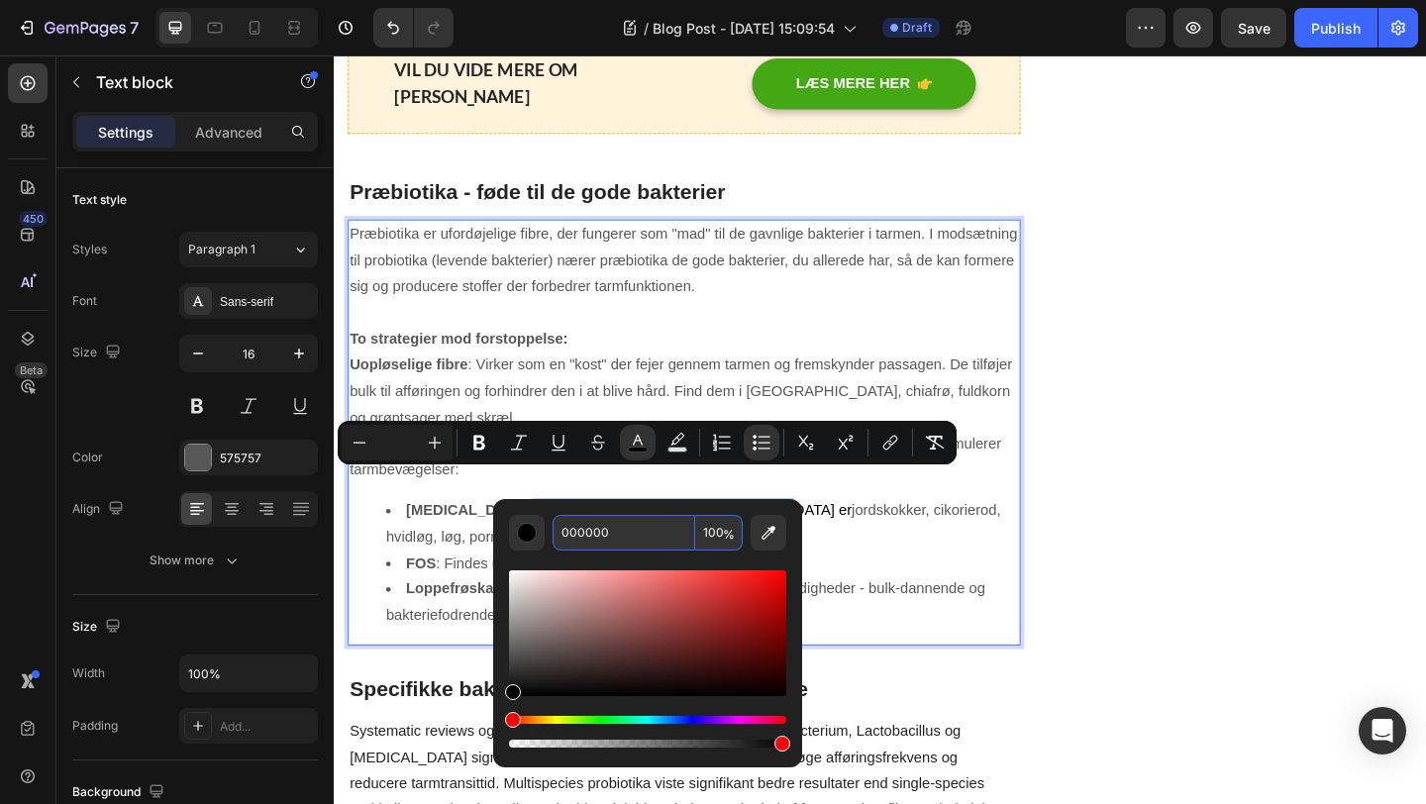
click at [613, 540] on input "000000" at bounding box center [624, 533] width 143 height 36
type input "575757"
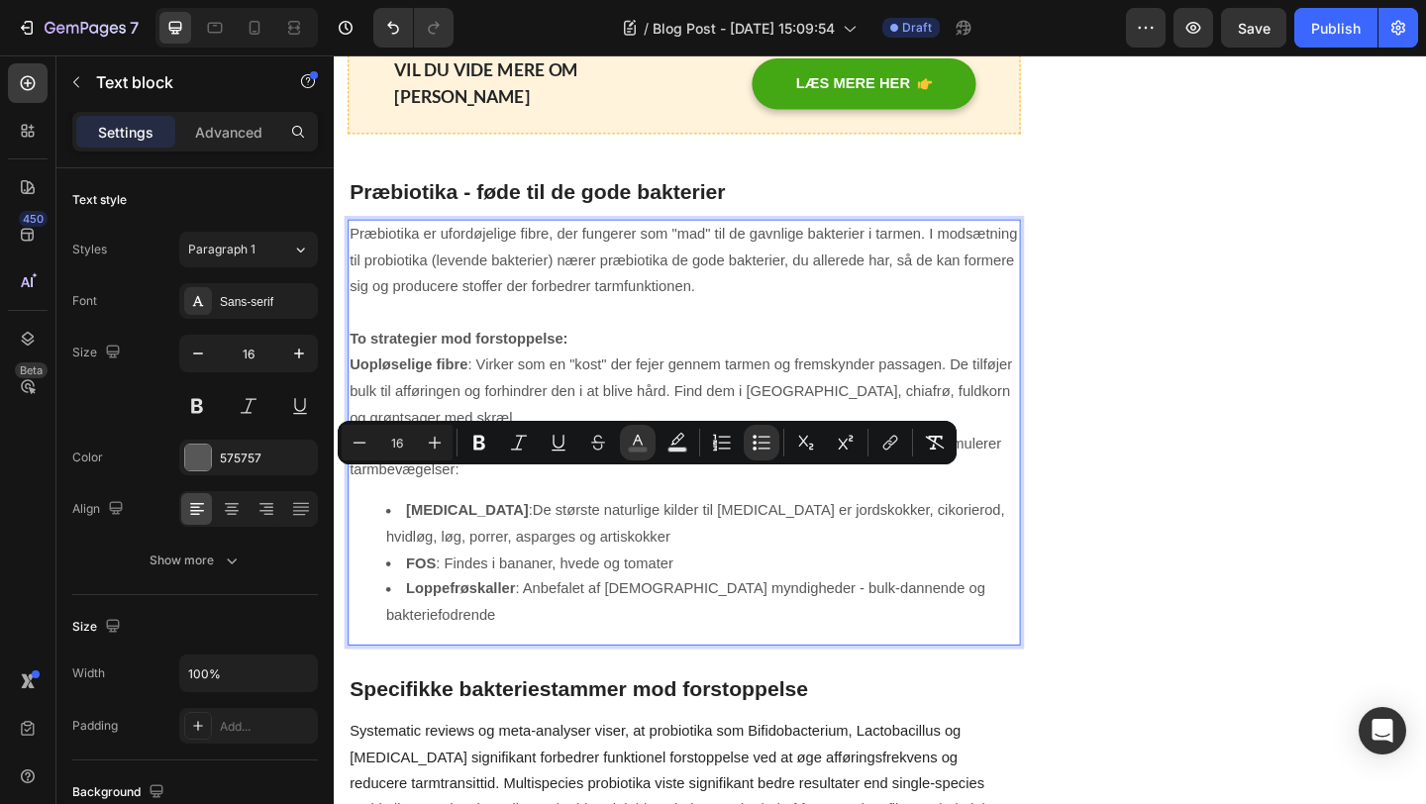
click at [818, 594] on li "FOS : Findes i bananer, hvede og tomater" at bounding box center [734, 608] width 688 height 29
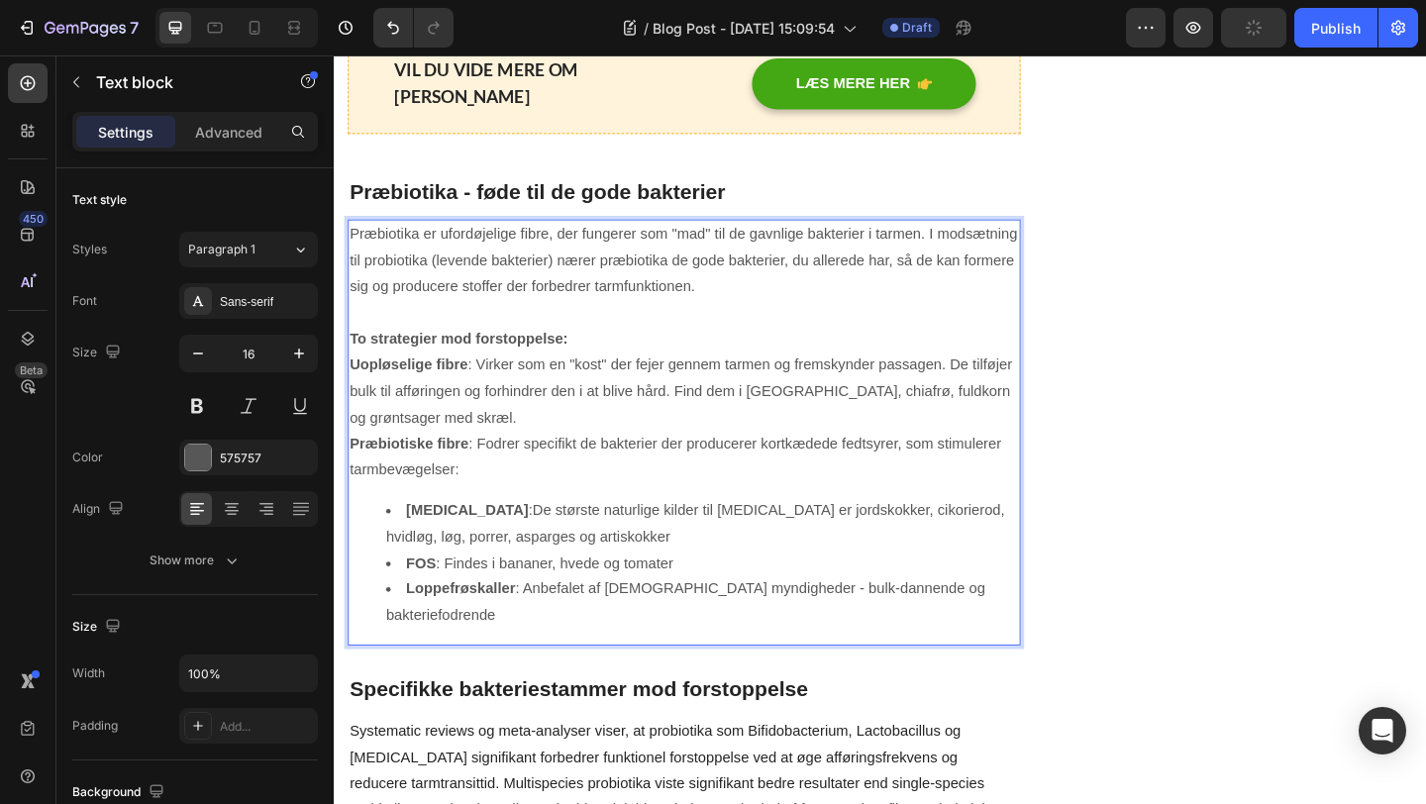
click at [893, 537] on li "Inulin : De største naturlige kilder til inulin er jordskokker, cikorierod, hvi…" at bounding box center [734, 565] width 688 height 57
click at [395, 549] on li "Inulin : De største naturlige kilder til inulin er jordskokker, cikorierod, hvi…" at bounding box center [734, 565] width 688 height 57
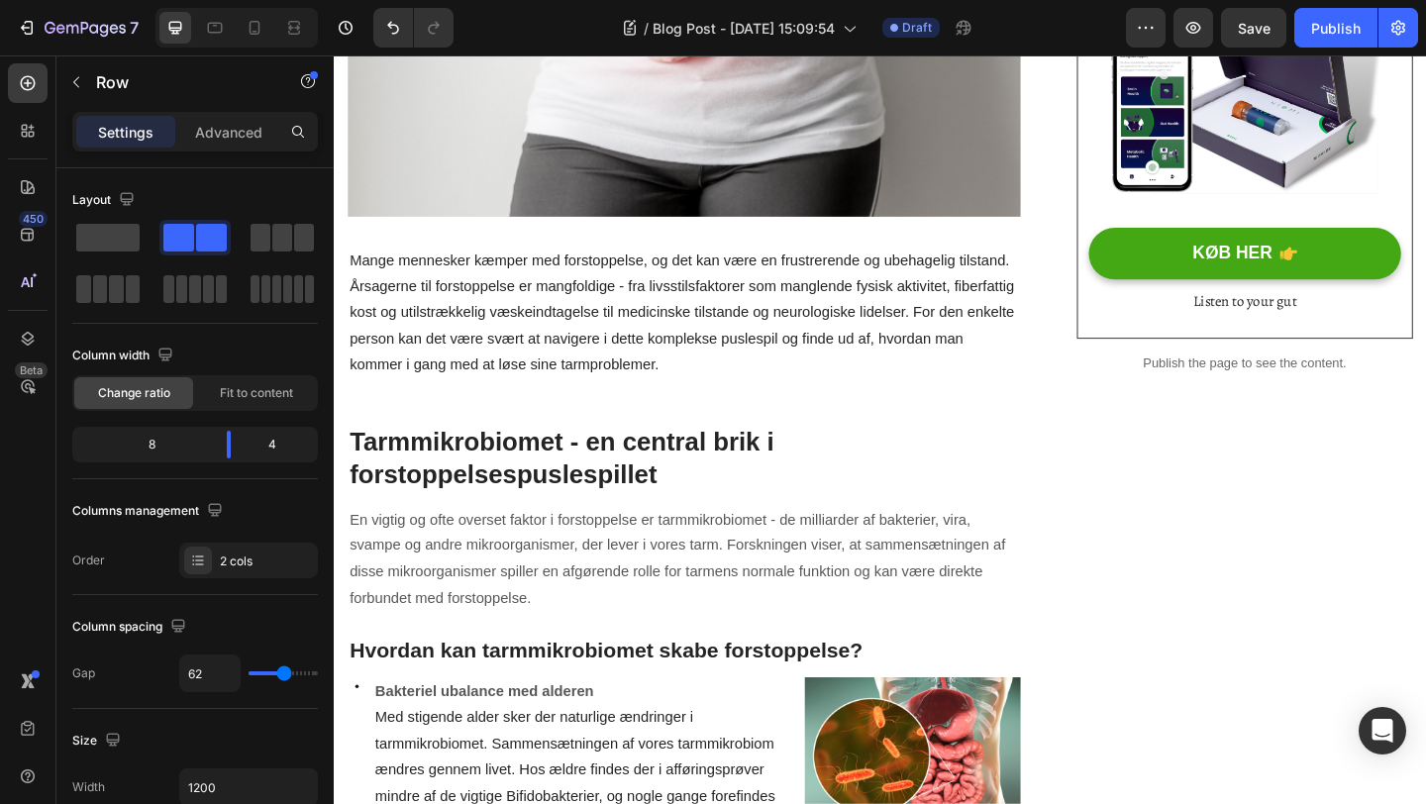
scroll to position [0, 0]
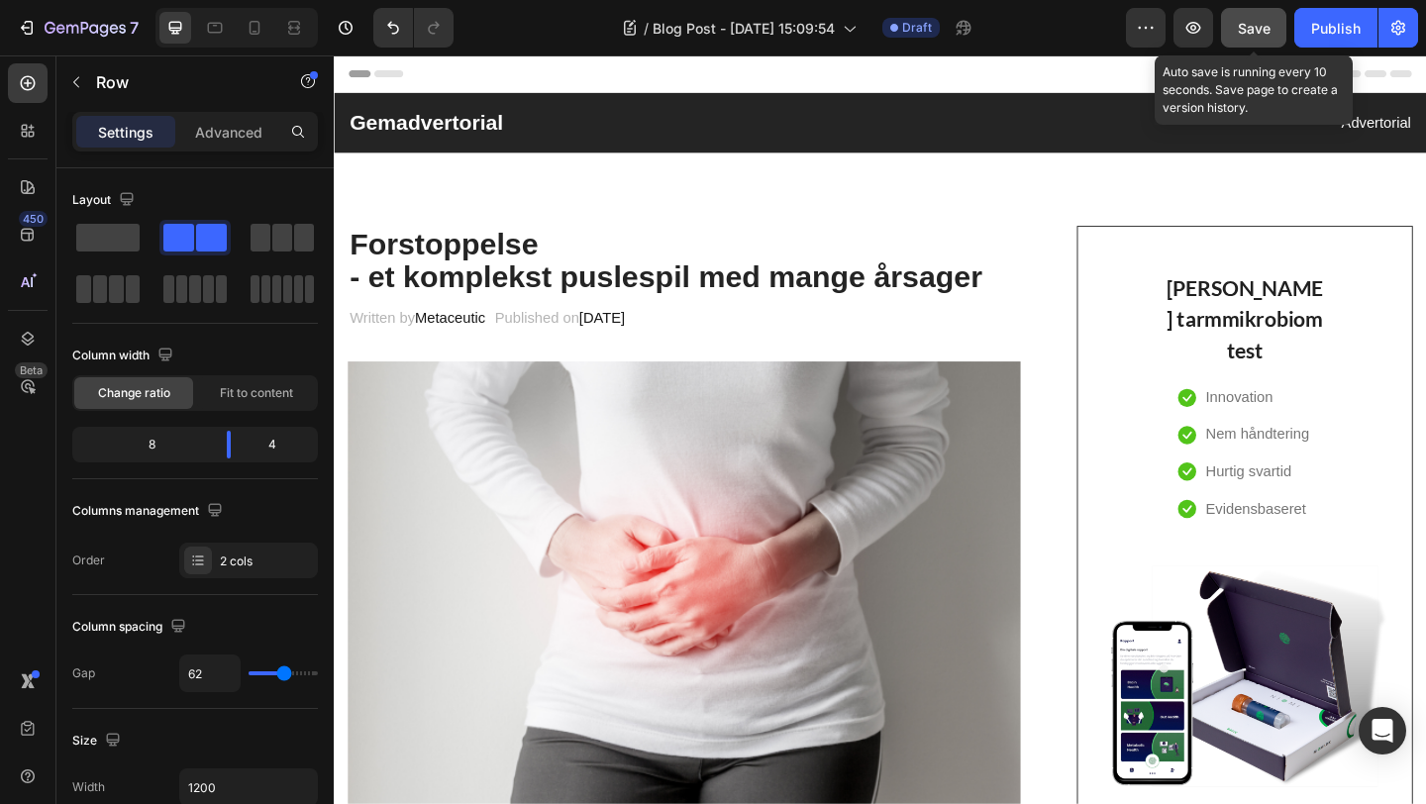
click at [1261, 32] on span "Save" at bounding box center [1254, 28] width 33 height 17
